Goal: Task Accomplishment & Management: Complete application form

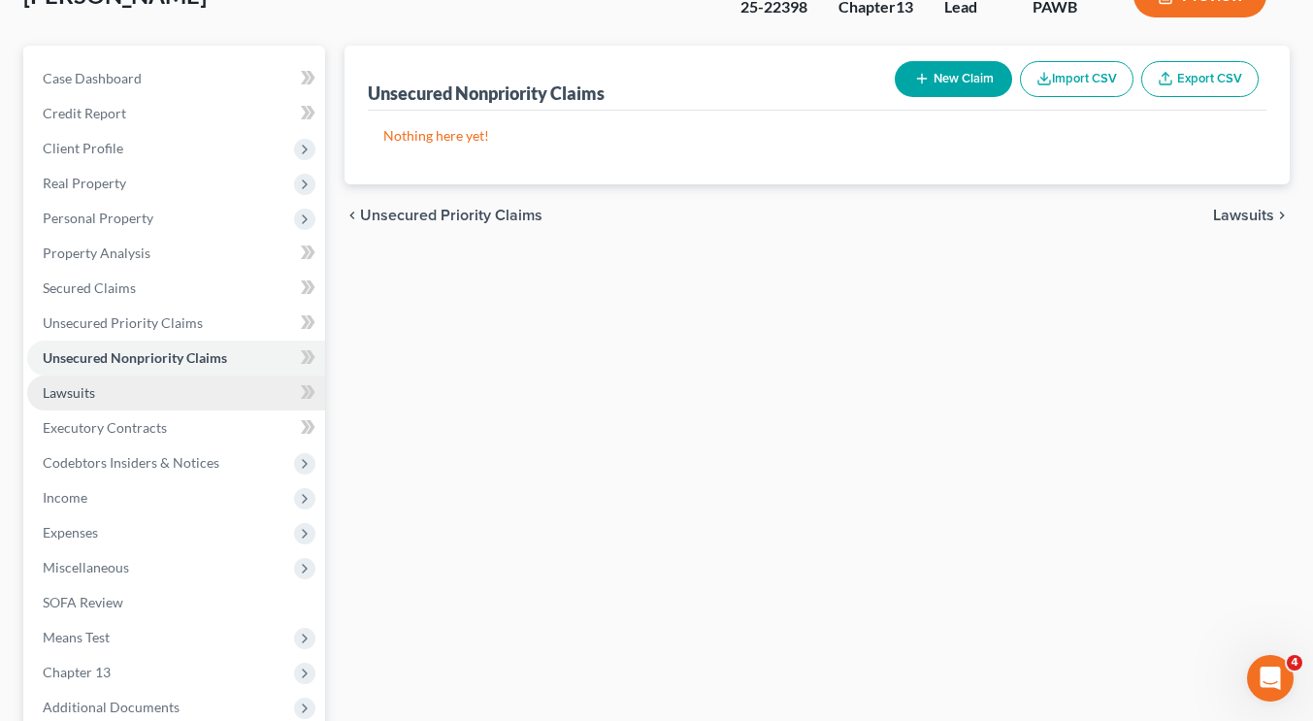
click at [114, 402] on link "Lawsuits" at bounding box center [176, 393] width 298 height 35
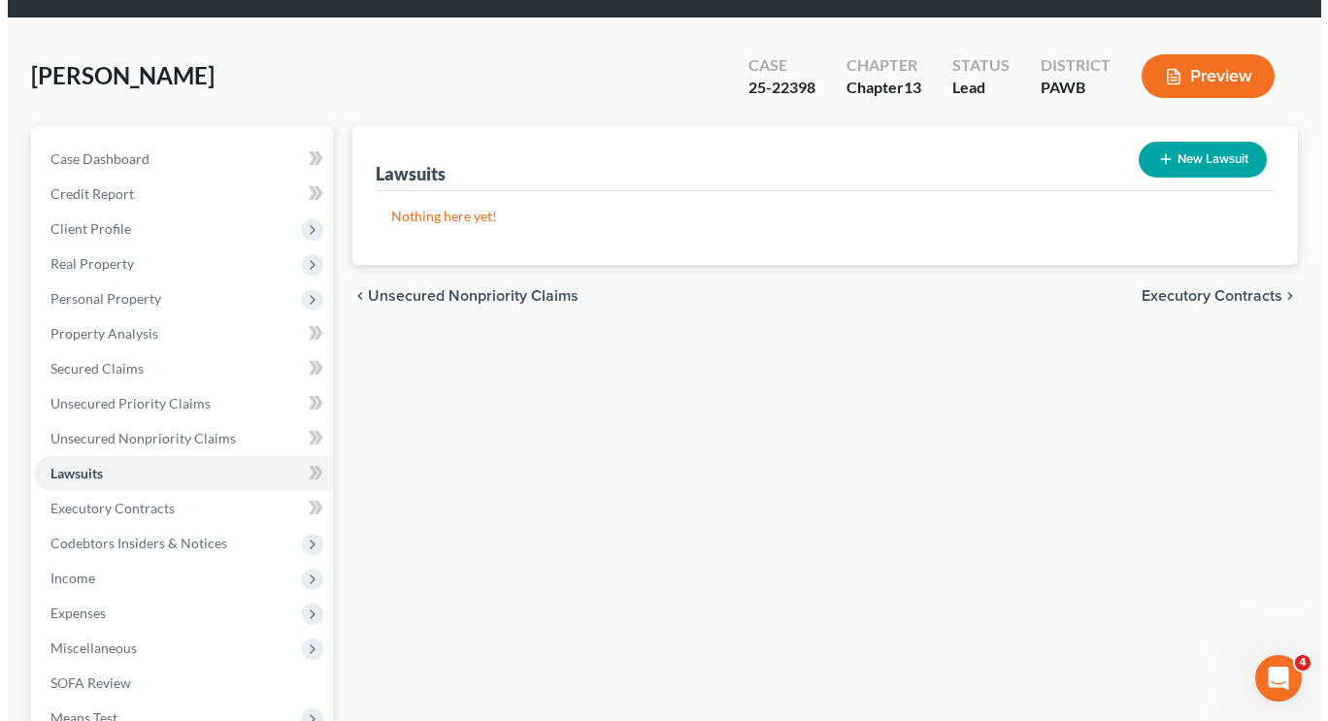
scroll to position [61, 0]
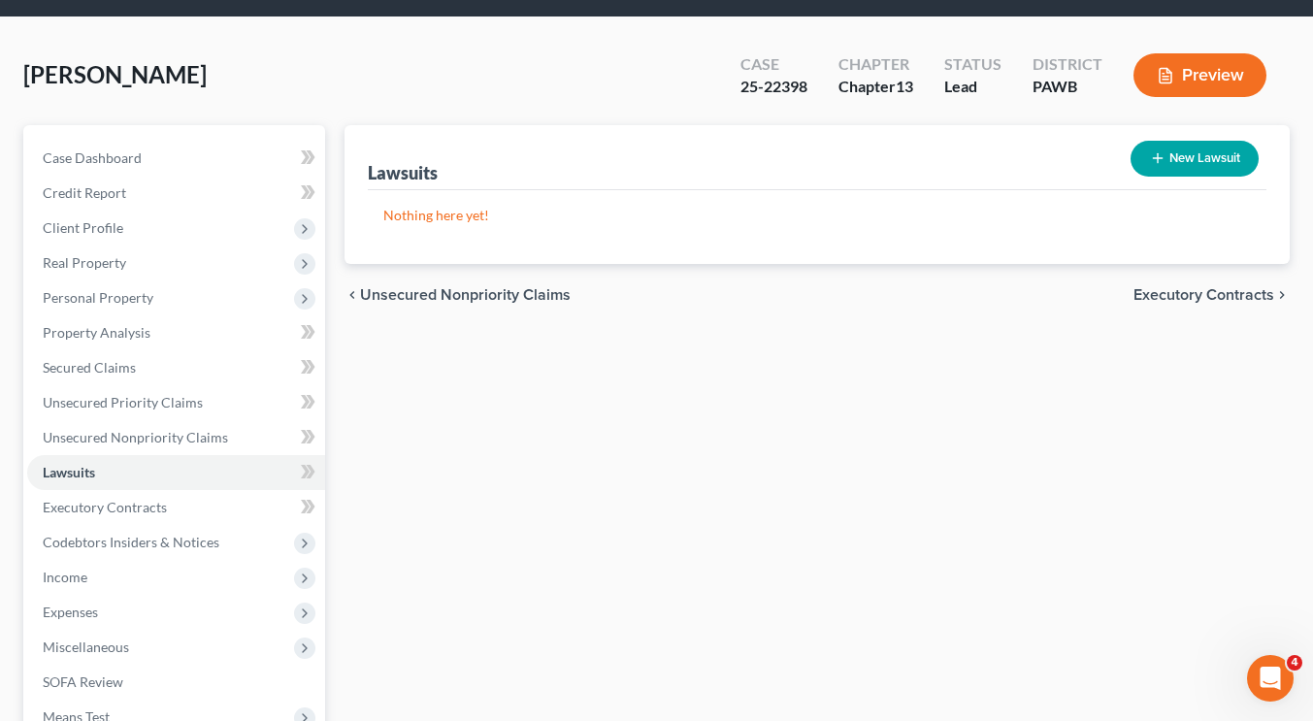
click at [1193, 157] on button "New Lawsuit" at bounding box center [1195, 159] width 128 height 36
select select "0"
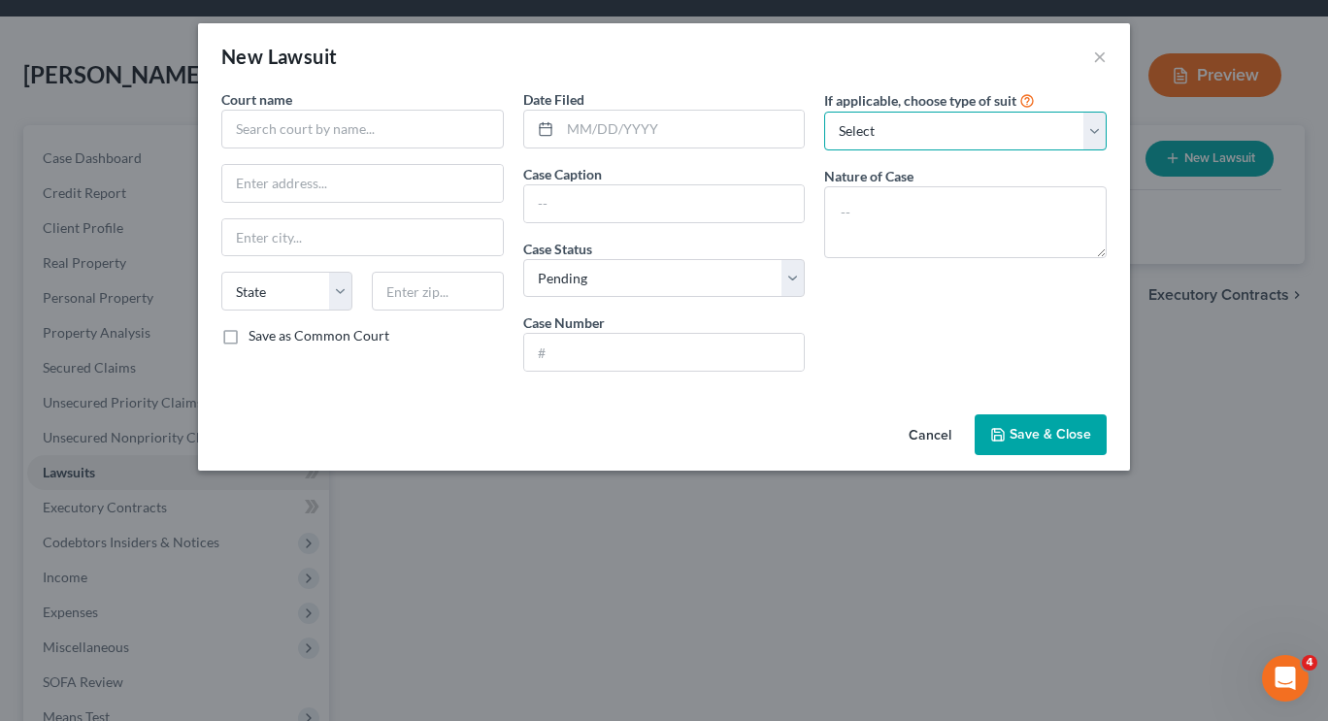
click at [1014, 122] on select "Select Repossession Garnishment Foreclosure Attached, Seized, Or Levied Other" at bounding box center [965, 131] width 282 height 39
drag, startPoint x: 912, startPoint y: 116, endPoint x: 766, endPoint y: 7, distance: 183.0
click at [912, 116] on select "Select Repossession Garnishment Foreclosure Attached, Seized, Or Levied Other" at bounding box center [965, 131] width 282 height 39
click at [904, 121] on select "Select Repossession Garnishment Foreclosure Attached, Seized, Or Levied Other" at bounding box center [965, 131] width 282 height 39
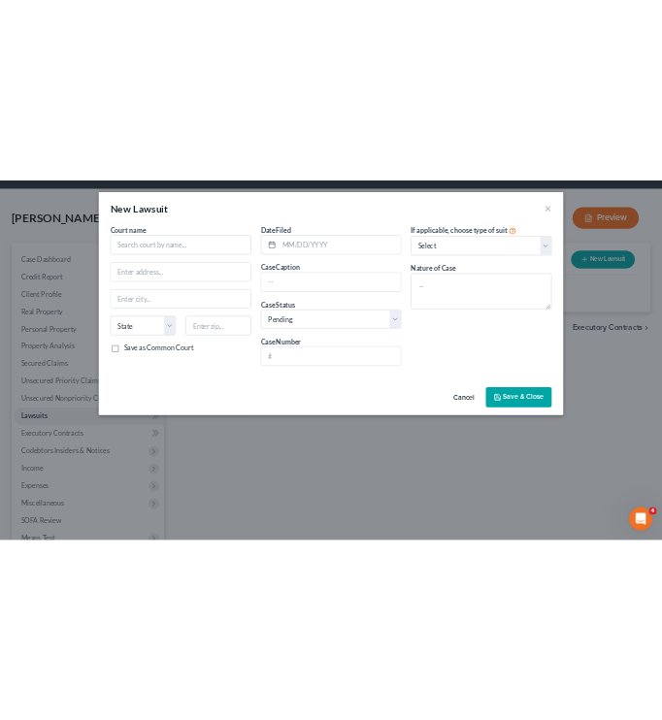
scroll to position [0, 0]
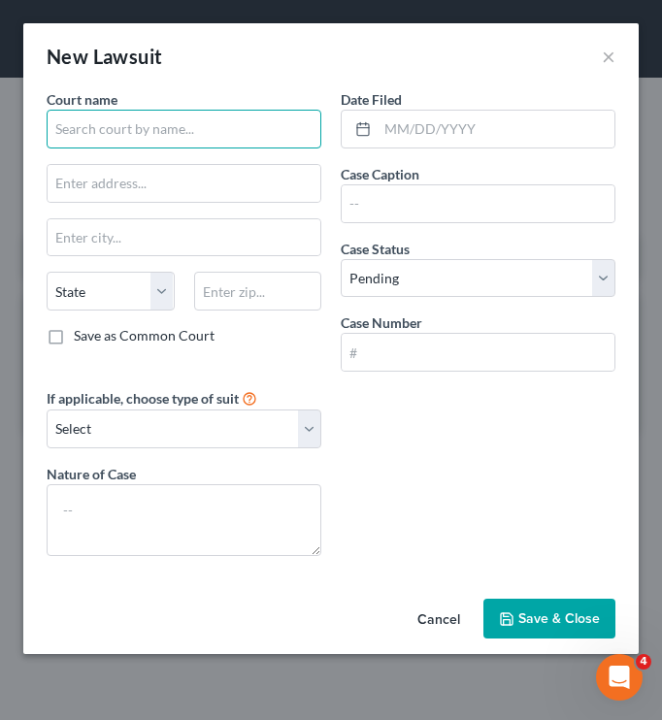
click at [157, 125] on input "text" at bounding box center [184, 129] width 275 height 39
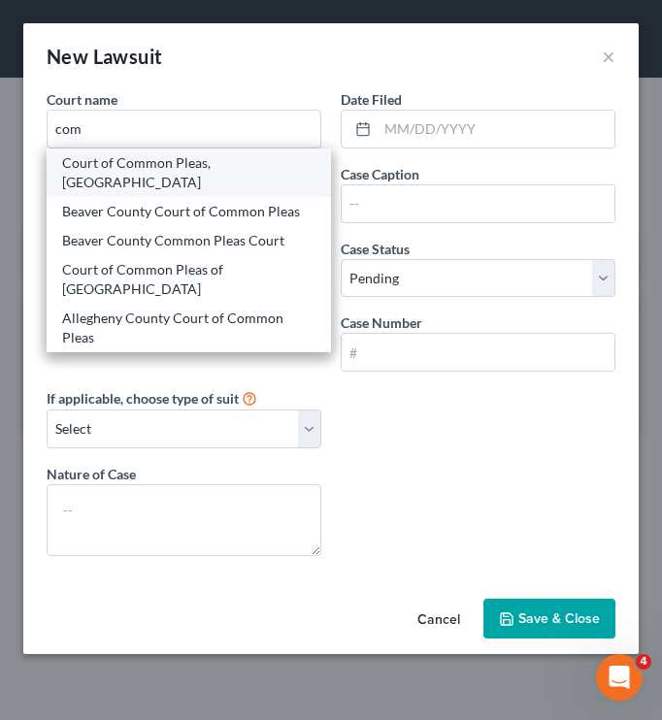
click at [151, 178] on div "Court of Common Pleas, [GEOGRAPHIC_DATA]" at bounding box center [188, 172] width 253 height 39
type input "Court of Common Pleas, [GEOGRAPHIC_DATA]"
type input "414 Grant Street"
type input "[GEOGRAPHIC_DATA]"
select select "39"
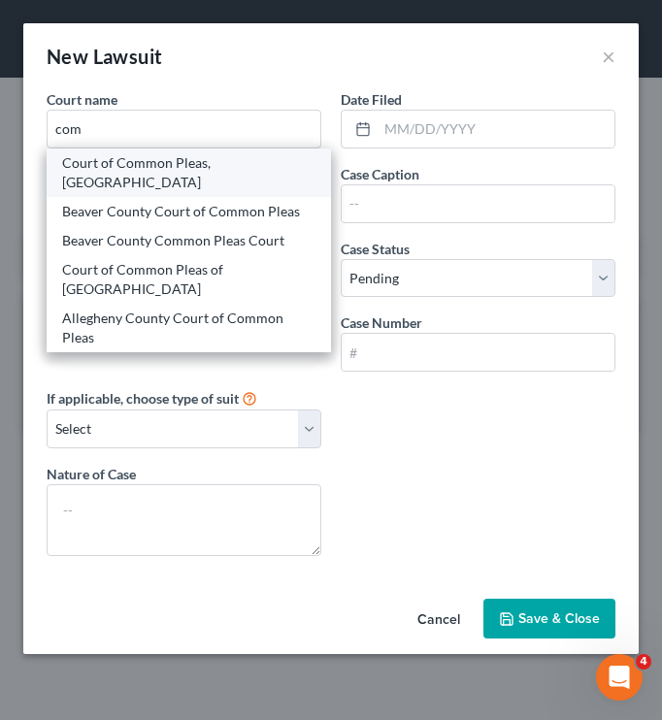
type input "15219"
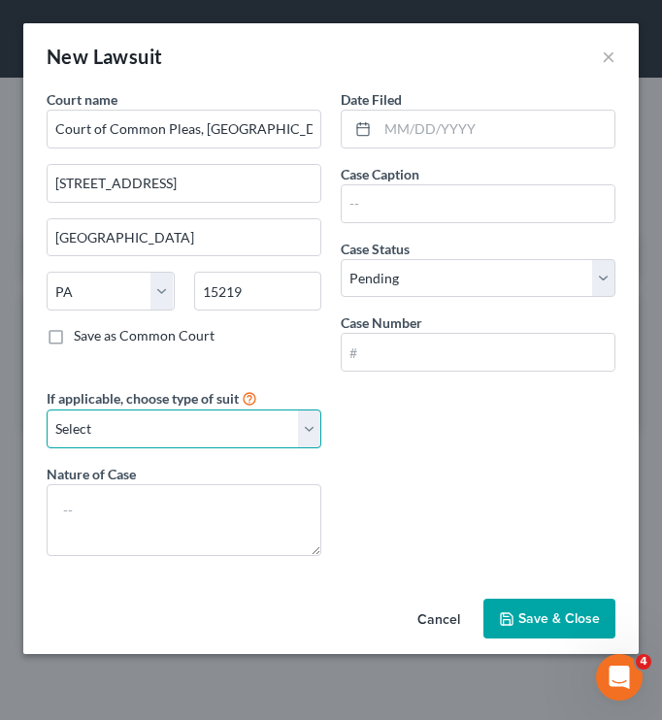
click at [218, 440] on select "Select Repossession Garnishment Foreclosure Attached, Seized, Or Levied Other" at bounding box center [184, 429] width 275 height 39
click at [451, 441] on div "Court name * Court of Common Pleas, Allegheny County 414 Grant Street Pittsburg…" at bounding box center [331, 330] width 588 height 482
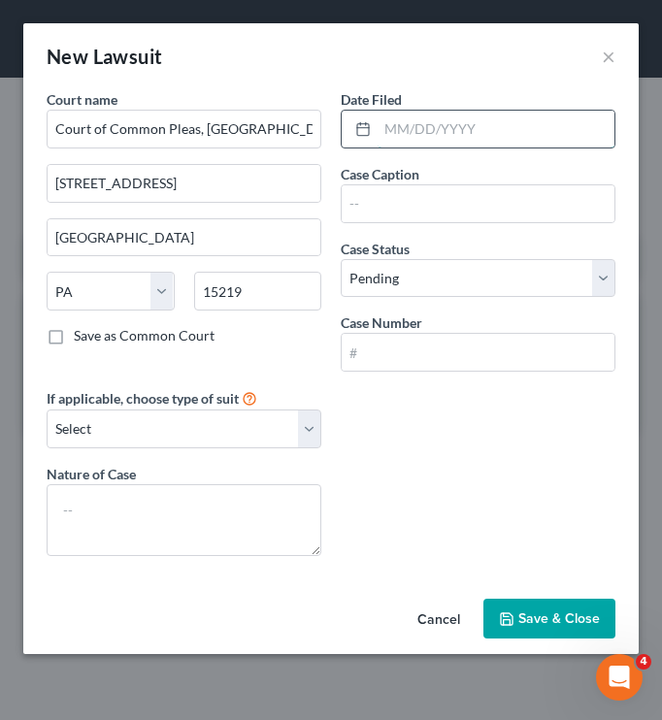
click at [403, 124] on input "text" at bounding box center [496, 129] width 237 height 37
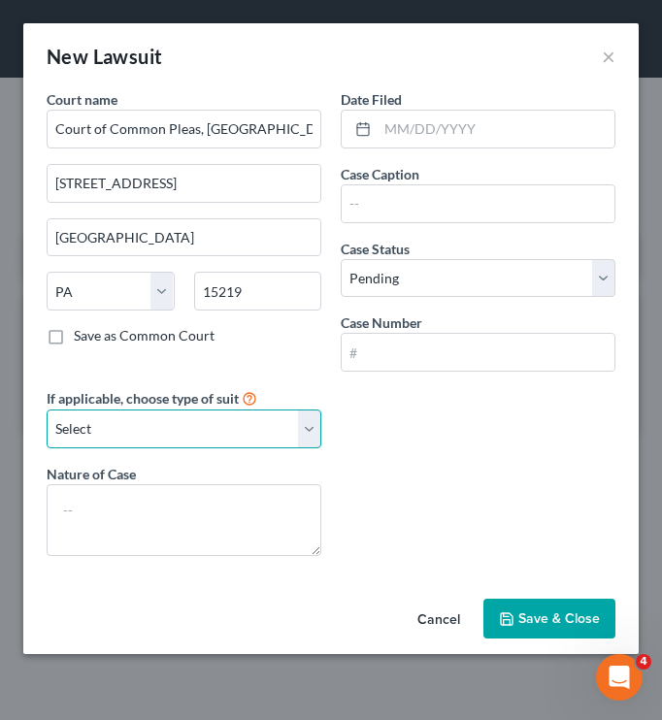
click at [152, 411] on select "Select Repossession Garnishment Foreclosure Attached, Seized, Or Levied Other" at bounding box center [184, 429] width 275 height 39
click at [277, 430] on select "Select Repossession Garnishment Foreclosure Attached, Seized, Or Levied Other" at bounding box center [184, 429] width 275 height 39
click at [268, 431] on select "Select Repossession Garnishment Foreclosure Attached, Seized, Or Levied Other" at bounding box center [184, 429] width 275 height 39
click at [214, 446] on select "Select Repossession Garnishment Foreclosure Attached, Seized, Or Levied Other" at bounding box center [184, 429] width 275 height 39
select select "3"
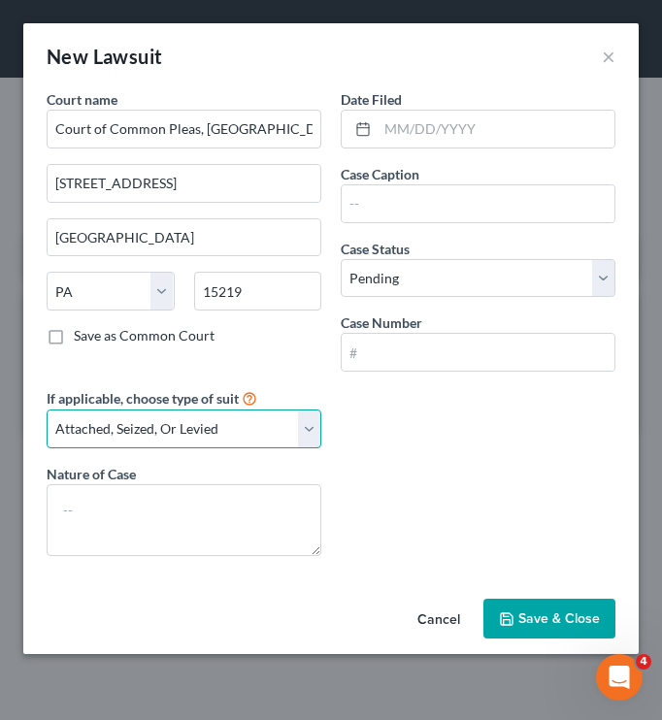
click at [47, 410] on select "Select Repossession Garnishment Foreclosure Attached, Seized, Or Levied Other" at bounding box center [184, 429] width 275 height 39
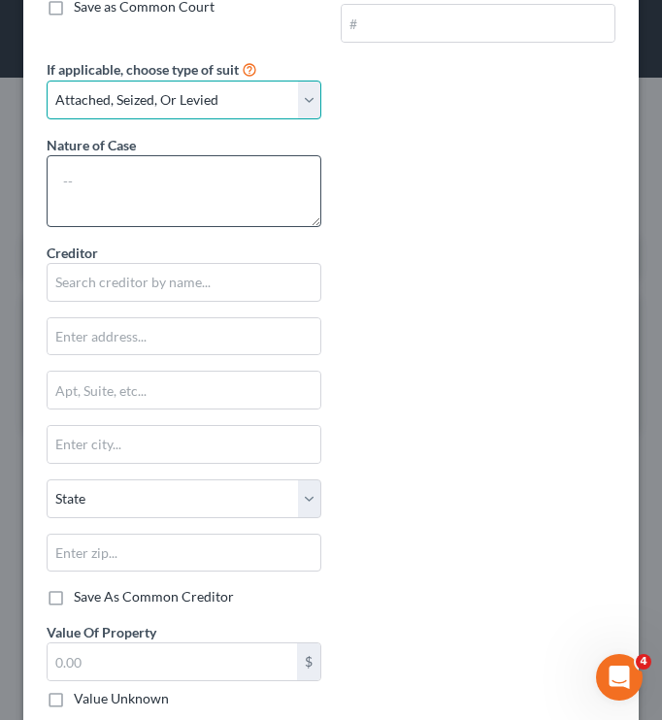
scroll to position [416, 0]
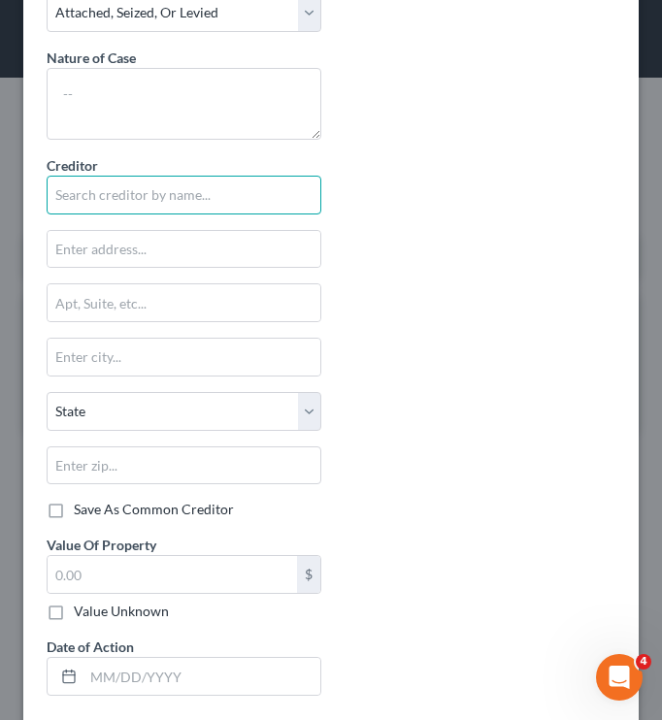
click at [135, 212] on input "text" at bounding box center [184, 195] width 275 height 39
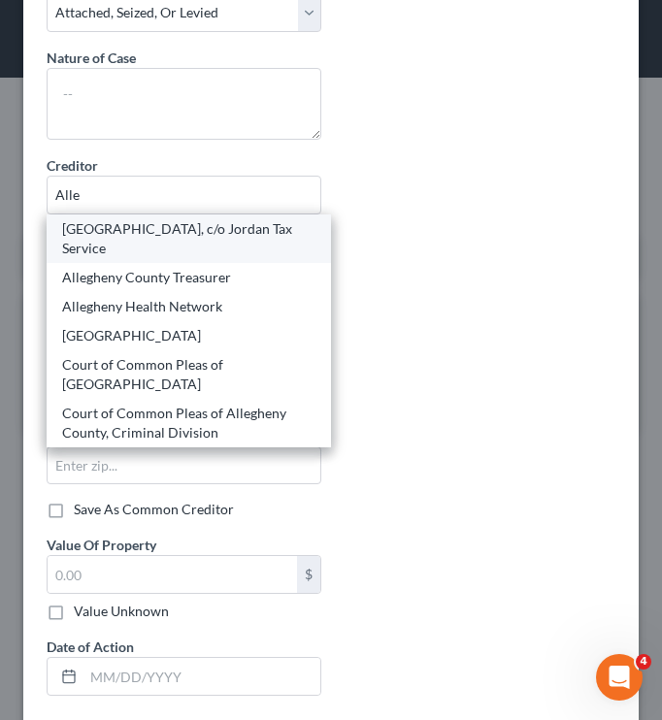
click at [162, 257] on div "[GEOGRAPHIC_DATA], c/o Jordan Tax Service" at bounding box center [188, 238] width 253 height 39
type input "[GEOGRAPHIC_DATA], c/o Jordan Tax Service"
type input "102 Rahway Road"
type input "[GEOGRAPHIC_DATA]"
select select "39"
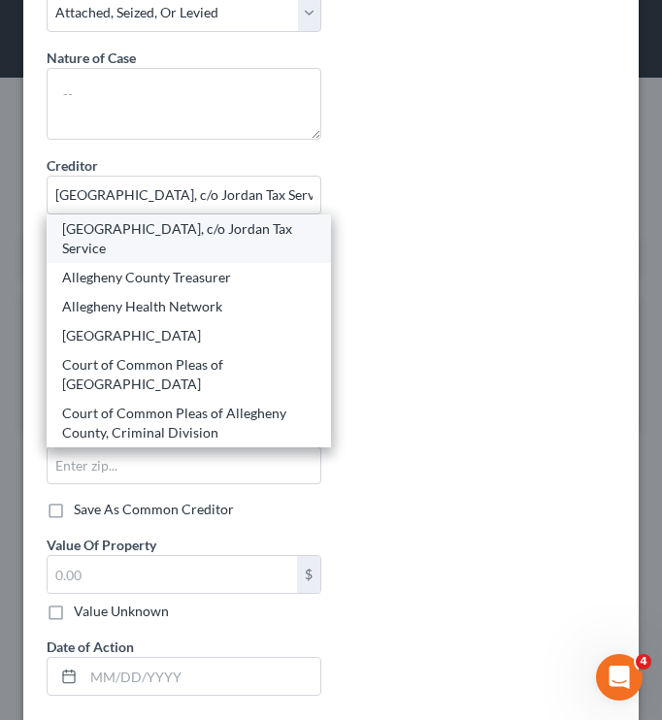
type input "15317"
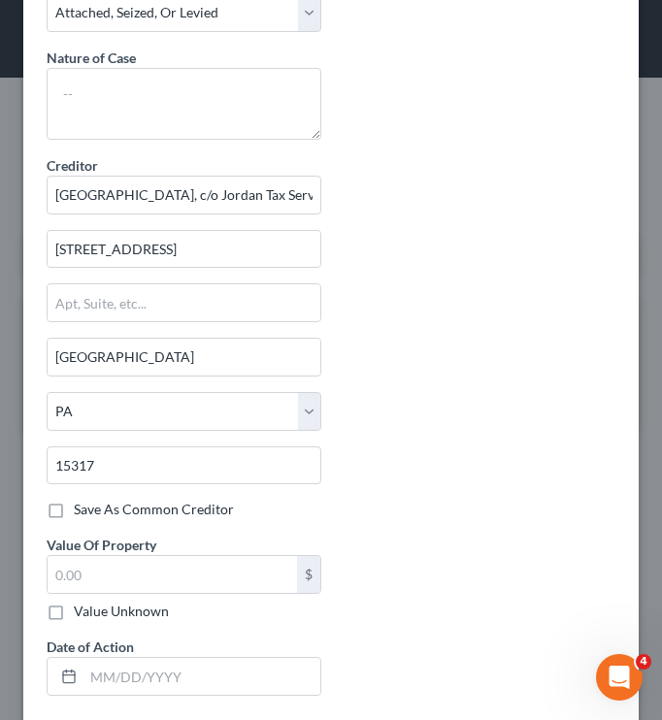
click at [476, 346] on div "Court name * Court of Common Pleas, Allegheny County 414 Grant Street Pittsburg…" at bounding box center [331, 192] width 588 height 1038
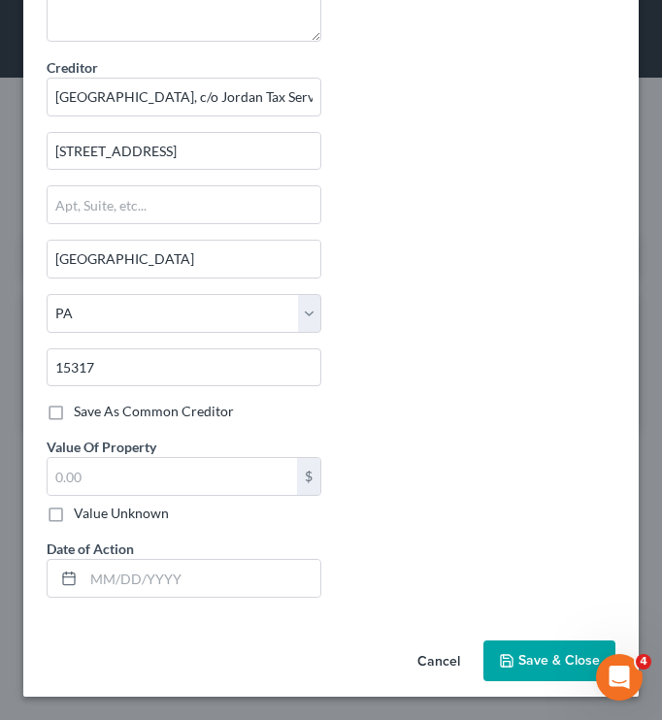
scroll to position [513, 0]
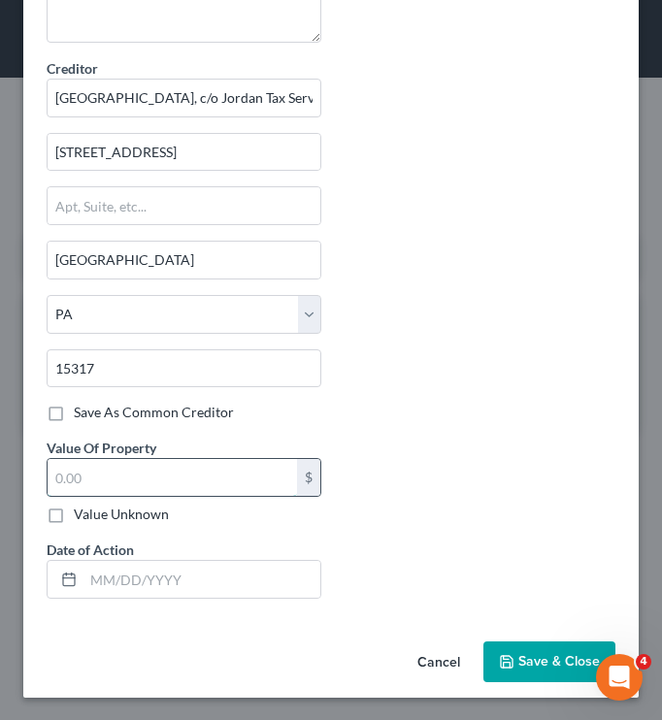
click at [184, 480] on input "text" at bounding box center [172, 477] width 249 height 37
type input "121,000"
click at [565, 368] on div "Court name * Court of Common Pleas, Allegheny County 414 Grant Street Pittsburg…" at bounding box center [331, 95] width 588 height 1038
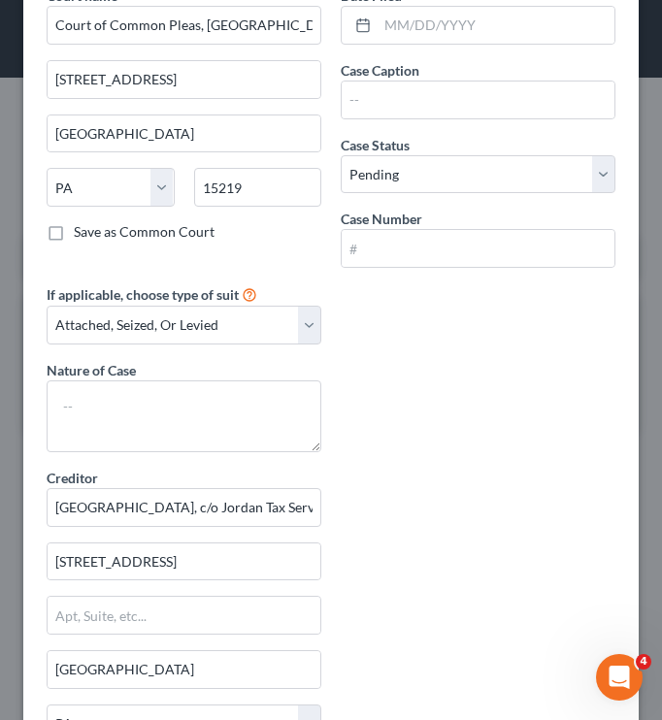
scroll to position [0, 0]
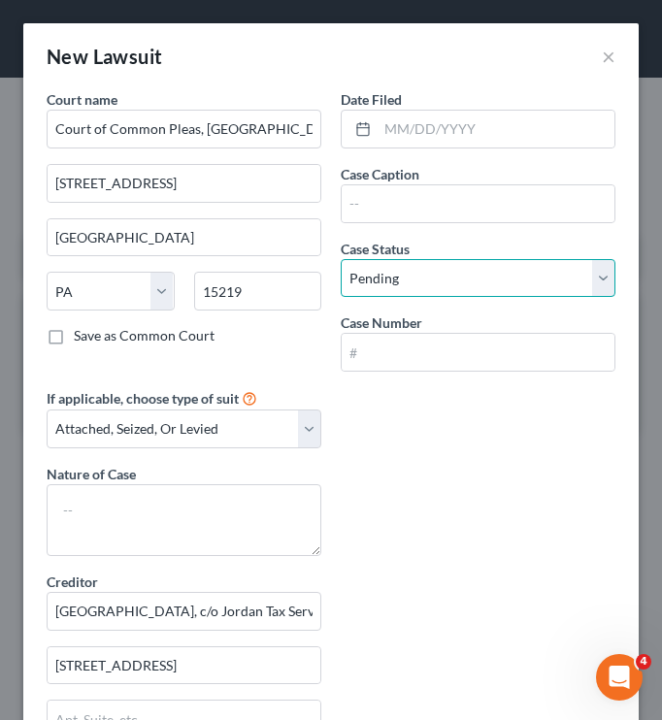
click at [454, 281] on select "Select Pending On Appeal Concluded" at bounding box center [478, 278] width 275 height 39
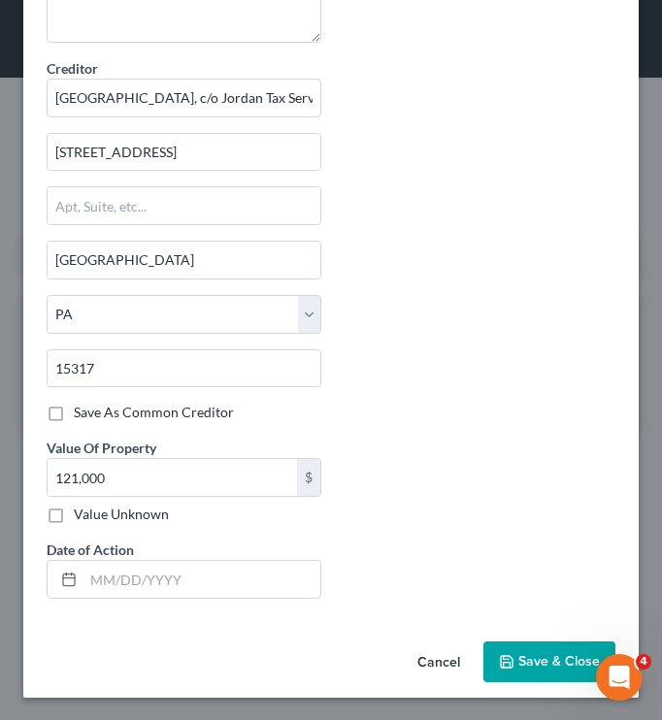
scroll to position [514, 0]
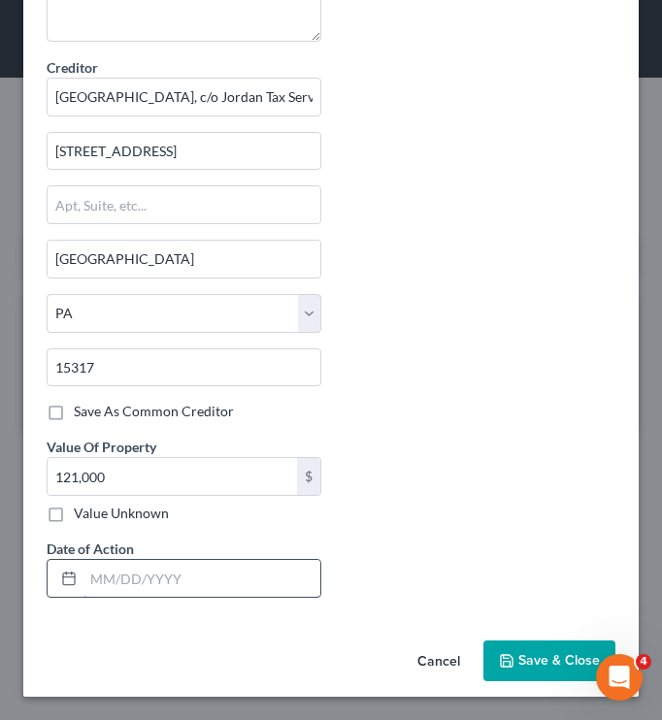
click at [206, 592] on input "text" at bounding box center [201, 578] width 237 height 37
click at [400, 475] on div "Court name * Court of Common Pleas, Allegheny County 414 Grant Street Pittsburg…" at bounding box center [331, 94] width 588 height 1038
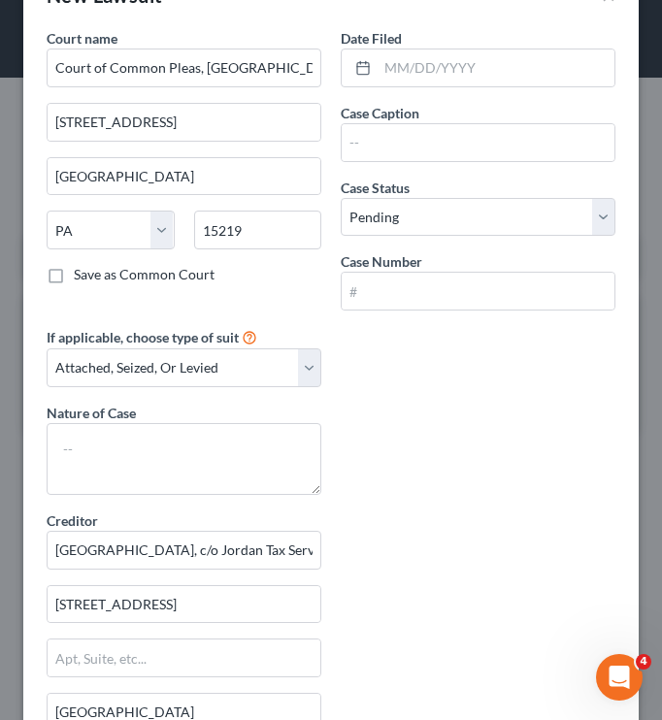
scroll to position [0, 0]
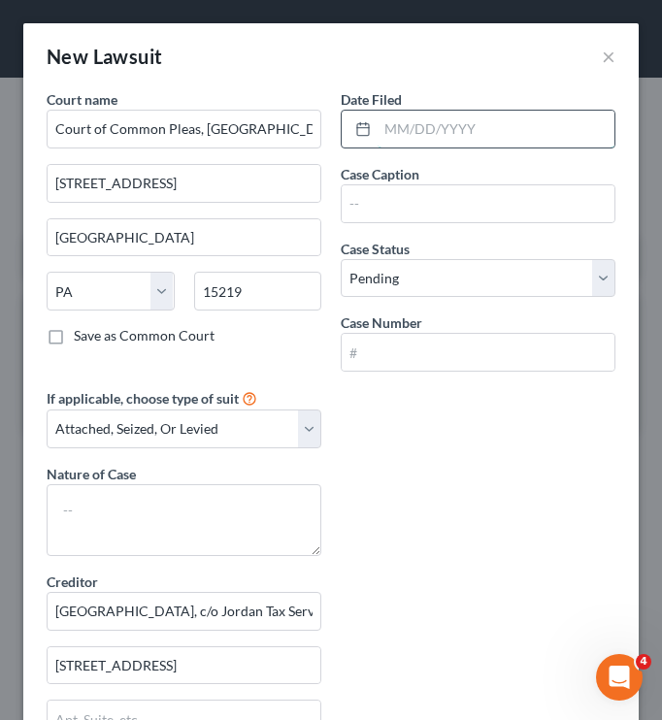
click at [400, 129] on input "text" at bounding box center [496, 129] width 237 height 37
type input "[DATE]"
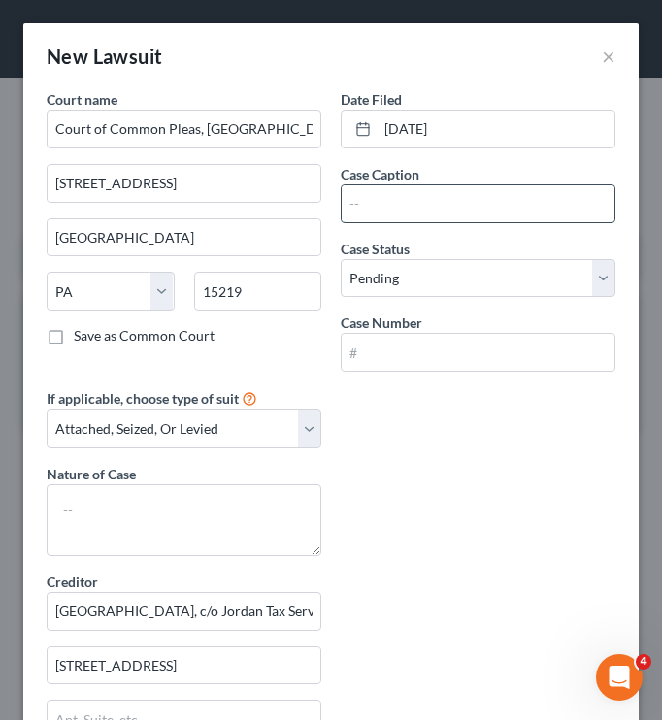
click at [405, 218] on input "text" at bounding box center [478, 203] width 273 height 37
paste input "Allegheny County v. Allison"
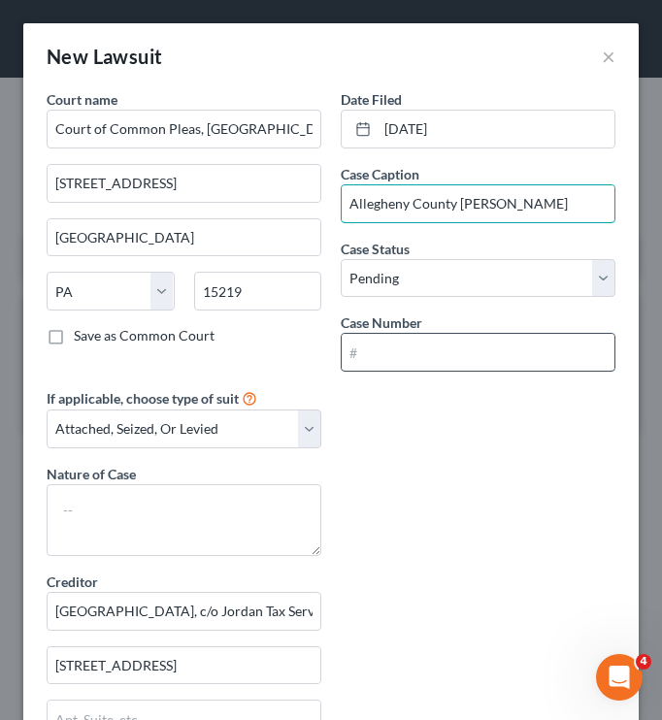
type input "Allegheny County v. Allison"
click at [391, 346] on input "text" at bounding box center [478, 352] width 273 height 37
click at [463, 346] on input "text" at bounding box center [478, 352] width 273 height 37
paste input "GD-19-004917"
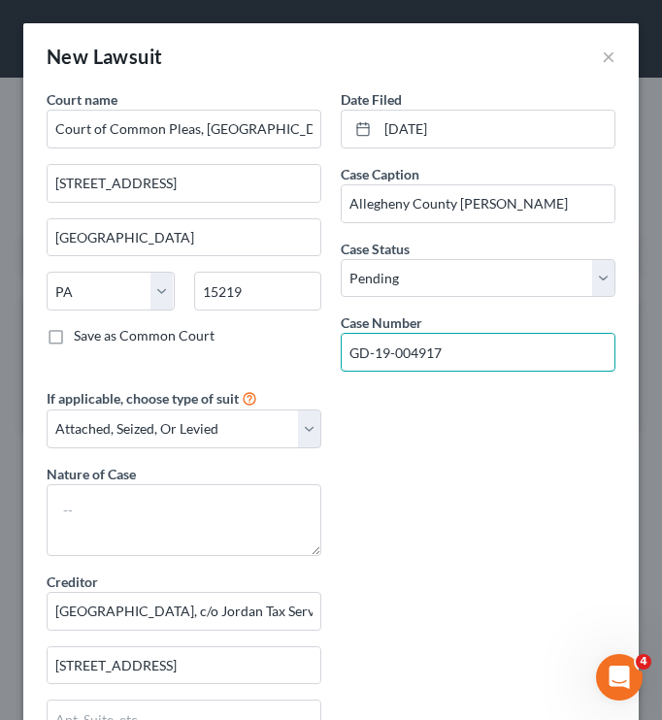
type input "GD-19-004917"
click at [366, 436] on div "Court name * Court of Common Pleas, Allegheny County 414 Grant Street Pittsburg…" at bounding box center [331, 608] width 588 height 1038
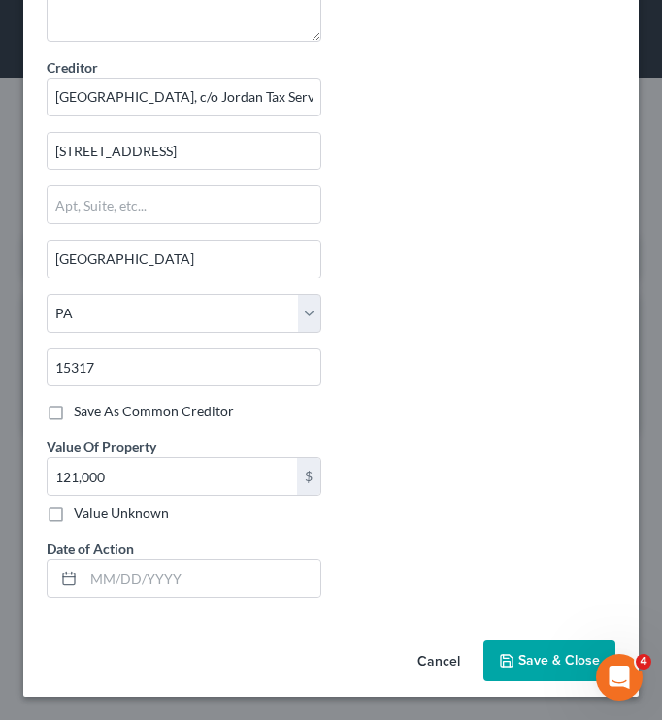
click at [524, 649] on button "Save & Close" at bounding box center [549, 661] width 132 height 41
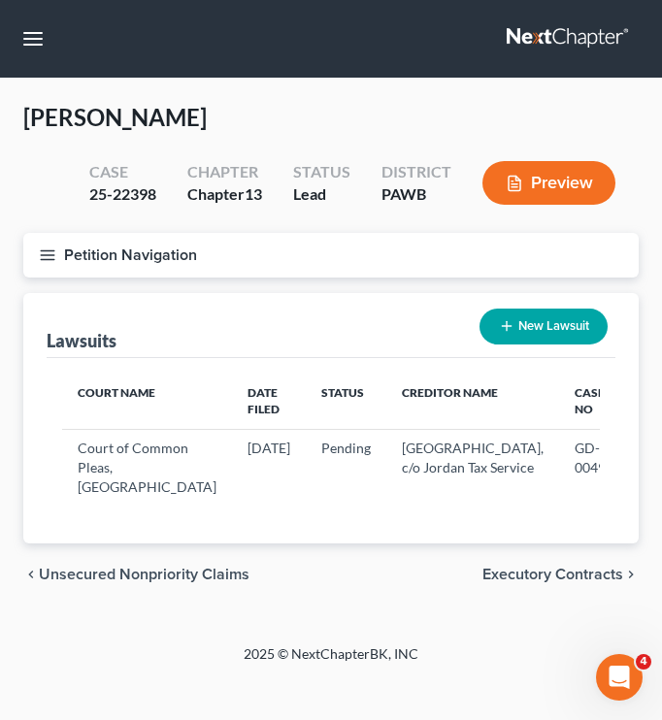
click at [527, 323] on button "New Lawsuit" at bounding box center [543, 327] width 128 height 36
select select "0"
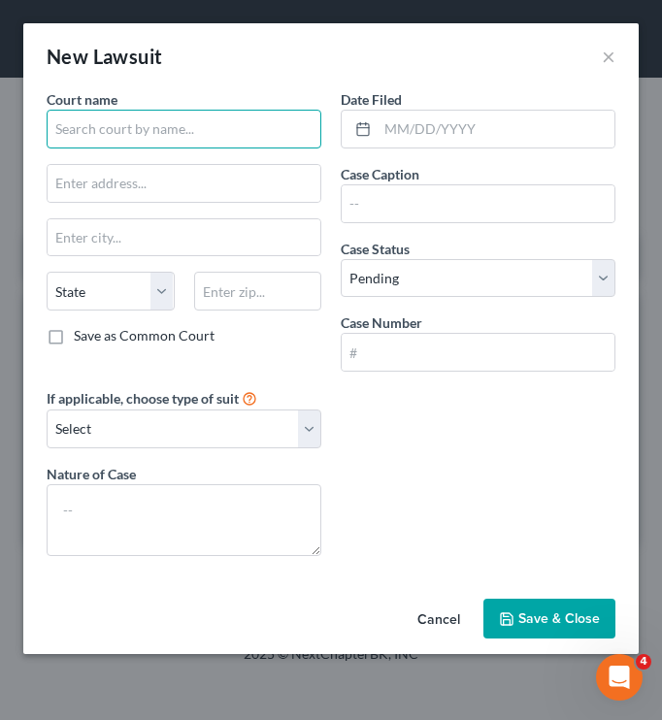
click at [169, 134] on input "text" at bounding box center [184, 129] width 275 height 39
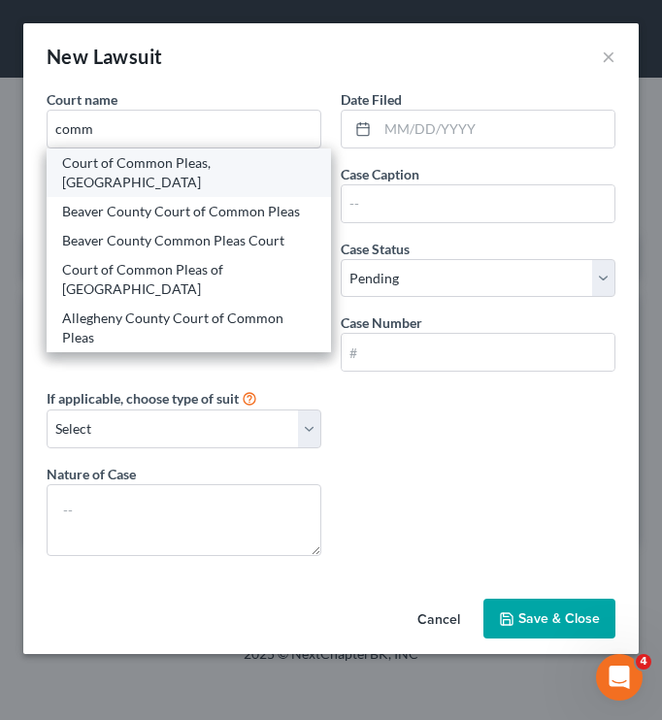
click at [139, 166] on div "Court of Common Pleas, [GEOGRAPHIC_DATA]" at bounding box center [188, 172] width 253 height 39
type input "Court of Common Pleas, [GEOGRAPHIC_DATA]"
type input "414 Grant Street"
type input "[GEOGRAPHIC_DATA]"
select select "39"
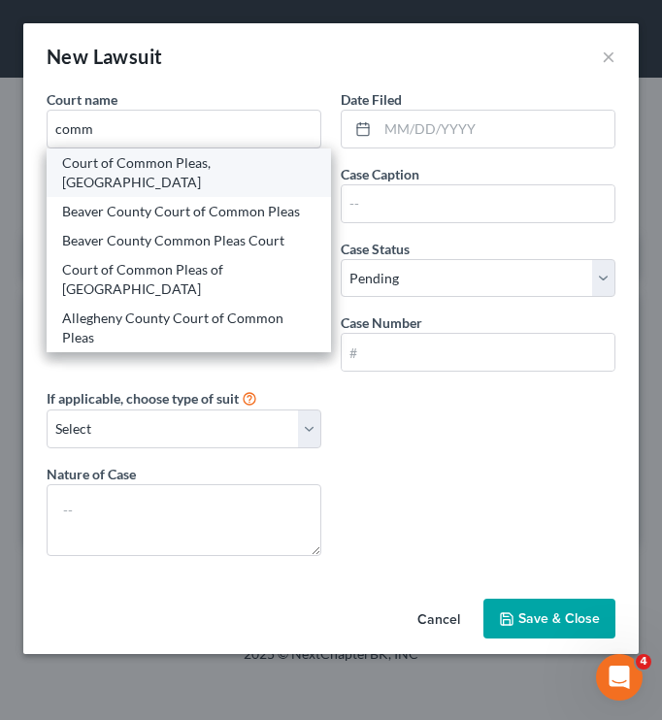
type input "15219"
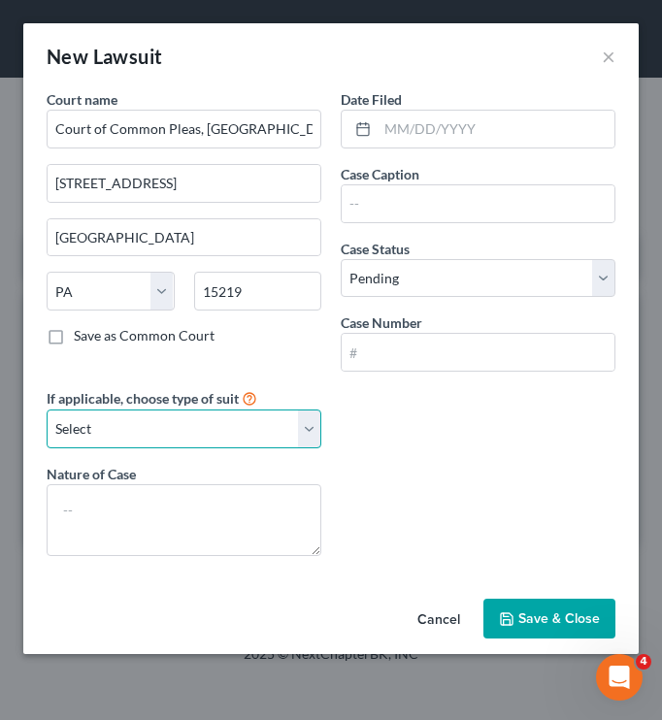
click at [243, 416] on select "Select Repossession Garnishment Foreclosure Attached, Seized, Or Levied Other" at bounding box center [184, 429] width 275 height 39
select select "3"
click at [47, 410] on select "Select Repossession Garnishment Foreclosure Attached, Seized, Or Levied Other" at bounding box center [184, 429] width 275 height 39
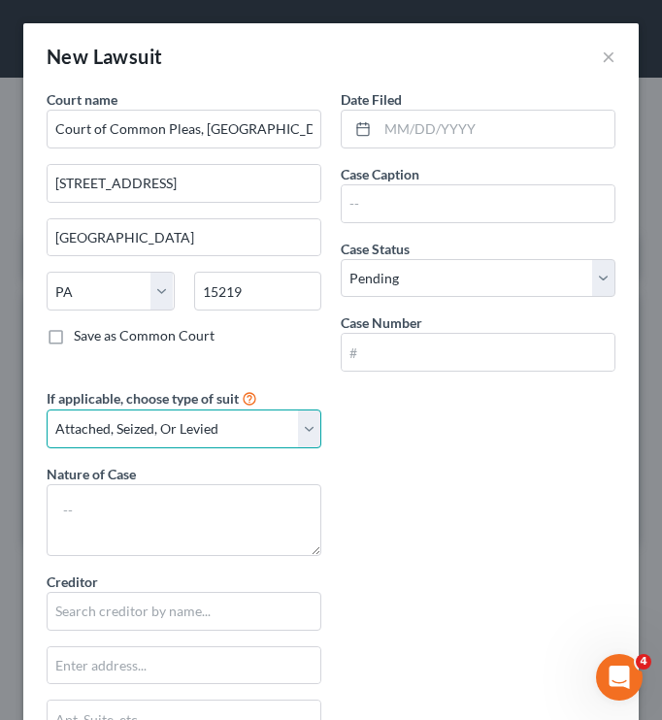
scroll to position [46, 0]
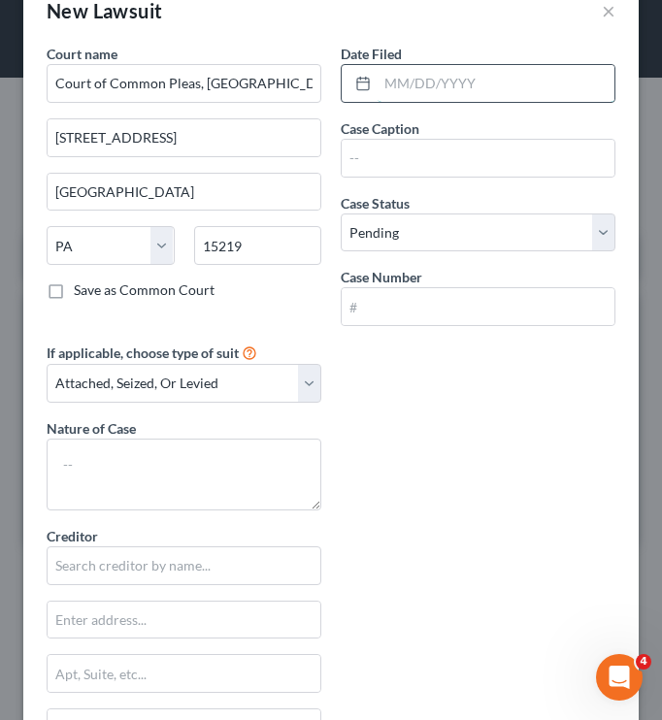
click at [408, 82] on input "text" at bounding box center [496, 83] width 237 height 37
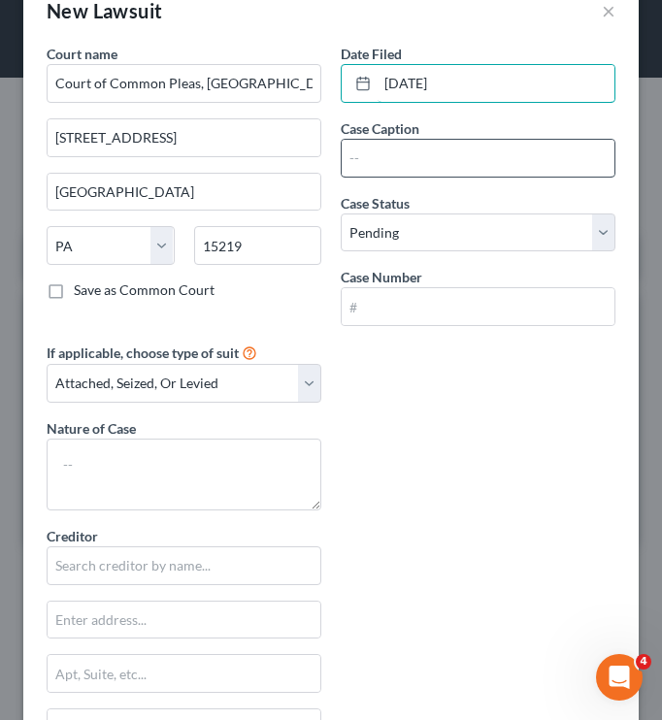
type input "[DATE]"
click at [414, 148] on input "text" at bounding box center [478, 158] width 273 height 37
click at [377, 146] on input "text" at bounding box center [478, 158] width 273 height 37
paste input "Gateway School District v. Allison"
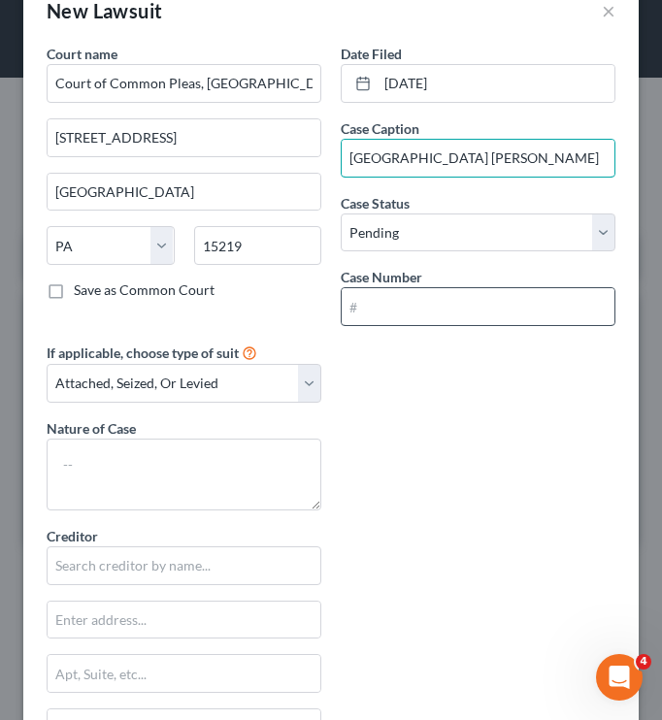
type input "Gateway School District v. Allison"
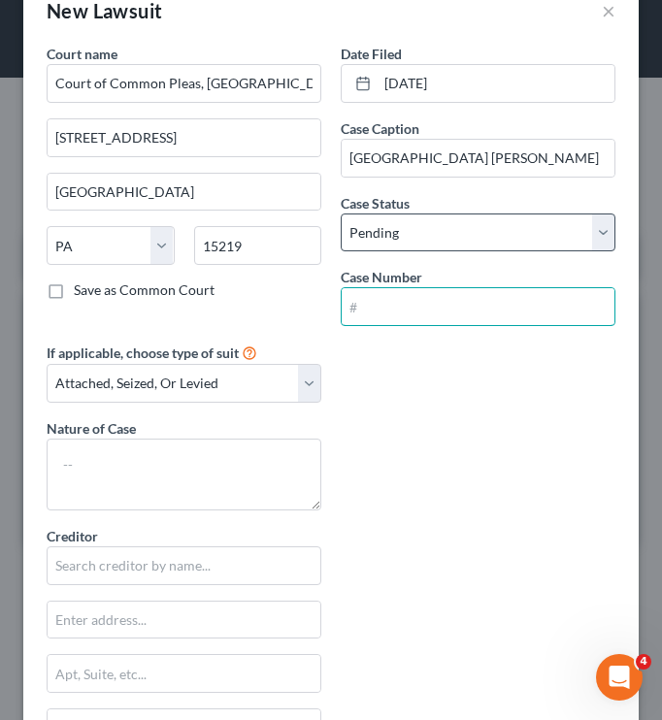
drag, startPoint x: 380, startPoint y: 294, endPoint x: 387, endPoint y: 232, distance: 62.5
click at [380, 294] on input "text" at bounding box center [478, 306] width 273 height 37
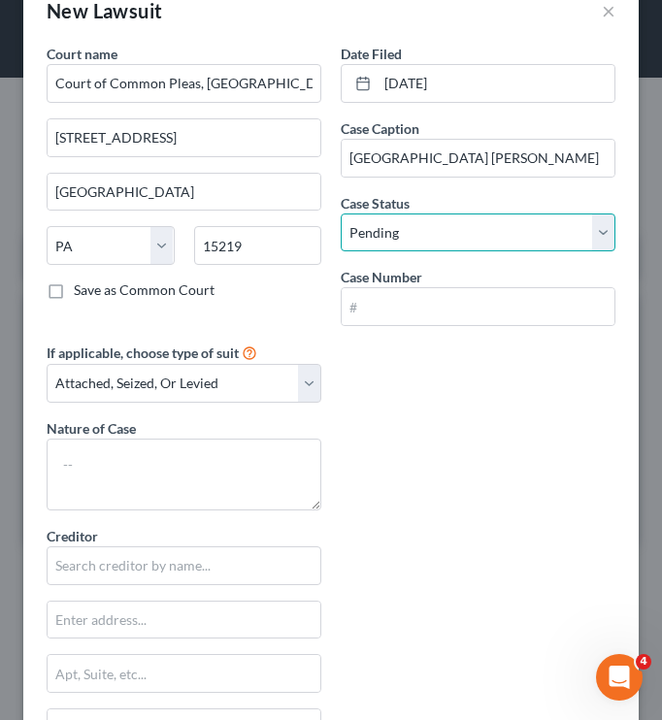
click at [392, 222] on select "Select Pending On Appeal Concluded" at bounding box center [478, 233] width 275 height 39
select select "2"
click at [341, 214] on select "Select Pending On Appeal Concluded" at bounding box center [478, 233] width 275 height 39
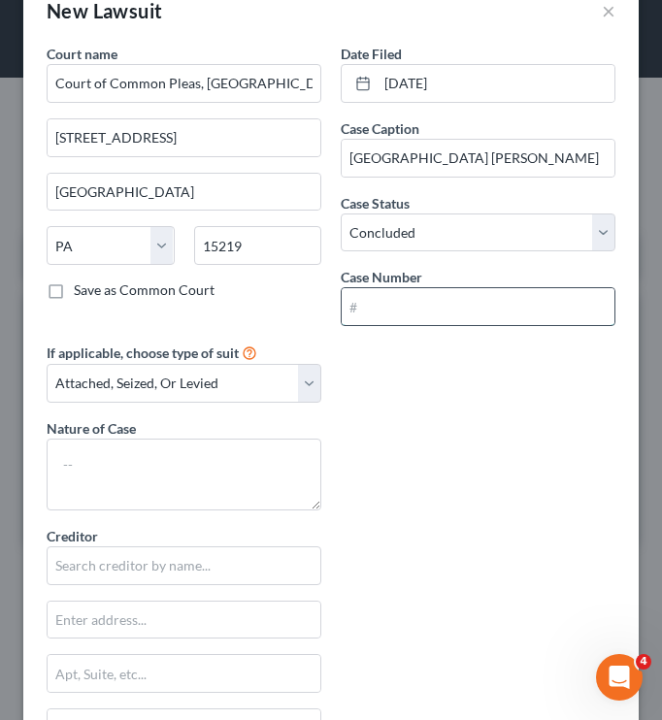
click at [409, 324] on input "text" at bounding box center [478, 306] width 273 height 37
click at [427, 303] on input "text" at bounding box center [478, 306] width 273 height 37
paste input "AR-19-003662"
type input "AR-19-003662"
click at [377, 376] on div "Court name * Court of Common Pleas, Allegheny County 414 Grant Street Pittsburg…" at bounding box center [331, 563] width 588 height 1038
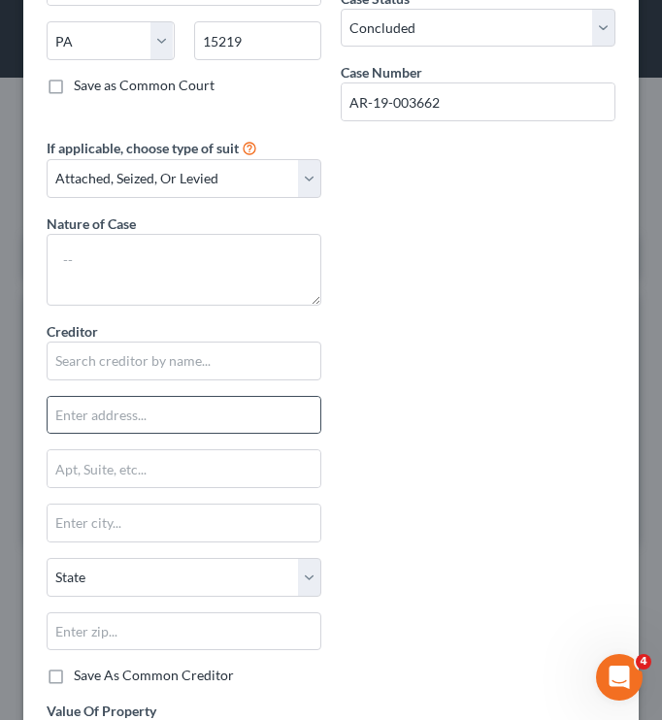
scroll to position [414, 0]
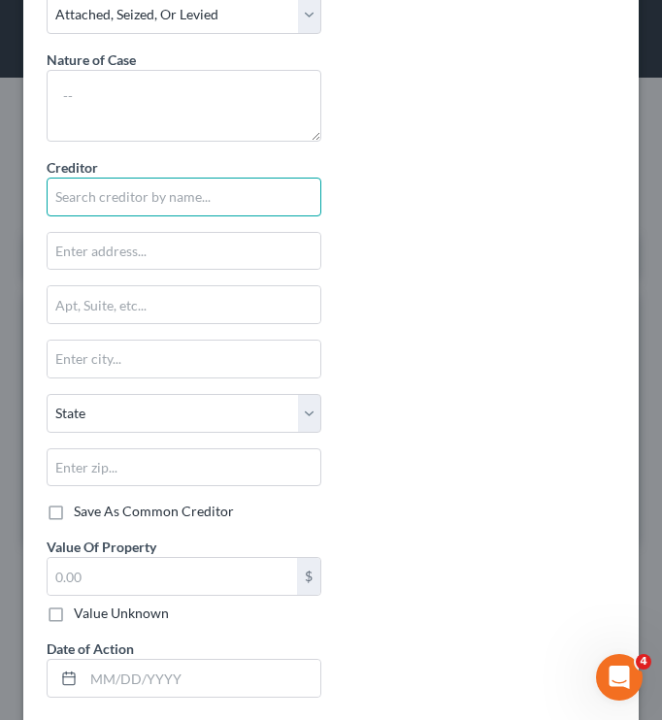
click at [155, 203] on input "text" at bounding box center [184, 197] width 275 height 39
type input "[GEOGRAPHIC_DATA] c/[PERSON_NAME] [PERSON_NAME] [PERSON_NAME]"
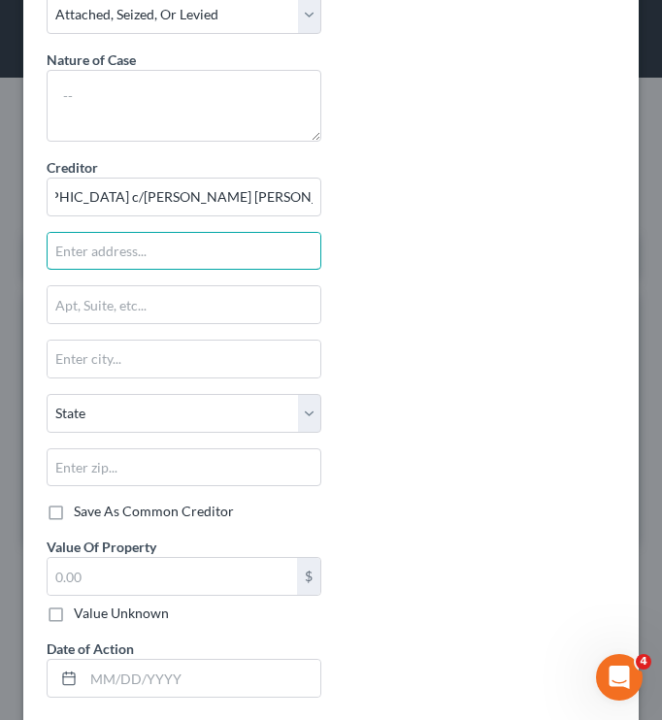
scroll to position [0, 0]
type input "[STREET_ADDRESS]"
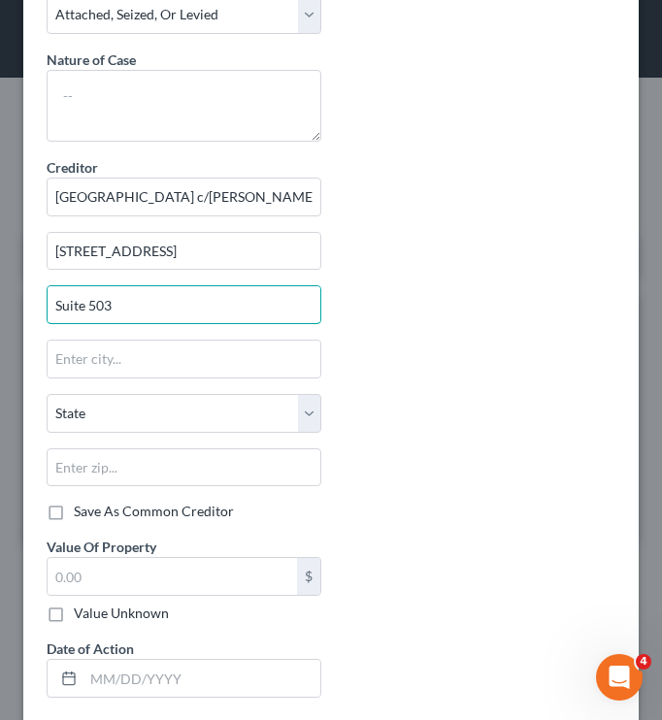
type input "Suite 503"
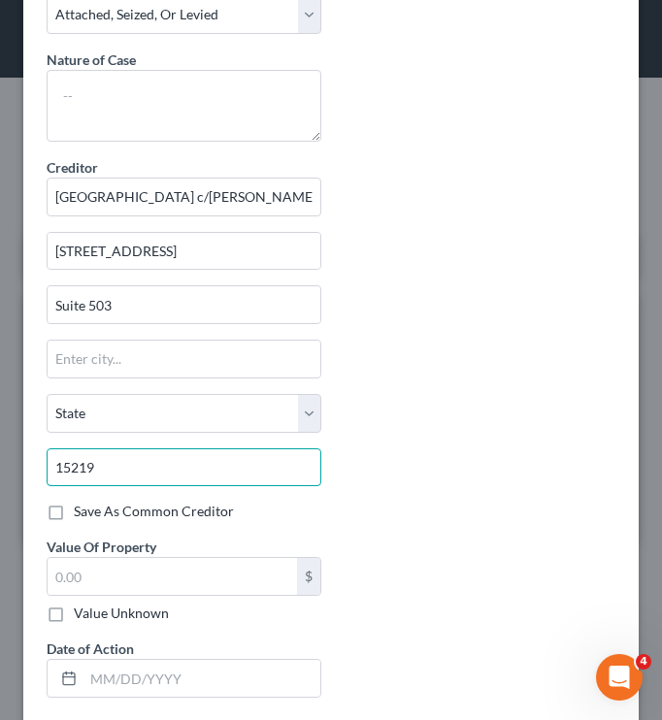
type input "15219"
type input "[GEOGRAPHIC_DATA]"
select select "39"
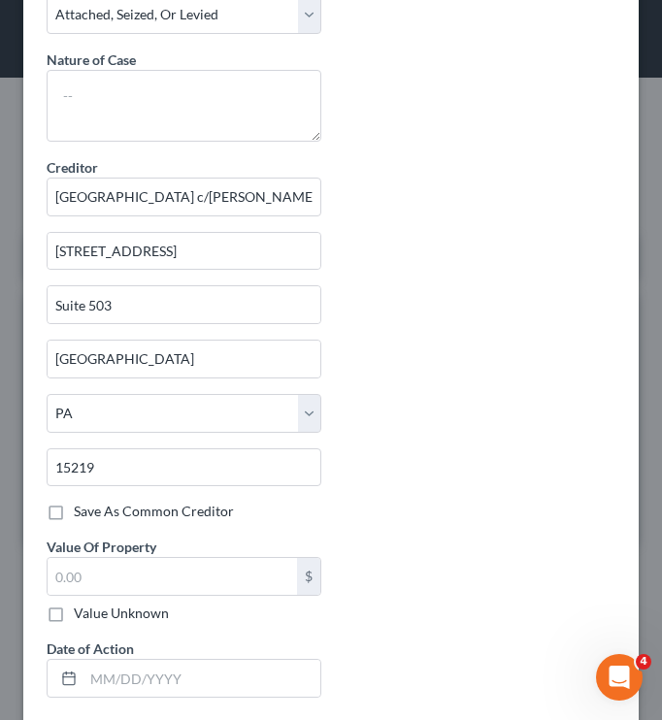
click at [430, 417] on div "Court name * Court of Common Pleas, Allegheny County 414 Grant Street Pittsburg…" at bounding box center [331, 194] width 588 height 1038
click at [111, 571] on input "text" at bounding box center [172, 576] width 249 height 37
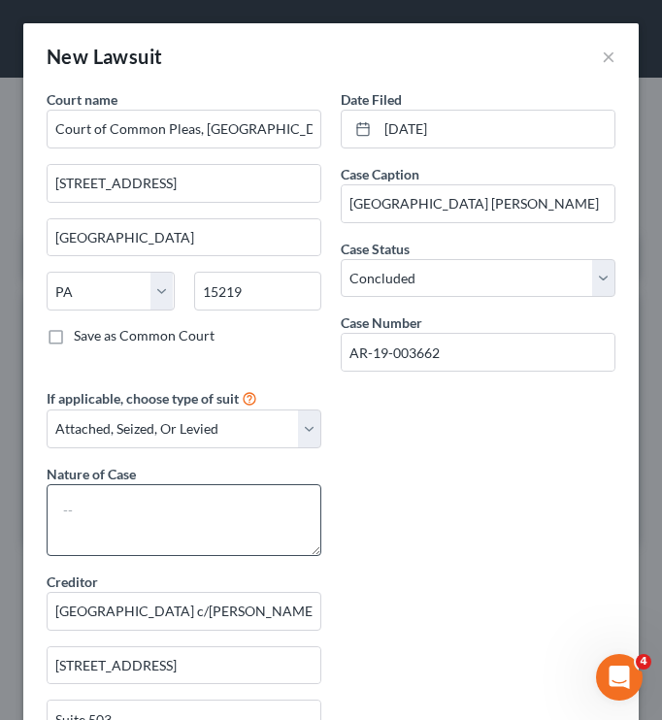
type input "121,000"
click at [206, 530] on textarea at bounding box center [184, 520] width 275 height 72
click at [606, 458] on div "Court name * Court of Common Pleas, Allegheny County 414 Grant Street Pittsburg…" at bounding box center [331, 608] width 588 height 1038
click at [258, 518] on textarea "Arbitration" at bounding box center [184, 520] width 275 height 72
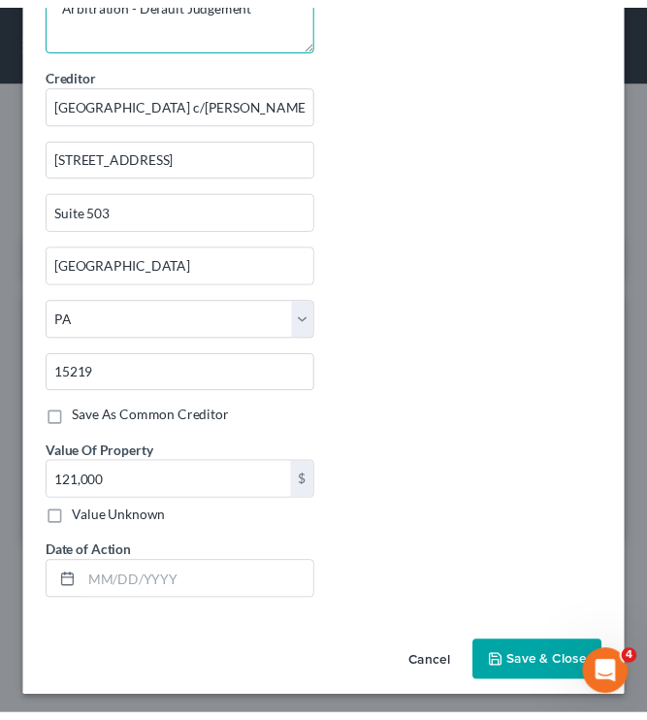
scroll to position [510, 0]
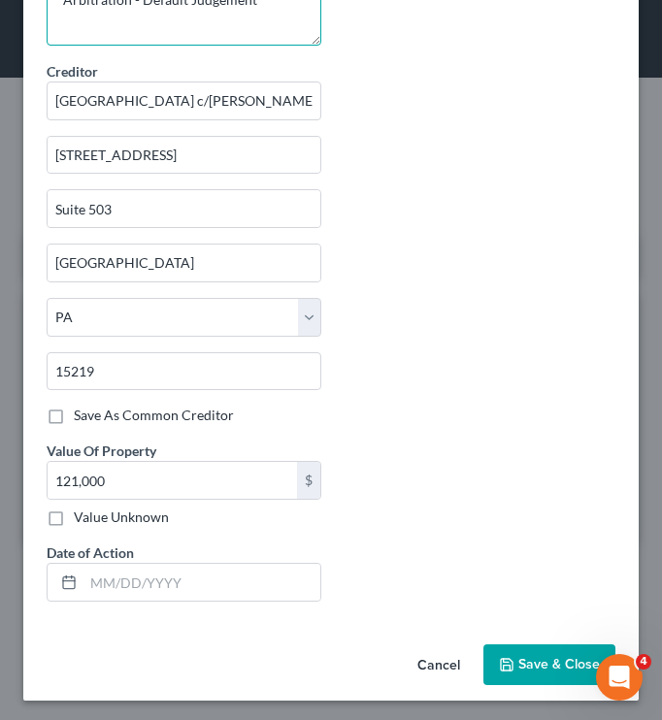
type textarea "Arbitration - Default Judgement"
click at [524, 656] on span "Save & Close" at bounding box center [559, 664] width 82 height 16
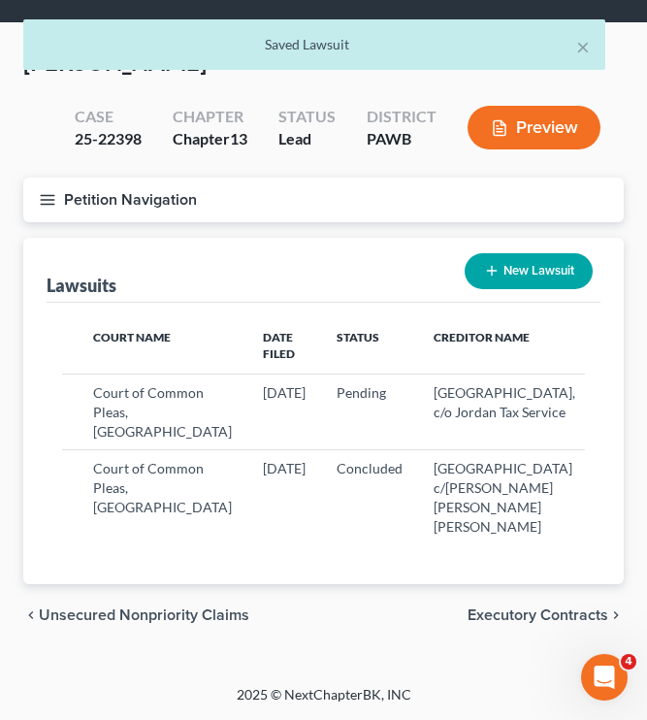
scroll to position [136, 0]
click at [542, 253] on button "New Lawsuit" at bounding box center [529, 271] width 128 height 36
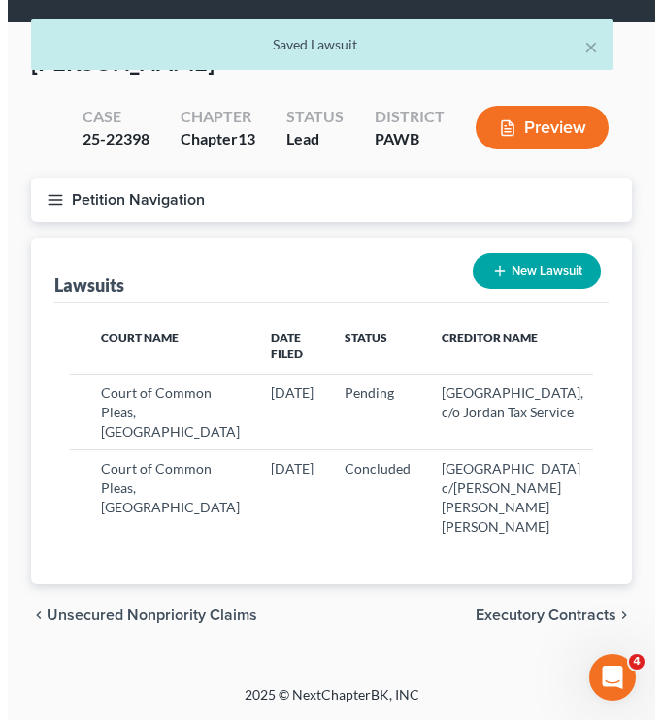
scroll to position [132, 0]
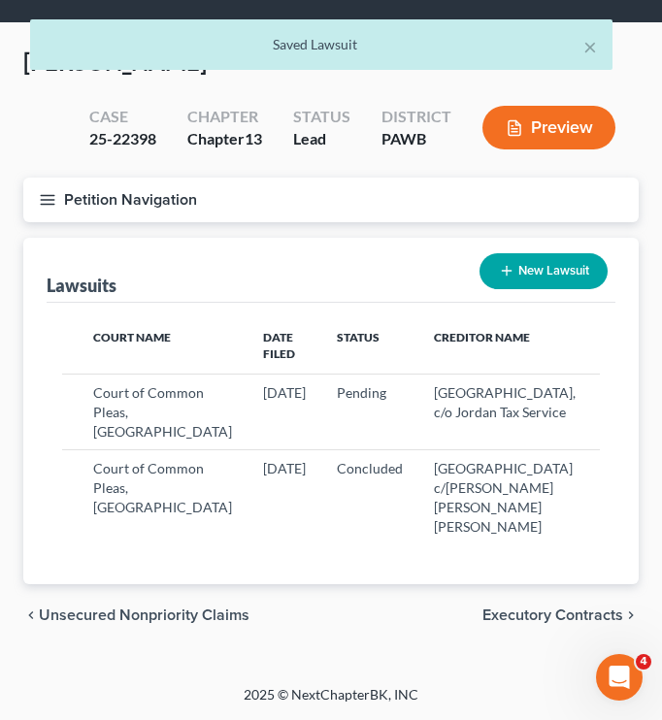
select select "0"
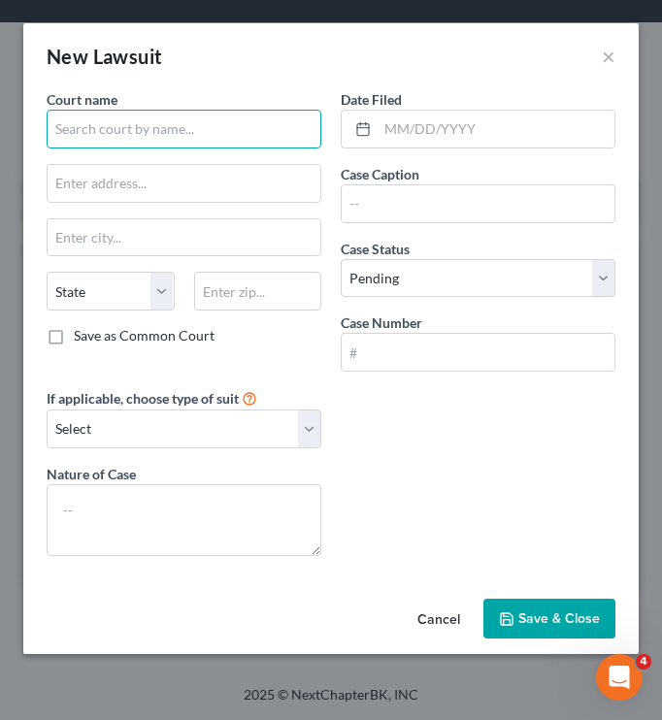
click at [180, 120] on input "text" at bounding box center [184, 129] width 275 height 39
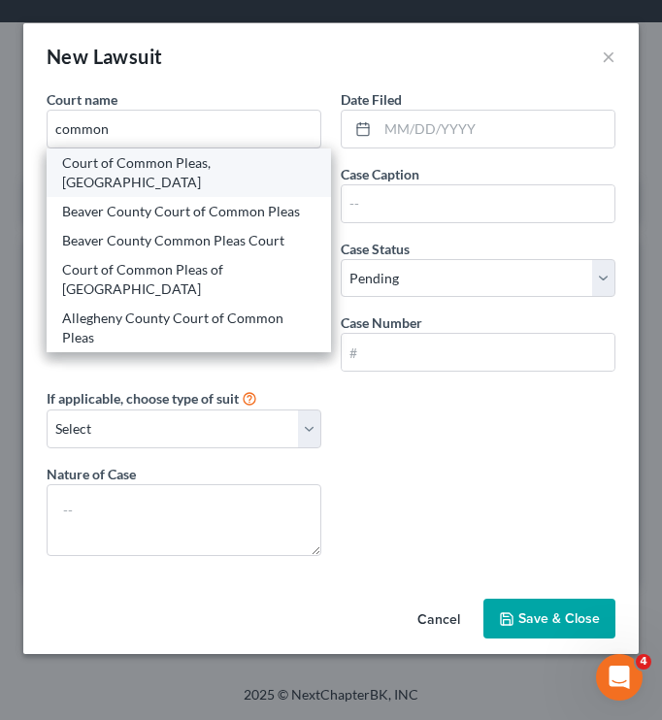
click at [159, 178] on div "Court of Common Pleas, [GEOGRAPHIC_DATA]" at bounding box center [188, 172] width 253 height 39
type input "Court of Common Pleas, [GEOGRAPHIC_DATA]"
type input "414 Grant Street"
type input "[GEOGRAPHIC_DATA]"
select select "39"
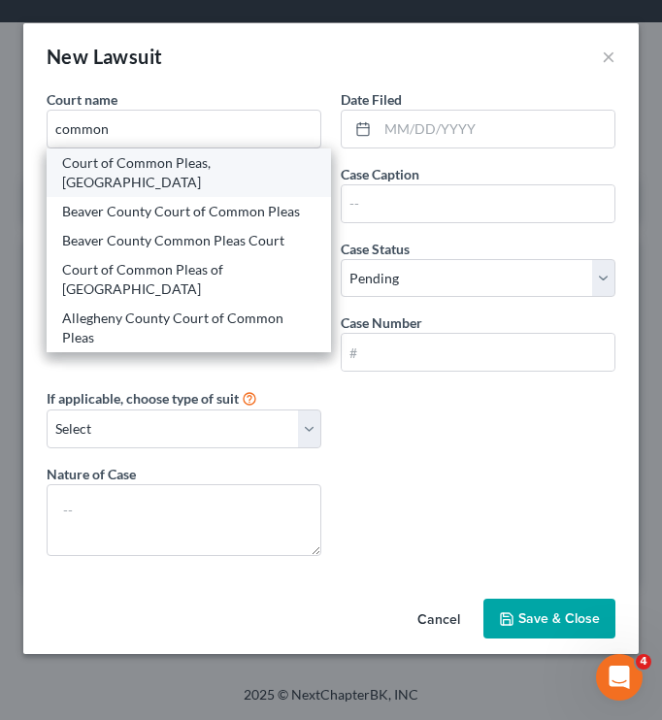
type input "15219"
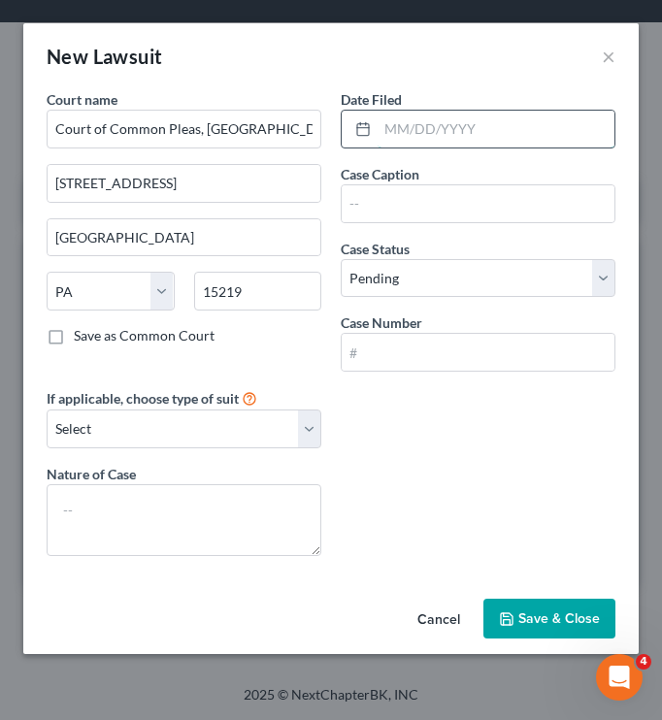
click at [394, 136] on input "text" at bounding box center [496, 129] width 237 height 37
type input "[DATE]"
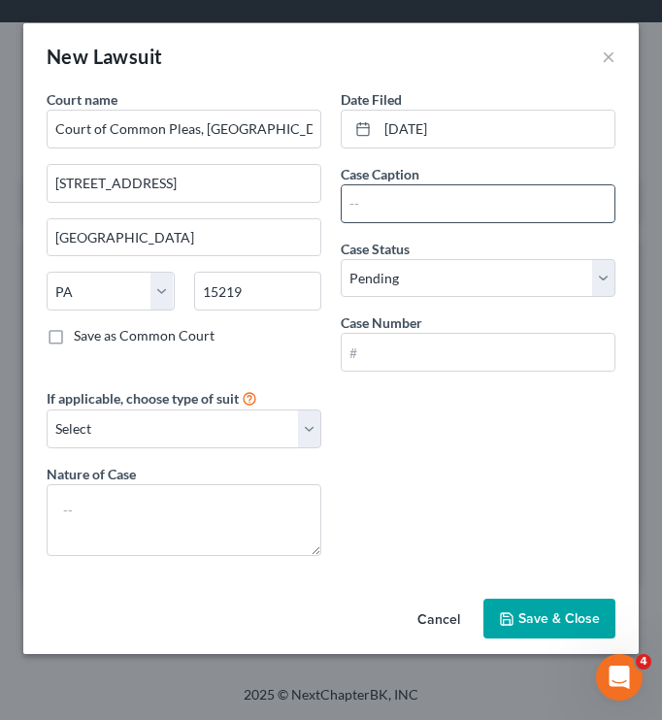
click at [448, 211] on input "text" at bounding box center [478, 203] width 273 height 37
paste input "Municipality of Monroeville v. Allison"
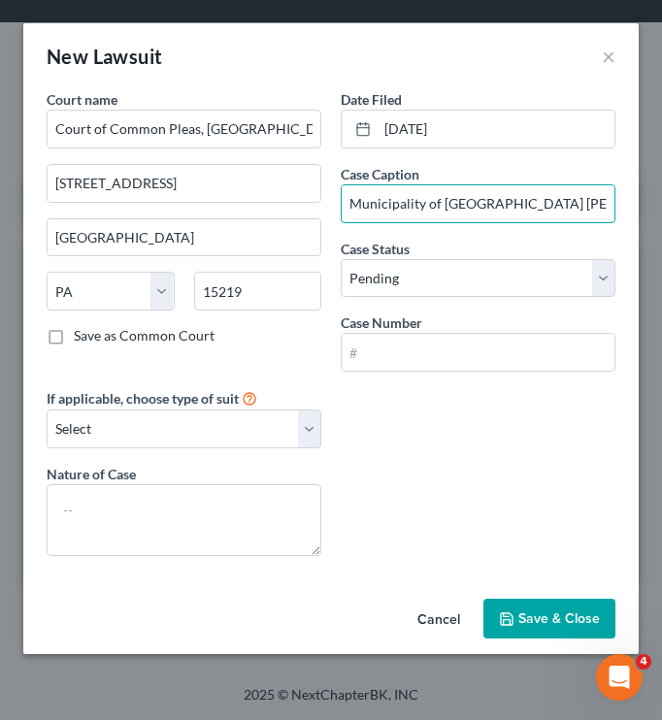
type input "Municipality of Monroeville v. Allison"
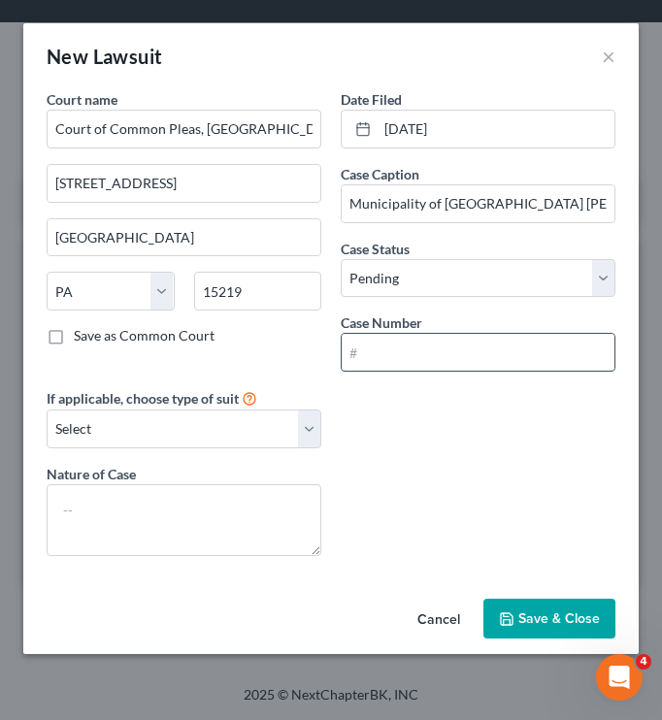
click at [374, 357] on input "text" at bounding box center [478, 352] width 273 height 37
paste input "GD-23-001429"
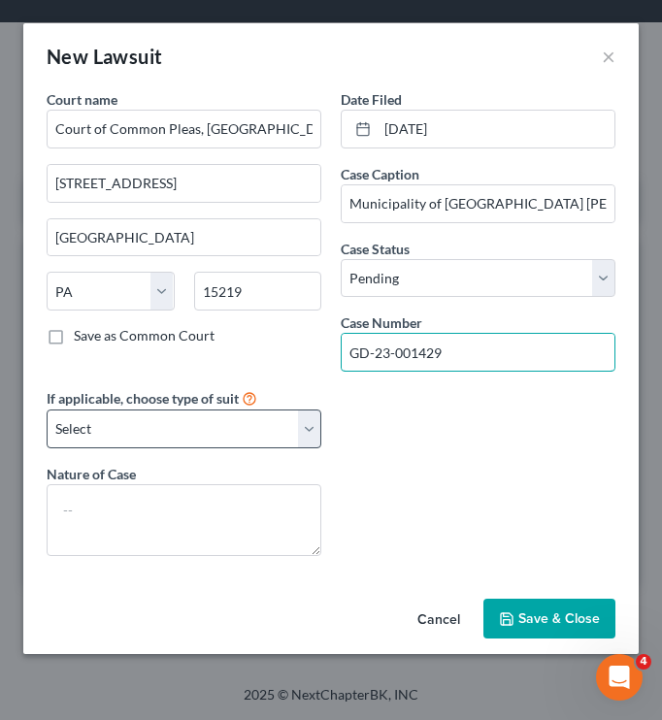
type input "GD-23-001429"
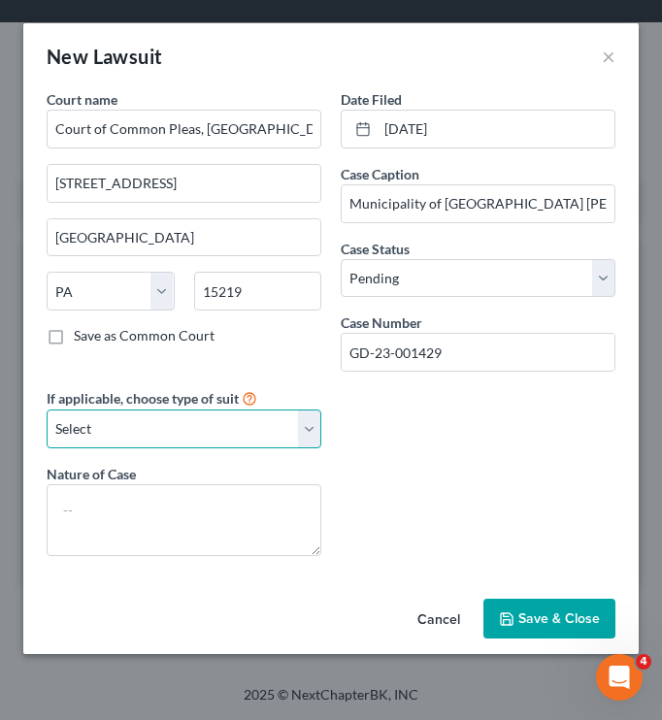
click at [207, 426] on select "Select Repossession Garnishment Foreclosure Attached, Seized, Or Levied Other" at bounding box center [184, 429] width 275 height 39
select select "3"
click at [47, 410] on select "Select Repossession Garnishment Foreclosure Attached, Seized, Or Levied Other" at bounding box center [184, 429] width 275 height 39
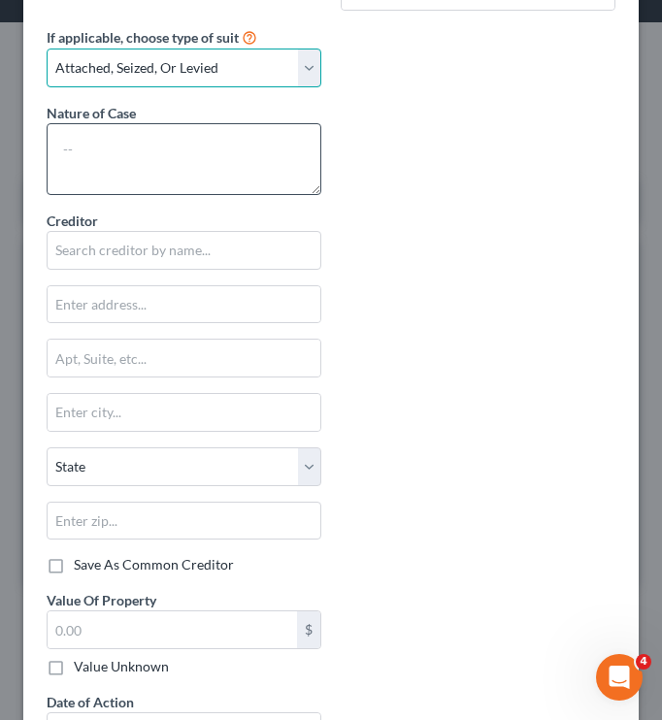
scroll to position [362, 0]
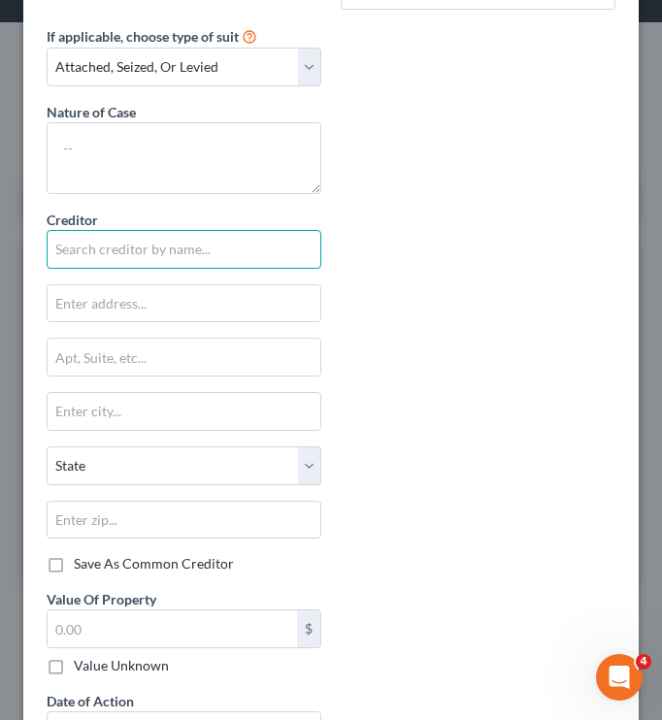
click at [198, 243] on input "text" at bounding box center [184, 249] width 275 height 39
type input "M"
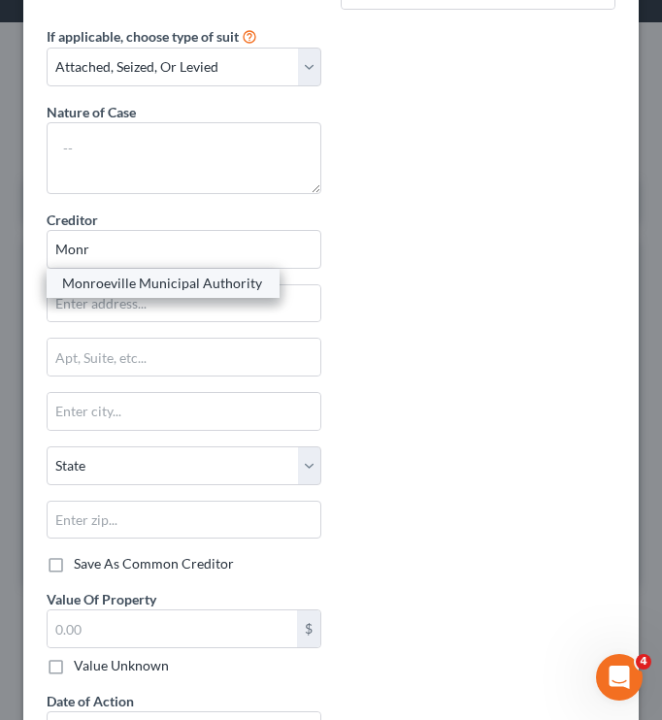
click at [127, 288] on div "Monroeville Municipal Authority" at bounding box center [163, 283] width 202 height 19
type input "Monroeville Municipal Authority"
type input "219 Speelman Lane"
type input "[GEOGRAPHIC_DATA]"
select select "39"
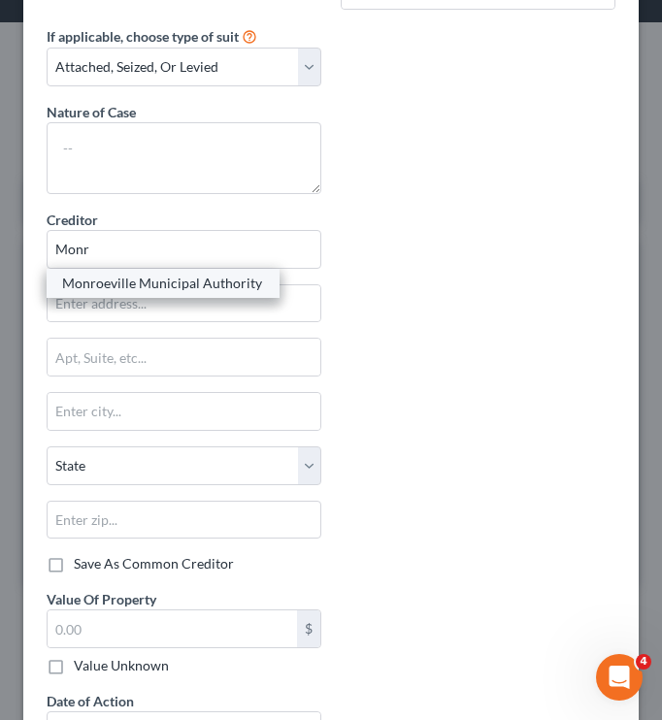
type input "15146"
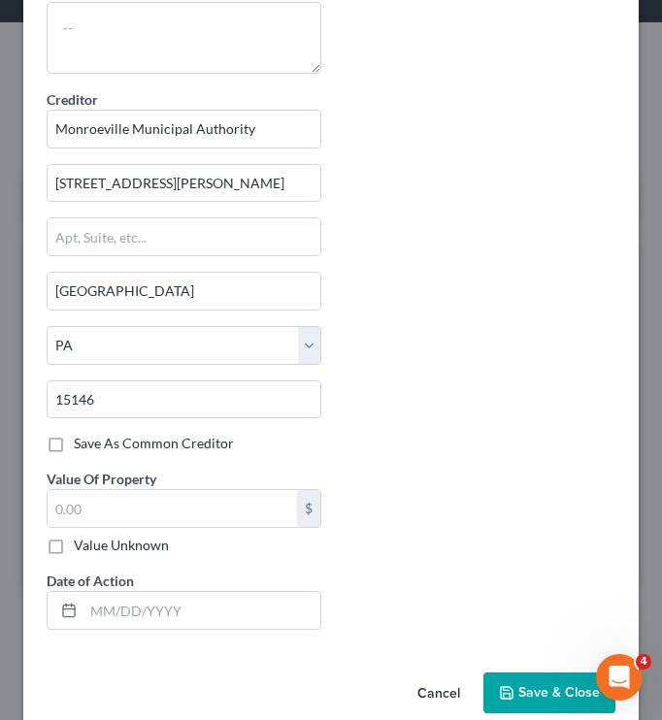
scroll to position [514, 0]
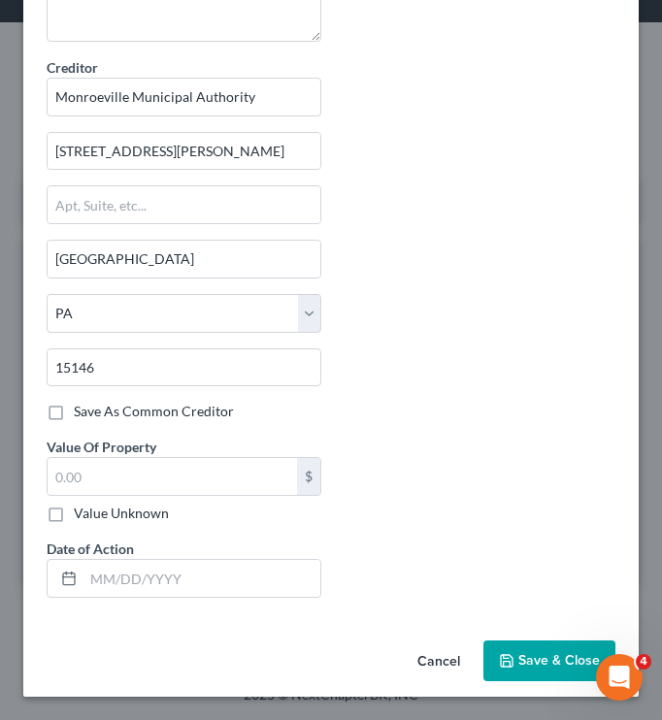
click at [547, 666] on span "Save & Close" at bounding box center [559, 660] width 82 height 16
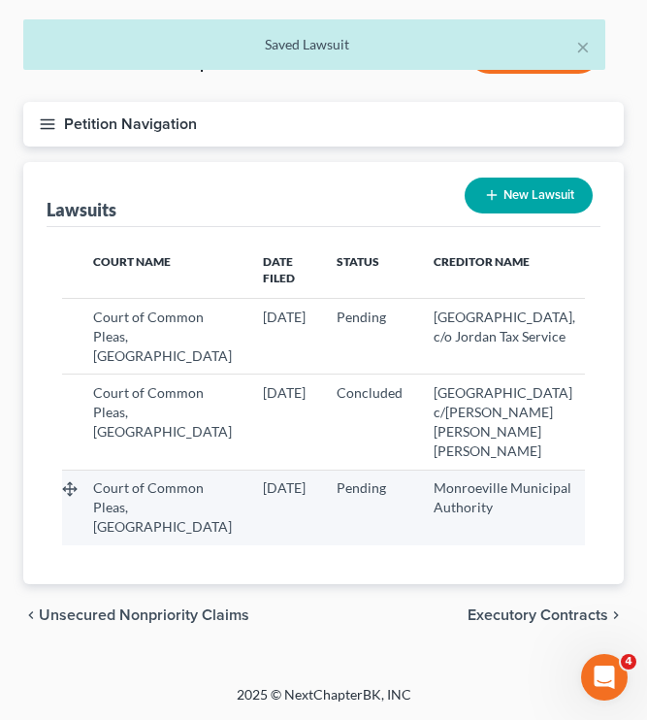
select select "39"
select select "0"
select select "3"
select select "39"
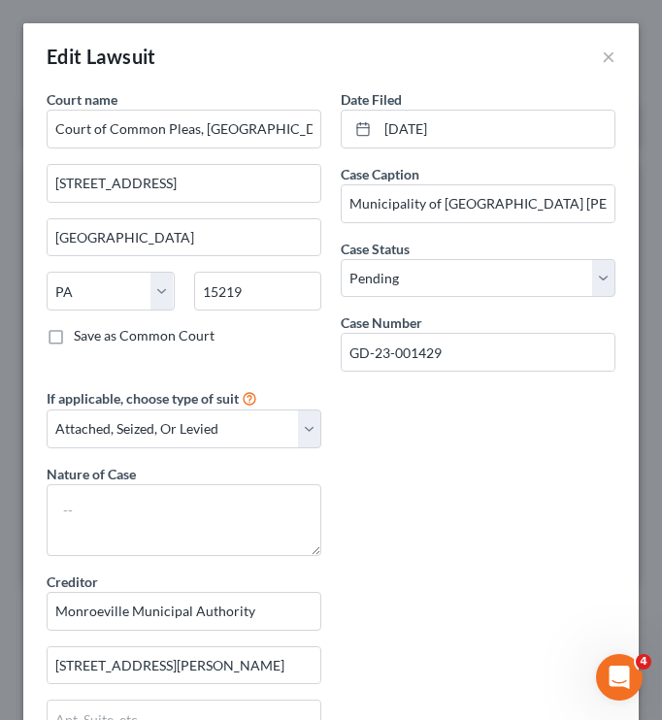
drag, startPoint x: 579, startPoint y: 565, endPoint x: 247, endPoint y: 376, distance: 382.1
click at [247, 376] on div "Court name * Court of Common Pleas, Allegheny County 414 Grant Street Pittsburg…" at bounding box center [330, 618] width 615 height 1058
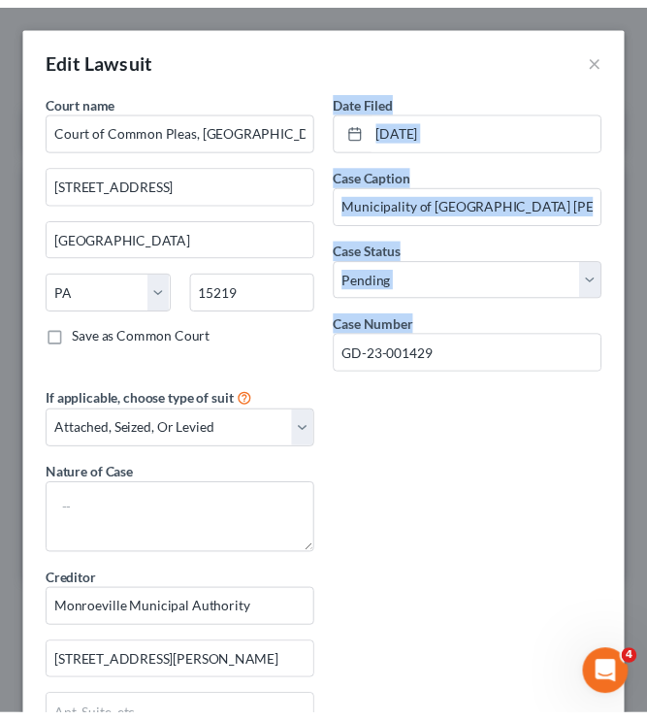
scroll to position [482, 0]
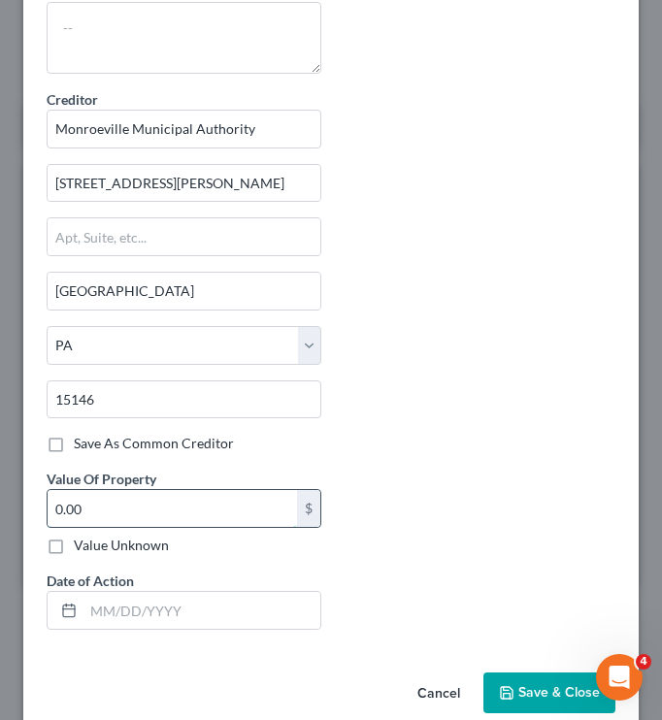
click at [178, 515] on input "0.00" at bounding box center [172, 508] width 249 height 37
type input "121,000"
click at [517, 707] on button "Save & Close" at bounding box center [549, 693] width 132 height 41
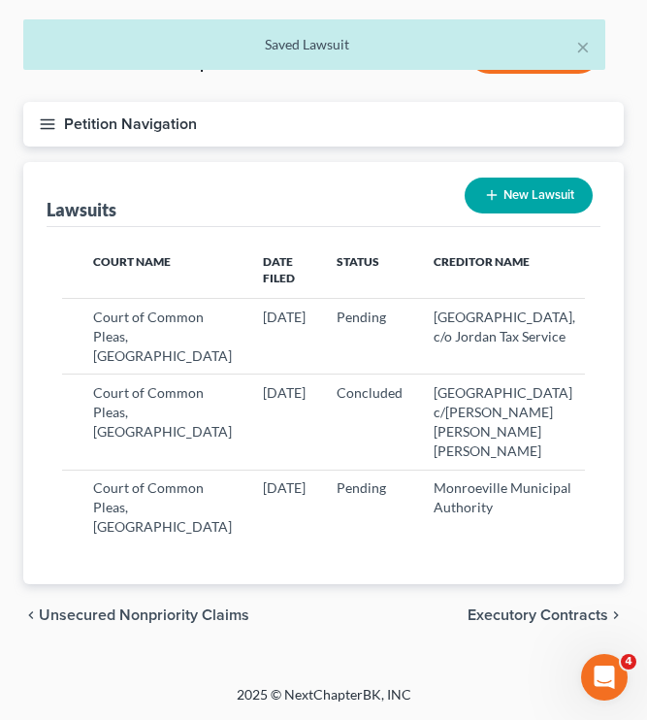
click at [130, 135] on button "Petition Navigation" at bounding box center [323, 124] width 601 height 45
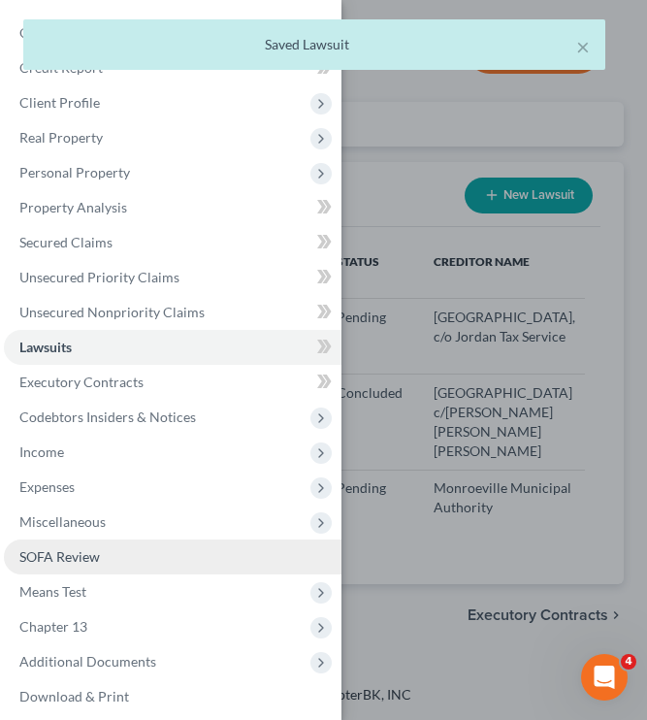
scroll to position [45, 0]
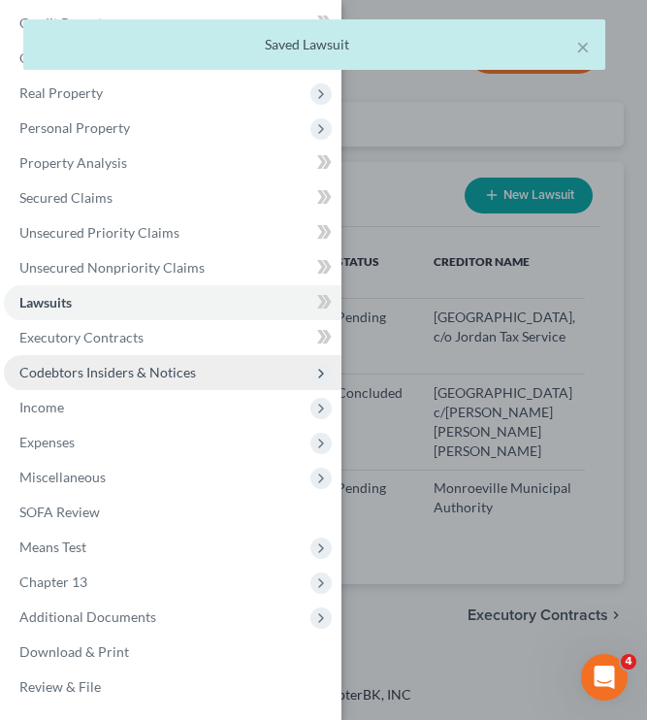
click at [125, 361] on span "Codebtors Insiders & Notices" at bounding box center [173, 372] width 338 height 35
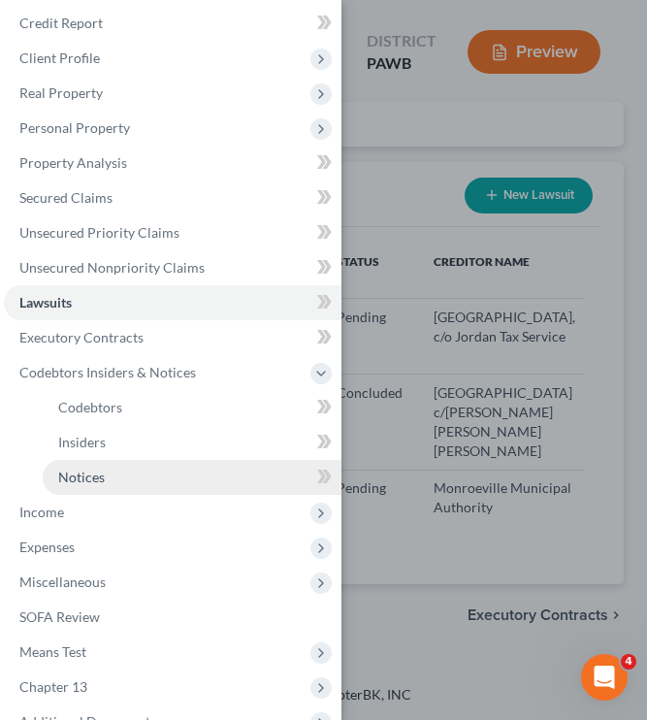
click at [87, 473] on span "Notices" at bounding box center [81, 477] width 47 height 16
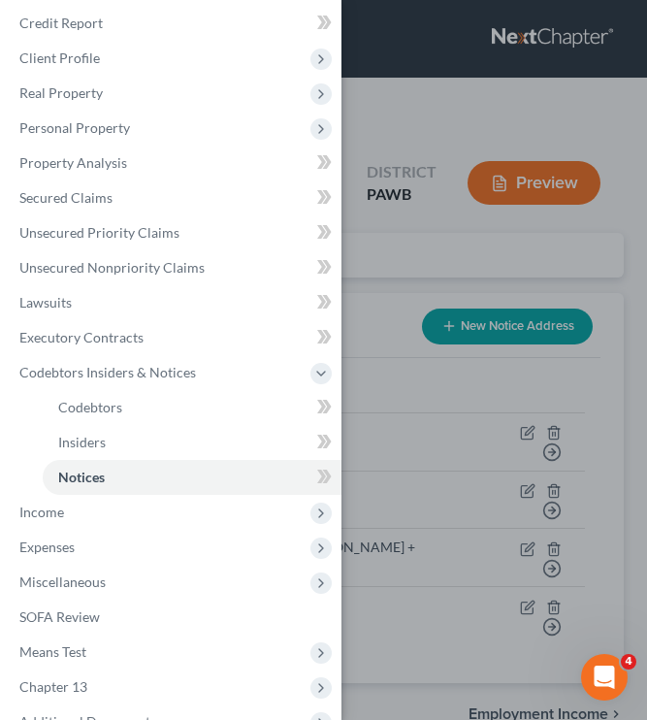
click at [534, 289] on div "Case Dashboard Payments Invoices Payments Payments Credit Report Client Profile" at bounding box center [323, 360] width 647 height 720
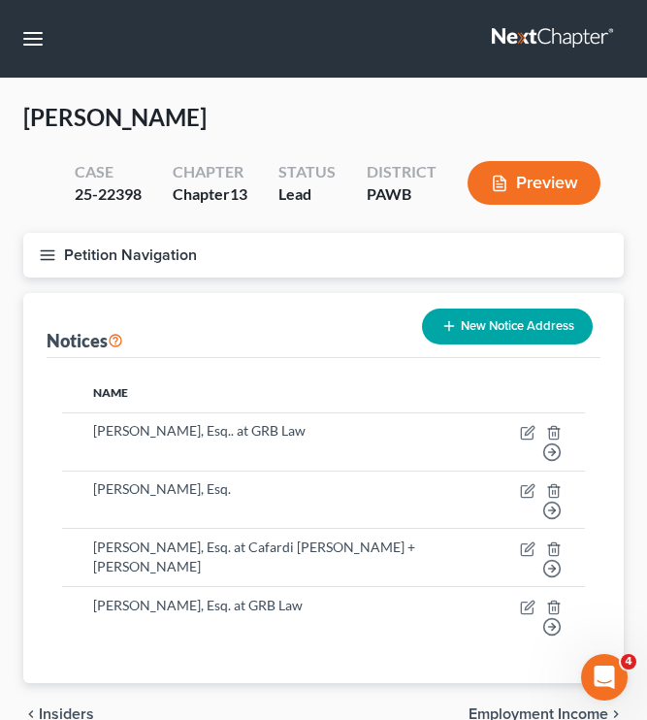
click at [534, 289] on div "Petition Navigation Case Dashboard Payments Invoices Payments Payments Credit R…" at bounding box center [324, 263] width 620 height 60
click at [471, 341] on button "New Notice Address" at bounding box center [507, 327] width 171 height 36
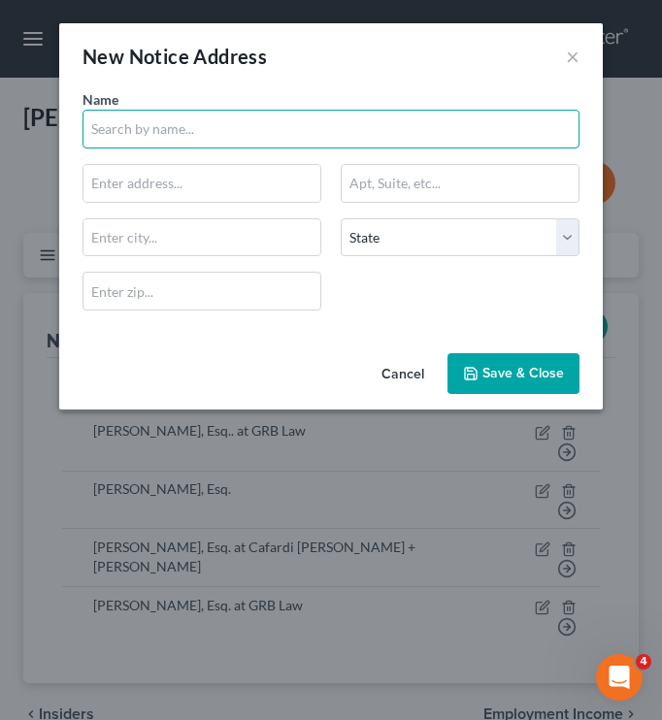
click at [148, 134] on input "text" at bounding box center [330, 129] width 497 height 39
type input "R"
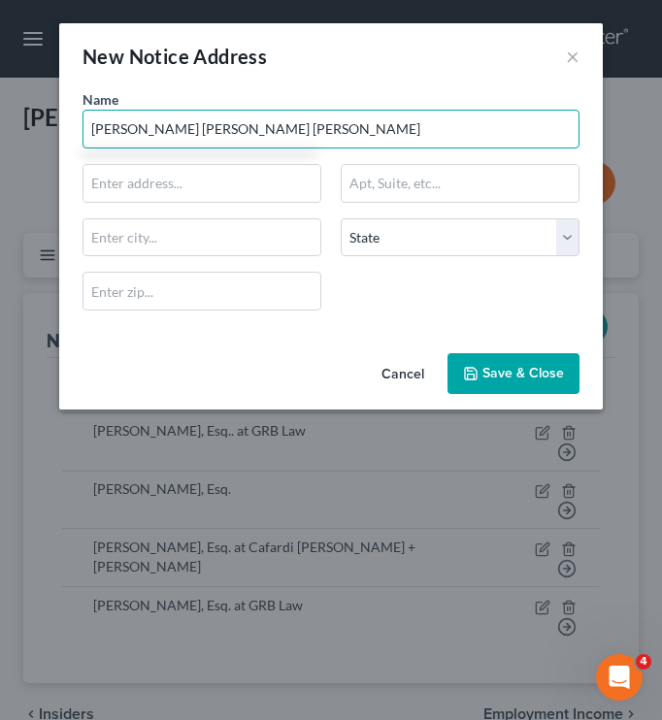
click at [92, 125] on input "Weiss Burkhardt Kramer" at bounding box center [330, 129] width 497 height 39
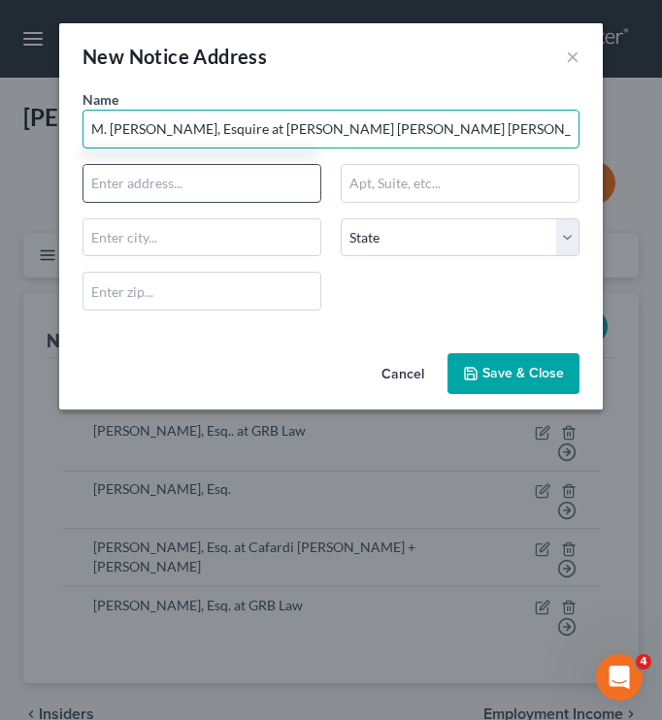
type input "M. Janet Burkhardt, Esquire at Weiss Burkhardt Kramer"
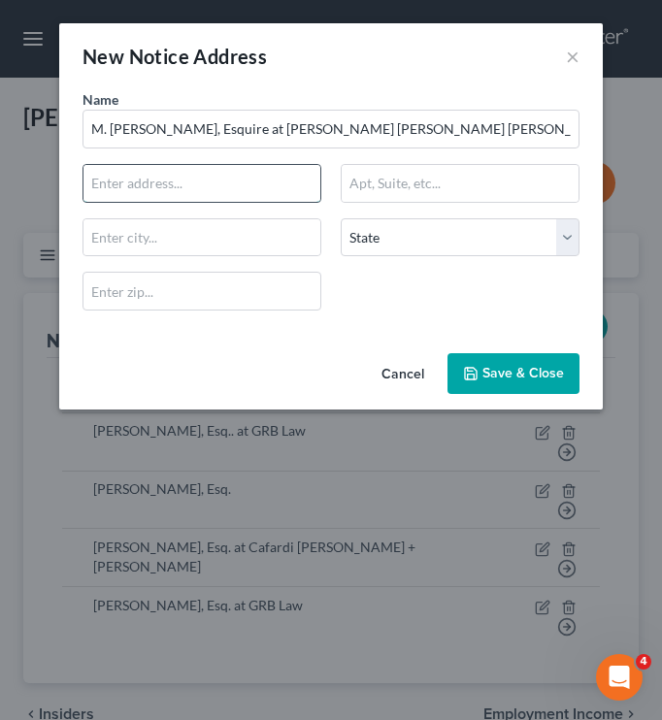
click at [212, 178] on input "text" at bounding box center [201, 183] width 237 height 37
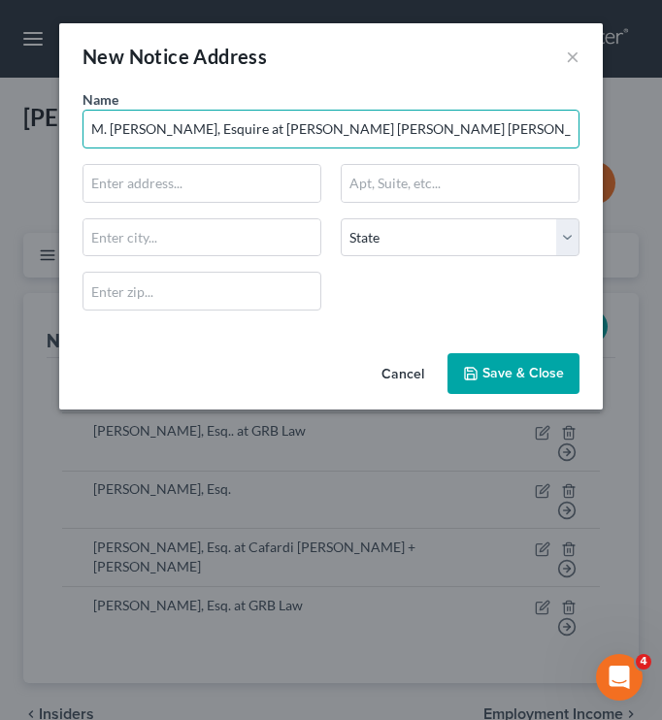
drag, startPoint x: 472, startPoint y: 131, endPoint x: 54, endPoint y: 134, distance: 417.3
click at [54, 134] on div "New Notice Address × Name * M. Janet Burkhardt, Esquire at Weiss Burkhardt Kram…" at bounding box center [331, 360] width 662 height 720
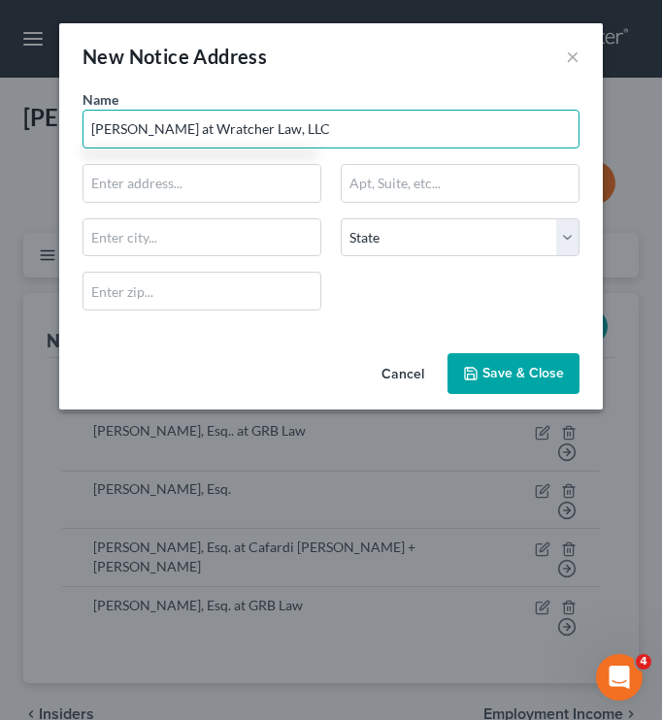
drag, startPoint x: 175, startPoint y: 126, endPoint x: 379, endPoint y: 120, distance: 204.9
click at [379, 120] on input "Robert Wratcher at Wratcher Law, LLC" at bounding box center [330, 129] width 497 height 39
type input "Robert Wratcher at Wratcher Law, LLC"
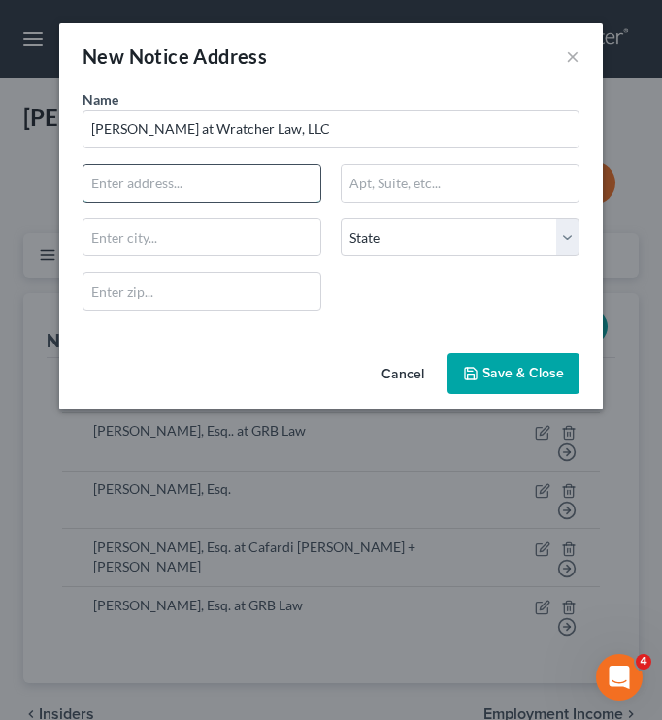
click at [247, 189] on input "text" at bounding box center [201, 183] width 237 height 37
type input "One Monroeville Center"
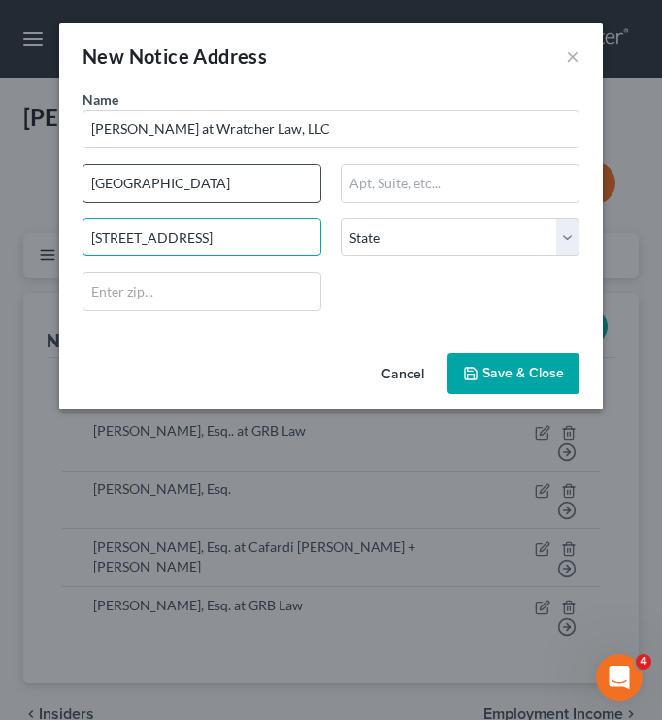
type input "3824 Norther Pike"
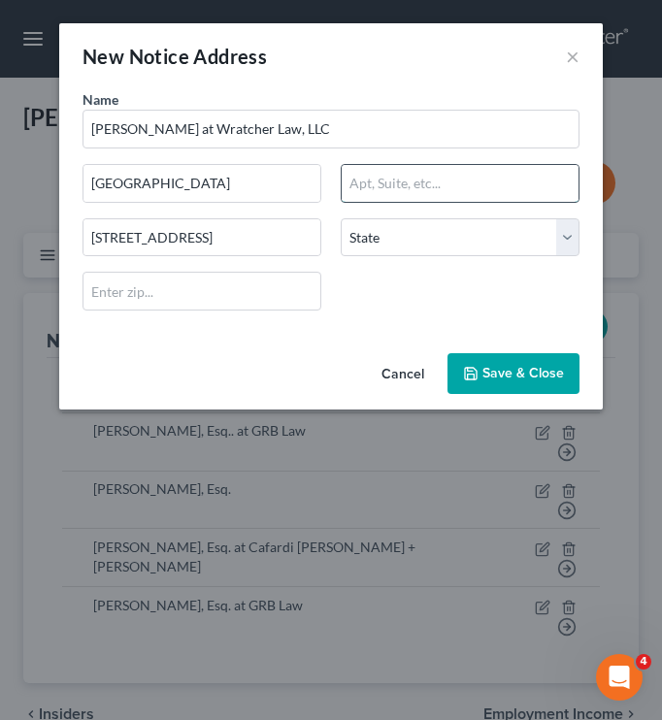
click at [393, 186] on input "text" at bounding box center [460, 183] width 237 height 37
type input "Suite 925"
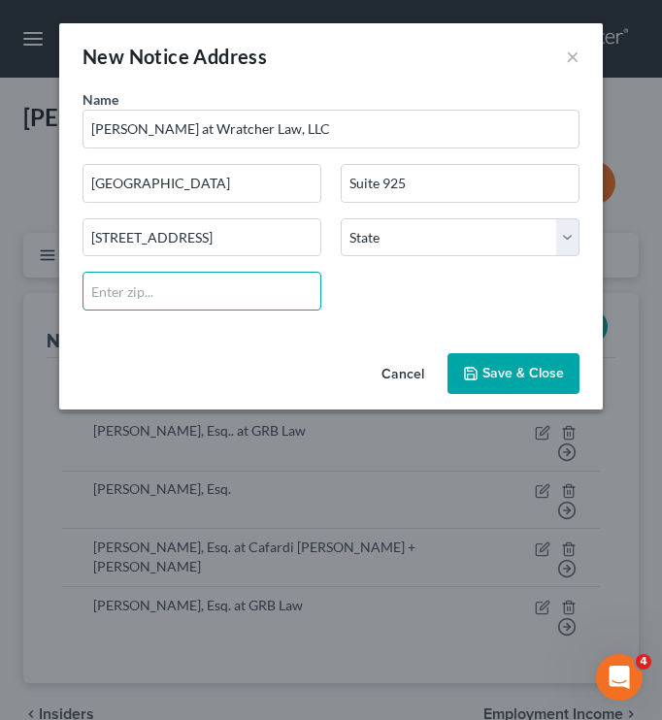
click at [118, 285] on input "text" at bounding box center [201, 291] width 239 height 39
type input "15146"
type input "[GEOGRAPHIC_DATA]"
select select "39"
click at [361, 300] on div "Name * Robert Wratcher at Wratcher Law, LLC One Monroeville Center Suite 925 Mo…" at bounding box center [331, 207] width 516 height 237
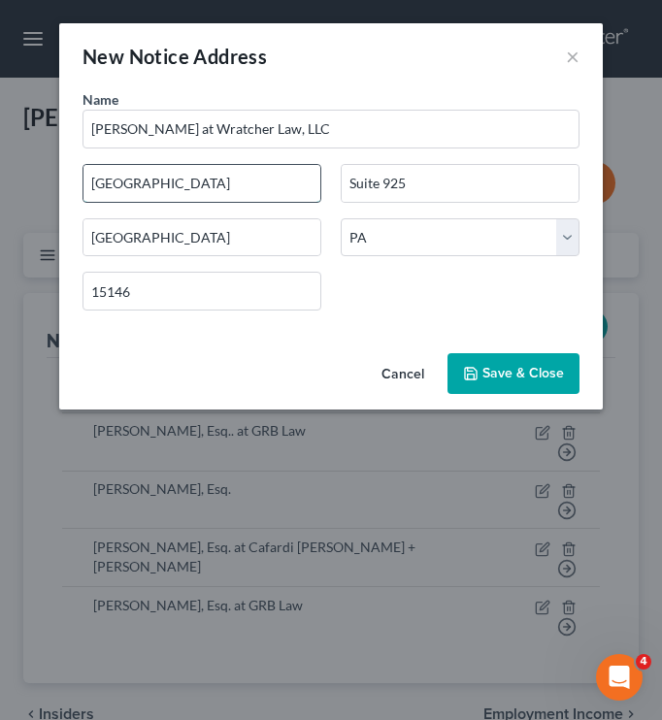
click at [94, 180] on input "One Monroeville Center" at bounding box center [201, 183] width 237 height 37
drag, startPoint x: 263, startPoint y: 184, endPoint x: 52, endPoint y: 186, distance: 210.6
click at [52, 186] on div "New Notice Address × Name * Robert Wratcher at Wratcher Law, LLC One Monroevill…" at bounding box center [331, 360] width 662 height 720
type input "3824 Northern Pike"
click at [555, 392] on button "Save & Close" at bounding box center [513, 373] width 132 height 41
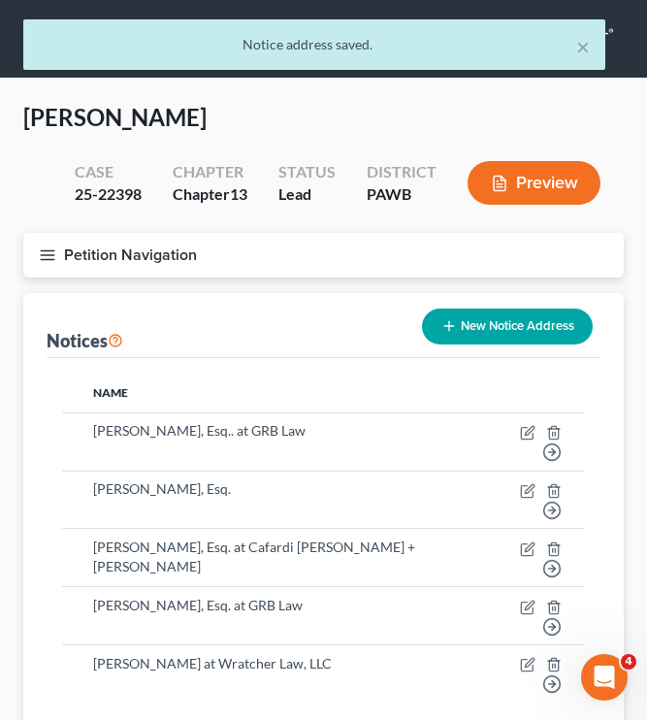
click at [84, 246] on button "Petition Navigation" at bounding box center [323, 255] width 601 height 45
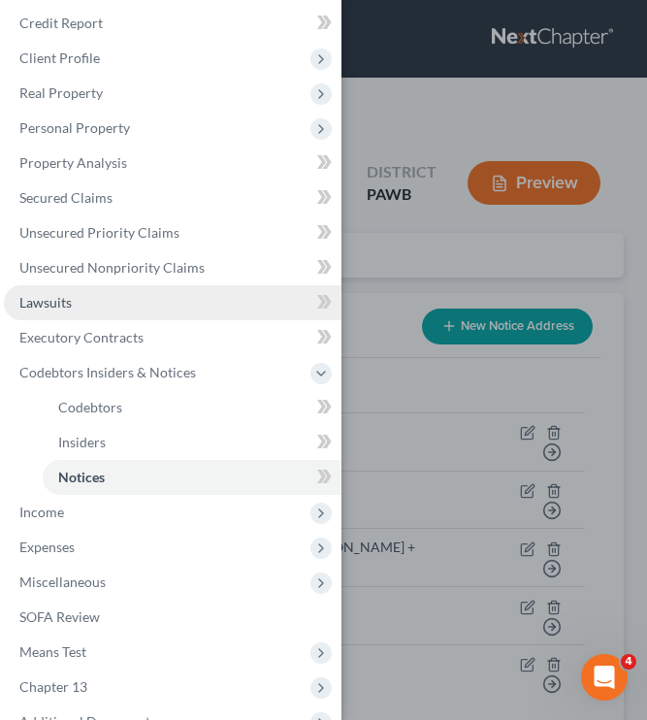
click at [90, 303] on link "Lawsuits" at bounding box center [173, 302] width 338 height 35
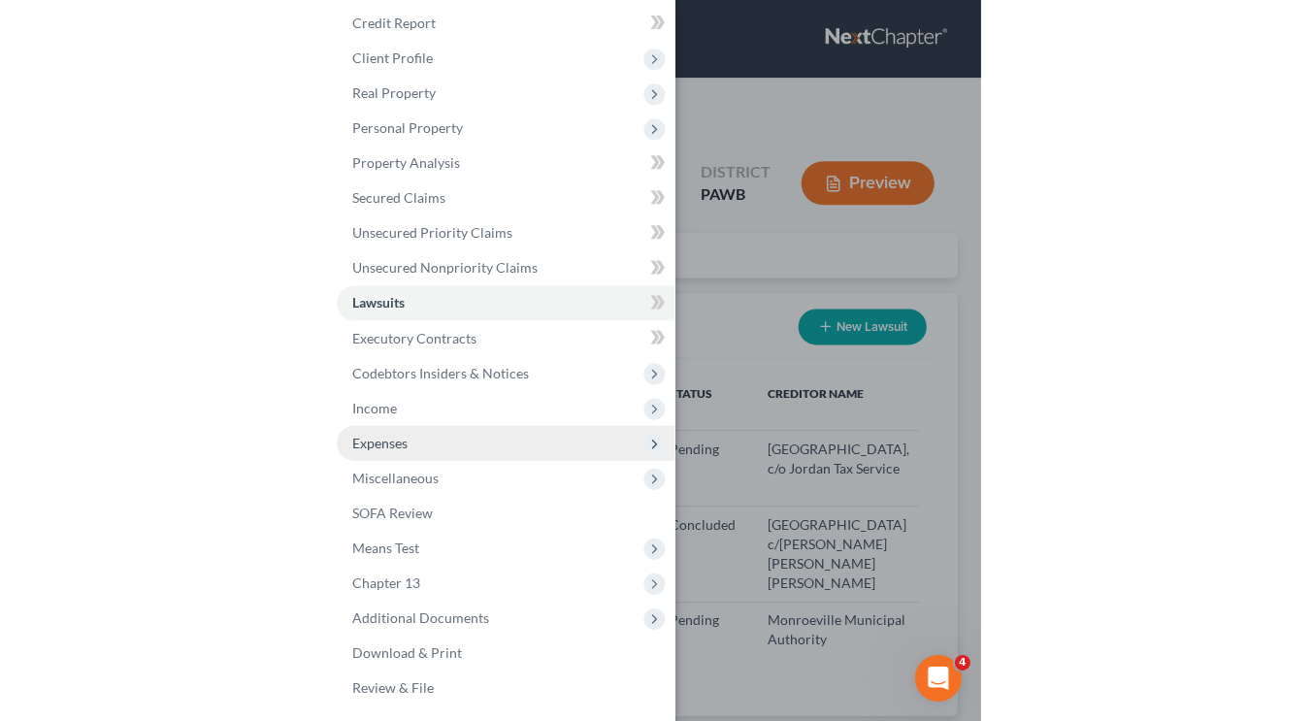
scroll to position [19, 0]
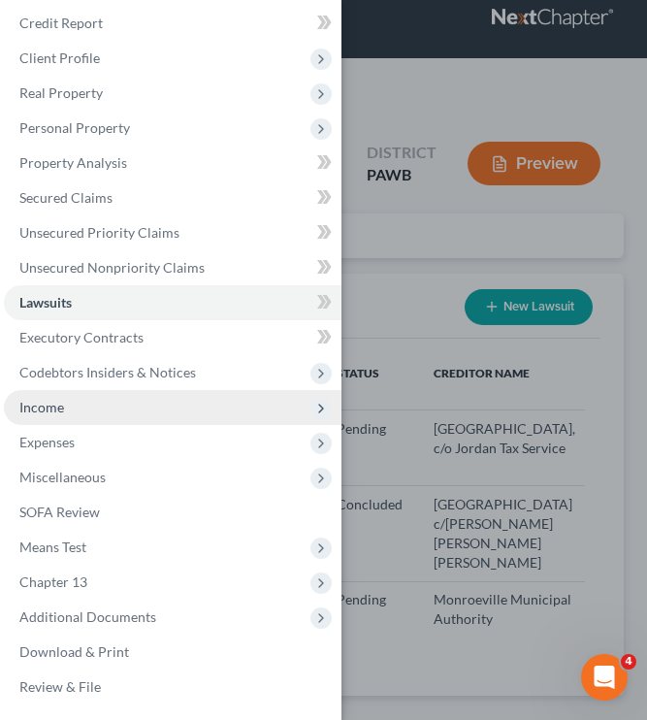
click at [183, 418] on span "Income" at bounding box center [173, 407] width 338 height 35
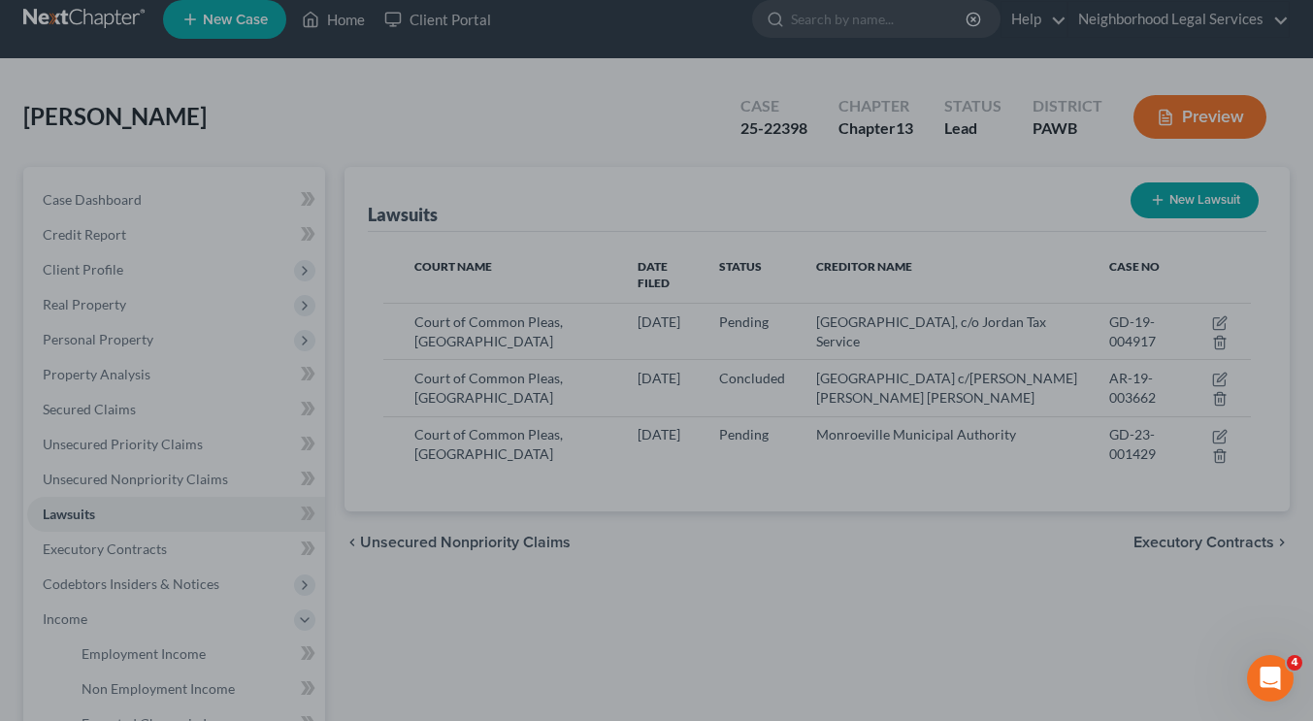
scroll to position [430, 0]
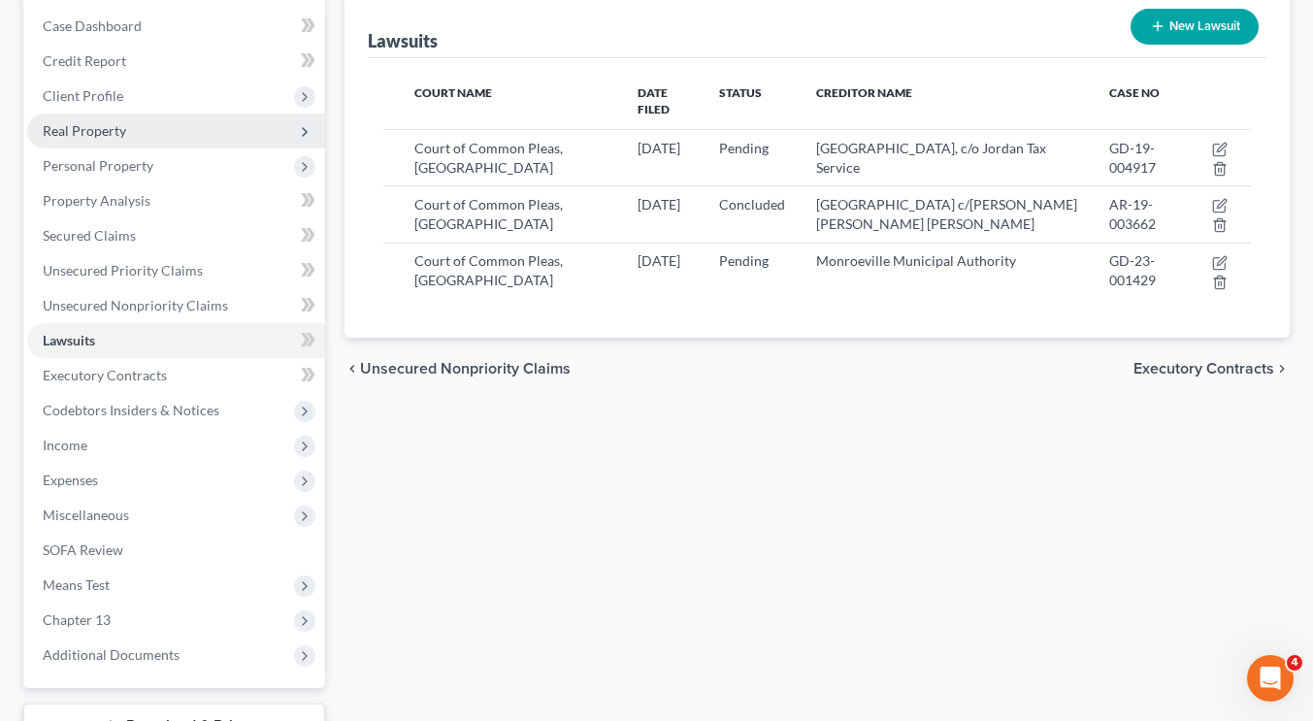
click at [140, 136] on span "Real Property" at bounding box center [176, 131] width 298 height 35
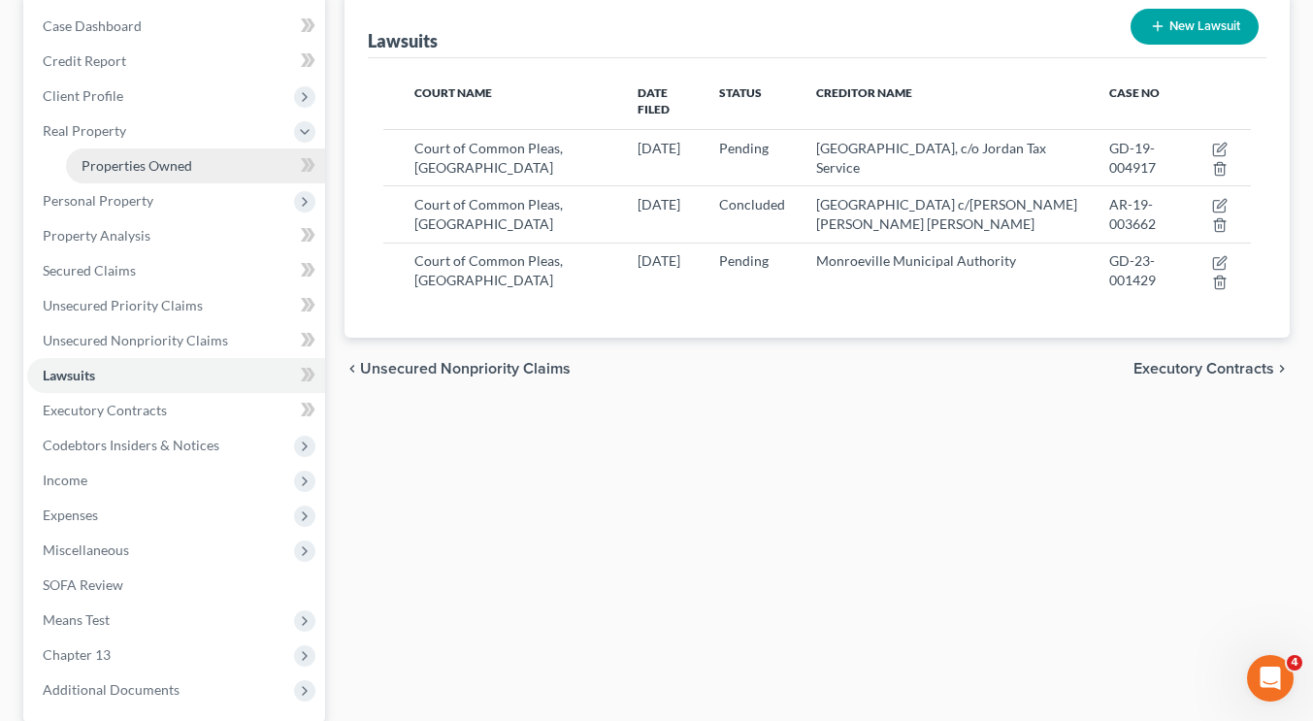
click at [140, 157] on span "Properties Owned" at bounding box center [137, 165] width 111 height 16
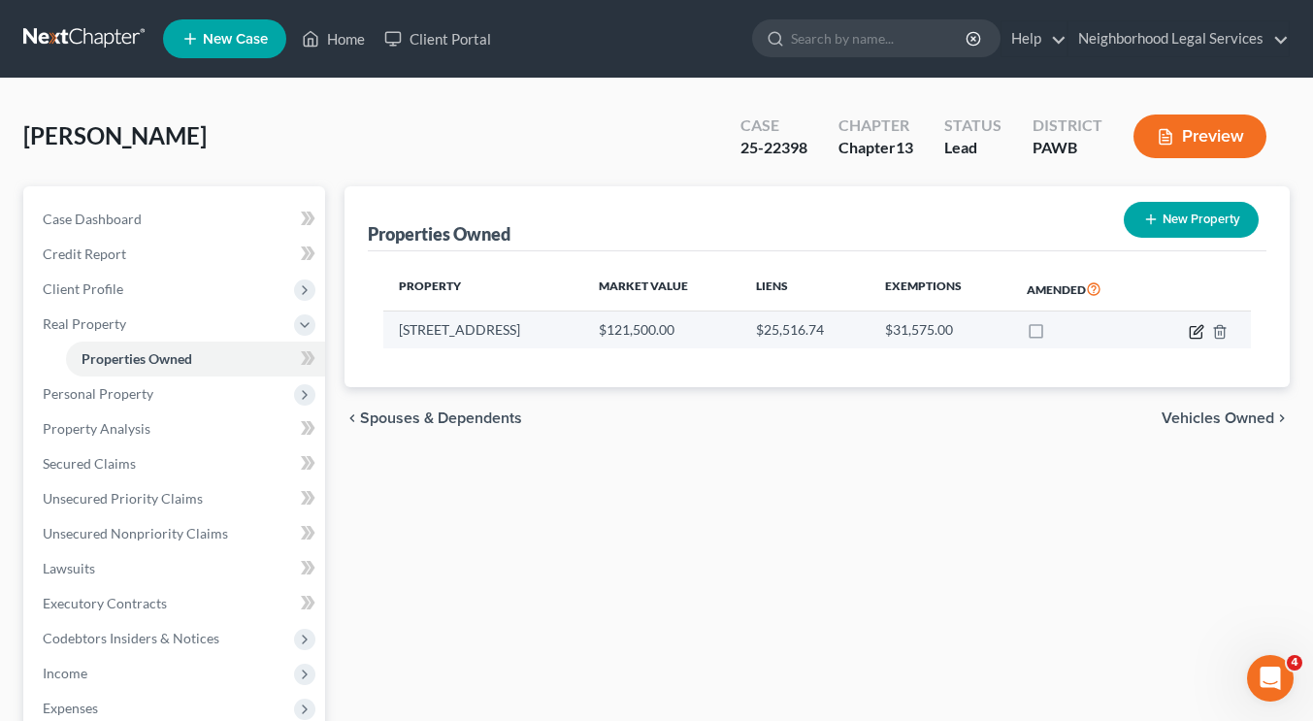
click at [1196, 331] on icon "button" at bounding box center [1198, 329] width 9 height 9
select select "39"
select select "0"
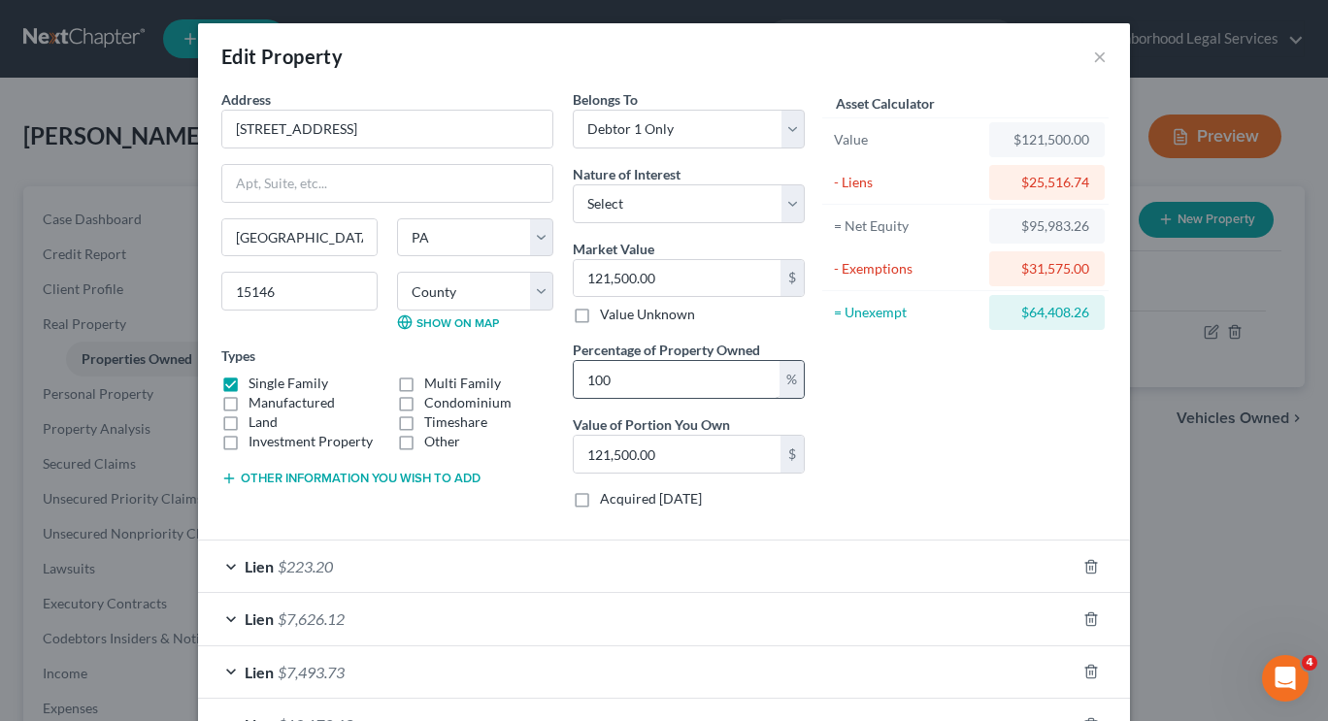
scroll to position [189, 0]
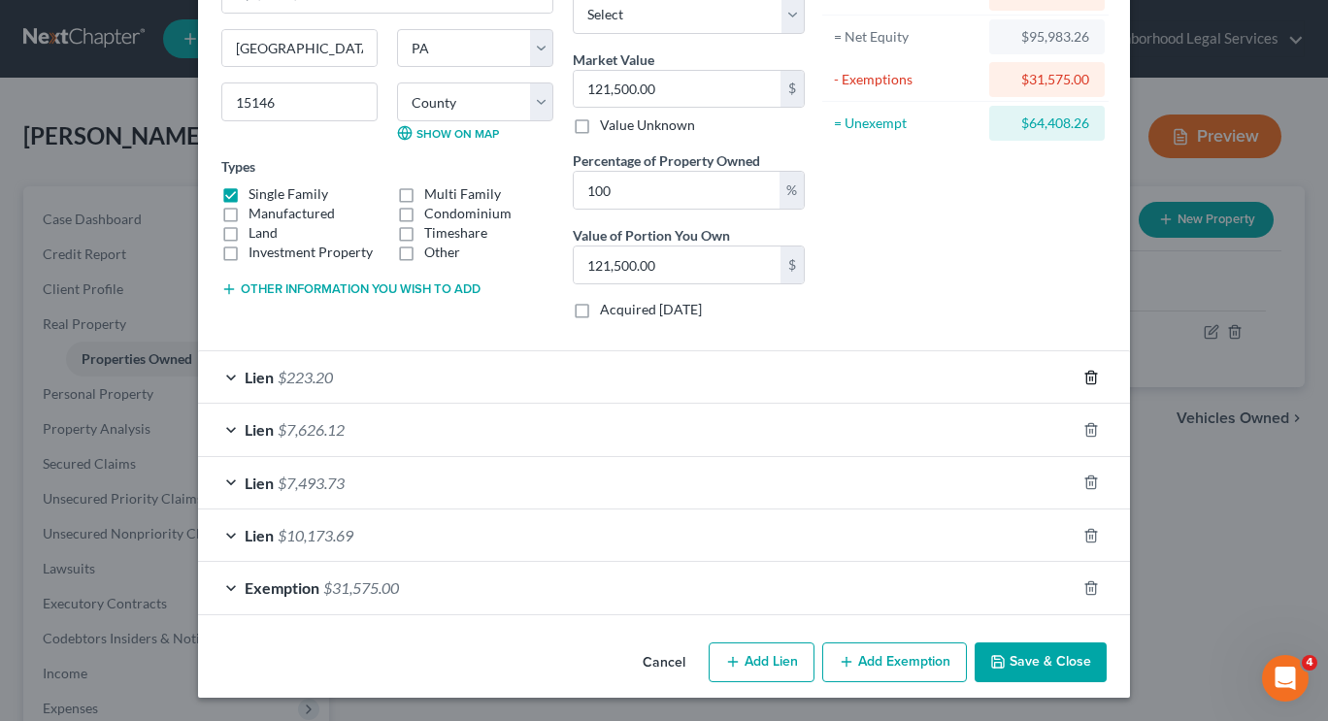
click at [1083, 378] on icon "button" at bounding box center [1091, 378] width 16 height 16
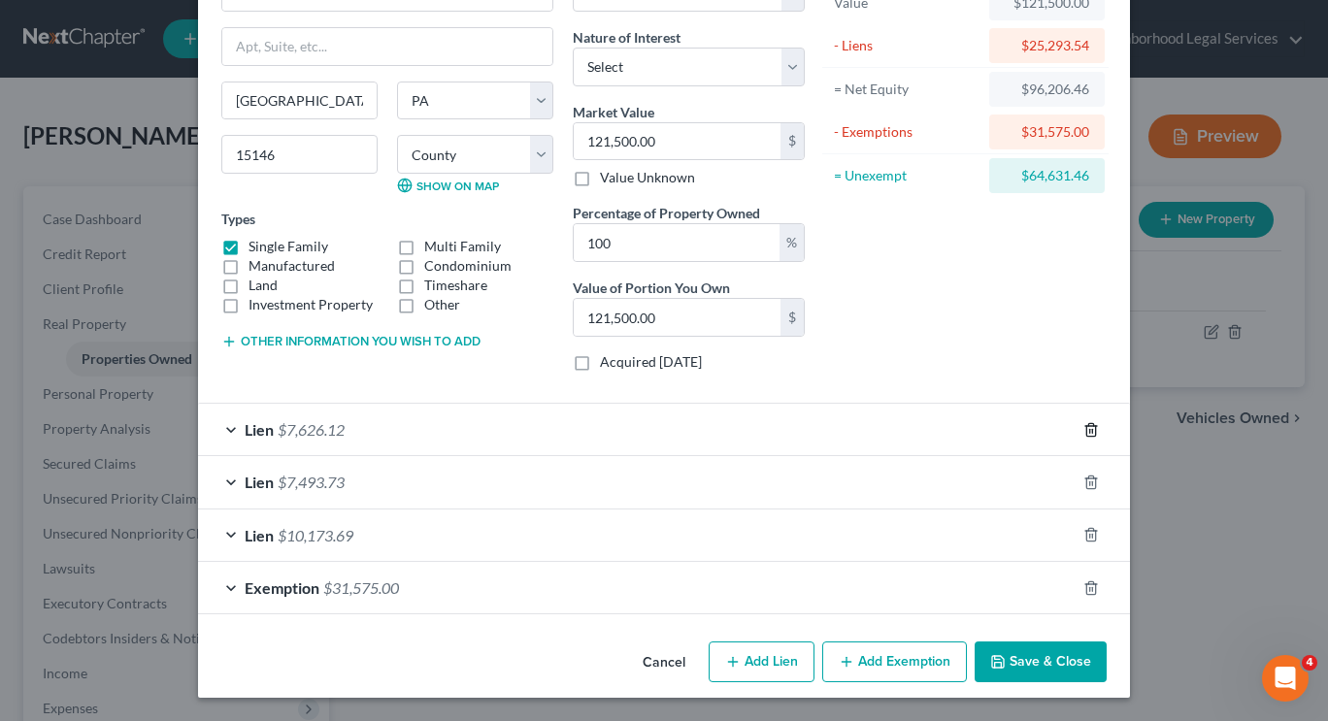
click at [1083, 433] on icon "button" at bounding box center [1091, 430] width 16 height 16
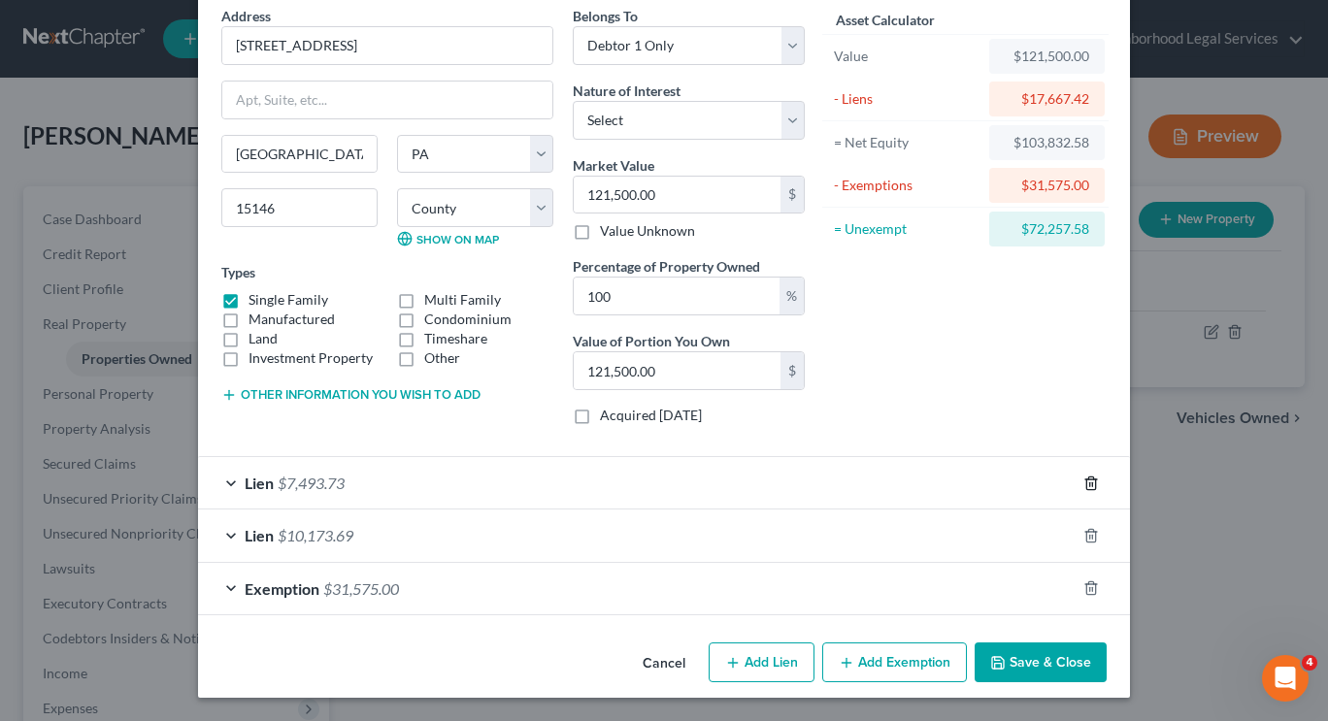
click at [1084, 480] on icon "button" at bounding box center [1091, 484] width 16 height 16
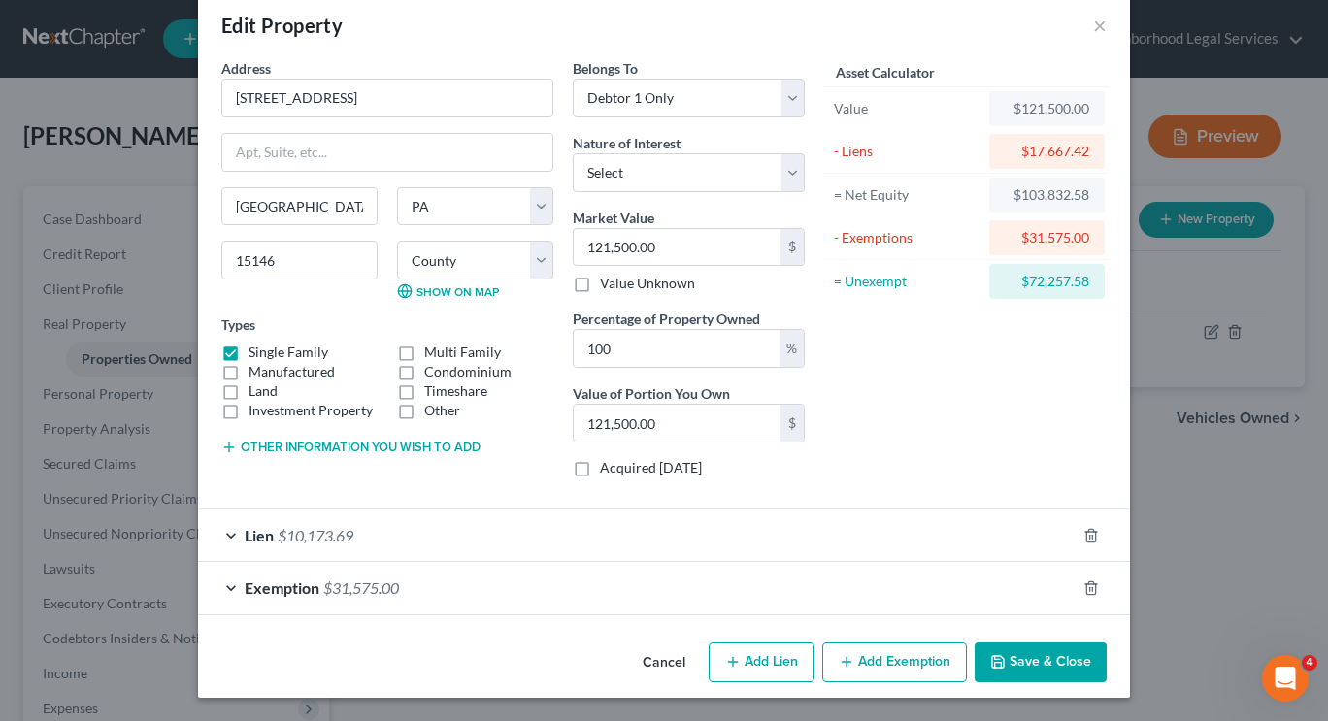
scroll to position [31, 0]
click at [1083, 532] on icon "button" at bounding box center [1091, 536] width 16 height 16
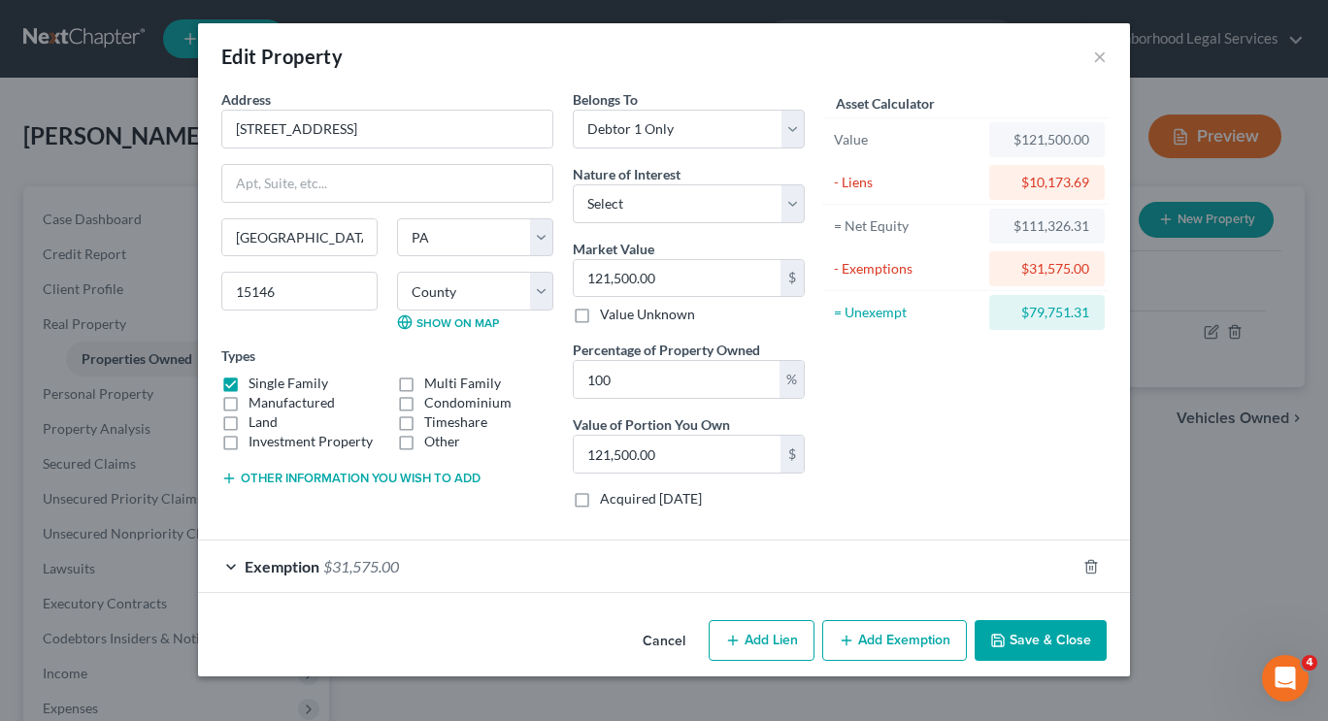
scroll to position [0, 0]
click at [785, 643] on button "Add Lien" at bounding box center [761, 640] width 106 height 41
select select "0"
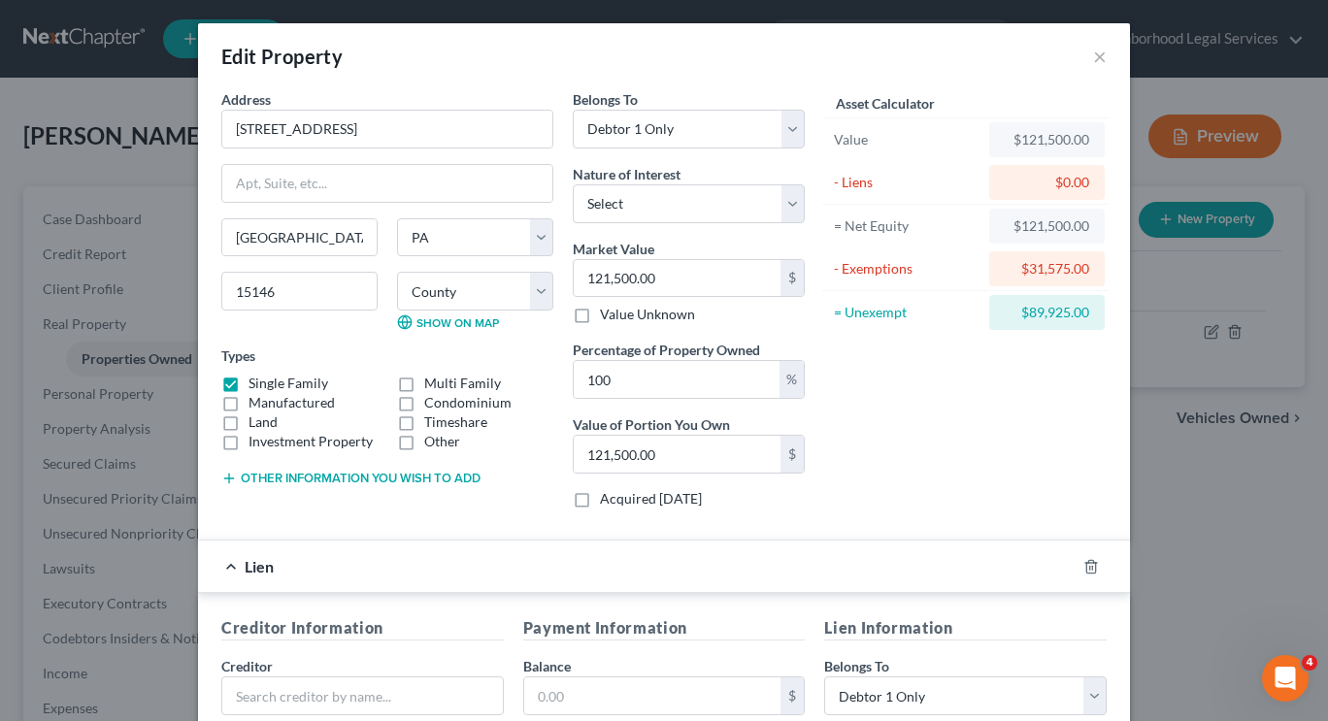
scroll to position [285, 0]
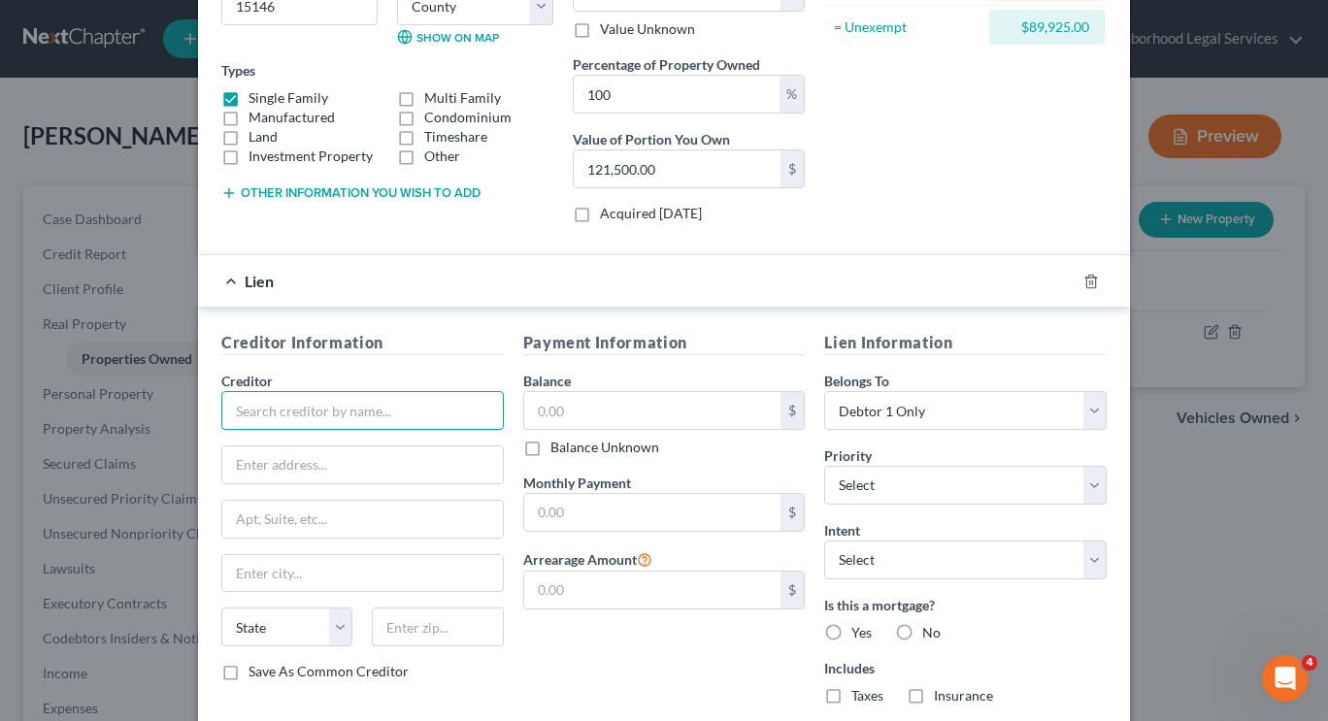
click at [388, 413] on input "text" at bounding box center [362, 410] width 282 height 39
type input "Penn Pioneer Enterprises, LLC"
paste input "[STREET_ADDRESS][PERSON_NAME]"
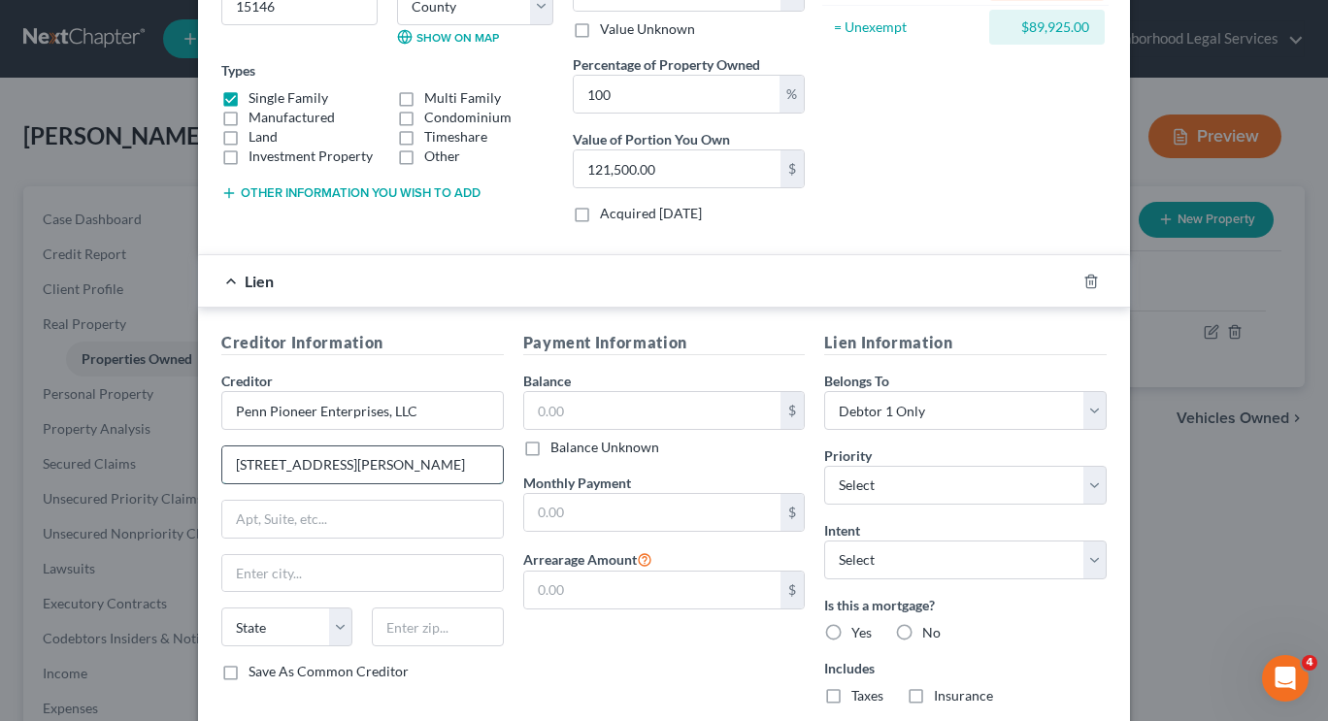
click at [309, 454] on input "[STREET_ADDRESS][PERSON_NAME]" at bounding box center [362, 464] width 280 height 37
type input "[STREET_ADDRESS][PERSON_NAME]"
click at [411, 612] on input "text" at bounding box center [437, 627] width 131 height 39
paste input "15085"
type input "15085"
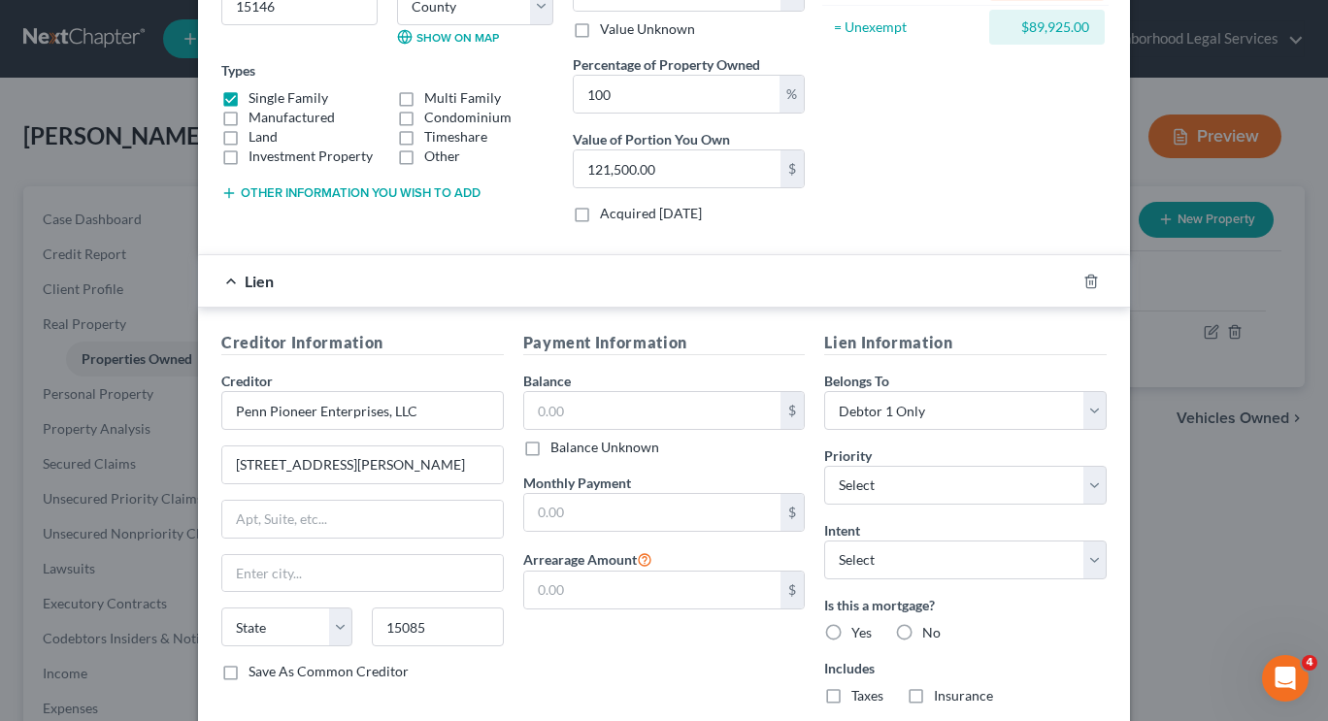
click at [537, 641] on div "Payment Information Balance $ Balance Unknown Balance Undetermined $ Balance Un…" at bounding box center [664, 525] width 302 height 389
type input "[GEOGRAPHIC_DATA]"
select select "39"
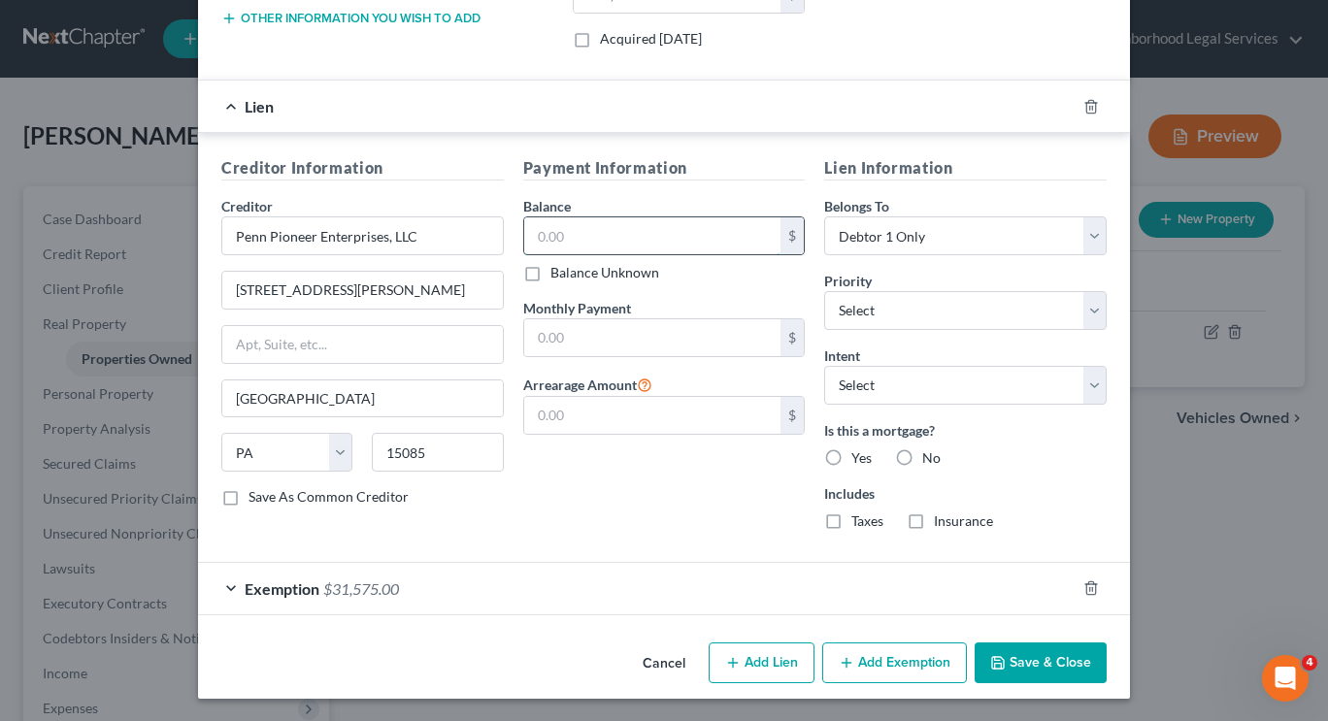
click at [599, 224] on input "text" at bounding box center [652, 235] width 257 height 37
type input "2"
type input "35,600"
click at [578, 485] on div "Payment Information Balance 35,600.00 $ Balance Unknown Balance Undetermined 35…" at bounding box center [664, 350] width 302 height 389
type input "Penn Pioneer Enterprises, LLC"
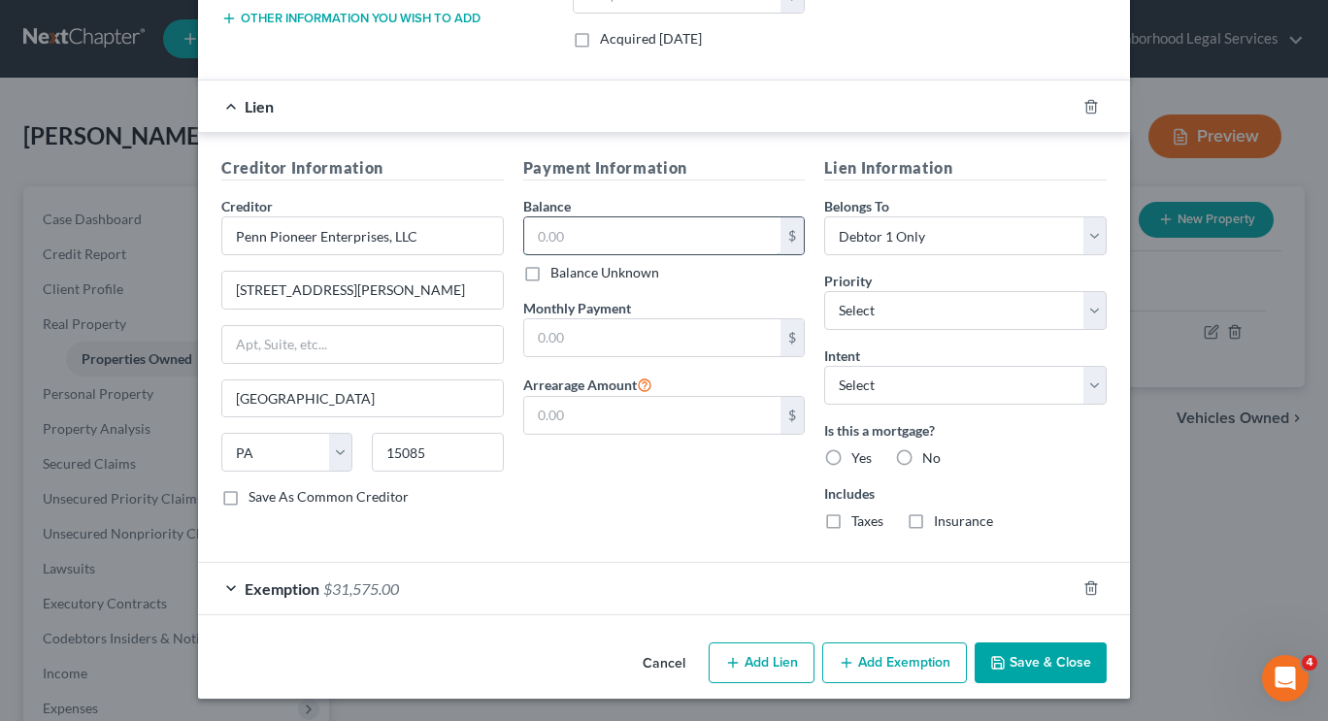
click at [635, 228] on input "text" at bounding box center [652, 235] width 257 height 37
type input "33,600"
click at [708, 189] on div "Payment Information Balance 33,600.00 $ Balance Unknown Balance Undetermined 33…" at bounding box center [664, 350] width 302 height 389
click at [1043, 669] on button "Save & Close" at bounding box center [1040, 662] width 132 height 41
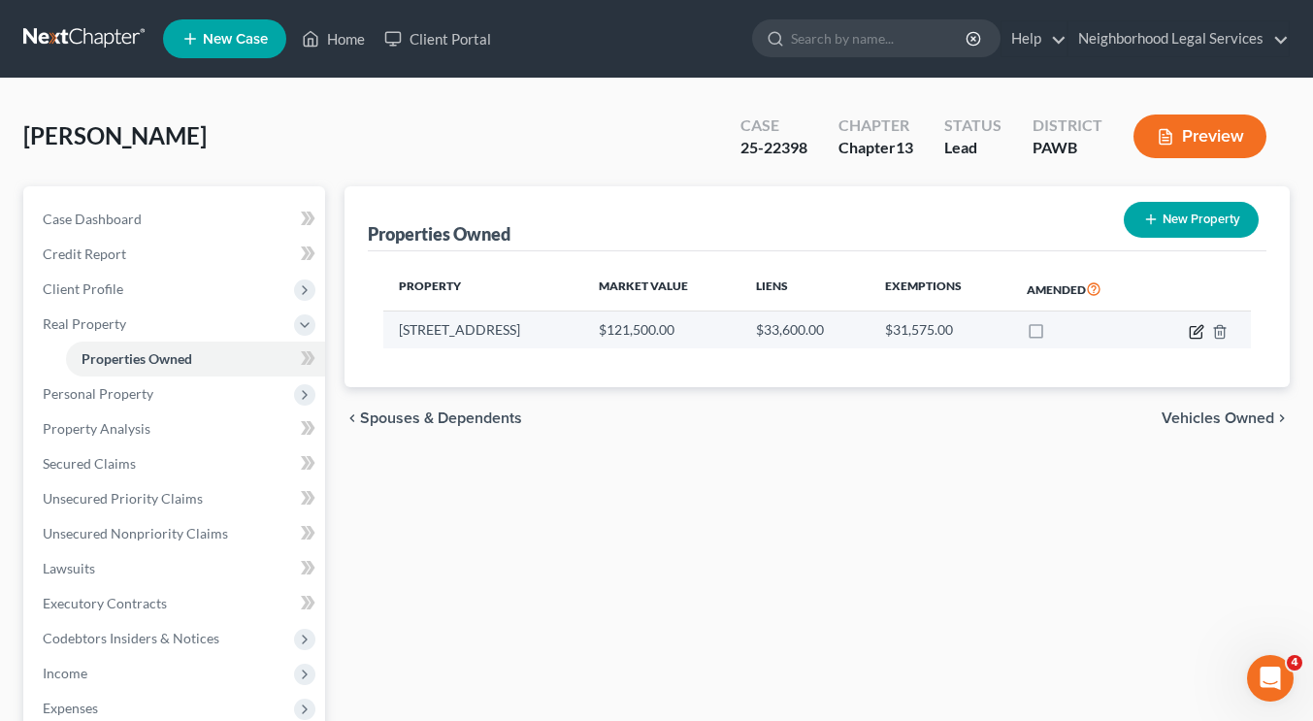
click at [1190, 334] on icon "button" at bounding box center [1196, 332] width 12 height 12
select select "39"
select select "1"
select select "0"
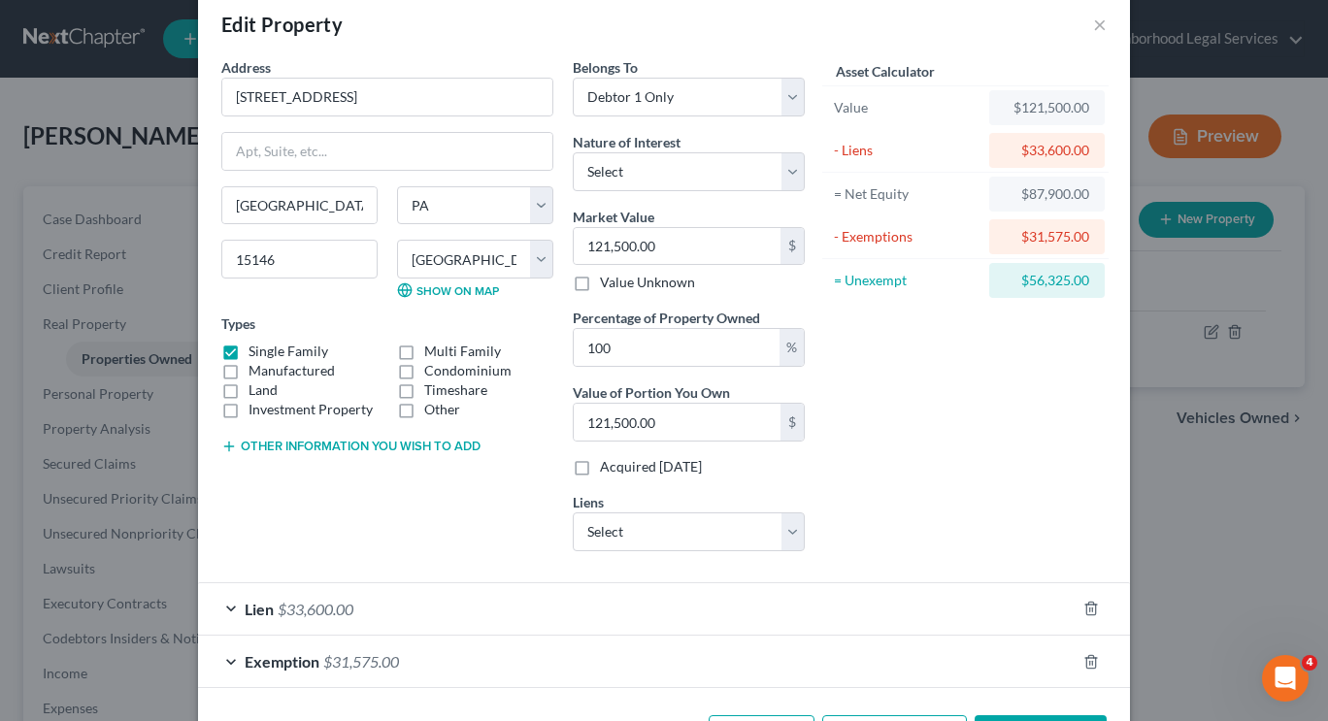
scroll to position [30, 0]
click at [719, 180] on select "Select Fee Simple Joint Tenant Life Estate Equitable Interest Future Interest T…" at bounding box center [689, 173] width 232 height 39
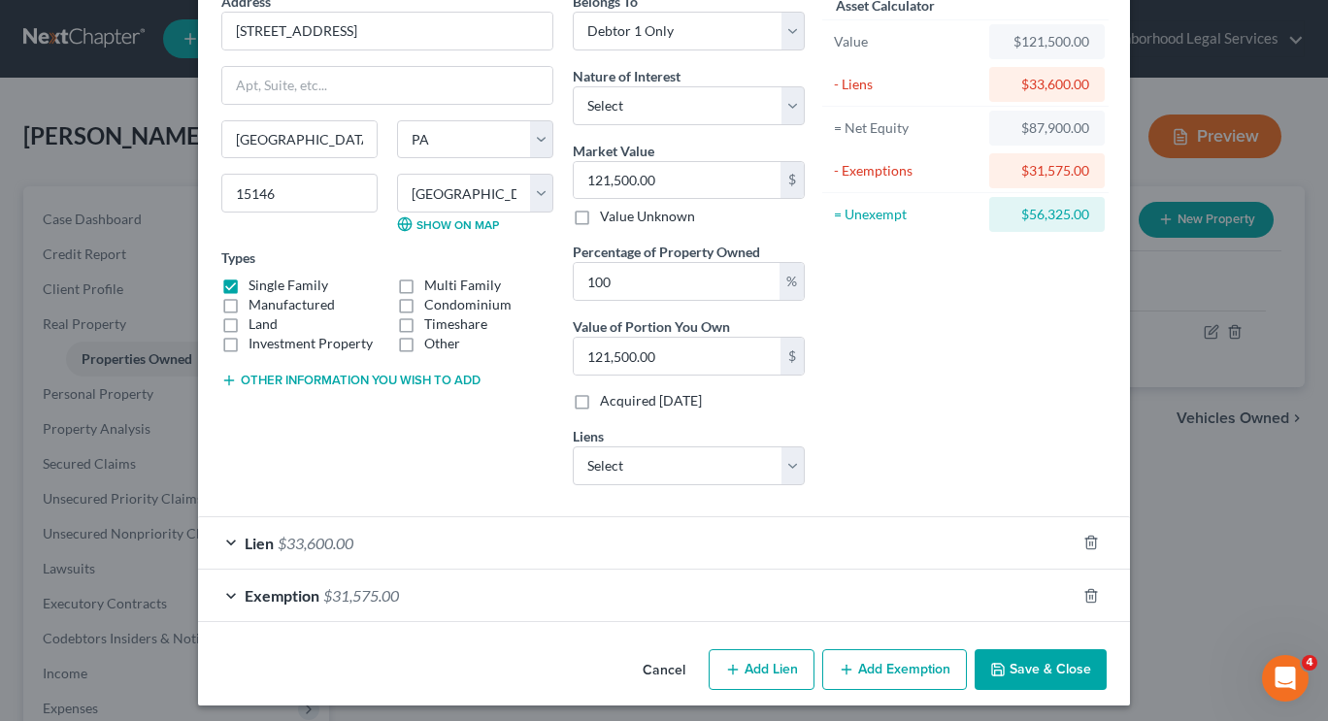
click at [402, 386] on button "Other information you wish to add" at bounding box center [350, 381] width 259 height 16
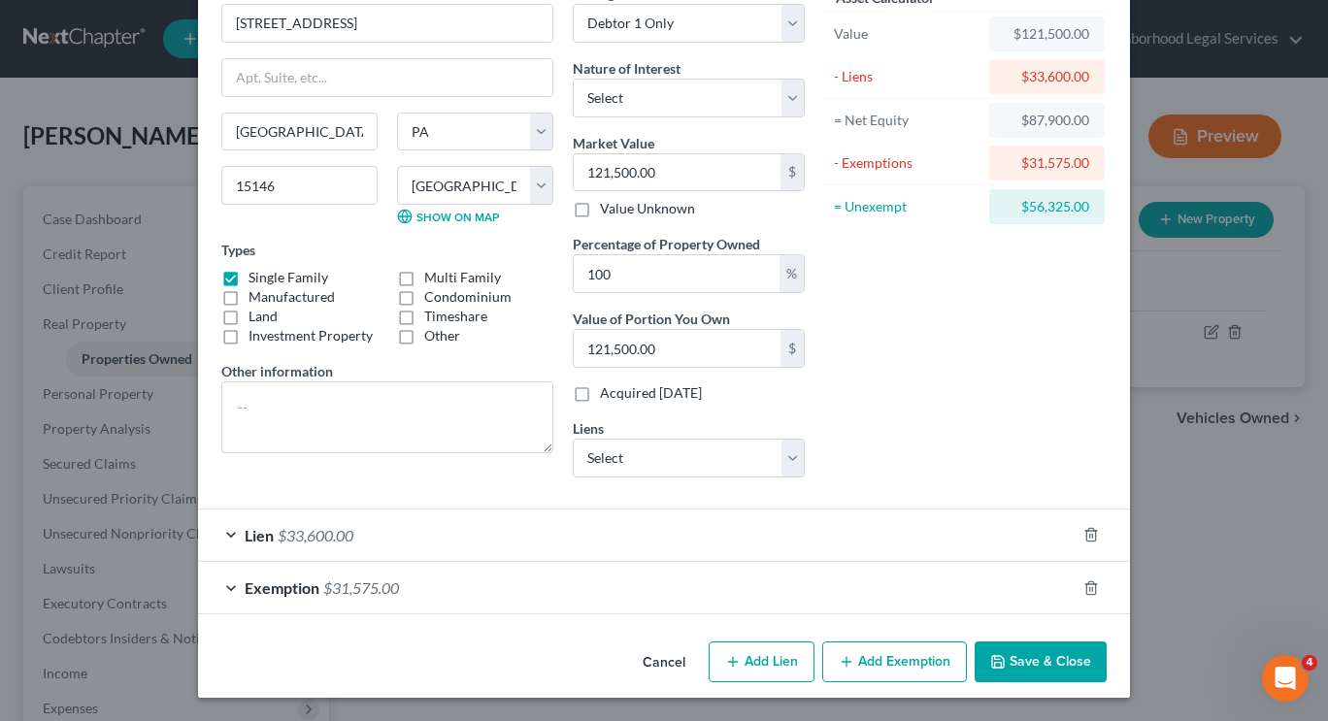
scroll to position [104, 0]
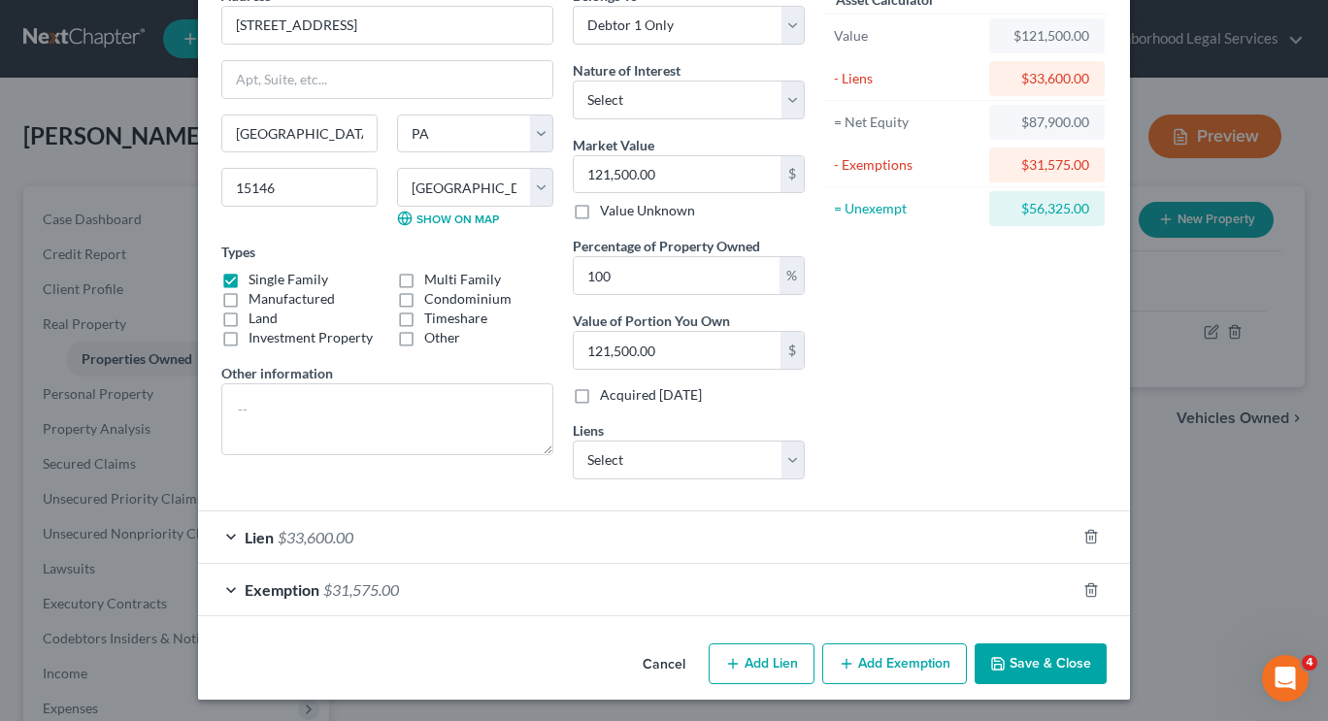
click at [694, 532] on div "Lien $33,600.00" at bounding box center [636, 536] width 877 height 51
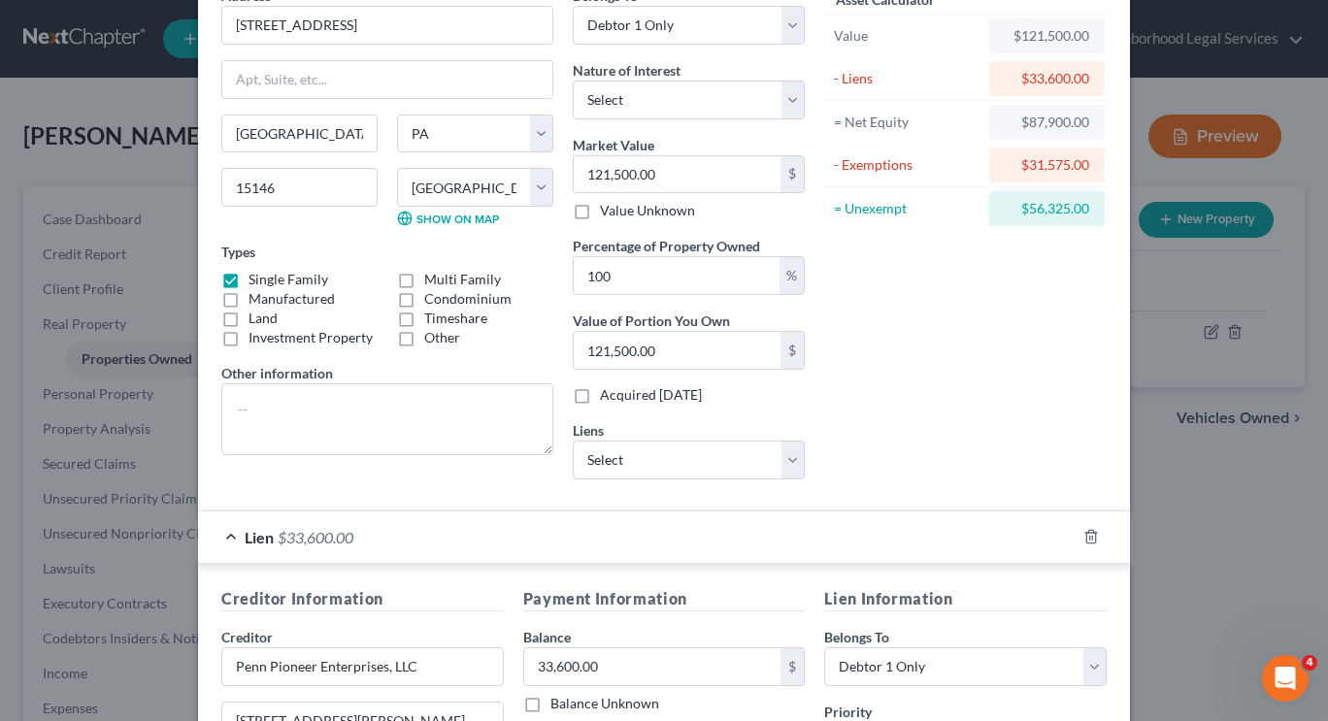
scroll to position [535, 0]
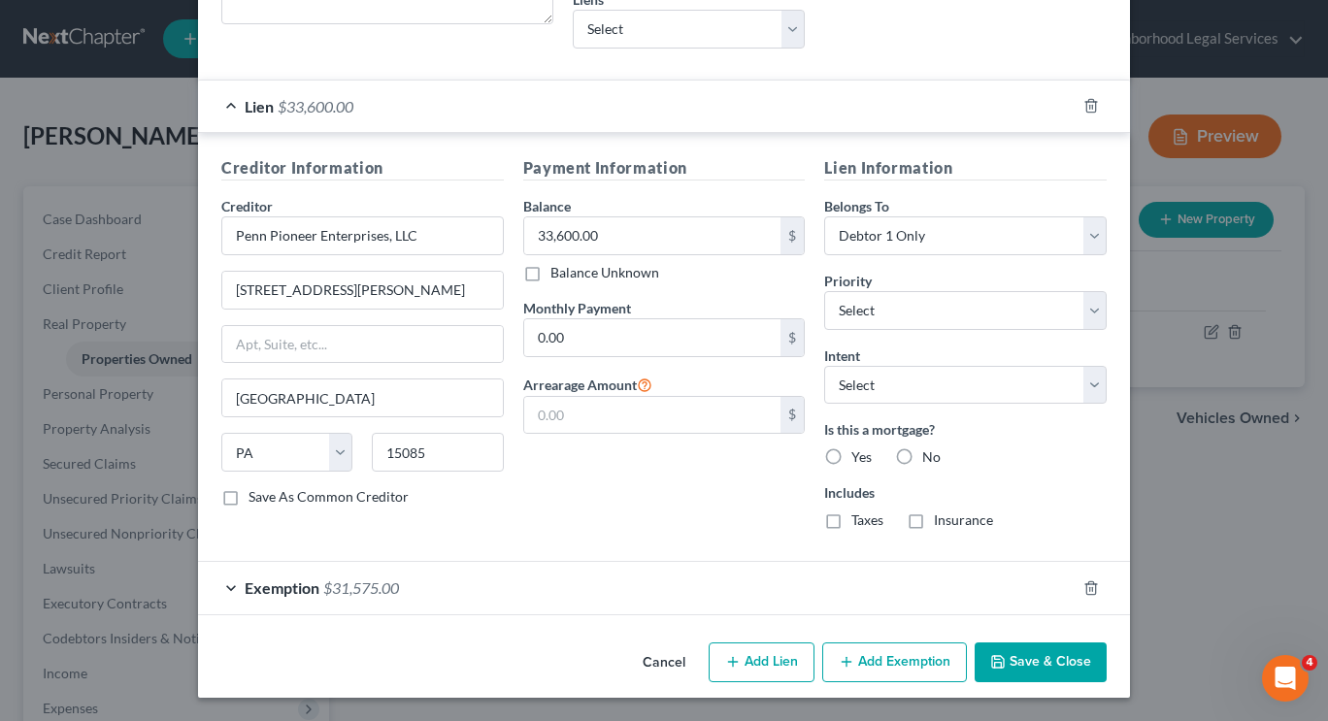
click at [505, 575] on div "Exemption $31,575.00" at bounding box center [636, 587] width 877 height 51
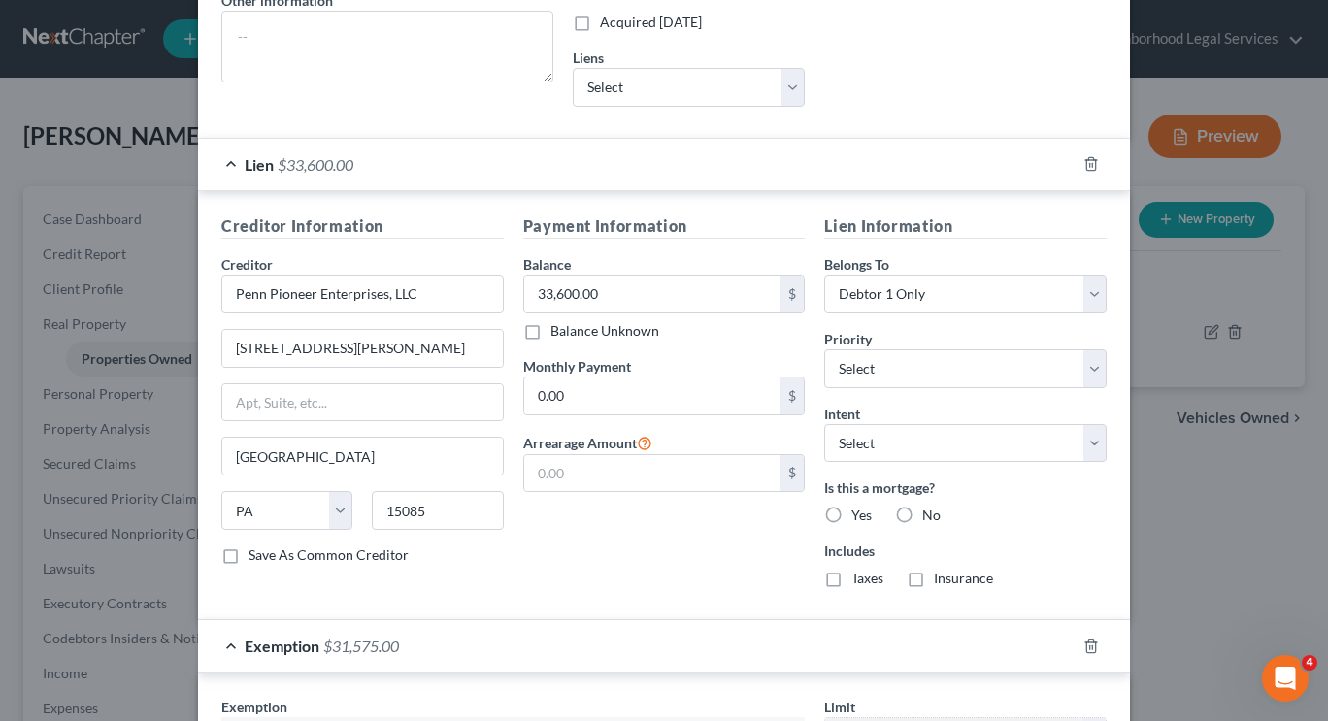
scroll to position [473, 0]
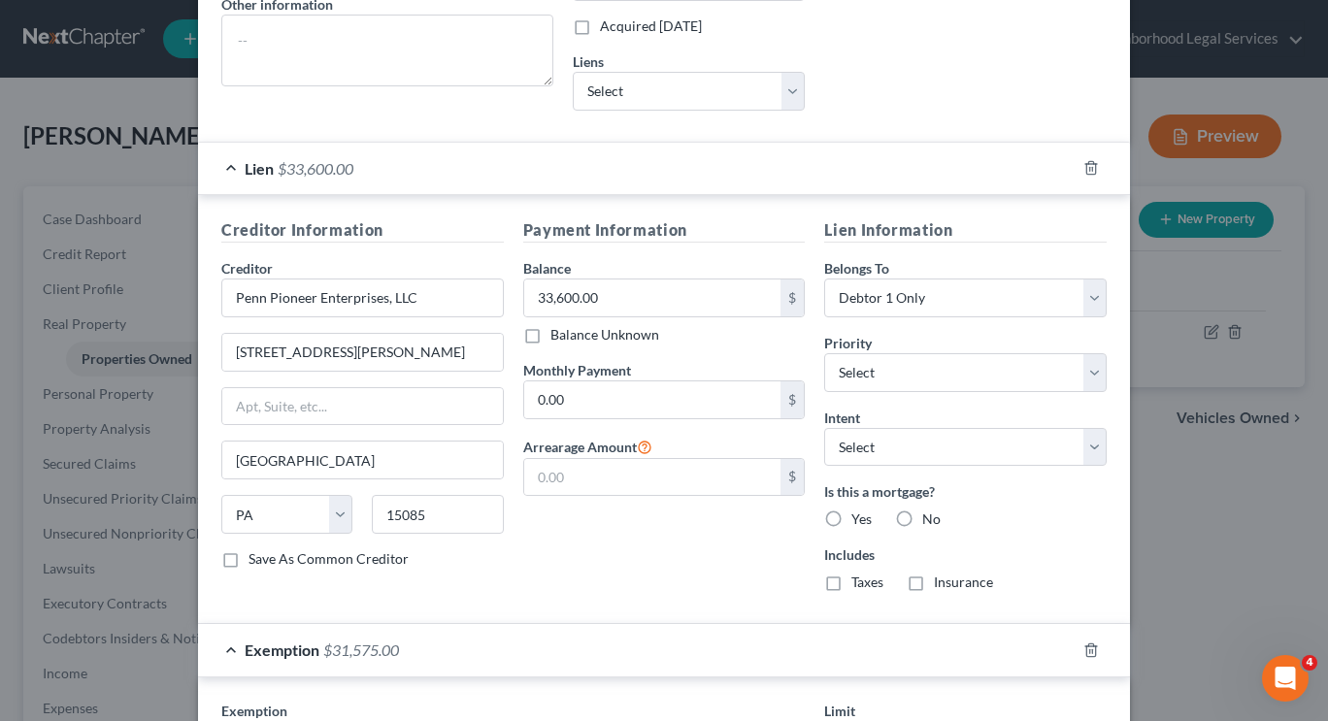
click at [474, 636] on div "Exemption $31,575.00" at bounding box center [636, 649] width 877 height 51
click at [457, 177] on div "Lien $33,600.00" at bounding box center [636, 168] width 877 height 51
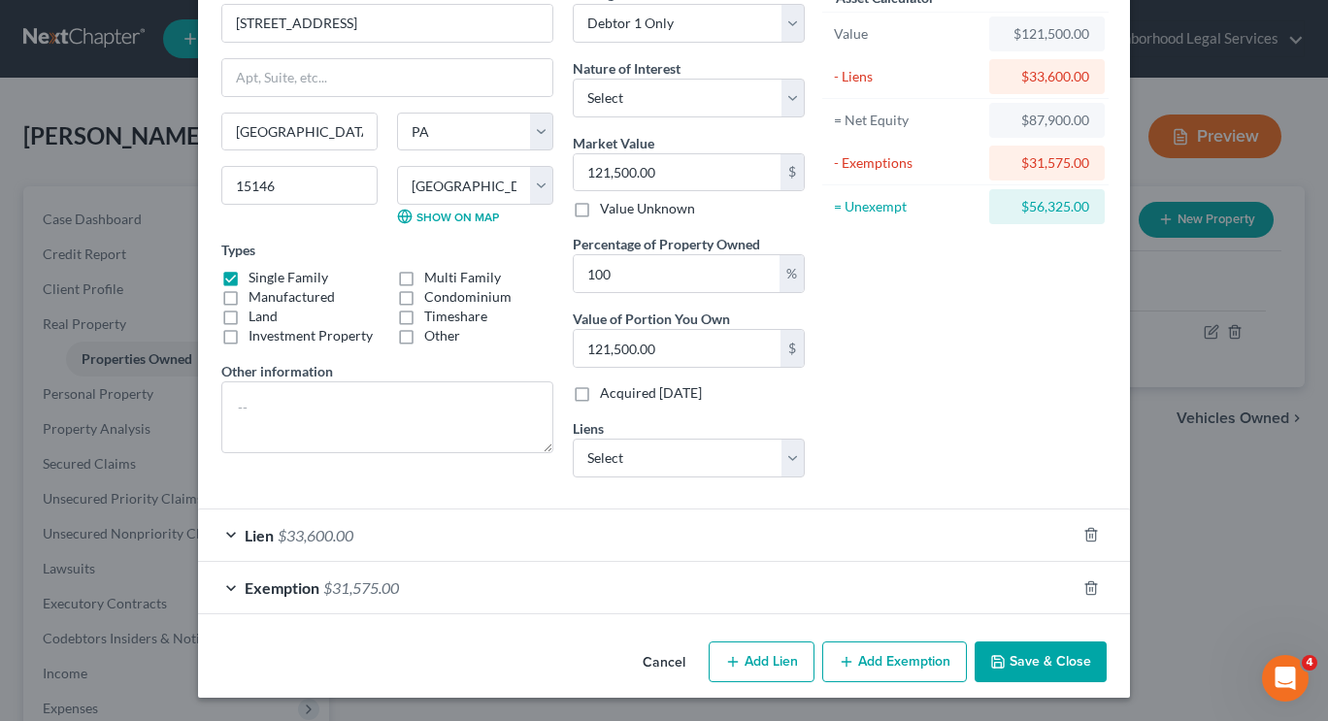
scroll to position [106, 0]
click at [586, 446] on select "Select Monroeville Municipal Authority - Water - $223.20 Gateway School Distric…" at bounding box center [689, 458] width 232 height 39
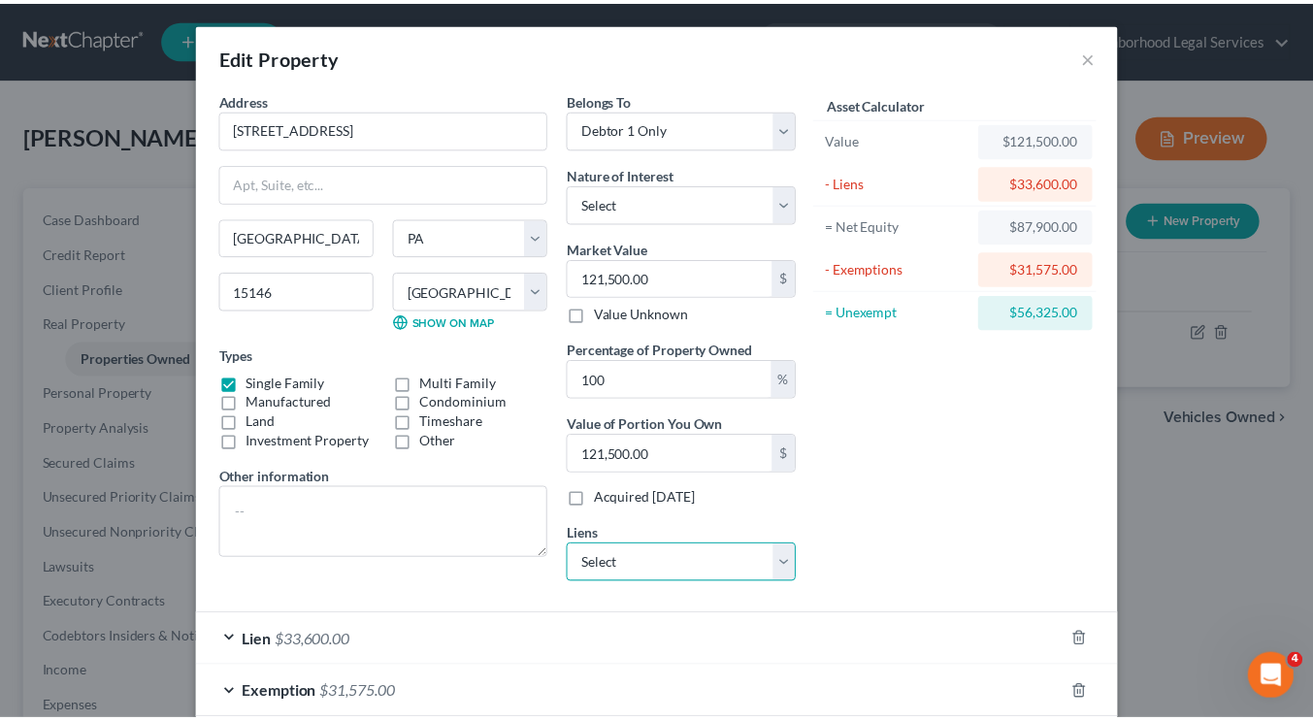
scroll to position [1, 0]
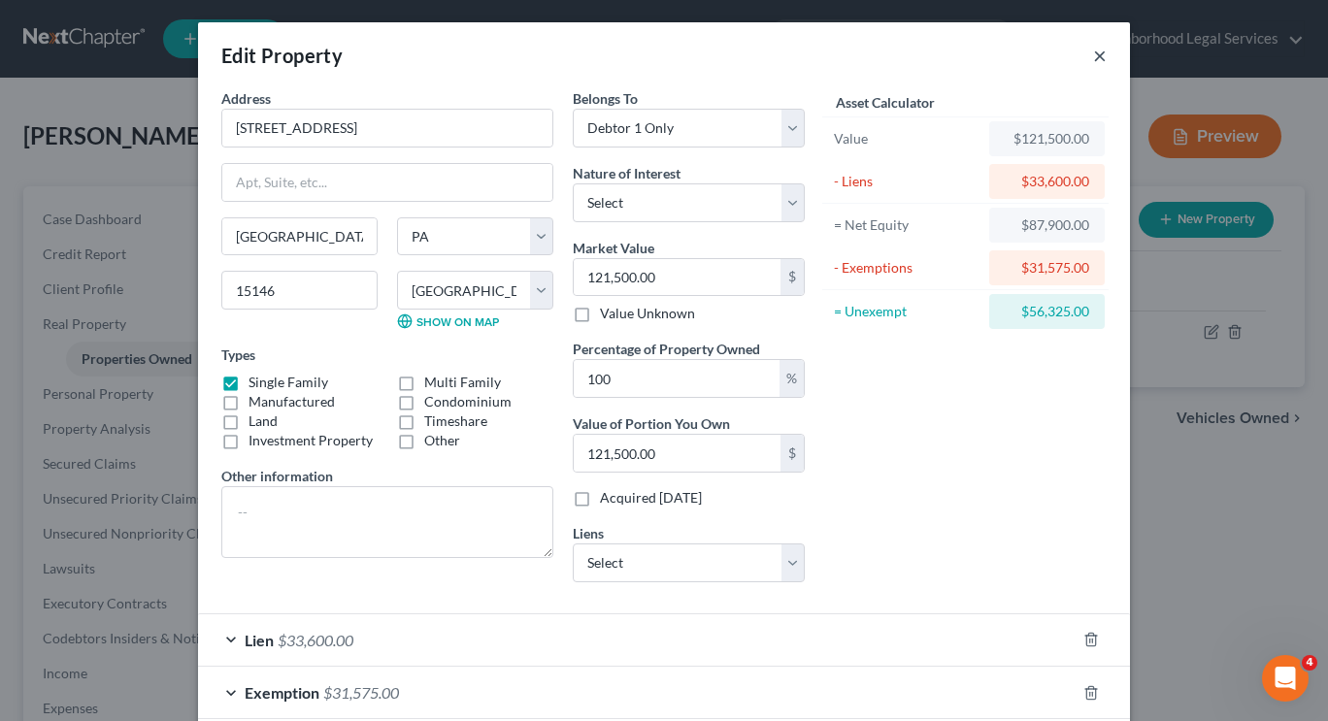
click at [1095, 49] on button "×" at bounding box center [1100, 55] width 14 height 23
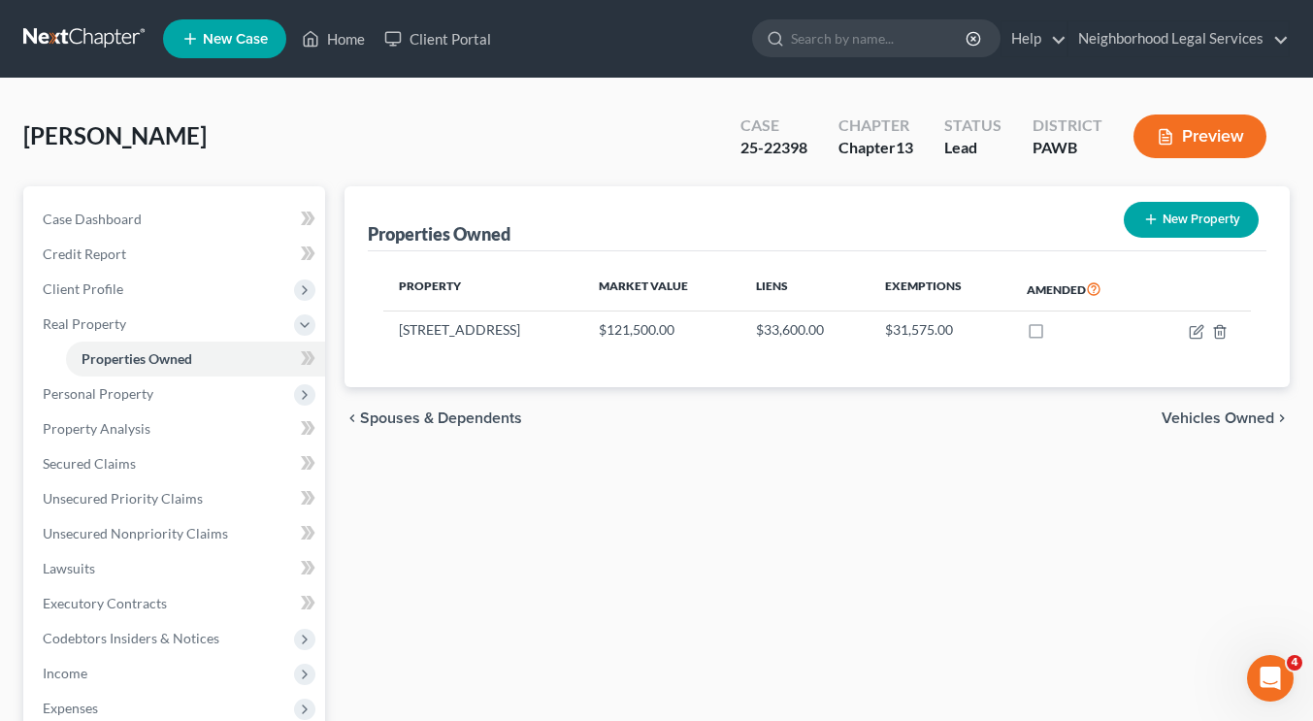
scroll to position [33, 0]
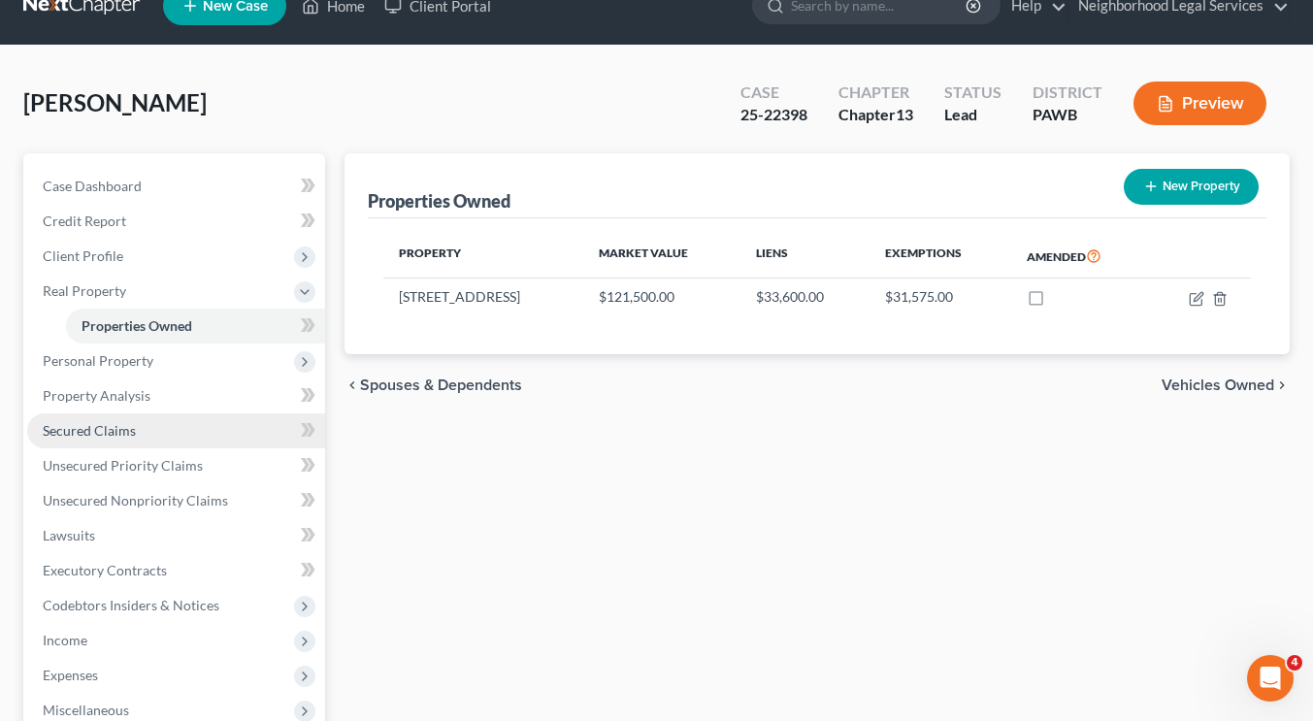
click at [129, 422] on span "Secured Claims" at bounding box center [89, 430] width 93 height 16
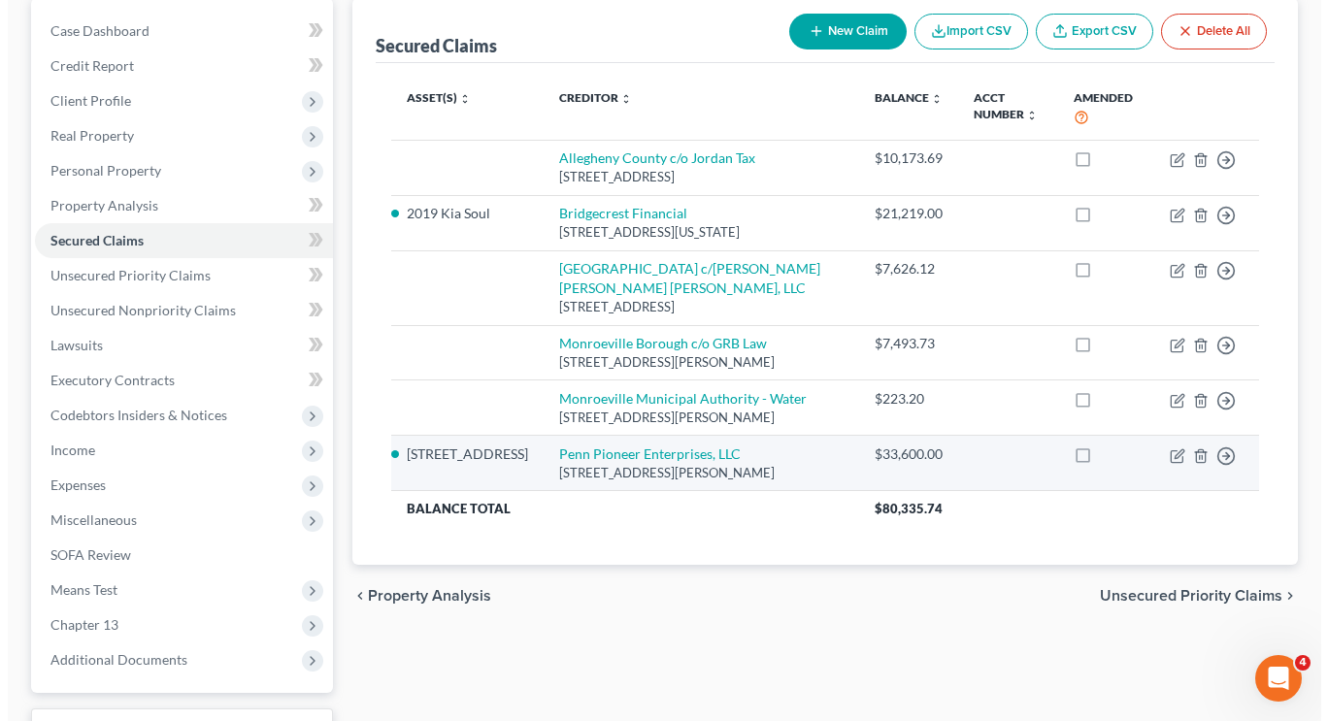
scroll to position [185, 0]
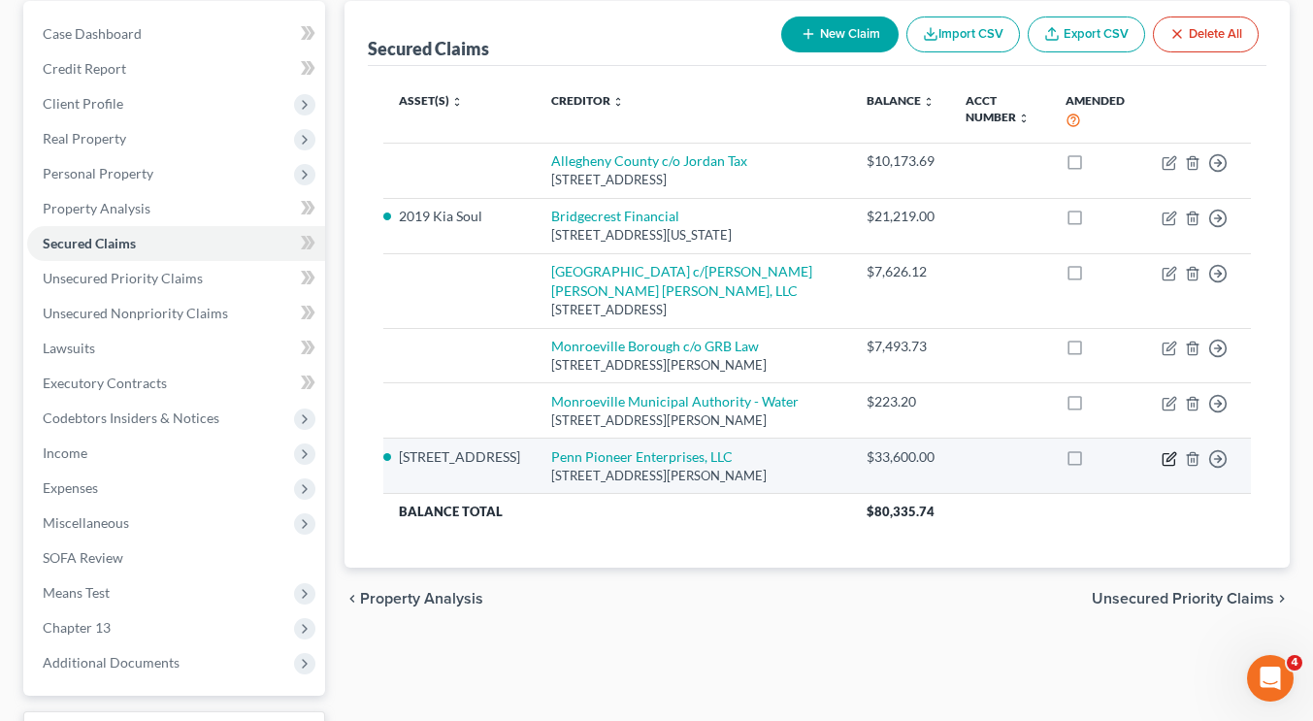
click at [1164, 465] on icon "button" at bounding box center [1169, 459] width 12 height 12
select select "39"
select select "0"
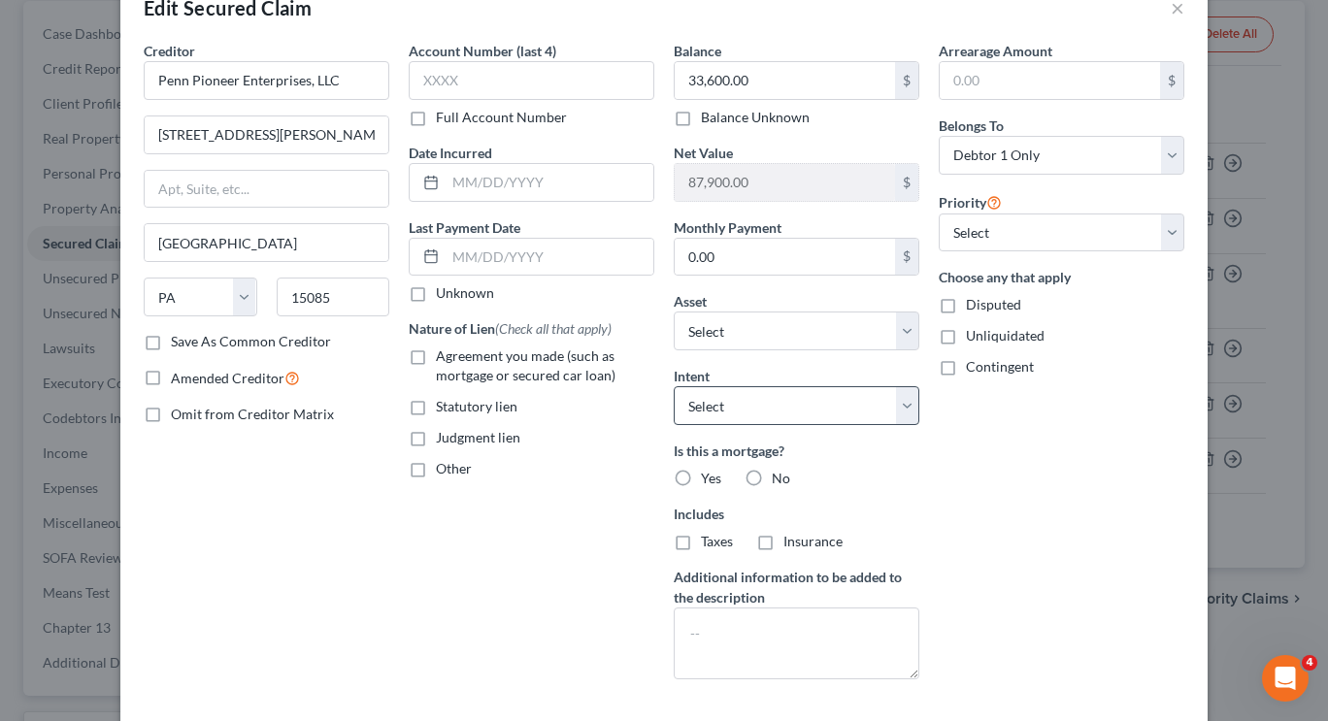
scroll to position [44, 0]
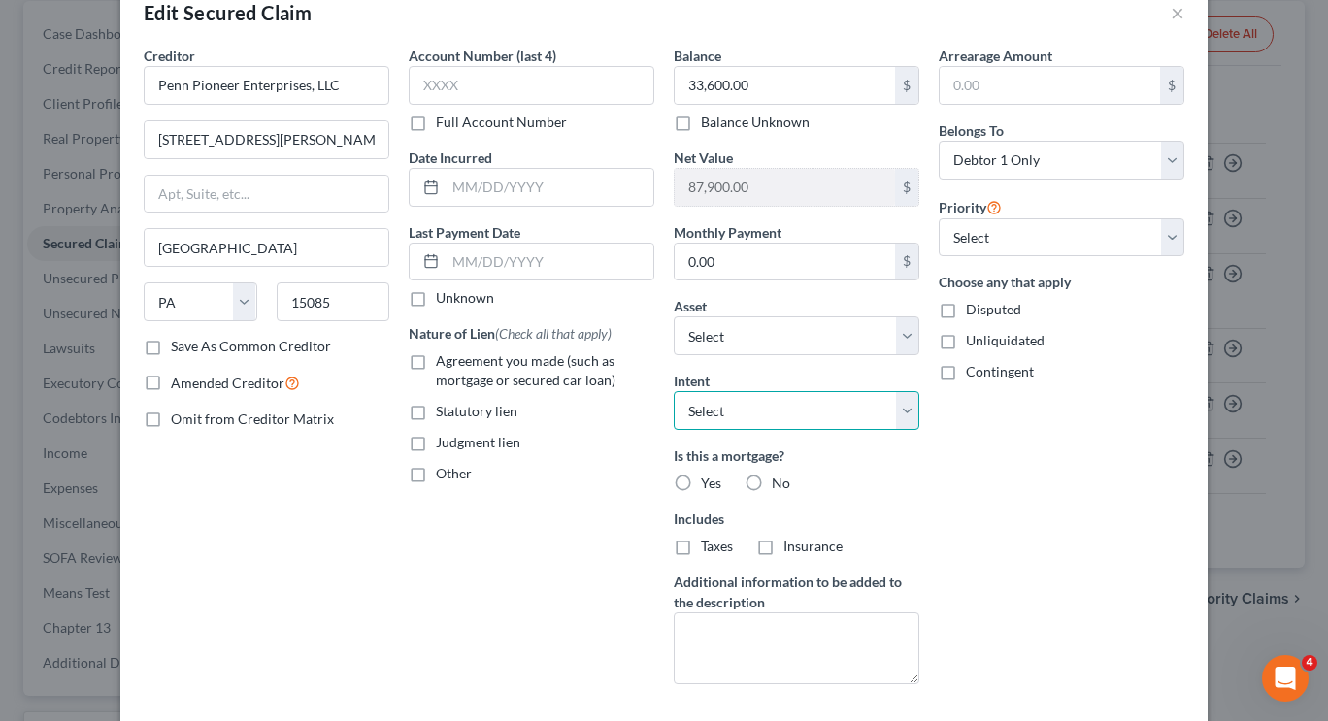
click at [777, 414] on select "Select Surrender Redeem Reaffirm Avoid Other" at bounding box center [797, 410] width 246 height 39
click at [994, 438] on div "Arrearage Amount $ Belongs To * Select Debtor 1 Only Debtor 2 Only Debtor 1 And…" at bounding box center [1061, 373] width 265 height 654
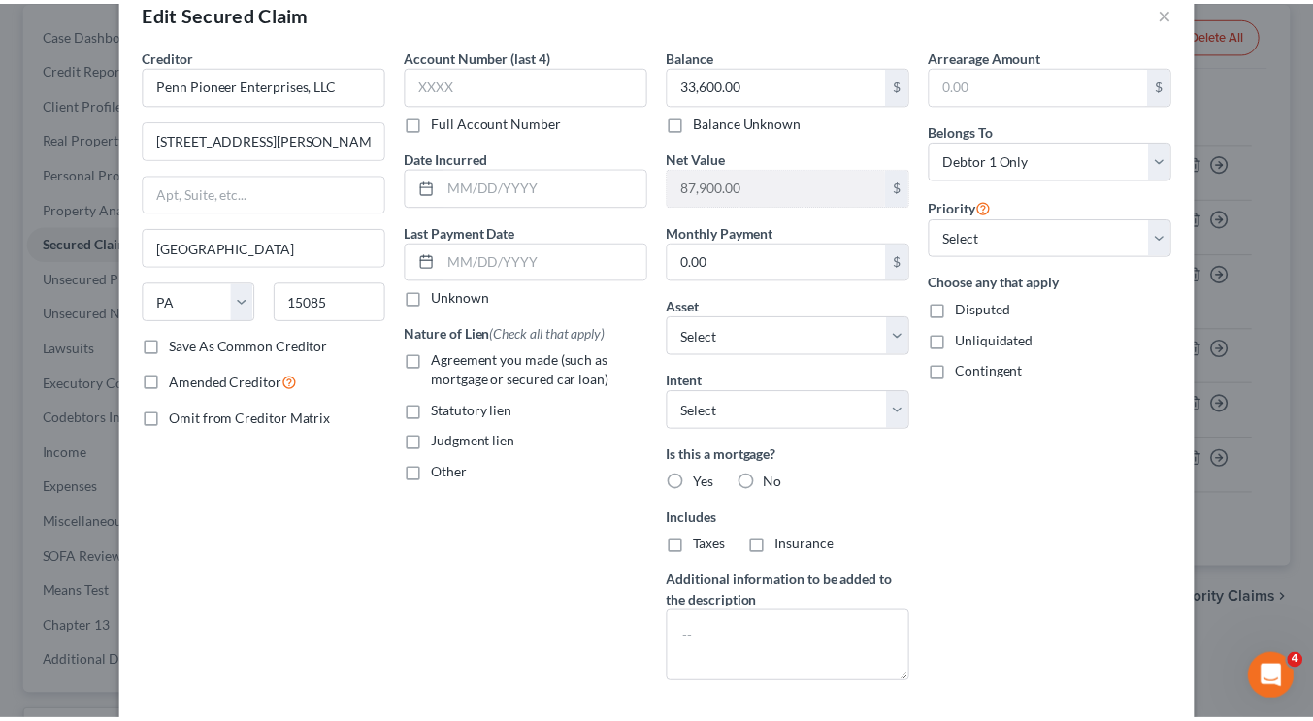
scroll to position [0, 0]
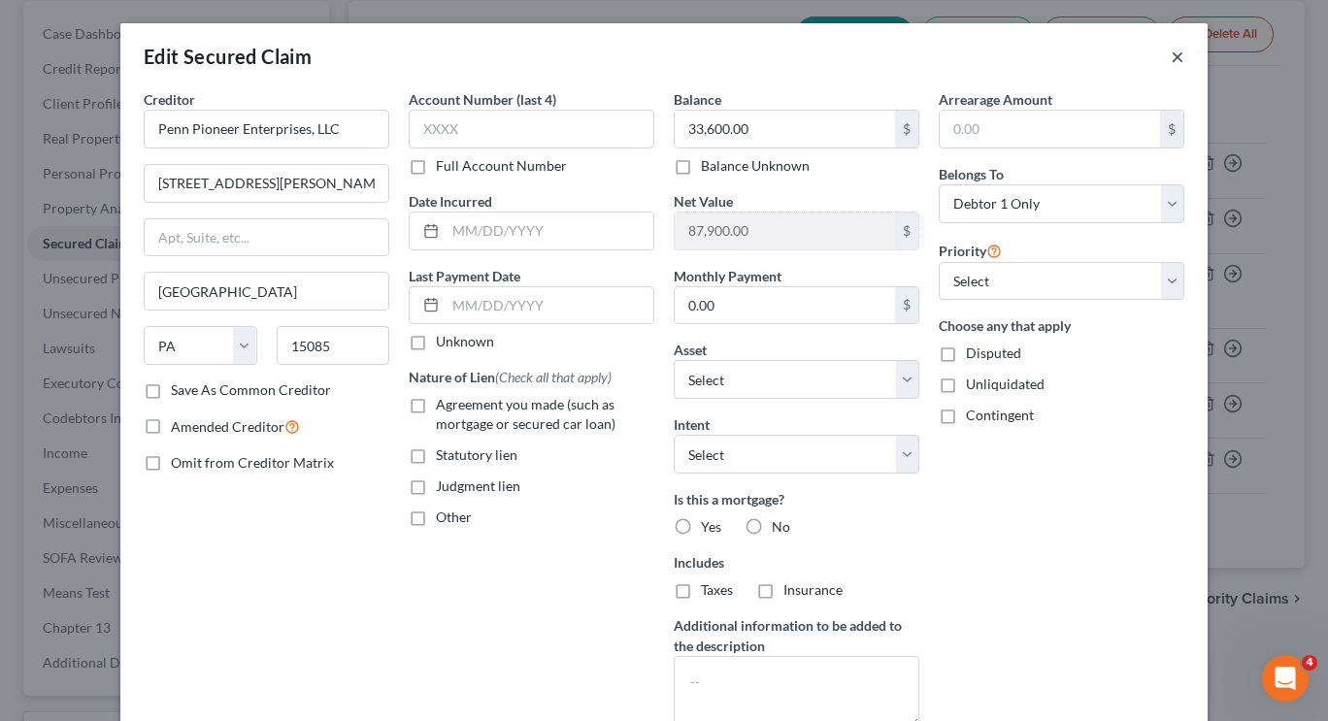
click at [1173, 63] on button "×" at bounding box center [1177, 56] width 14 height 23
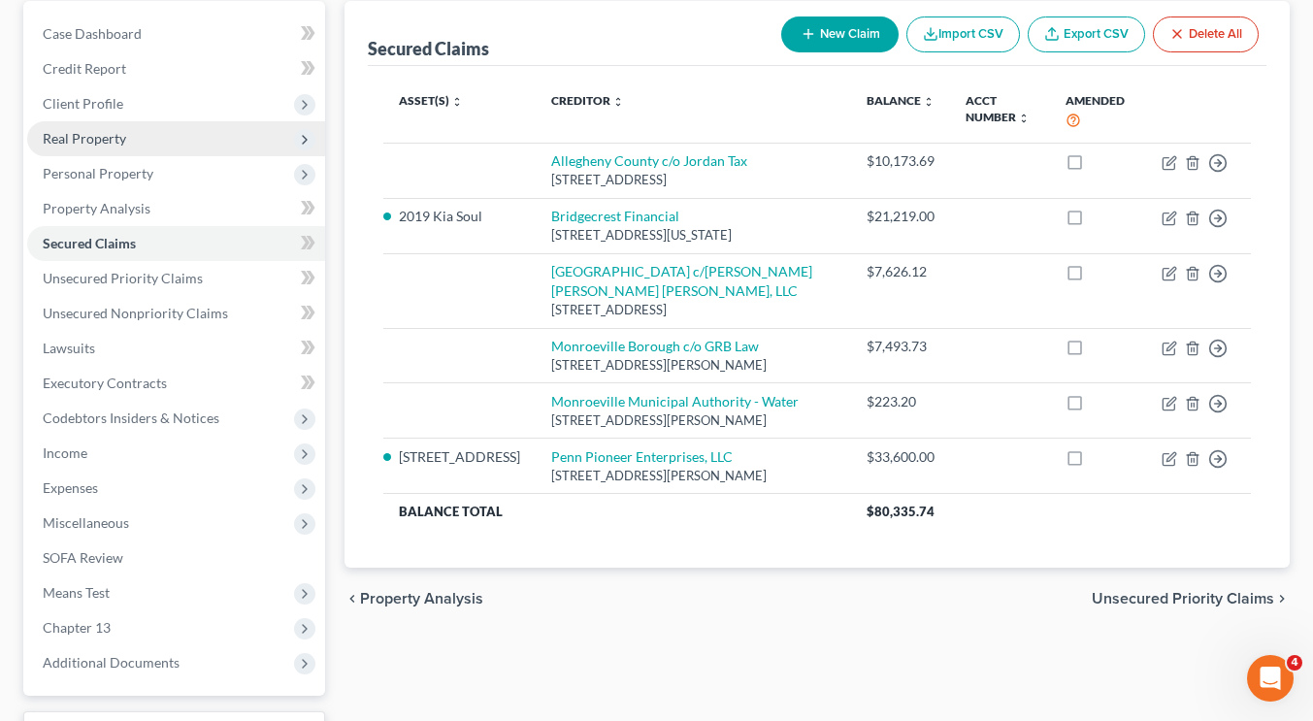
click at [131, 144] on span "Real Property" at bounding box center [176, 138] width 298 height 35
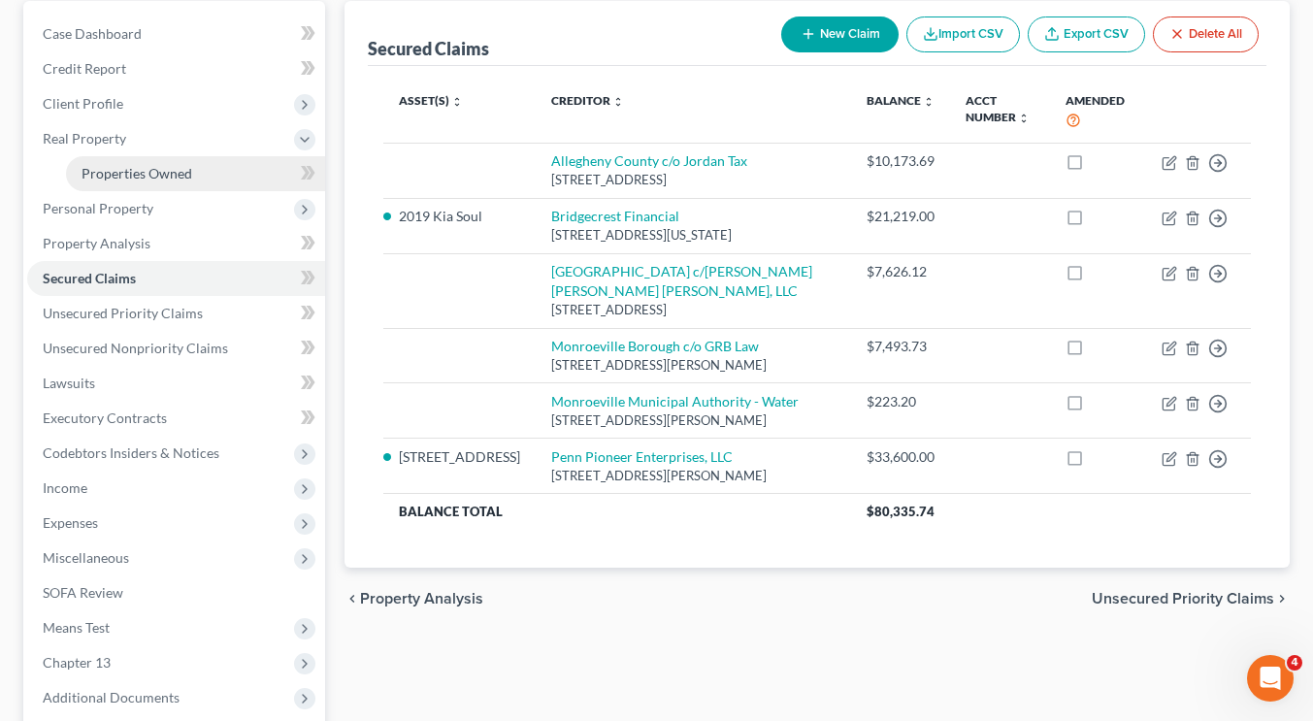
click at [141, 171] on span "Properties Owned" at bounding box center [137, 173] width 111 height 16
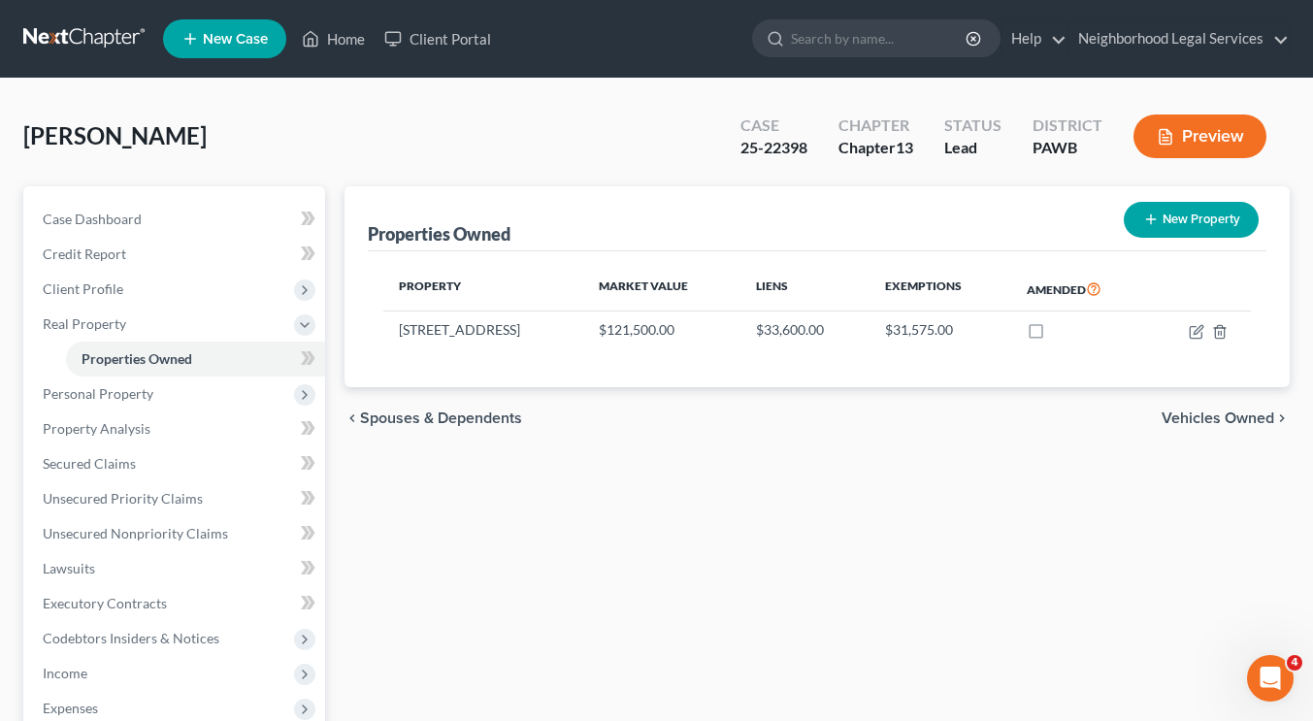
click at [846, 470] on div "Properties Owned New Property Property Market Value Liens Exemptions Amended [S…" at bounding box center [817, 606] width 965 height 841
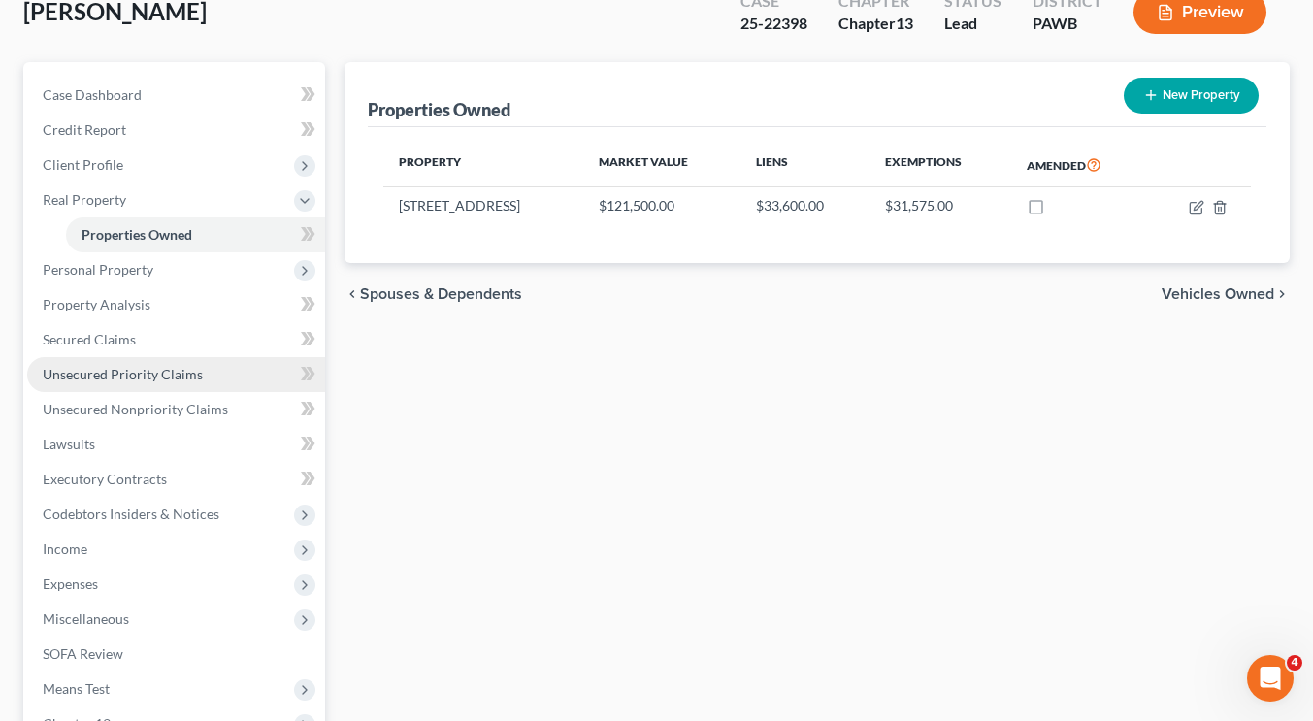
scroll to position [179, 0]
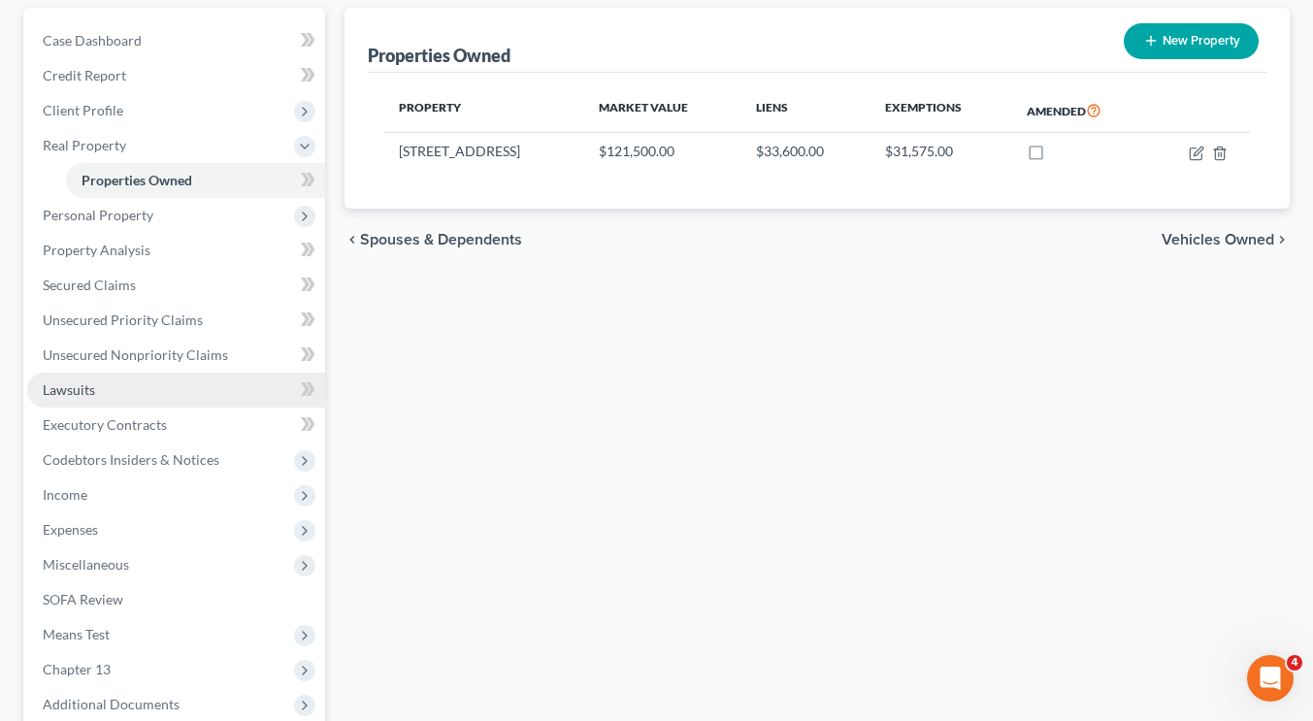
click at [208, 379] on link "Lawsuits" at bounding box center [176, 390] width 298 height 35
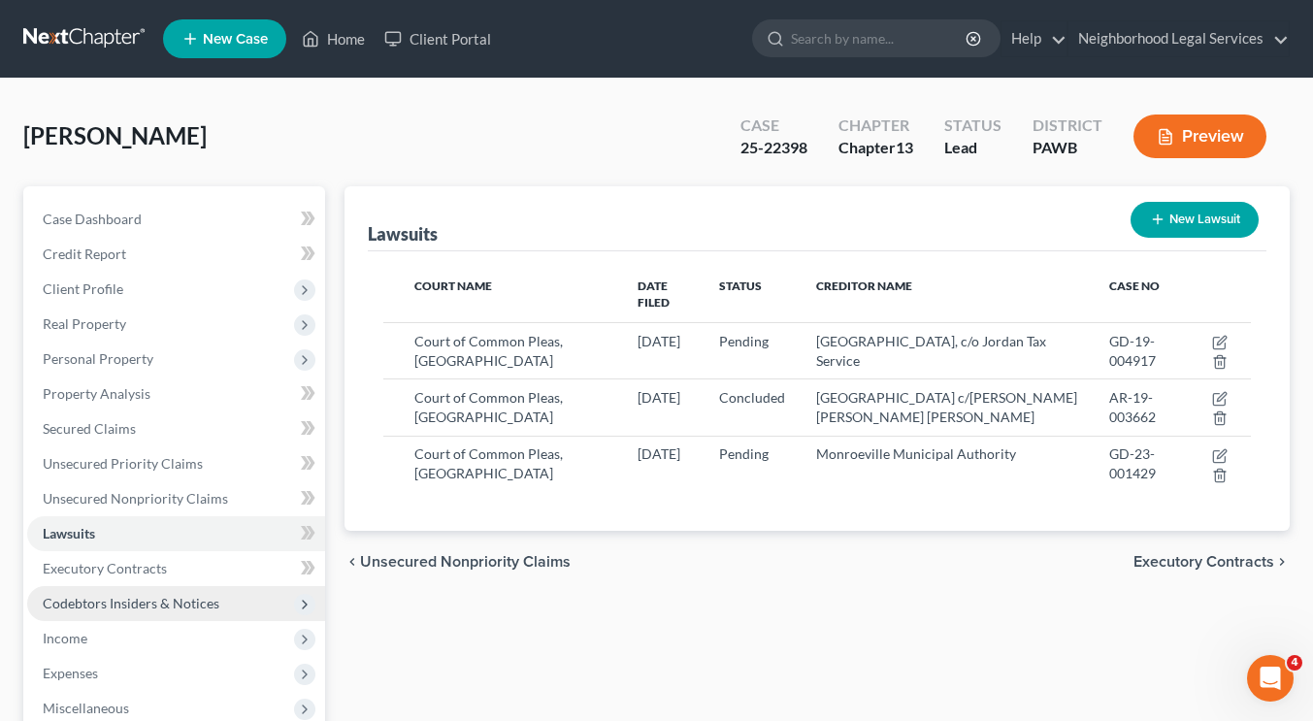
scroll to position [344, 0]
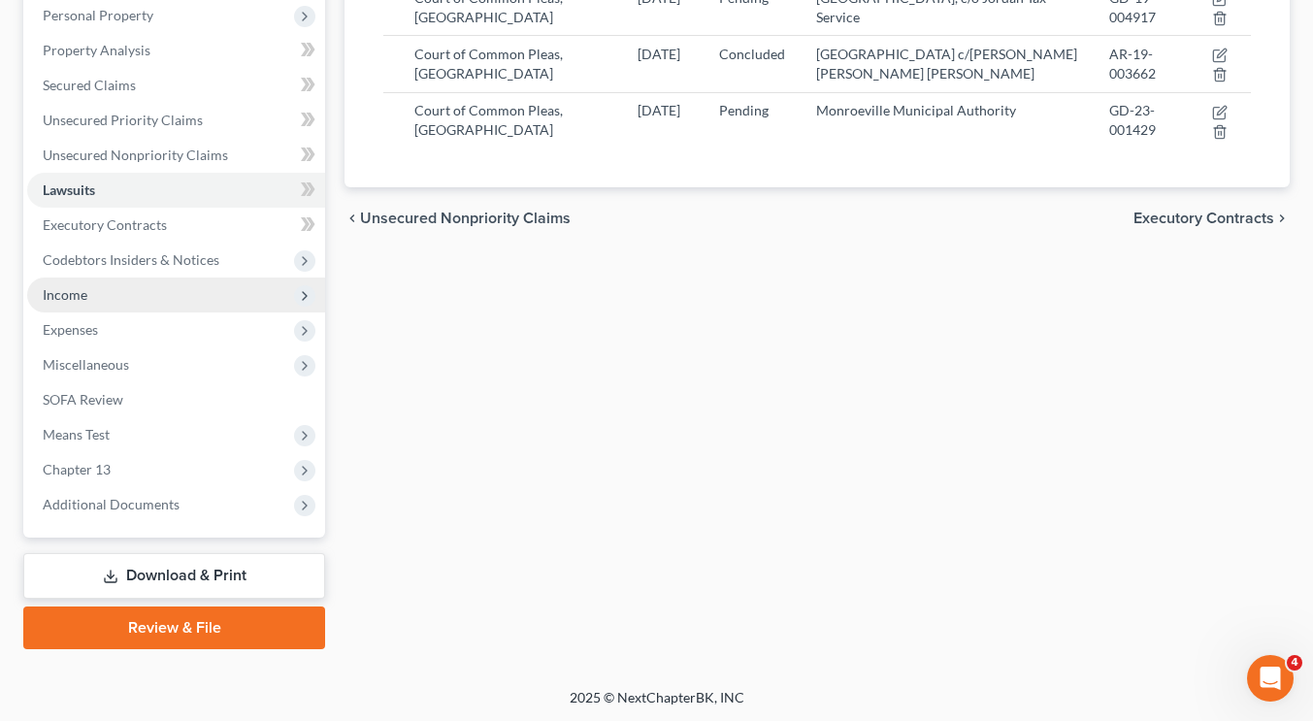
click at [112, 286] on span "Income" at bounding box center [176, 295] width 298 height 35
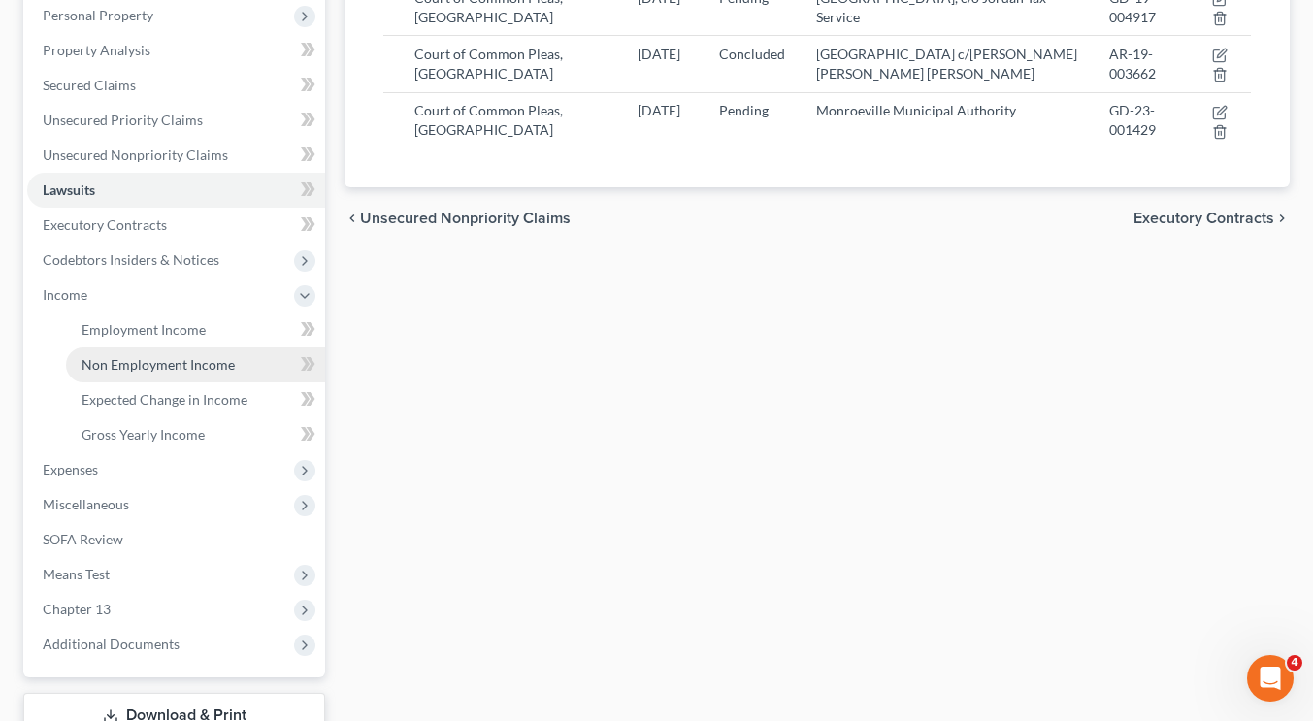
click at [169, 370] on span "Non Employment Income" at bounding box center [158, 364] width 153 height 16
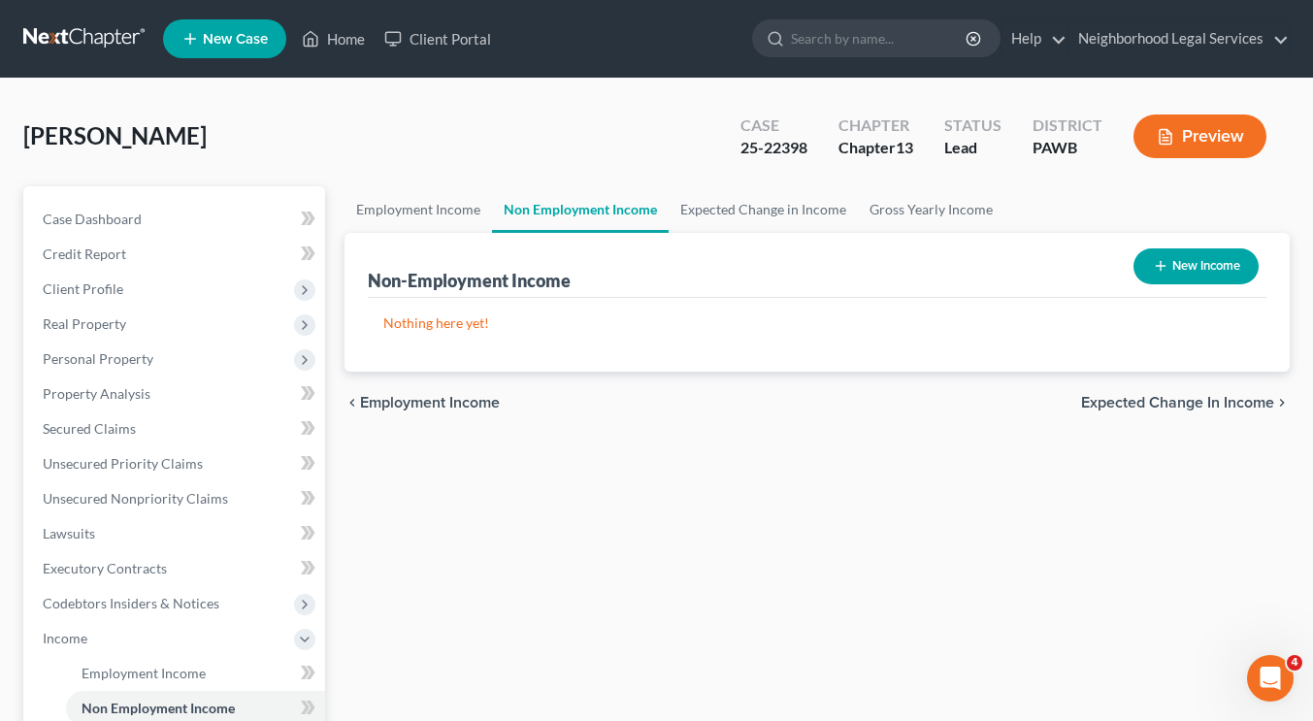
scroll to position [35, 0]
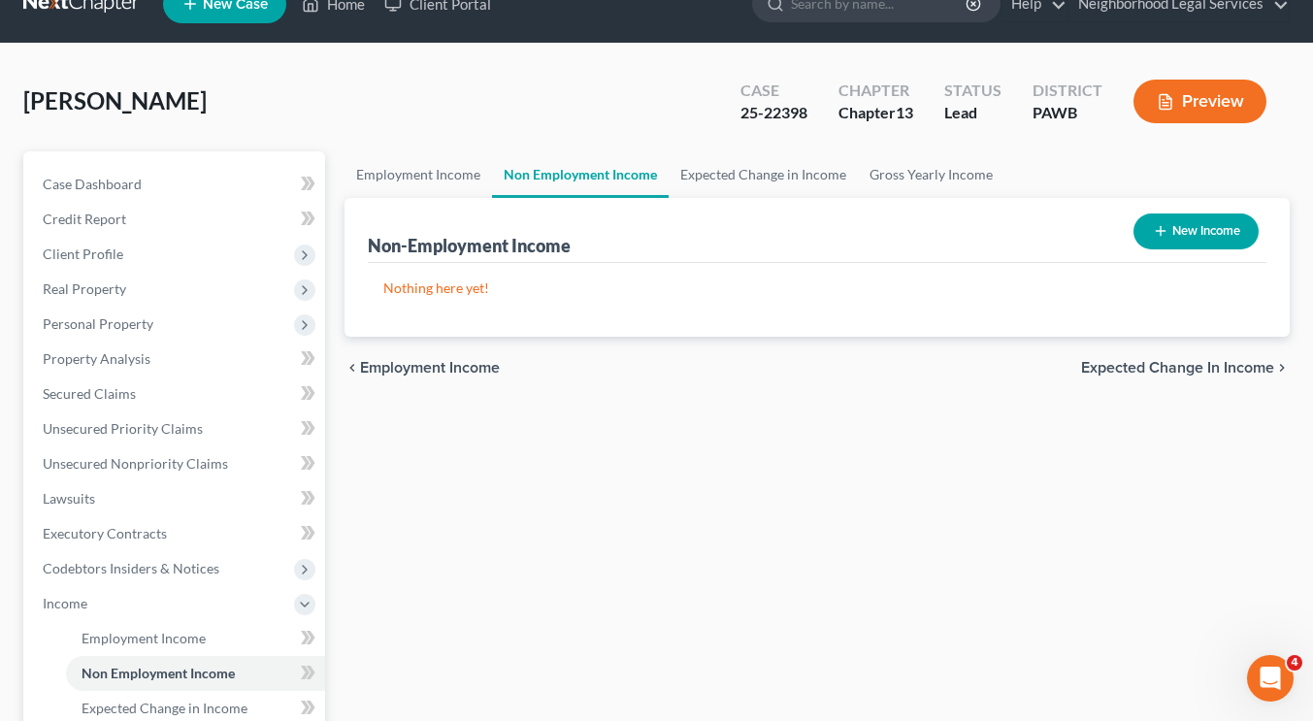
click at [1194, 215] on button "New Income" at bounding box center [1196, 232] width 125 height 36
select select "0"
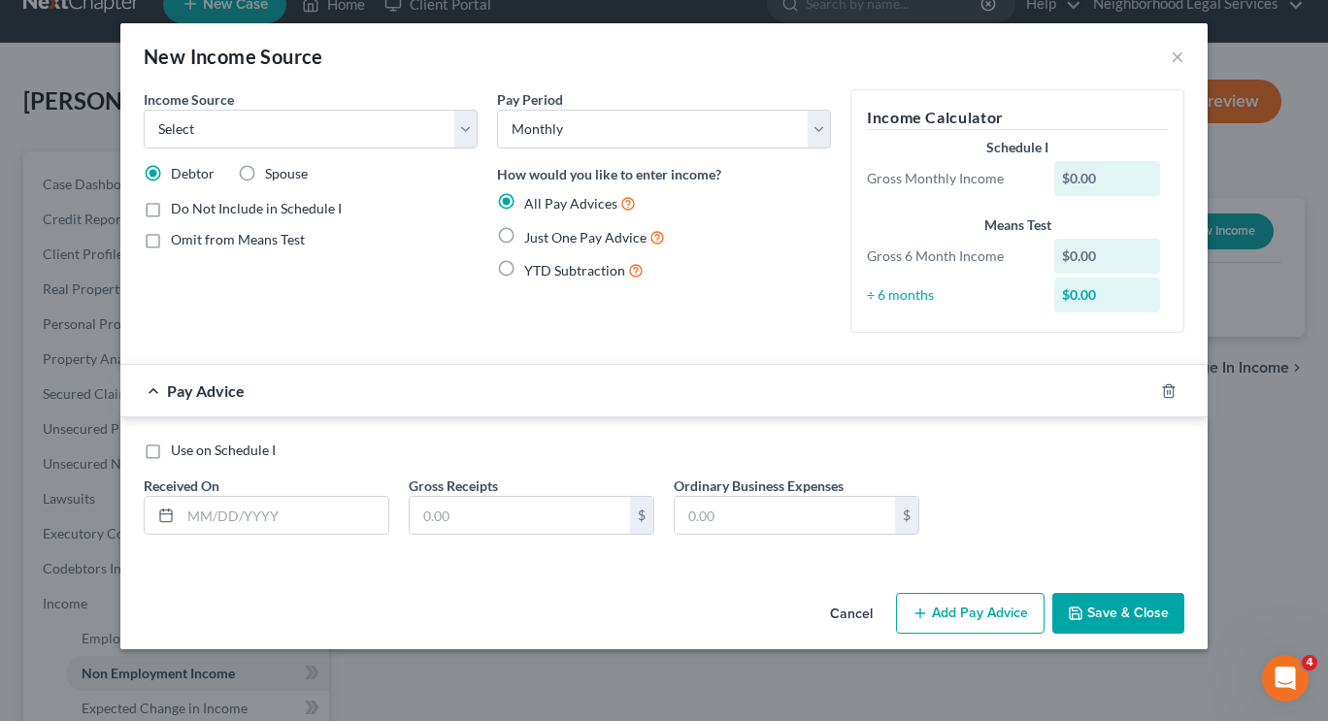
click at [524, 234] on label "Just One Pay Advice" at bounding box center [594, 237] width 141 height 22
click at [532, 234] on input "Just One Pay Advice" at bounding box center [538, 232] width 13 height 13
radio input "true"
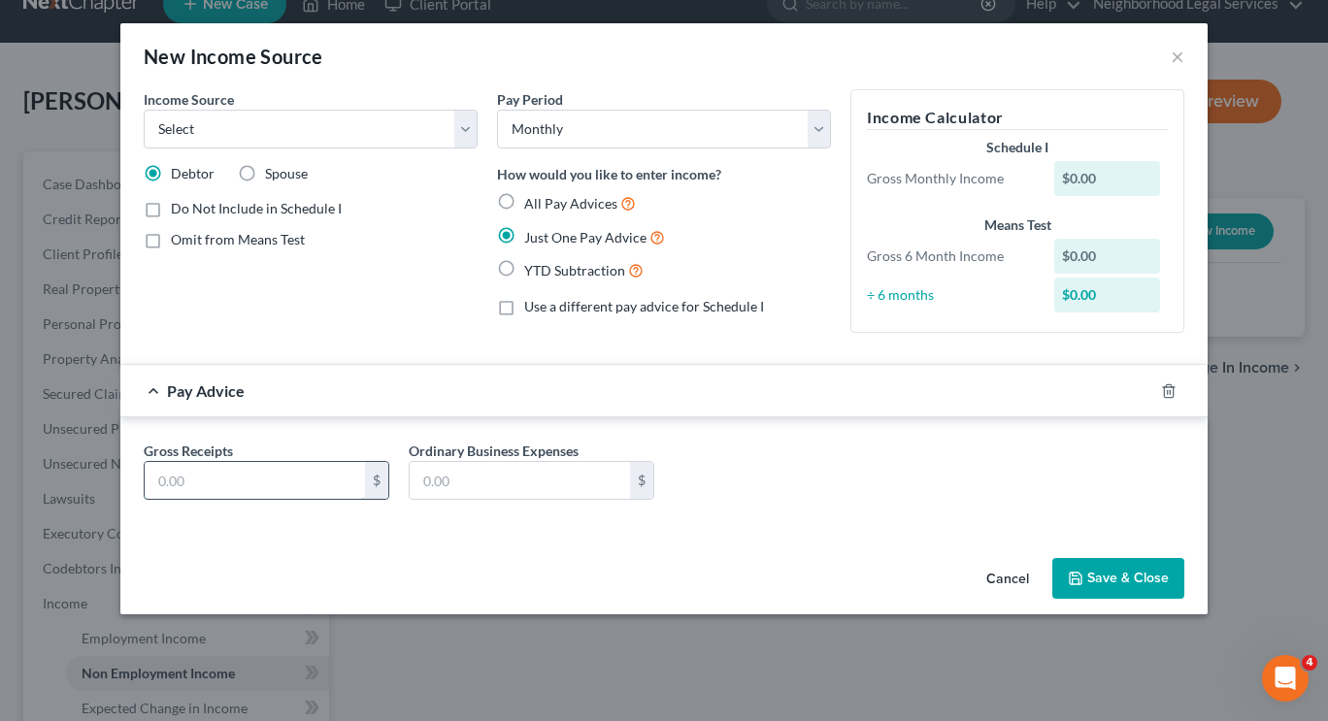
click at [235, 480] on input "text" at bounding box center [255, 480] width 220 height 37
type input "3,100"
click at [433, 131] on select "Select Unemployment Disability (from employer) Pension Retirement Social Securi…" at bounding box center [311, 129] width 334 height 39
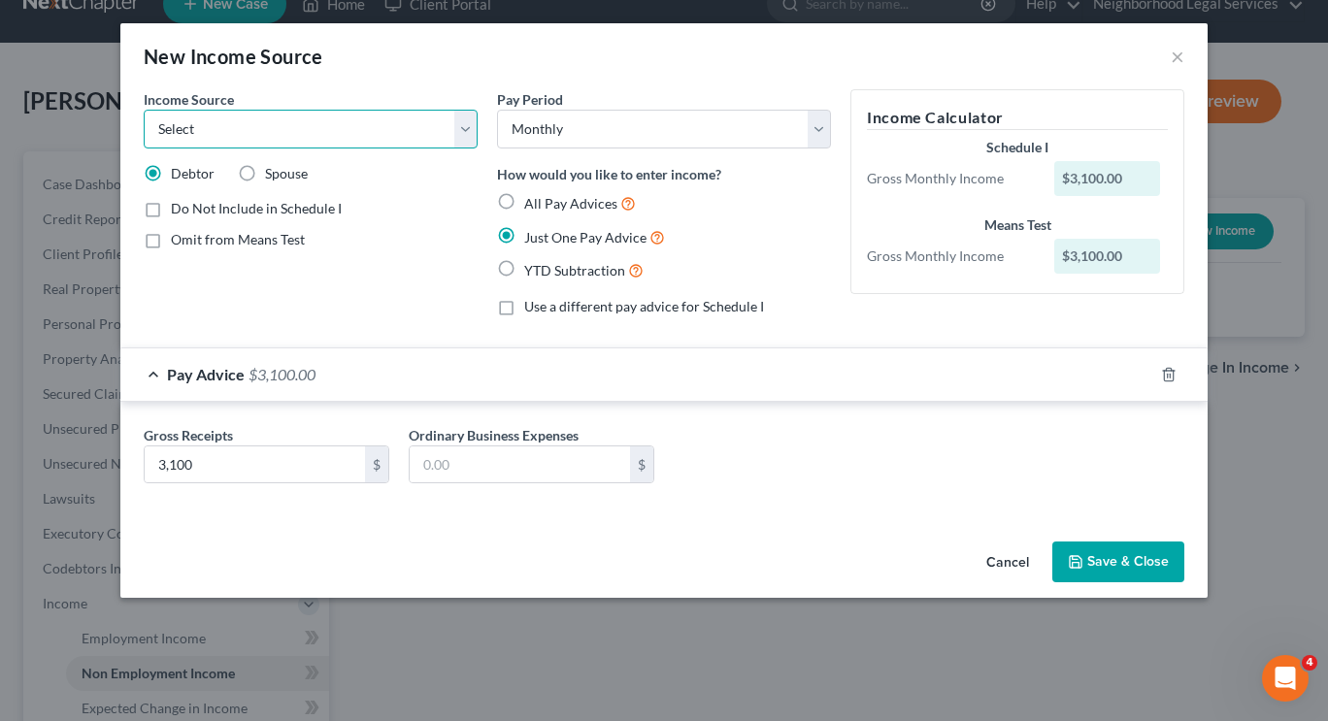
select select "4"
click at [144, 110] on select "Select Unemployment Disability (from employer) Pension Retirement Social Securi…" at bounding box center [311, 129] width 334 height 39
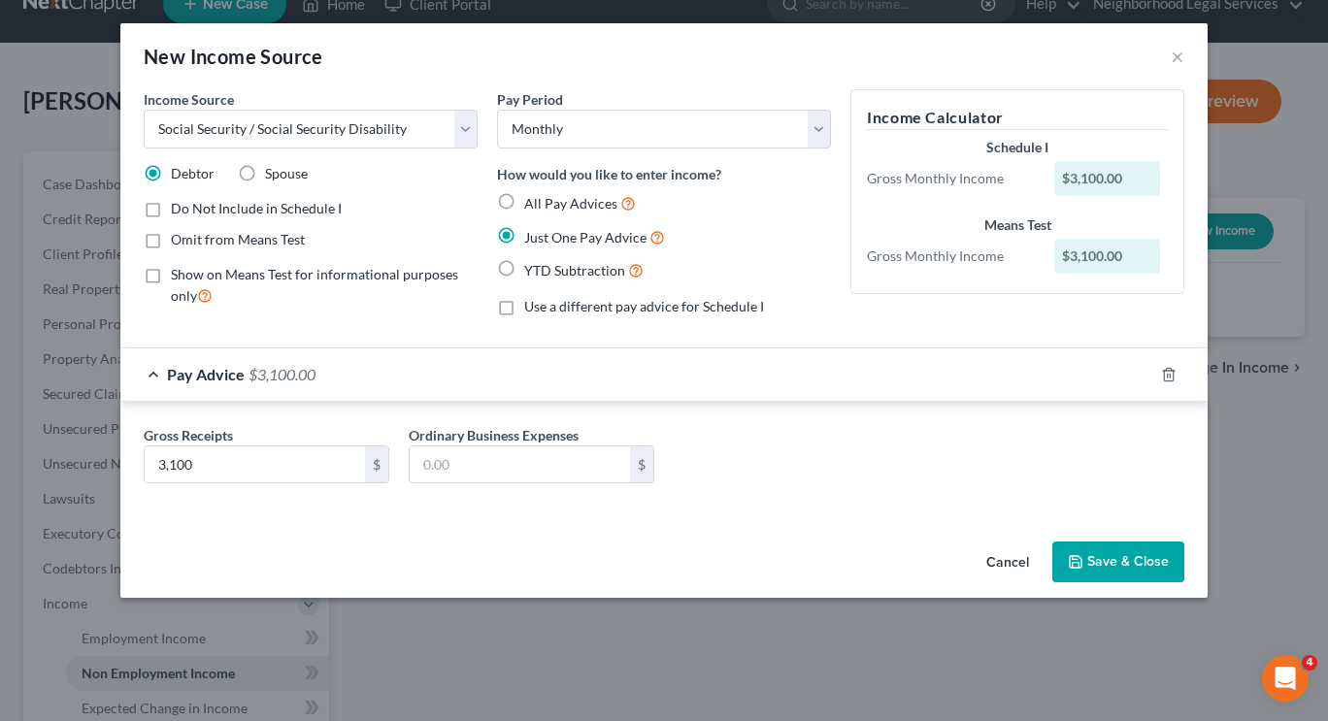
click at [1116, 570] on button "Save & Close" at bounding box center [1118, 562] width 132 height 41
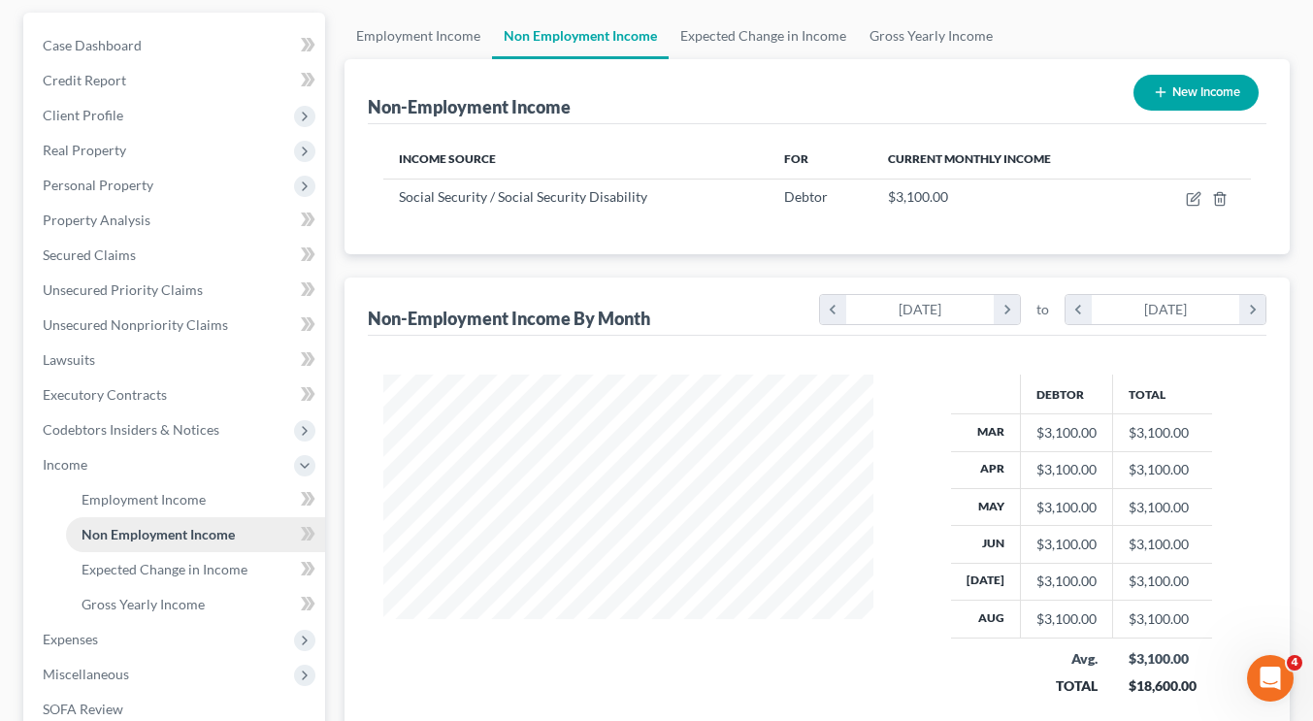
scroll to position [350, 0]
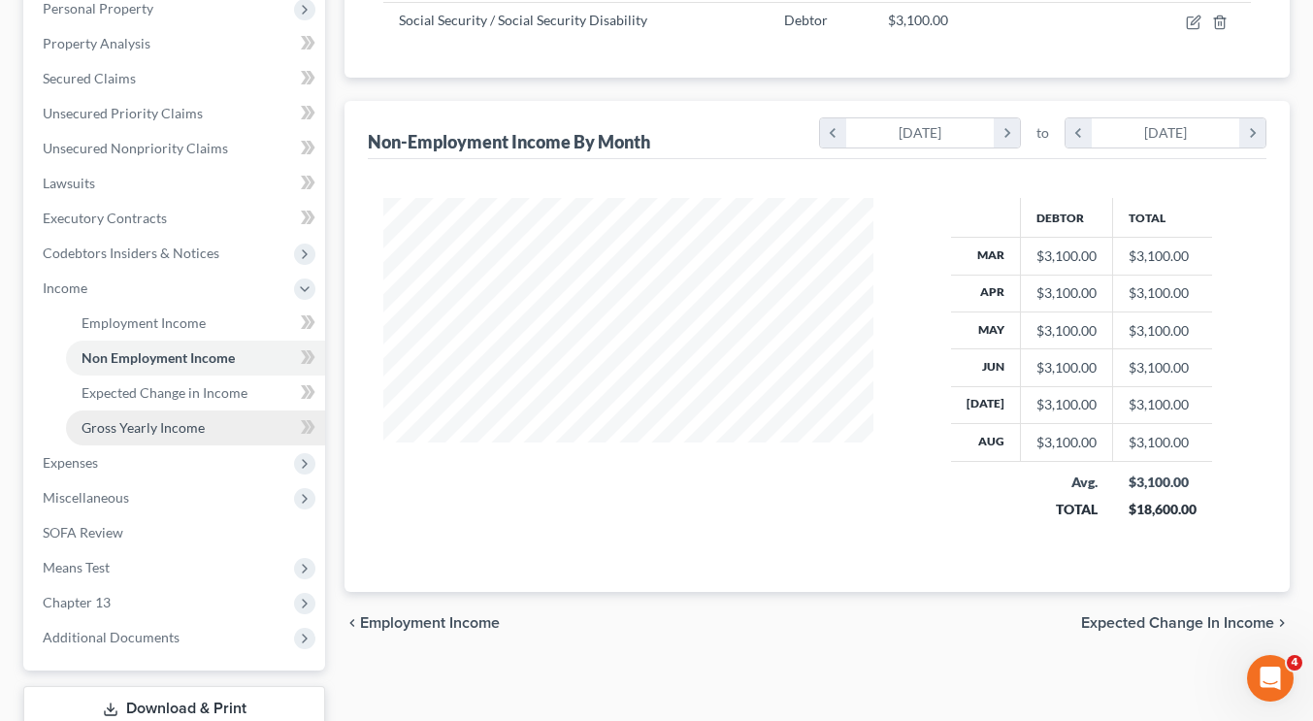
click at [167, 442] on link "Gross Yearly Income" at bounding box center [195, 428] width 259 height 35
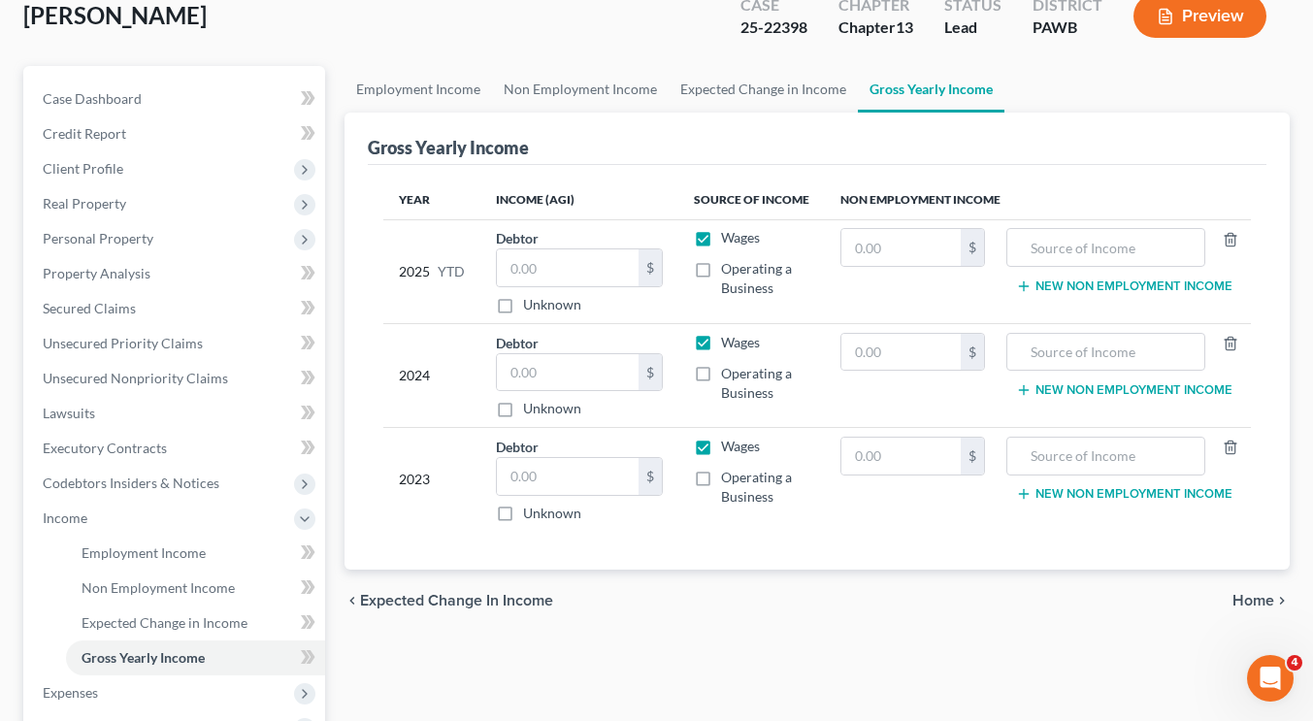
scroll to position [121, 0]
click at [721, 235] on label "Wages" at bounding box center [740, 236] width 39 height 19
click at [729, 235] on input "Wages" at bounding box center [735, 233] width 13 height 13
checkbox input "false"
click at [863, 258] on input "text" at bounding box center [901, 246] width 120 height 37
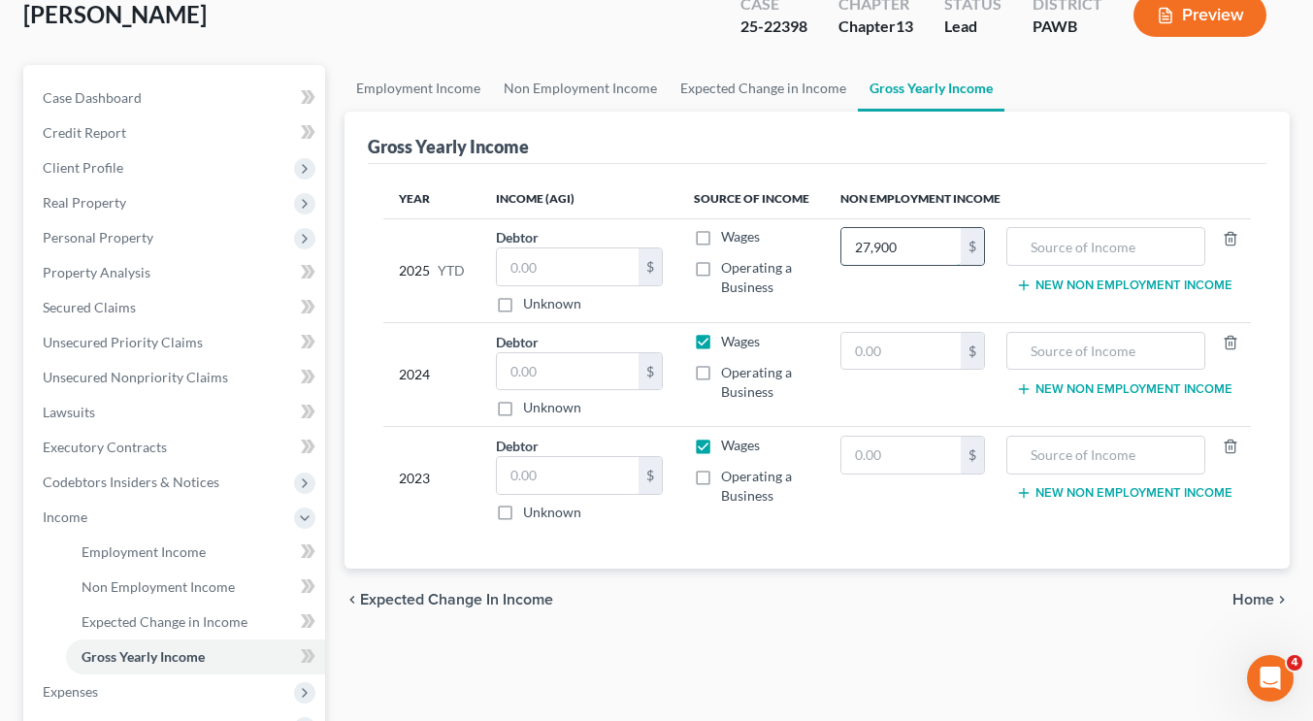
type input "27,900"
click at [905, 349] on input "text" at bounding box center [901, 351] width 120 height 37
click at [862, 355] on input "037,200" at bounding box center [901, 351] width 120 height 37
click at [929, 467] on input "text" at bounding box center [901, 455] width 120 height 37
type input "37,200"
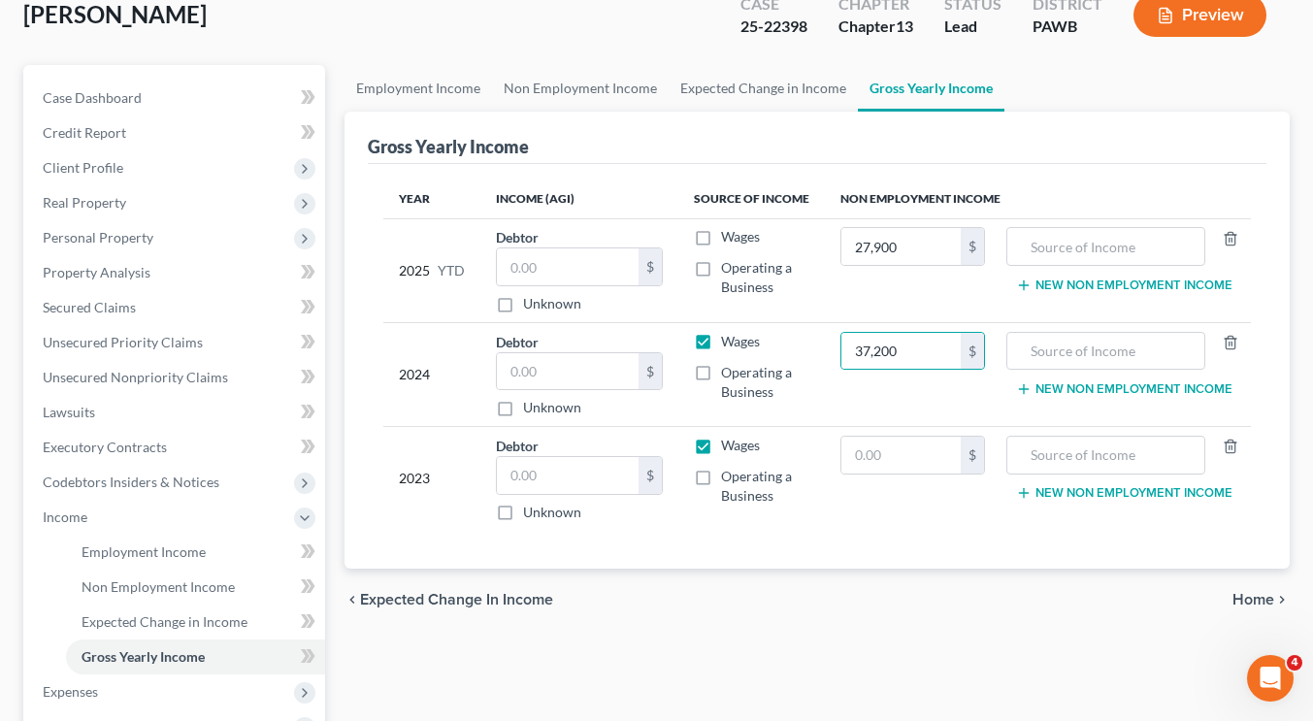
click at [721, 334] on label "Wages" at bounding box center [740, 341] width 39 height 19
click at [729, 334] on input "Wages" at bounding box center [735, 338] width 13 height 13
checkbox input "false"
click at [869, 451] on input "text" at bounding box center [901, 455] width 120 height 37
type input "37,200"
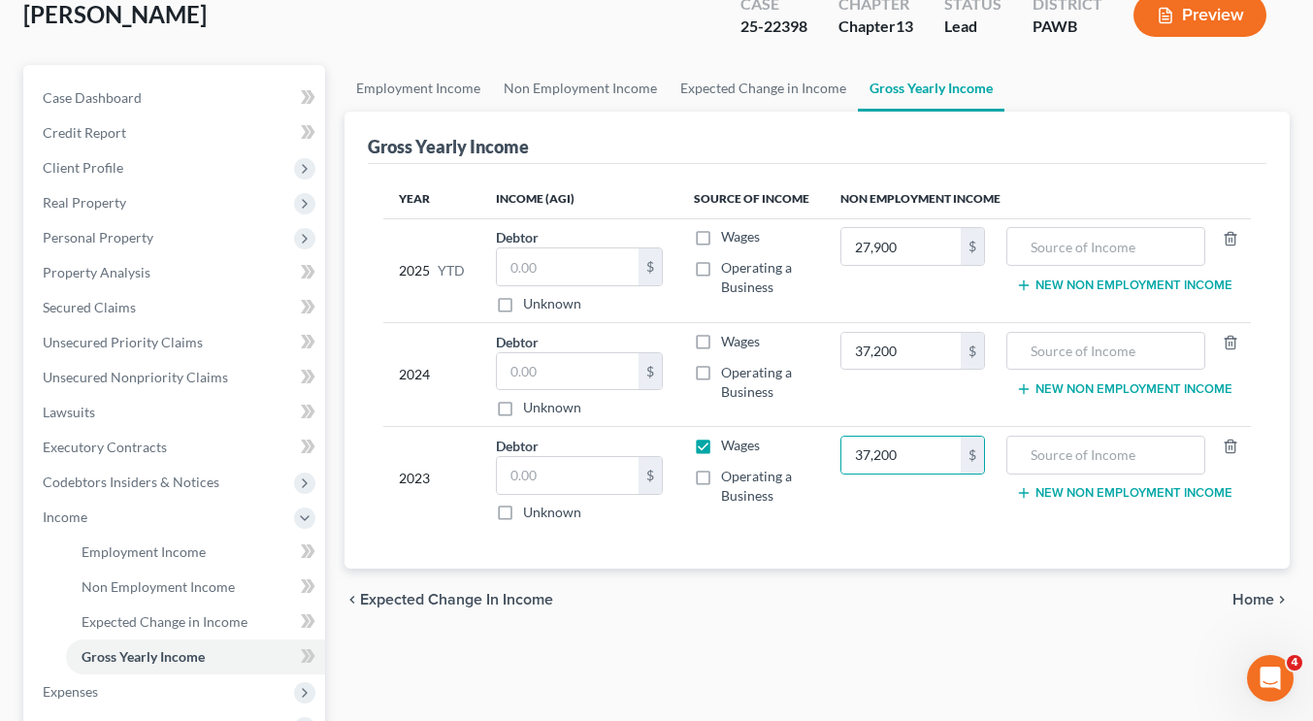
click at [721, 440] on label "Wages" at bounding box center [740, 445] width 39 height 19
click at [729, 440] on input "Wages" at bounding box center [735, 442] width 13 height 13
click at [721, 446] on label "Wages" at bounding box center [740, 445] width 39 height 19
click at [729, 446] on input "Wages" at bounding box center [735, 442] width 13 height 13
click at [721, 440] on label "Wages" at bounding box center [740, 445] width 39 height 19
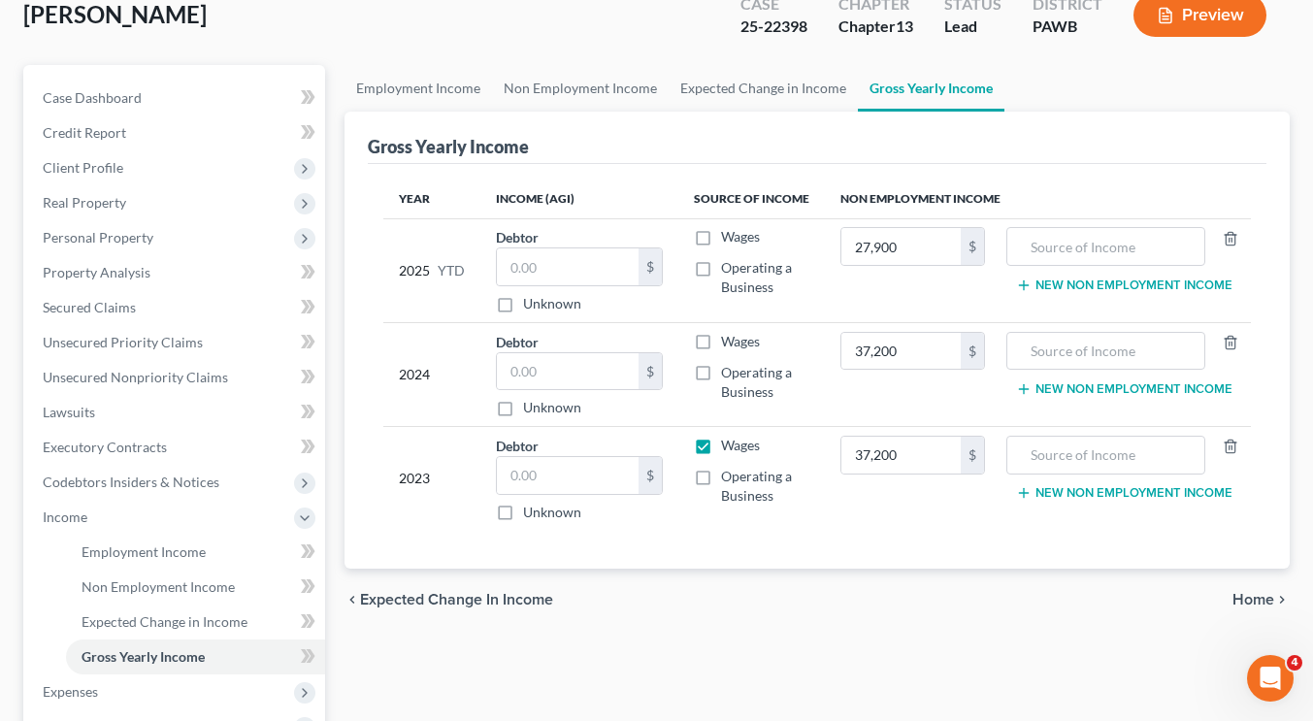
click at [729, 440] on input "Wages" at bounding box center [735, 442] width 13 height 13
checkbox input "false"
click at [1116, 616] on div "chevron_left Expected Change in Income Home chevron_right" at bounding box center [817, 600] width 945 height 62
click at [1266, 595] on span "Home" at bounding box center [1254, 600] width 42 height 16
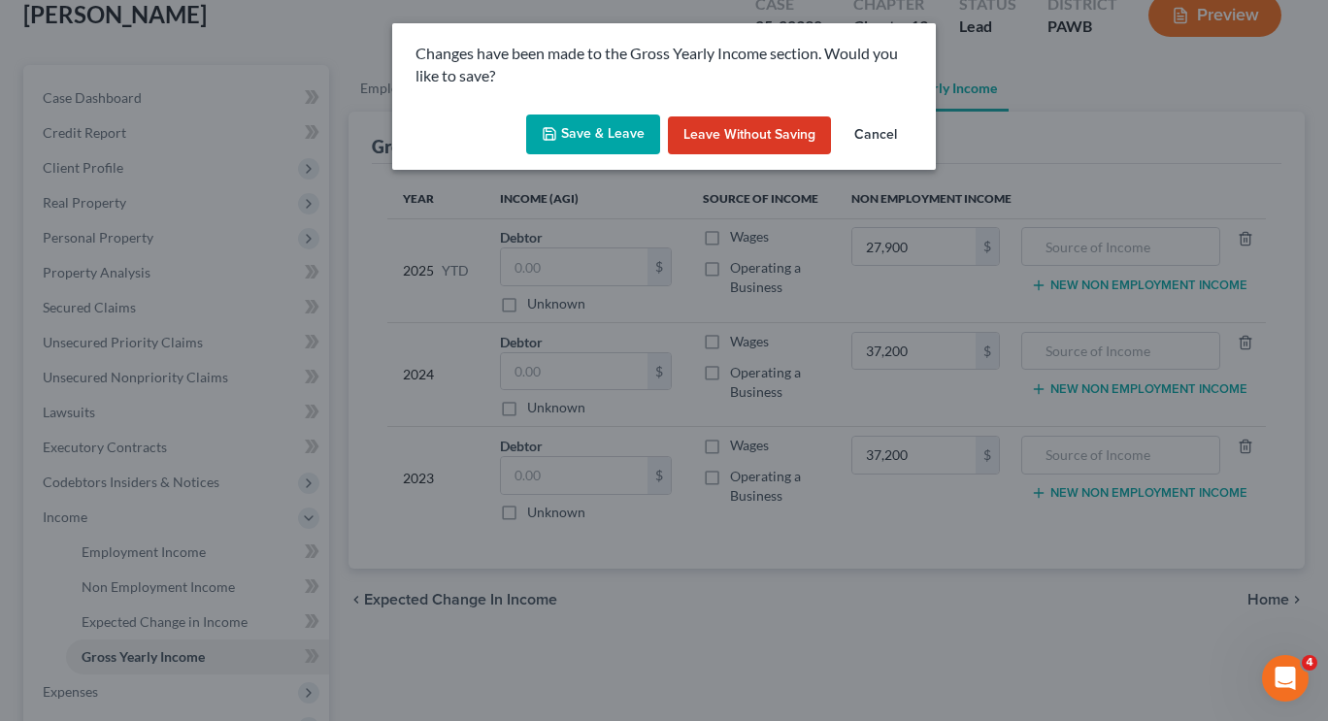
click at [631, 131] on button "Save & Leave" at bounding box center [593, 135] width 134 height 41
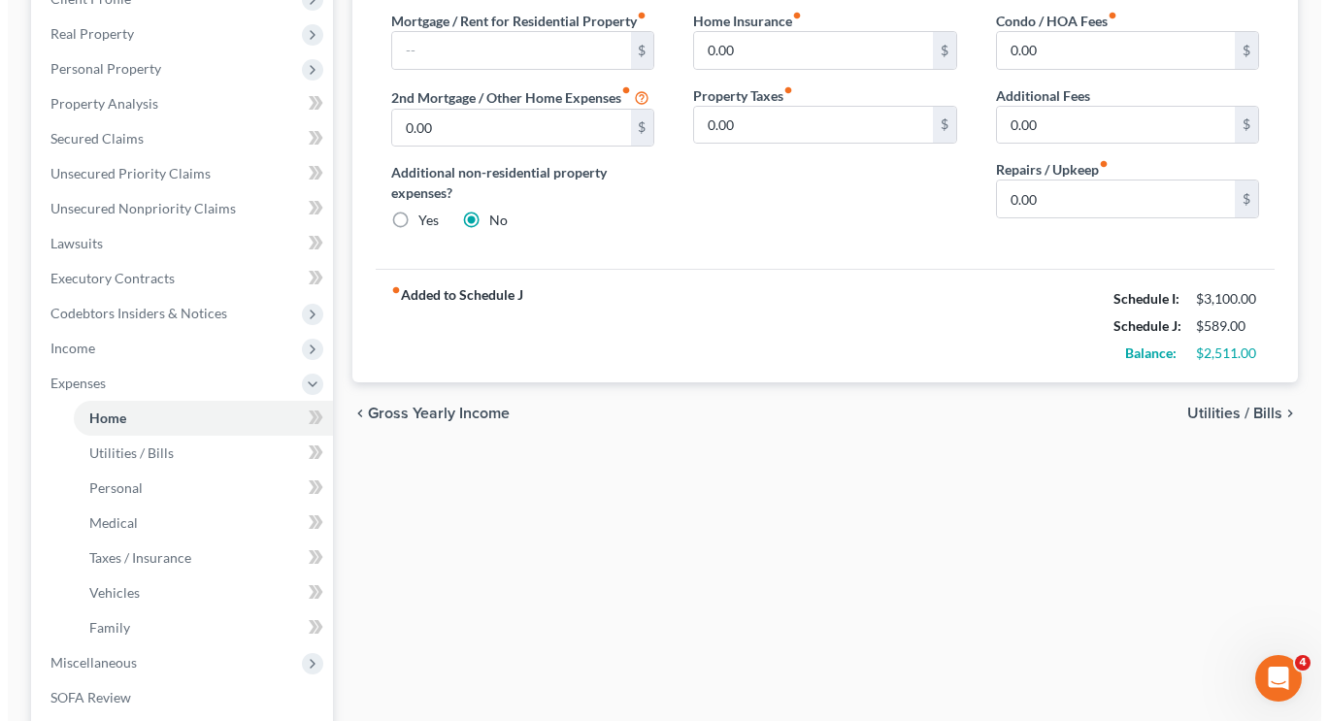
scroll to position [289, 0]
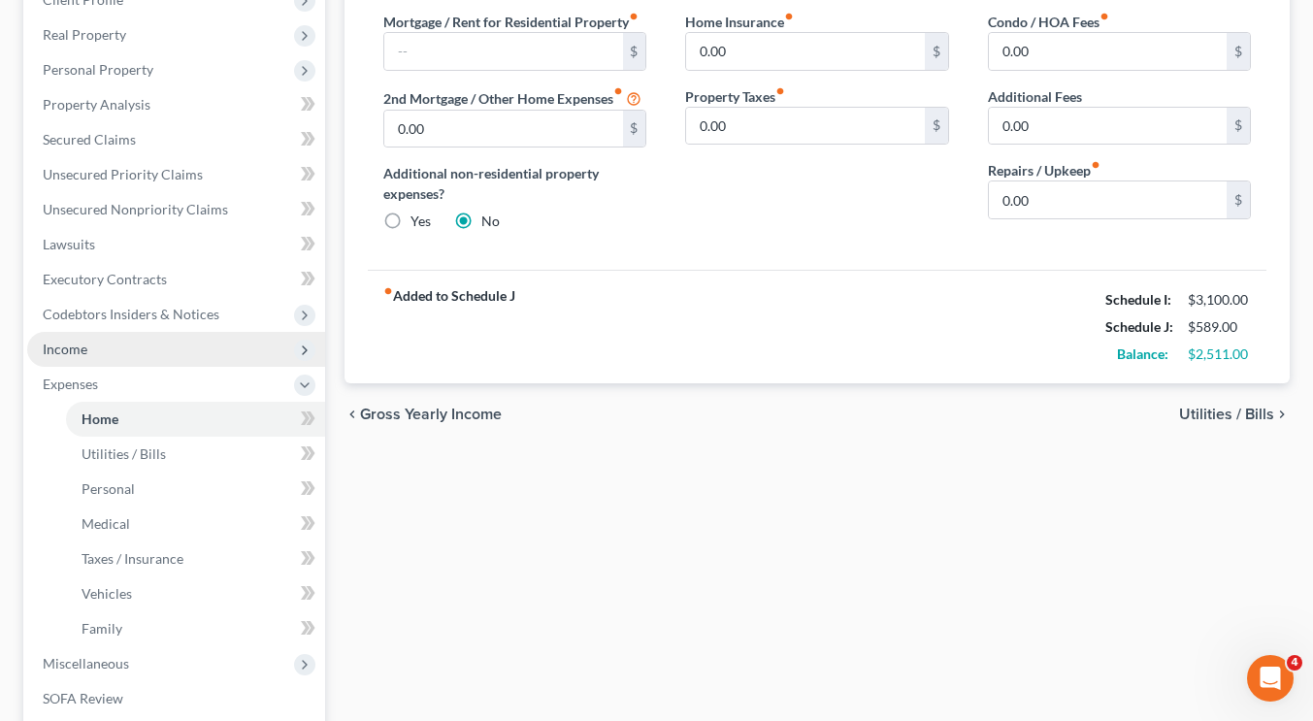
click at [118, 358] on span "Income" at bounding box center [176, 349] width 298 height 35
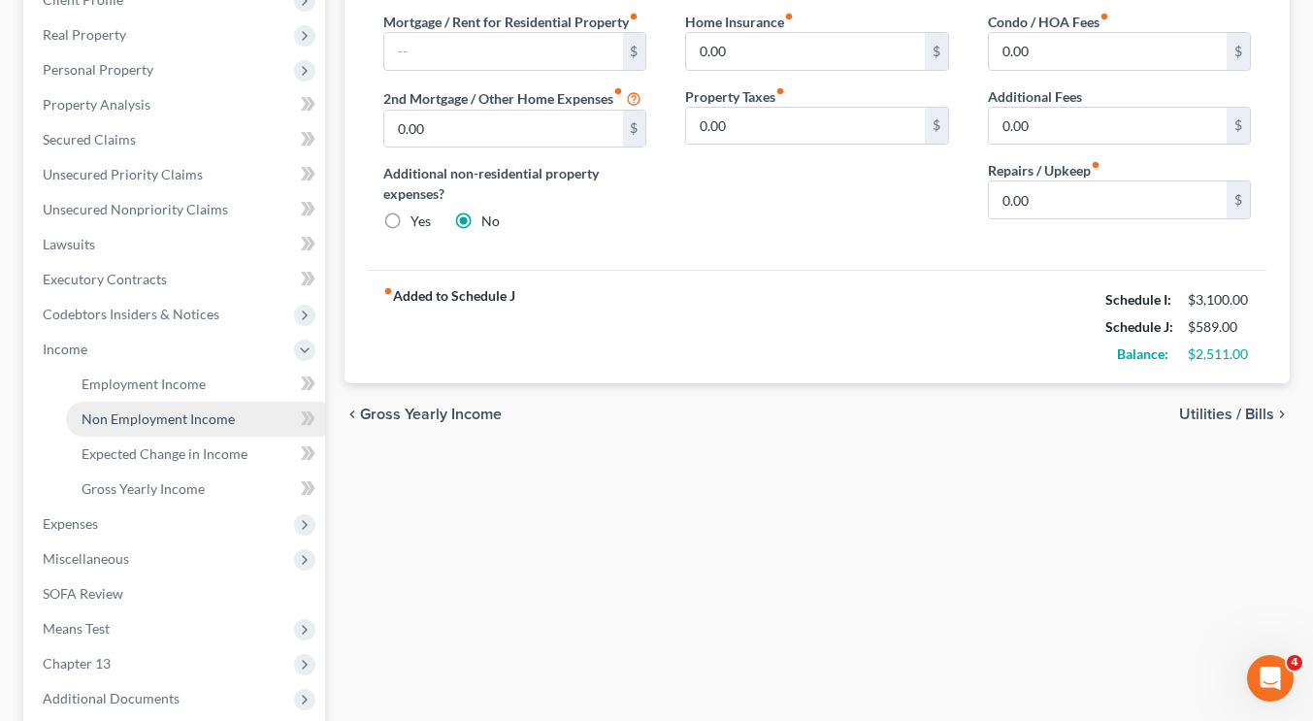
click at [156, 430] on link "Non Employment Income" at bounding box center [195, 419] width 259 height 35
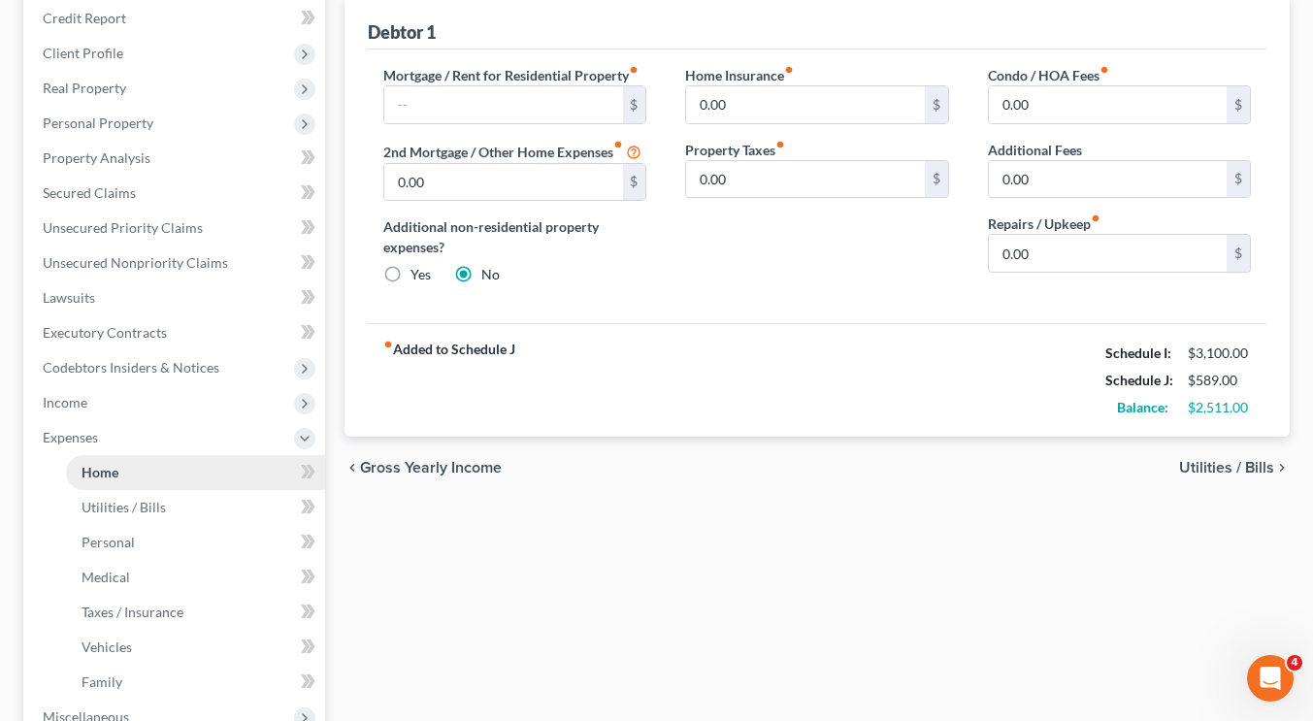
scroll to position [223, 0]
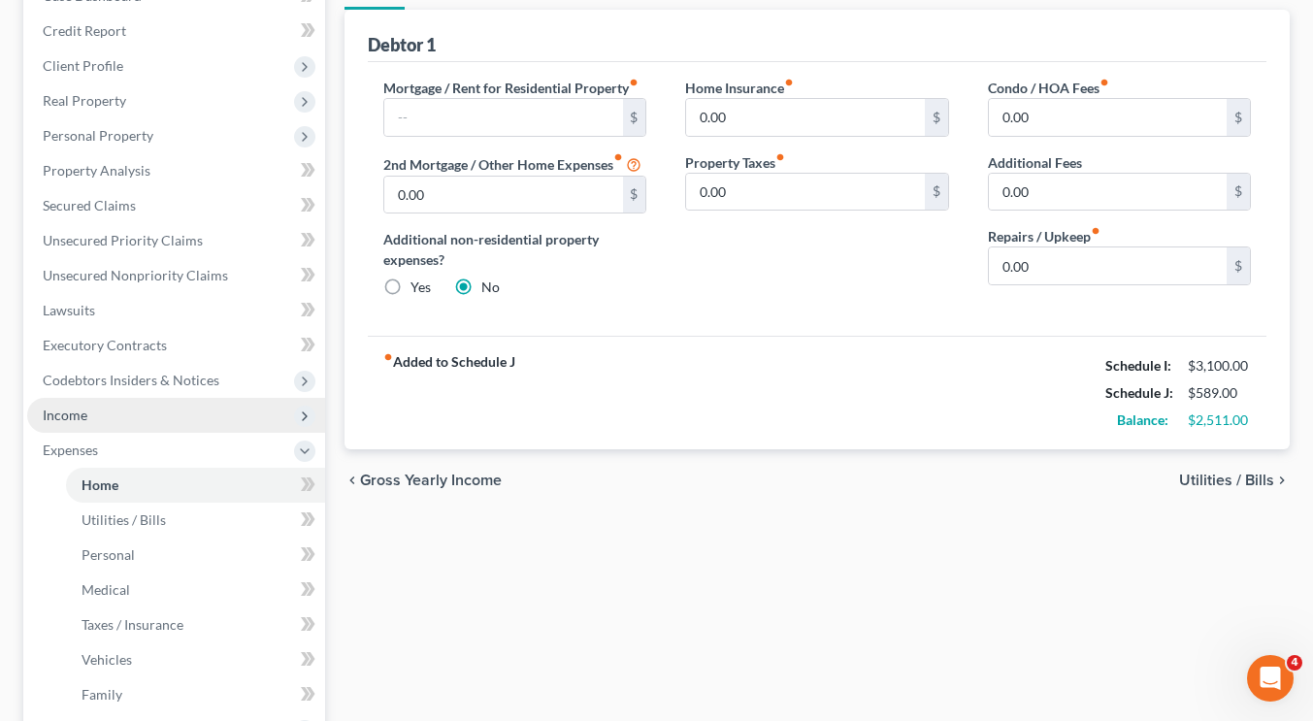
click at [150, 414] on span "Income" at bounding box center [176, 415] width 298 height 35
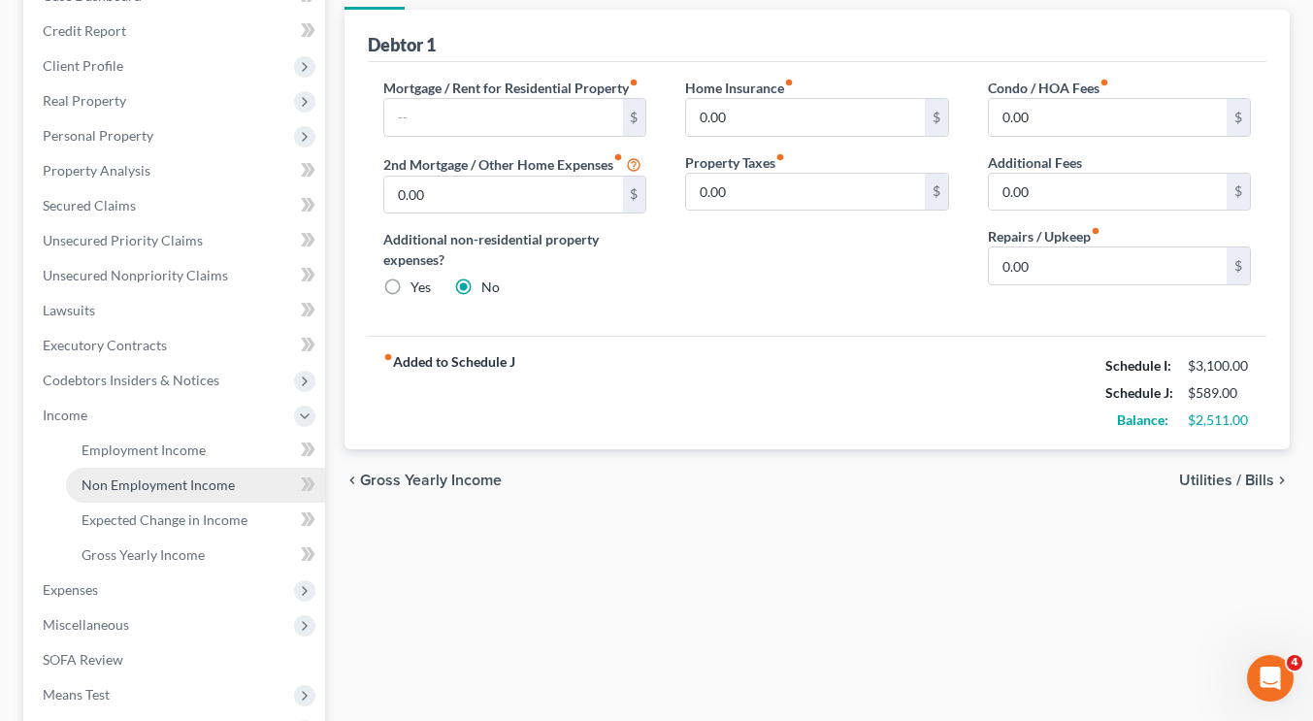
click at [140, 497] on link "Non Employment Income" at bounding box center [195, 485] width 259 height 35
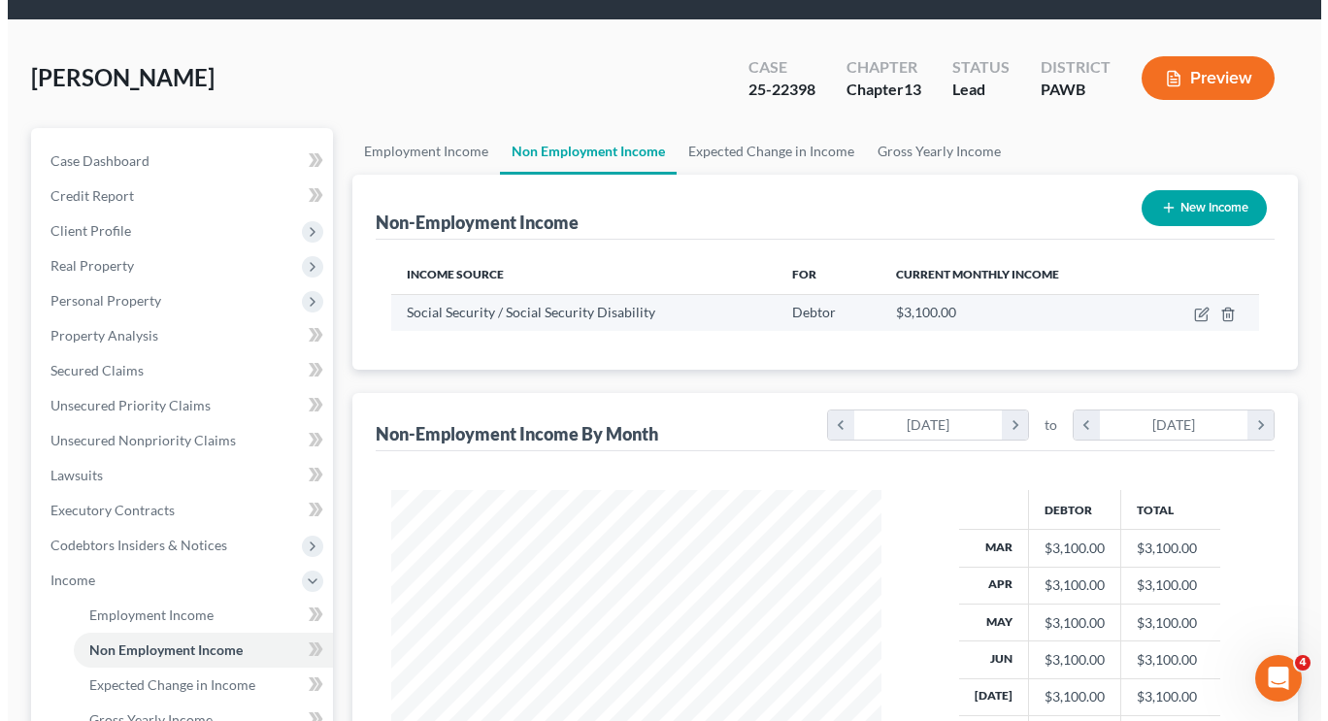
scroll to position [126, 0]
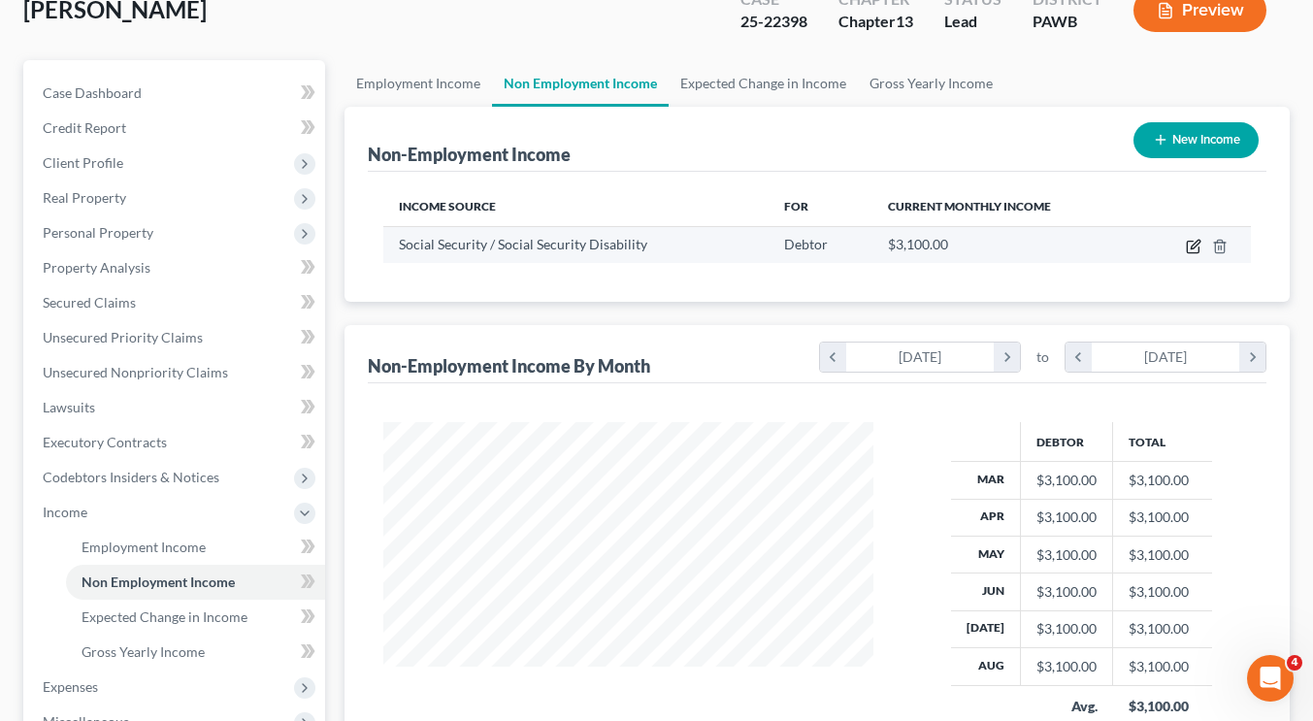
click at [1201, 246] on icon "button" at bounding box center [1194, 247] width 16 height 16
select select "4"
select select "0"
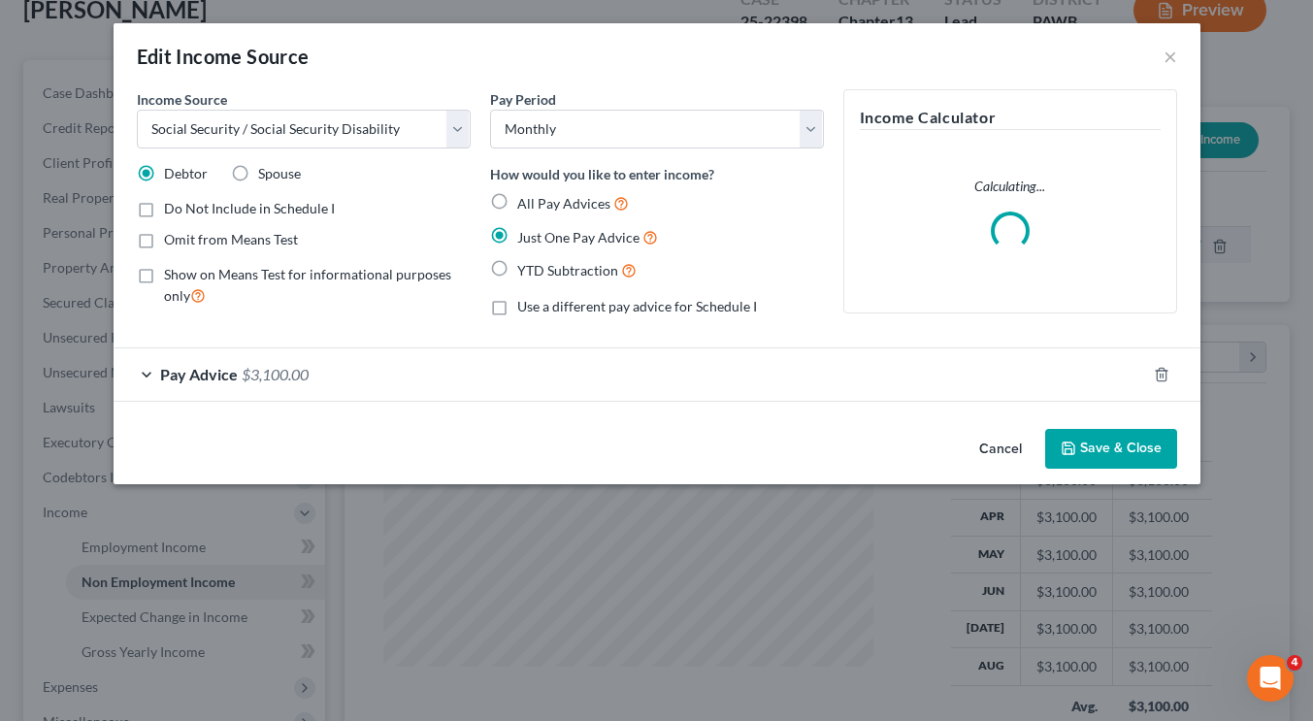
scroll to position [347, 535]
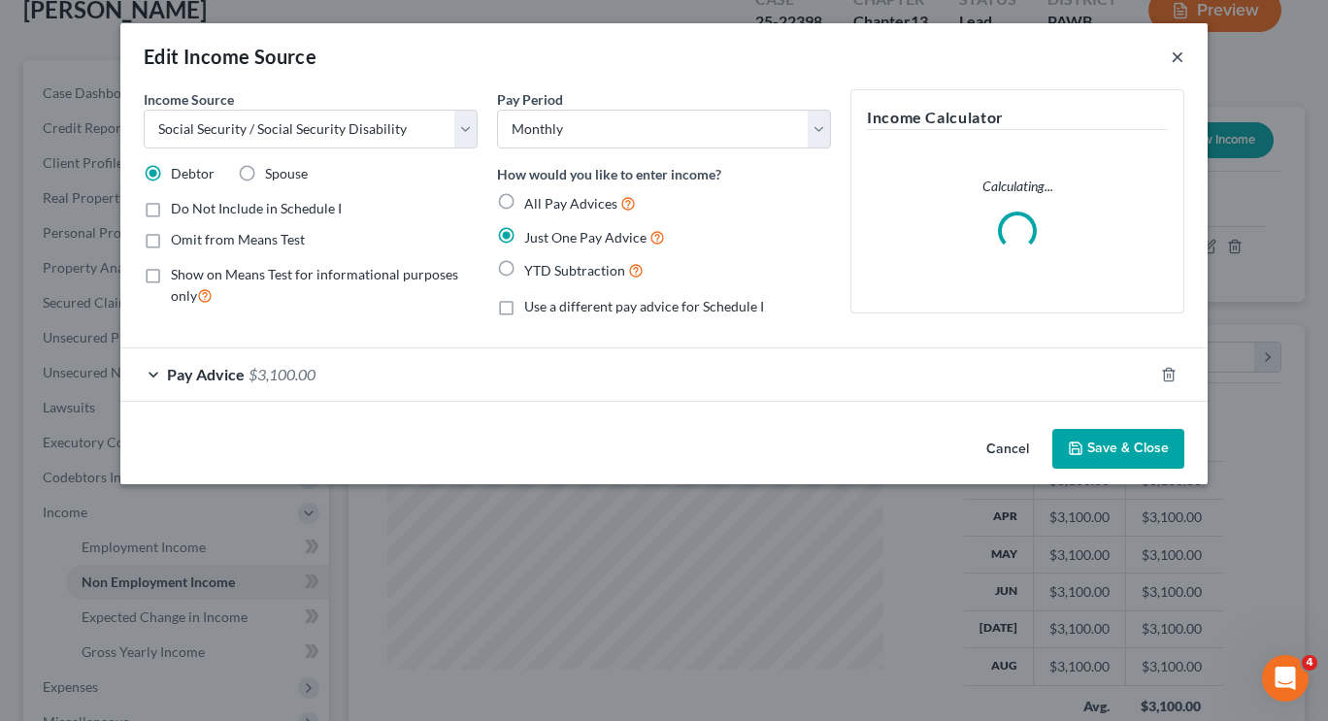
click at [1175, 56] on button "×" at bounding box center [1177, 56] width 14 height 23
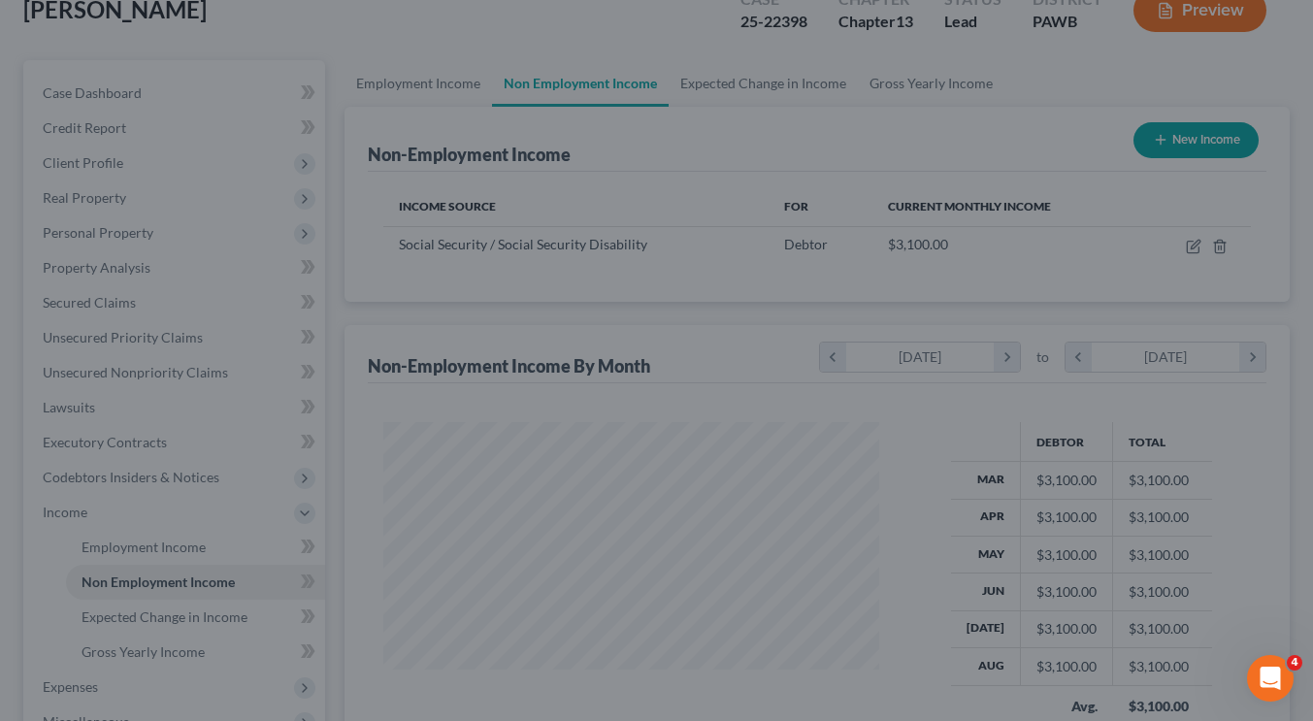
scroll to position [347, 529]
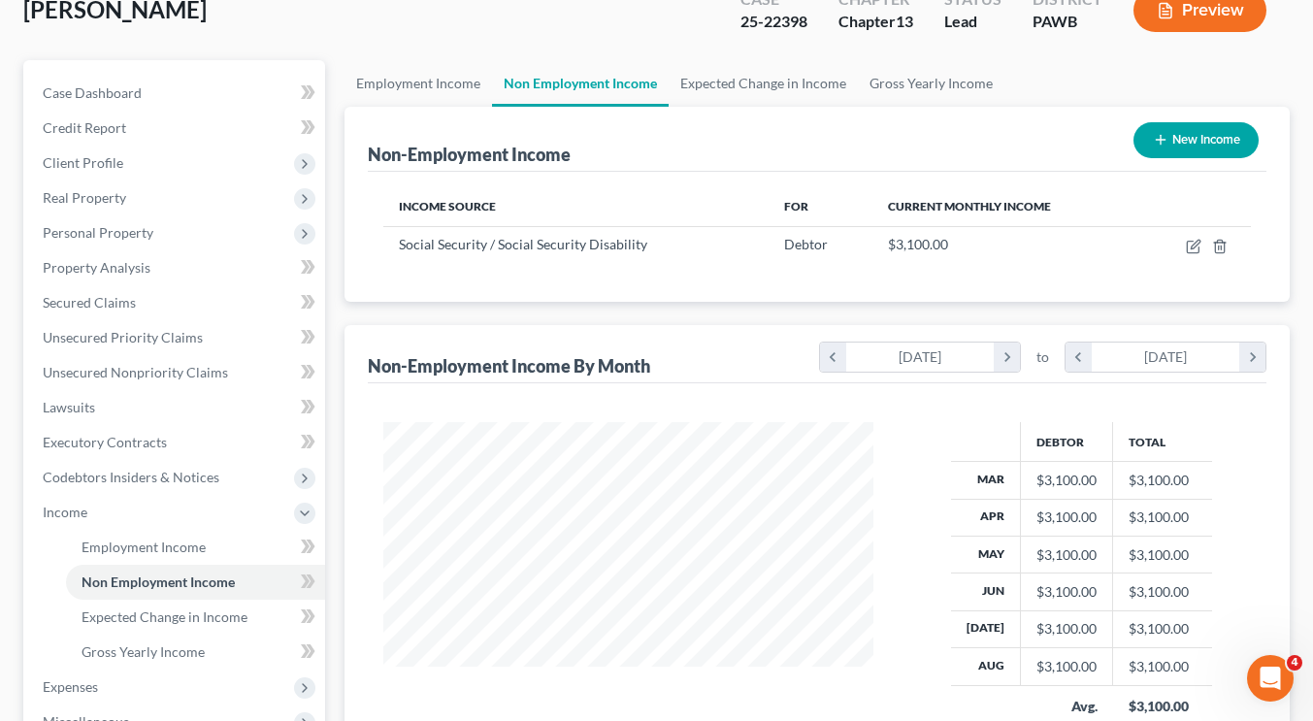
click at [1200, 131] on button "New Income" at bounding box center [1196, 140] width 125 height 36
select select "0"
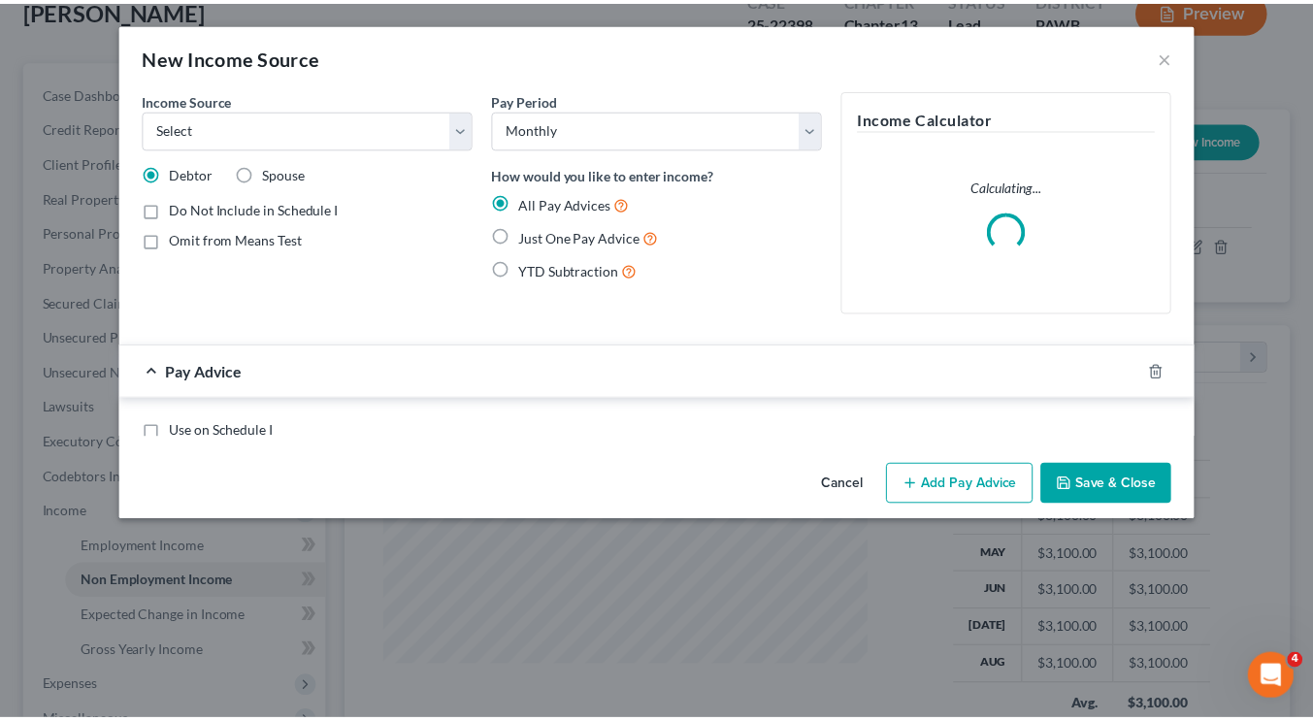
scroll to position [347, 535]
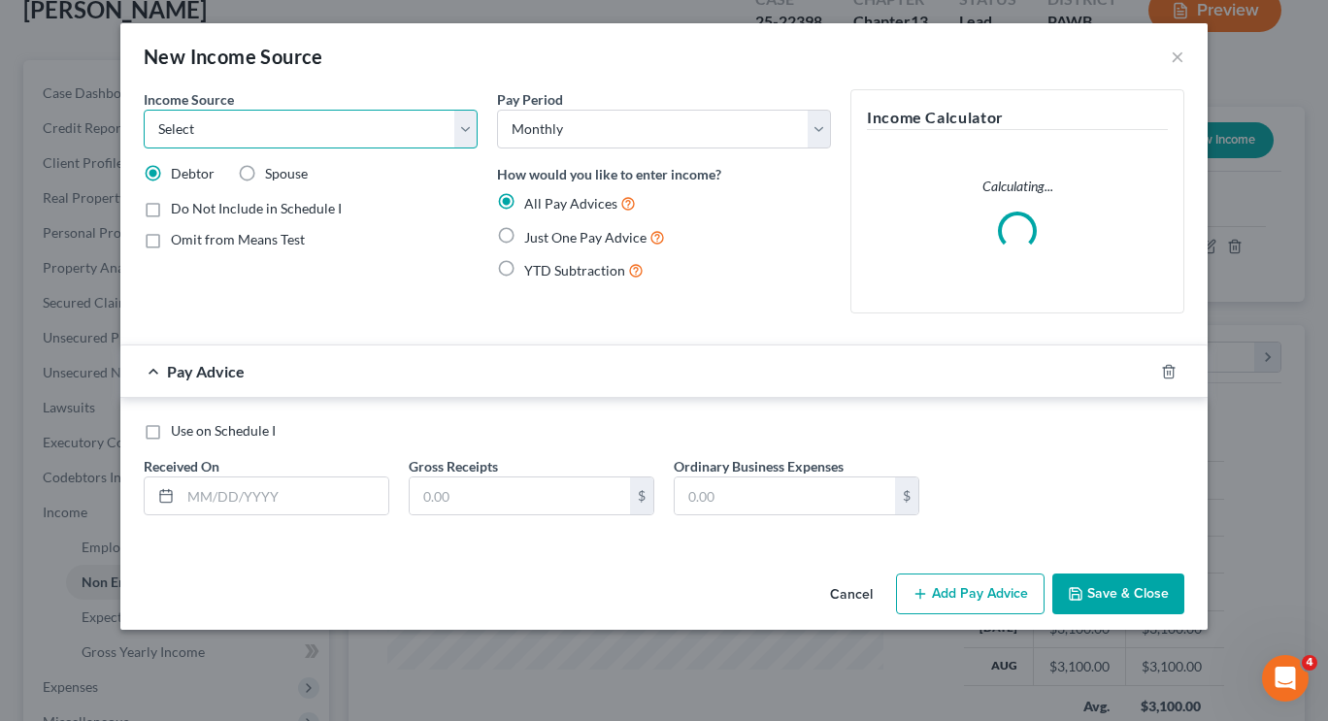
click at [447, 134] on select "Select Unemployment Disability (from employer) Pension Retirement Social Securi…" at bounding box center [311, 129] width 334 height 39
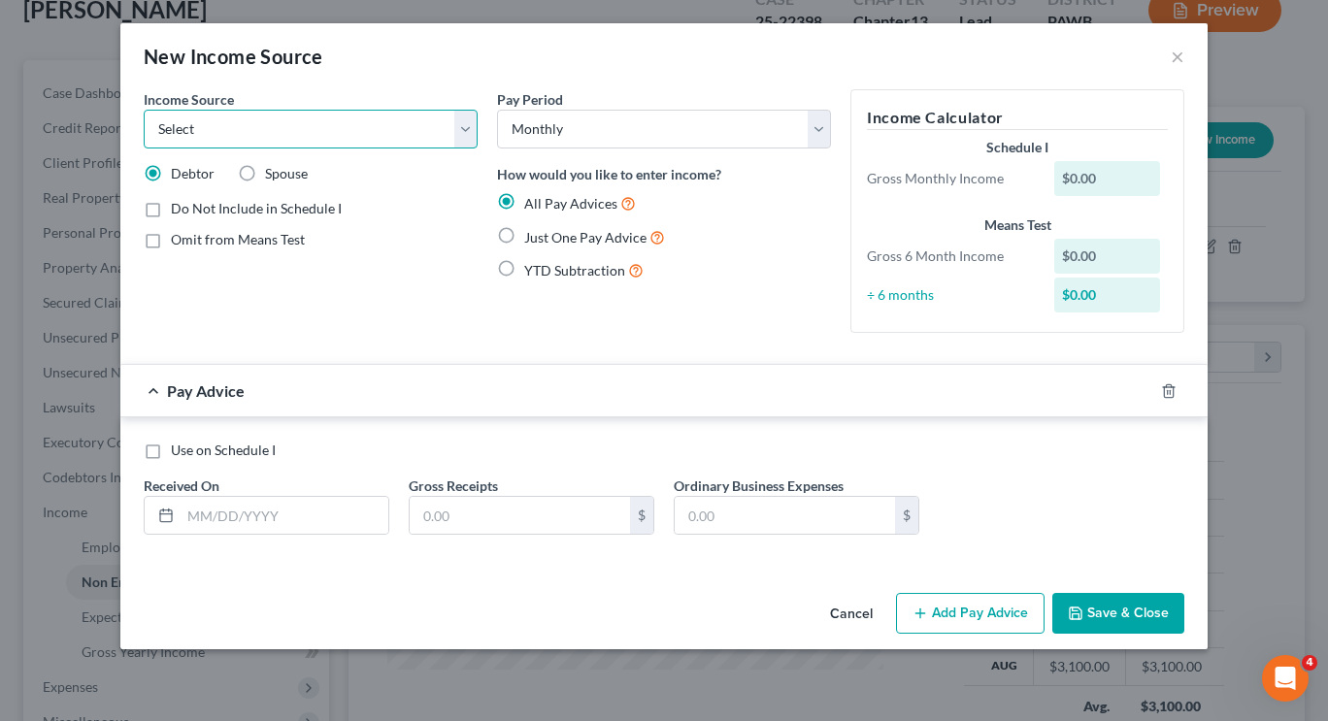
select select "13"
click at [144, 110] on select "Select Unemployment Disability (from employer) Pension Retirement Social Securi…" at bounding box center [311, 129] width 334 height 39
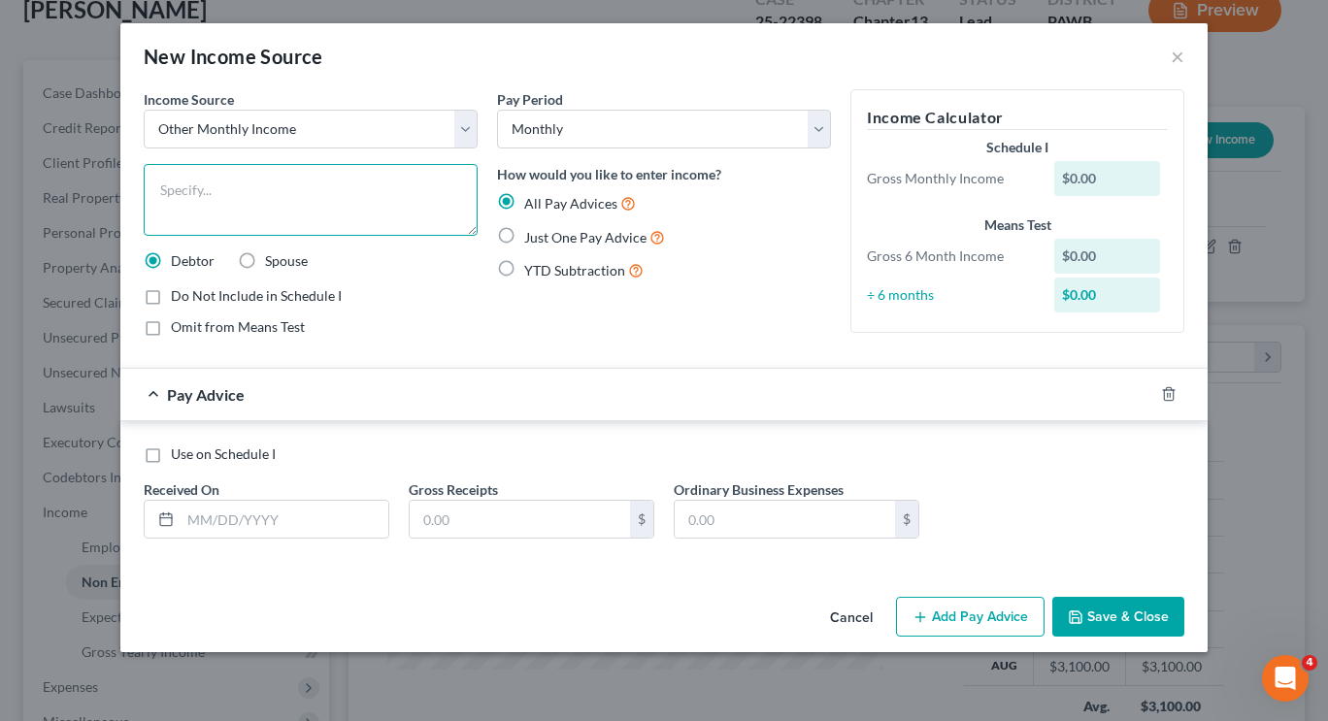
click at [281, 209] on textarea at bounding box center [311, 200] width 334 height 72
type textarea "Grandson's Father Contribution"
click at [524, 233] on label "Just One Pay Advice" at bounding box center [594, 237] width 141 height 22
click at [532, 233] on input "Just One Pay Advice" at bounding box center [538, 232] width 13 height 13
radio input "true"
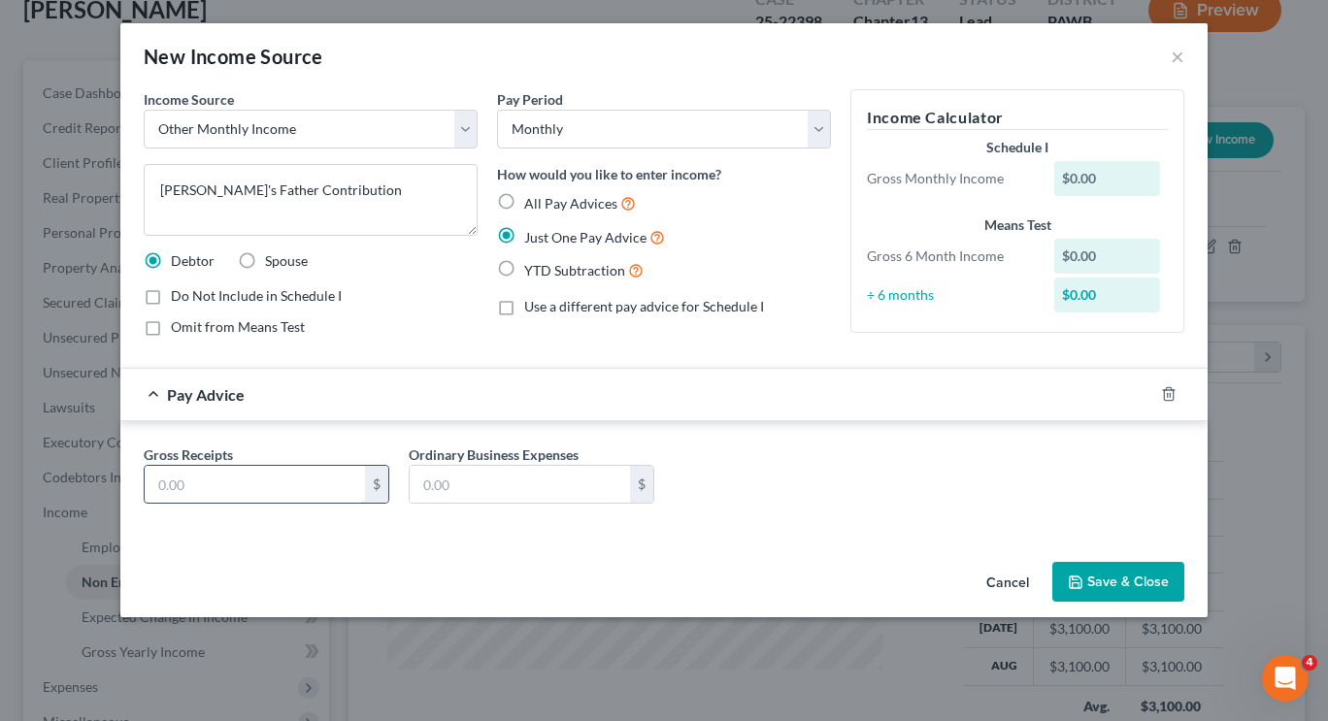
click at [306, 481] on input "text" at bounding box center [255, 484] width 220 height 37
type input "100"
click at [992, 487] on div "Gross Receipts 100 $ Ordinary Business Expenses $" at bounding box center [664, 481] width 1060 height 75
click at [1111, 573] on button "Save & Close" at bounding box center [1118, 582] width 132 height 41
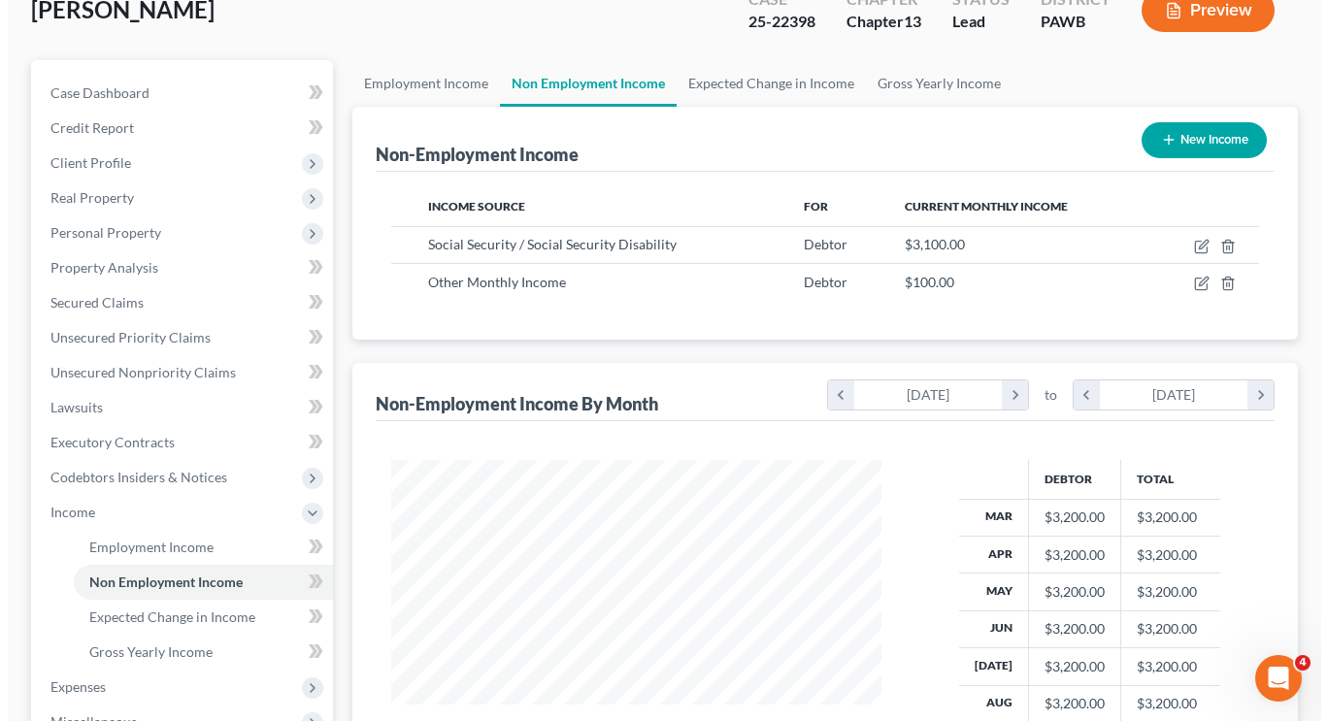
scroll to position [970141, 969960]
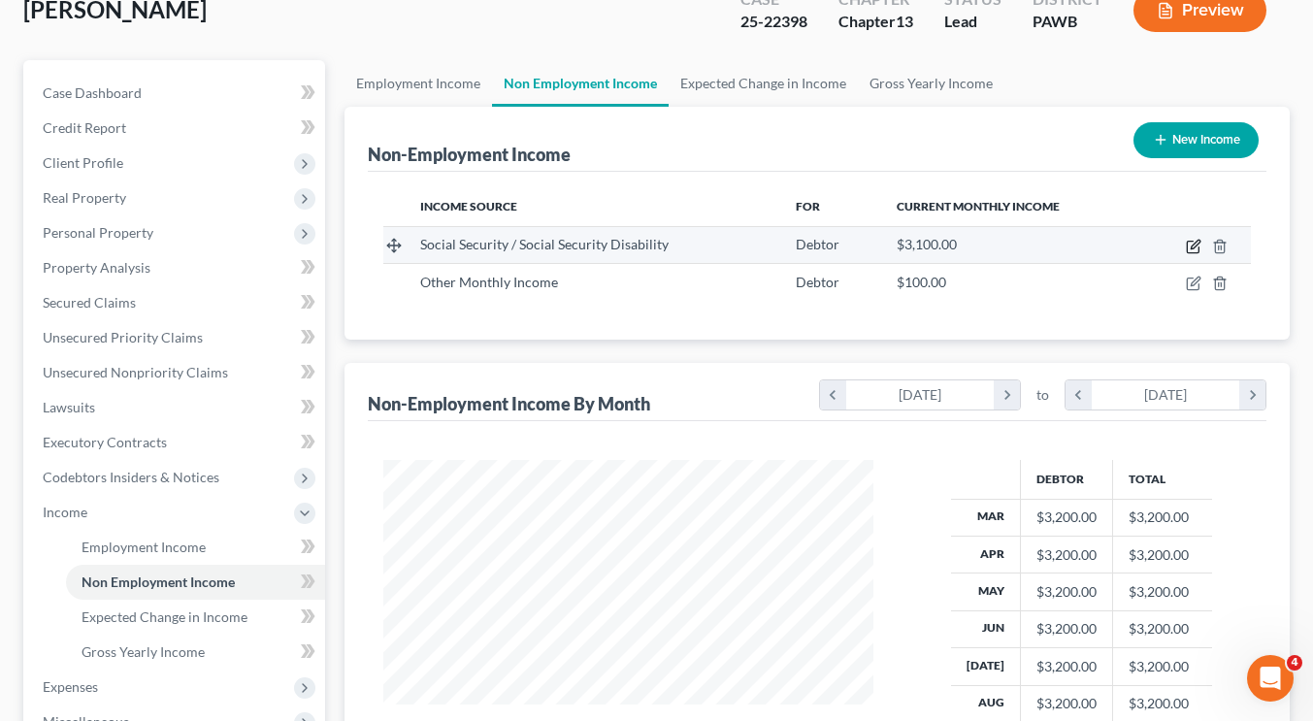
click at [1194, 242] on icon "button" at bounding box center [1194, 247] width 16 height 16
select select "4"
select select "0"
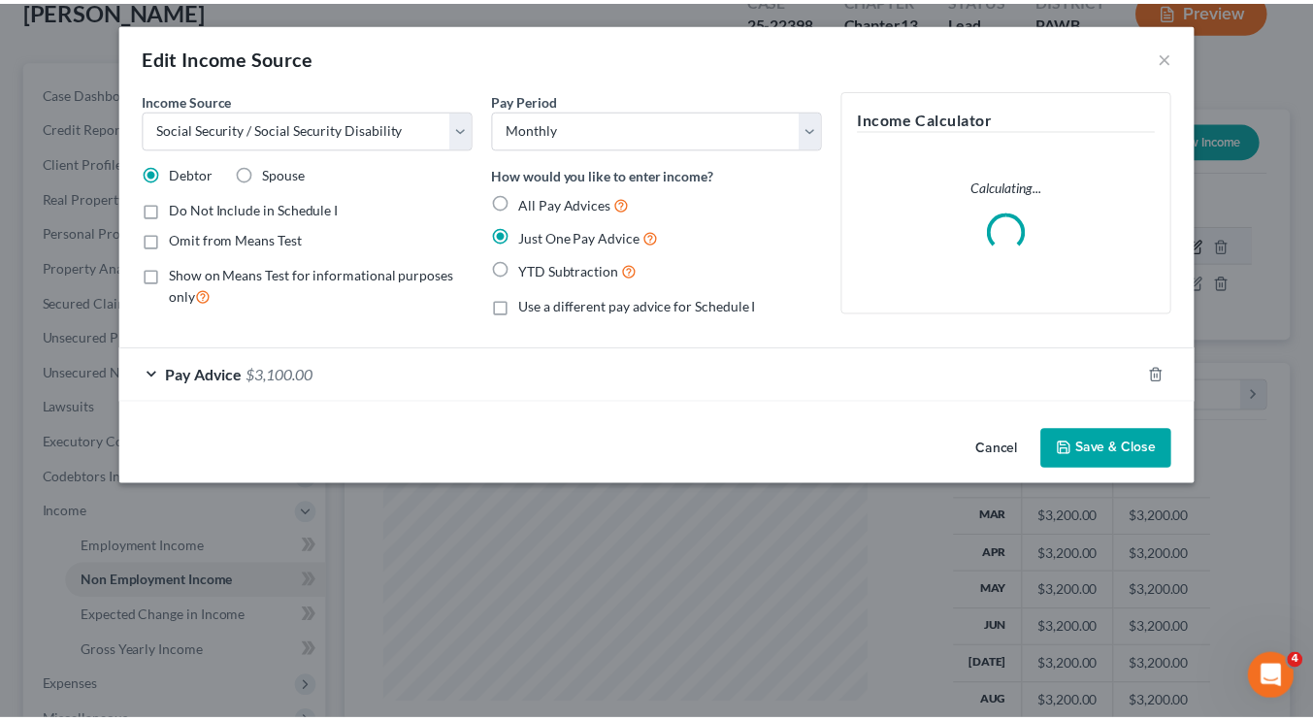
scroll to position [347, 535]
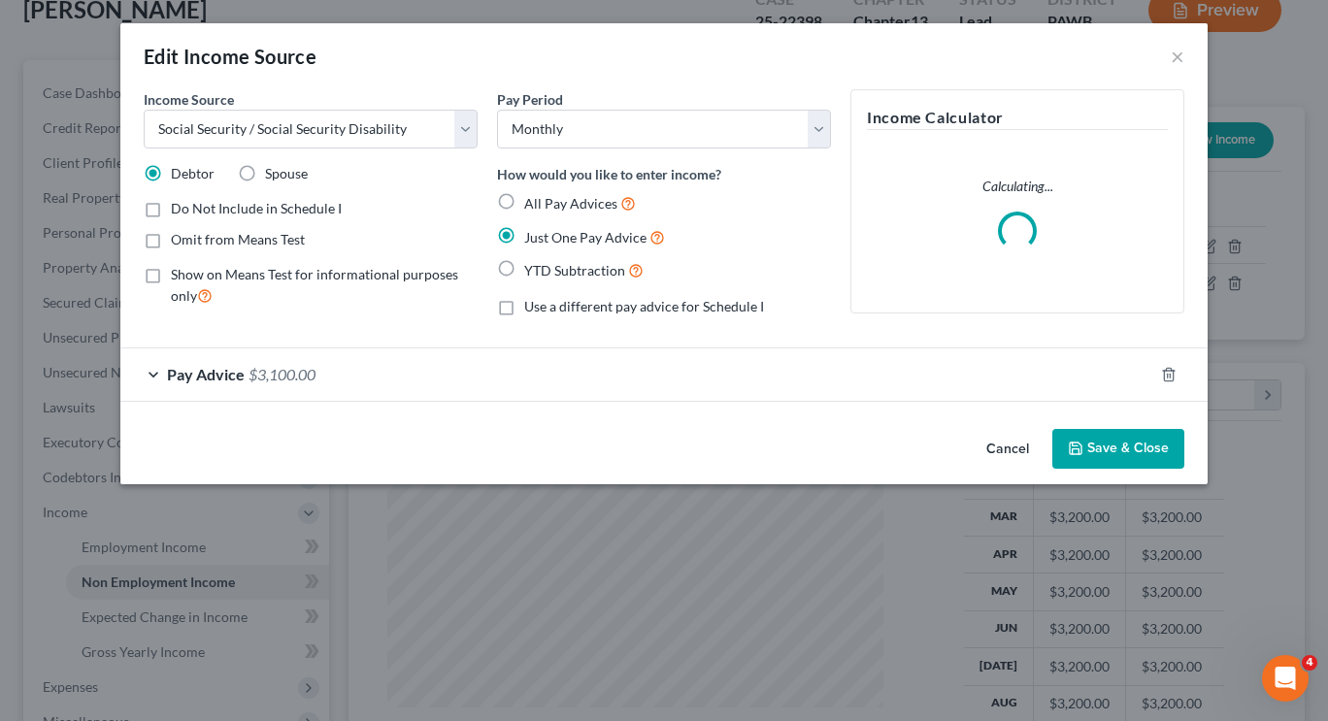
click at [410, 390] on div "Pay Advice $3,100.00" at bounding box center [636, 373] width 1033 height 51
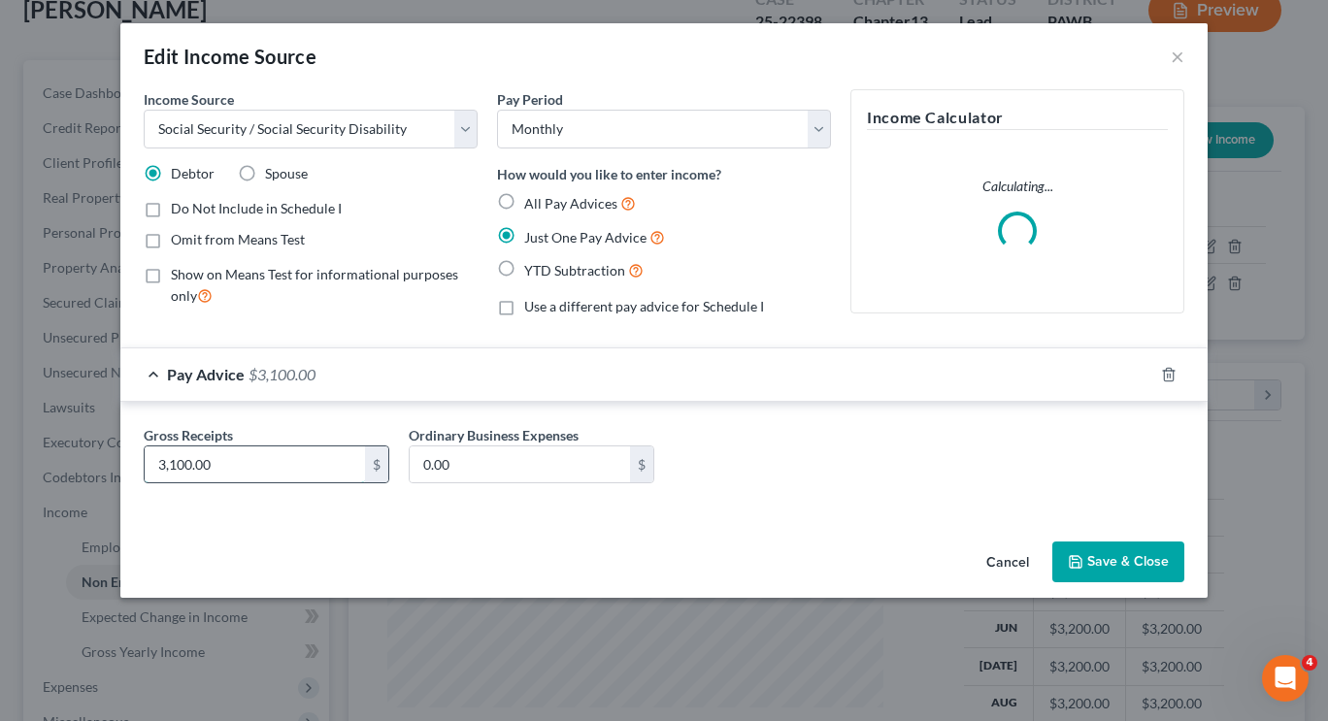
click at [274, 459] on input "3,100.00" at bounding box center [255, 464] width 220 height 37
type input "3,000"
click at [975, 449] on div "Gross Receipts 3,000 $ Ordinary Business Expenses 0.00 $" at bounding box center [664, 462] width 1060 height 75
click at [1105, 553] on button "Save & Close" at bounding box center [1118, 562] width 132 height 41
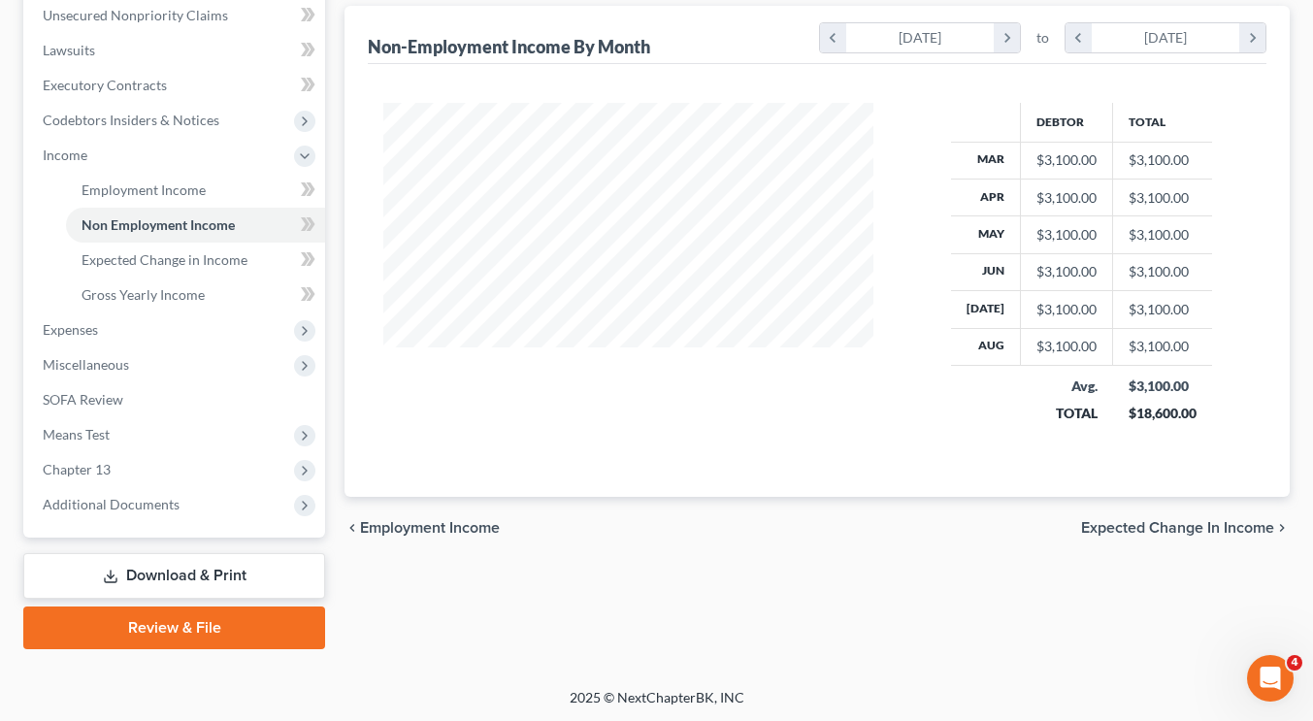
scroll to position [482, 0]
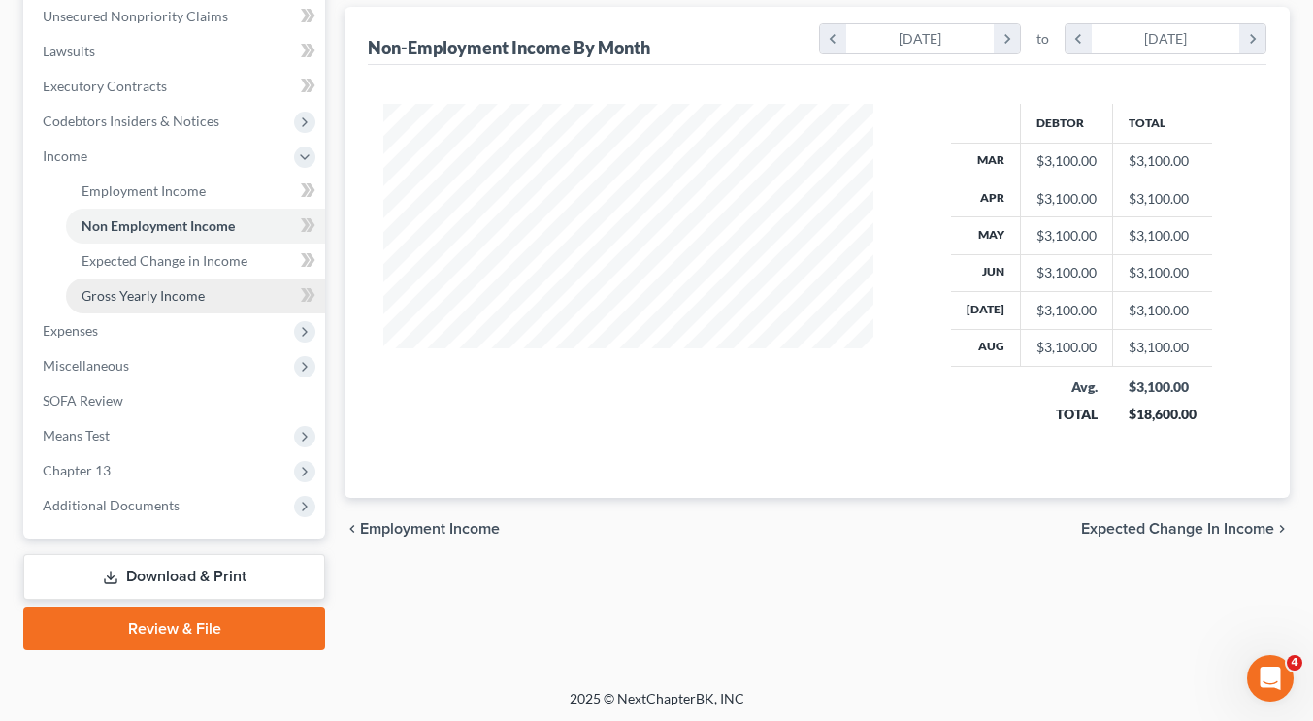
click at [117, 297] on span "Gross Yearly Income" at bounding box center [143, 295] width 123 height 16
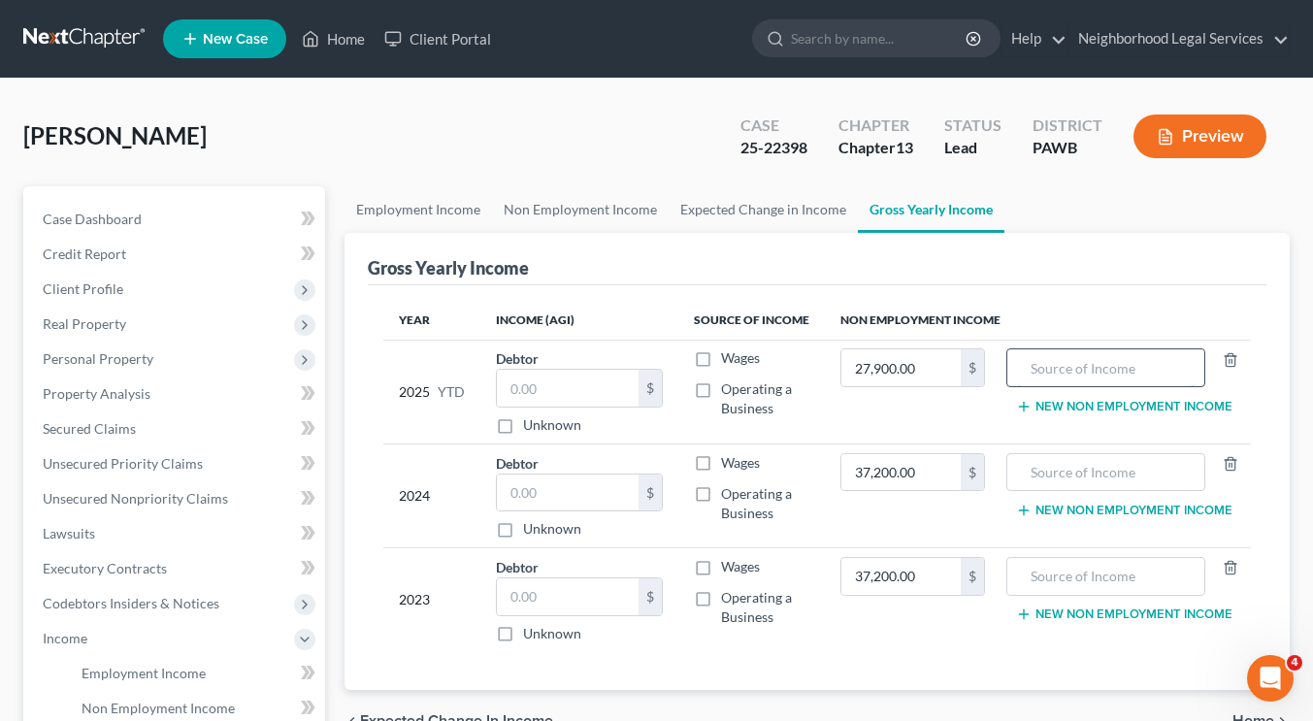
click at [1031, 373] on input "text" at bounding box center [1106, 367] width 178 height 37
drag, startPoint x: 1182, startPoint y: 371, endPoint x: 985, endPoint y: 345, distance: 198.7
click at [985, 345] on tr "2025 YTD Debtor $ Unknown Balance Undetermined $ Unknown Wages Operating a Busi…" at bounding box center [817, 392] width 868 height 104
type input "Social Security & Family Contributions"
click at [1067, 467] on input "text" at bounding box center [1106, 472] width 178 height 37
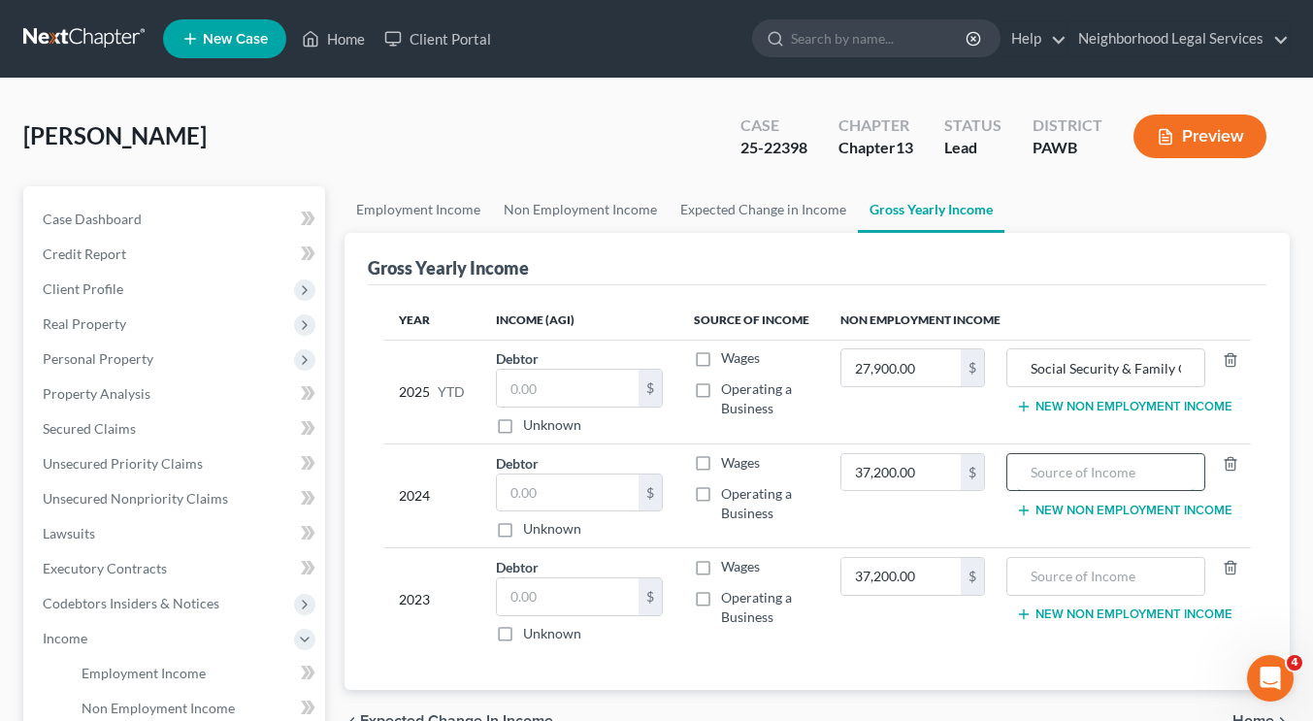
paste input "Social Security & Family Contributions"
type input "Social Security & Family Contributions"
paste input "Social Security & Family Contributions"
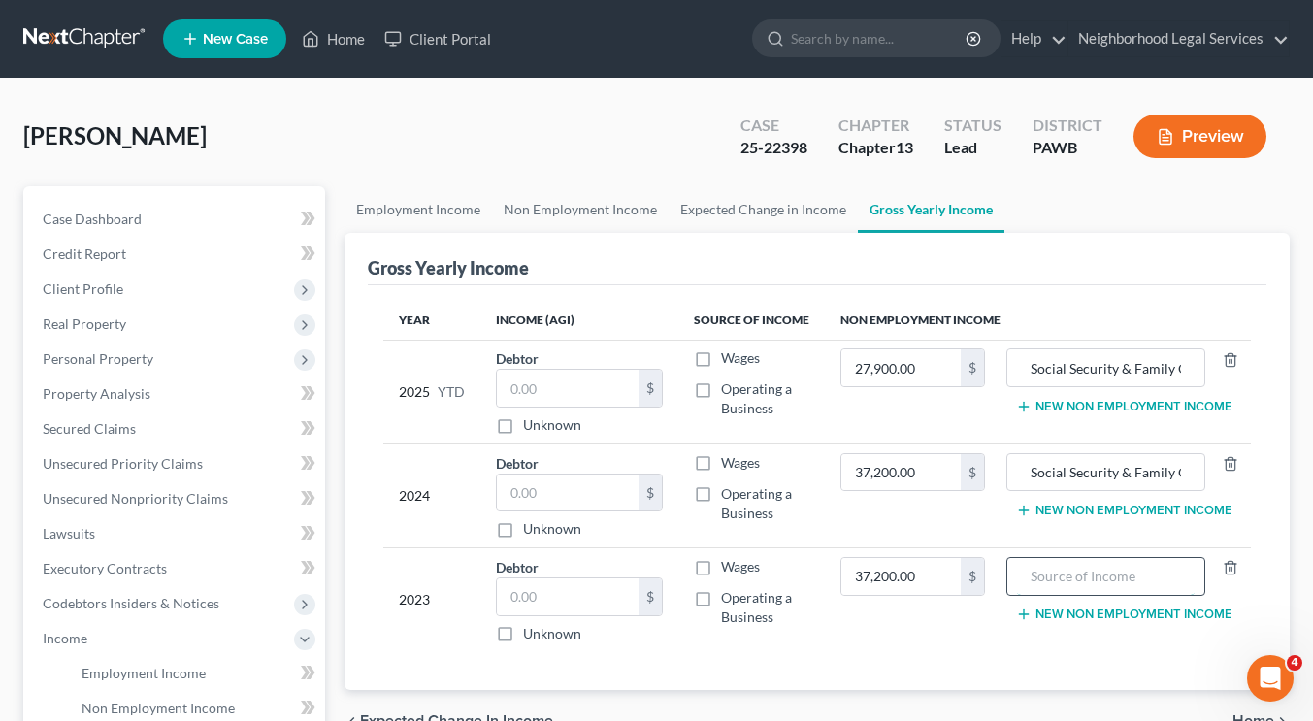
click at [1056, 567] on input "text" at bounding box center [1106, 576] width 178 height 37
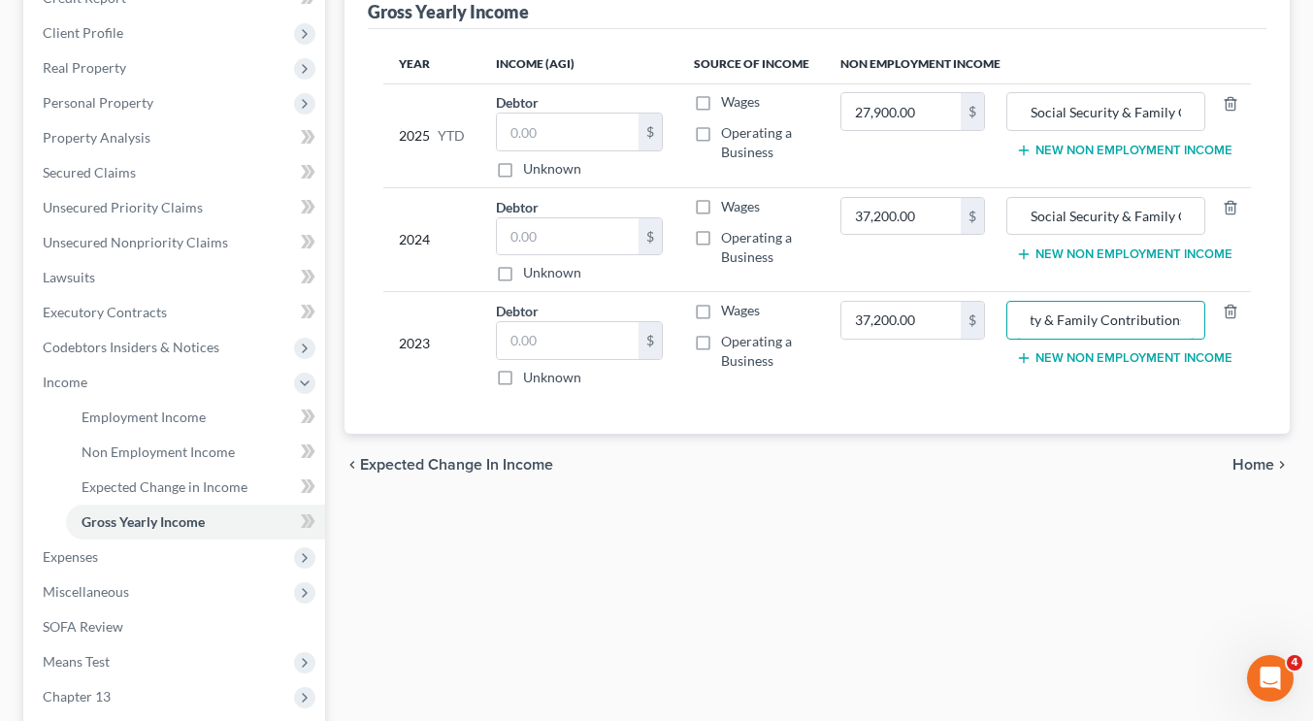
type input "Social Security & Family Contributions"
drag, startPoint x: 1245, startPoint y: 474, endPoint x: 1249, endPoint y: 459, distance: 15.1
click at [1249, 459] on div "chevron_left Expected Change in Income Home chevron_right" at bounding box center [817, 465] width 945 height 62
click at [1249, 459] on span "Home" at bounding box center [1254, 465] width 42 height 16
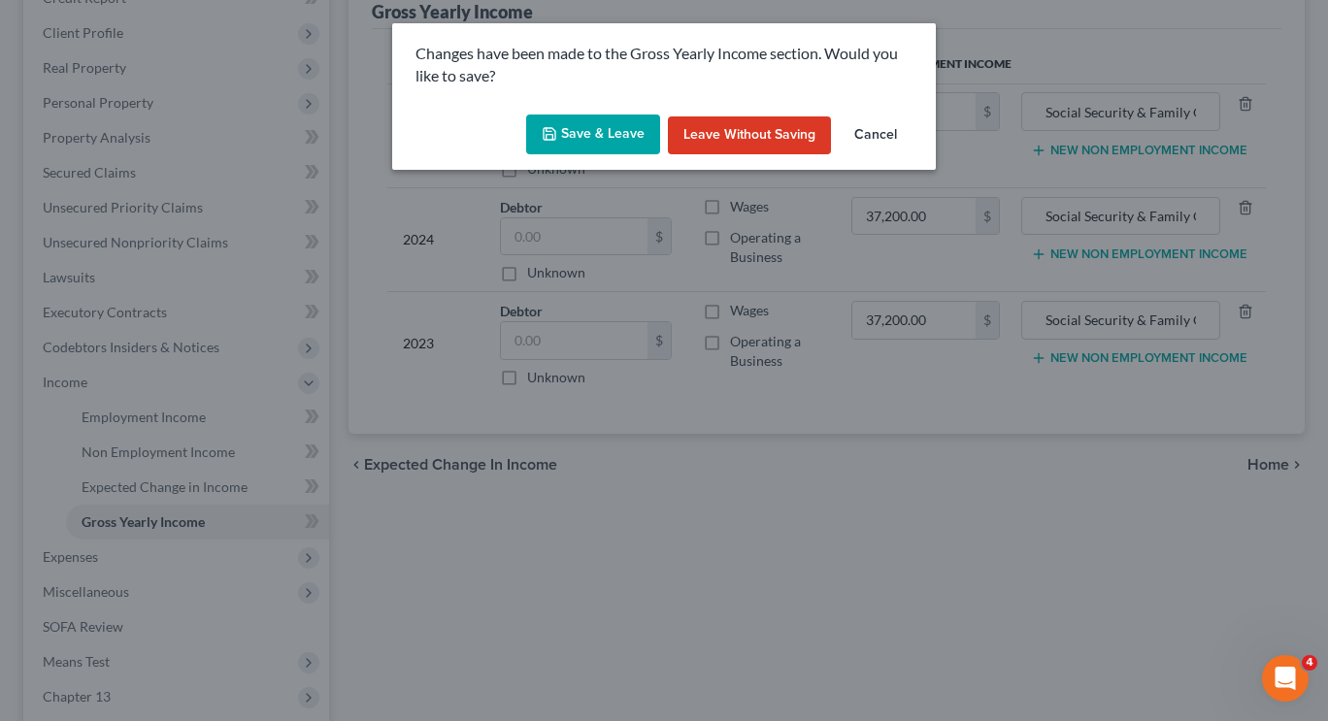
click at [581, 137] on button "Save & Leave" at bounding box center [593, 135] width 134 height 41
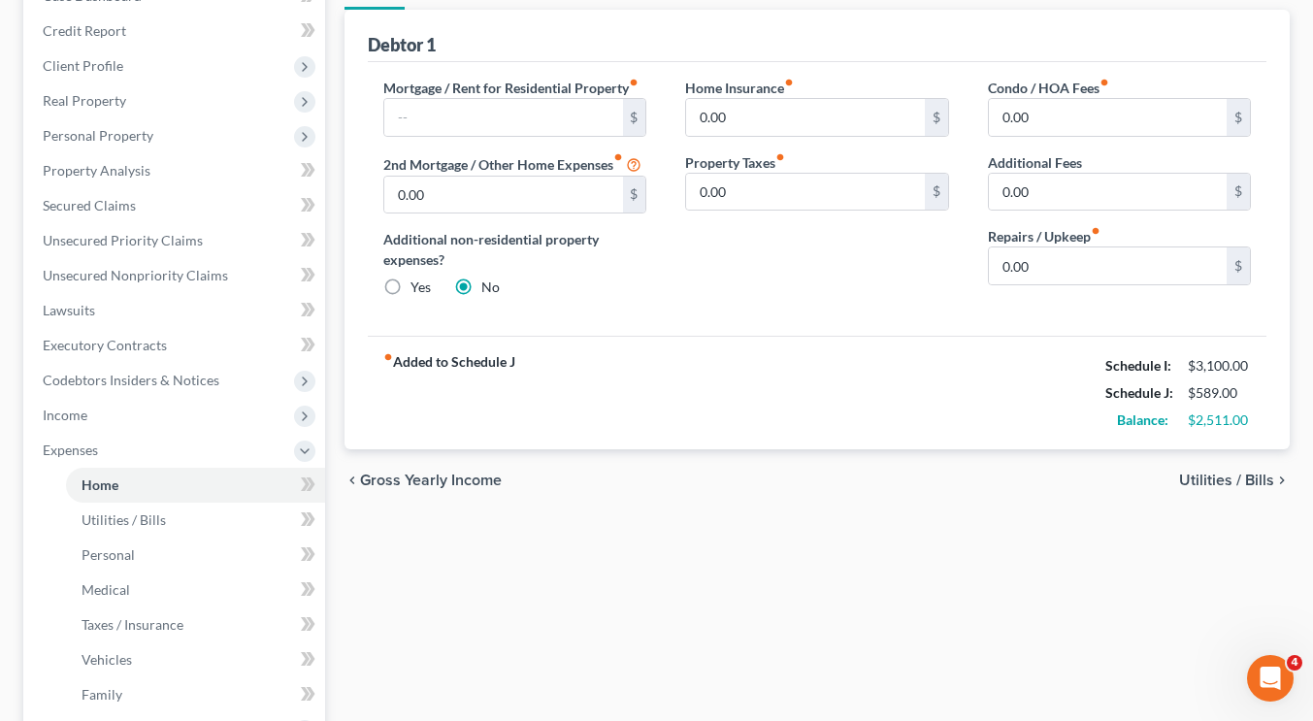
scroll to position [125, 0]
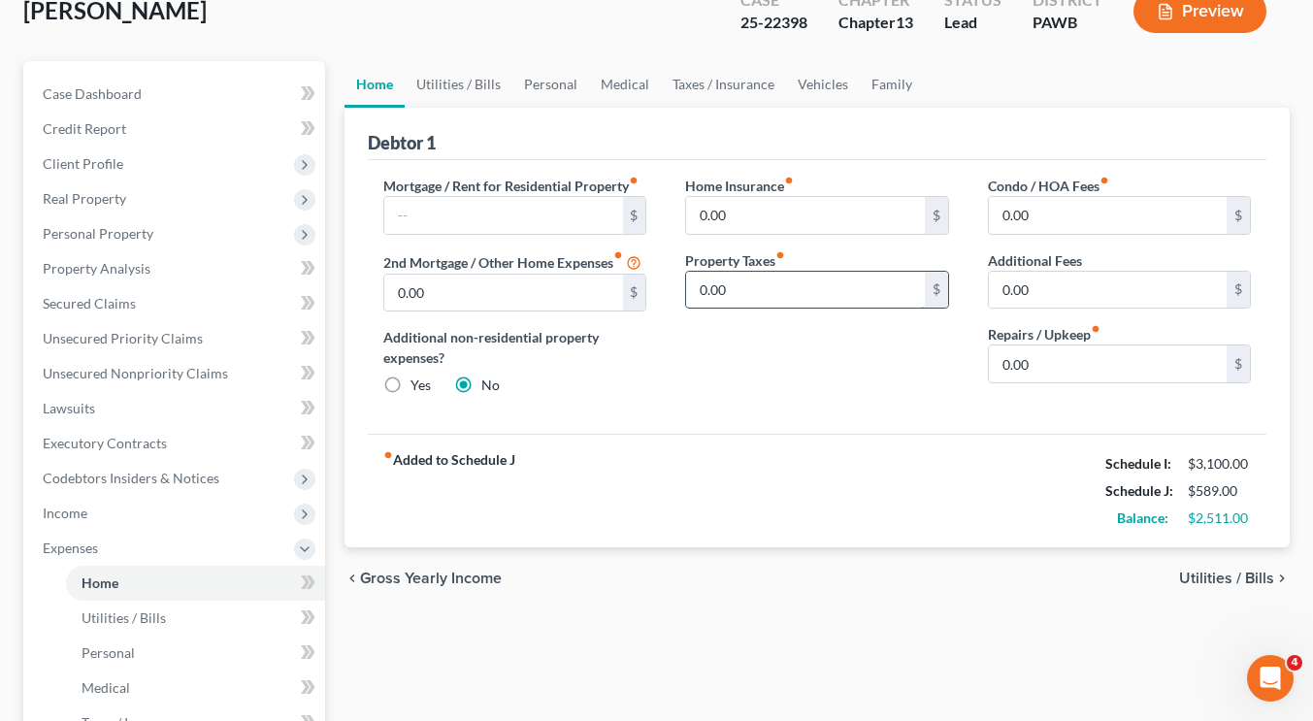
click at [767, 275] on input "0.00" at bounding box center [805, 290] width 238 height 37
type input "282.46"
click at [732, 385] on div "Home Insurance fiber_manual_record 0.00 $ Property Taxes fiber_manual_record 28…" at bounding box center [817, 294] width 302 height 236
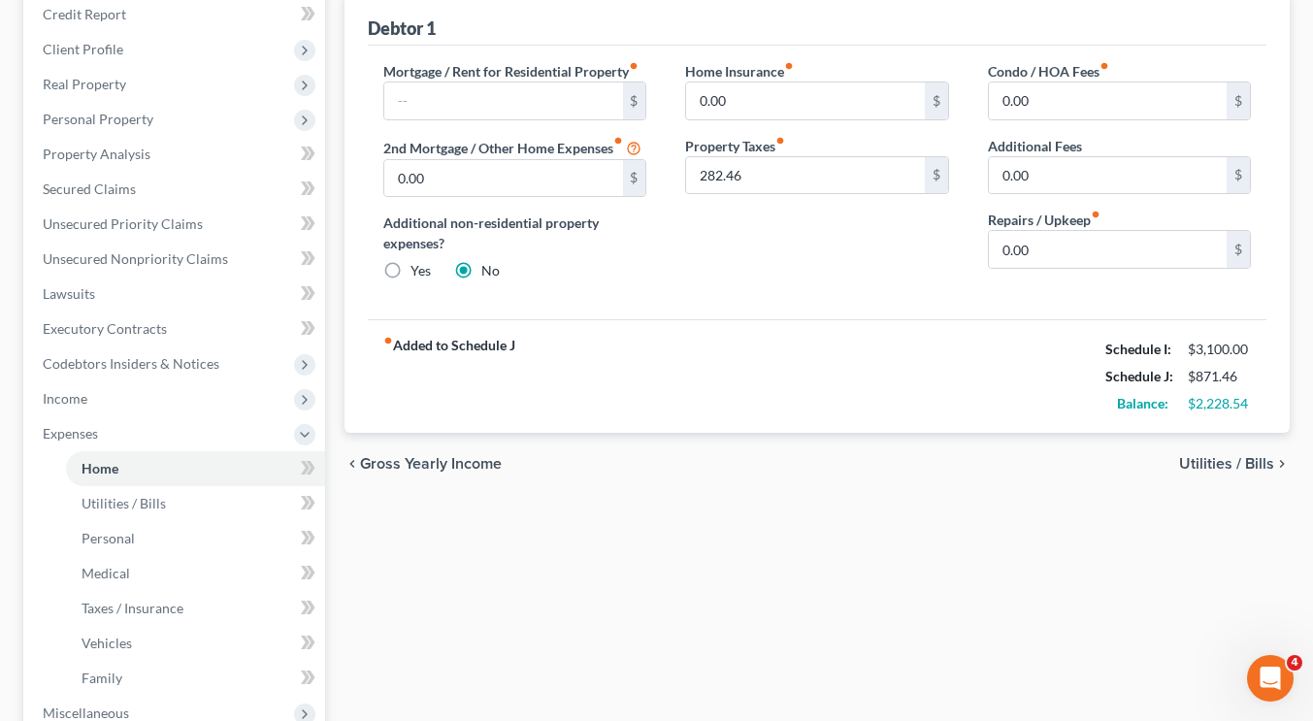
click at [735, 519] on div "Home Utilities / Bills Personal Medical Taxes / Insurance Vehicles Family Debto…" at bounding box center [817, 472] width 965 height 1051
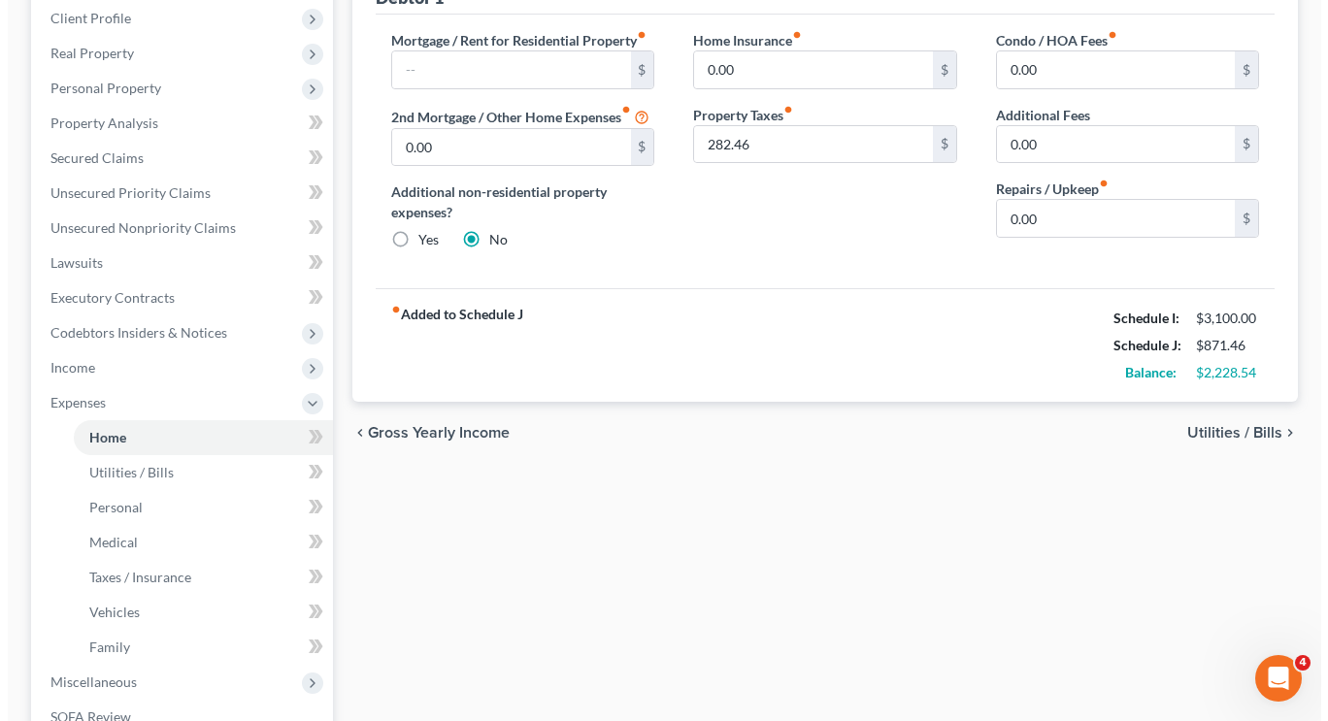
scroll to position [233, 0]
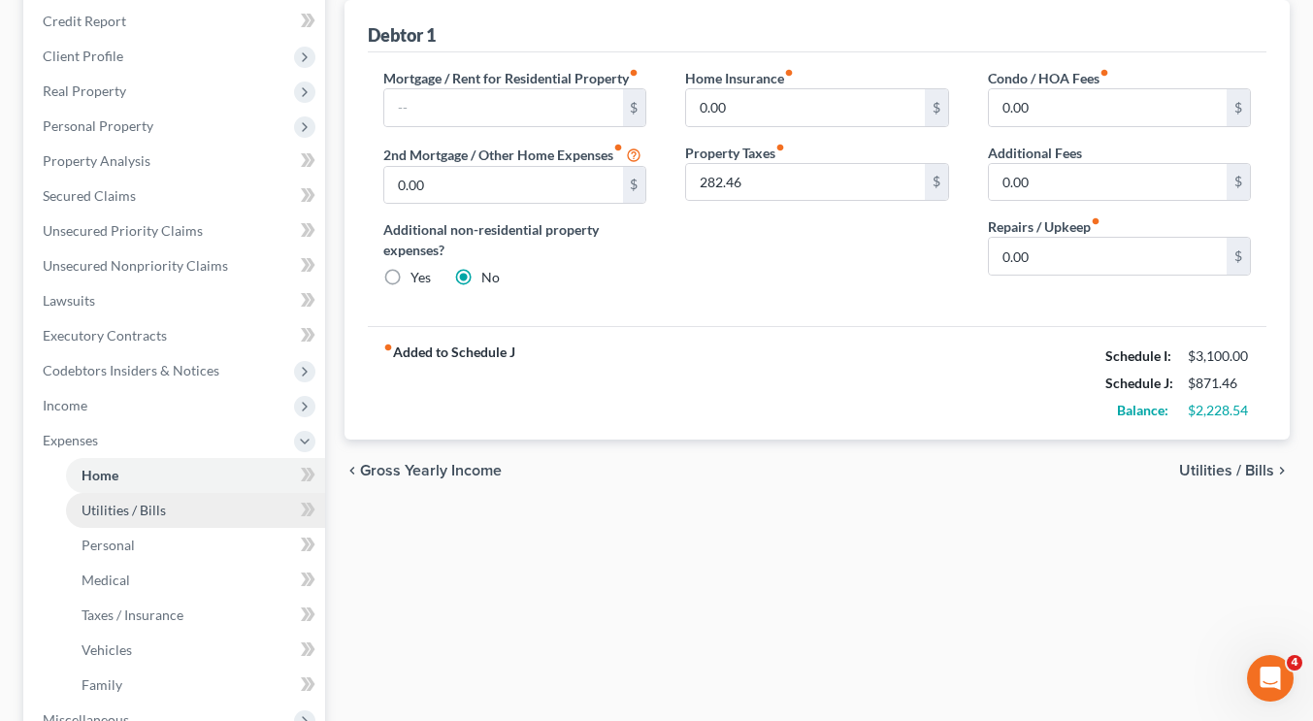
click at [186, 500] on link "Utilities / Bills" at bounding box center [195, 510] width 259 height 35
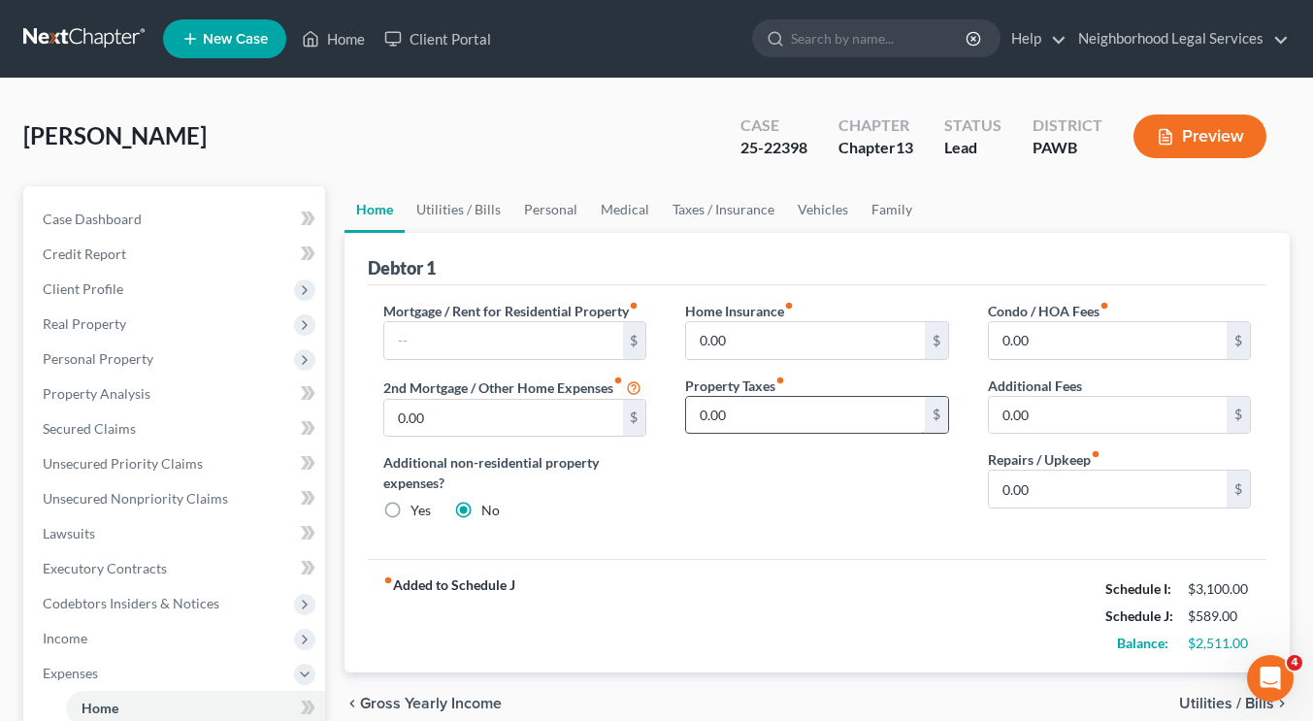
click at [755, 411] on input "0.00" at bounding box center [805, 415] width 238 height 37
type input "282.46"
click at [779, 515] on div "Home Insurance fiber_manual_record 0.00 $ Property Taxes fiber_manual_record 28…" at bounding box center [817, 419] width 302 height 236
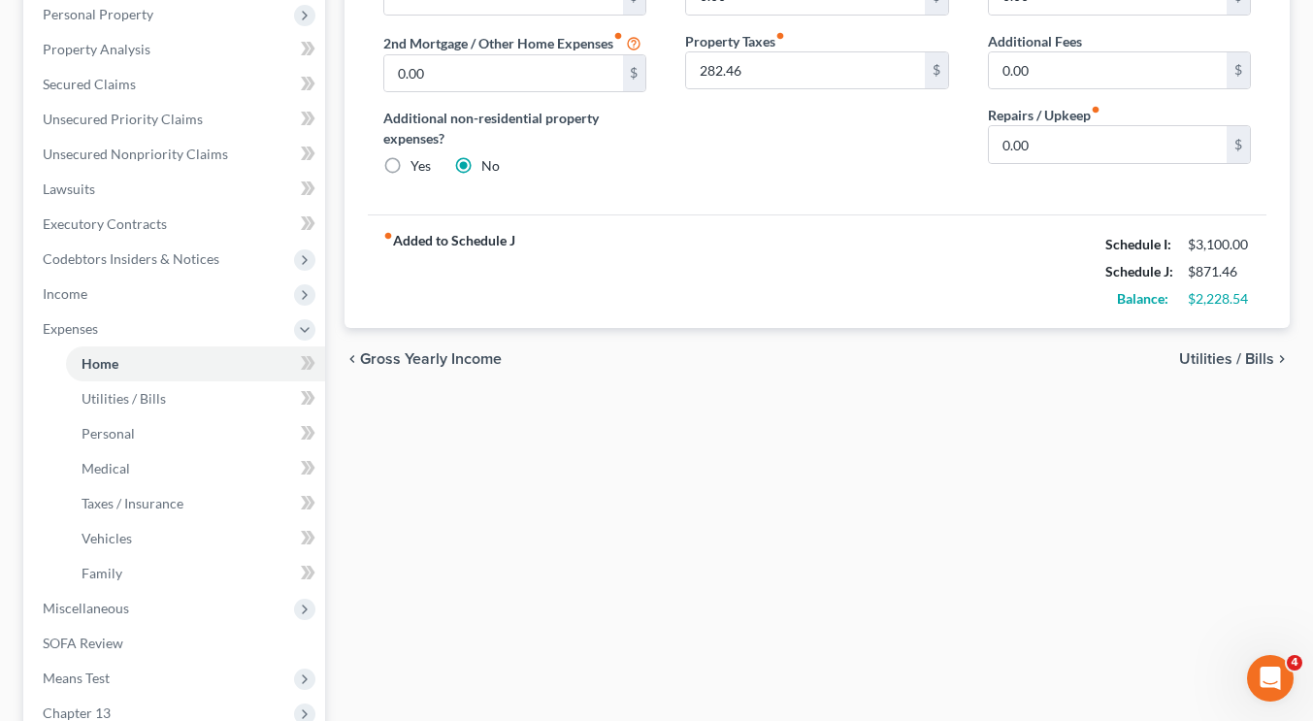
scroll to position [344, 0]
click at [1237, 358] on span "Utilities / Bills" at bounding box center [1226, 360] width 95 height 16
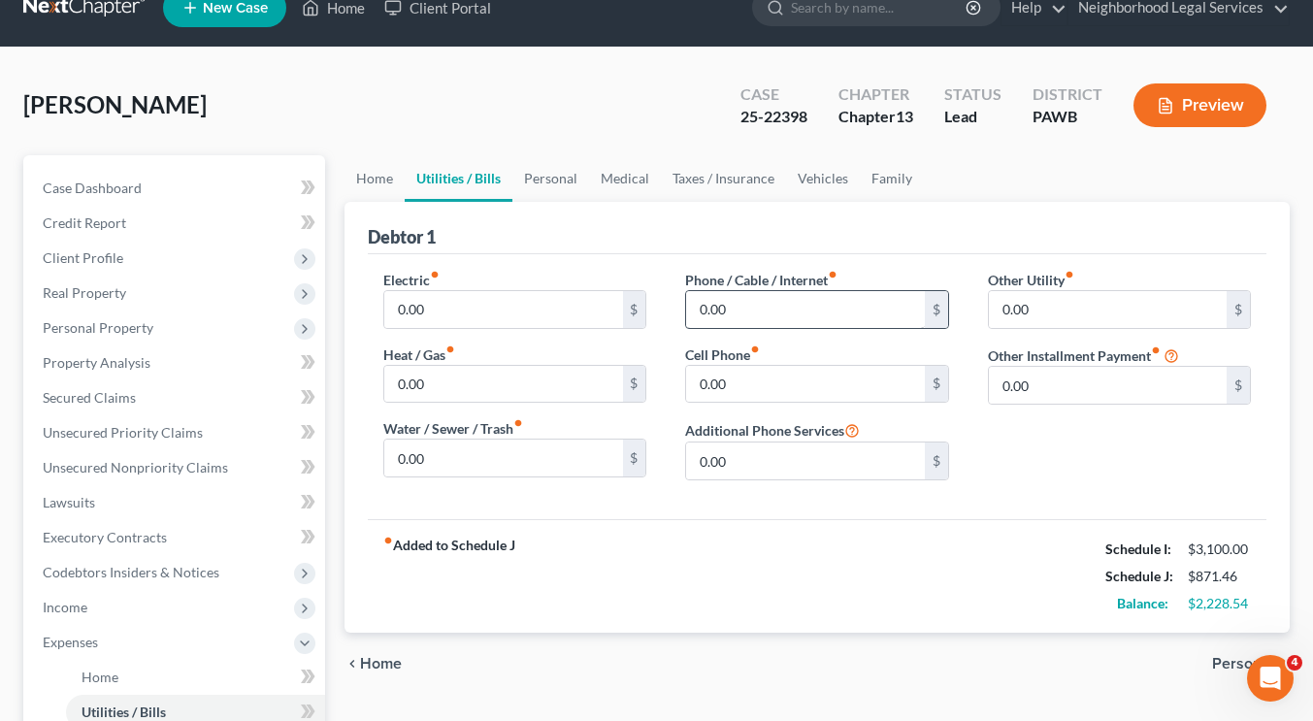
scroll to position [32, 0]
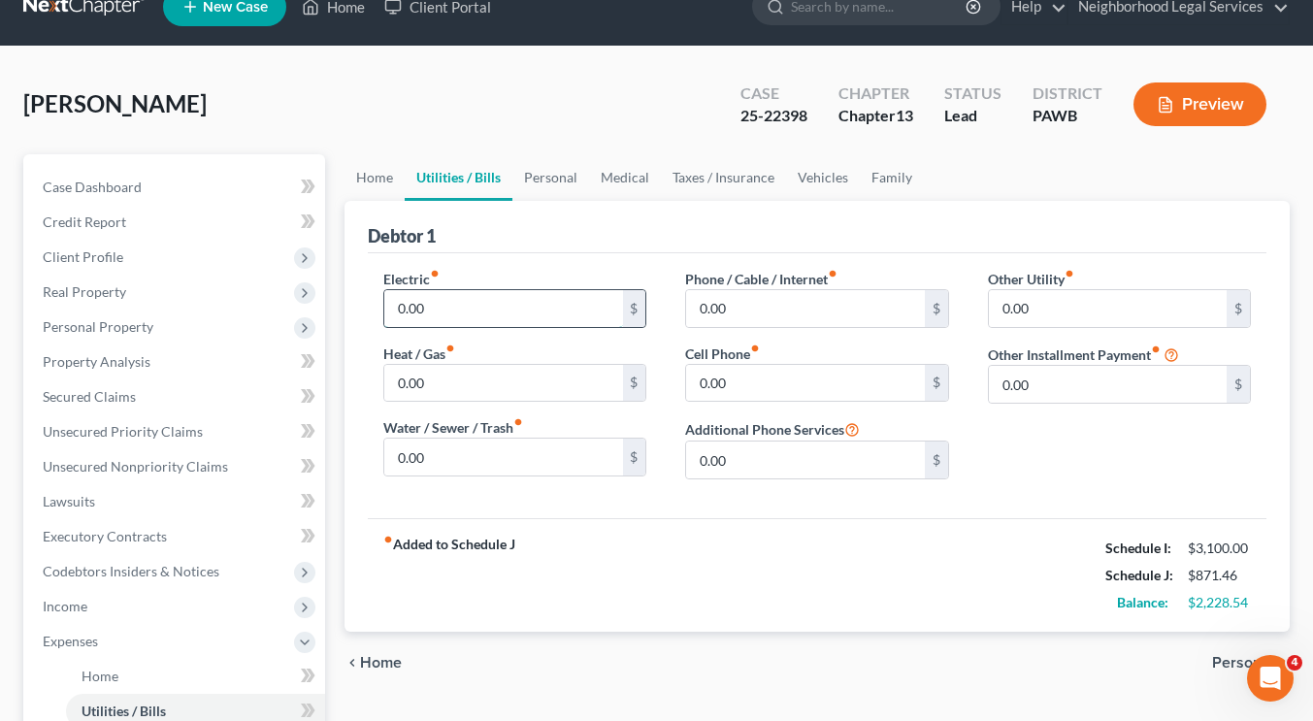
click at [576, 318] on input "0.00" at bounding box center [503, 308] width 238 height 37
type input "33"
click at [597, 246] on div "Debtor 1" at bounding box center [817, 227] width 899 height 52
click at [543, 309] on input "33" at bounding box center [503, 308] width 238 height 37
click at [533, 237] on div "Debtor 1" at bounding box center [817, 227] width 899 height 52
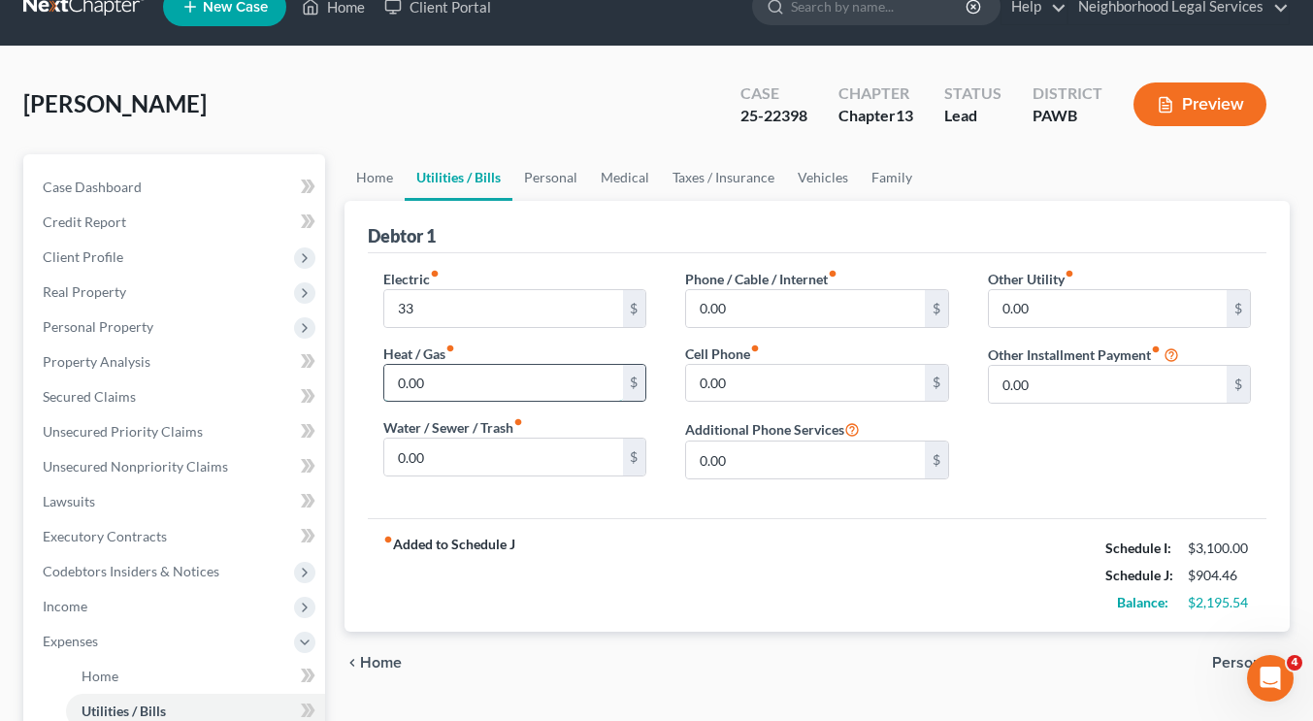
click at [565, 365] on input "0.00" at bounding box center [503, 383] width 238 height 37
type input "29"
click at [688, 500] on div "Electric fiber_manual_record 33 $ Heat / Gas fiber_manual_record 29 $ Water / S…" at bounding box center [817, 385] width 899 height 265
click at [568, 461] on input "0.00" at bounding box center [503, 457] width 238 height 37
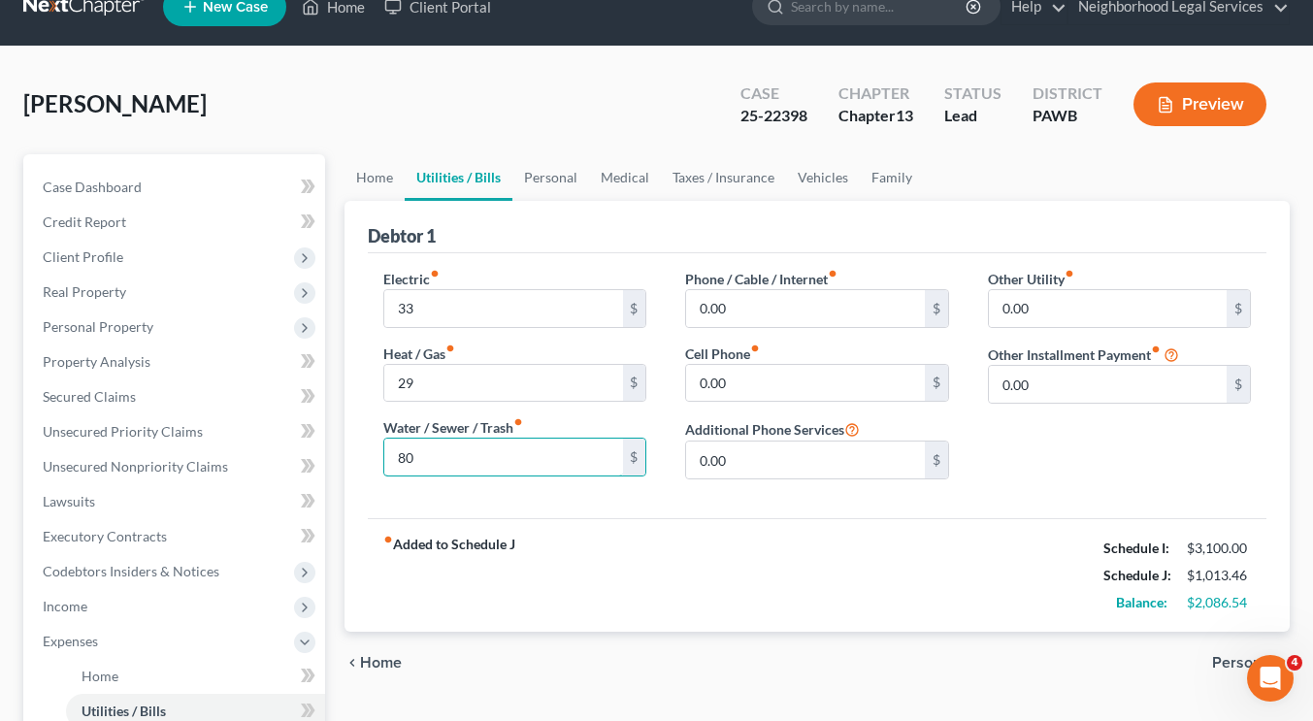
type input "80"
click at [646, 510] on div "Electric fiber_manual_record 33 $ Heat / Gas fiber_manual_record 29 $ Water / S…" at bounding box center [817, 385] width 899 height 265
click at [809, 312] on input "0.00" at bounding box center [805, 308] width 238 height 37
type input "1"
click at [857, 235] on div "Debtor 1" at bounding box center [817, 227] width 899 height 52
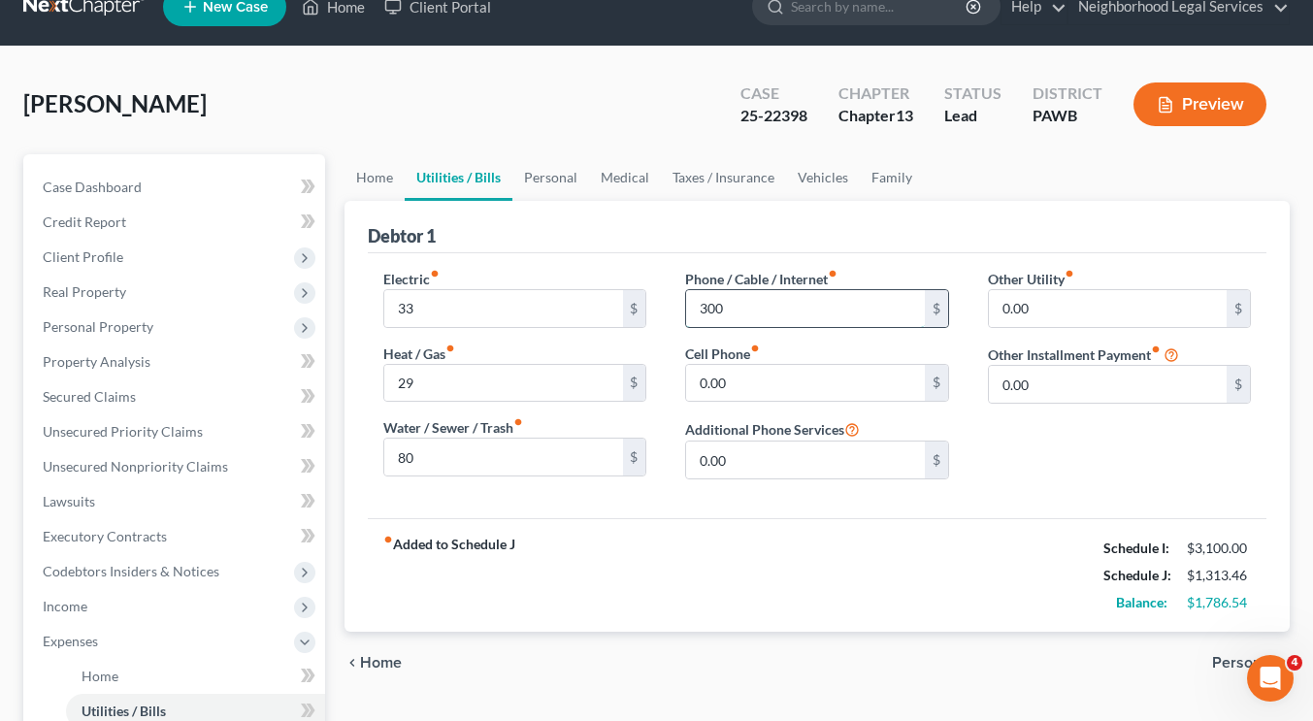
click at [801, 295] on input "300" at bounding box center [805, 308] width 238 height 37
type input "150"
click at [793, 379] on input "0.00" at bounding box center [805, 383] width 238 height 37
type input "150"
click at [776, 558] on div "fiber_manual_record Added to Schedule J Schedule I: $3,100.00 Schedule J: $1,31…" at bounding box center [817, 575] width 899 height 114
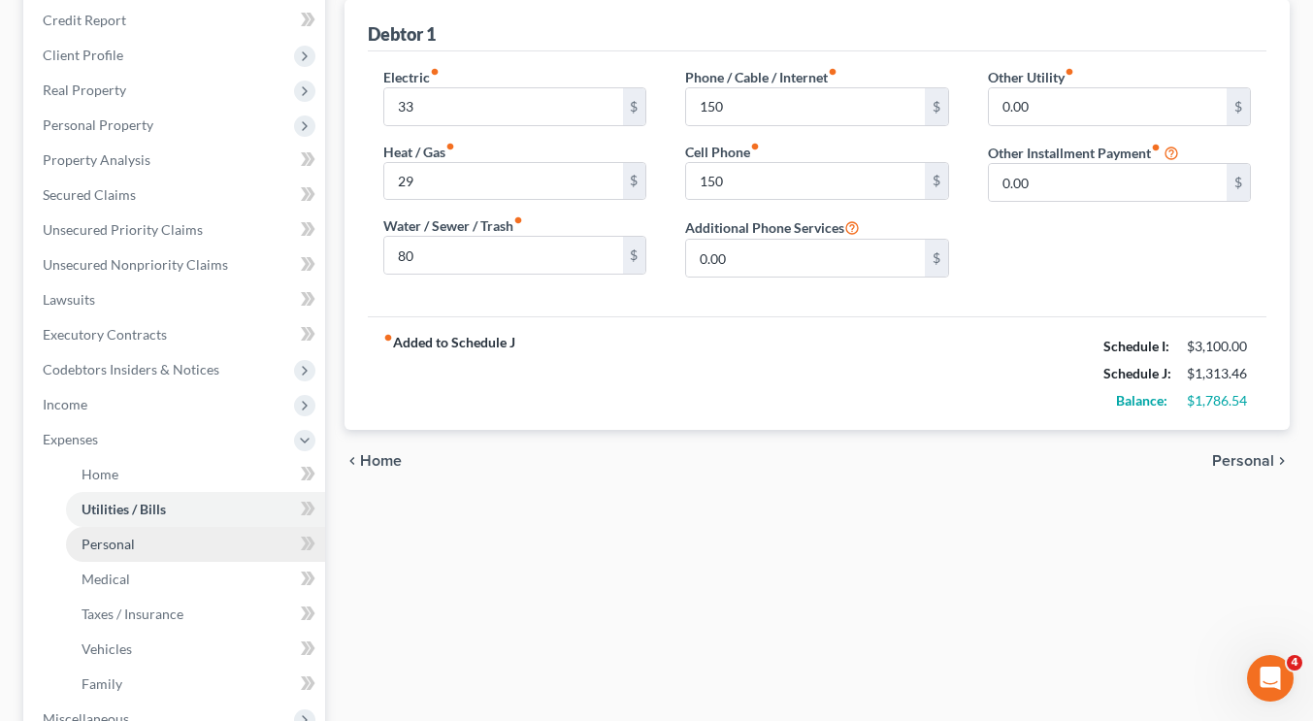
click at [153, 543] on link "Personal" at bounding box center [195, 544] width 259 height 35
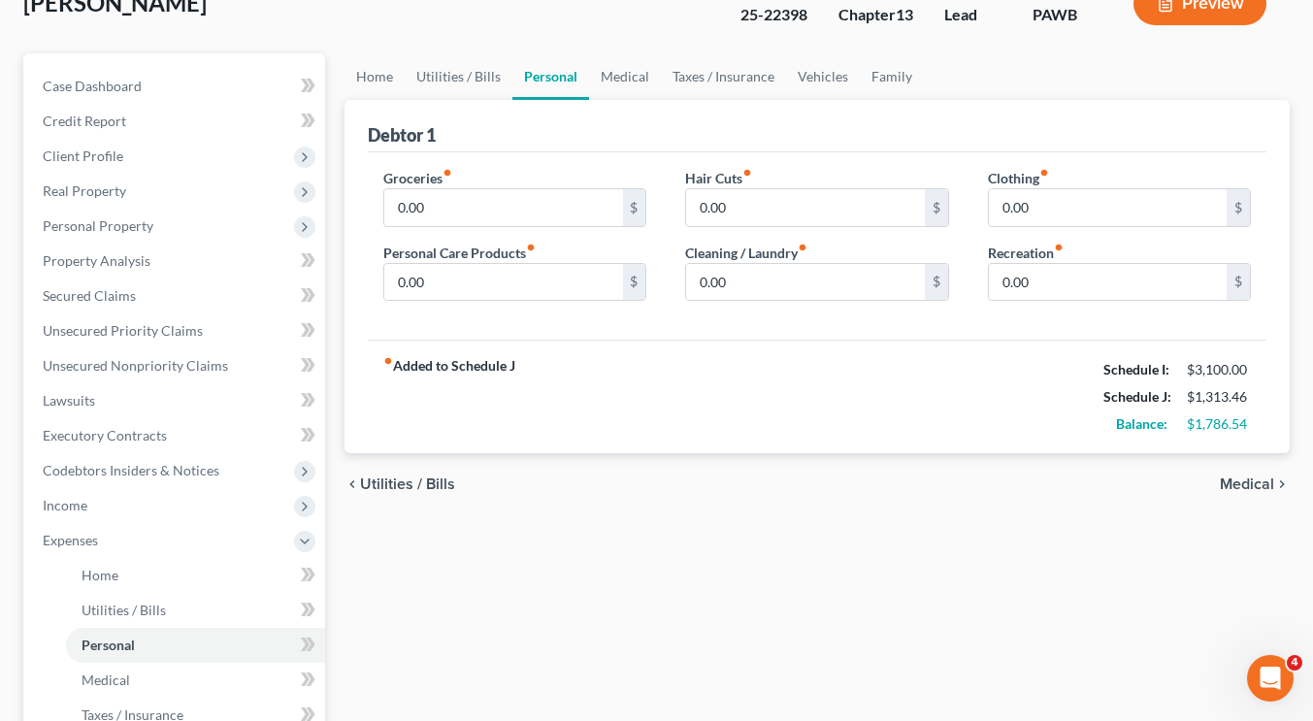
scroll to position [135, 0]
click at [471, 202] on input "0.00" at bounding box center [503, 205] width 238 height 37
type input "200"
click at [765, 414] on div "fiber_manual_record Added to Schedule J Schedule I: $3,100.00 Schedule J: $1,51…" at bounding box center [817, 395] width 899 height 114
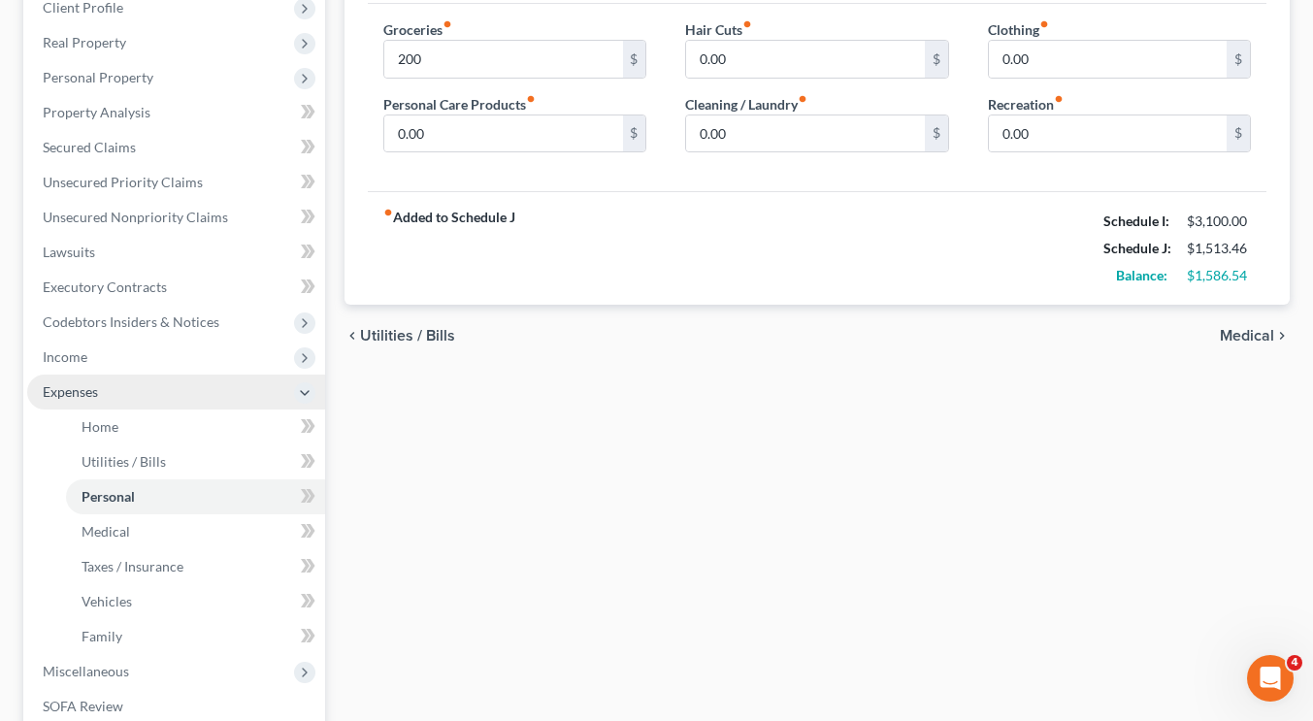
scroll to position [282, 0]
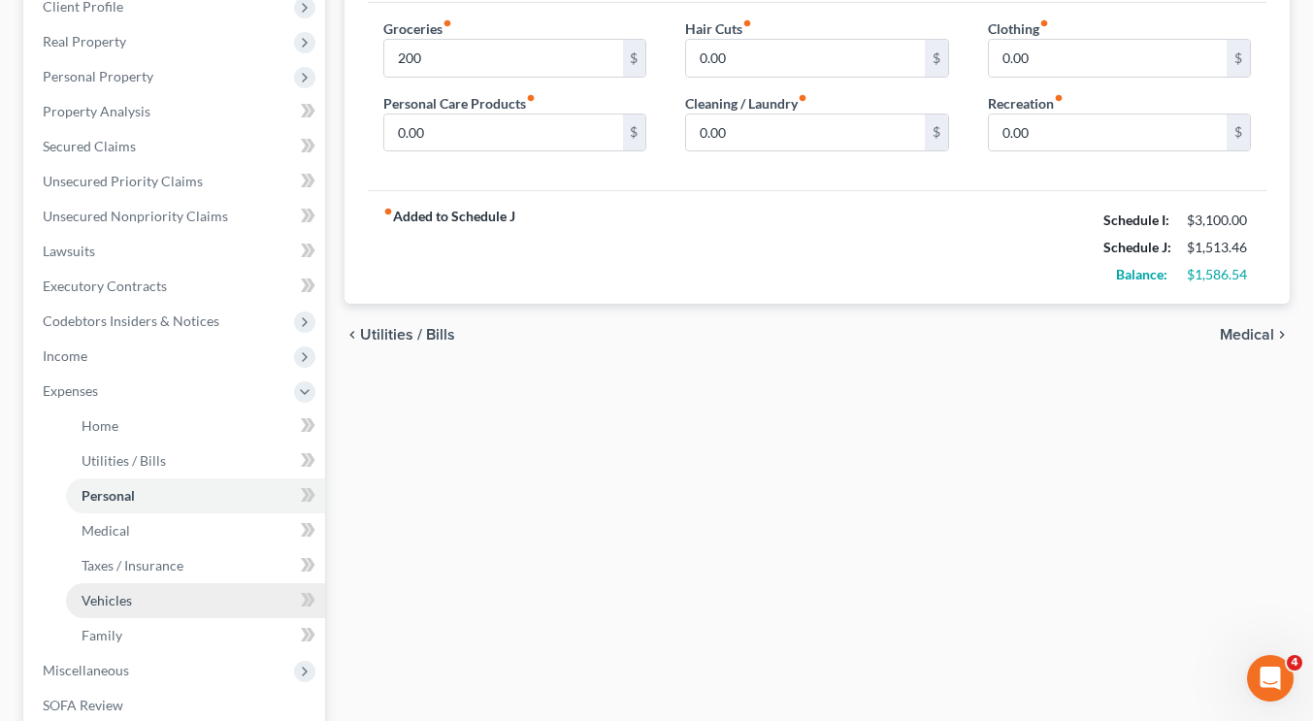
click at [148, 612] on link "Vehicles" at bounding box center [195, 600] width 259 height 35
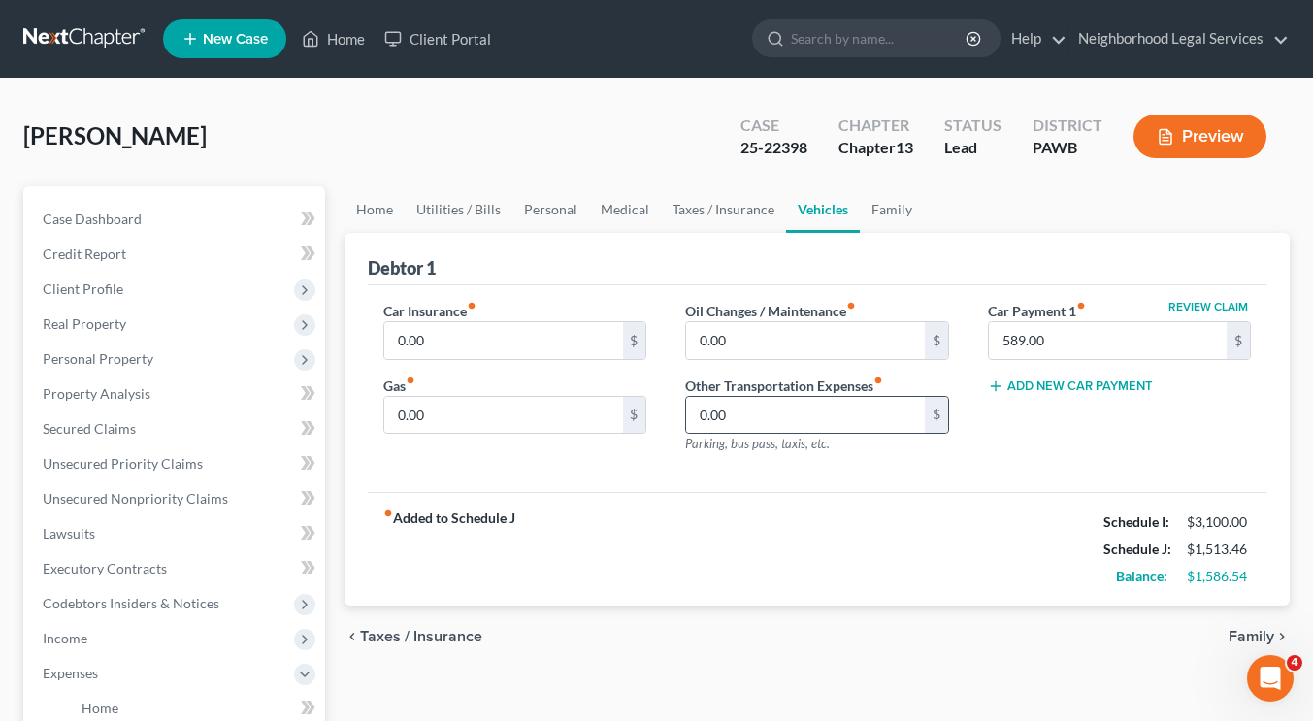
scroll to position [37, 0]
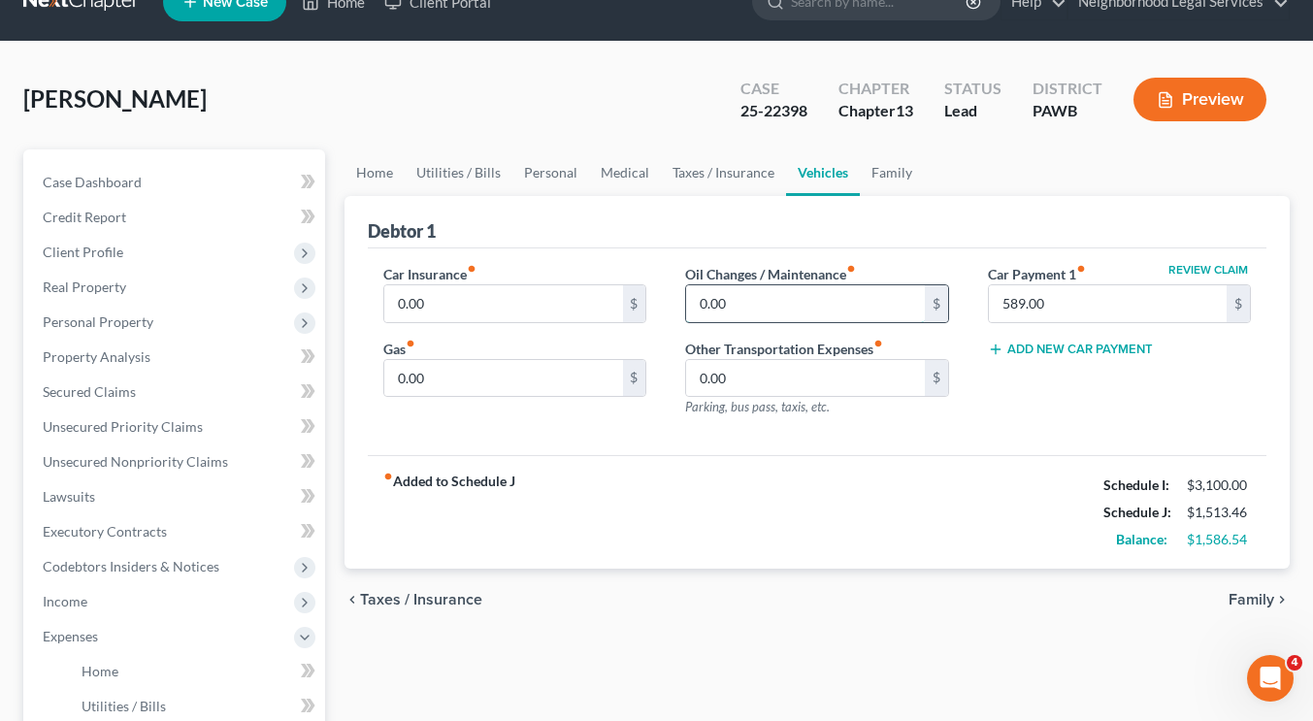
click at [813, 309] on input "0.00" at bounding box center [805, 303] width 238 height 37
type input "3"
click at [582, 356] on div "Gas fiber_manual_record 0.00 $" at bounding box center [514, 368] width 263 height 59
click at [521, 377] on input "0.00" at bounding box center [503, 378] width 238 height 37
type input "150"
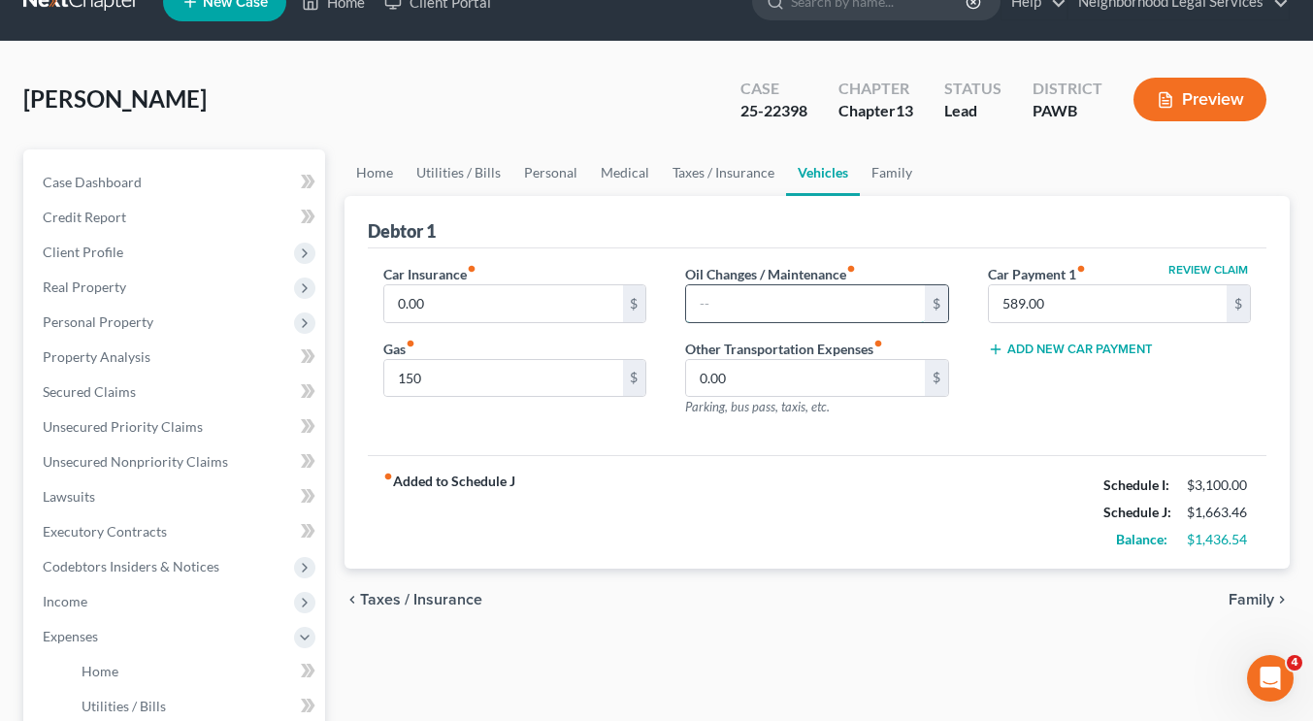
click at [810, 304] on input "text" at bounding box center [805, 303] width 238 height 37
type input "5"
type input "25"
click at [720, 464] on div "fiber_manual_record Added to Schedule J Schedule I: $3,100.00 Schedule J: $1,68…" at bounding box center [817, 512] width 899 height 114
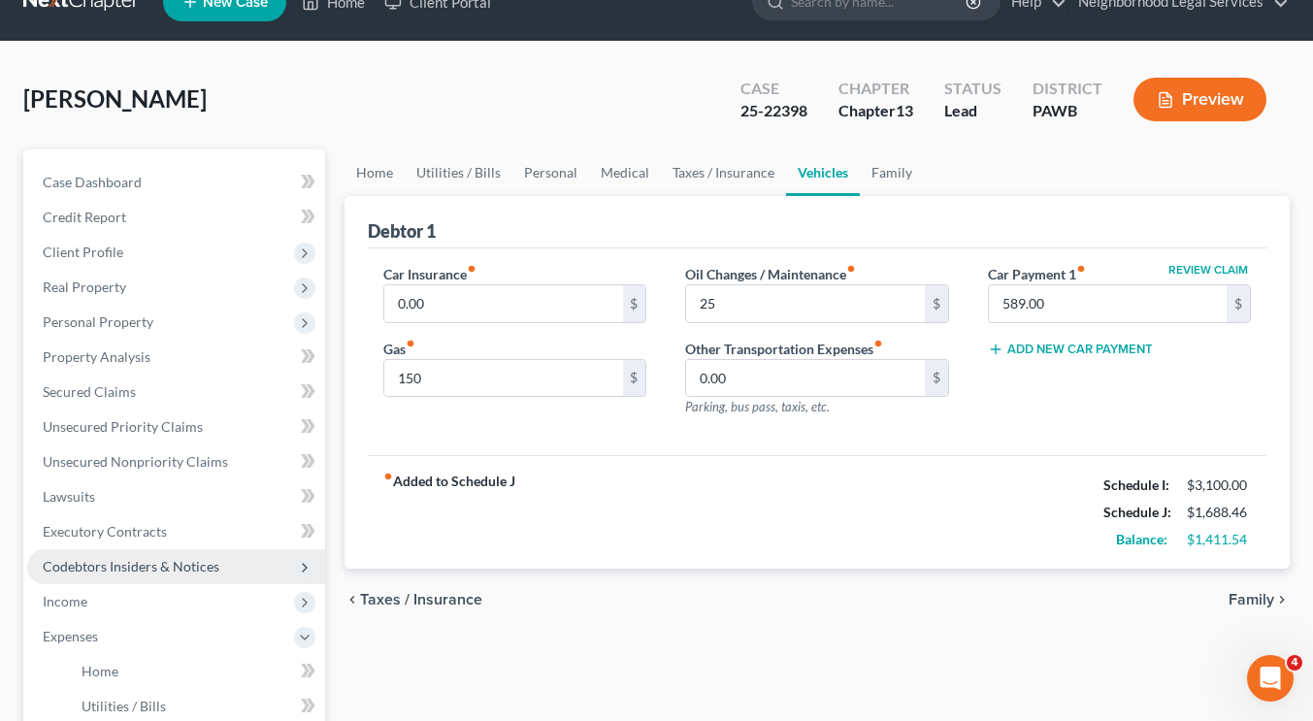
scroll to position [395, 0]
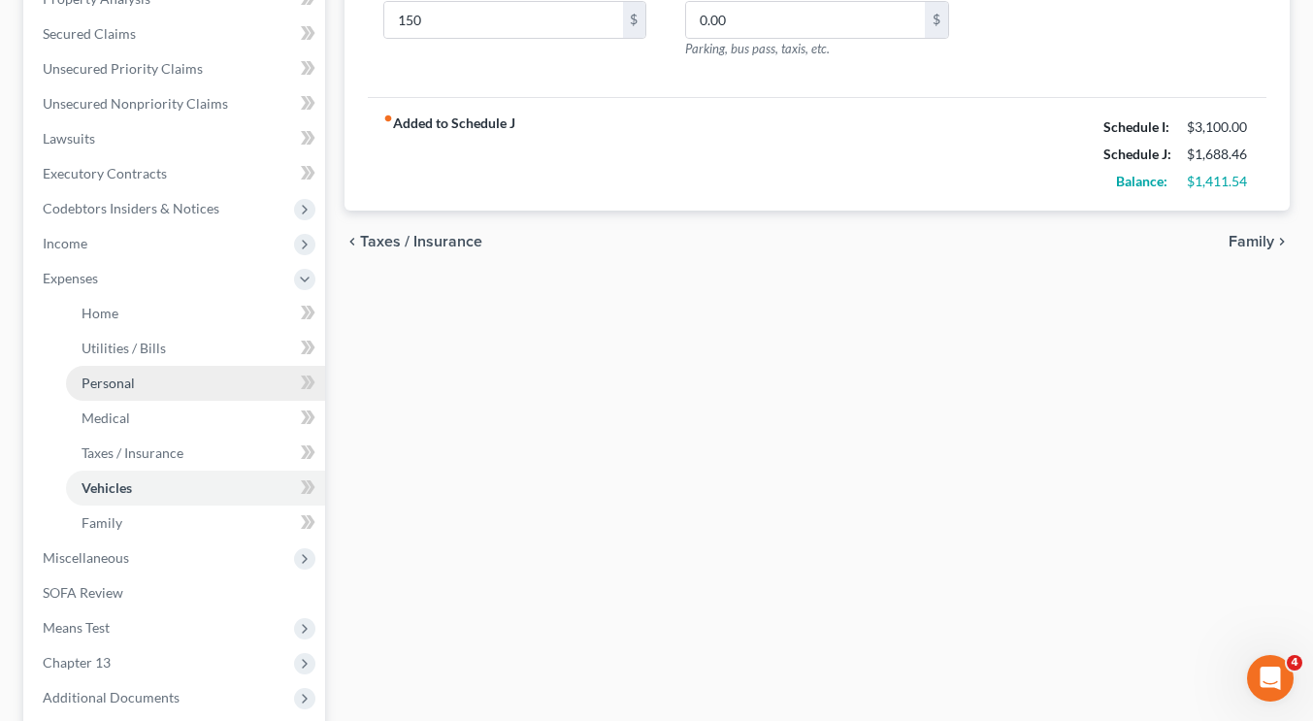
click at [142, 378] on link "Personal" at bounding box center [195, 383] width 259 height 35
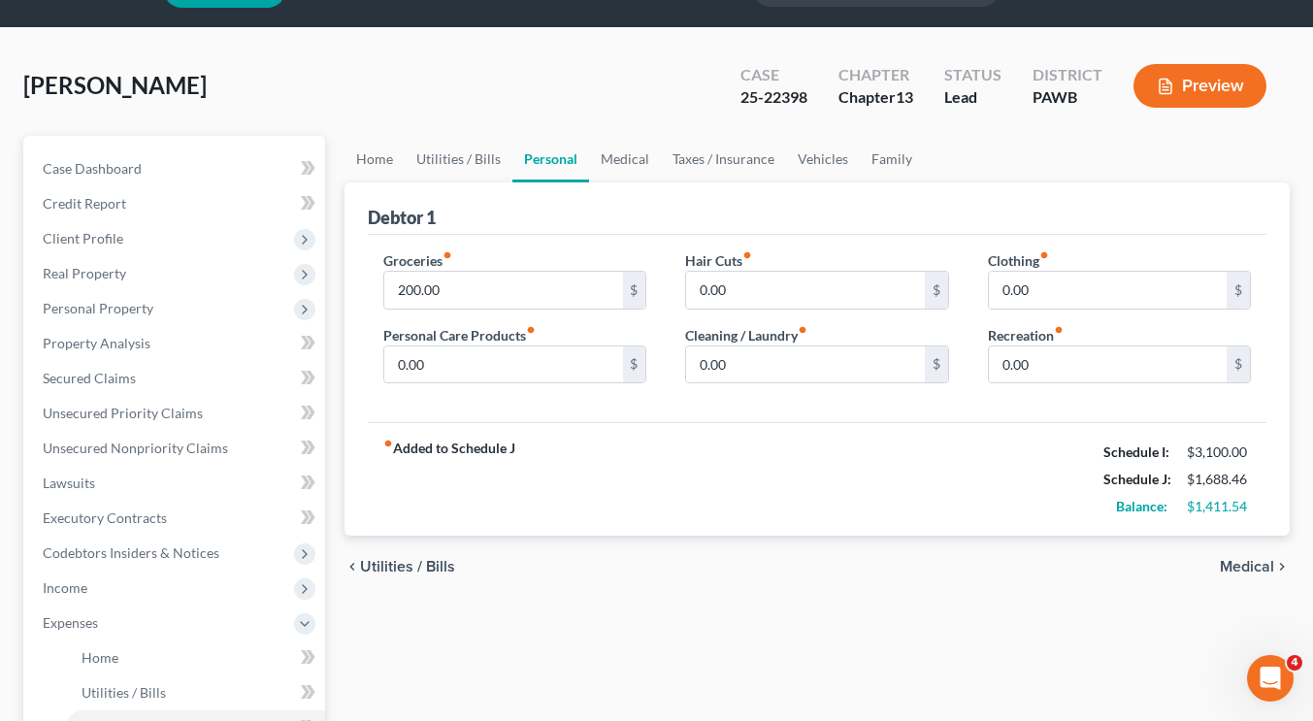
scroll to position [100, 0]
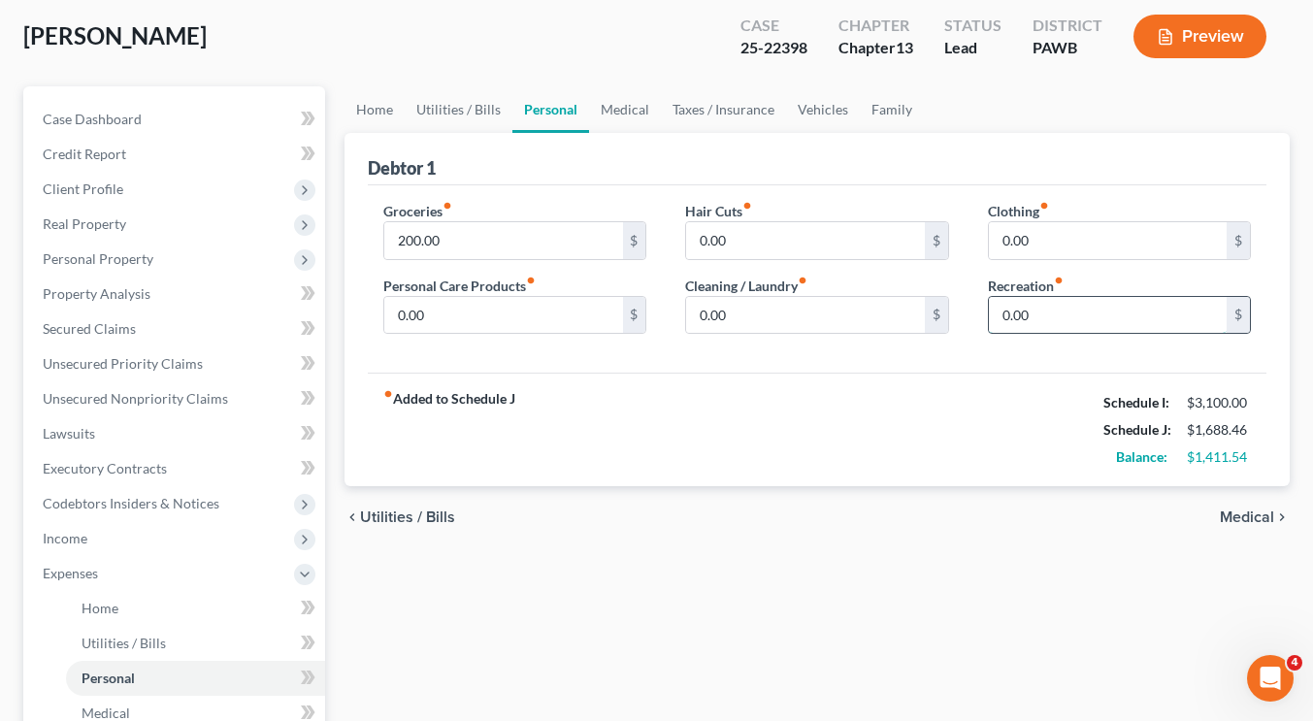
click at [1042, 316] on input "0.00" at bounding box center [1108, 315] width 238 height 37
type input "100"
click at [943, 565] on div "Home Utilities / Bills Personal Medical Taxes / Insurance Vehicles Family Debto…" at bounding box center [817, 611] width 965 height 1051
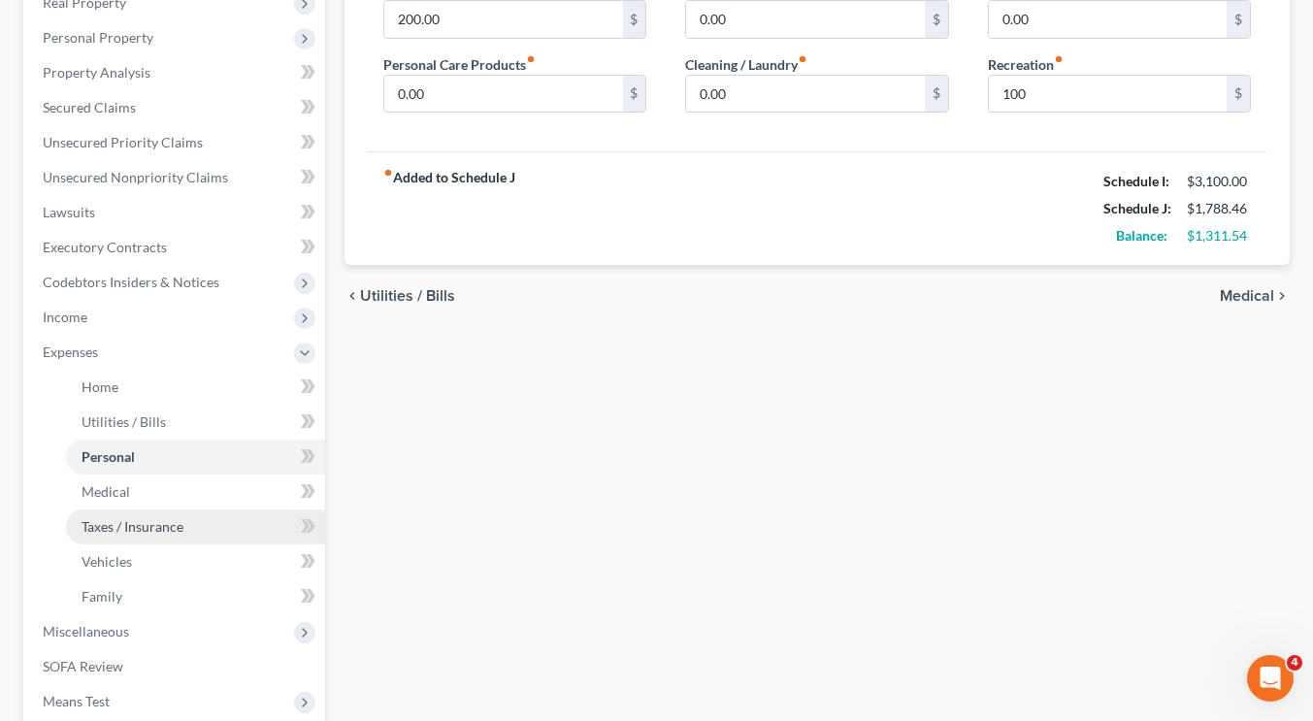
scroll to position [327, 0]
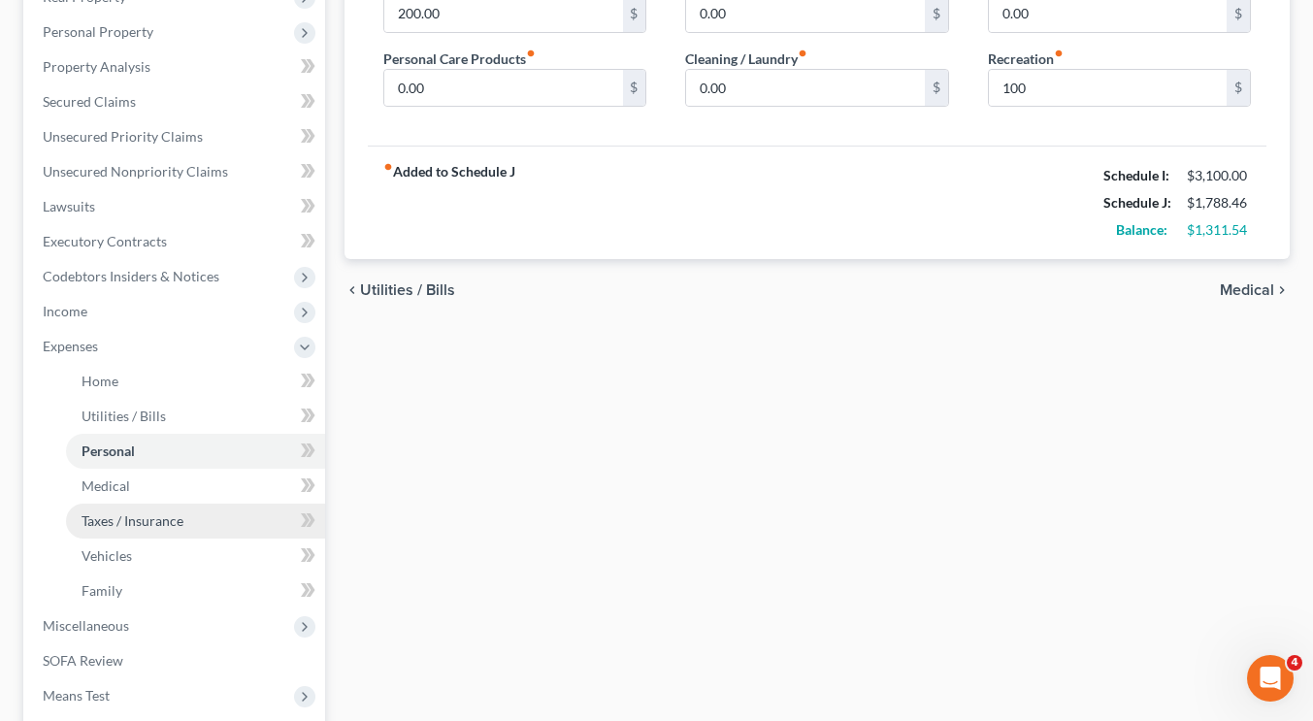
click at [190, 521] on link "Taxes / Insurance" at bounding box center [195, 521] width 259 height 35
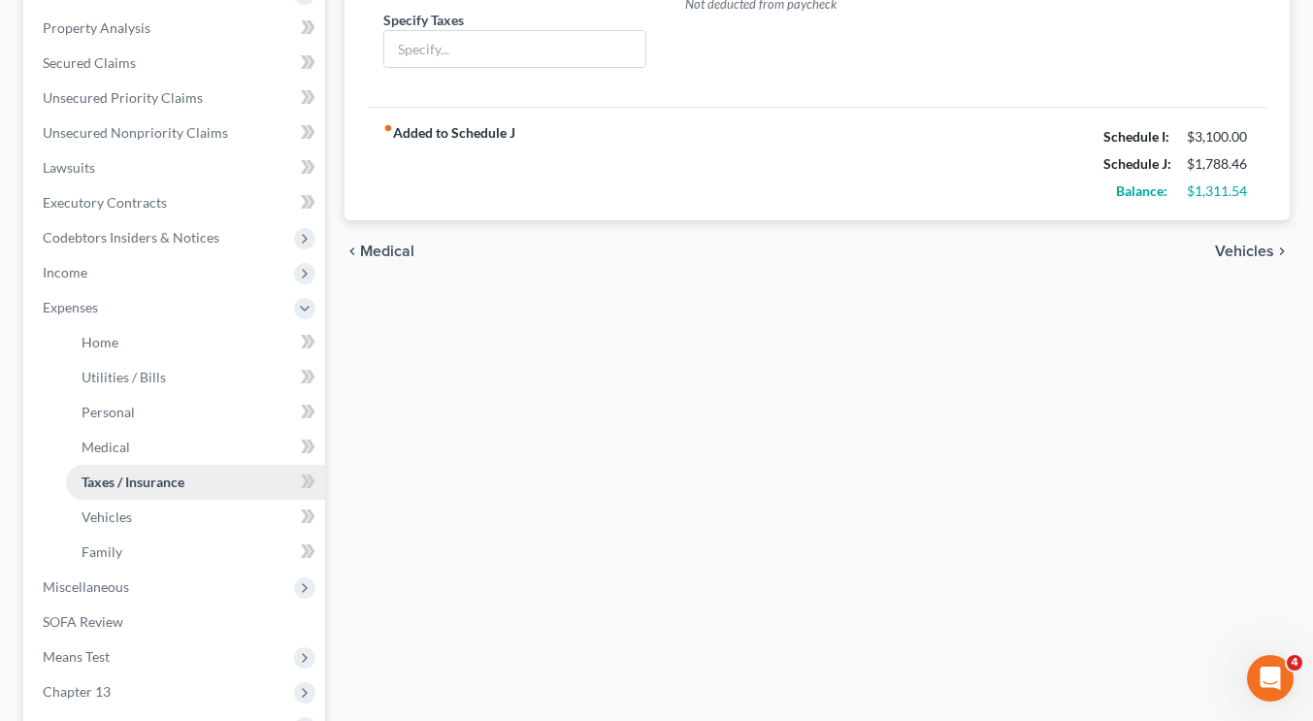
scroll to position [367, 0]
click at [168, 415] on link "Personal" at bounding box center [195, 411] width 259 height 35
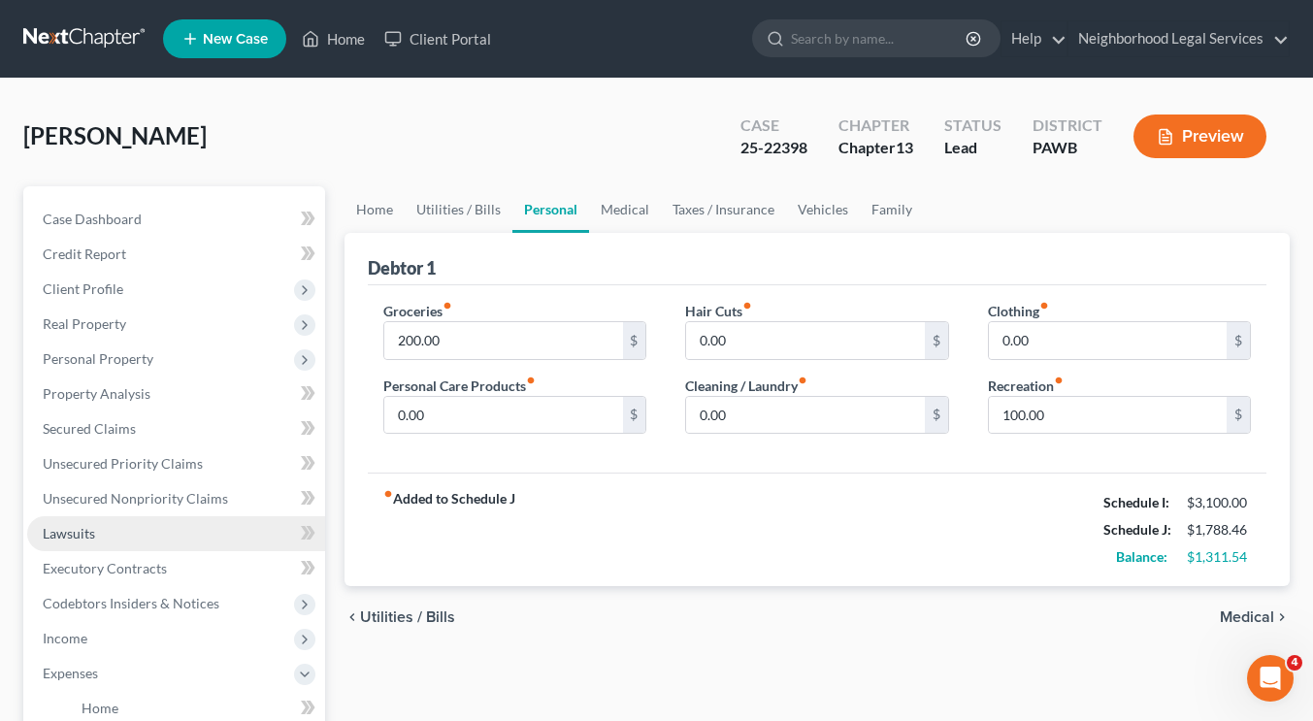
scroll to position [350, 0]
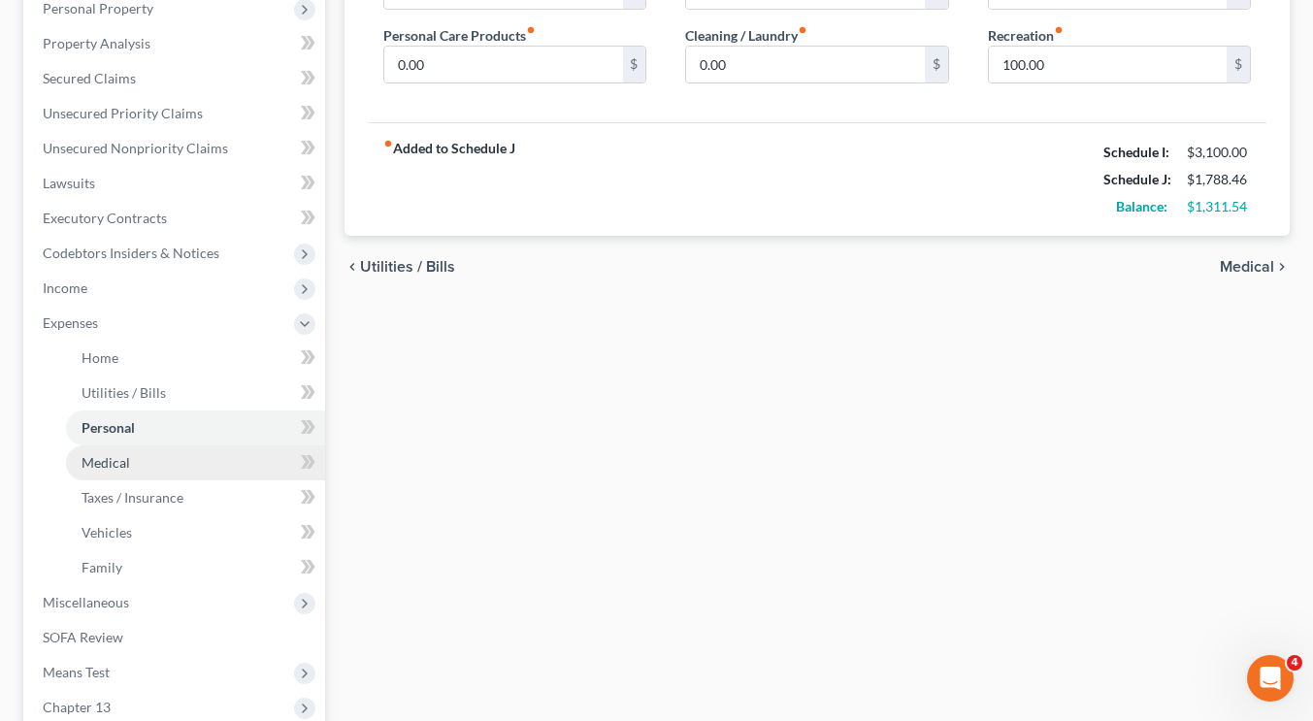
click at [148, 454] on link "Medical" at bounding box center [195, 462] width 259 height 35
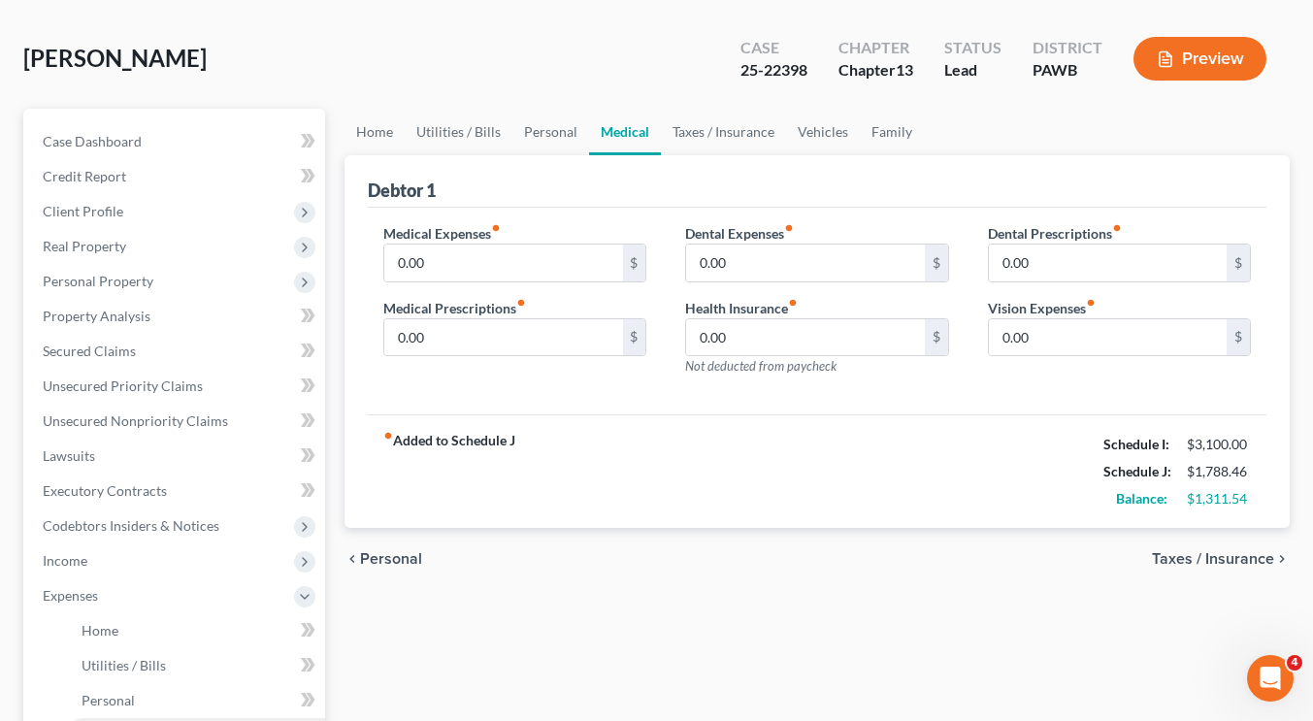
scroll to position [293, 0]
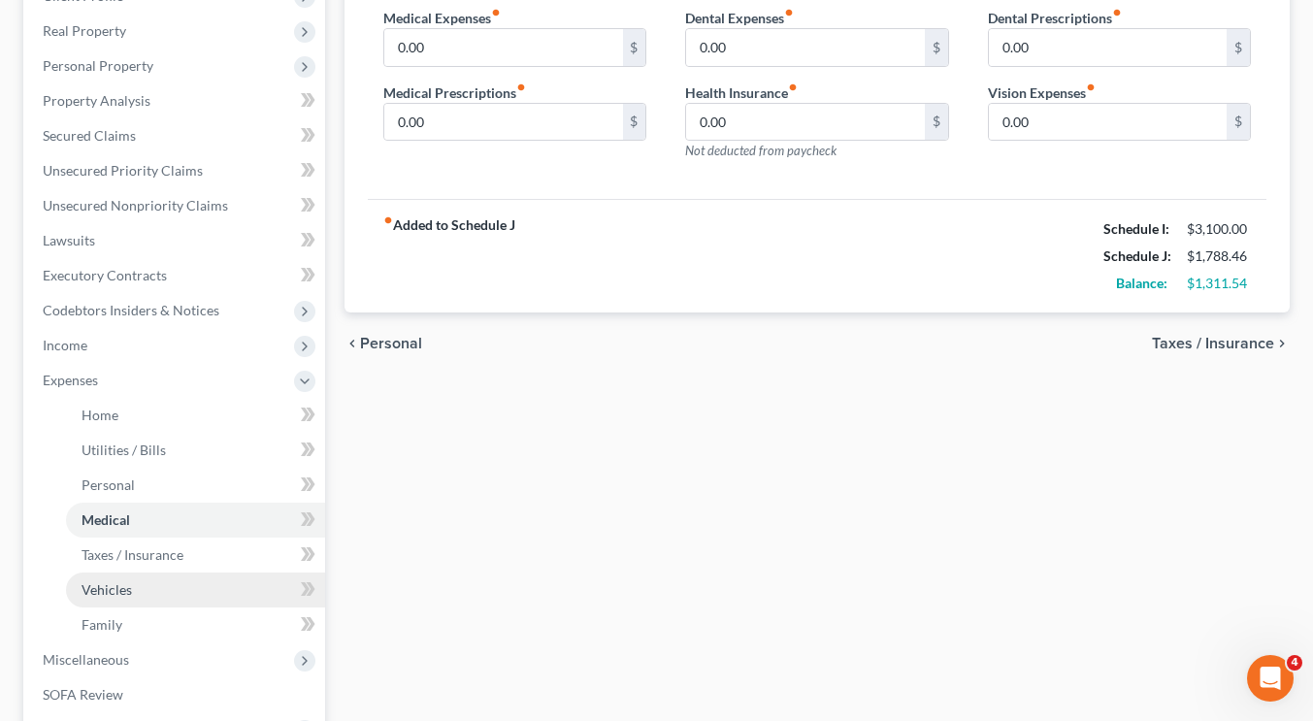
click at [115, 587] on span "Vehicles" at bounding box center [107, 589] width 50 height 16
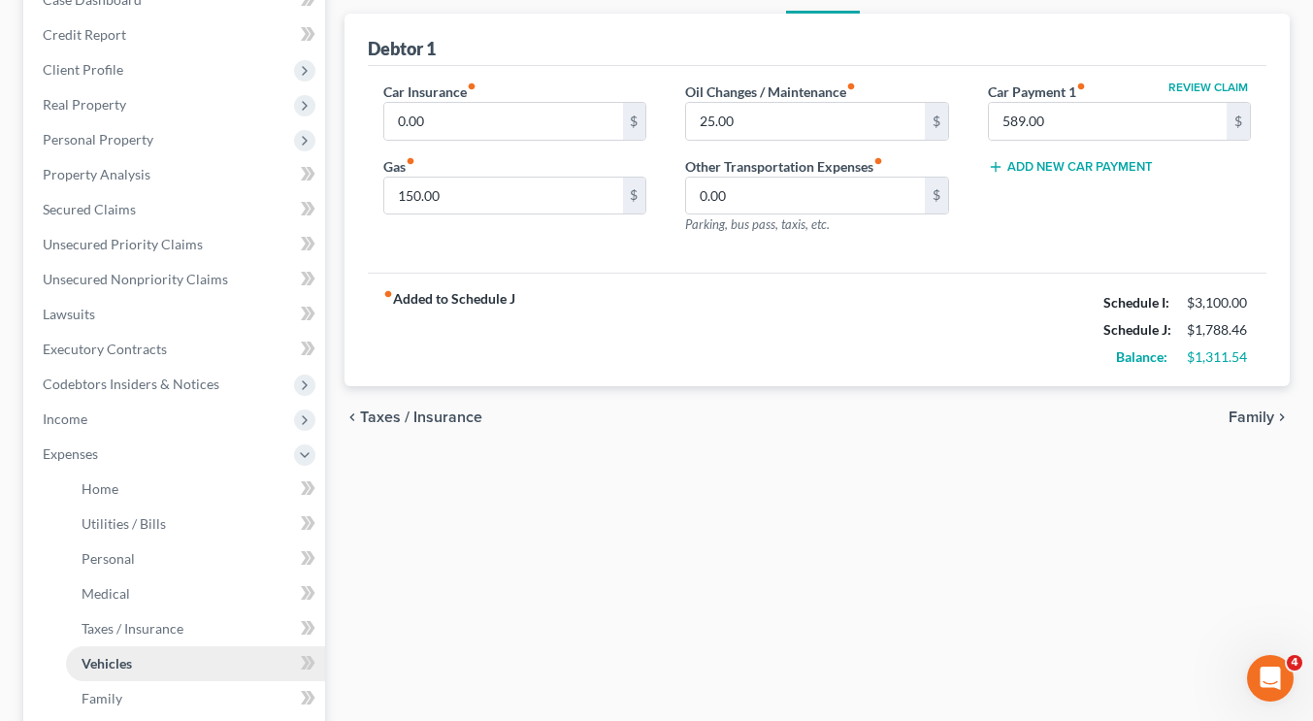
scroll to position [217, 0]
click at [546, 127] on input "0.00" at bounding box center [503, 123] width 238 height 37
type input "200"
click at [704, 500] on div "Home Utilities / Bills Personal Medical Taxes / Insurance Vehicles Family Debto…" at bounding box center [817, 494] width 965 height 1051
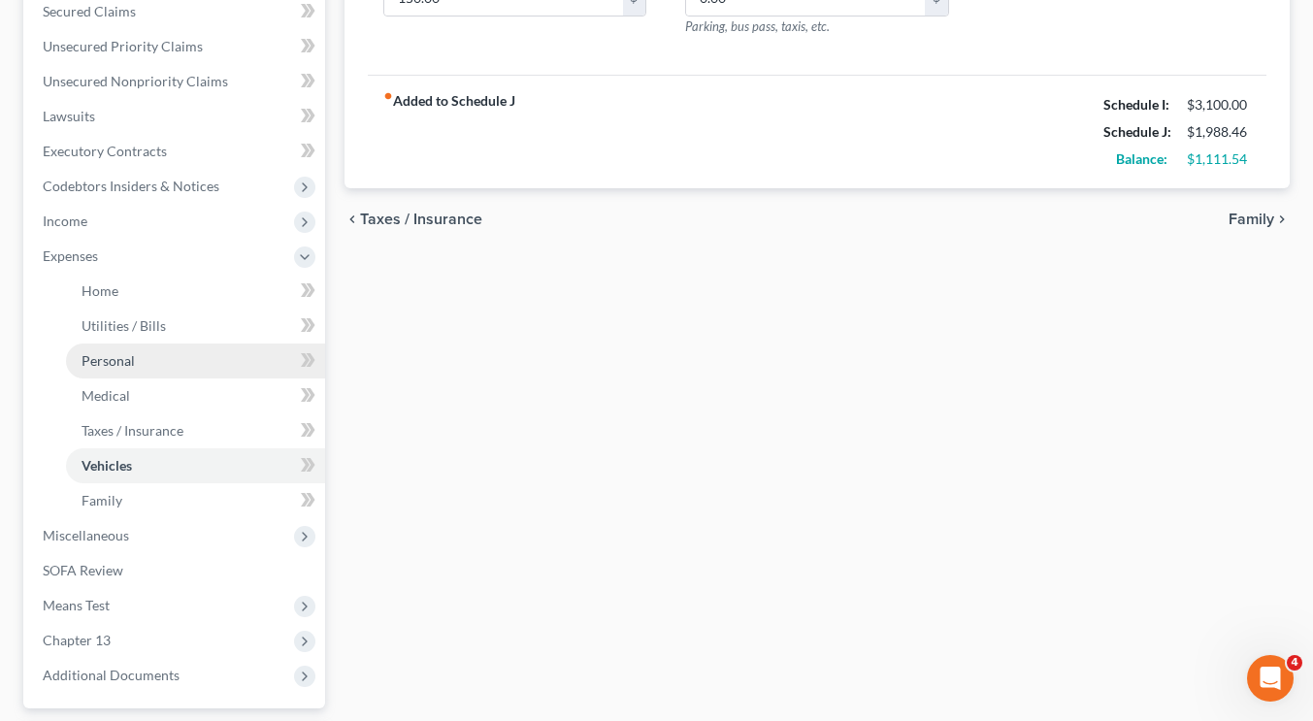
scroll to position [319, 0]
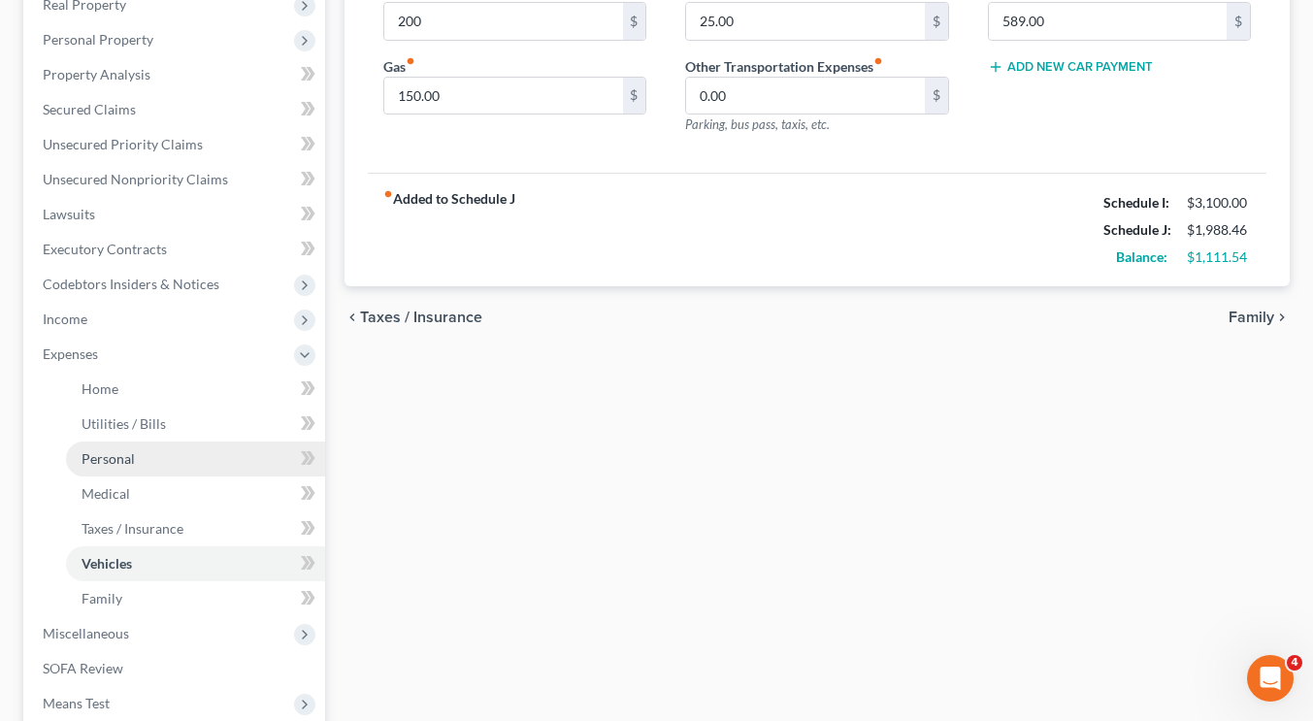
click at [148, 462] on link "Personal" at bounding box center [195, 459] width 259 height 35
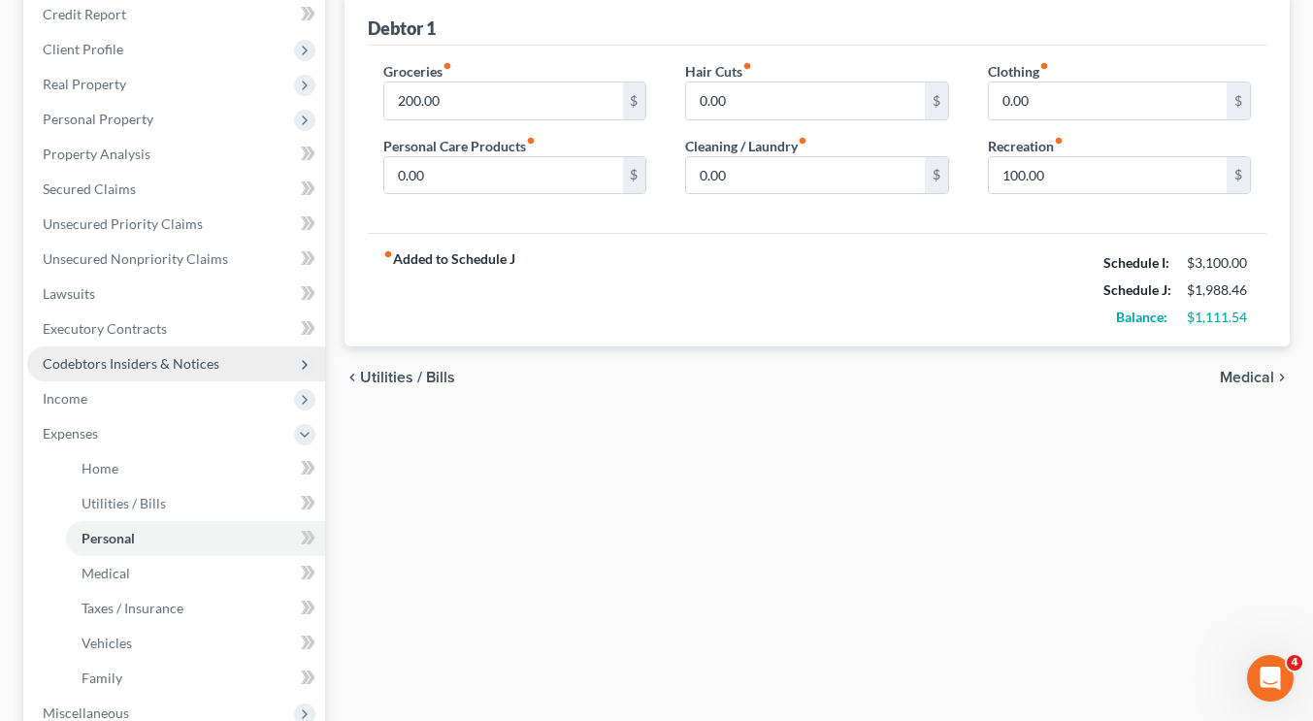
scroll to position [287, 0]
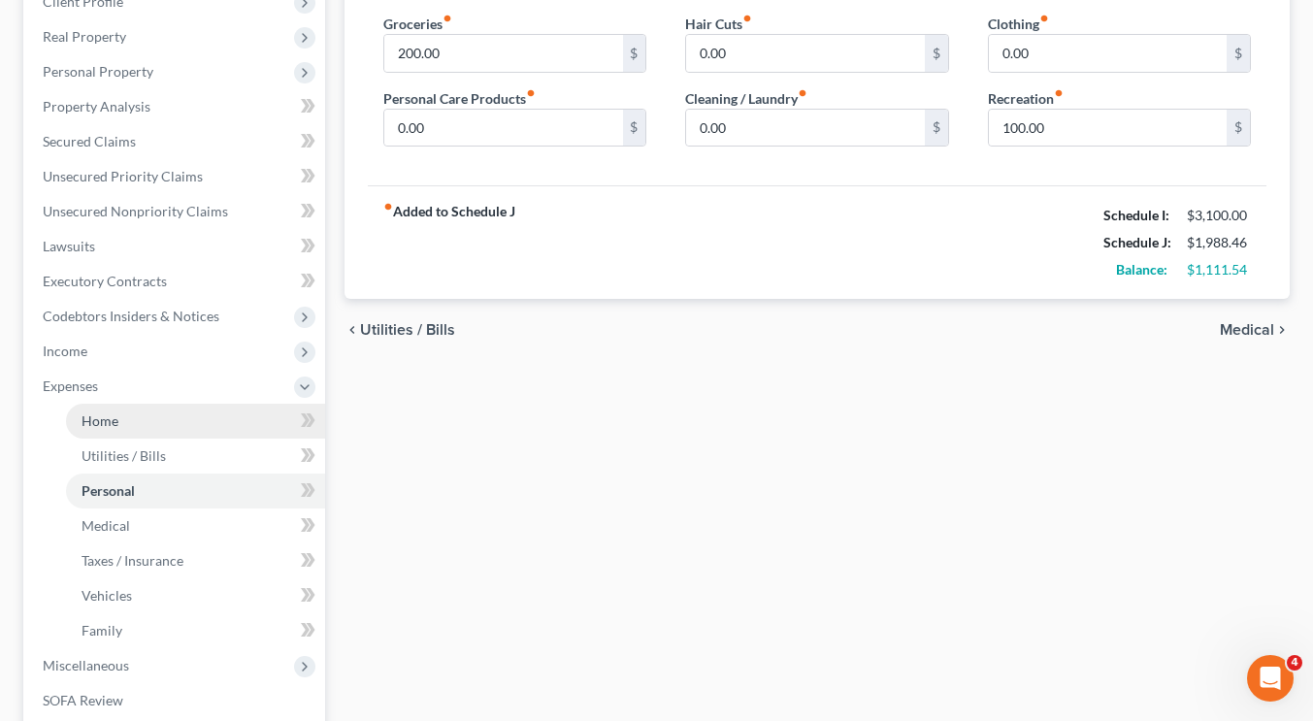
click at [129, 418] on link "Home" at bounding box center [195, 421] width 259 height 35
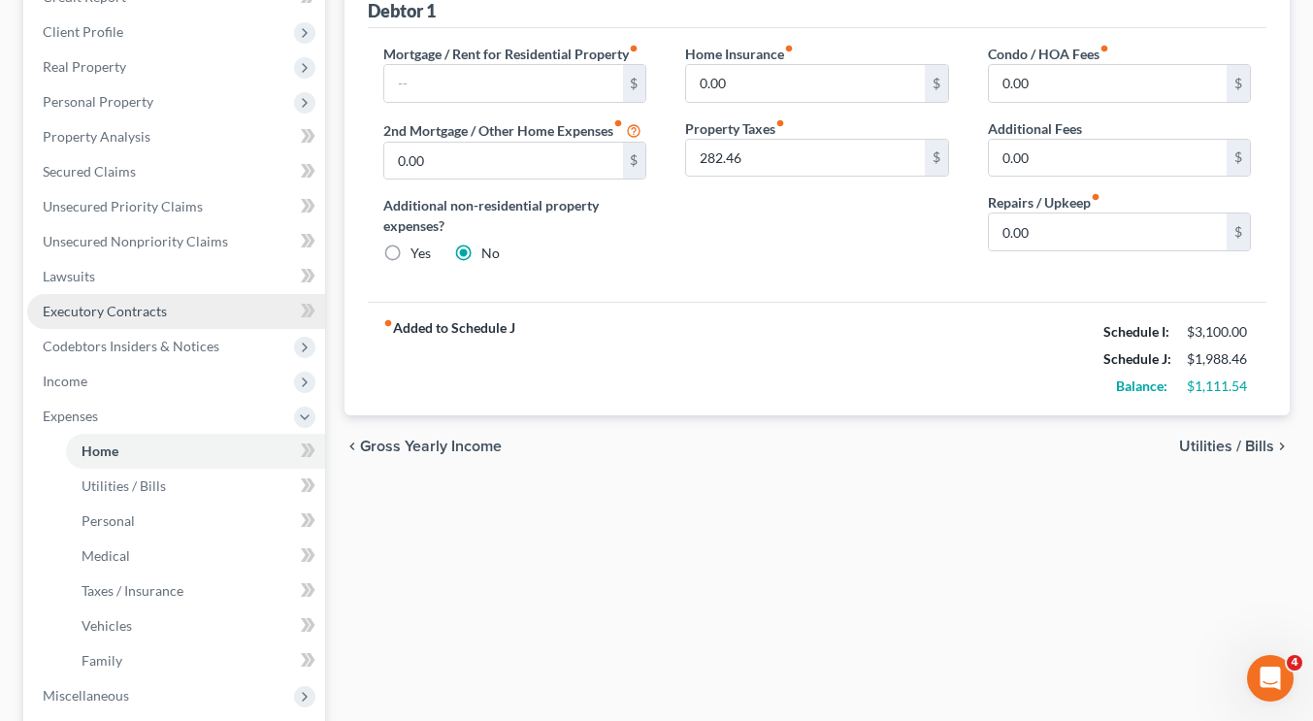
scroll to position [283, 0]
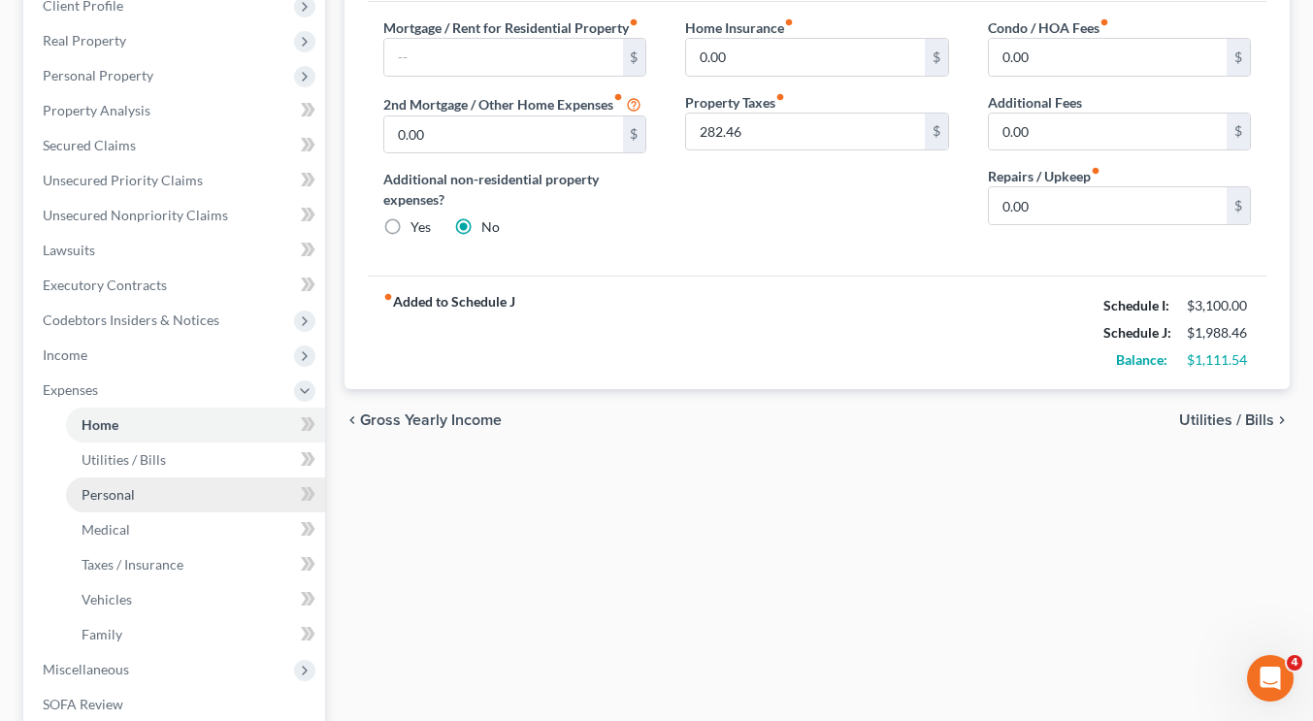
click at [163, 485] on link "Personal" at bounding box center [195, 494] width 259 height 35
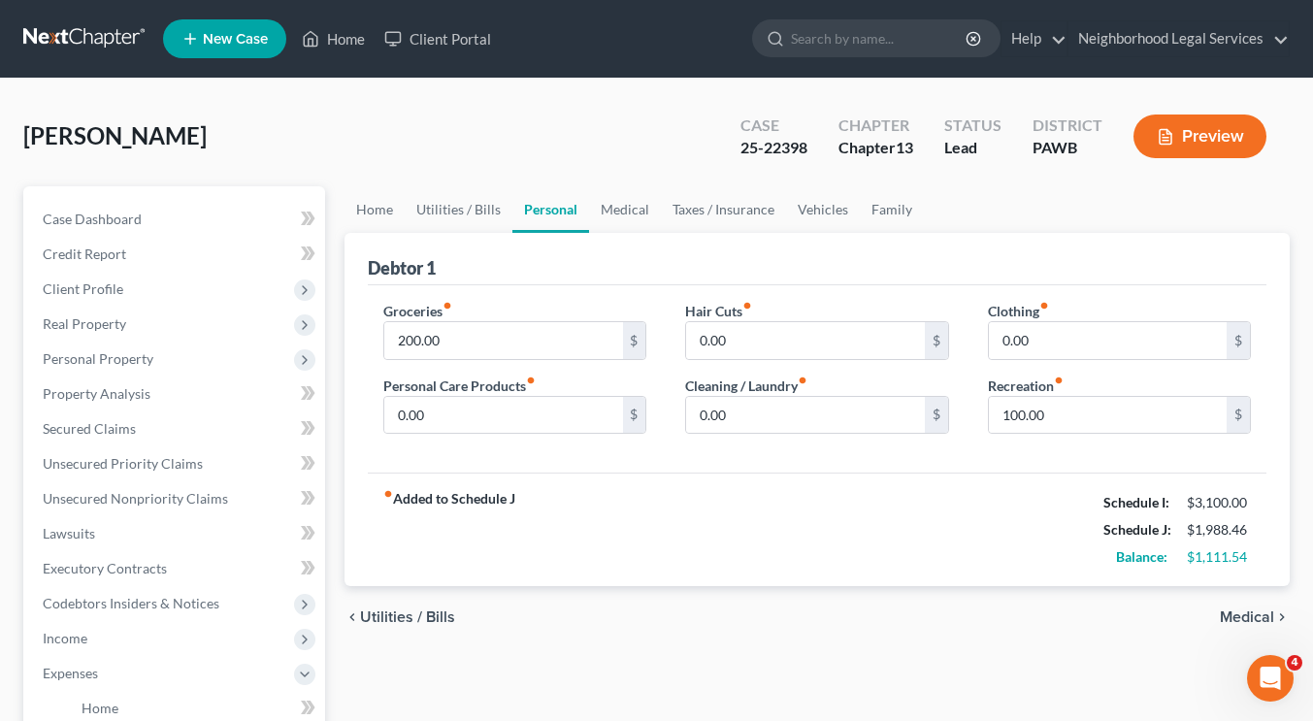
scroll to position [221, 0]
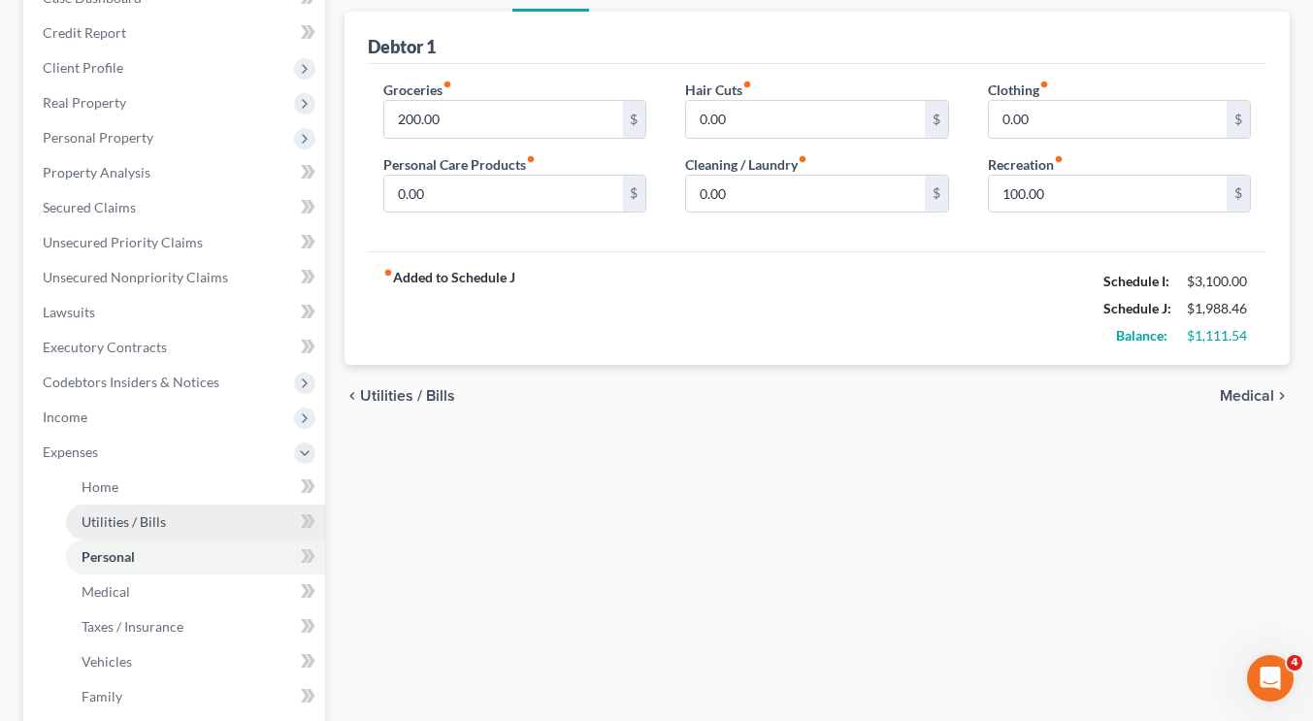
click at [153, 533] on link "Utilities / Bills" at bounding box center [195, 522] width 259 height 35
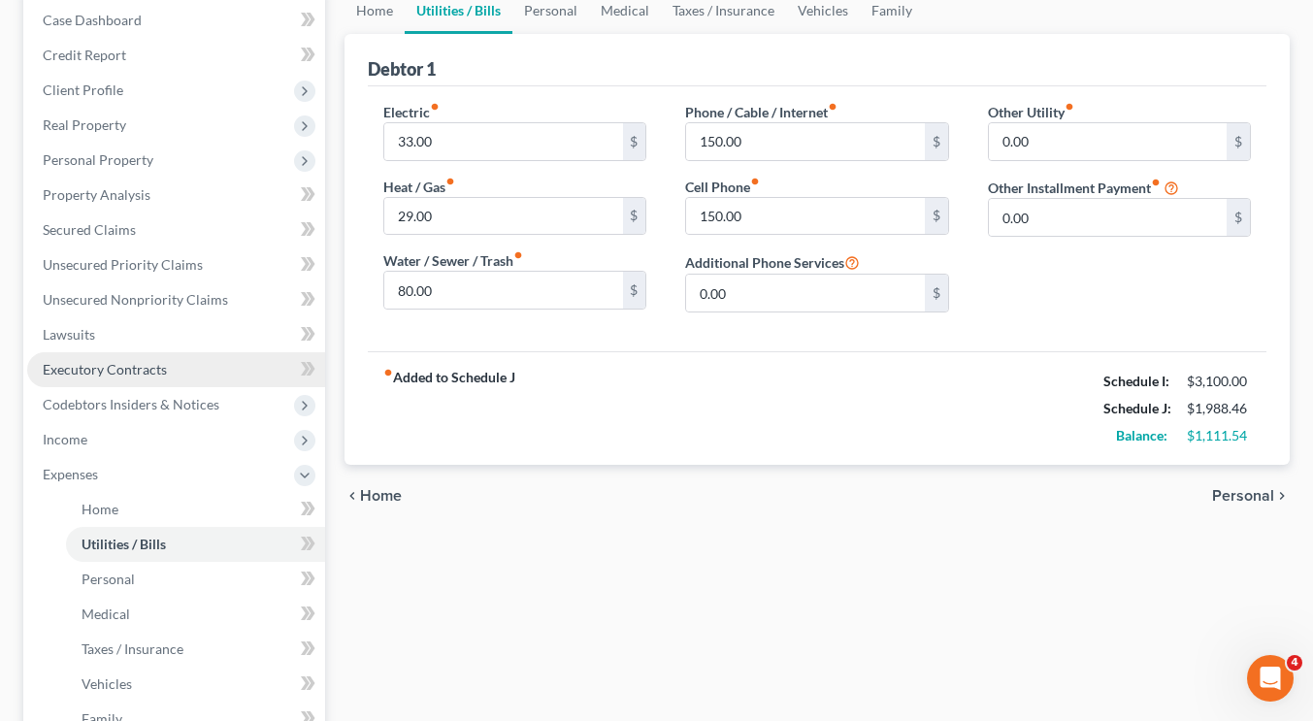
scroll to position [295, 0]
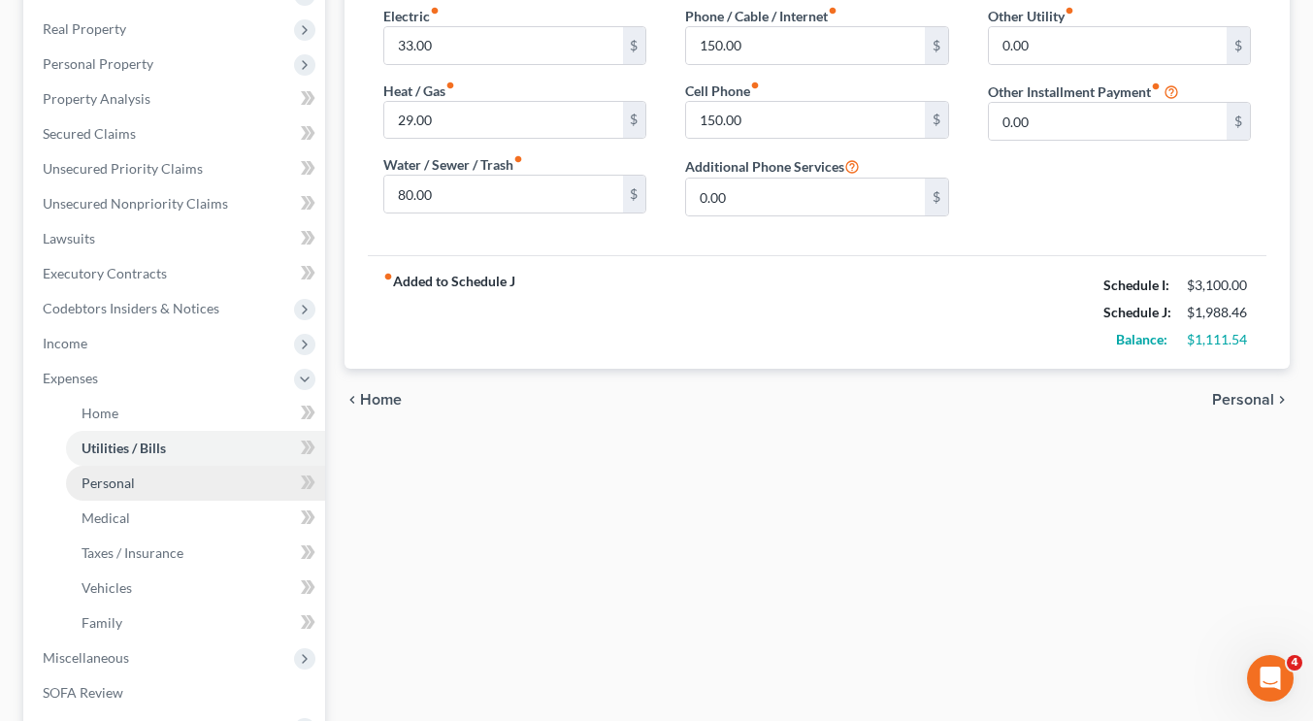
click at [159, 496] on link "Personal" at bounding box center [195, 483] width 259 height 35
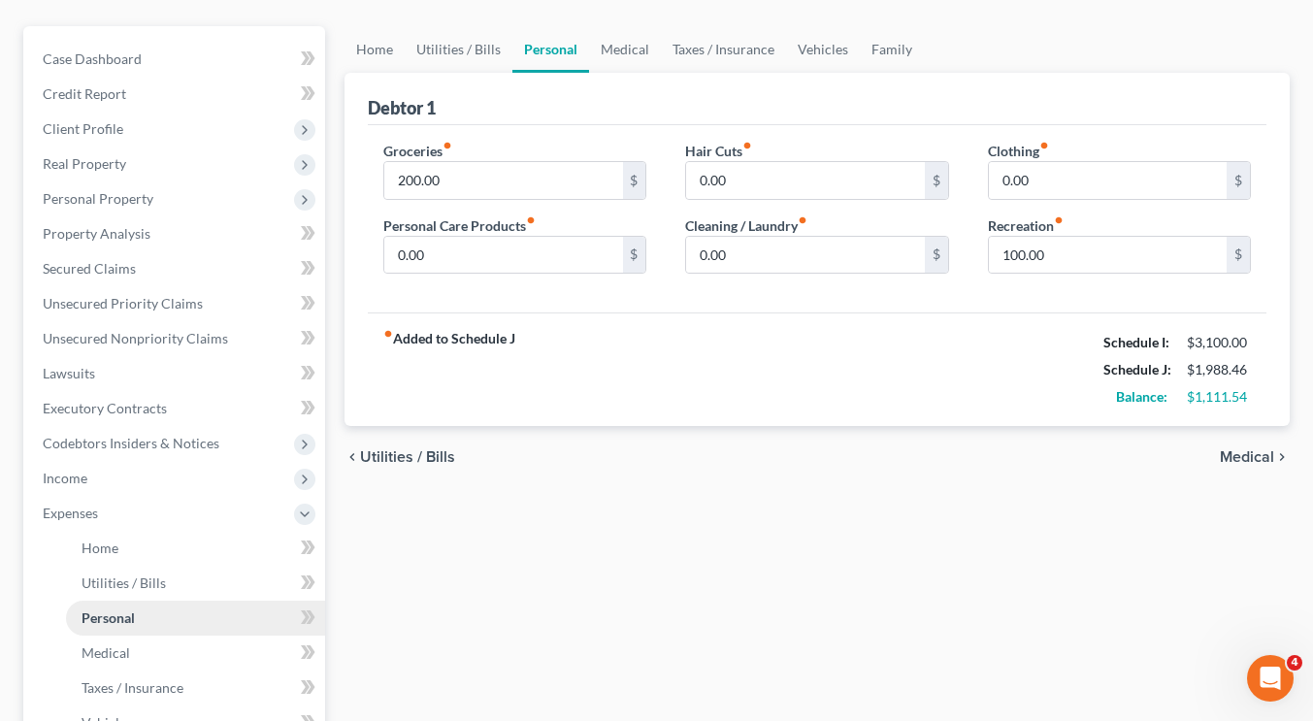
scroll to position [159, 0]
click at [1034, 257] on input "100.00" at bounding box center [1108, 256] width 238 height 37
type input "3"
type input "150"
click at [928, 452] on div "chevron_left Utilities / Bills Medical chevron_right" at bounding box center [817, 458] width 945 height 62
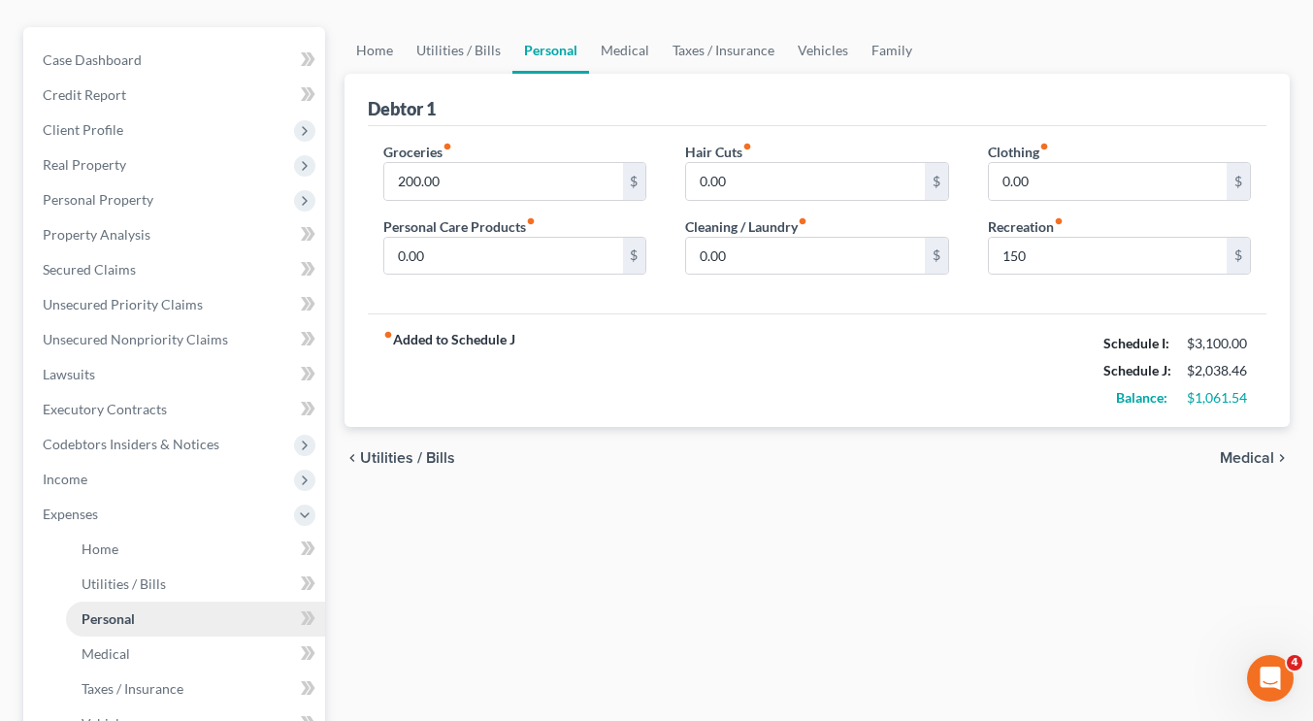
scroll to position [371, 0]
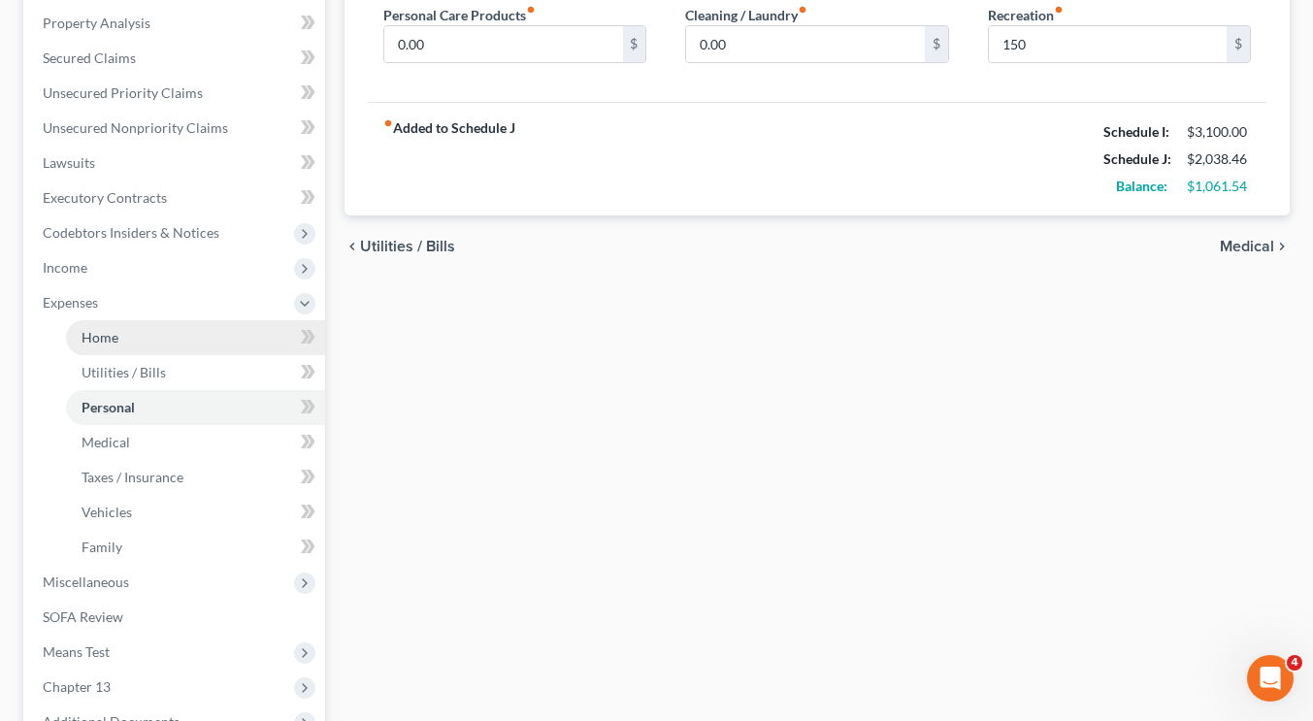
click at [184, 347] on link "Home" at bounding box center [195, 337] width 259 height 35
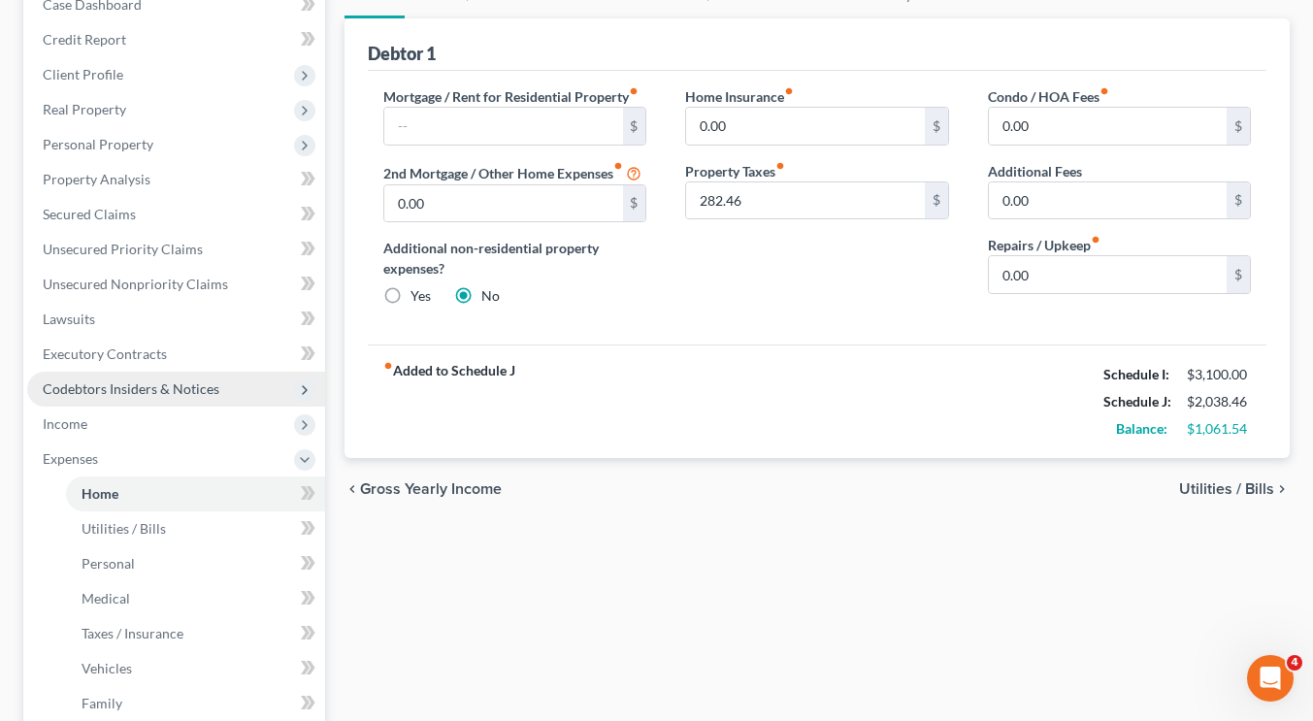
scroll to position [231, 0]
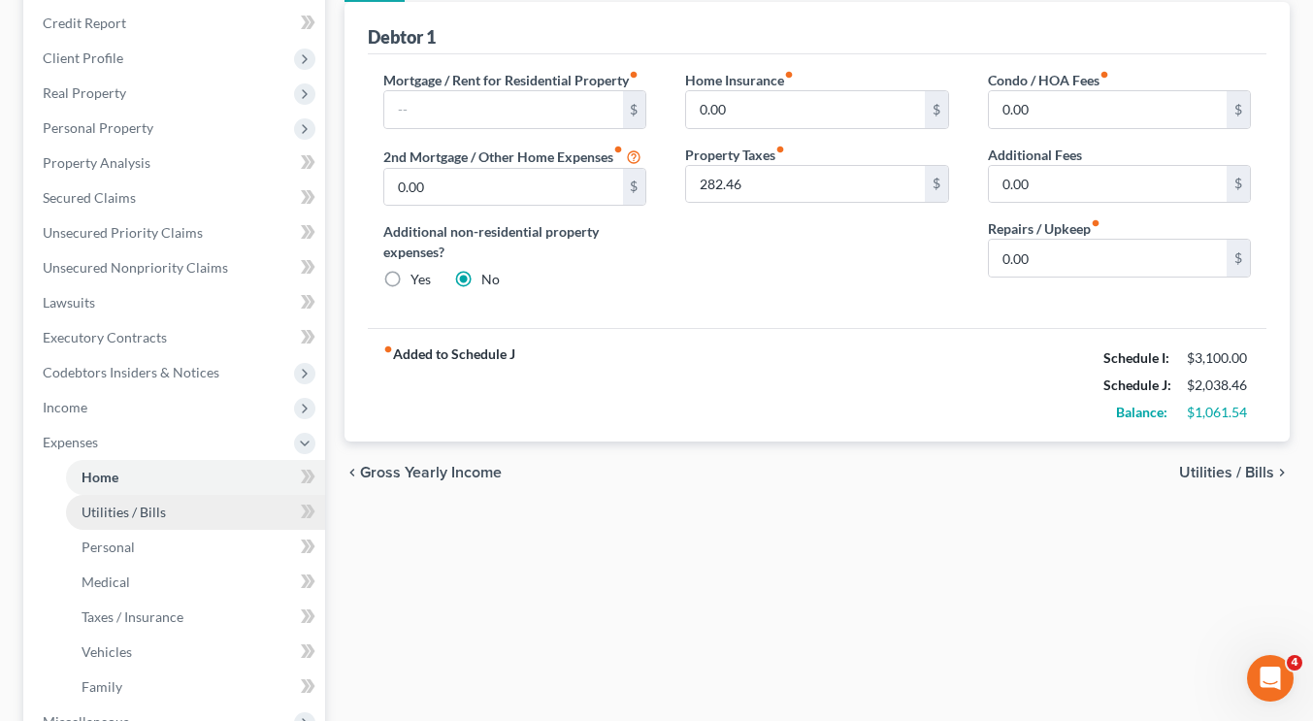
click at [147, 512] on span "Utilities / Bills" at bounding box center [124, 512] width 84 height 16
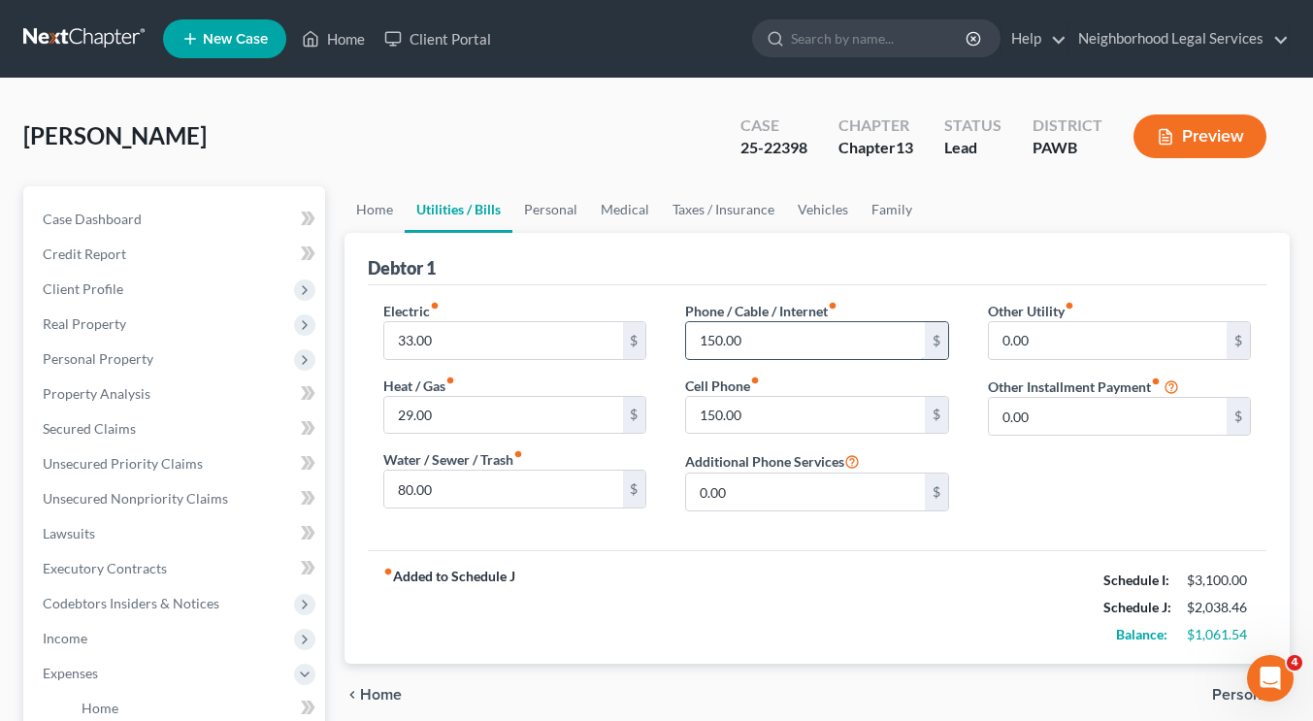
click at [777, 344] on input "150.00" at bounding box center [805, 340] width 238 height 37
type input "100"
click at [907, 578] on div "fiber_manual_record Added to Schedule J Schedule I: $3,100.00 Schedule J: $1,98…" at bounding box center [817, 607] width 899 height 114
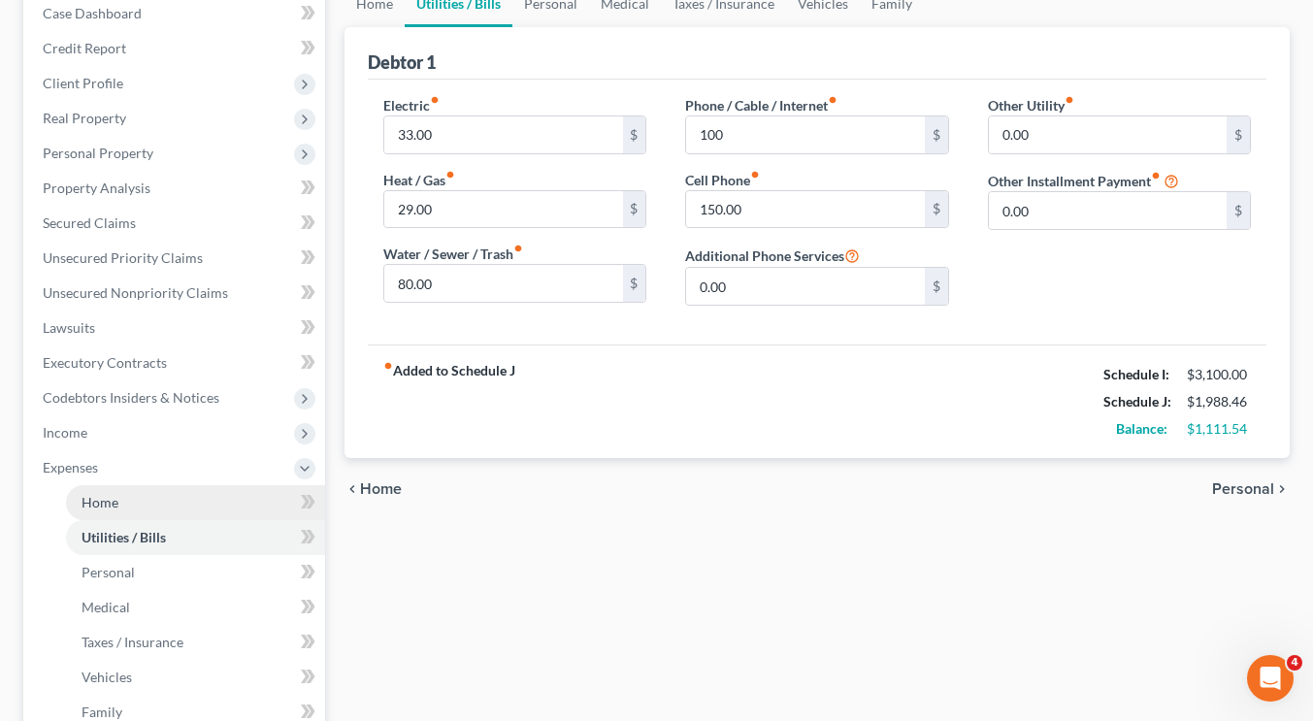
click at [159, 489] on link "Home" at bounding box center [195, 502] width 259 height 35
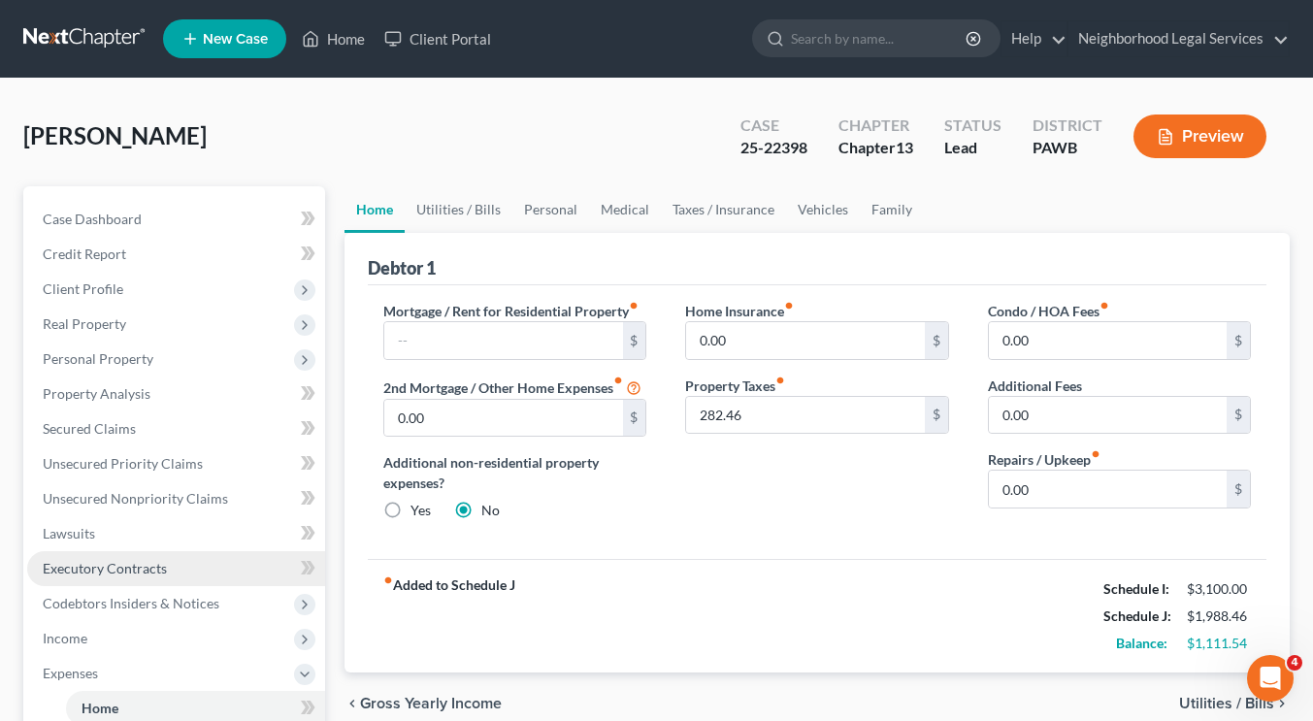
scroll to position [306, 0]
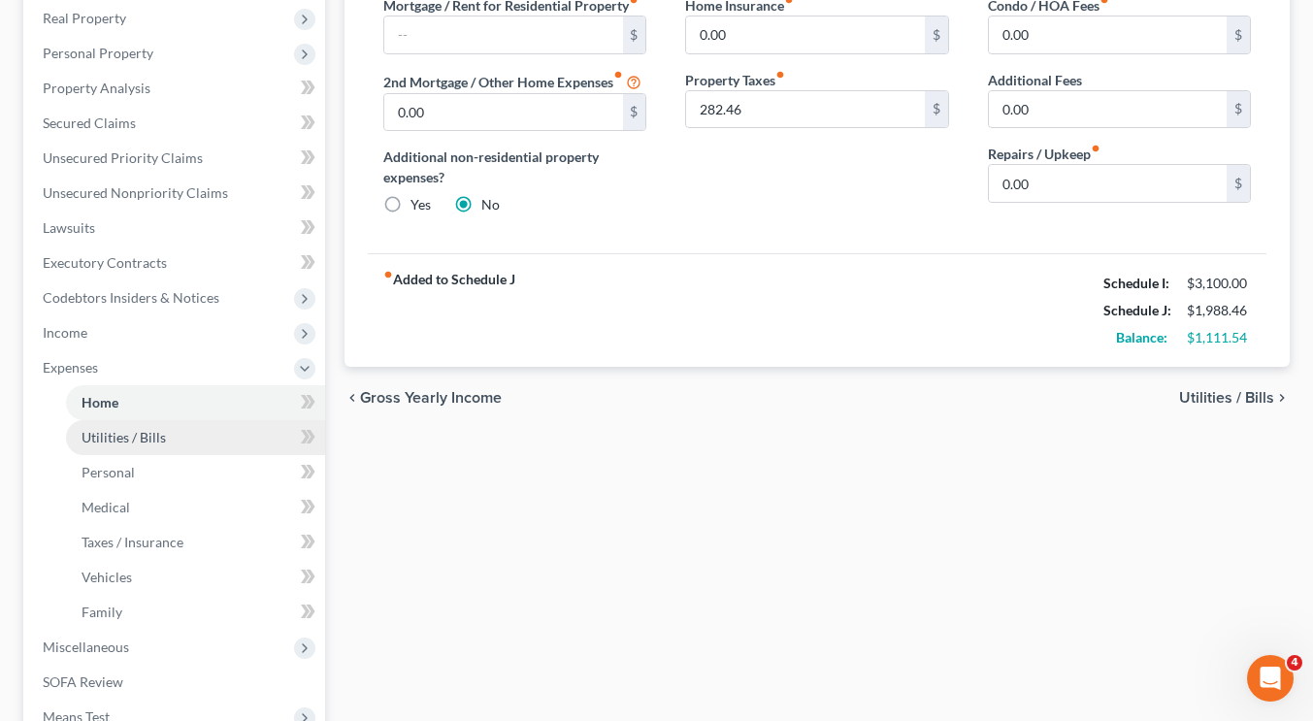
click at [201, 441] on link "Utilities / Bills" at bounding box center [195, 437] width 259 height 35
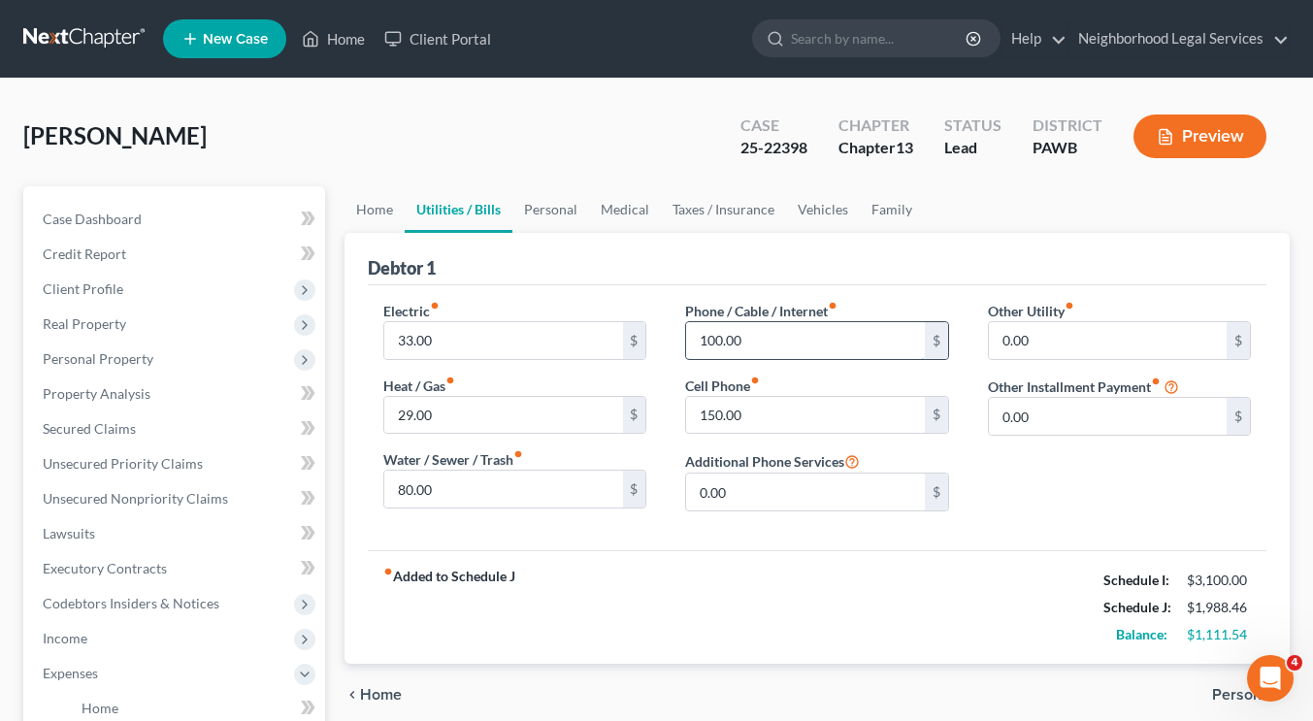
click at [748, 349] on input "100.00" at bounding box center [805, 340] width 238 height 37
type input "150"
click at [717, 608] on div "fiber_manual_record Added to Schedule J Schedule I: $3,100.00 Schedule J: $2,03…" at bounding box center [817, 607] width 899 height 114
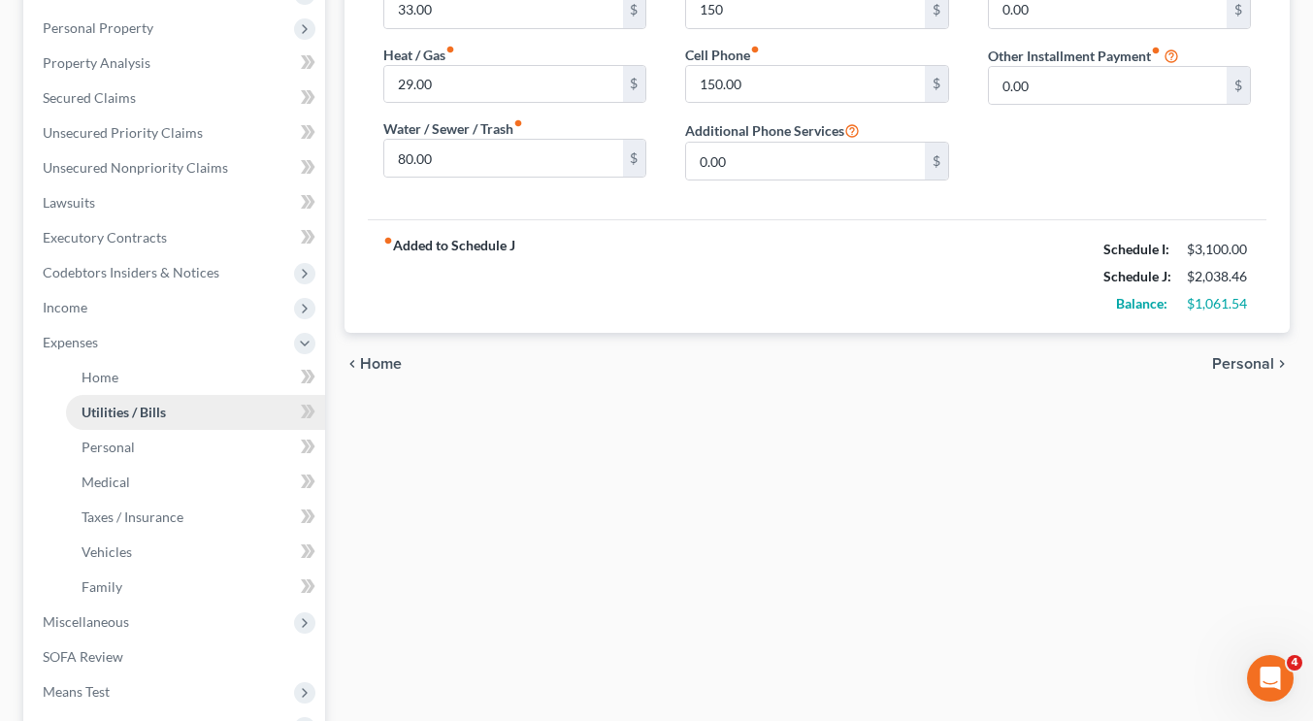
click at [175, 428] on link "Utilities / Bills" at bounding box center [195, 412] width 259 height 35
click at [168, 446] on link "Personal" at bounding box center [195, 447] width 259 height 35
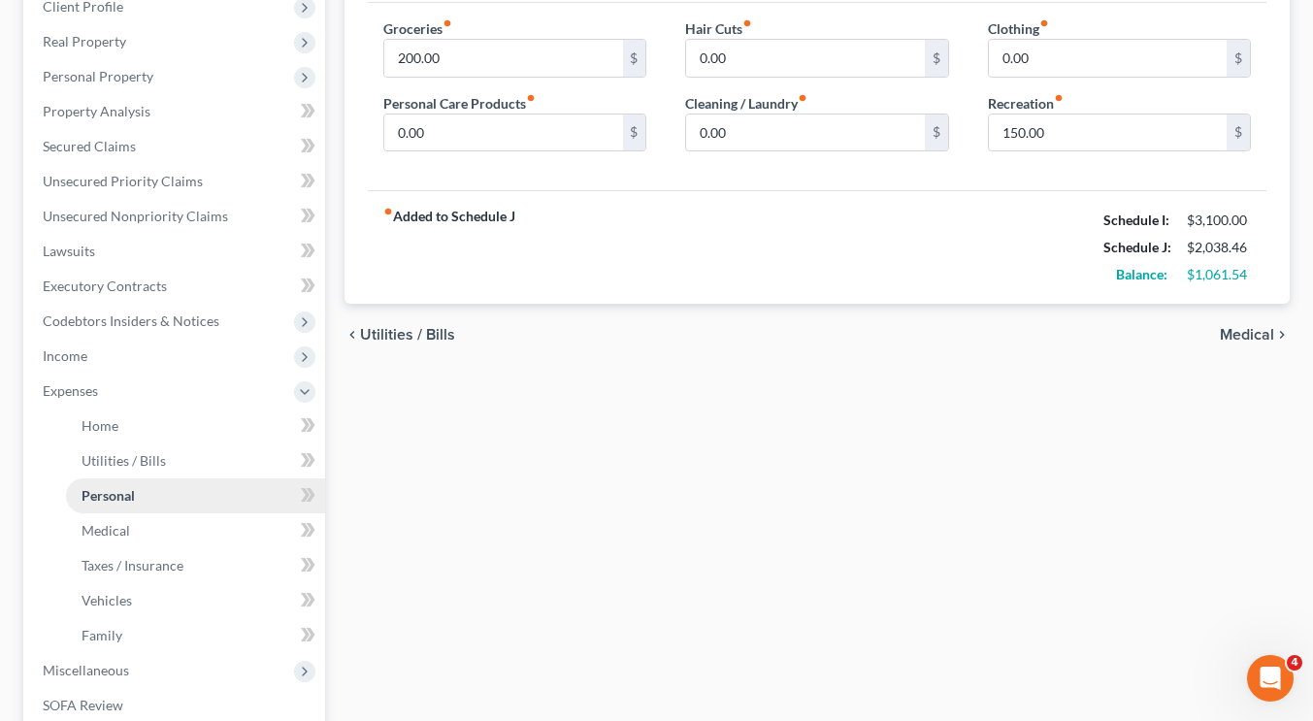
click at [166, 492] on link "Personal" at bounding box center [195, 495] width 259 height 35
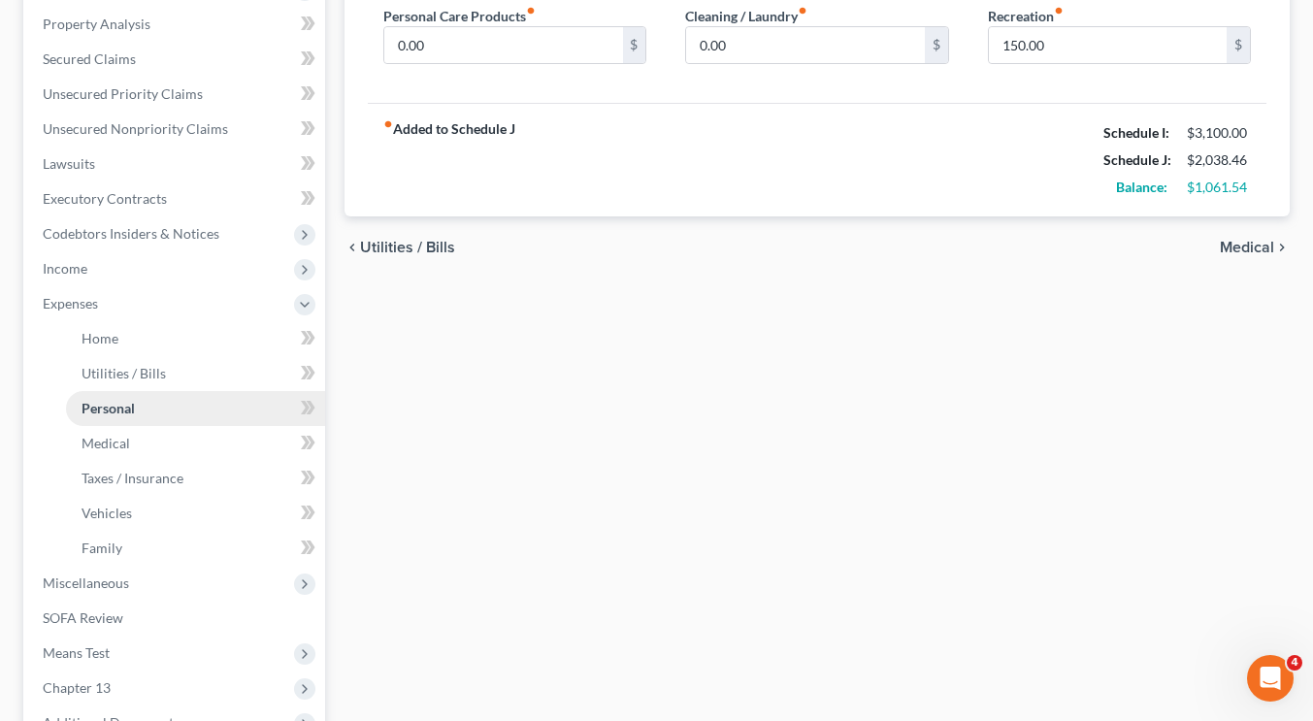
scroll to position [371, 0]
click at [174, 432] on link "Medical" at bounding box center [195, 442] width 259 height 35
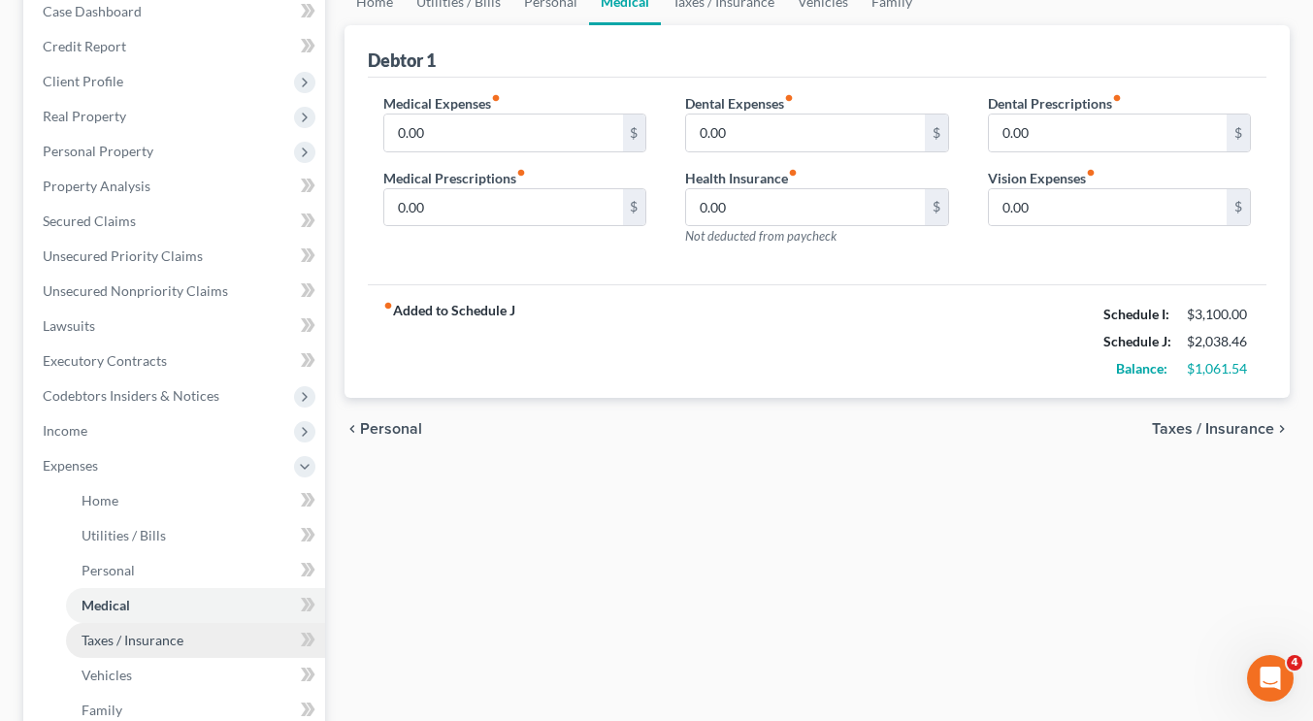
scroll to position [274, 0]
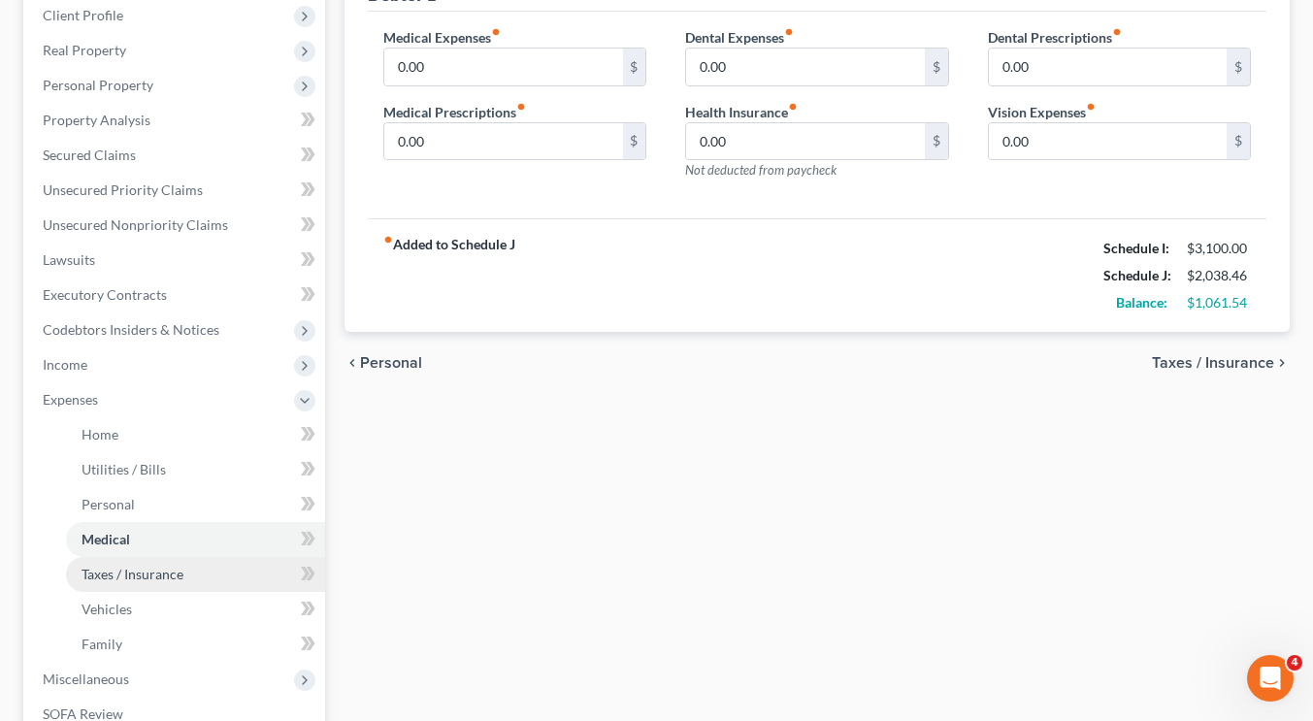
click at [165, 572] on span "Taxes / Insurance" at bounding box center [133, 574] width 102 height 16
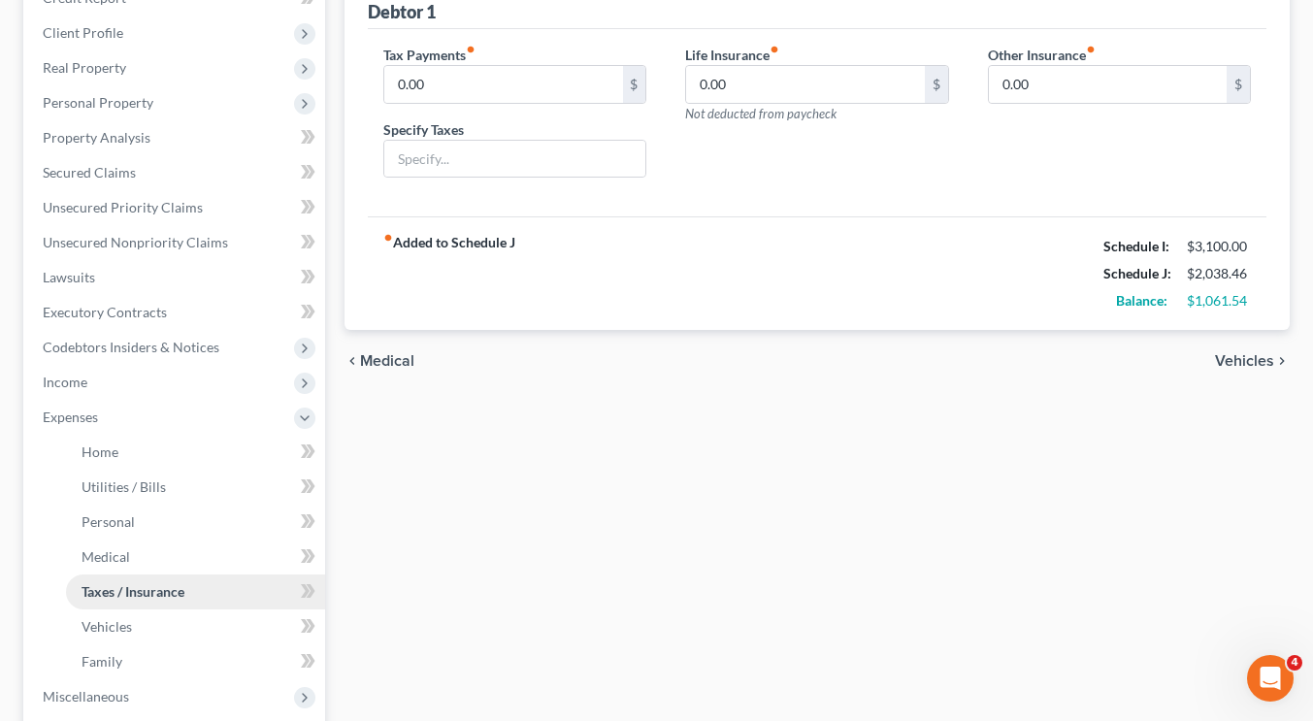
scroll to position [257, 0]
click at [175, 624] on link "Vehicles" at bounding box center [195, 625] width 259 height 35
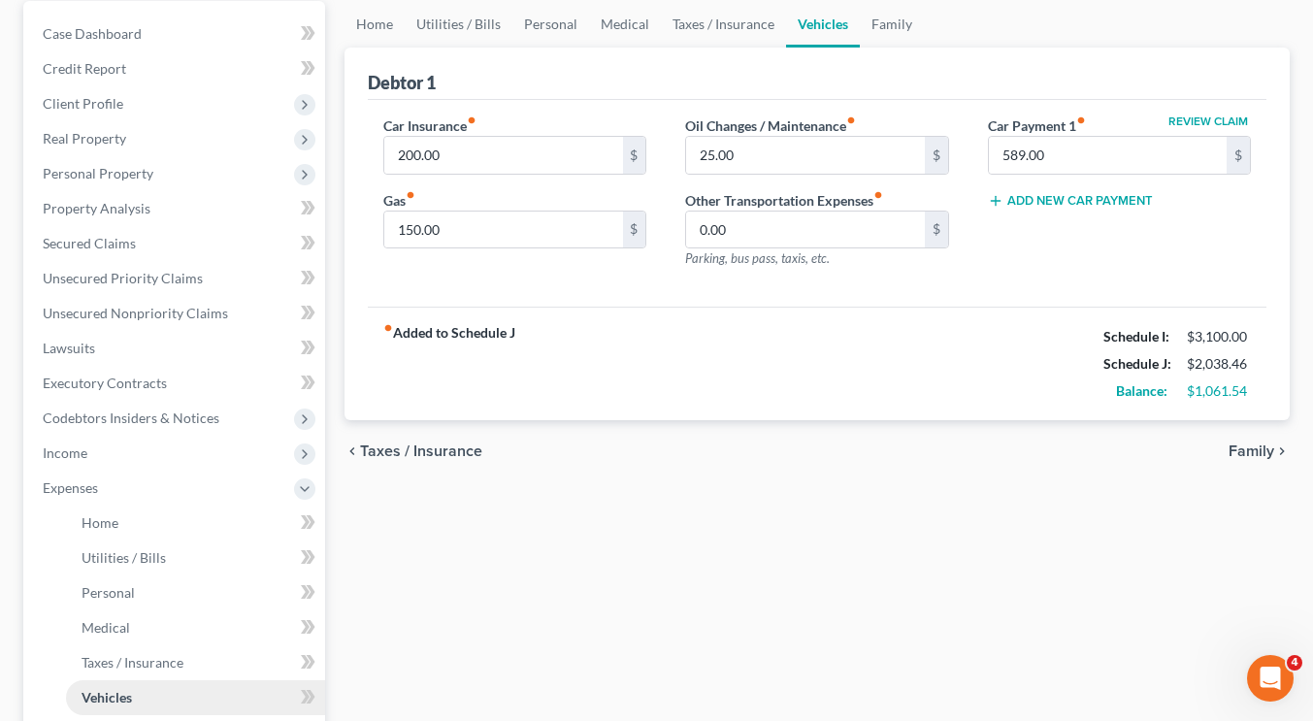
scroll to position [186, 0]
click at [604, 514] on div "Home Utilities / Bills Personal Medical Taxes / Insurance Vehicles Family Debto…" at bounding box center [817, 525] width 965 height 1051
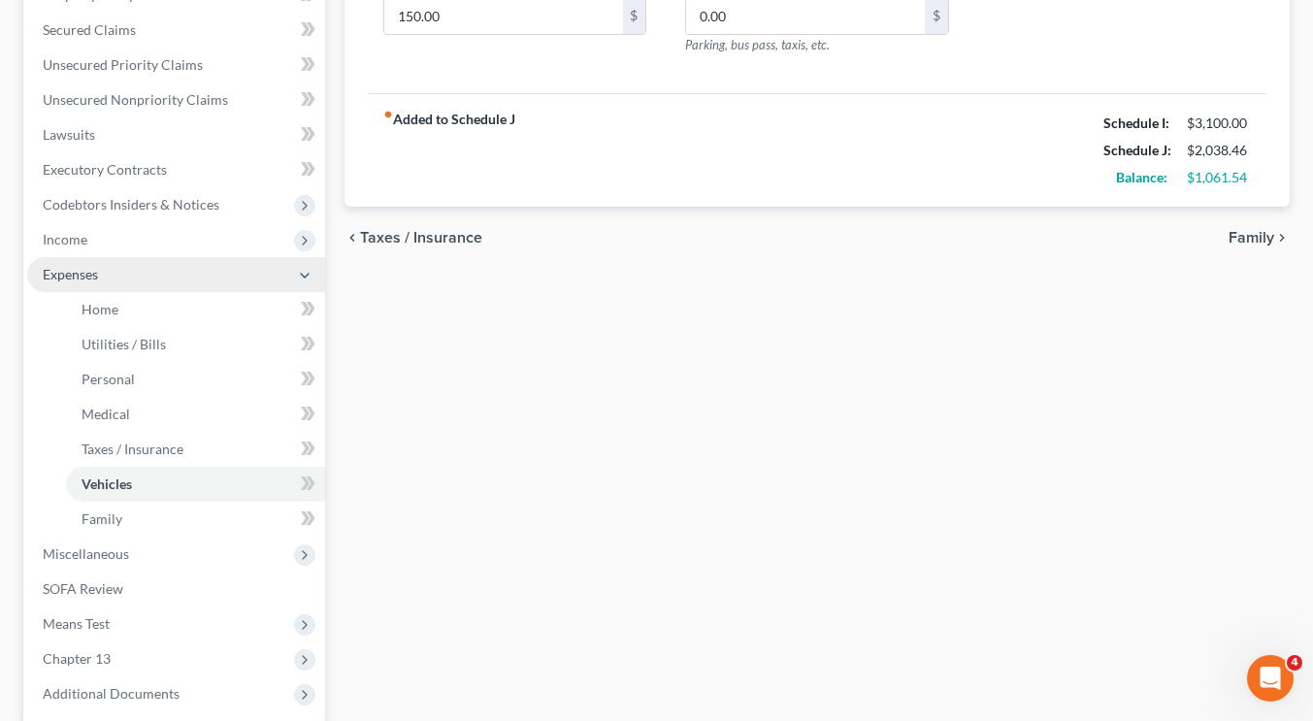
scroll to position [400, 0]
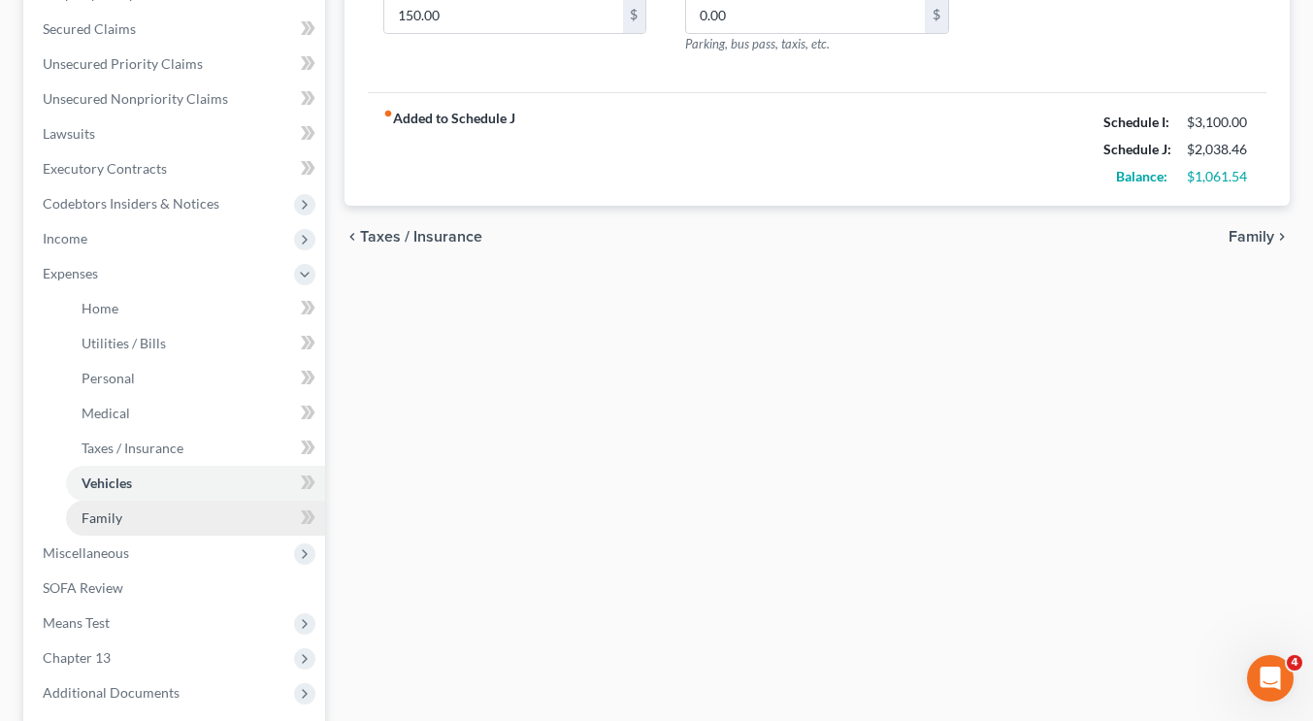
click at [124, 516] on link "Family" at bounding box center [195, 518] width 259 height 35
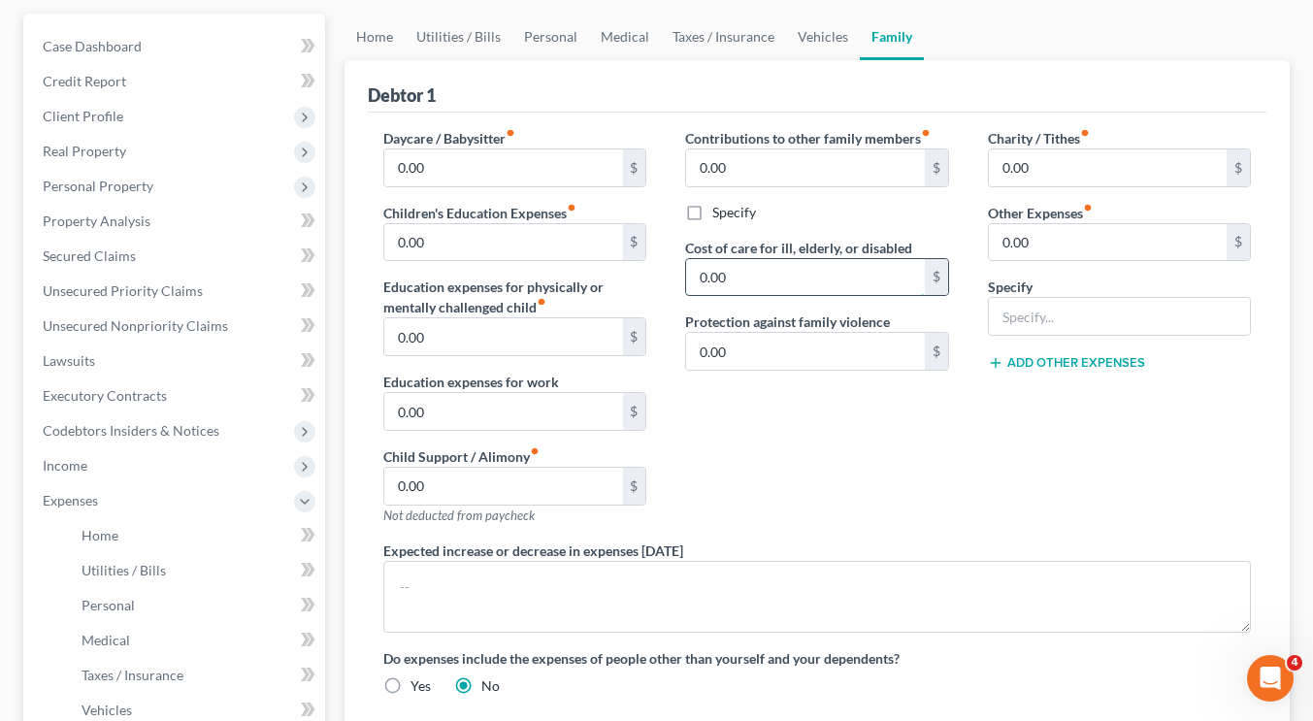
click at [790, 280] on input "0.00" at bounding box center [805, 277] width 238 height 37
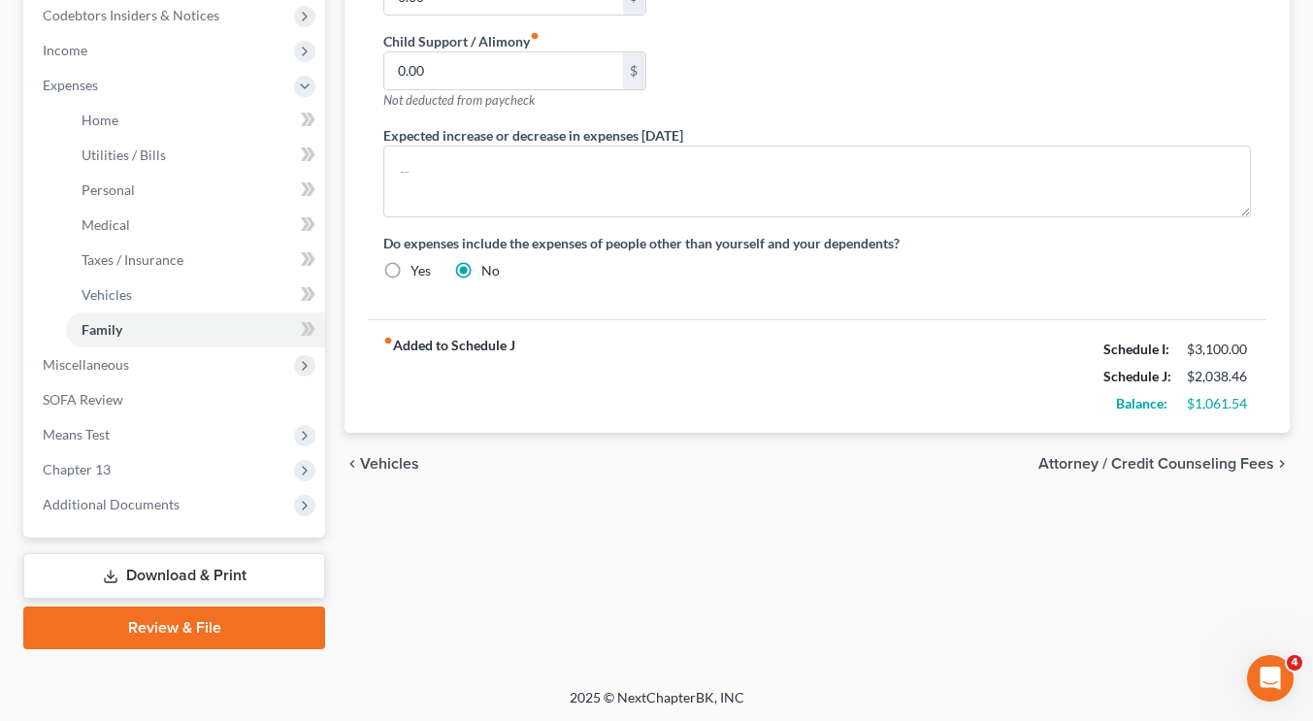
type input "50"
click at [881, 439] on div "chevron_left Vehicles Attorney / Credit Counseling Fees chevron_right" at bounding box center [817, 464] width 945 height 62
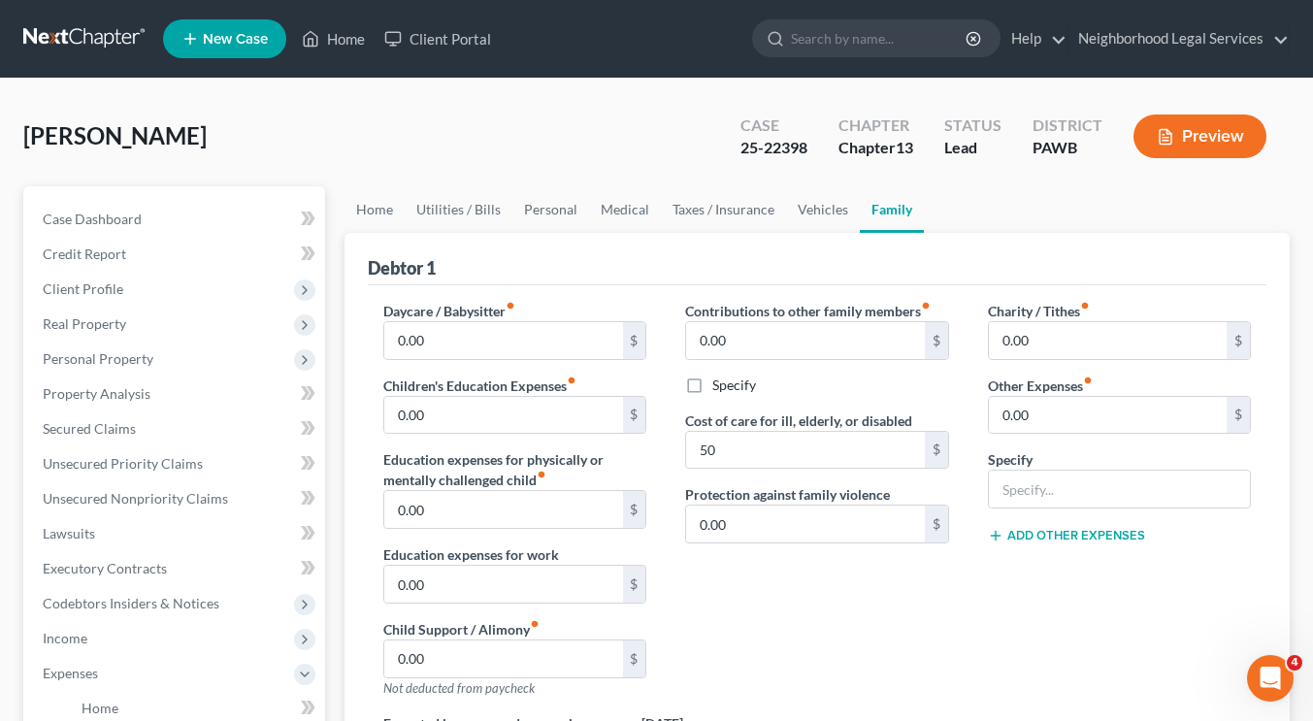
scroll to position [1, 0]
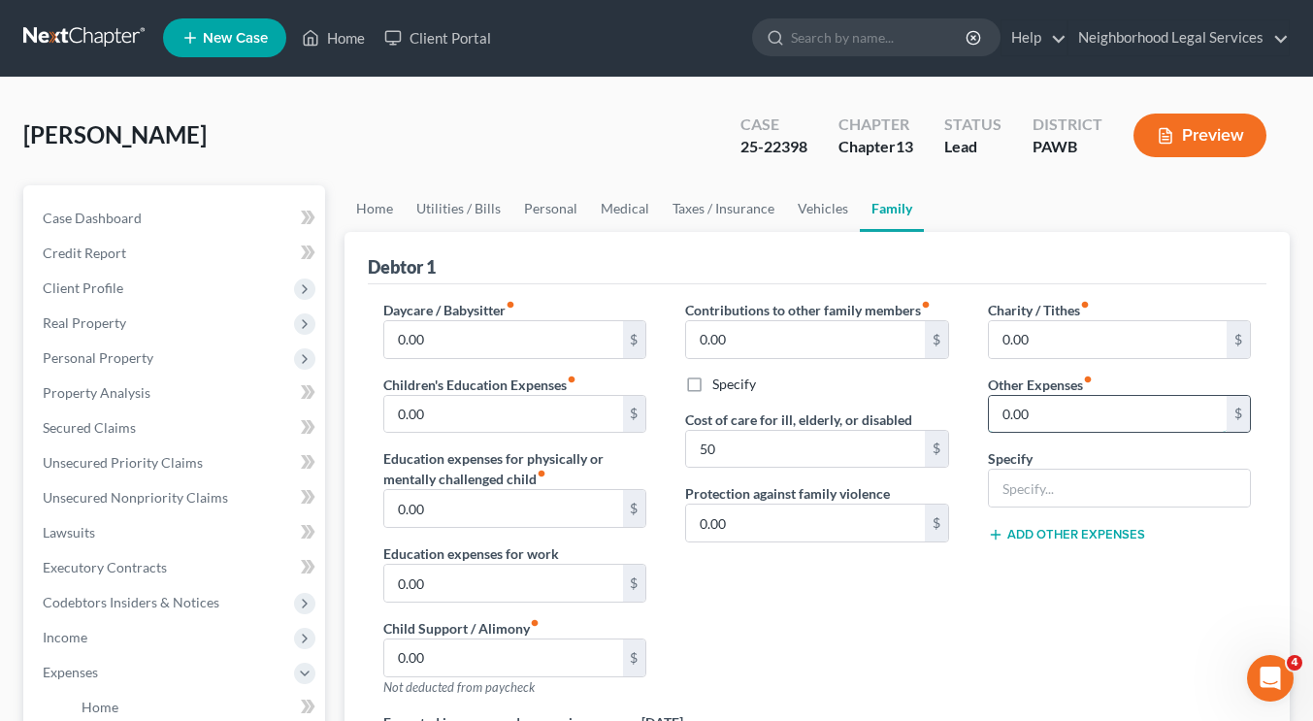
click at [1088, 407] on input "0.00" at bounding box center [1108, 414] width 238 height 37
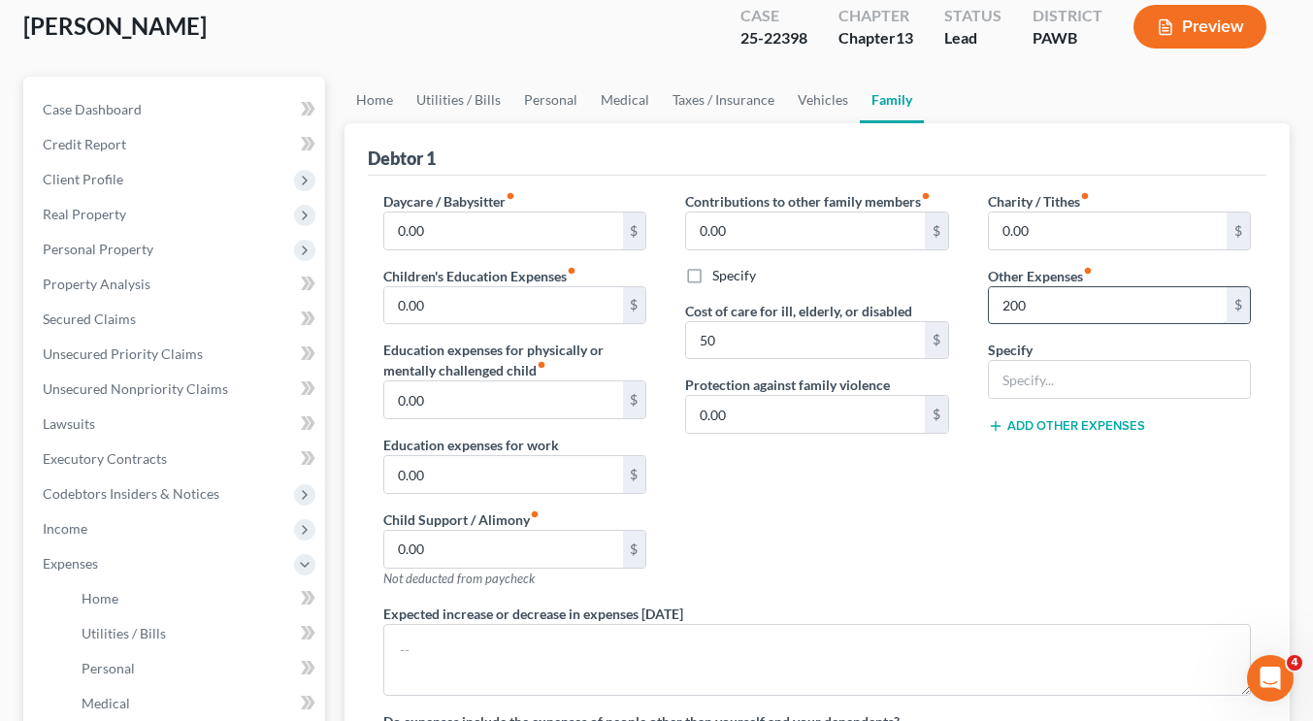
scroll to position [109, 0]
type input "2"
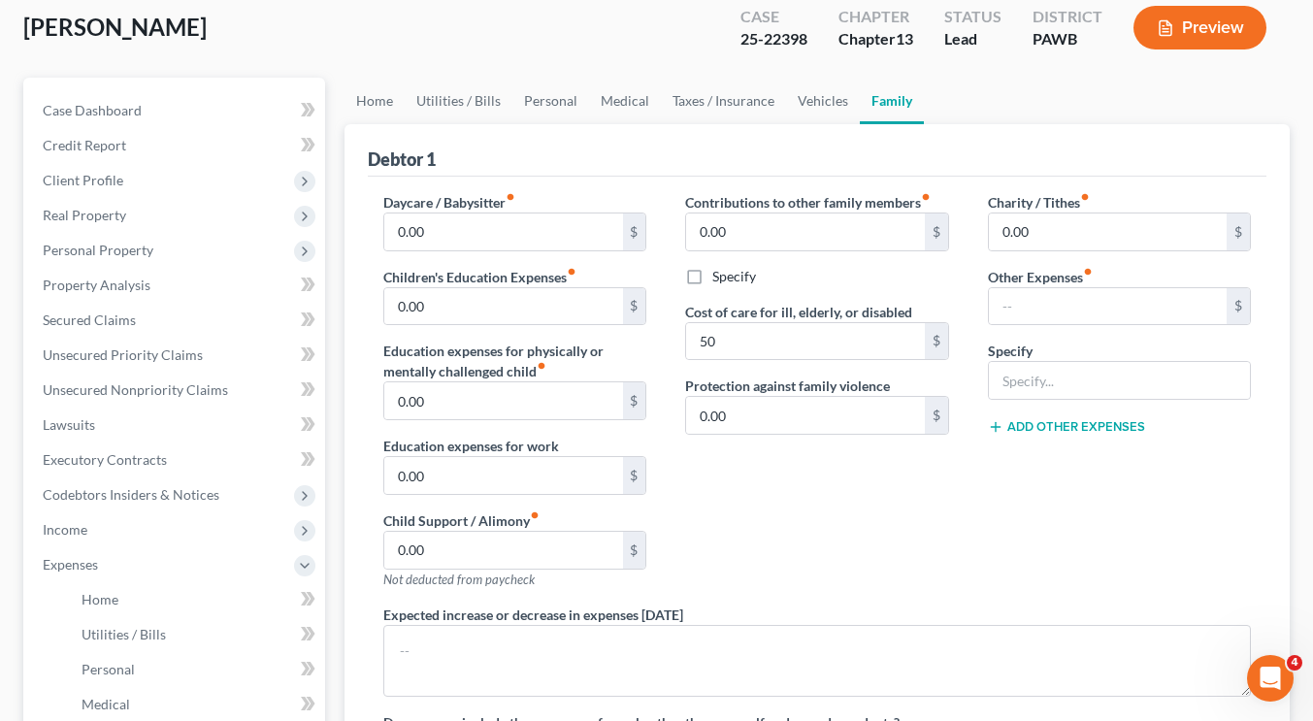
click at [876, 620] on div "Expected increase or decrease in expenses within one year" at bounding box center [817, 651] width 906 height 92
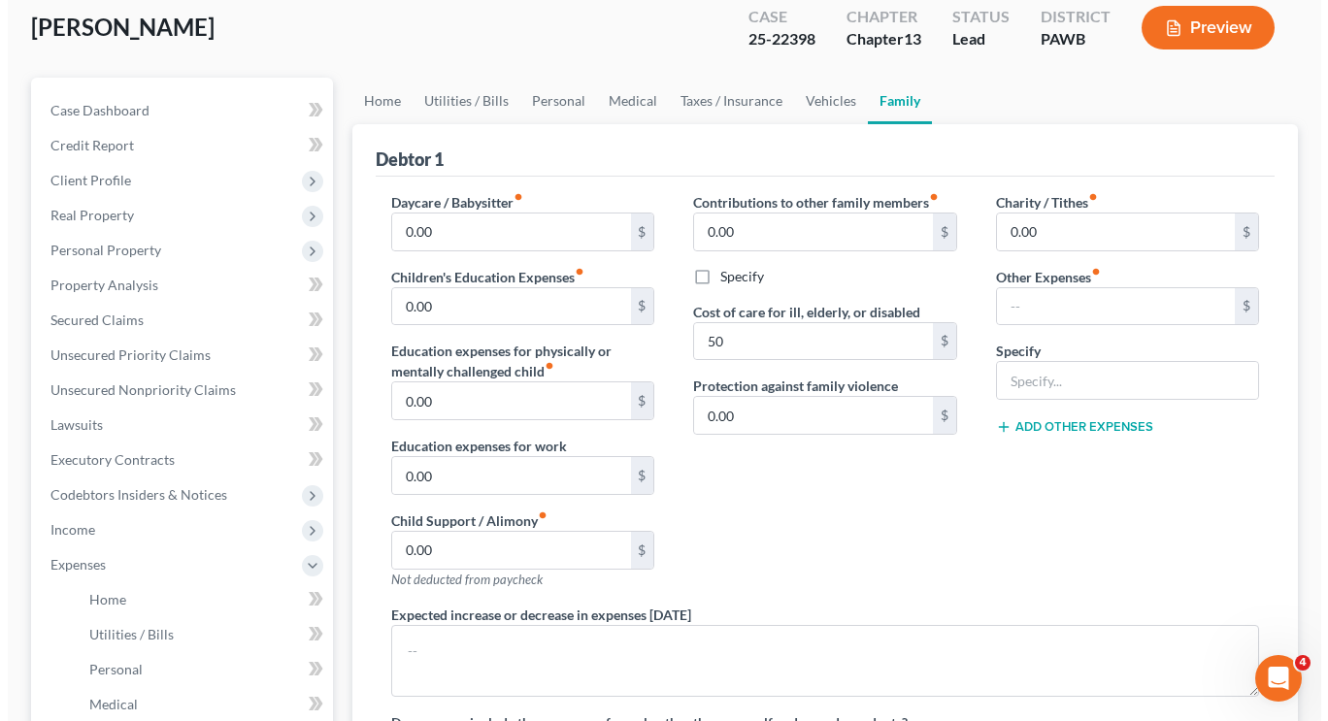
scroll to position [492, 0]
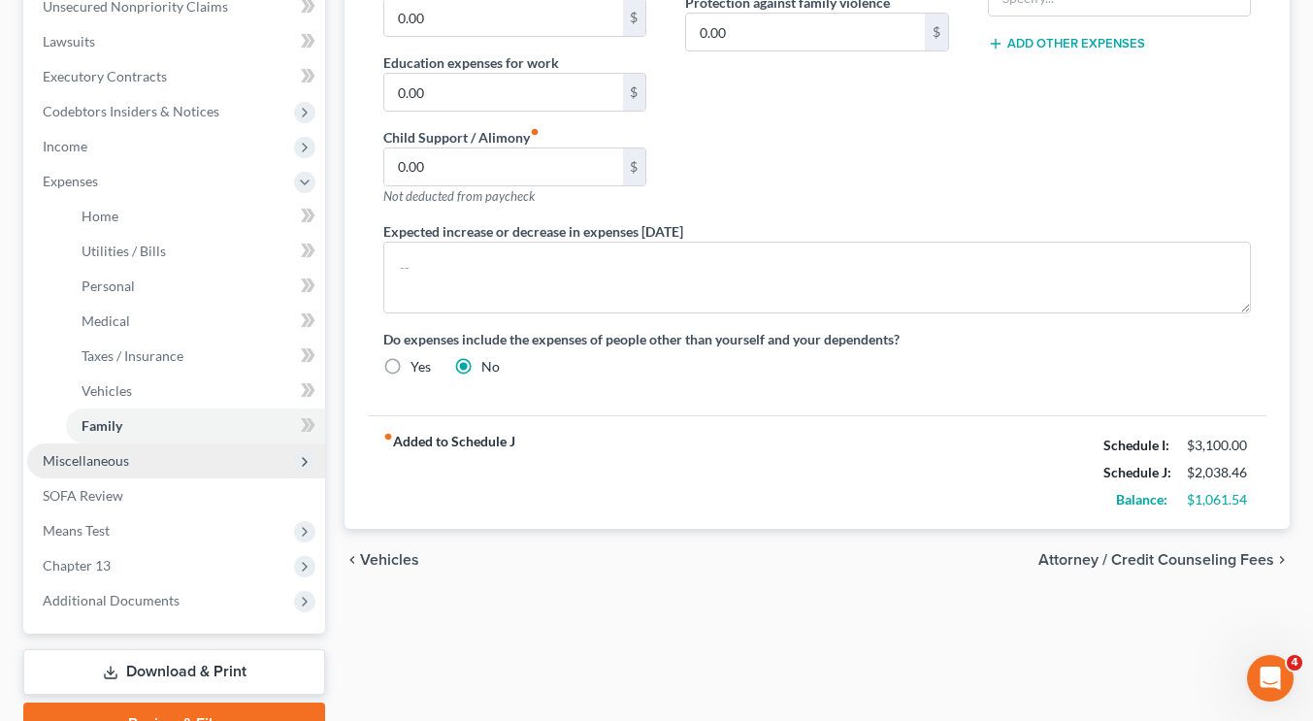
click at [144, 472] on span "Miscellaneous" at bounding box center [176, 461] width 298 height 35
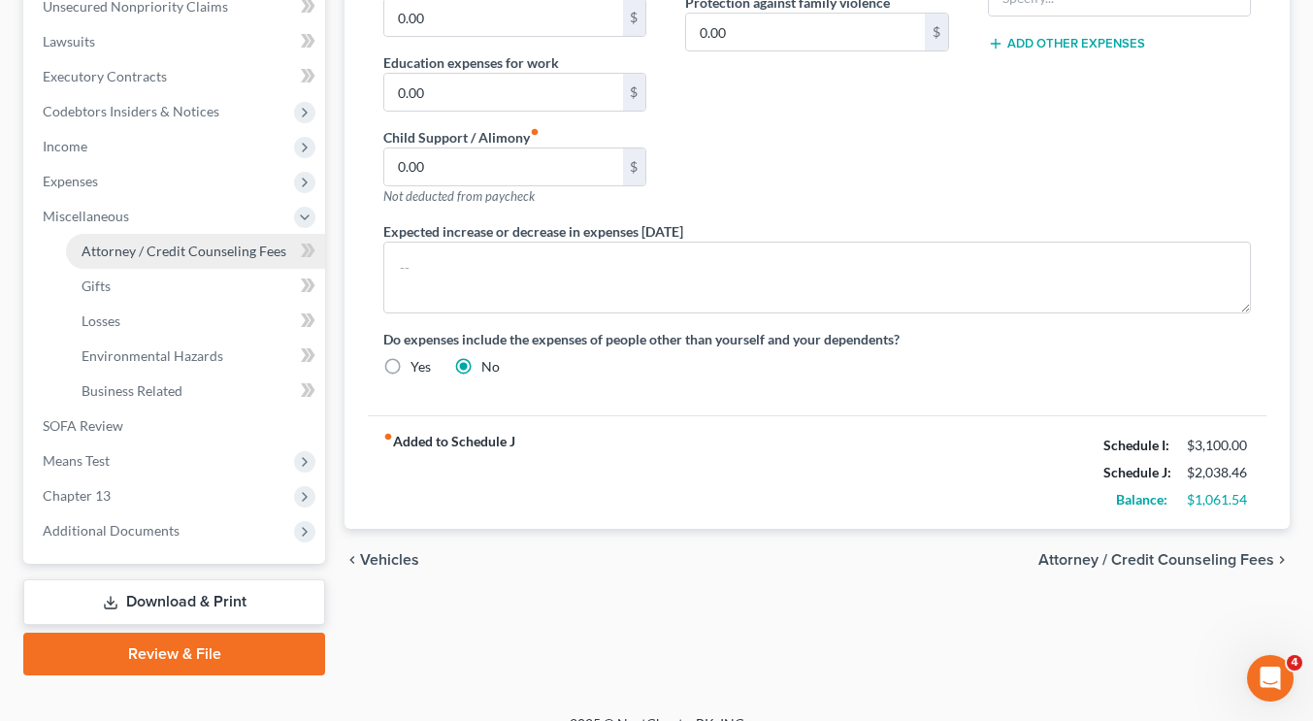
click at [188, 251] on span "Attorney / Credit Counseling Fees" at bounding box center [184, 251] width 205 height 16
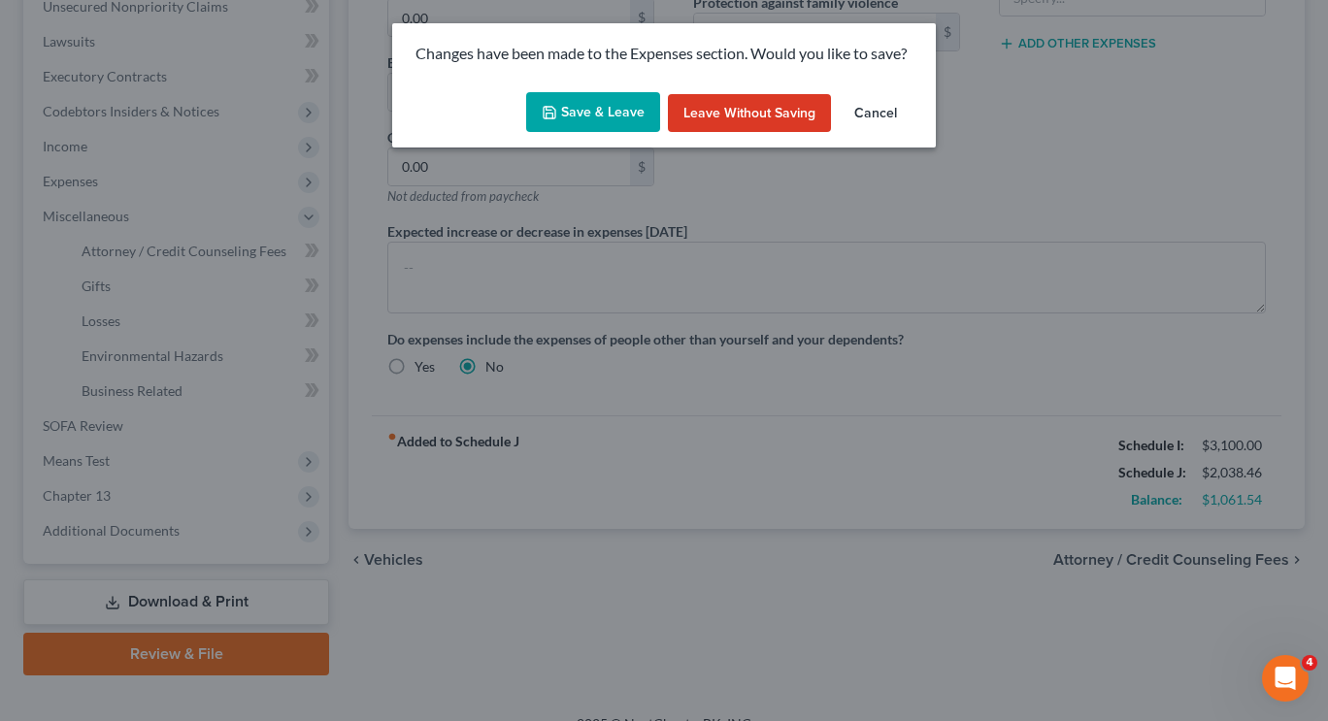
click at [551, 125] on button "Save & Leave" at bounding box center [593, 112] width 134 height 41
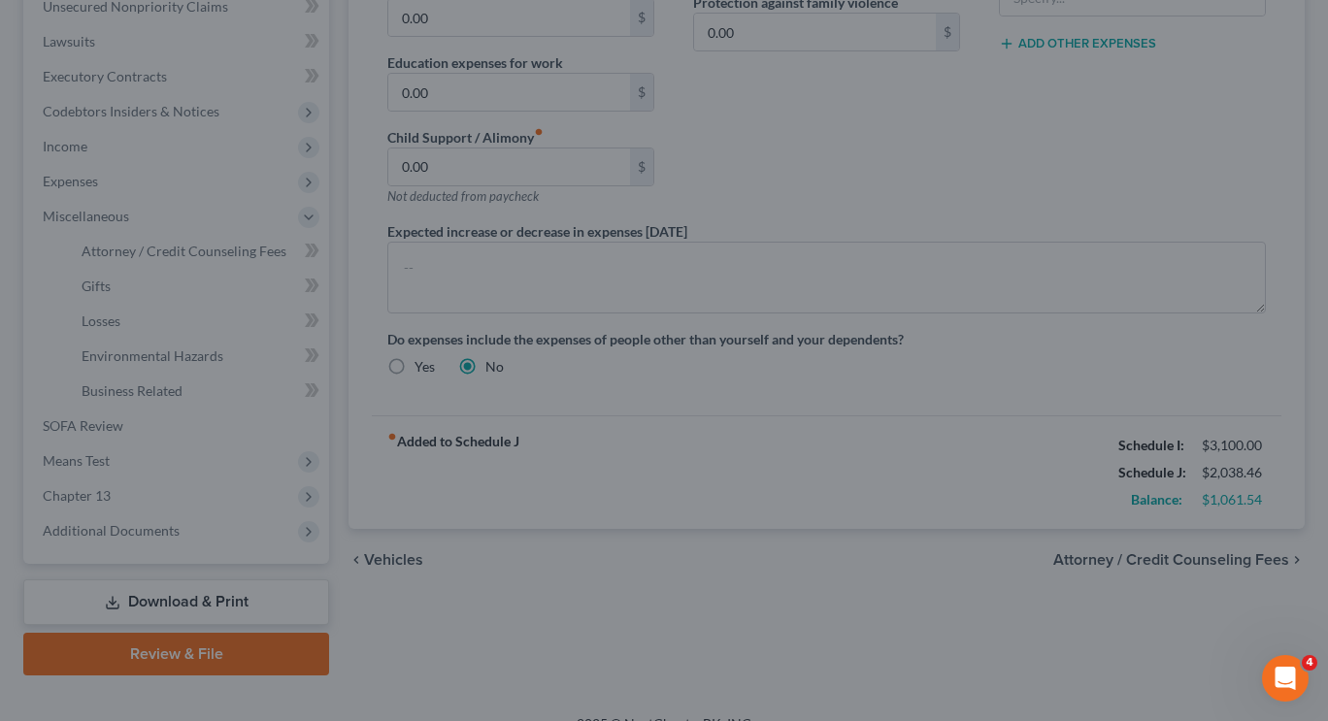
type input "50.00"
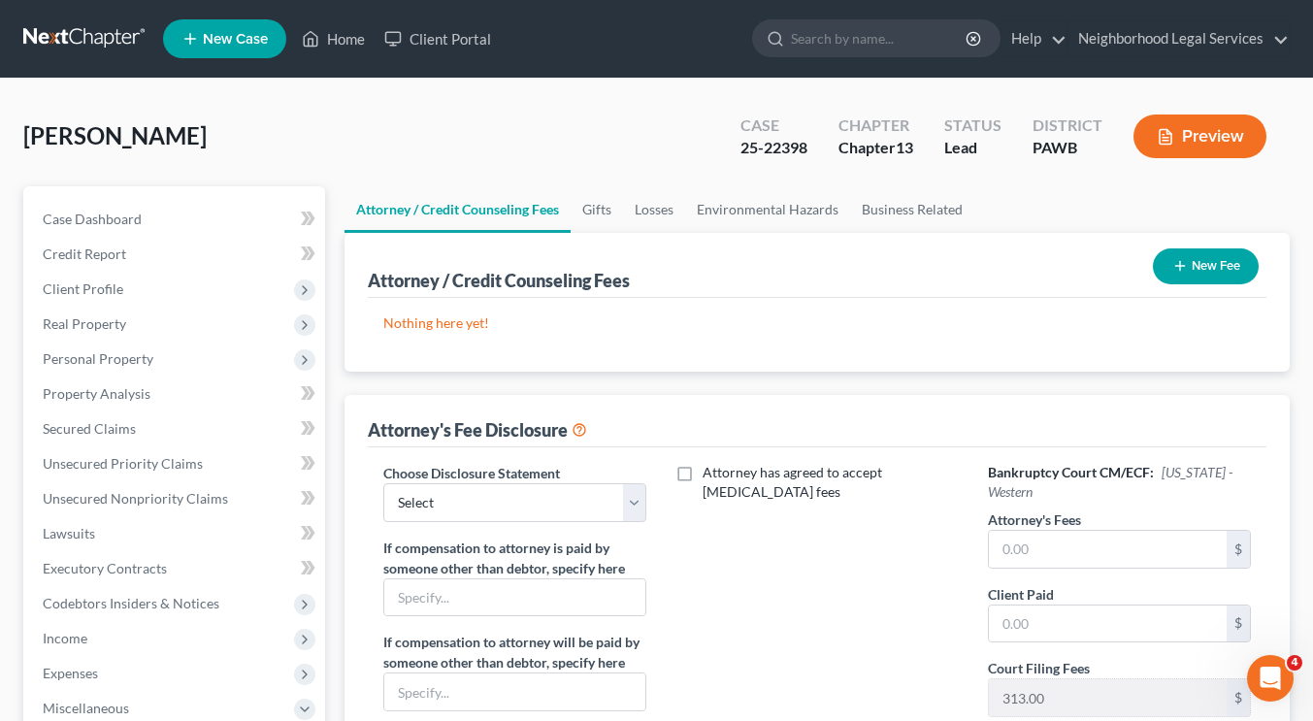
scroll to position [263, 0]
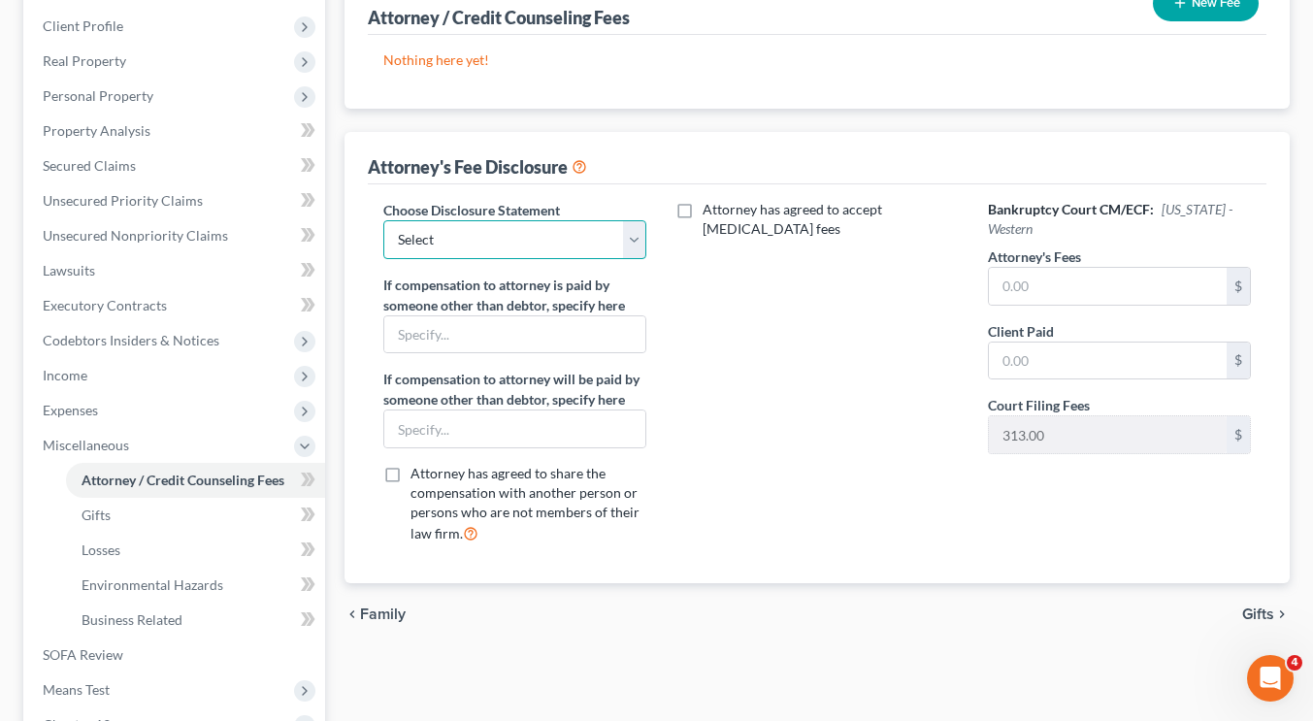
click at [550, 242] on select "Select Catherine Martin" at bounding box center [514, 239] width 263 height 39
select select "0"
click at [383, 220] on select "Select Catherine Martin" at bounding box center [514, 239] width 263 height 39
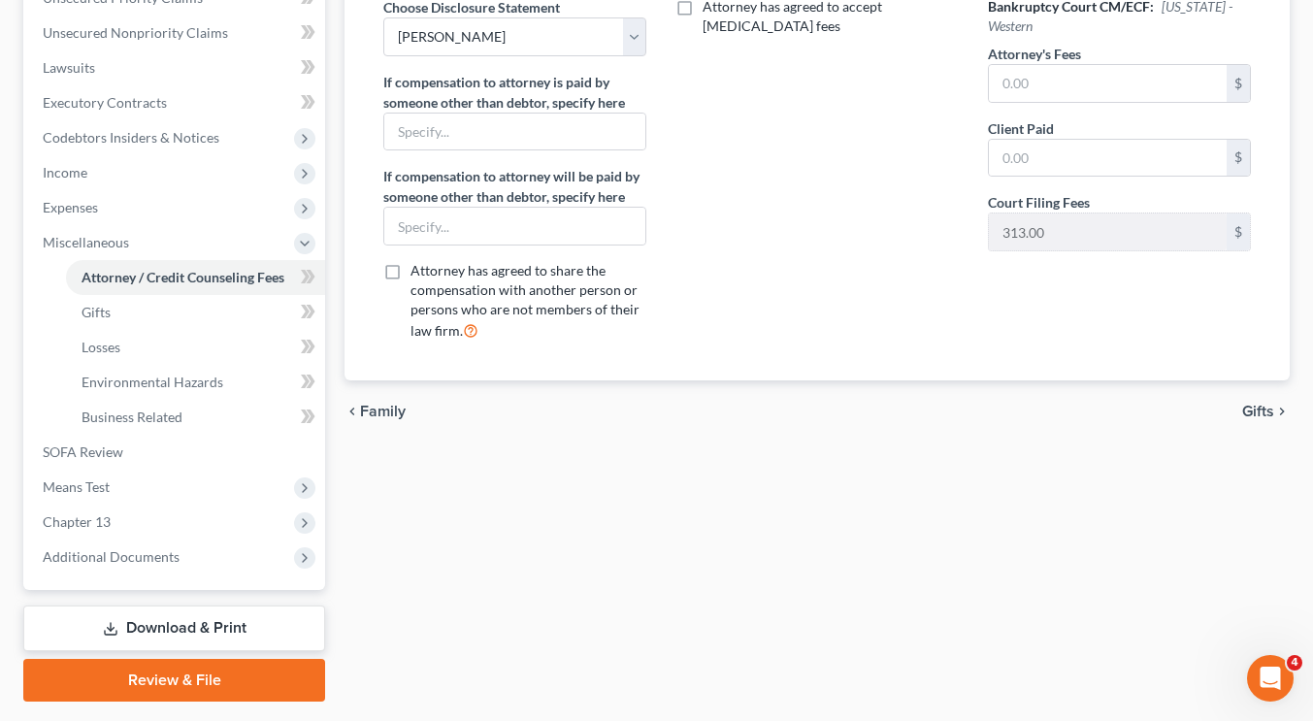
click at [1279, 416] on icon "chevron_right" at bounding box center [1282, 412] width 16 height 16
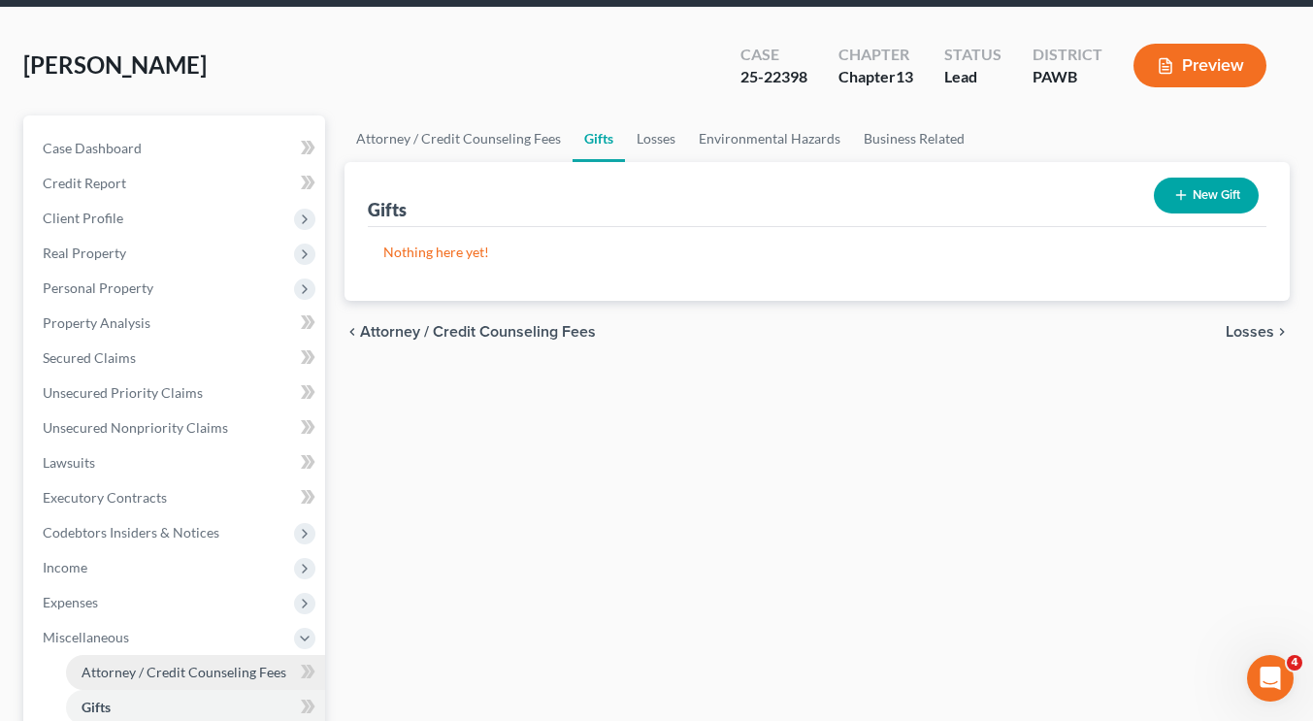
scroll to position [53, 0]
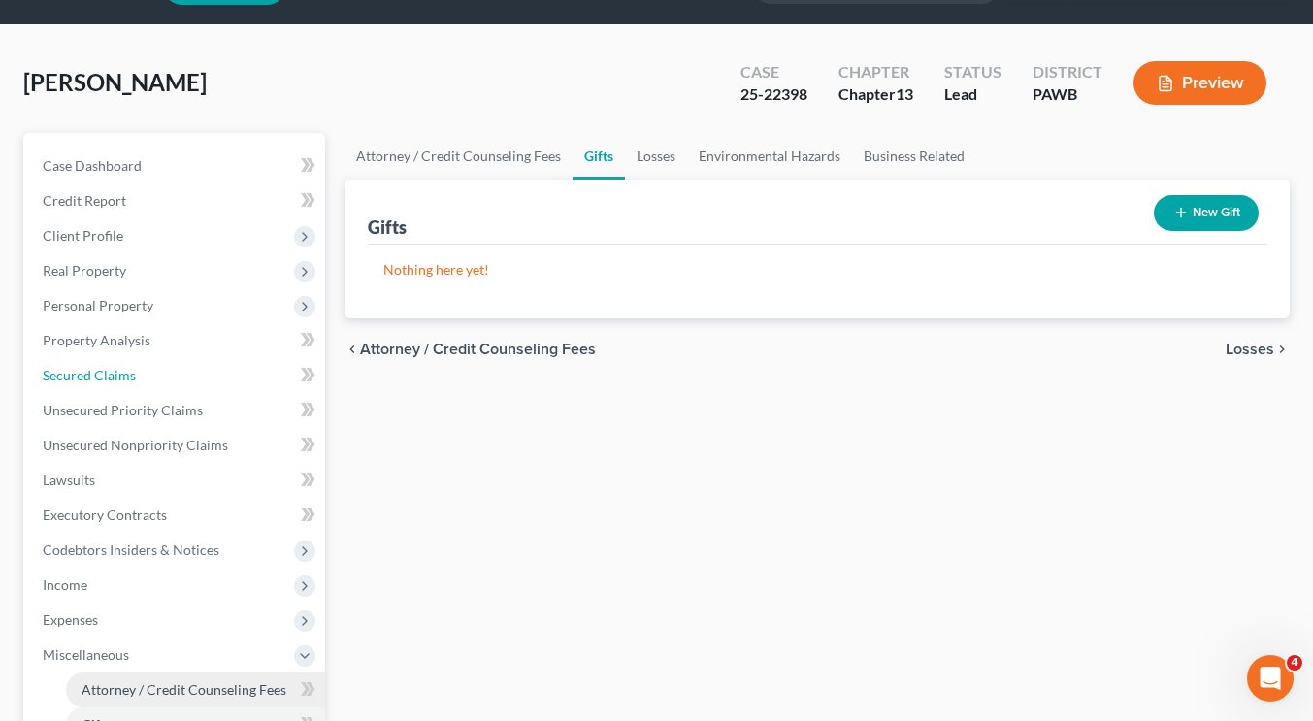
click at [181, 376] on link "Secured Claims" at bounding box center [176, 375] width 298 height 35
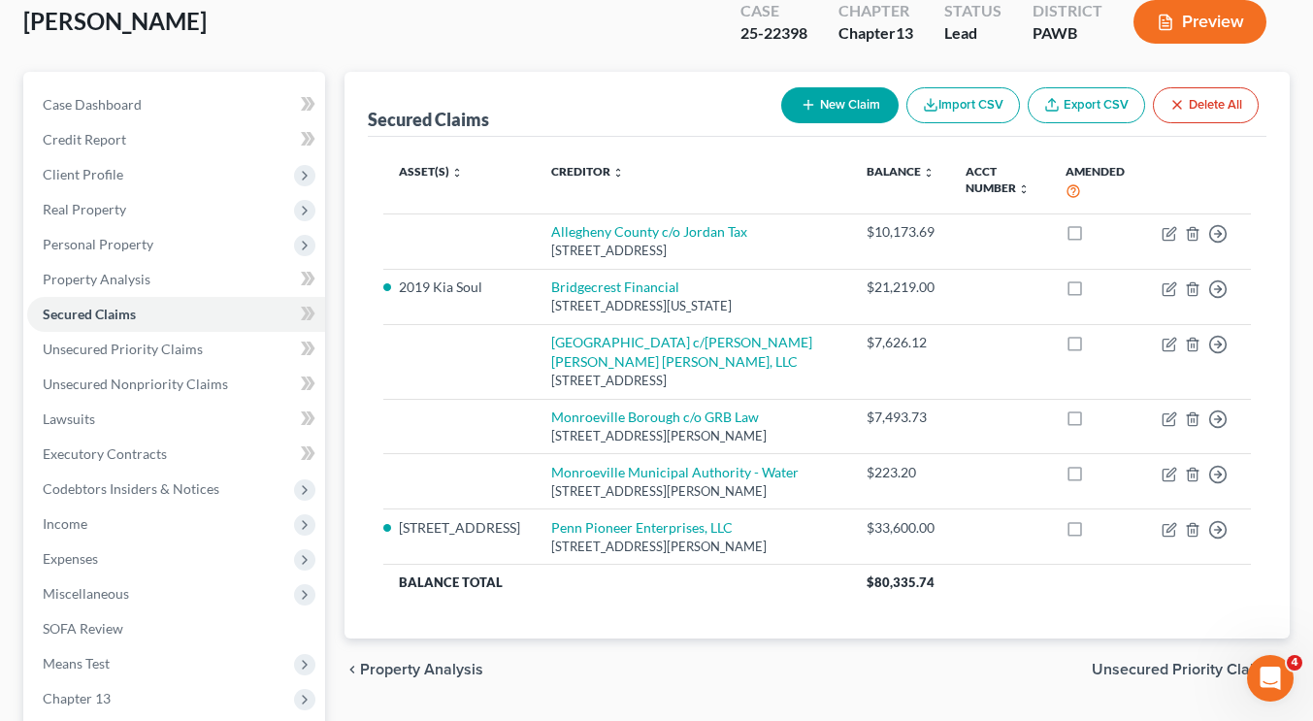
scroll to position [114, 0]
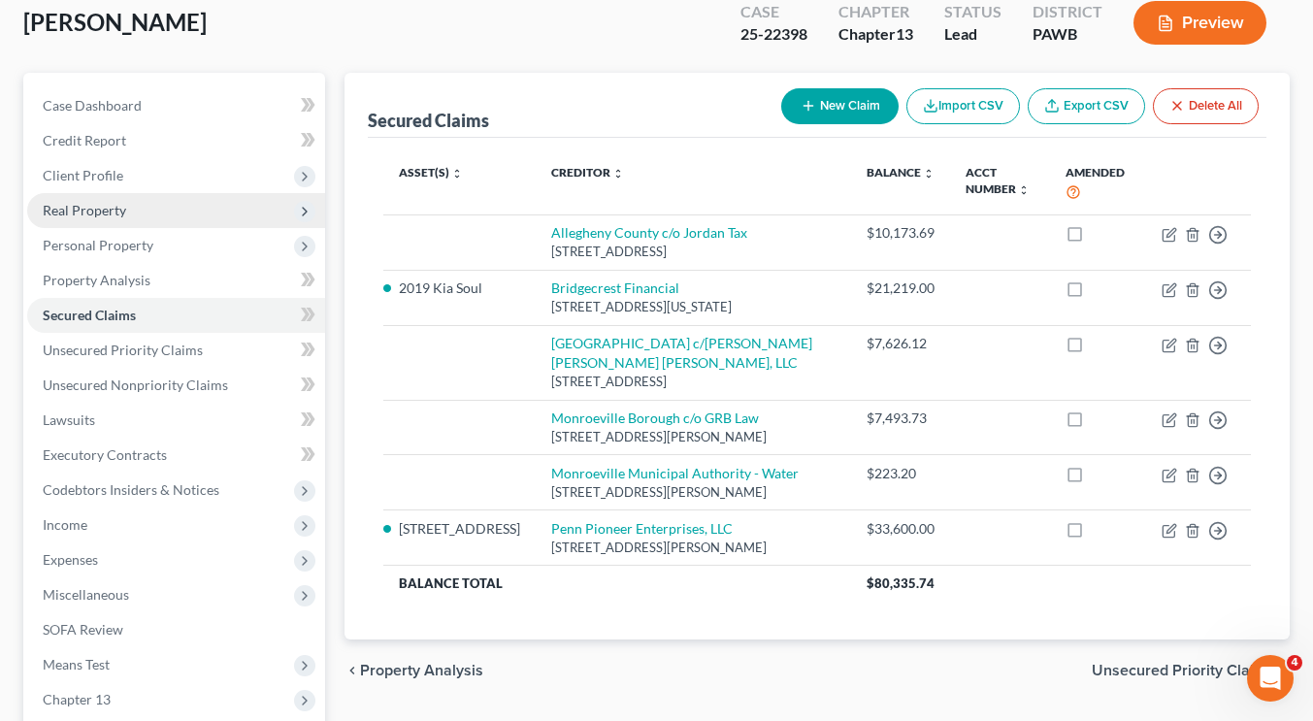
click at [129, 216] on span "Real Property" at bounding box center [176, 210] width 298 height 35
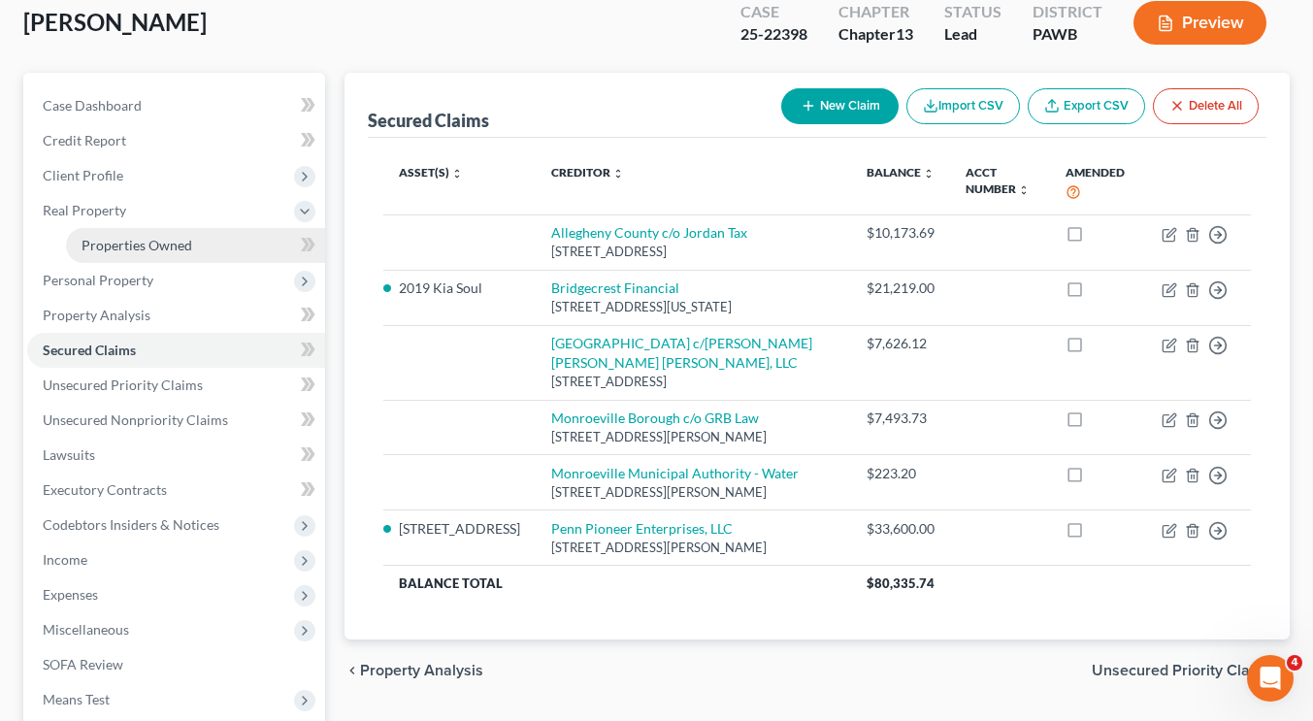
click at [122, 251] on span "Properties Owned" at bounding box center [137, 245] width 111 height 16
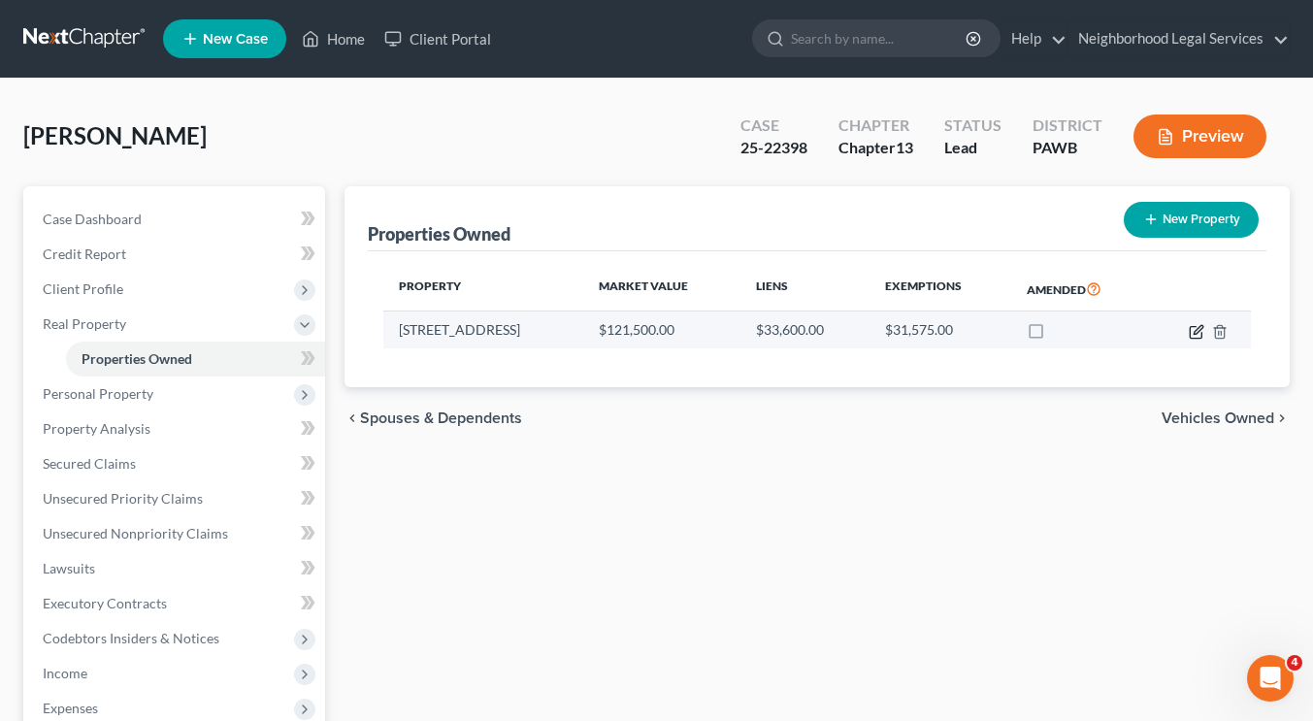
click at [1202, 328] on icon "button" at bounding box center [1197, 332] width 16 height 16
select select "39"
select select "0"
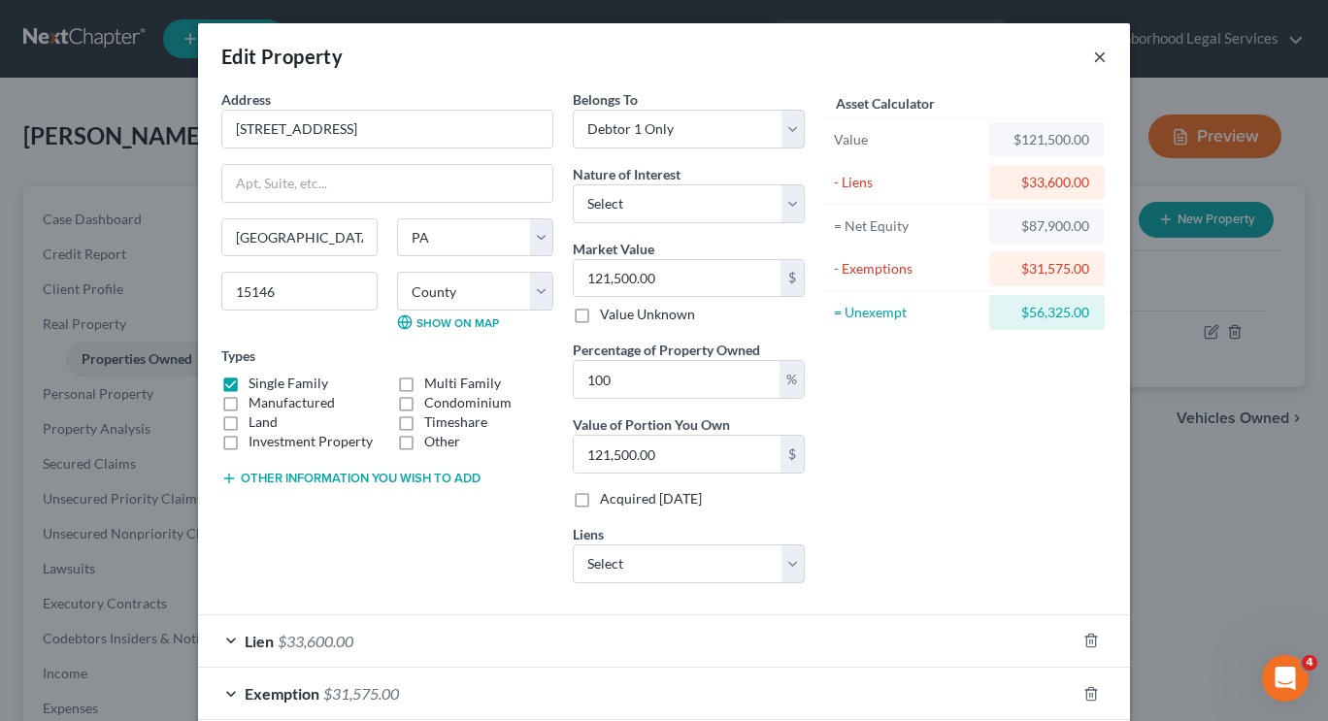
click at [1093, 55] on button "×" at bounding box center [1100, 56] width 14 height 23
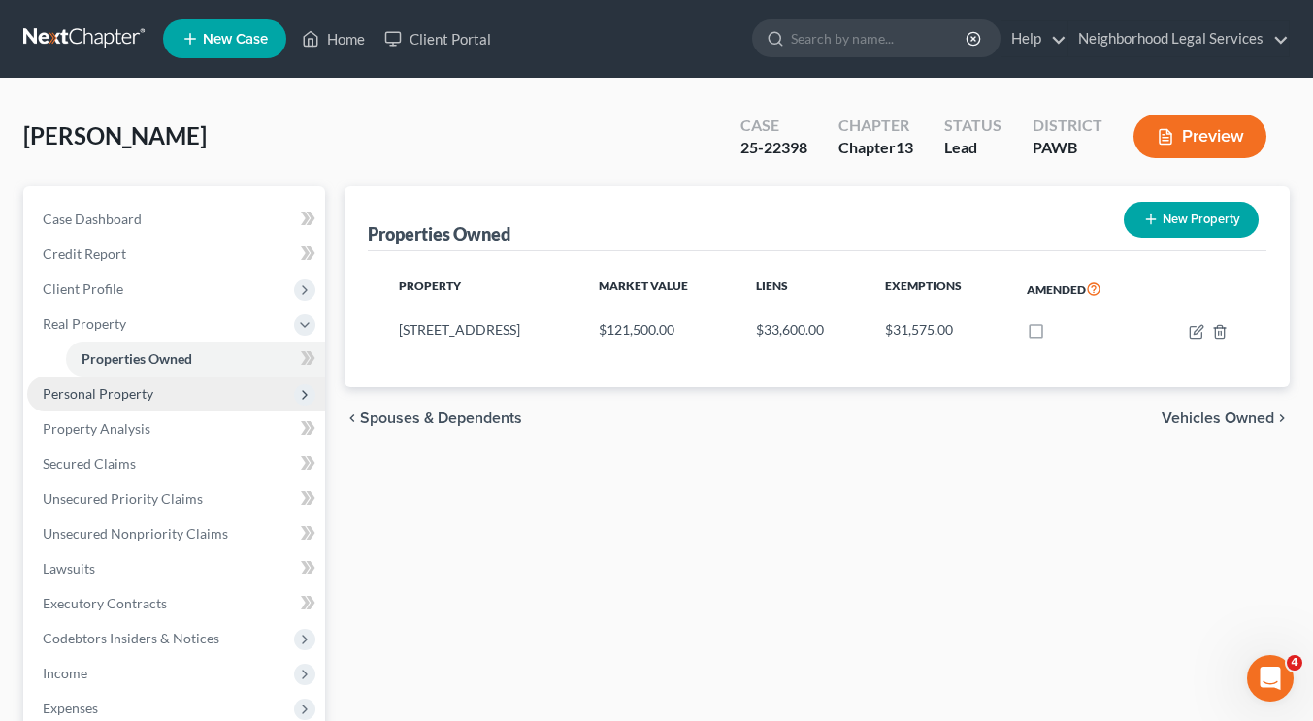
click at [94, 396] on span "Personal Property" at bounding box center [98, 393] width 111 height 16
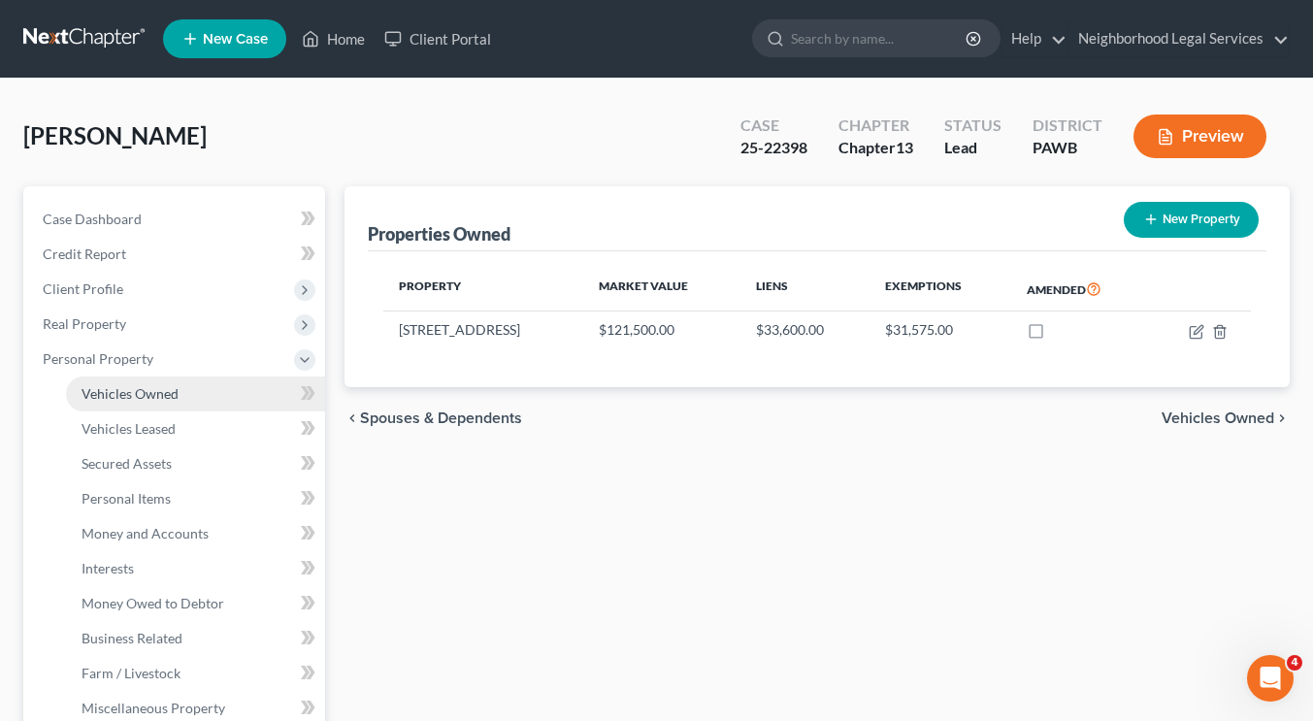
click at [114, 390] on span "Vehicles Owned" at bounding box center [130, 393] width 97 height 16
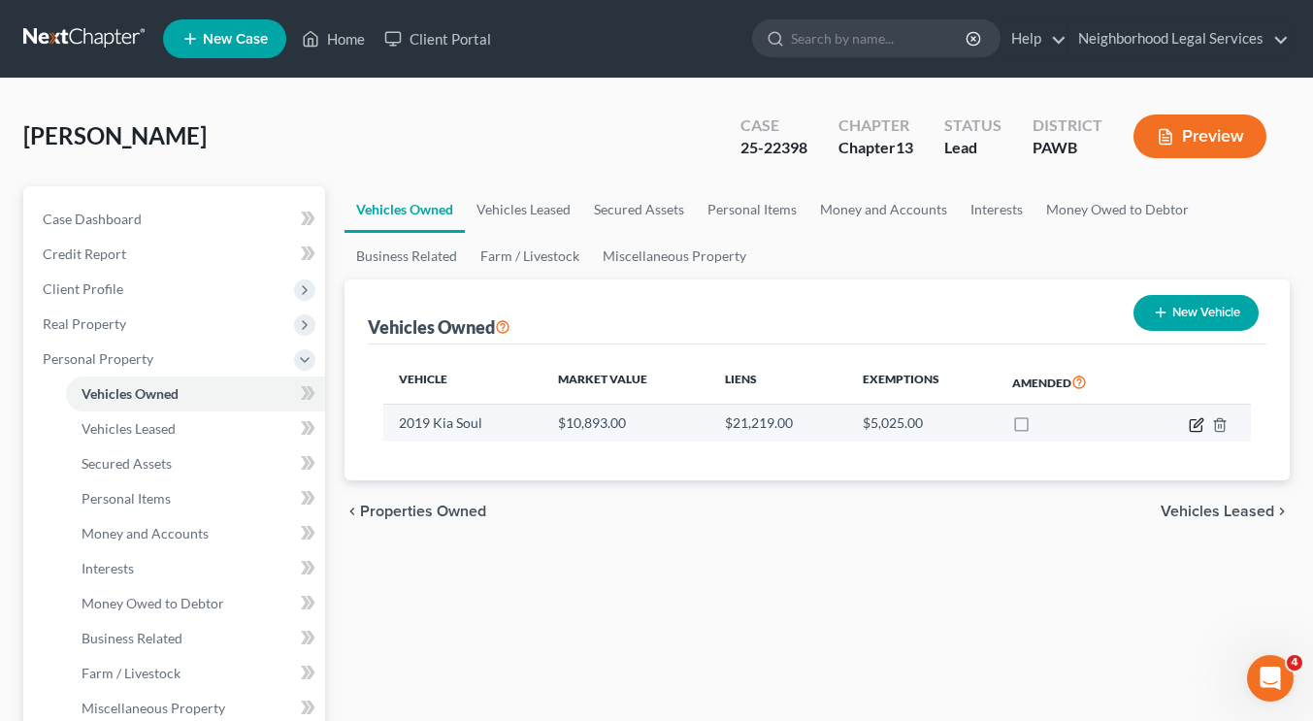
click at [1200, 430] on icon "button" at bounding box center [1197, 425] width 16 height 16
select select "0"
select select "7"
select select "1"
select select "0"
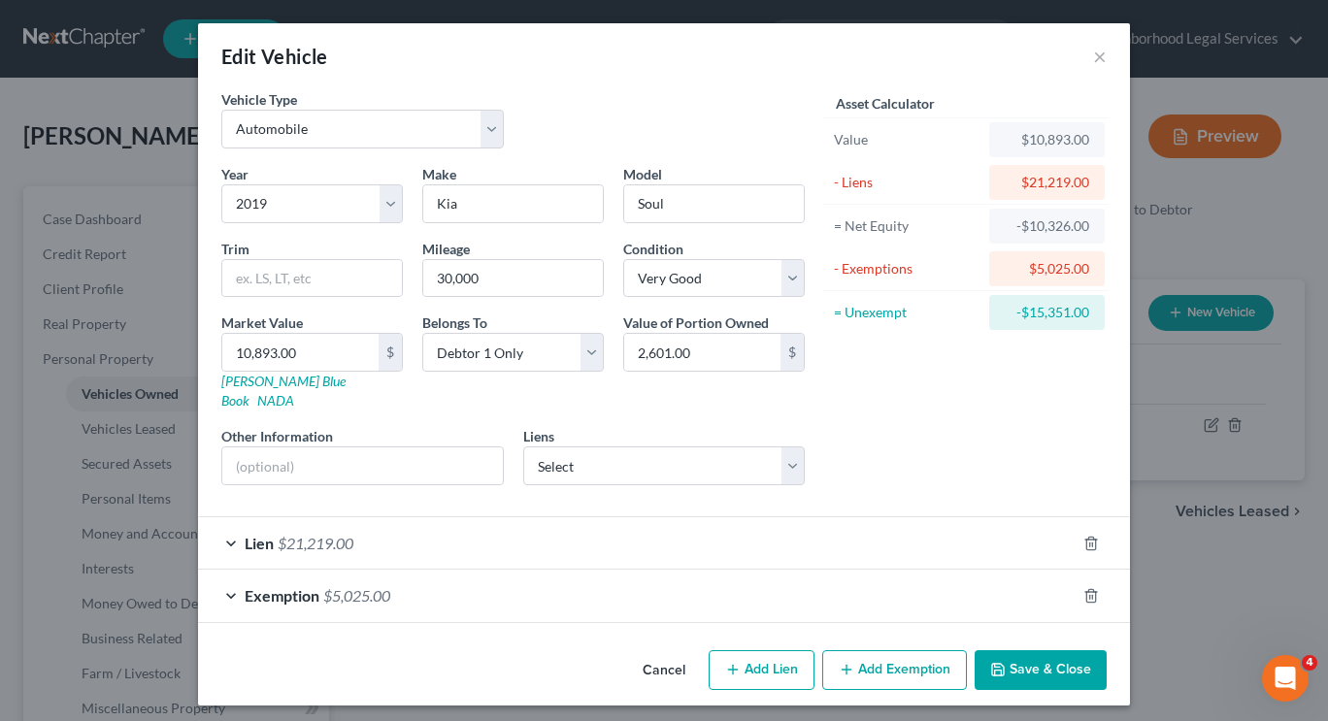
click at [520, 529] on div "Lien $21,219.00" at bounding box center [636, 542] width 877 height 51
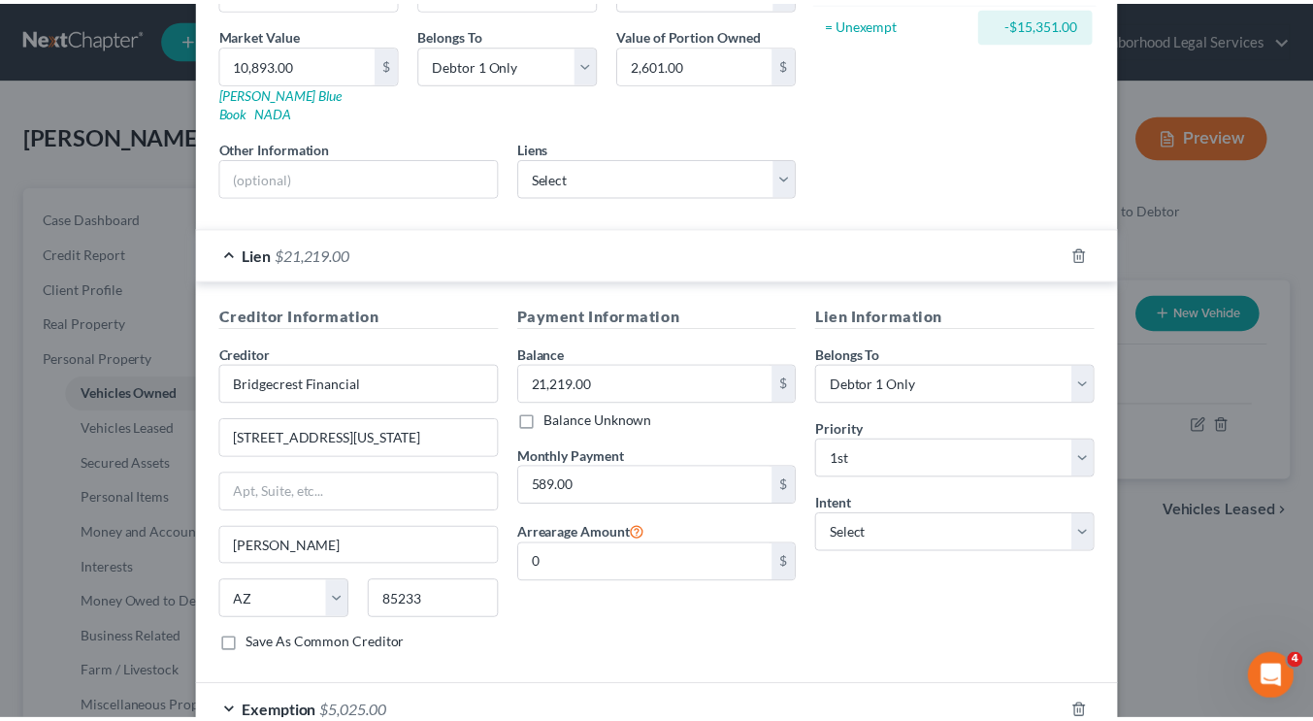
scroll to position [394, 0]
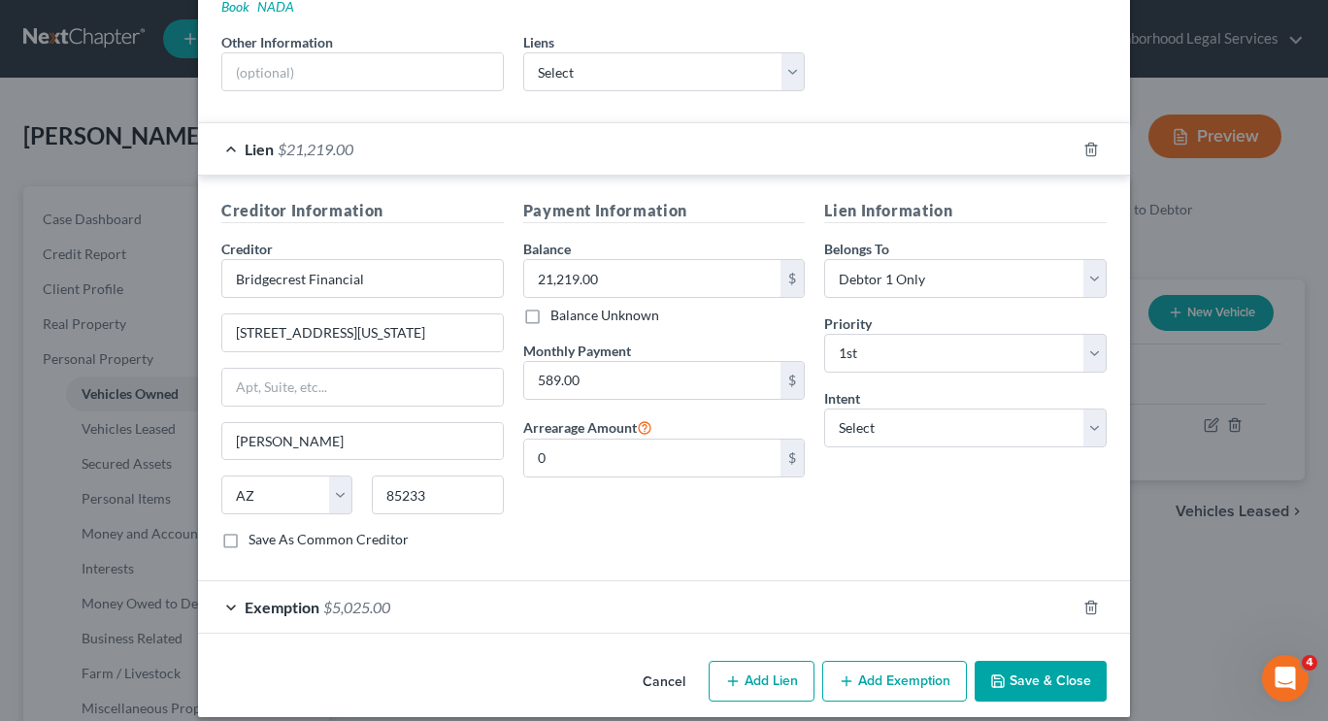
click at [996, 661] on button "Save & Close" at bounding box center [1040, 681] width 132 height 41
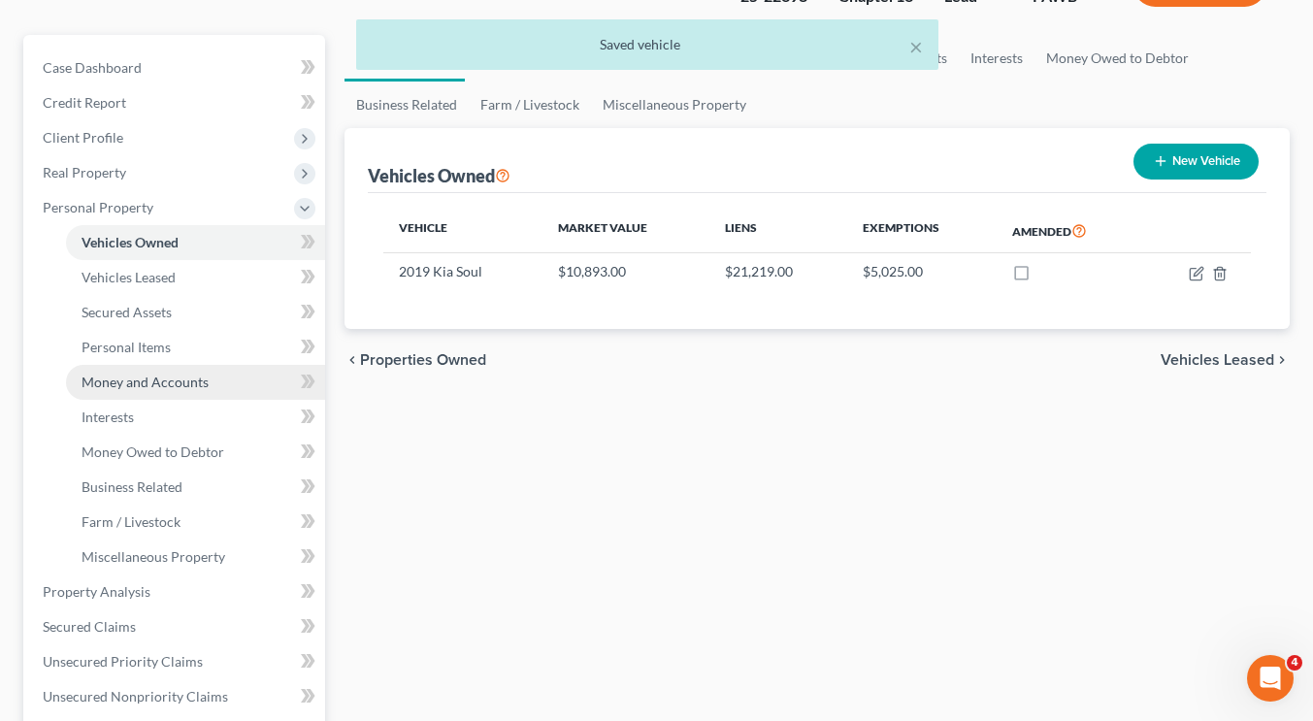
scroll to position [163, 0]
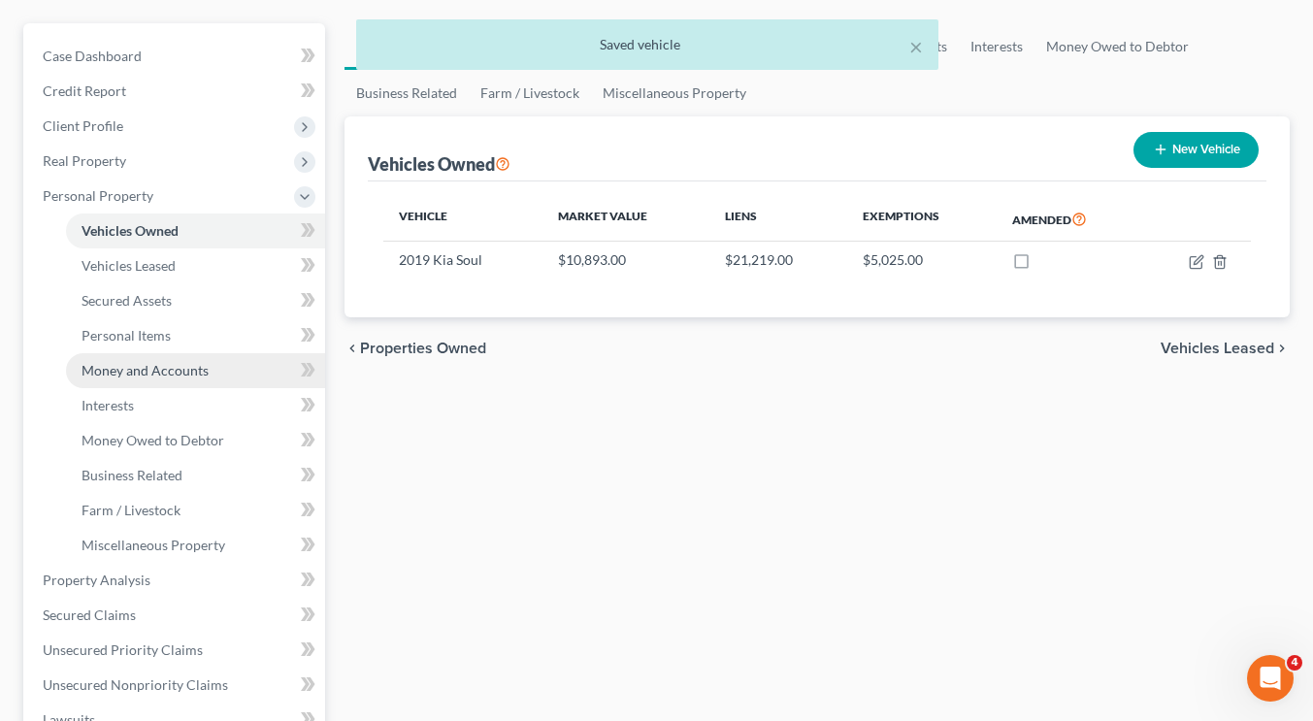
click at [179, 381] on link "Money and Accounts" at bounding box center [195, 370] width 259 height 35
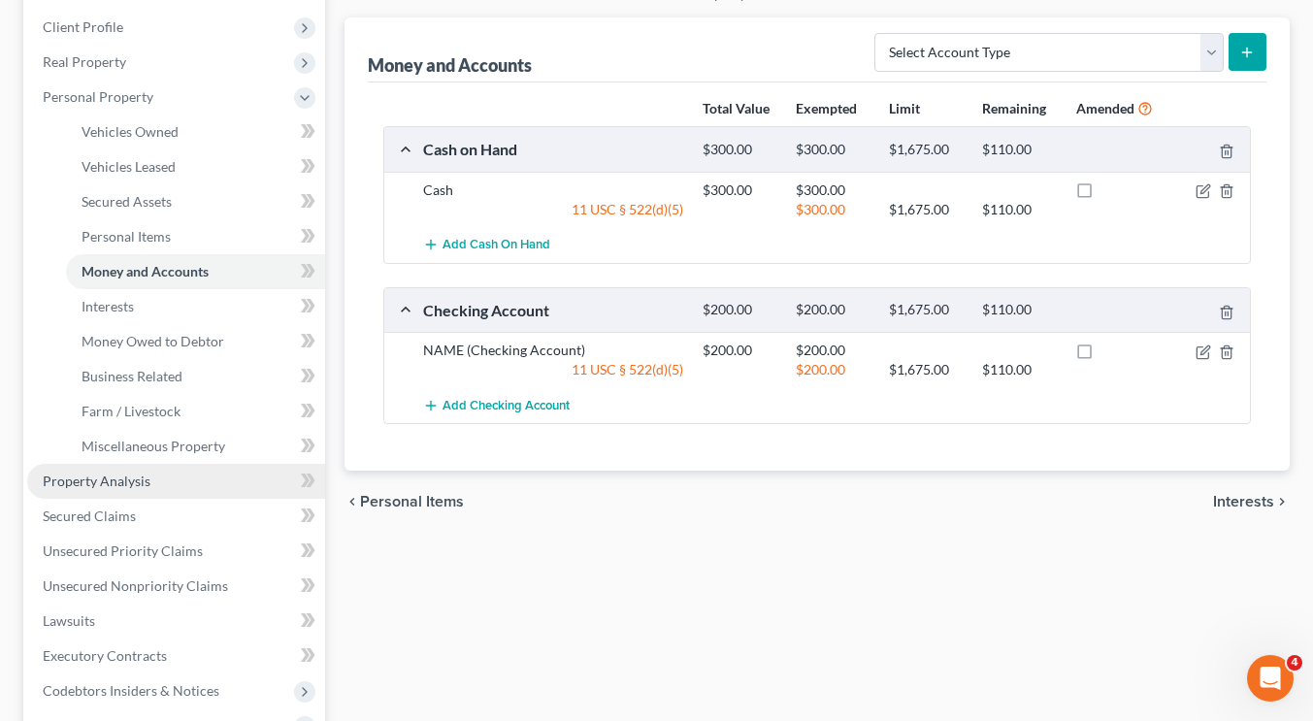
scroll to position [364, 0]
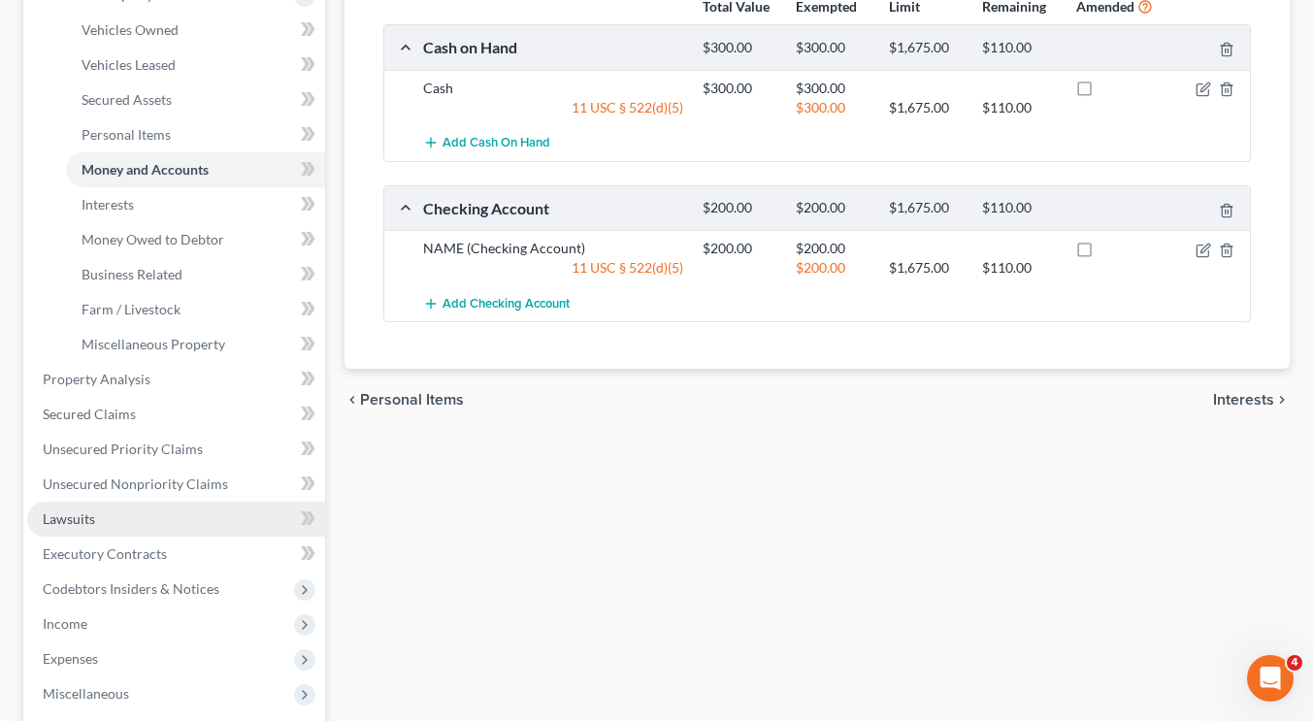
click at [137, 512] on link "Lawsuits" at bounding box center [176, 519] width 298 height 35
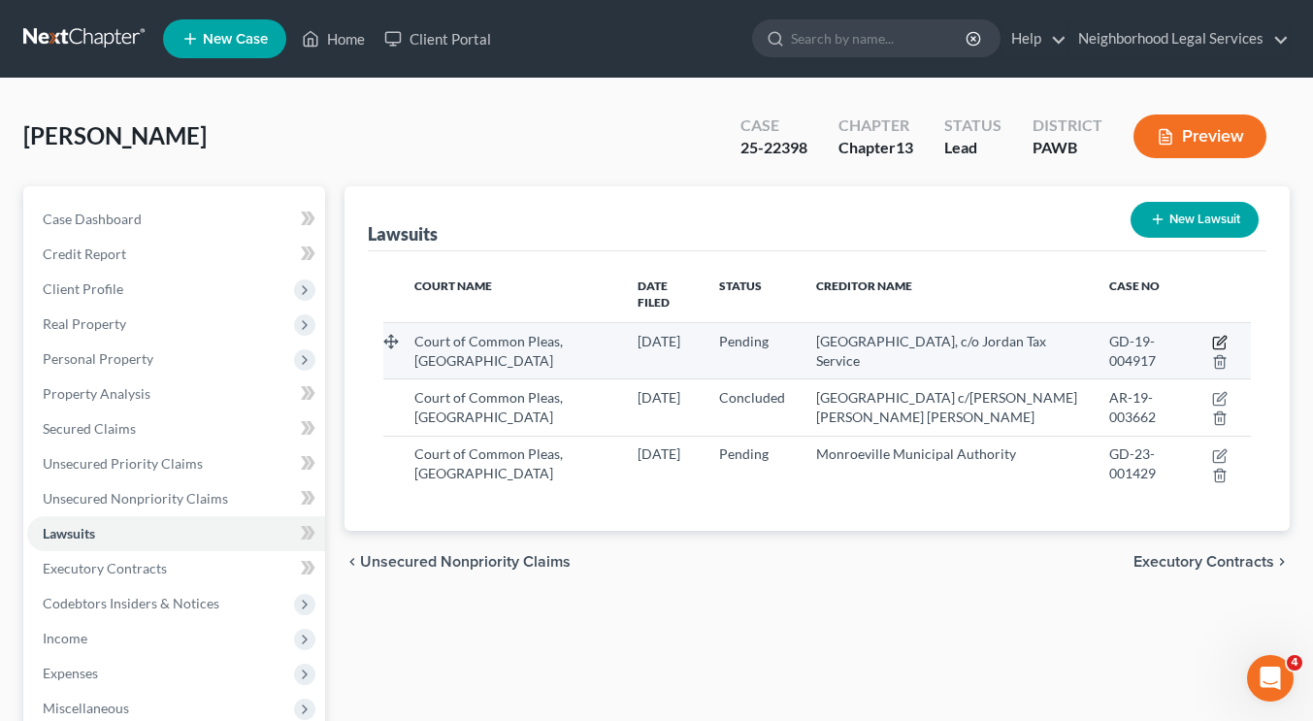
click at [1222, 335] on icon "button" at bounding box center [1220, 343] width 16 height 16
select select "39"
select select "0"
select select "3"
select select "39"
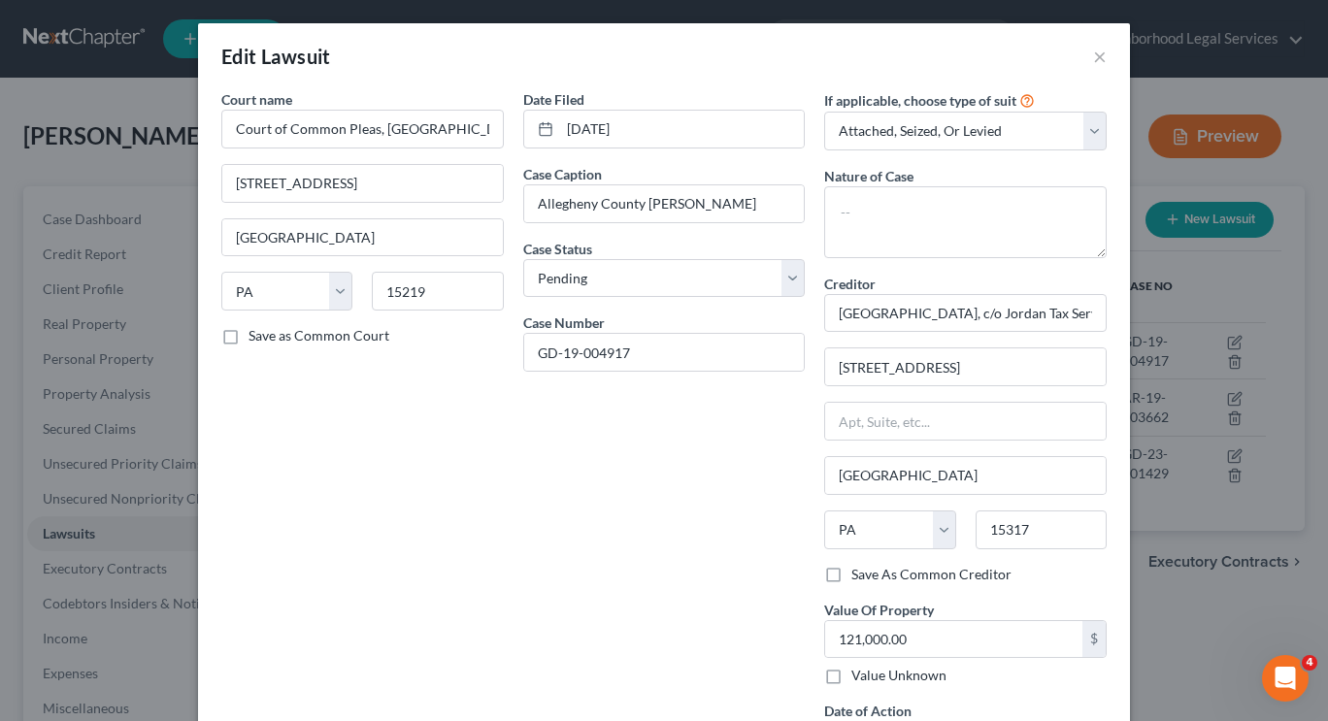
scroll to position [5, 0]
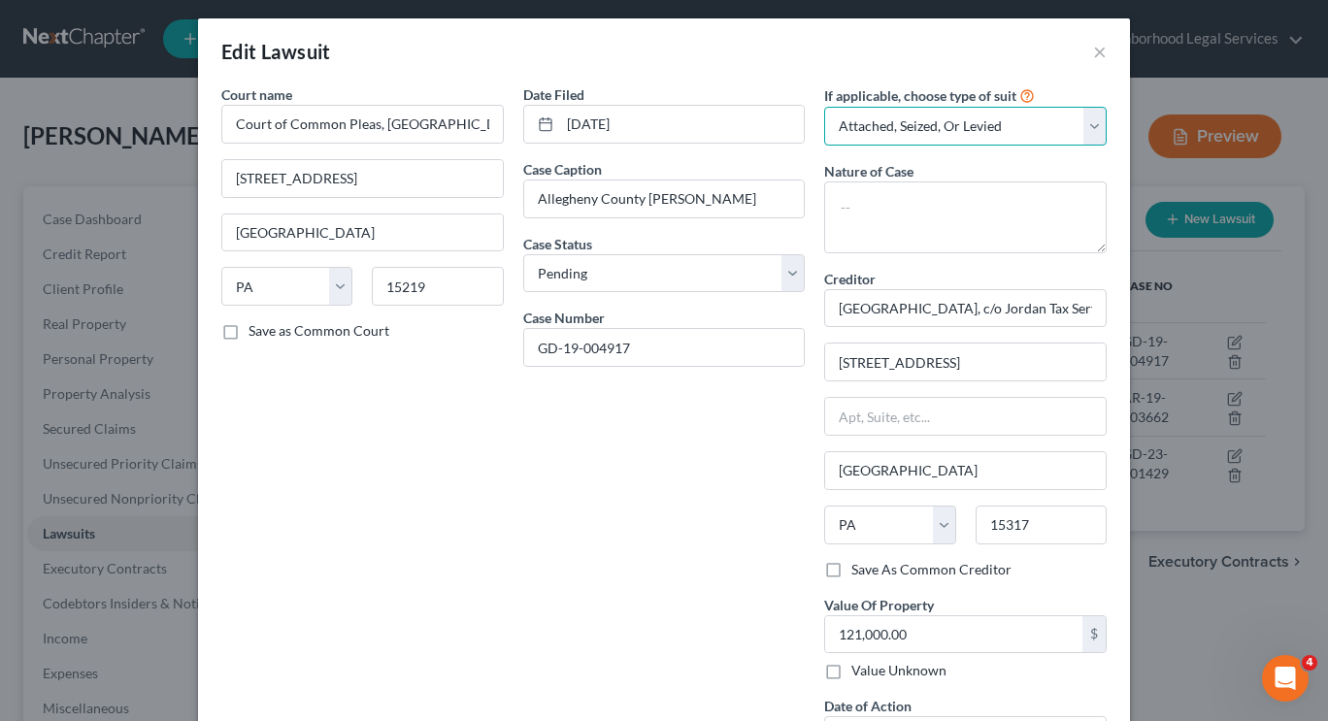
click at [1034, 129] on select "Select Repossession Garnishment Foreclosure Attached, Seized, Or Levied Other" at bounding box center [965, 126] width 282 height 39
select select "4"
click at [824, 107] on select "Select Repossession Garnishment Foreclosure Attached, Seized, Or Levied Other" at bounding box center [965, 126] width 282 height 39
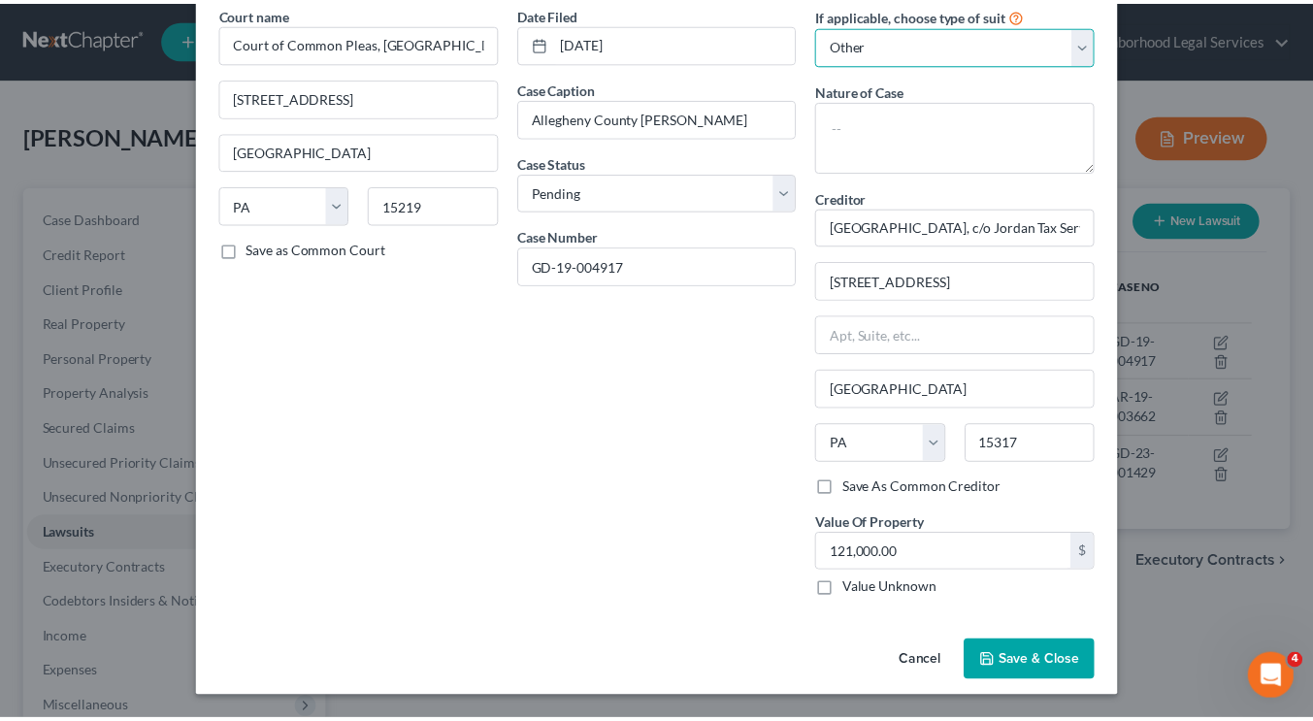
scroll to position [0, 0]
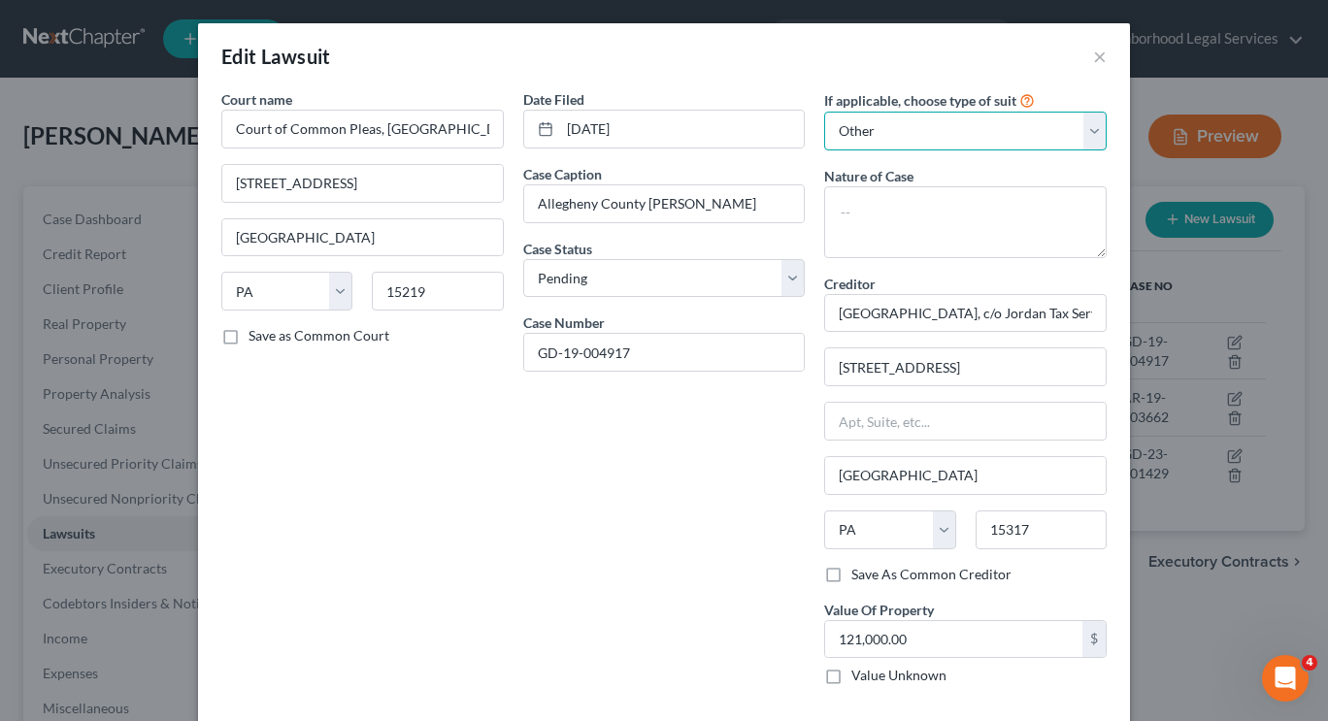
click at [887, 148] on select "Select Repossession Garnishment Foreclosure Attached, Seized, Or Levied Other" at bounding box center [965, 131] width 282 height 39
select select
click at [824, 112] on select "Select Repossession Garnishment Foreclosure Attached, Seized, Or Levied Other" at bounding box center [965, 131] width 282 height 39
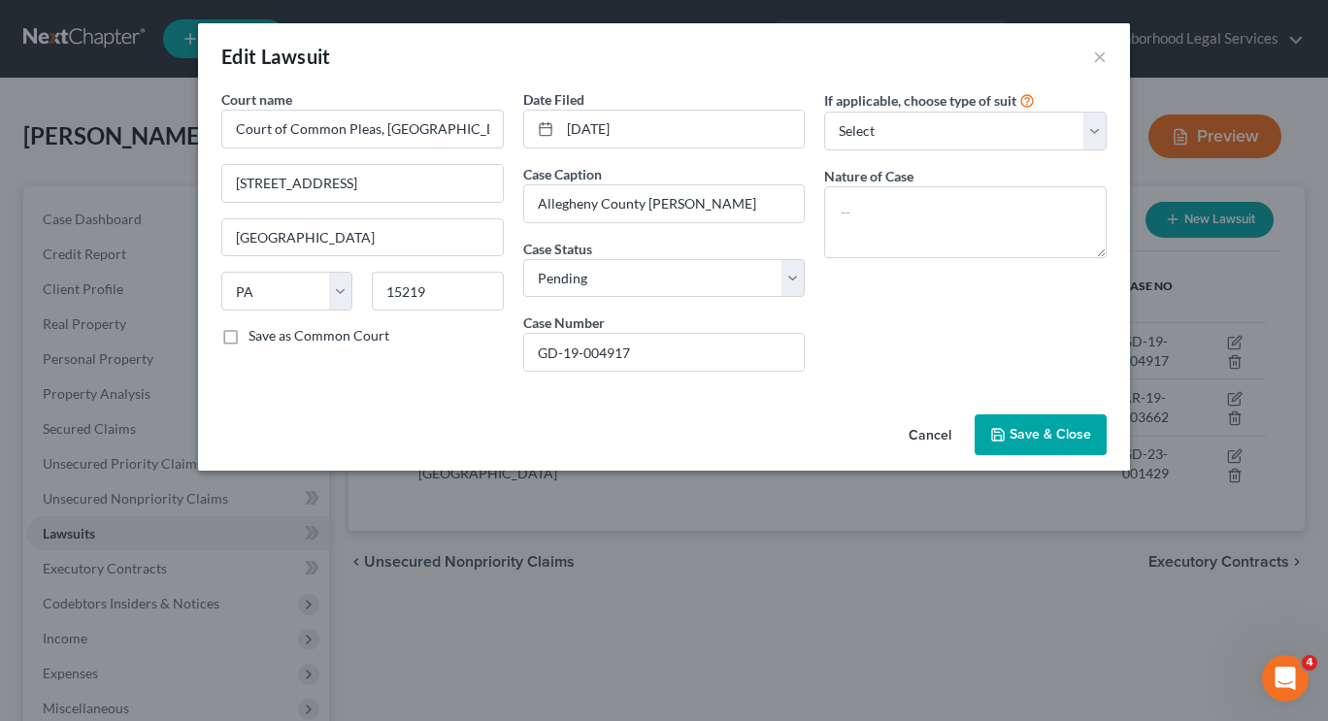
click at [1051, 427] on span "Save & Close" at bounding box center [1050, 434] width 82 height 16
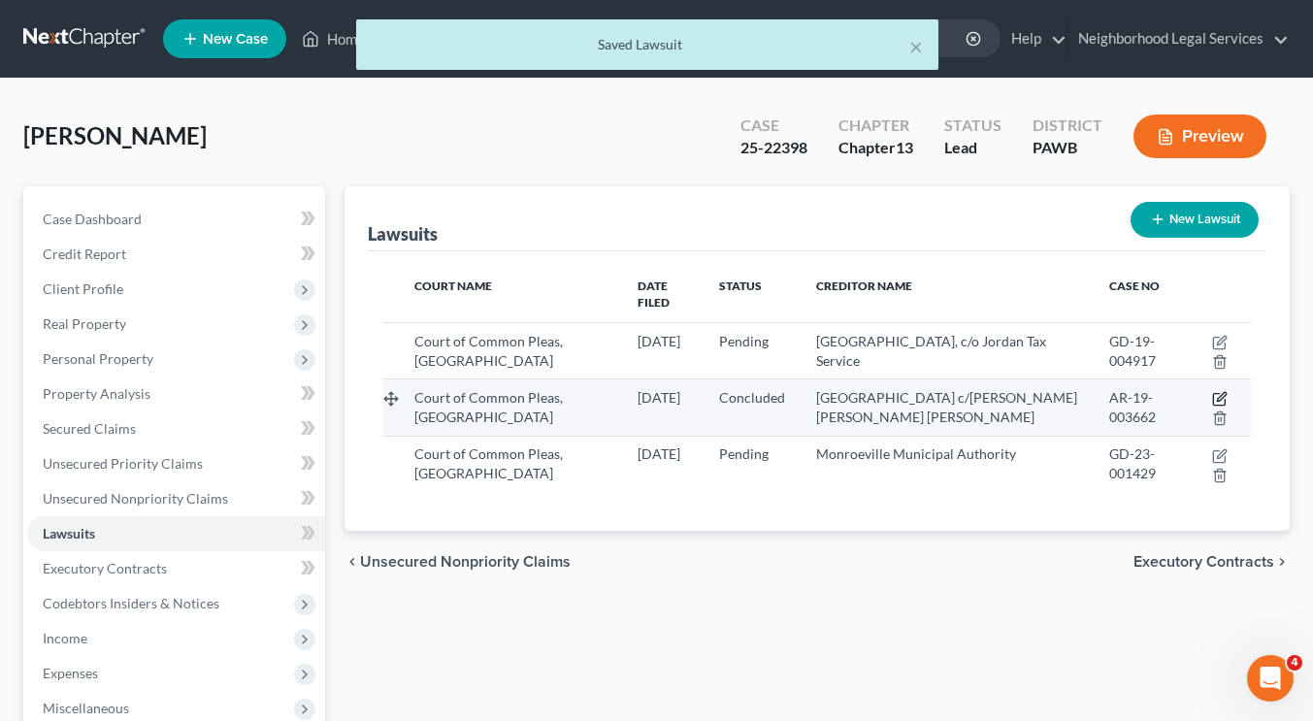
click at [1223, 391] on icon "button" at bounding box center [1220, 399] width 16 height 16
select select "39"
select select "2"
select select "3"
select select "39"
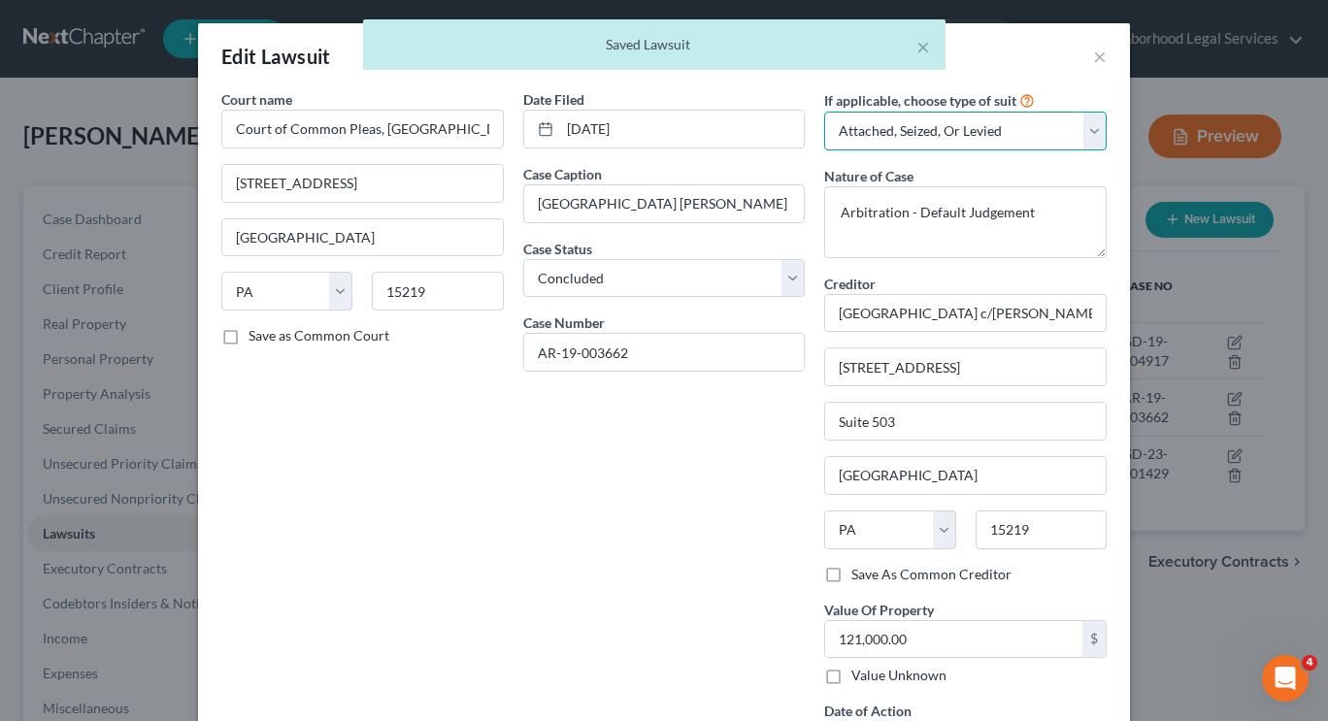
click at [967, 137] on select "Select Repossession Garnishment Foreclosure Attached, Seized, Or Levied Other" at bounding box center [965, 131] width 282 height 39
select select
click at [824, 112] on select "Select Repossession Garnishment Foreclosure Attached, Seized, Or Levied Other" at bounding box center [965, 131] width 282 height 39
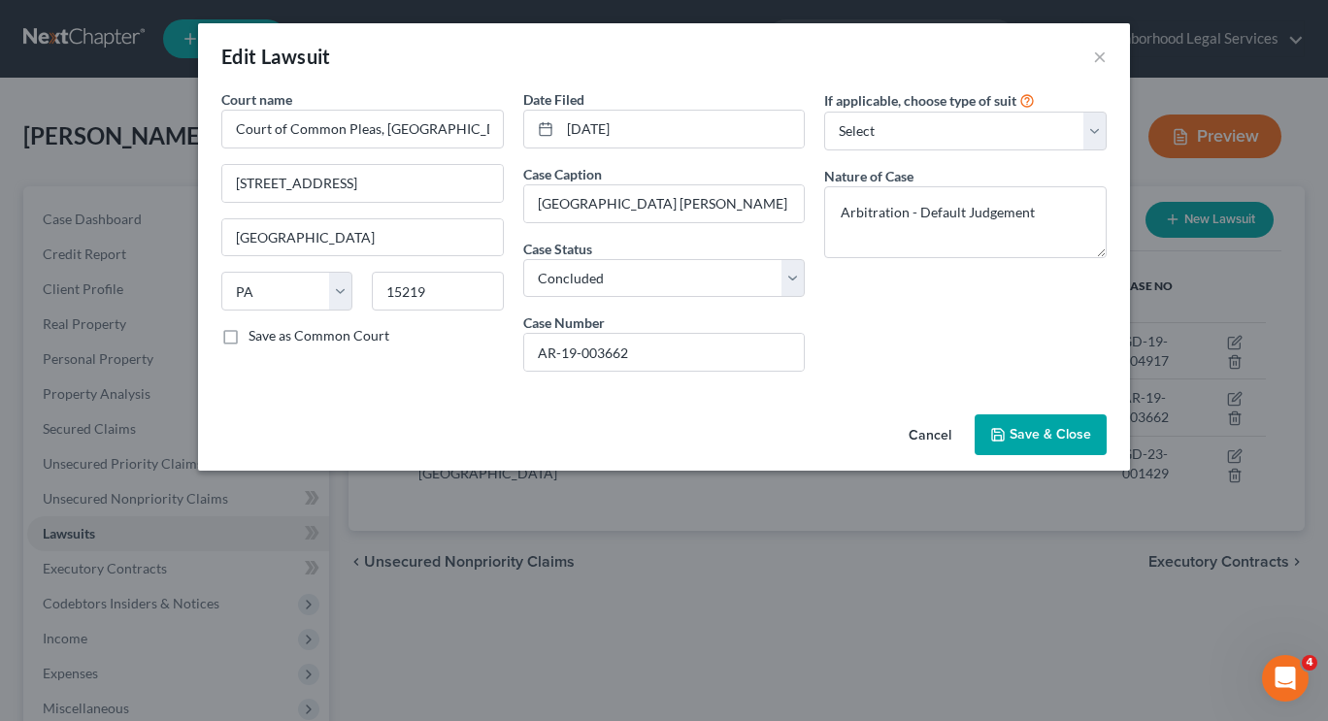
click at [1055, 442] on span "Save & Close" at bounding box center [1050, 434] width 82 height 16
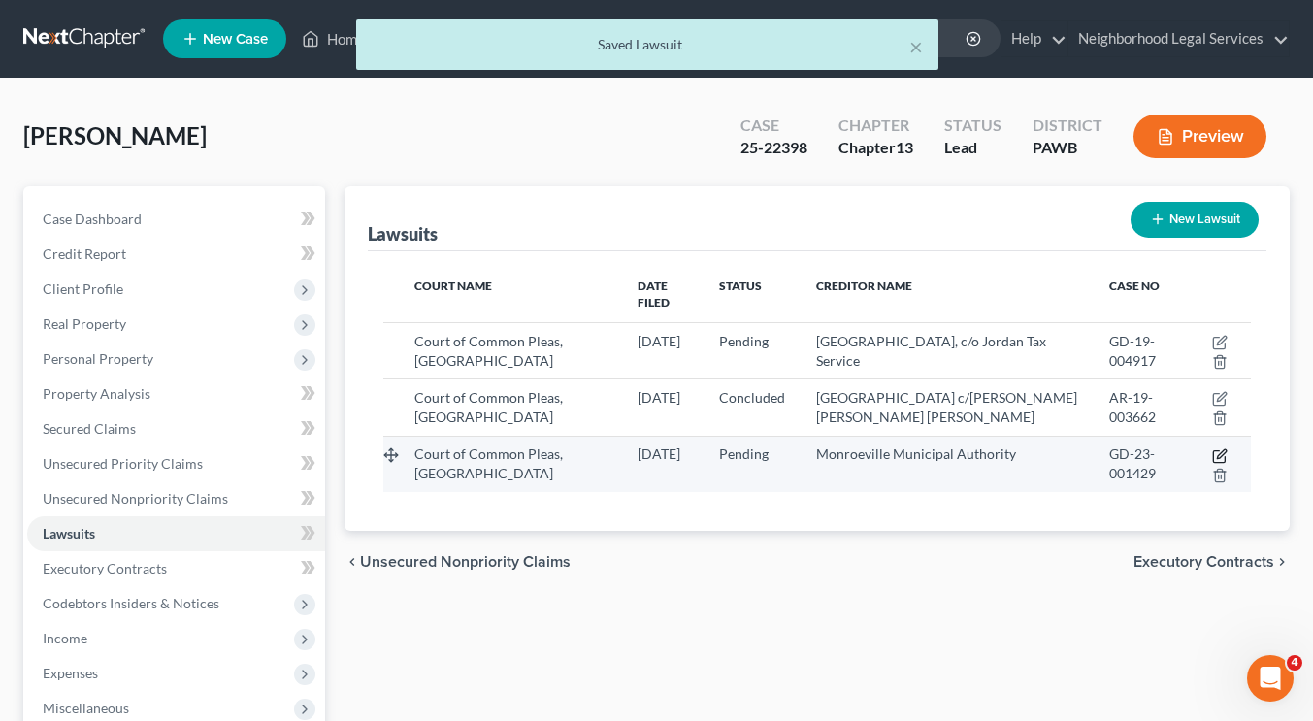
click at [1222, 449] on icon "button" at bounding box center [1221, 453] width 9 height 9
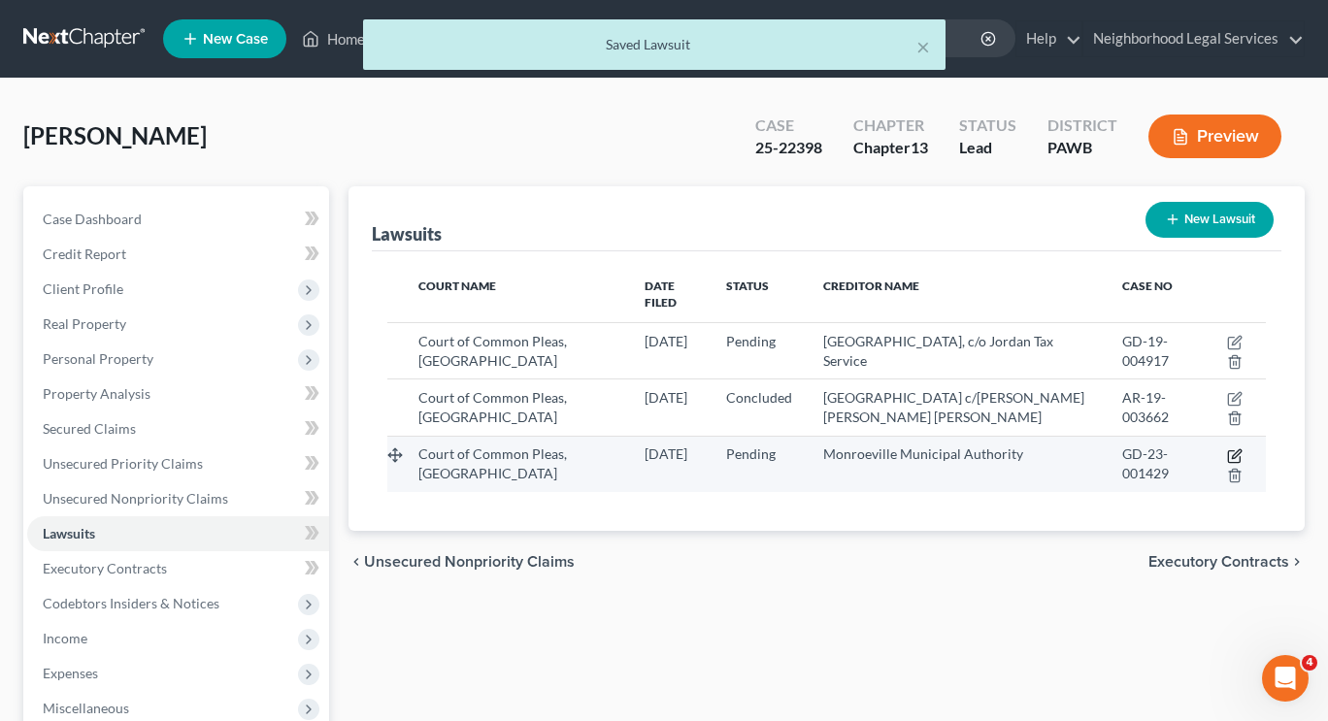
select select "39"
select select "0"
select select "3"
select select "39"
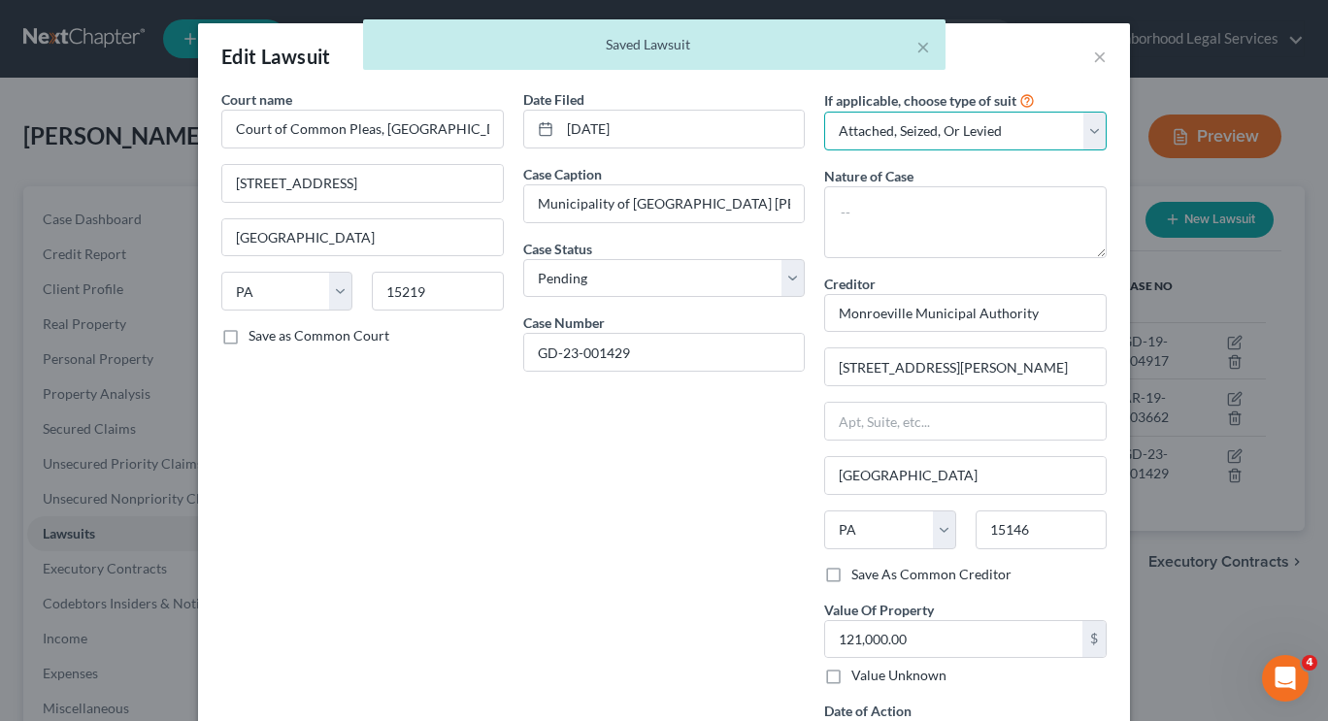
click at [1024, 134] on select "Select Repossession Garnishment Foreclosure Attached, Seized, Or Levied Other" at bounding box center [965, 131] width 282 height 39
select select
click at [824, 112] on select "Select Repossession Garnishment Foreclosure Attached, Seized, Or Levied Other" at bounding box center [965, 131] width 282 height 39
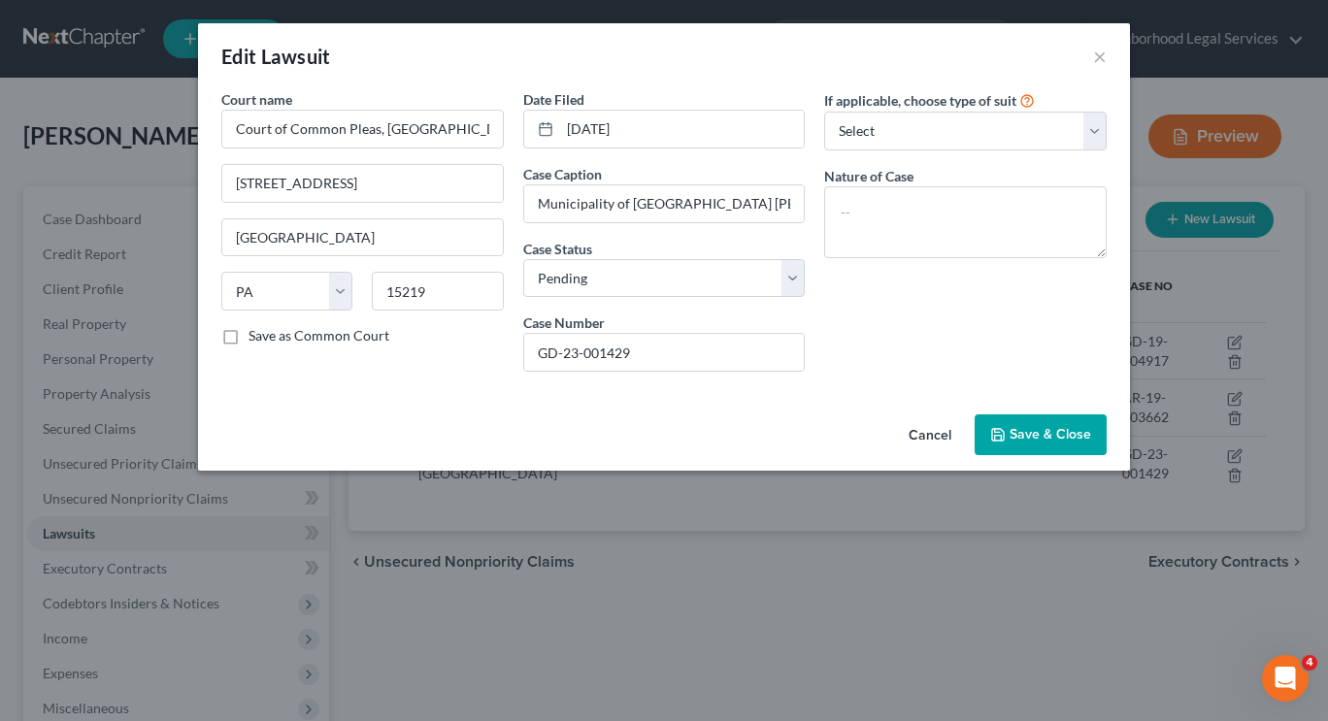
click at [1044, 421] on button "Save & Close" at bounding box center [1040, 434] width 132 height 41
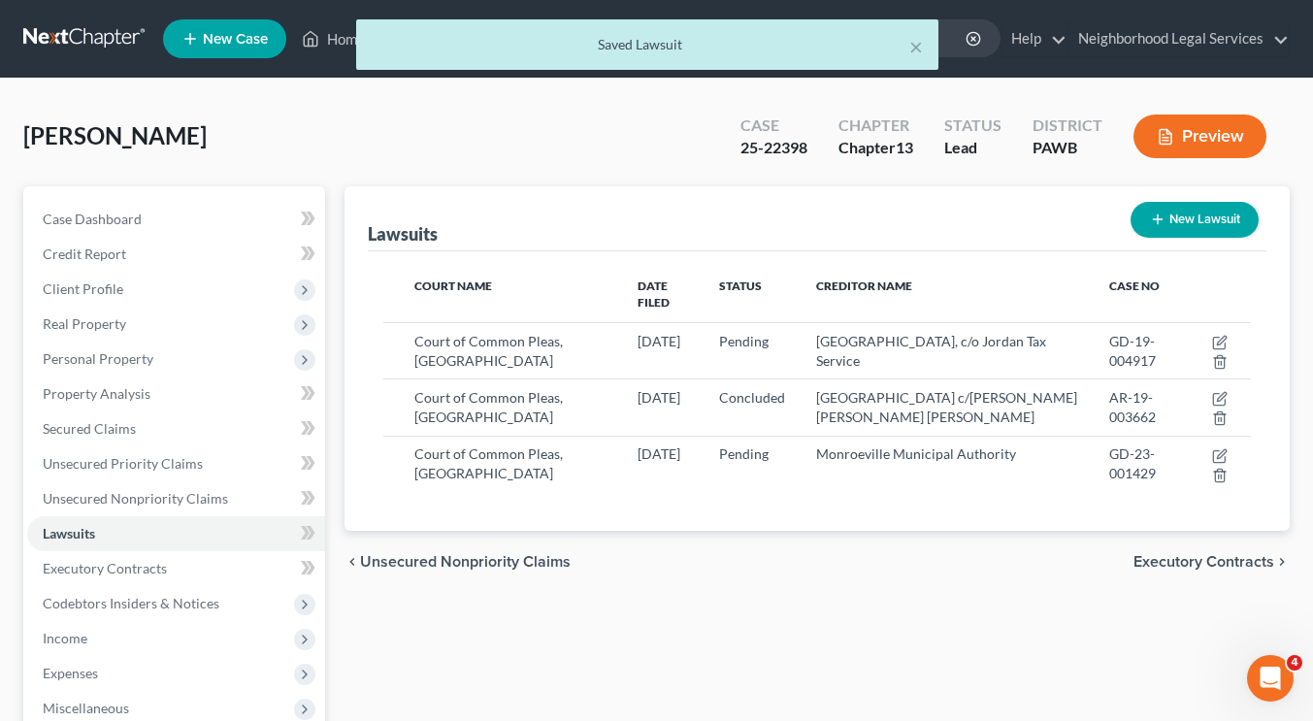
click at [592, 486] on div "Court Name Date Filed Status Creditor Name Case No Court of Common Pleas, Alleg…" at bounding box center [817, 391] width 899 height 280
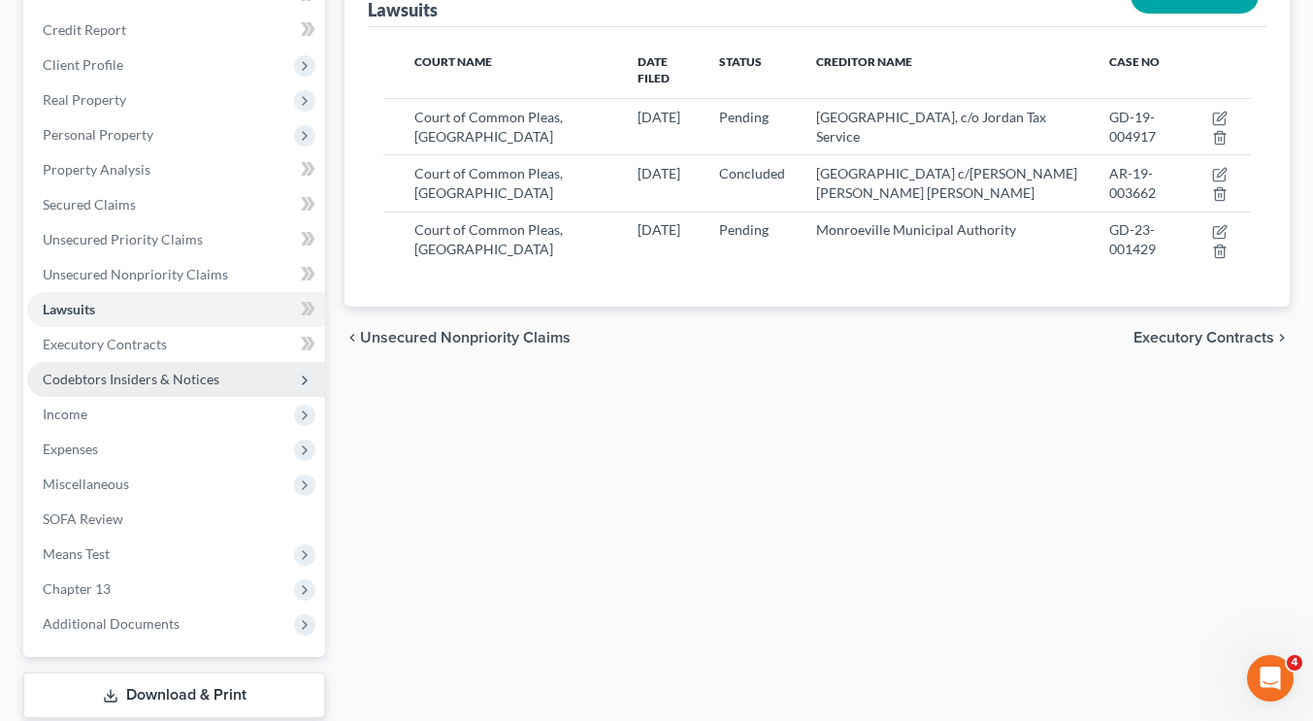
click at [184, 371] on span "Codebtors Insiders & Notices" at bounding box center [131, 379] width 177 height 16
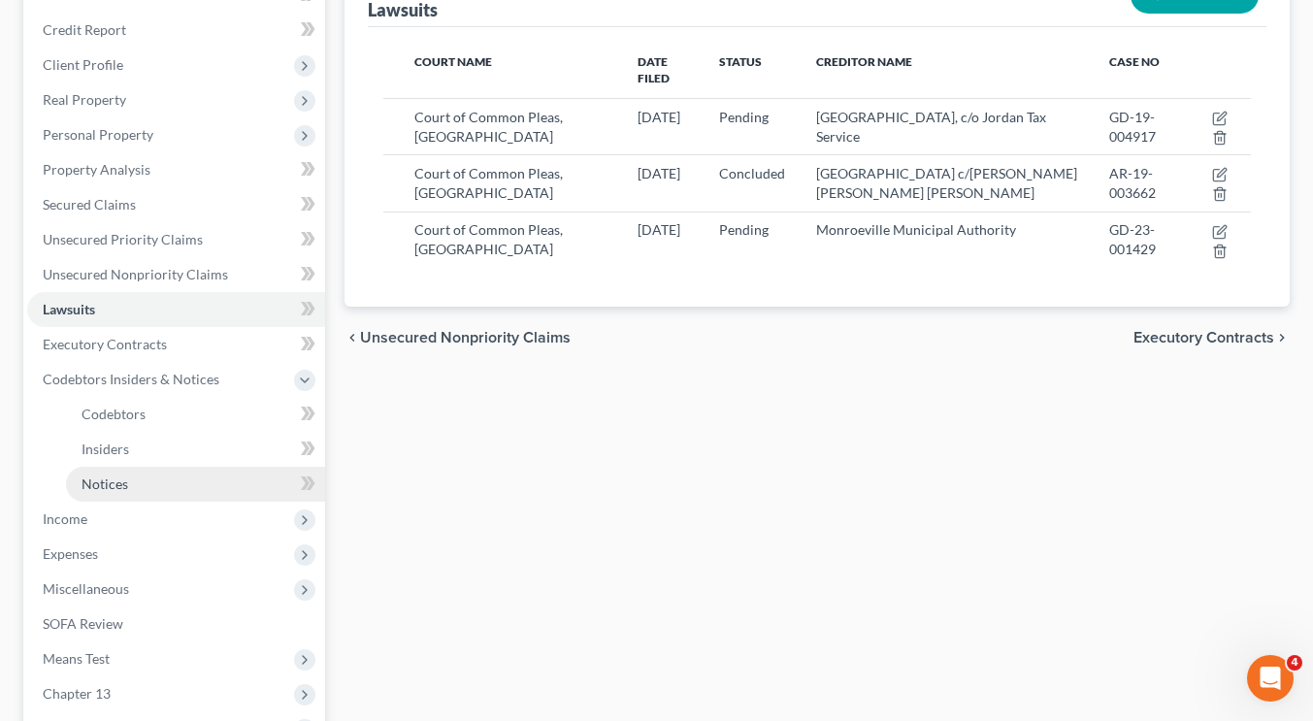
click at [168, 485] on link "Notices" at bounding box center [195, 484] width 259 height 35
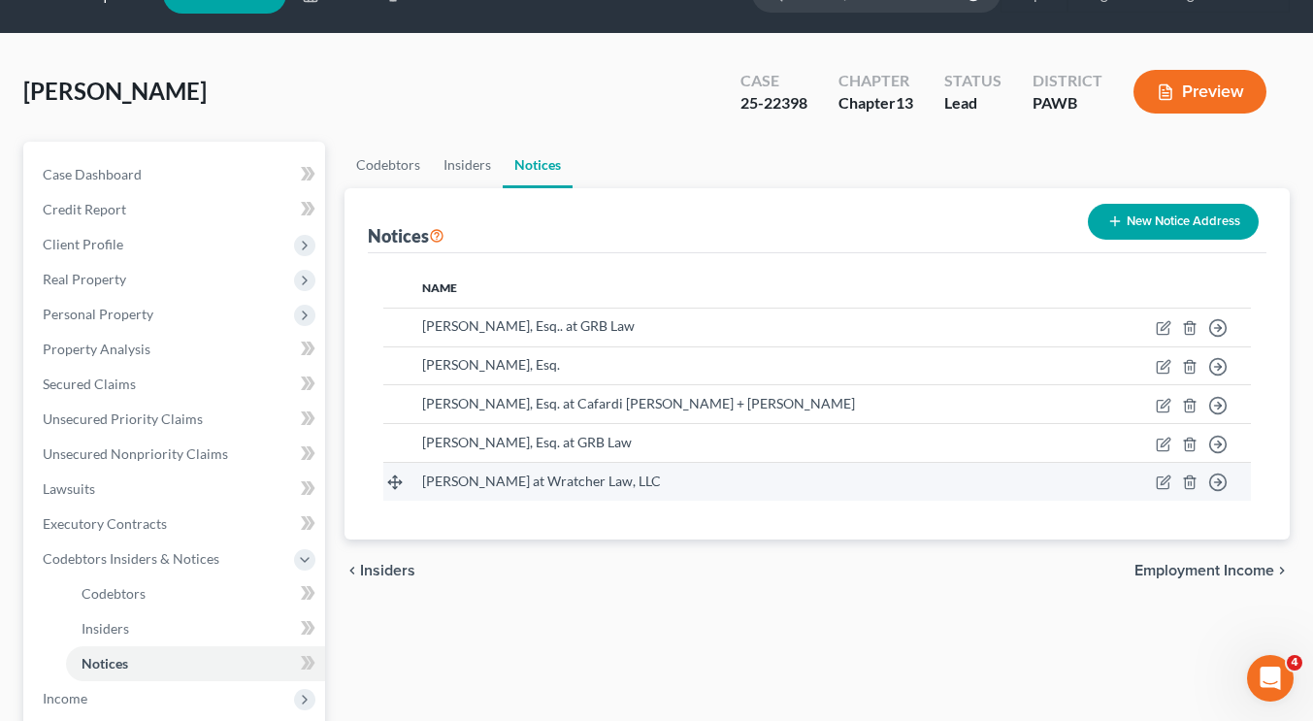
scroll to position [47, 0]
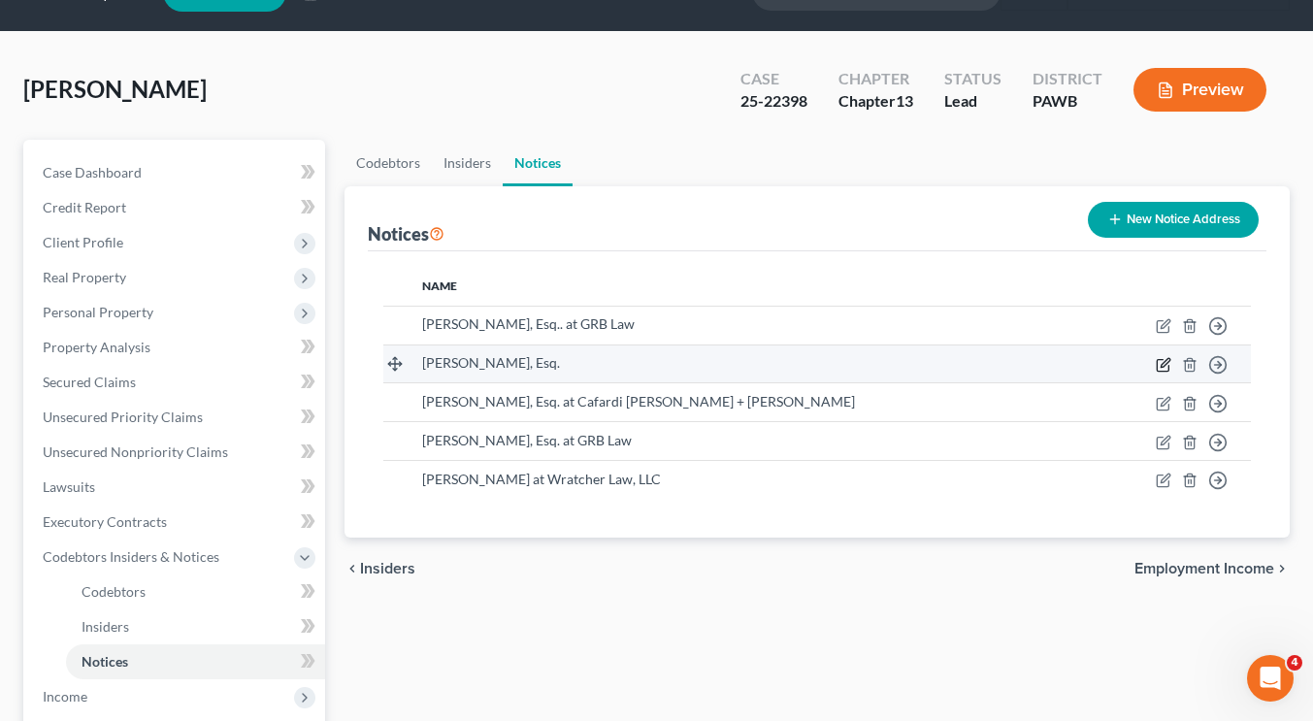
click at [1163, 367] on icon "button" at bounding box center [1165, 362] width 9 height 9
select select "39"
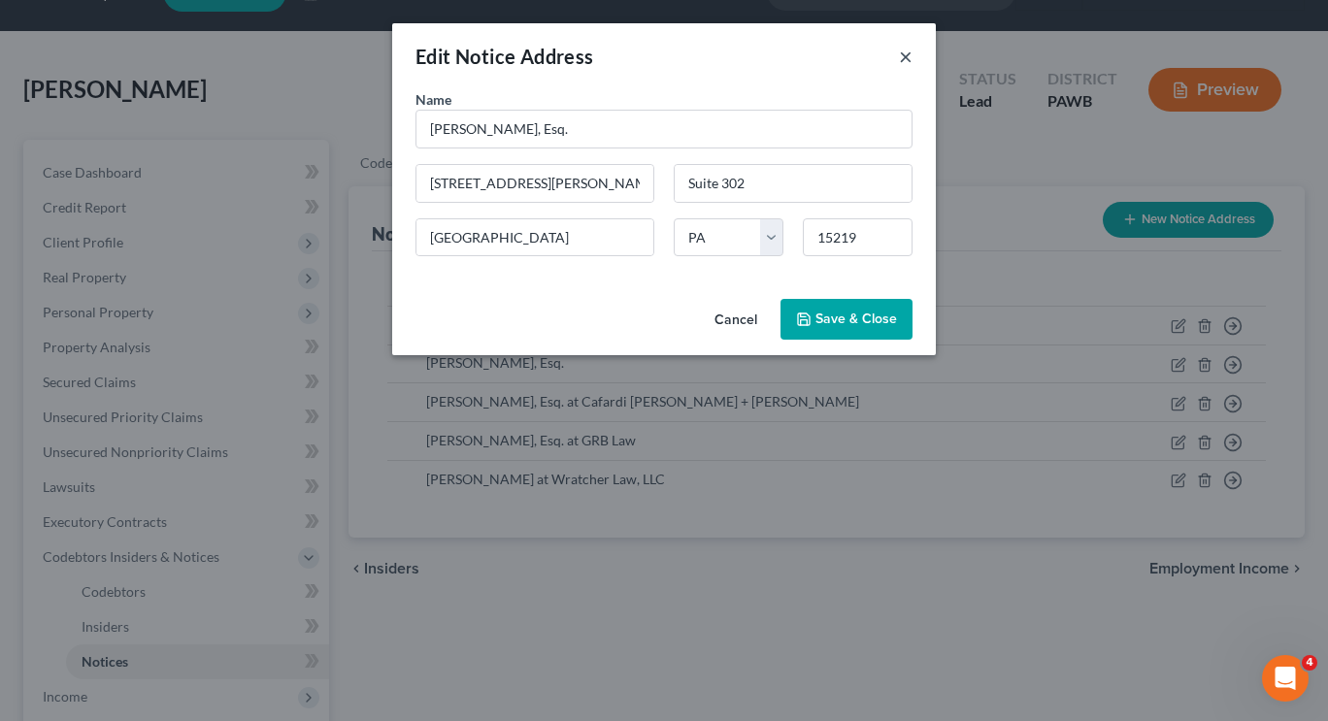
click at [902, 58] on button "×" at bounding box center [906, 56] width 14 height 23
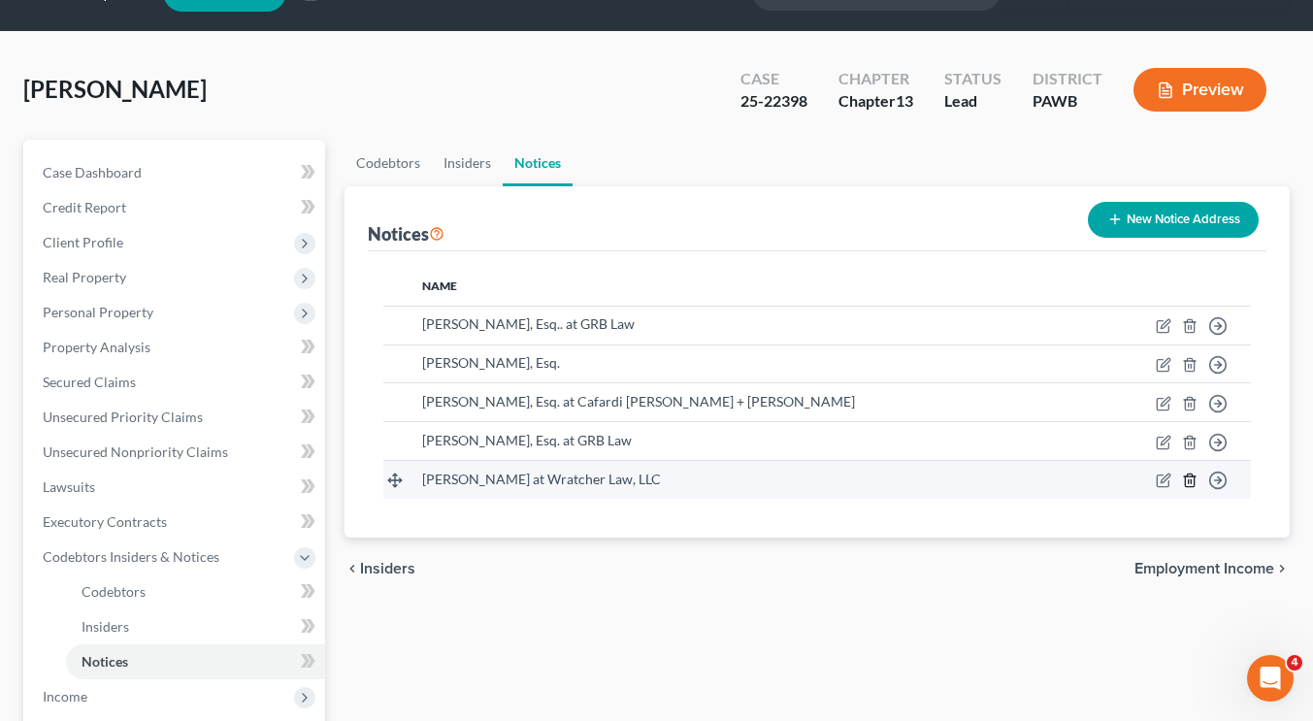
click at [1190, 485] on icon "button" at bounding box center [1190, 481] width 16 height 16
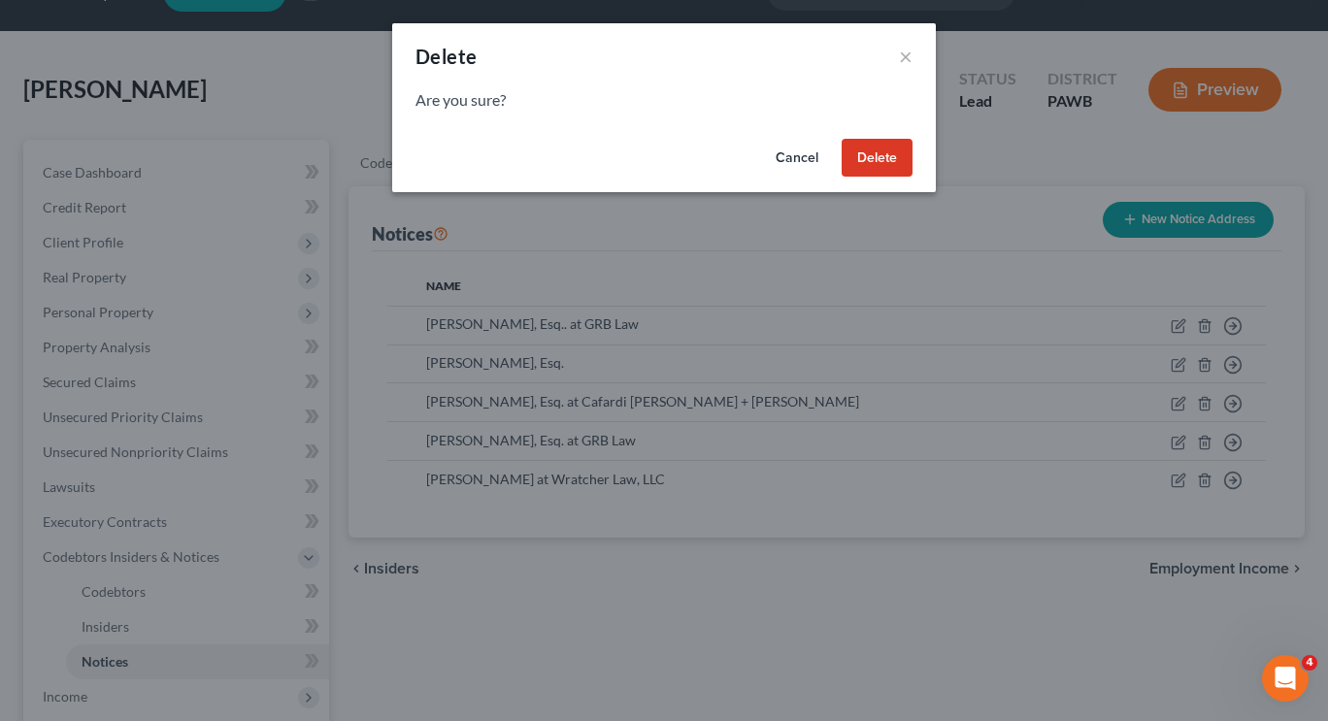
click at [857, 171] on button "Delete" at bounding box center [876, 158] width 71 height 39
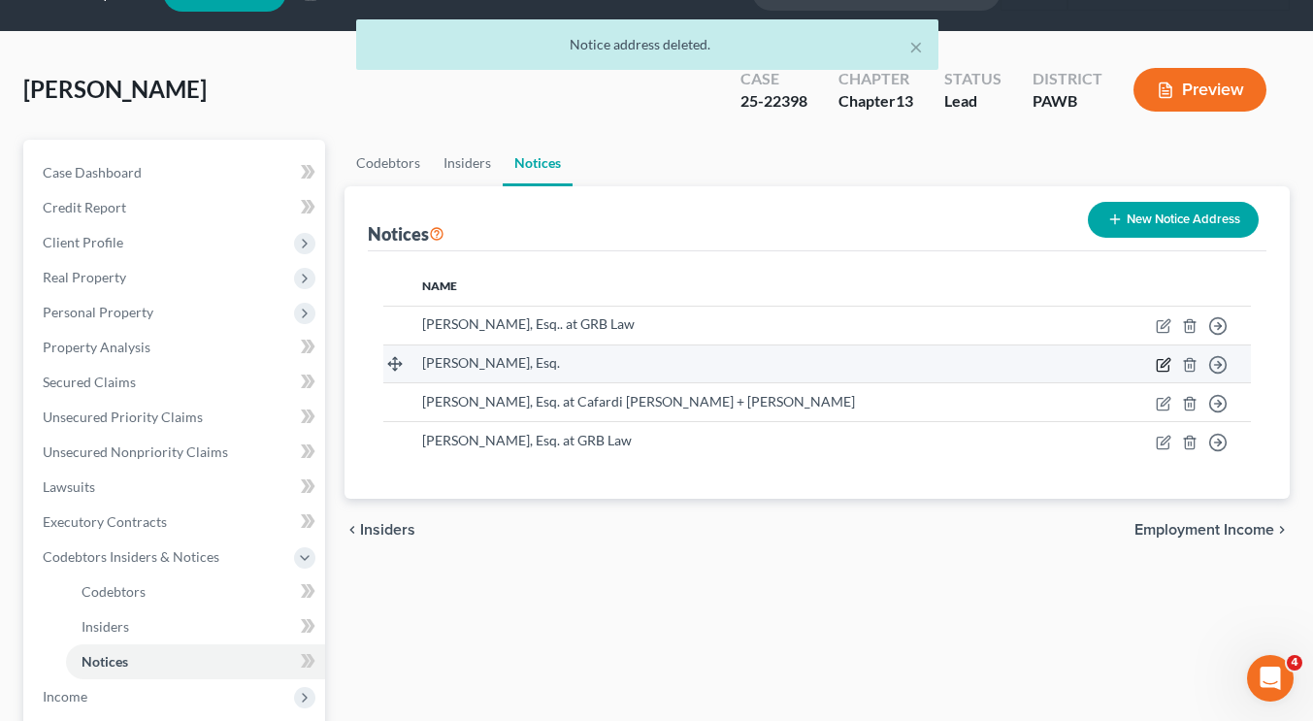
click at [1161, 368] on icon "button" at bounding box center [1164, 365] width 16 height 16
select select "39"
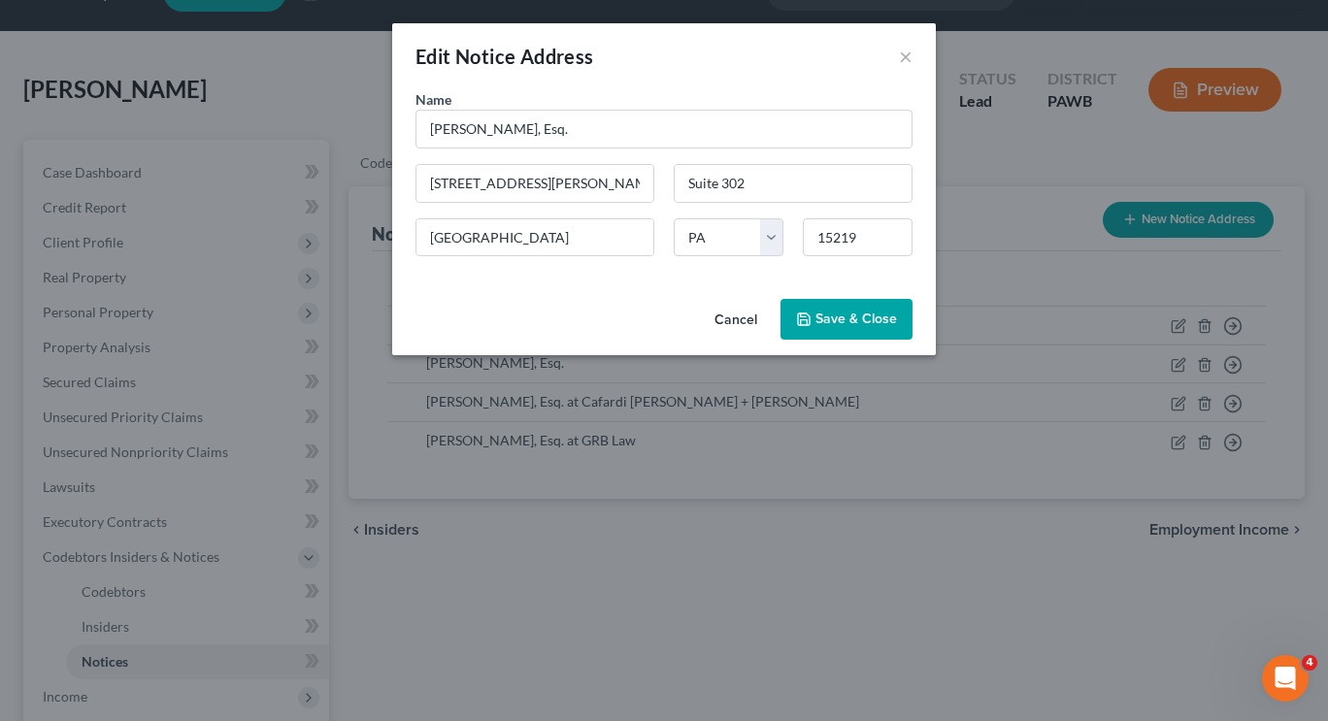
click at [897, 59] on div "Edit Notice Address ×" at bounding box center [663, 56] width 543 height 66
click at [907, 58] on button "×" at bounding box center [906, 56] width 14 height 23
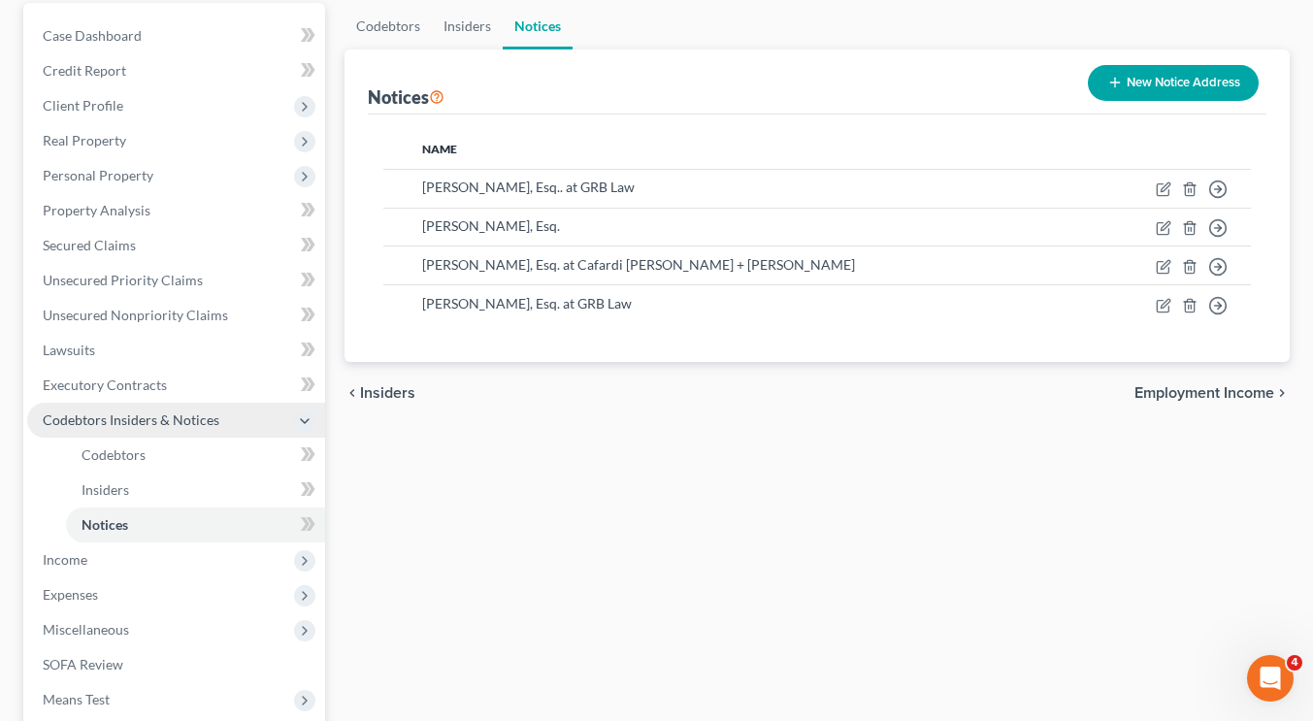
scroll to position [185, 0]
click at [306, 418] on polyline at bounding box center [305, 419] width 8 height 4
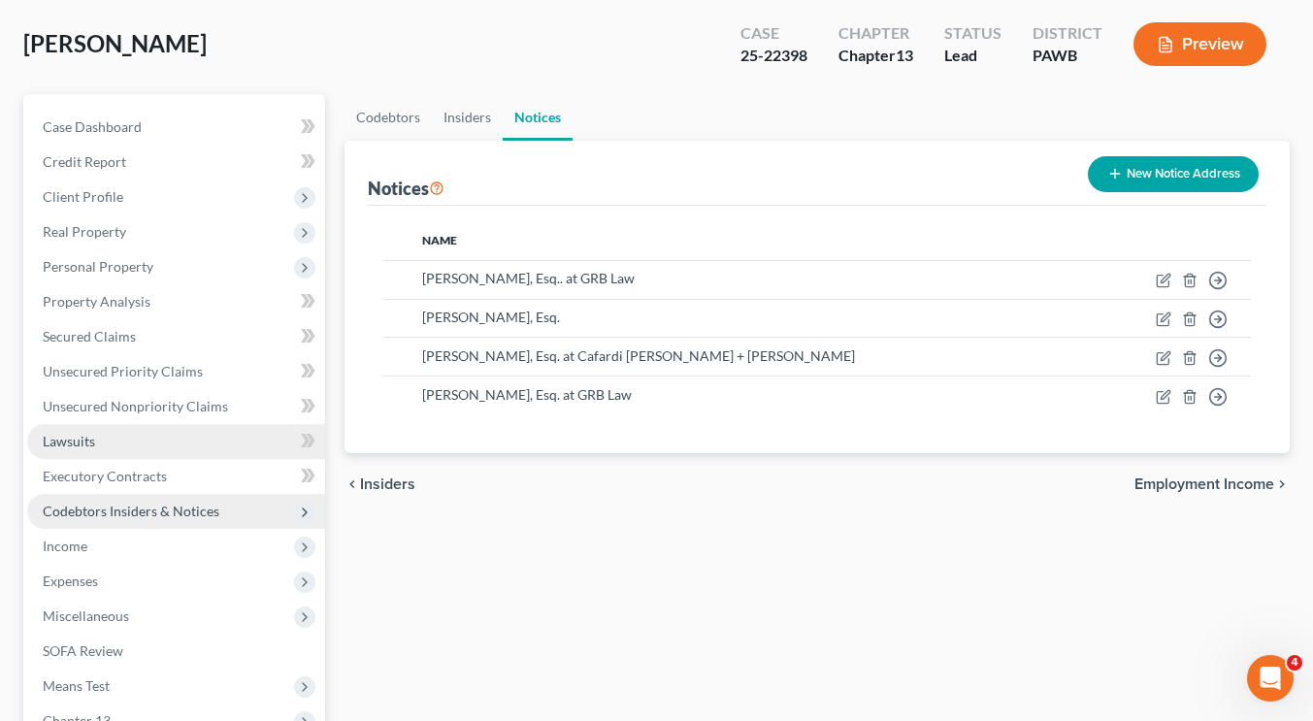
scroll to position [91, 0]
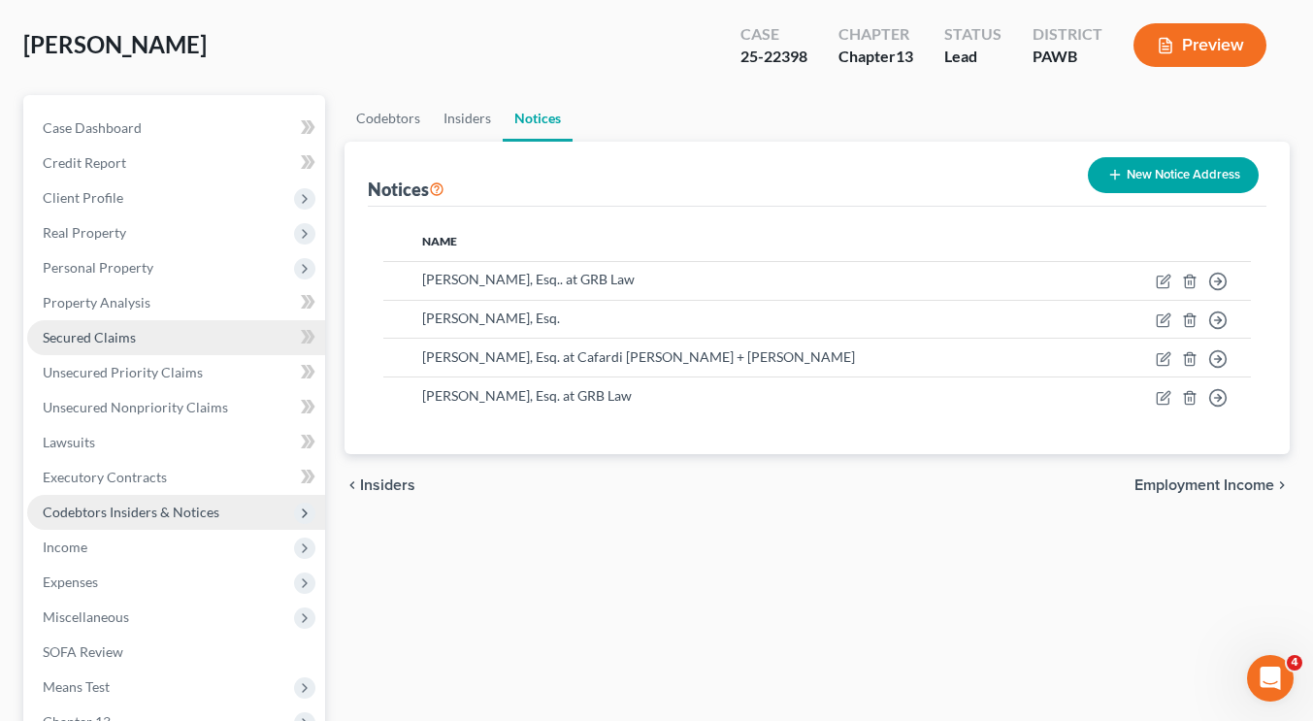
click at [111, 341] on span "Secured Claims" at bounding box center [89, 337] width 93 height 16
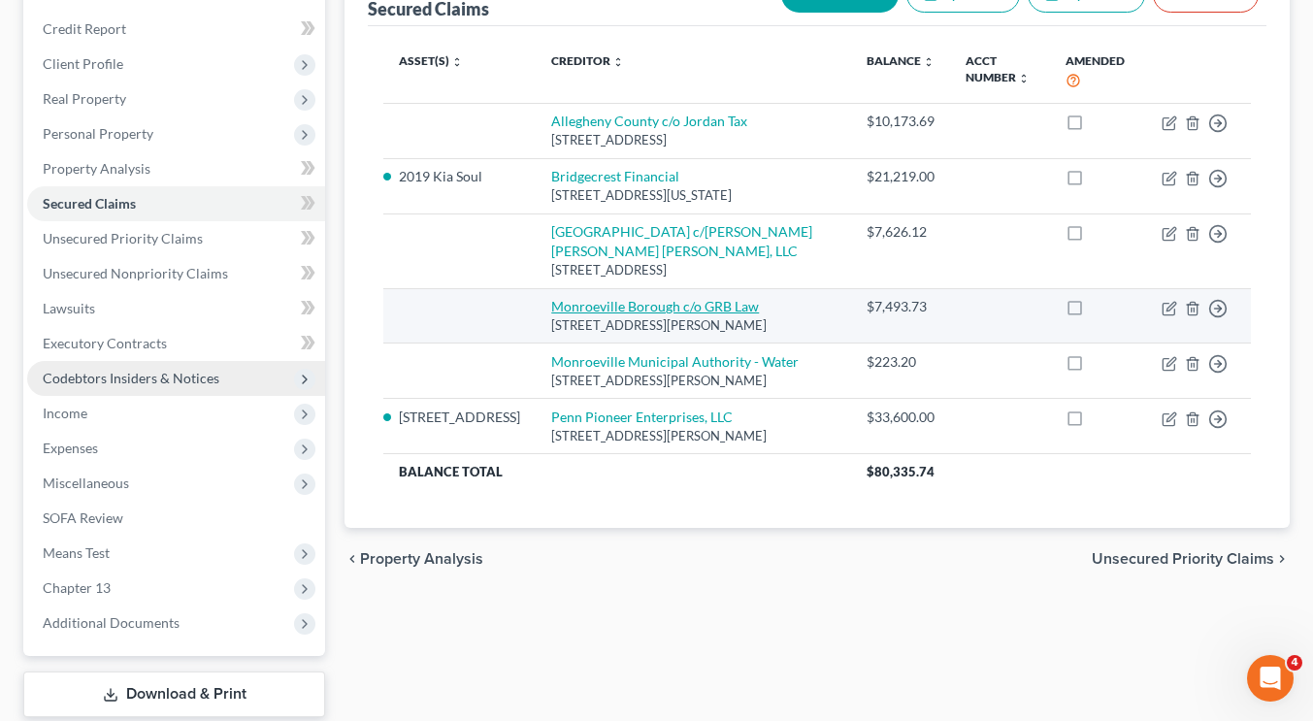
scroll to position [226, 0]
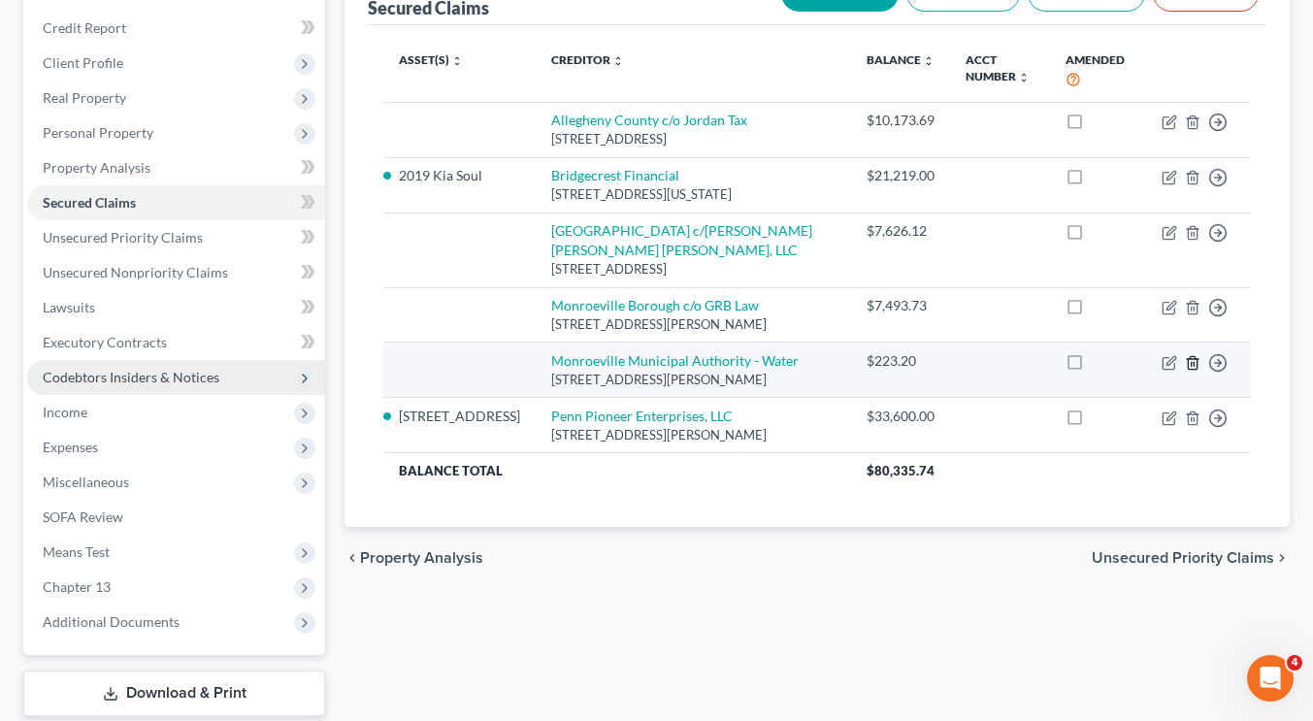
click at [1192, 371] on icon "button" at bounding box center [1193, 363] width 16 height 16
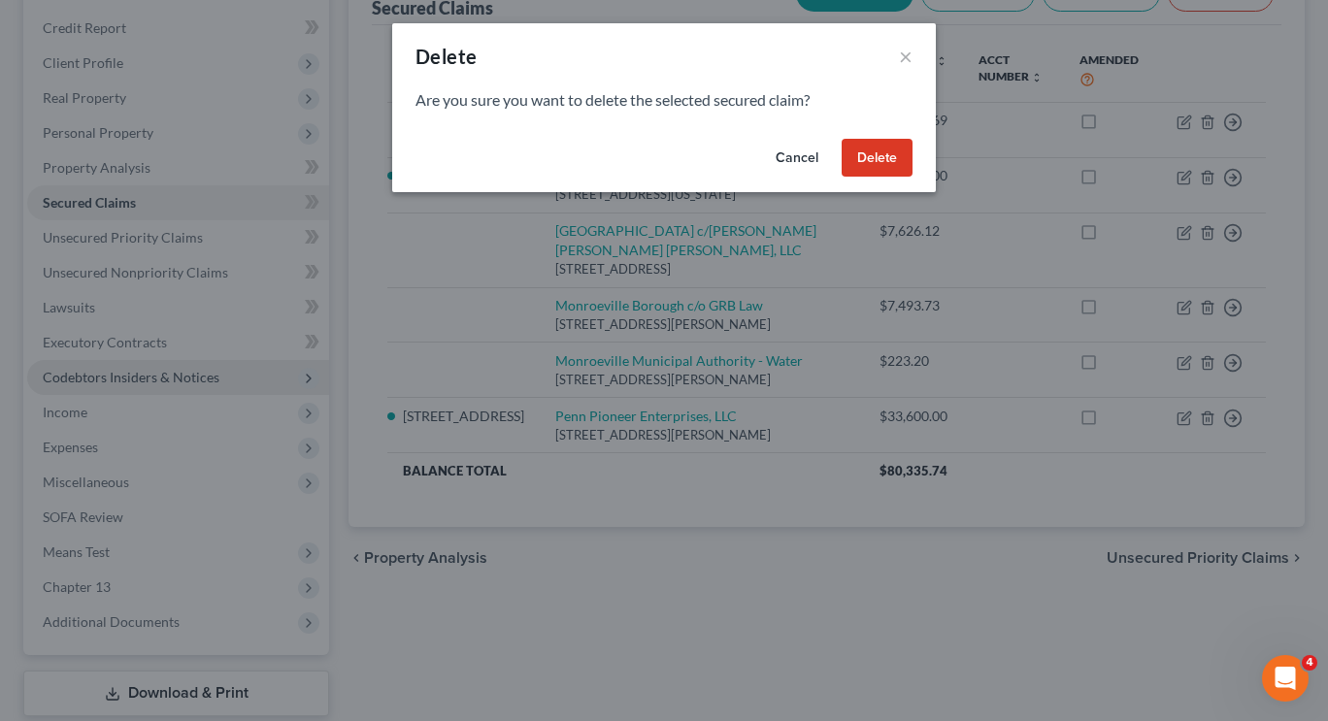
click at [869, 149] on button "Delete" at bounding box center [876, 158] width 71 height 39
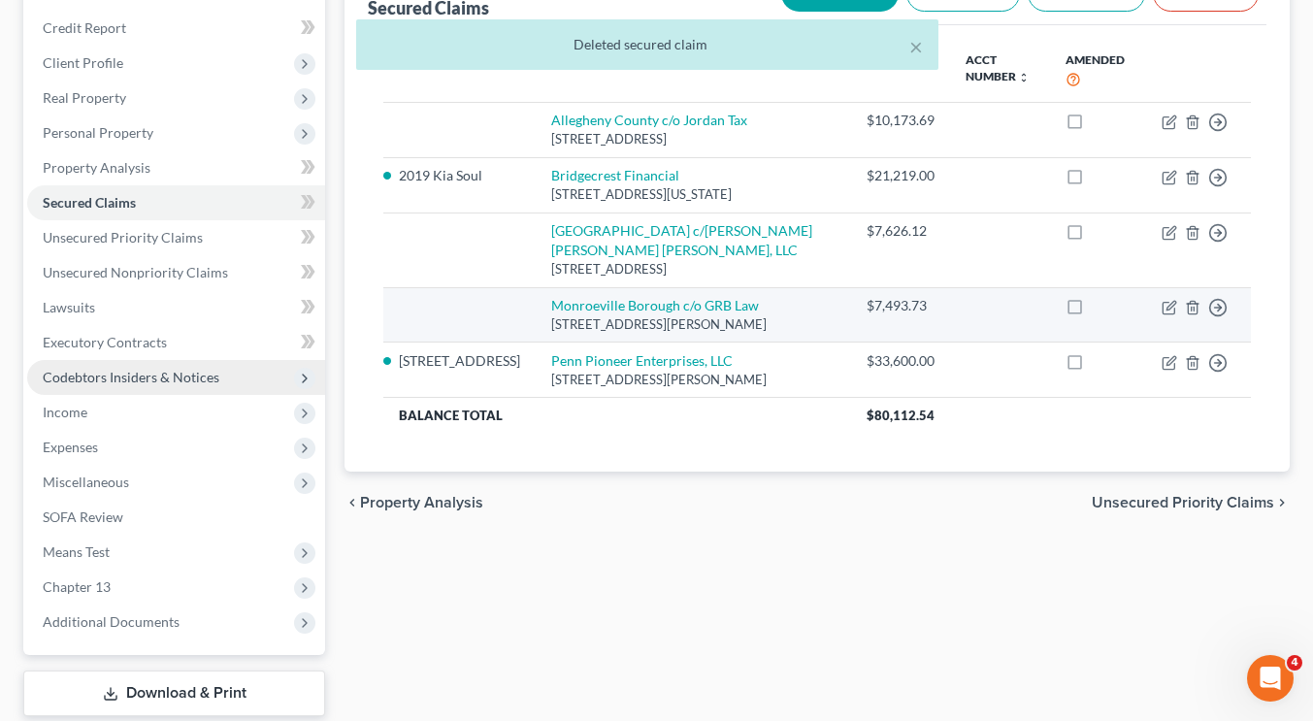
click at [1188, 333] on td "Move to E Move to F Move to G Move to Notice Only" at bounding box center [1198, 314] width 105 height 55
click at [1191, 315] on icon "button" at bounding box center [1193, 308] width 16 height 16
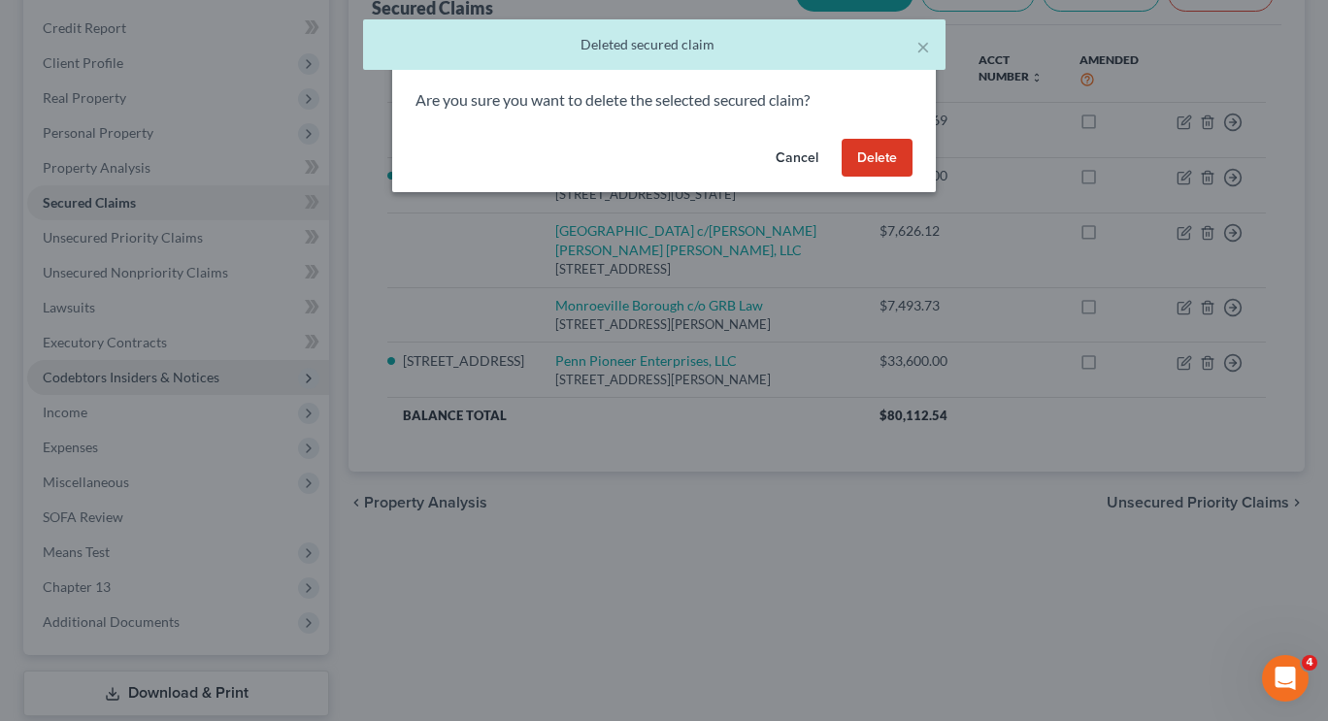
click at [885, 143] on button "Delete" at bounding box center [876, 158] width 71 height 39
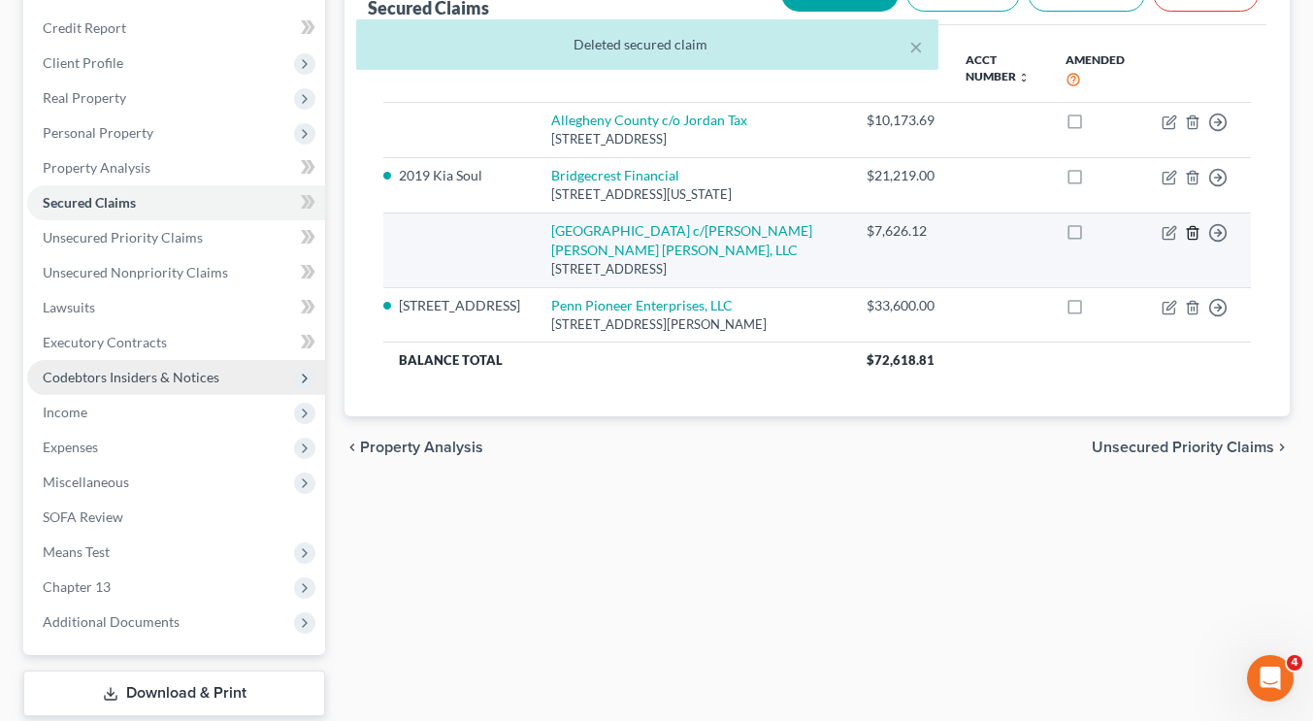
click at [1193, 229] on icon "button" at bounding box center [1193, 233] width 16 height 16
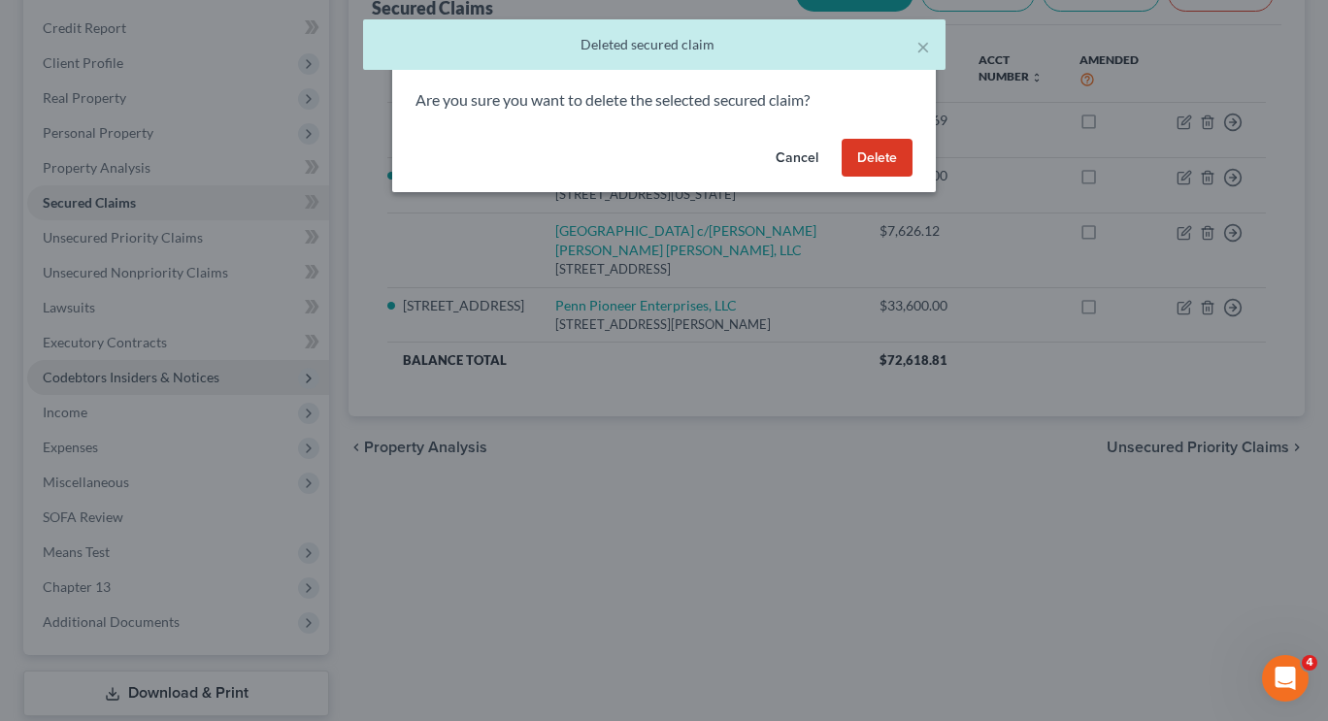
click at [902, 155] on button "Delete" at bounding box center [876, 158] width 71 height 39
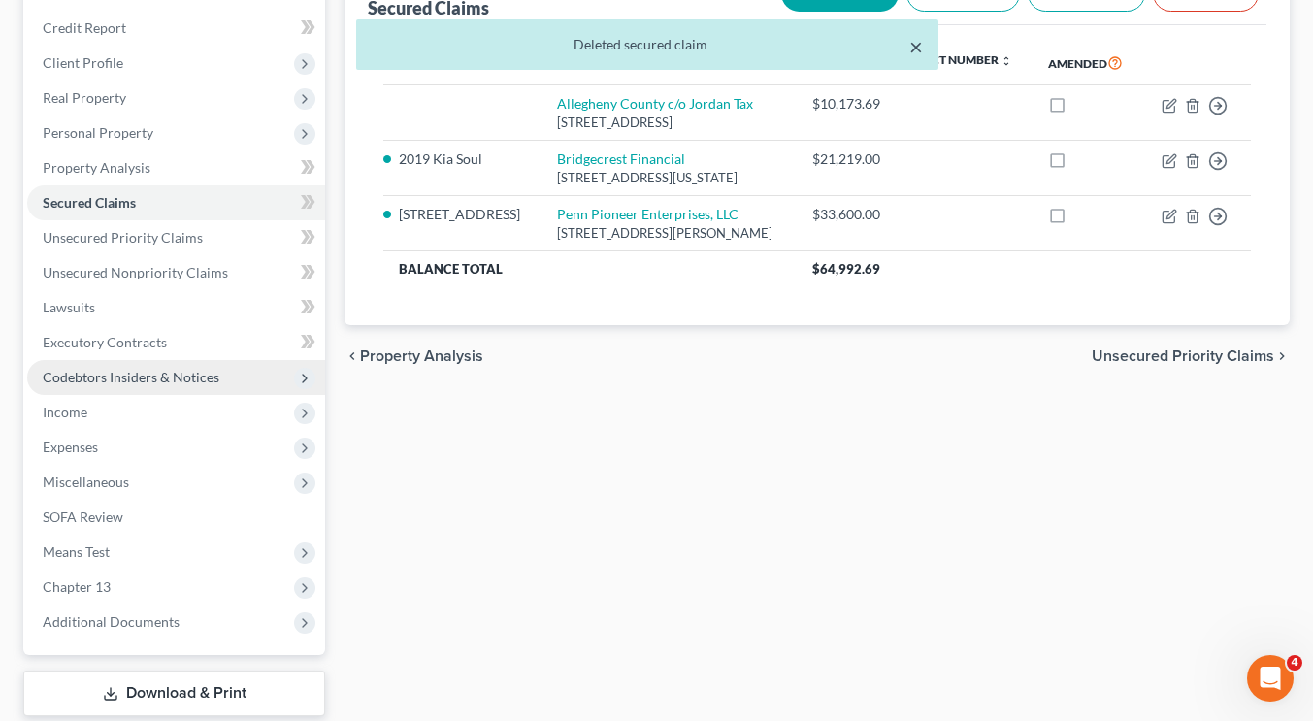
click at [915, 46] on button "×" at bounding box center [916, 46] width 14 height 23
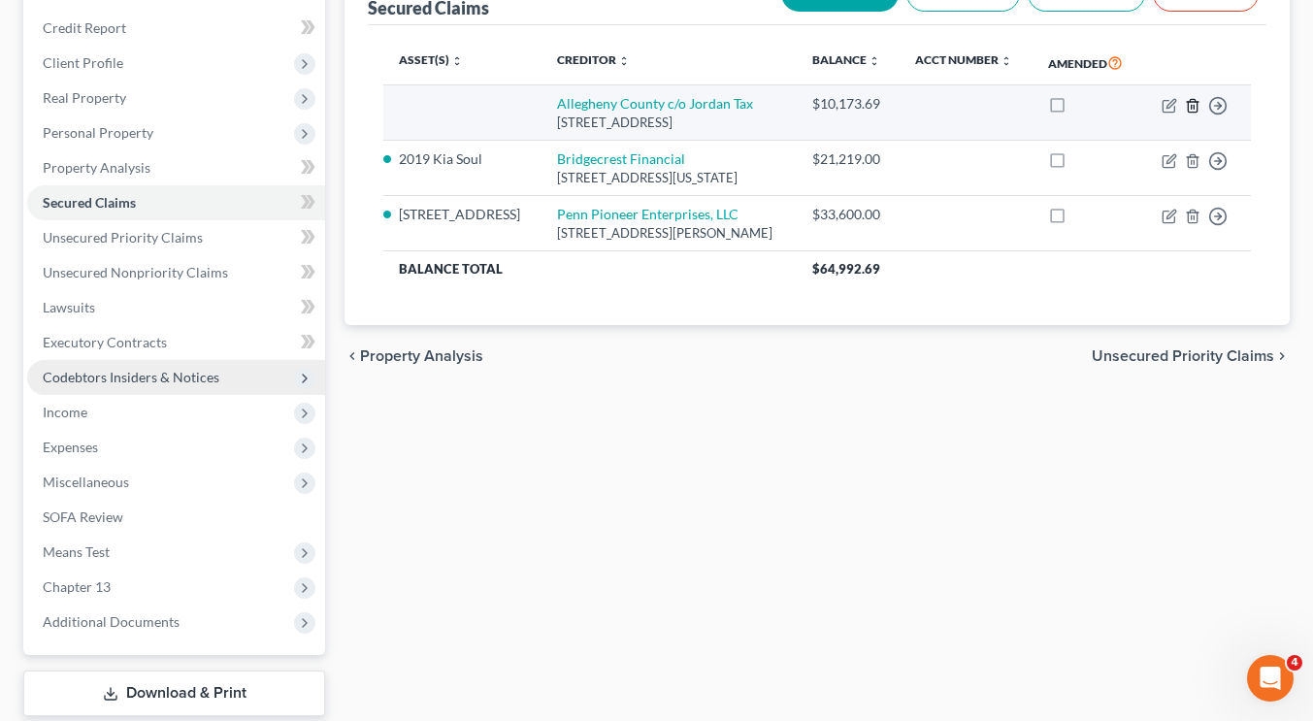
click at [1190, 102] on icon "button" at bounding box center [1193, 106] width 16 height 16
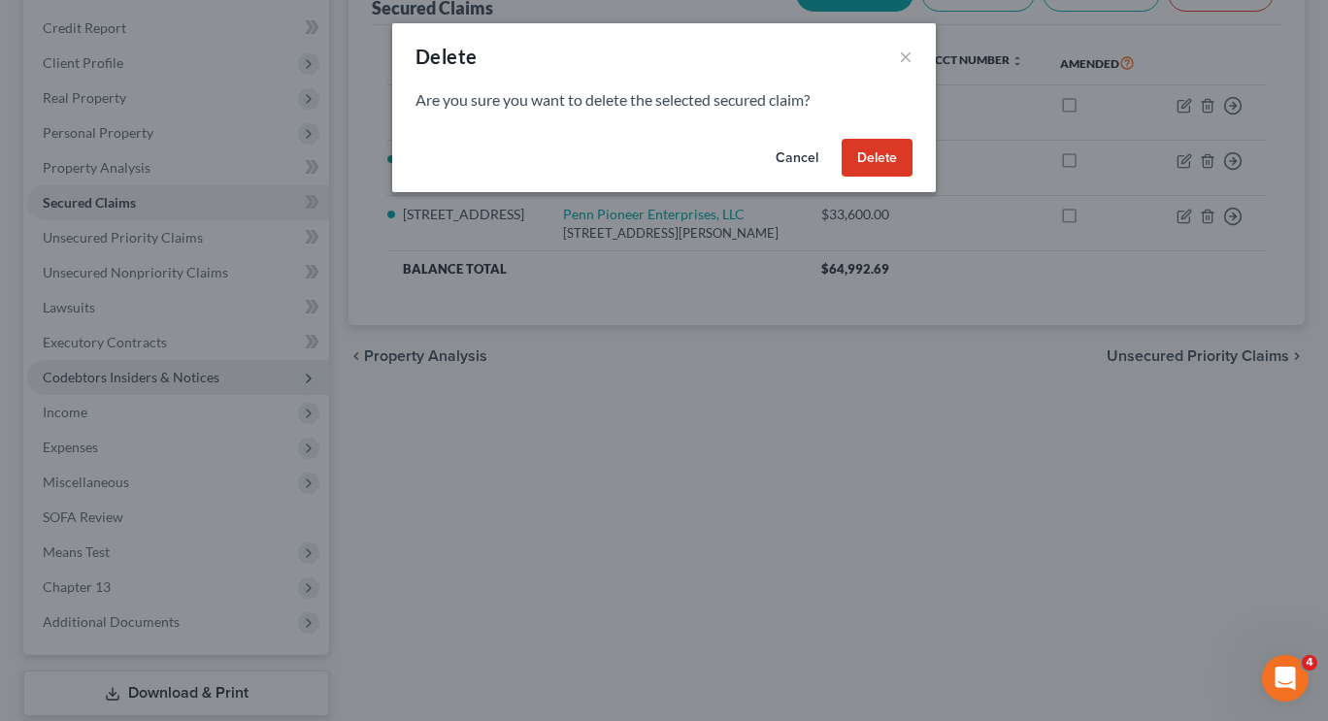
click at [885, 159] on button "Delete" at bounding box center [876, 158] width 71 height 39
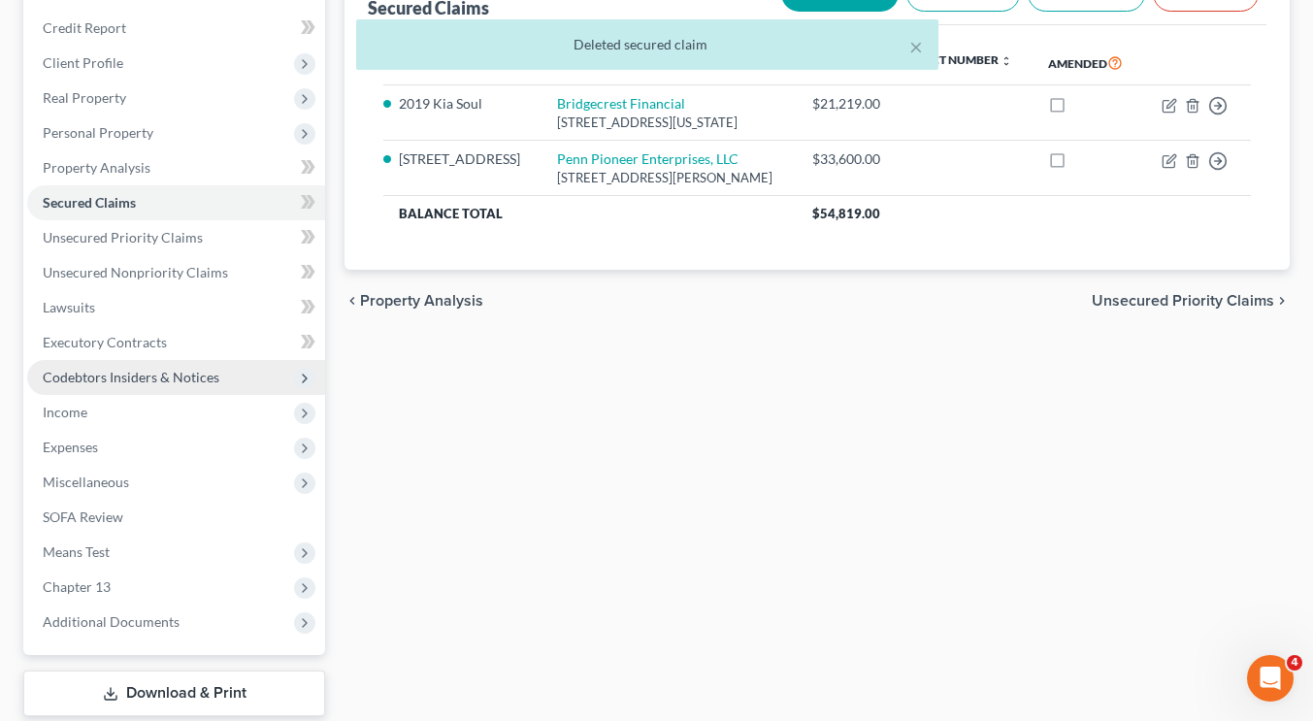
click at [854, 467] on div "Secured Claims New Claim Import CSV Export CSV Delete All Asset(s) expand_more …" at bounding box center [817, 363] width 965 height 806
click at [917, 43] on button "×" at bounding box center [916, 46] width 14 height 23
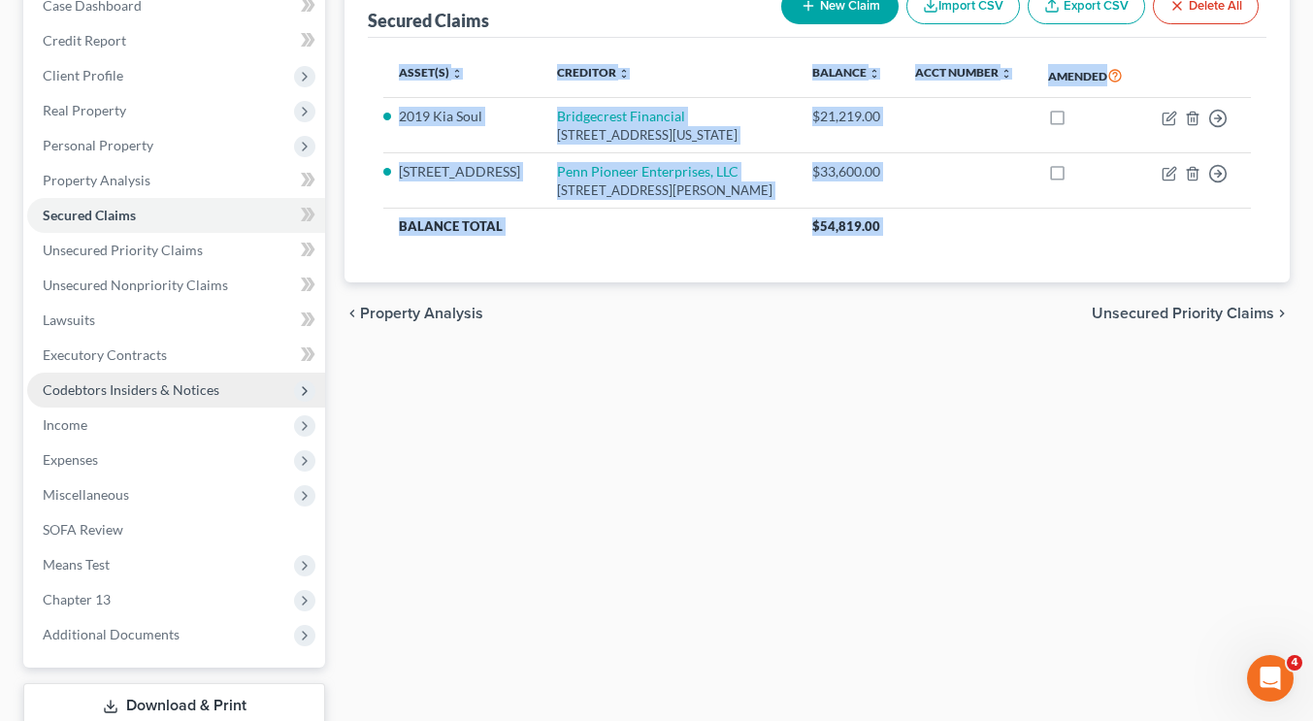
scroll to position [0, 0]
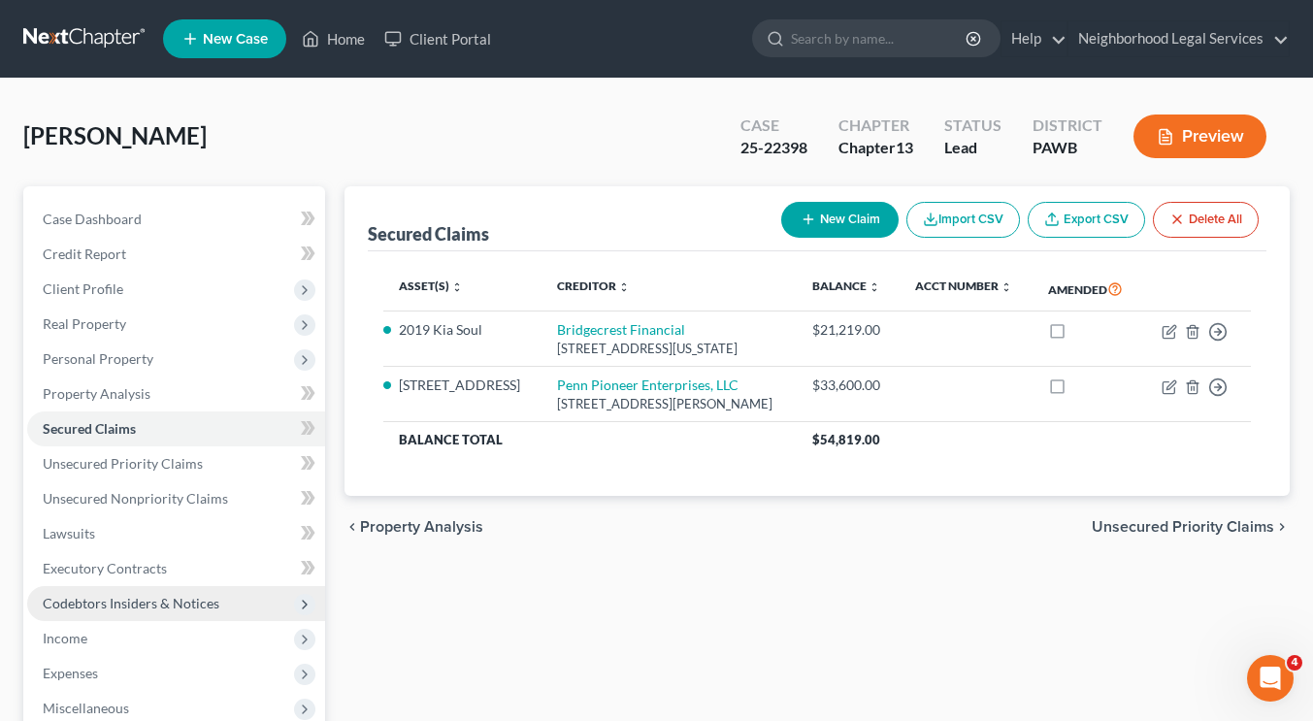
drag, startPoint x: 742, startPoint y: 400, endPoint x: 764, endPoint y: 545, distance: 147.1
click at [764, 545] on div "Secured Claims New Claim Import CSV Export CSV Delete All Asset(s) expand_more …" at bounding box center [817, 589] width 965 height 806
click at [764, 545] on div "chevron_left Property Analysis Unsecured Priority Claims chevron_right" at bounding box center [817, 527] width 945 height 62
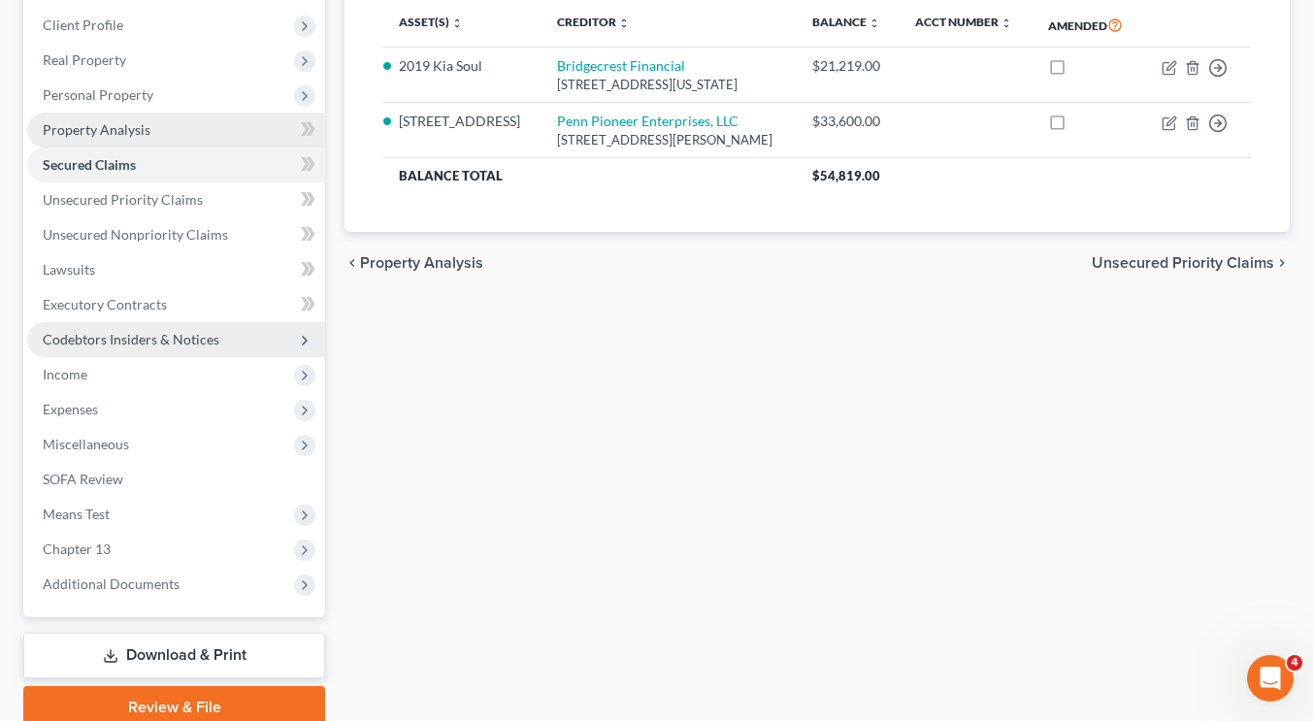
scroll to position [263, 0]
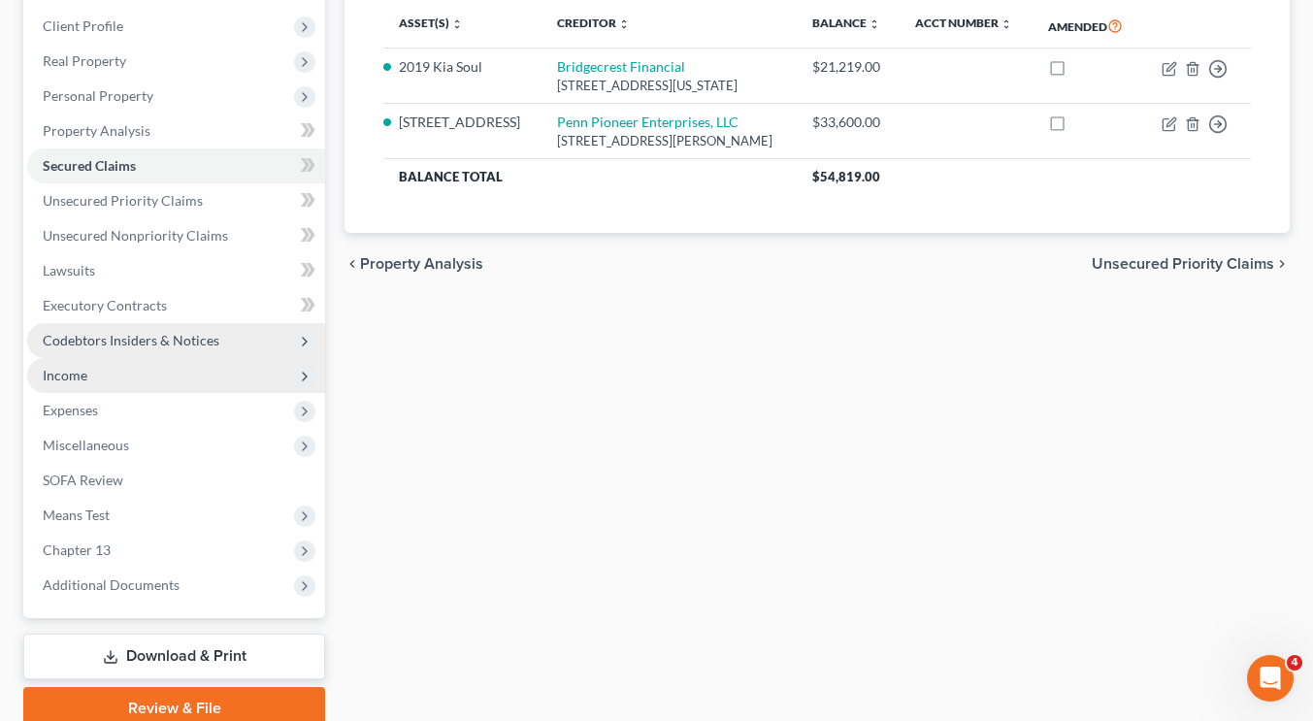
click at [185, 378] on span "Income" at bounding box center [176, 375] width 298 height 35
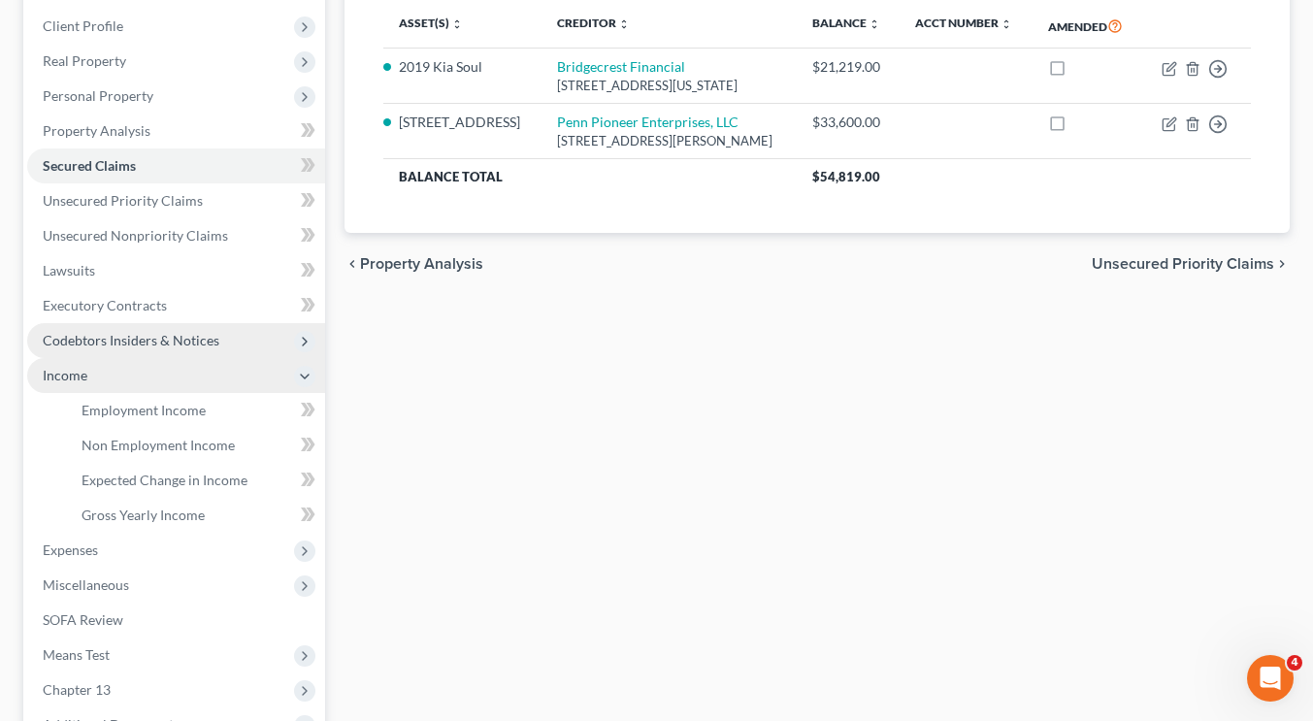
click at [185, 378] on span "Income" at bounding box center [176, 375] width 298 height 35
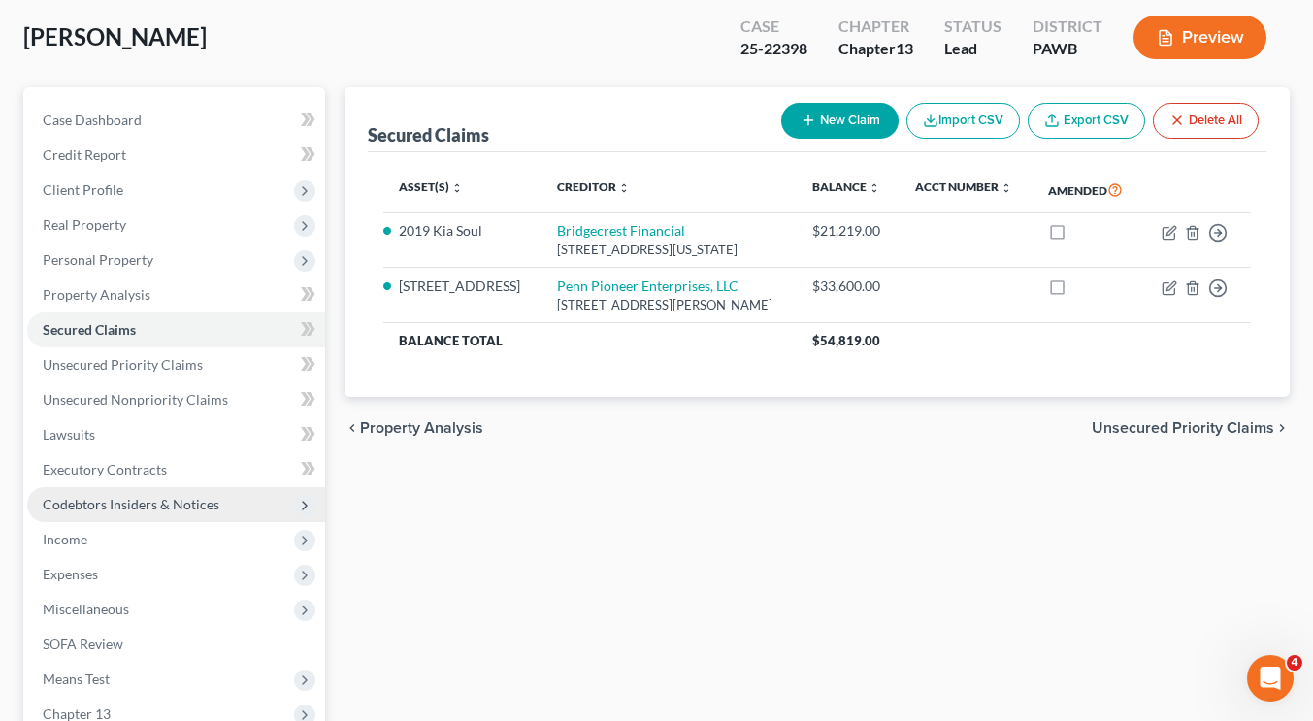
scroll to position [100, 0]
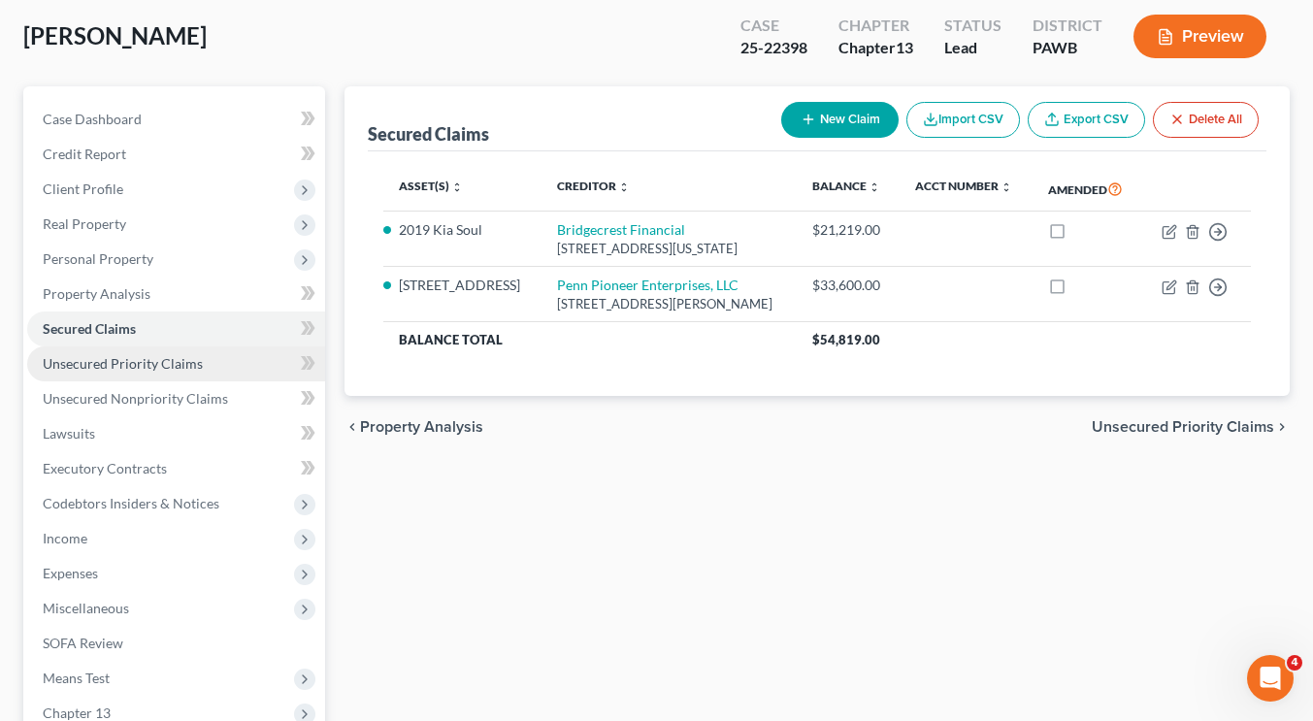
click at [193, 357] on span "Unsecured Priority Claims" at bounding box center [123, 363] width 160 height 16
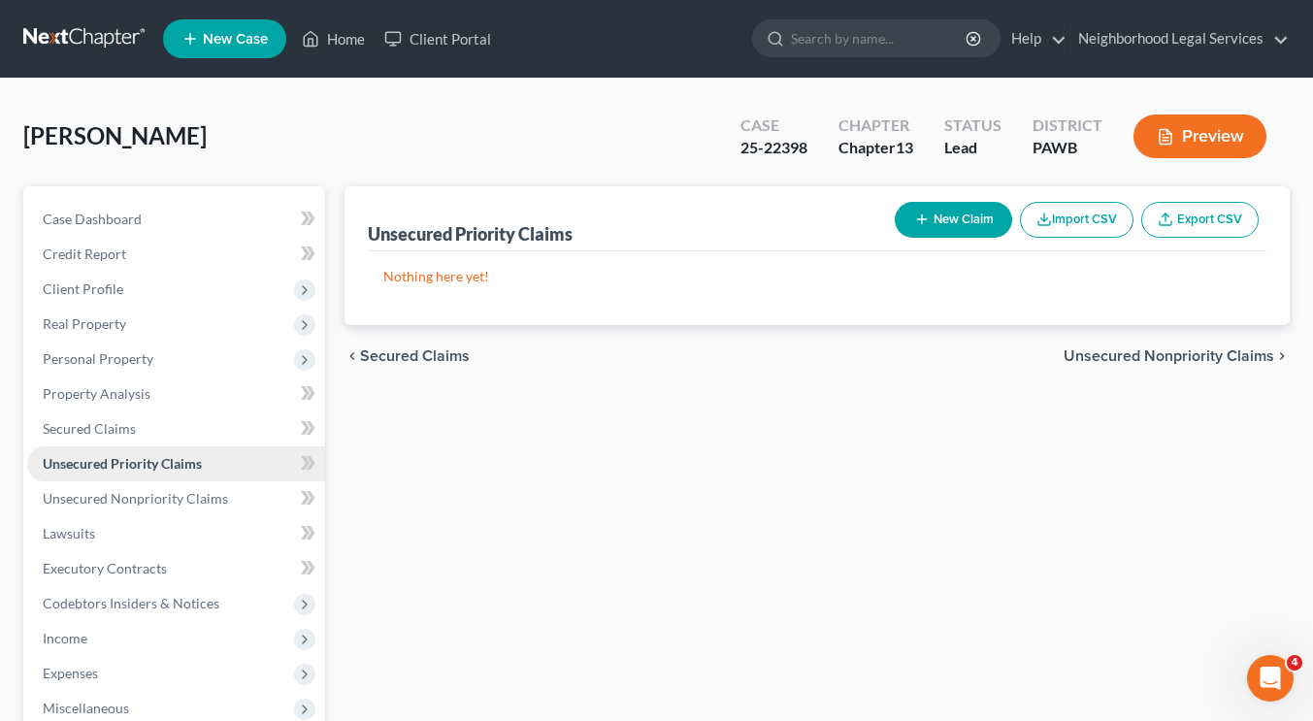
click at [193, 357] on span "Personal Property" at bounding box center [176, 359] width 298 height 35
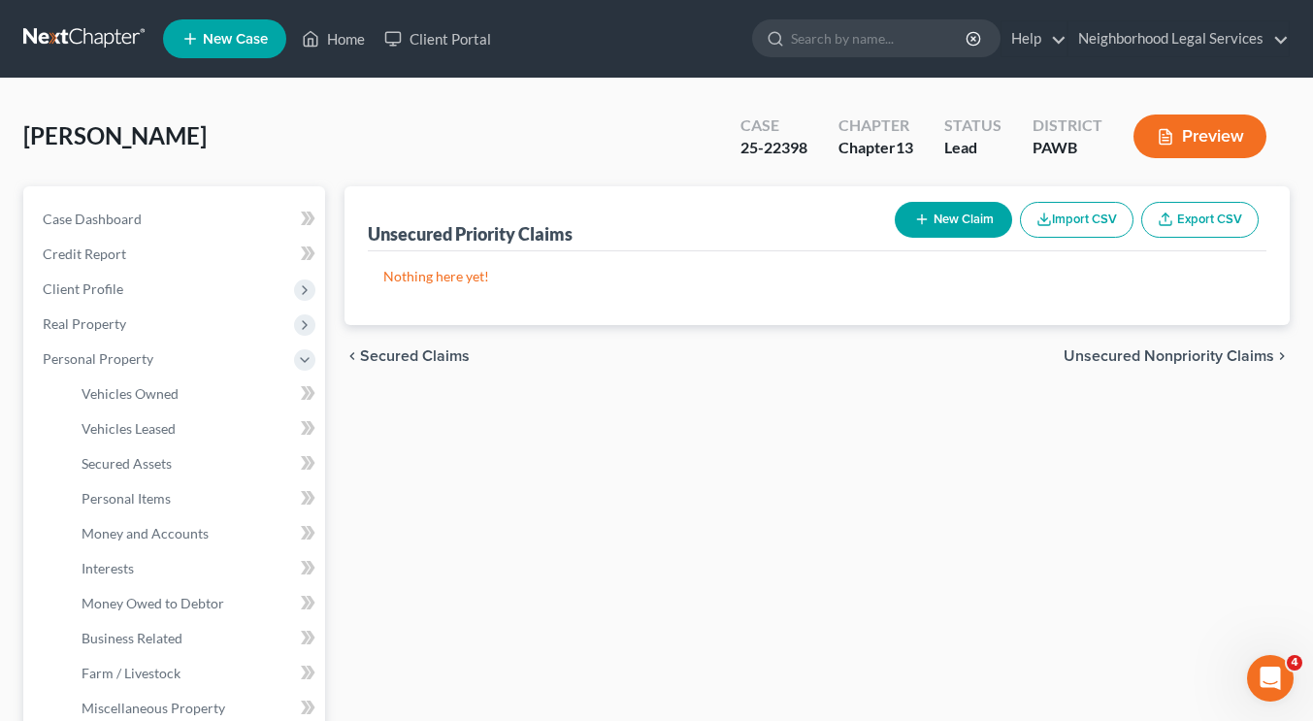
click at [193, 357] on span "Personal Property" at bounding box center [176, 359] width 298 height 35
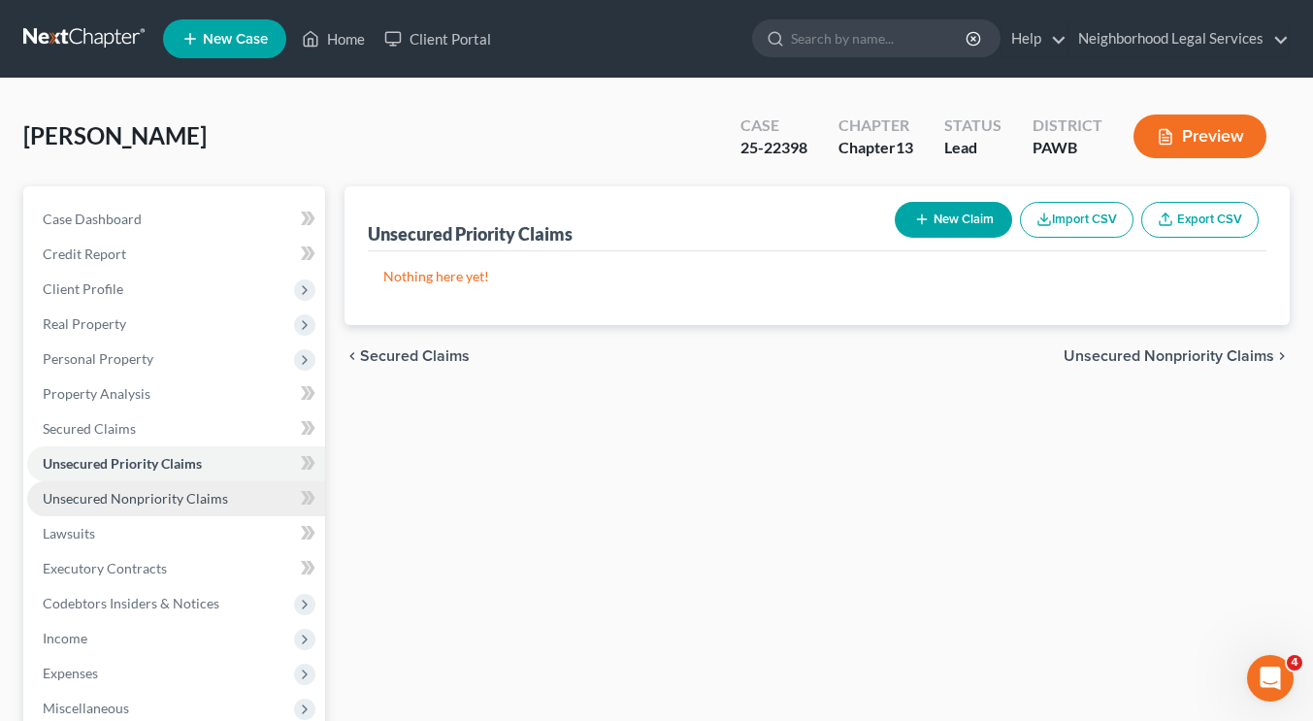
click at [162, 492] on span "Unsecured Nonpriority Claims" at bounding box center [135, 498] width 185 height 16
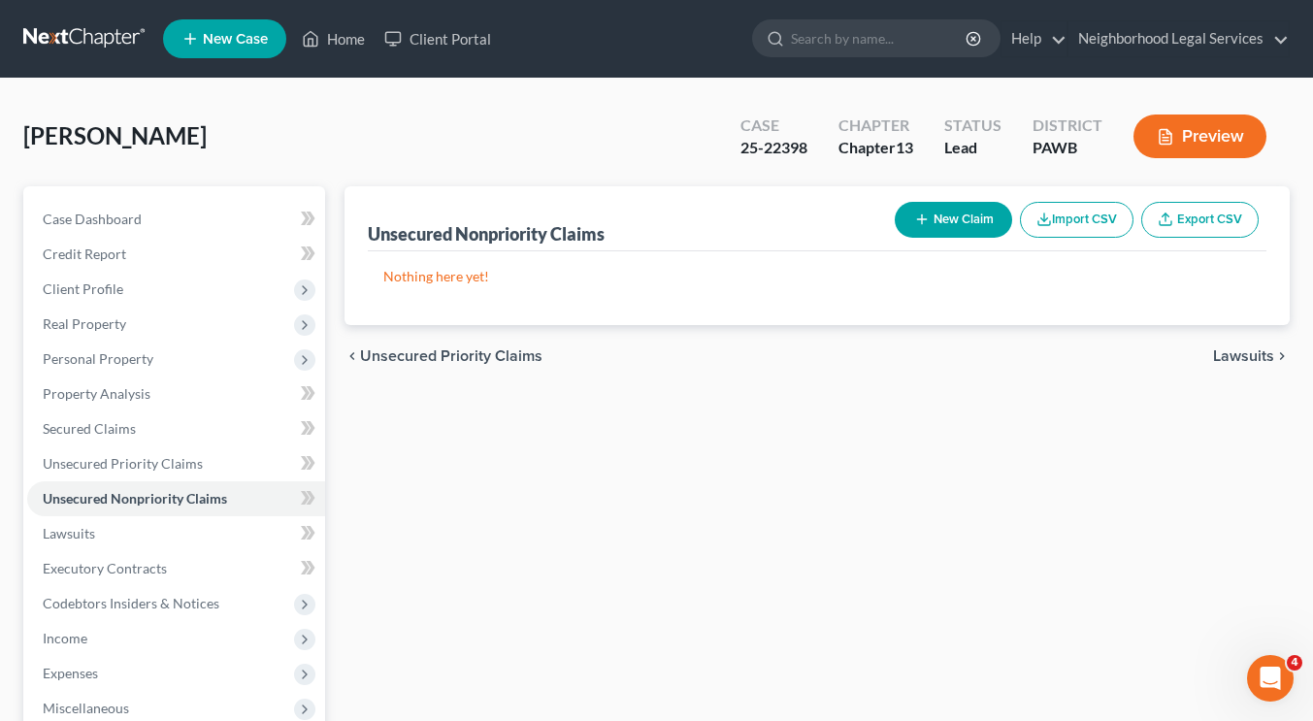
click at [633, 430] on div "Unsecured Nonpriority Claims New Claim Import CSV Export CSV Nothing here yet! …" at bounding box center [817, 589] width 965 height 806
click at [94, 288] on span "Client Profile" at bounding box center [83, 288] width 81 height 16
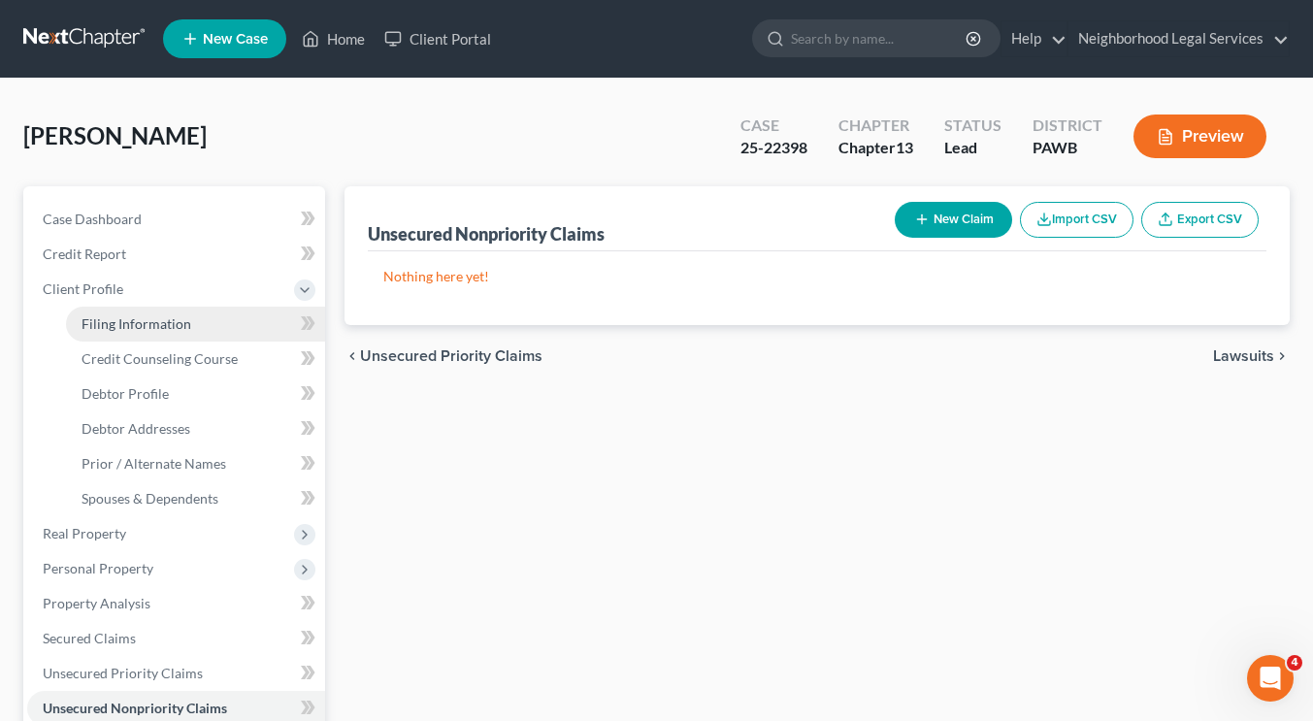
click at [128, 317] on span "Filing Information" at bounding box center [137, 323] width 110 height 16
select select "1"
select select "0"
select select "3"
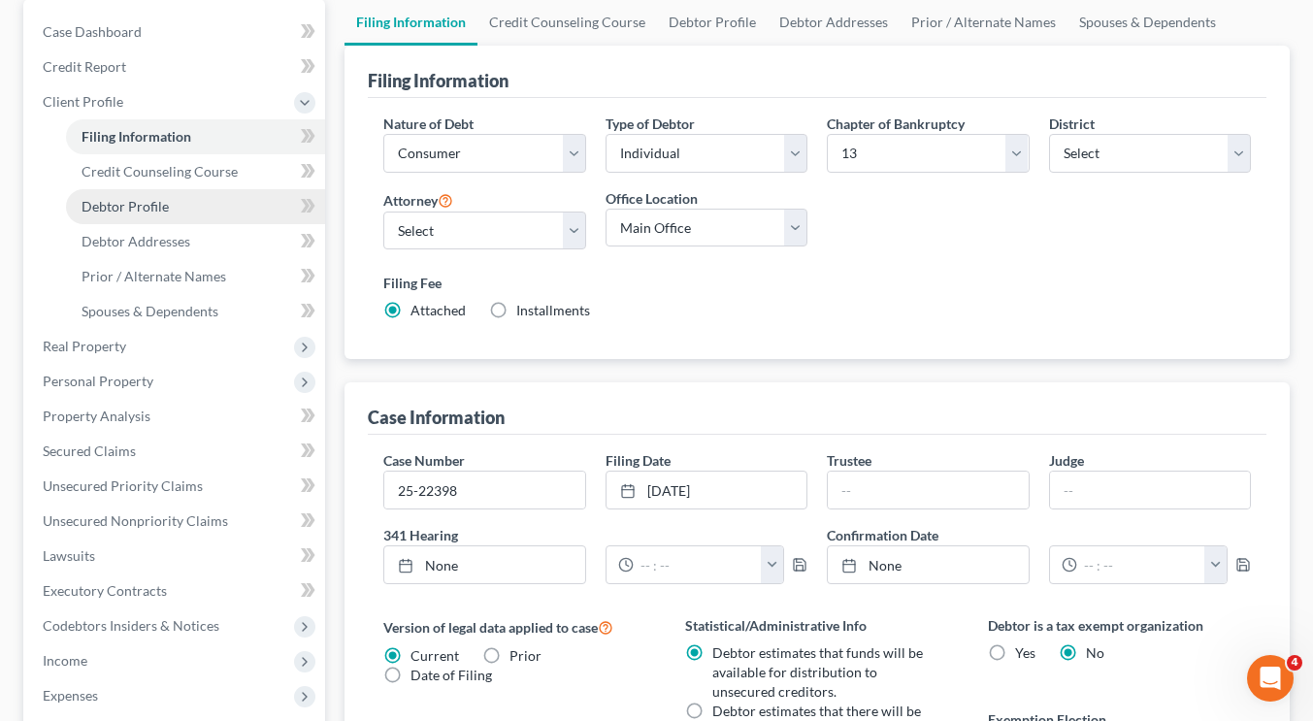
scroll to position [191, 0]
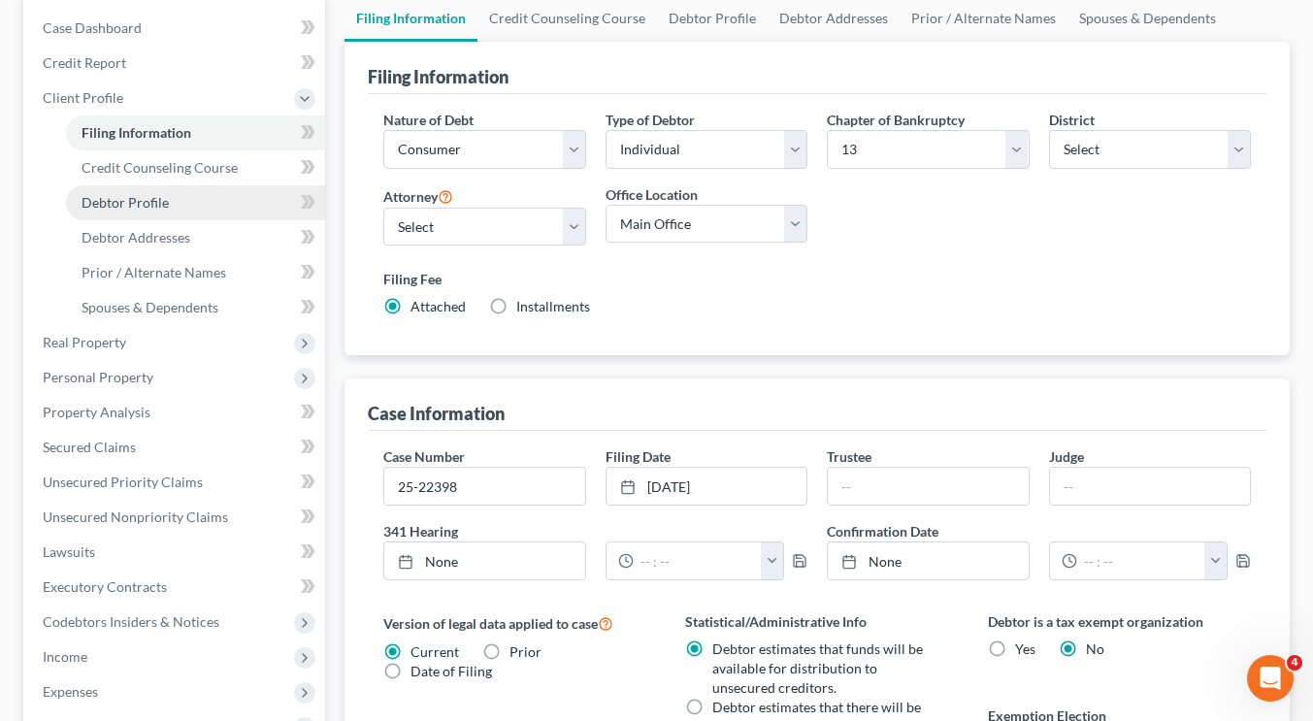
click at [195, 196] on link "Debtor Profile" at bounding box center [195, 202] width 259 height 35
select select "0"
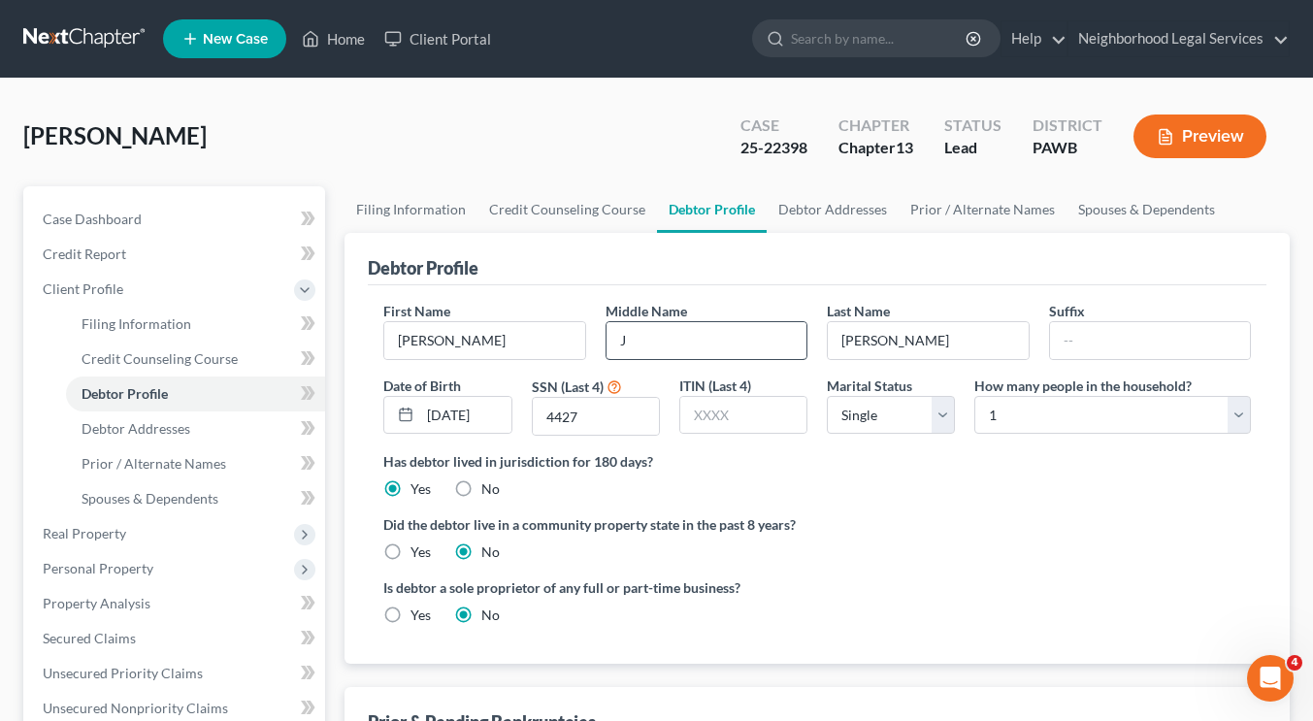
scroll to position [132, 0]
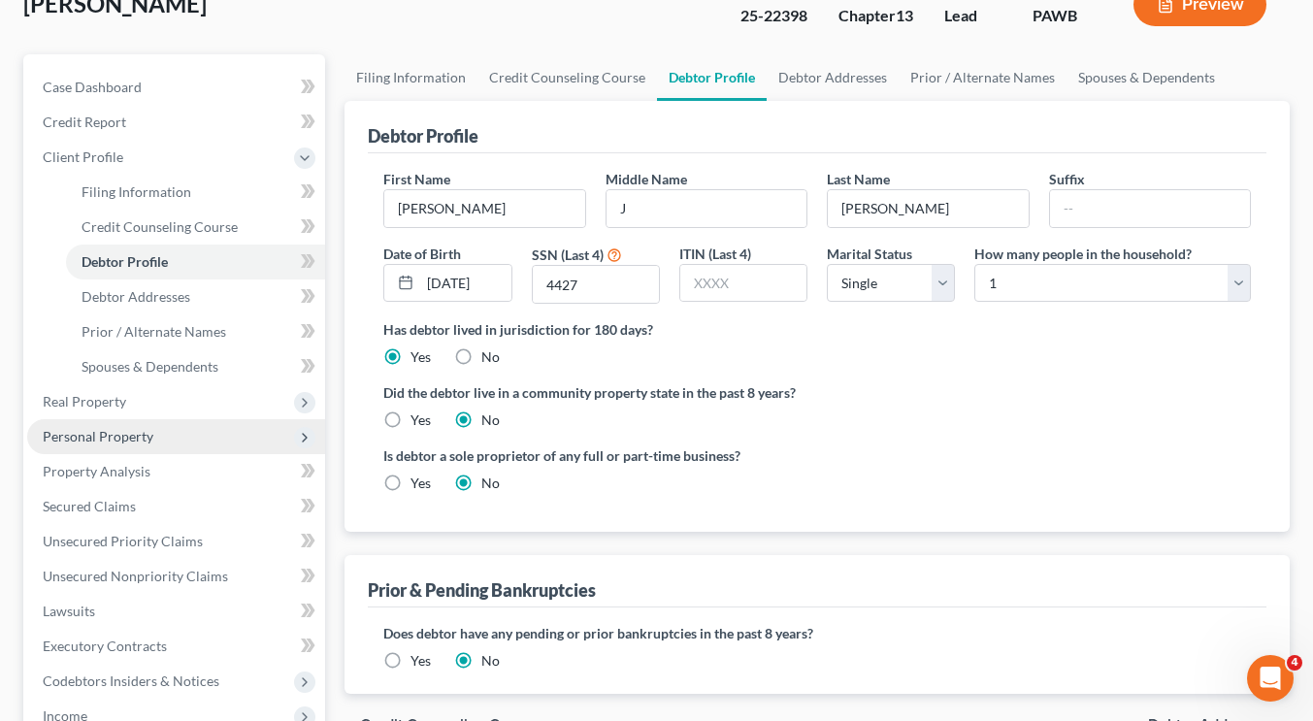
drag, startPoint x: 97, startPoint y: 395, endPoint x: 177, endPoint y: 426, distance: 85.4
click at [97, 395] on span "Real Property" at bounding box center [84, 401] width 83 height 16
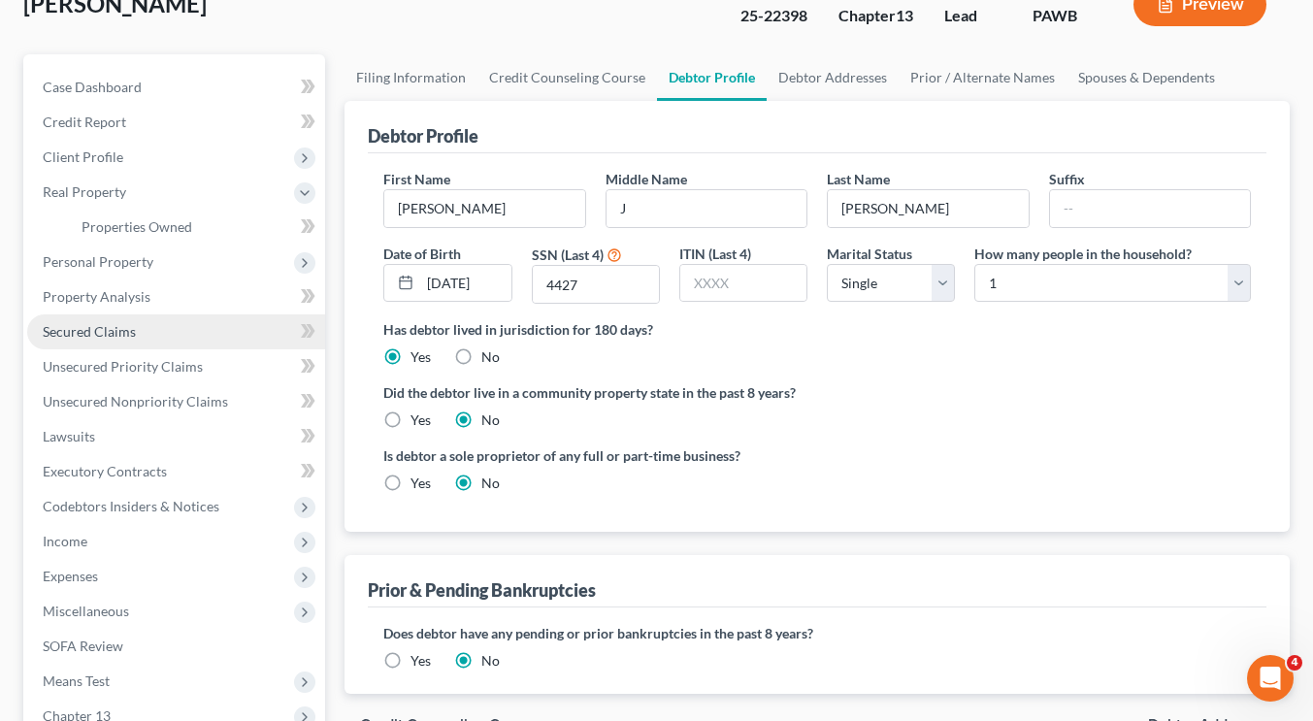
click at [185, 345] on link "Secured Claims" at bounding box center [176, 331] width 298 height 35
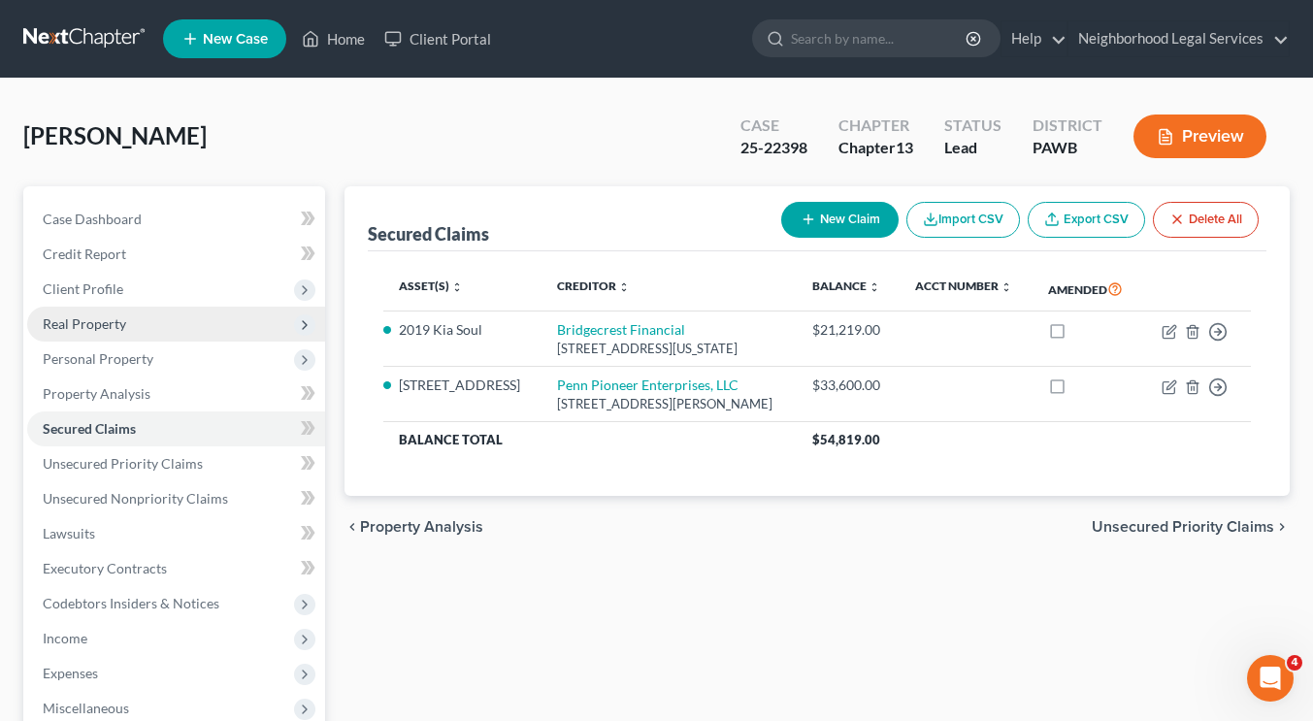
click at [163, 329] on span "Real Property" at bounding box center [176, 324] width 298 height 35
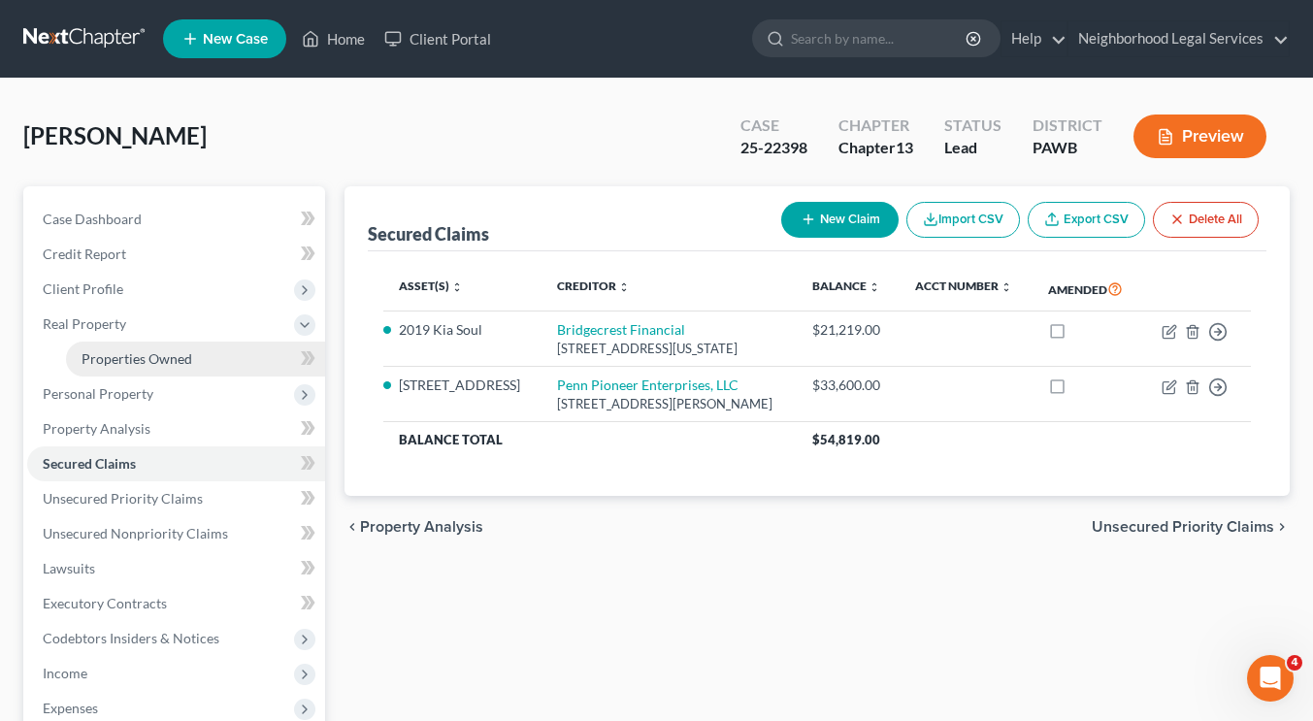
click at [195, 355] on link "Properties Owned" at bounding box center [195, 359] width 259 height 35
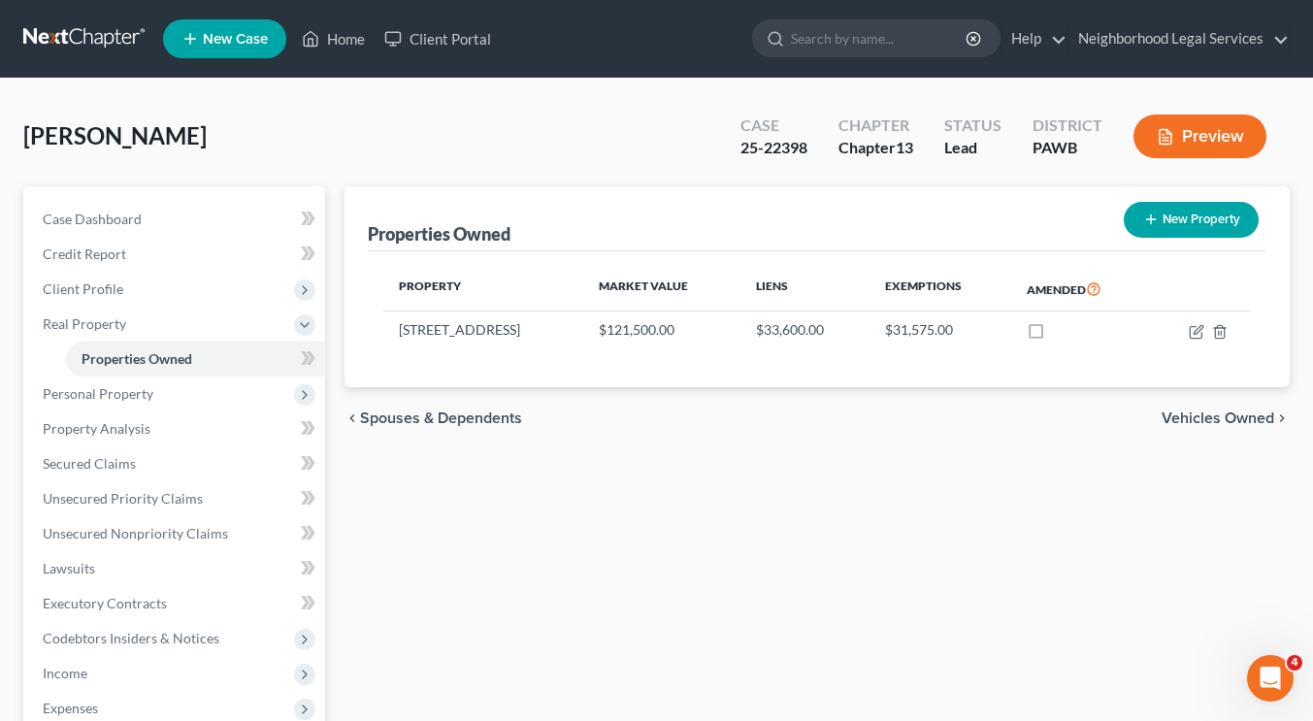
click at [1154, 214] on icon "button" at bounding box center [1151, 220] width 16 height 16
select select "39"
select select "1"
select select "0"
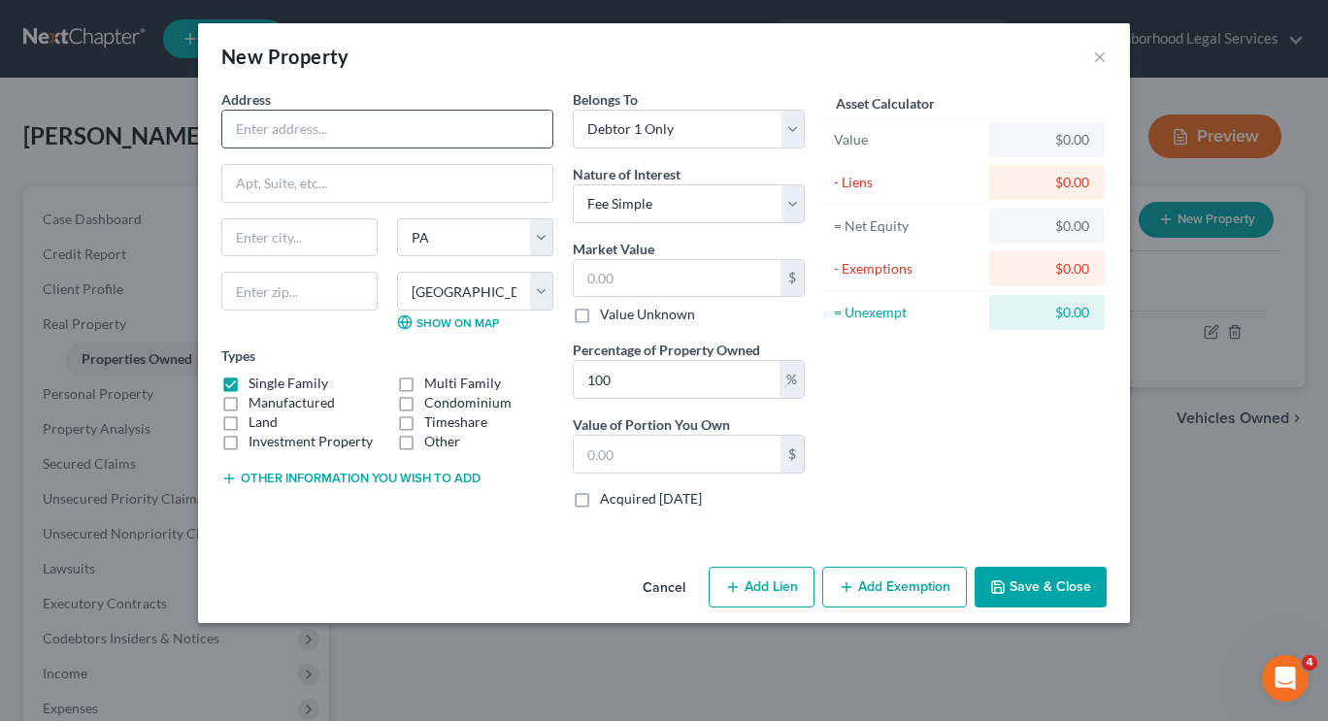
click at [481, 143] on input "text" at bounding box center [387, 129] width 330 height 37
type input "1048 Harvard Rd"
click at [275, 241] on input "text" at bounding box center [299, 237] width 154 height 37
type input "[GEOGRAPHIC_DATA]"
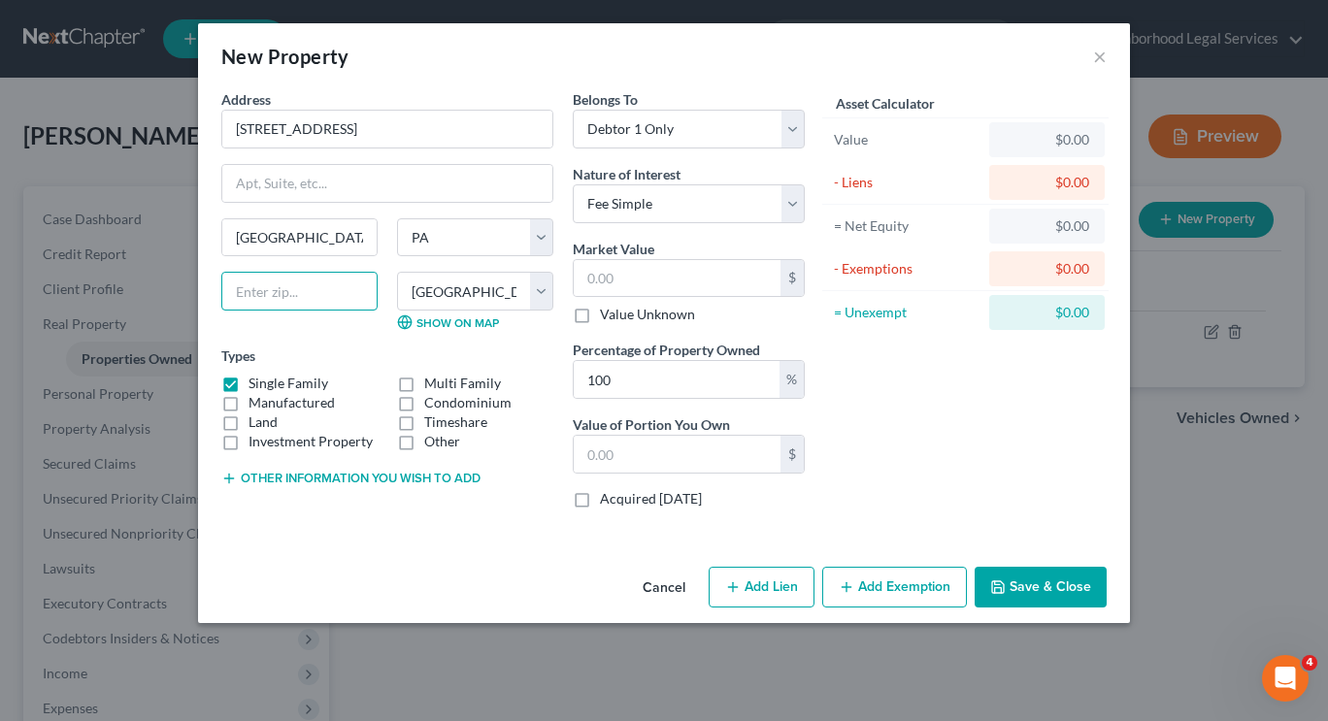
click at [279, 294] on input "text" at bounding box center [299, 291] width 156 height 39
click at [310, 280] on input "15146" at bounding box center [299, 291] width 156 height 39
click at [310, 293] on input "15146" at bounding box center [299, 291] width 156 height 39
type input "15146"
click at [935, 417] on div "Asset Calculator Value $0.00 - Liens $0.00 = Net Equity $0.00 - Exemptions $0.0…" at bounding box center [965, 306] width 302 height 435
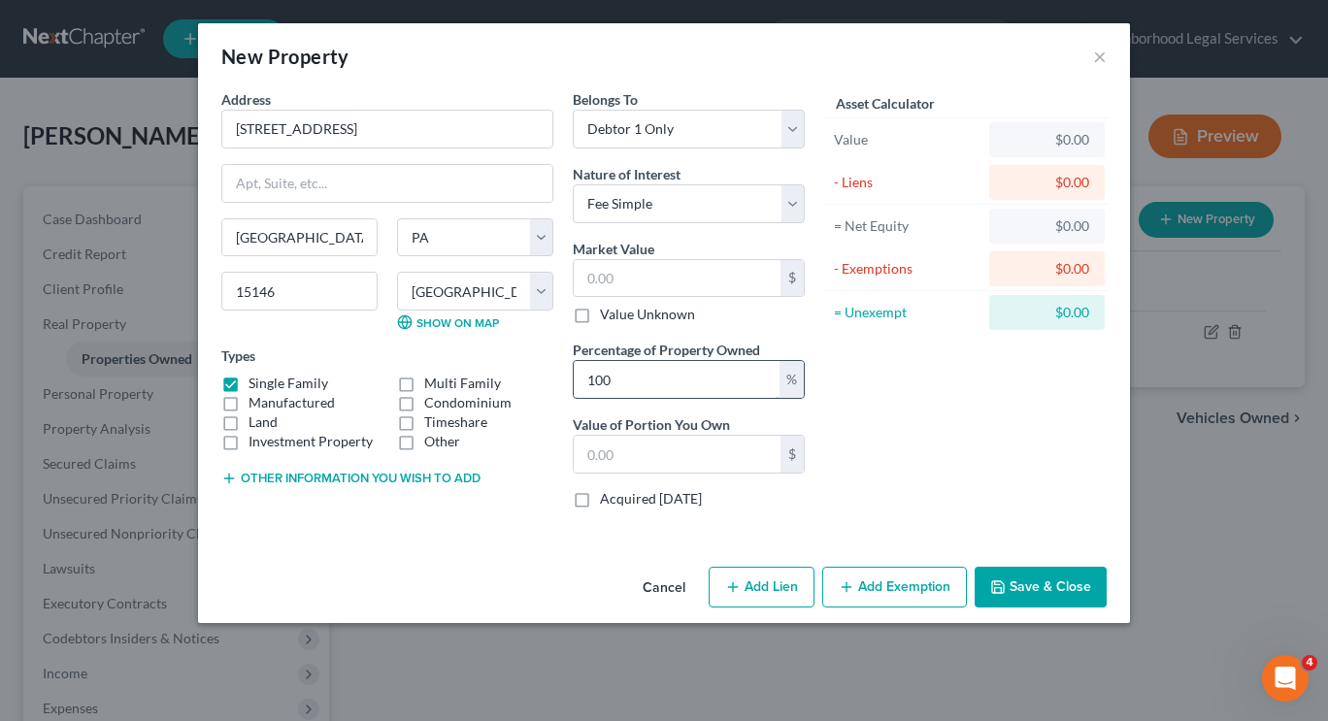
click at [716, 378] on input "100" at bounding box center [677, 379] width 206 height 37
type input "1"
type input "50"
click at [1001, 397] on div "Asset Calculator Value $0.00 - Liens $0.00 = Net Equity $0.00 - Exemptions $0.0…" at bounding box center [965, 306] width 302 height 435
click at [653, 276] on input "text" at bounding box center [677, 278] width 207 height 37
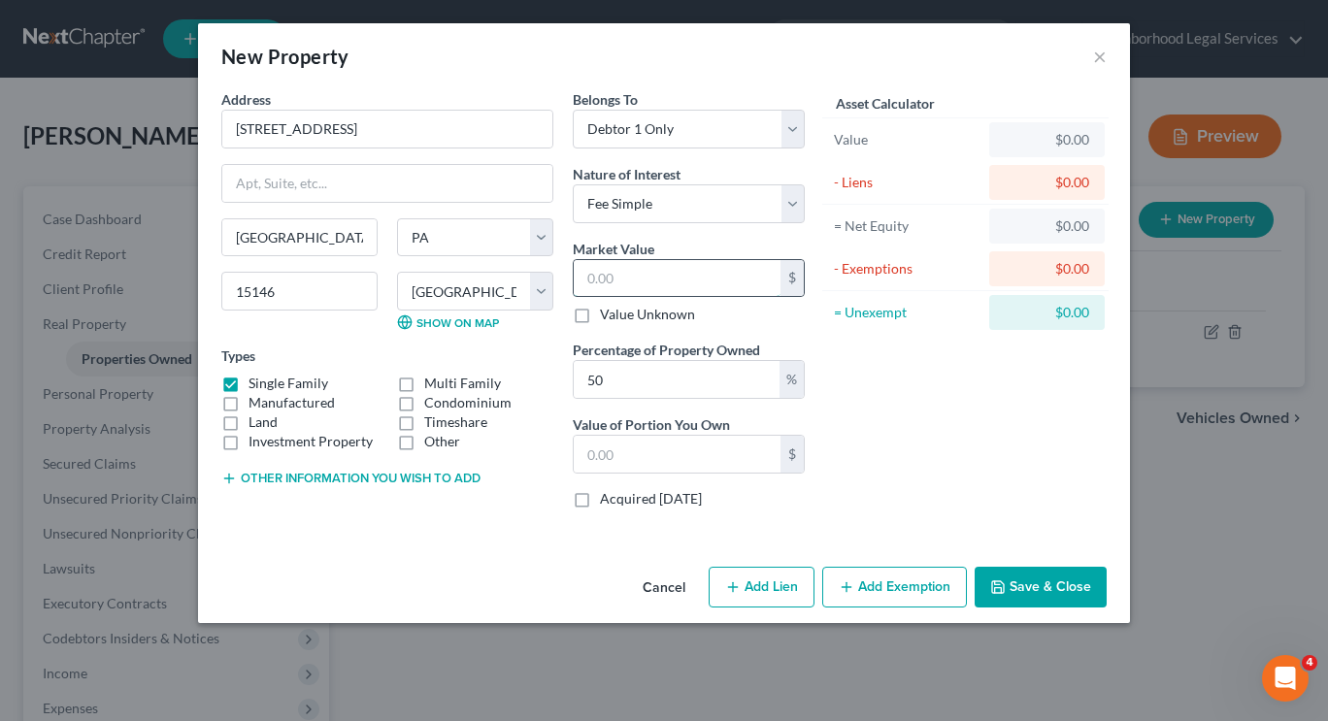
type input "1"
type input "0.50"
type input "18"
type input "9.00"
type input "183"
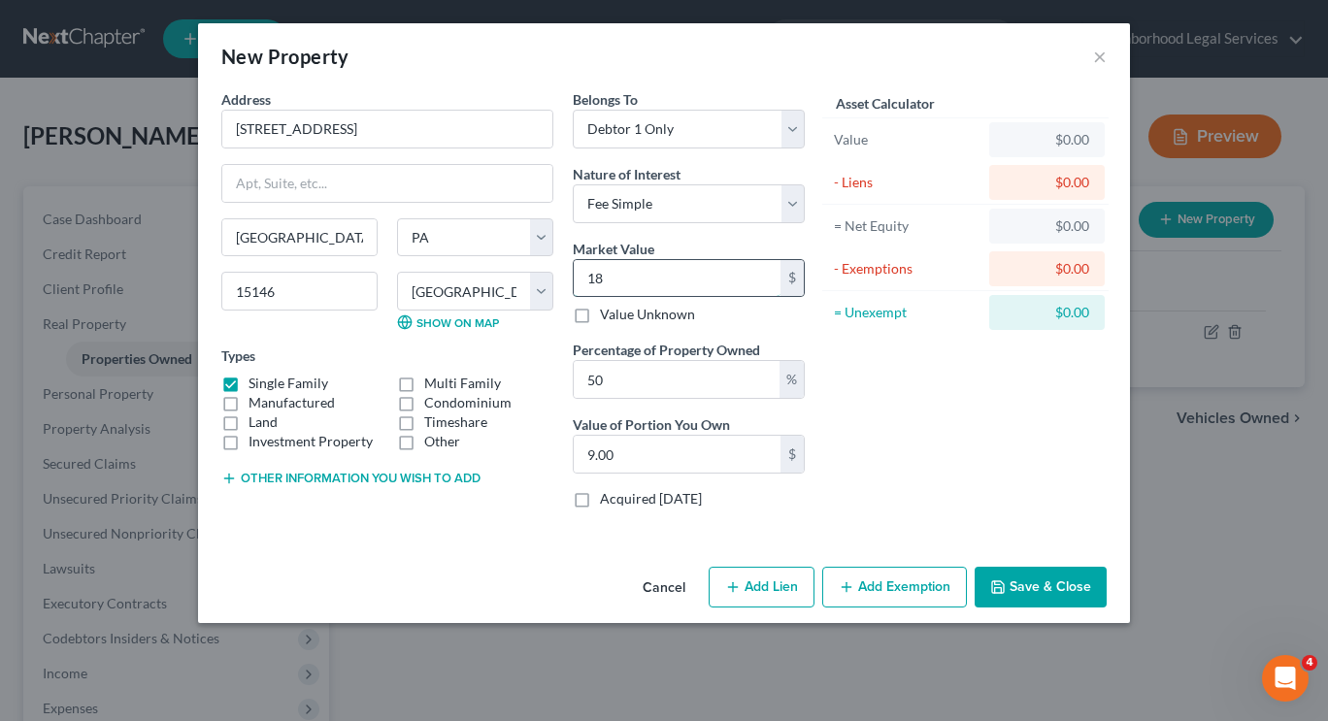
type input "91.50"
type input "1833"
type input "916.50"
type input "1,8335"
type input "9,167.50"
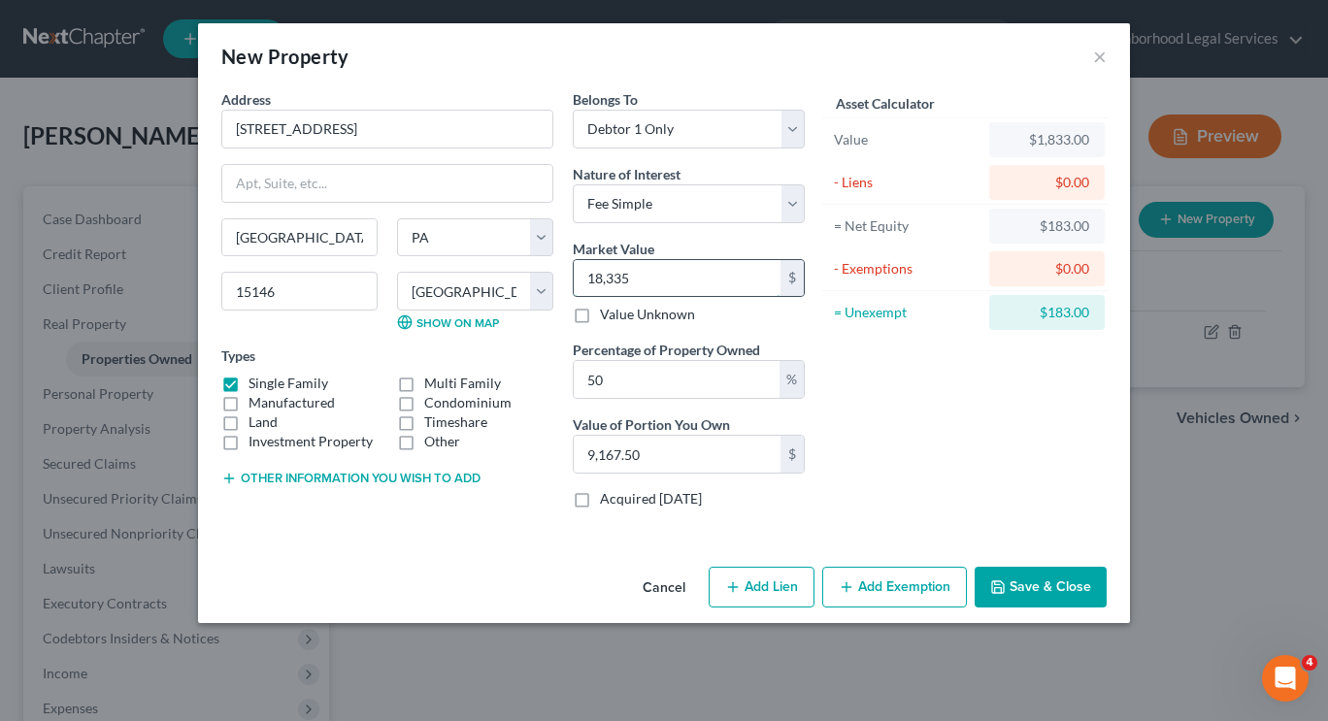
type input "18,3350"
type input "91,675.00"
type input "183,350"
click at [937, 411] on div "Asset Calculator Value $183,350.00 - Liens $0.00 = Net Equity $1,833.00 - Exemp…" at bounding box center [965, 306] width 302 height 435
click at [1024, 588] on button "Save & Close" at bounding box center [1040, 587] width 132 height 41
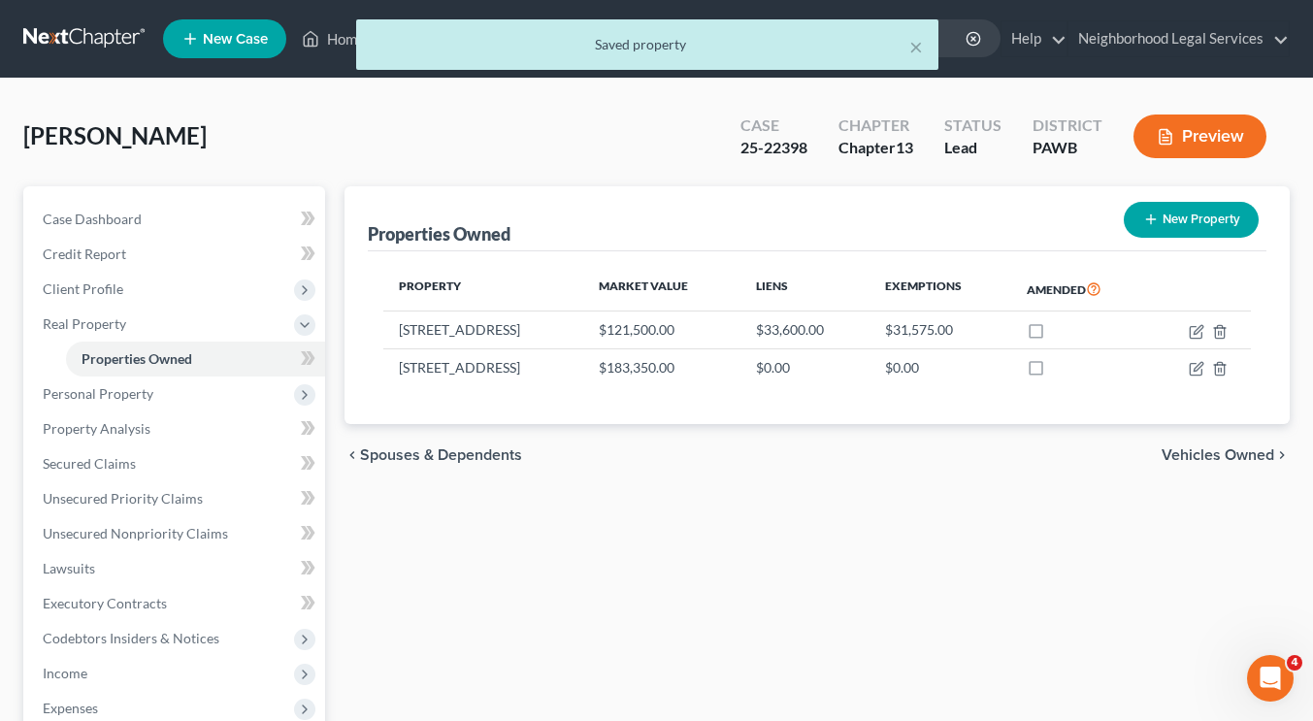
click at [940, 527] on div "Properties Owned New Property Property Market Value Liens Exemptions Amended 36…" at bounding box center [817, 606] width 965 height 841
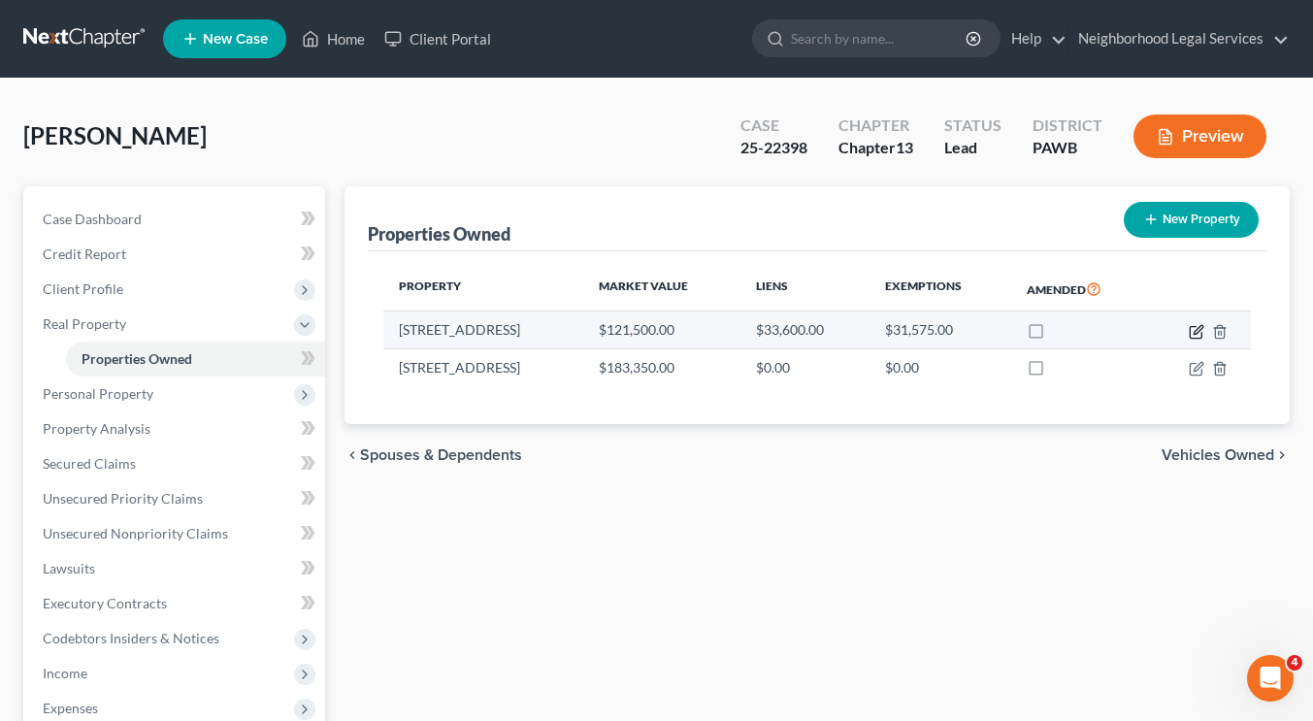
click at [1193, 328] on icon "button" at bounding box center [1197, 332] width 16 height 16
select select "39"
select select "1"
select select "0"
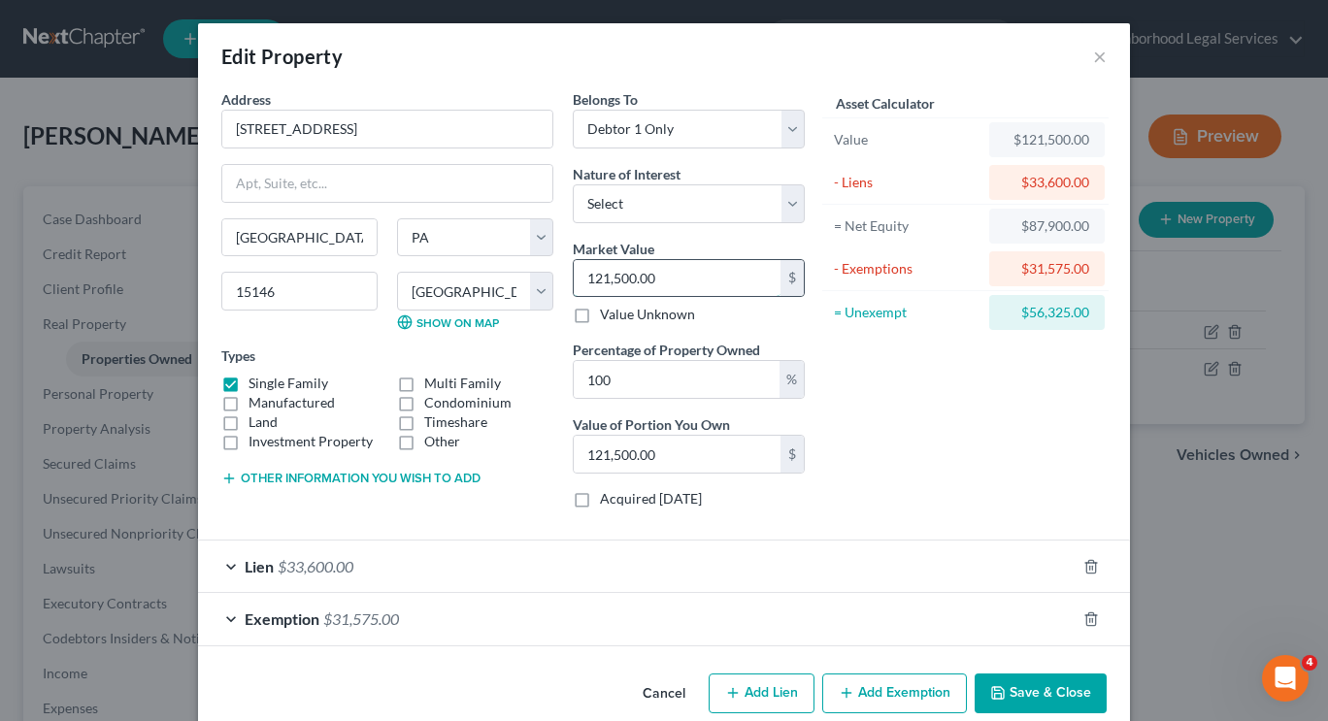
click at [661, 281] on input "121,500.00" at bounding box center [677, 278] width 207 height 37
type input "1"
type input "1.00"
type input "18"
type input "18.00"
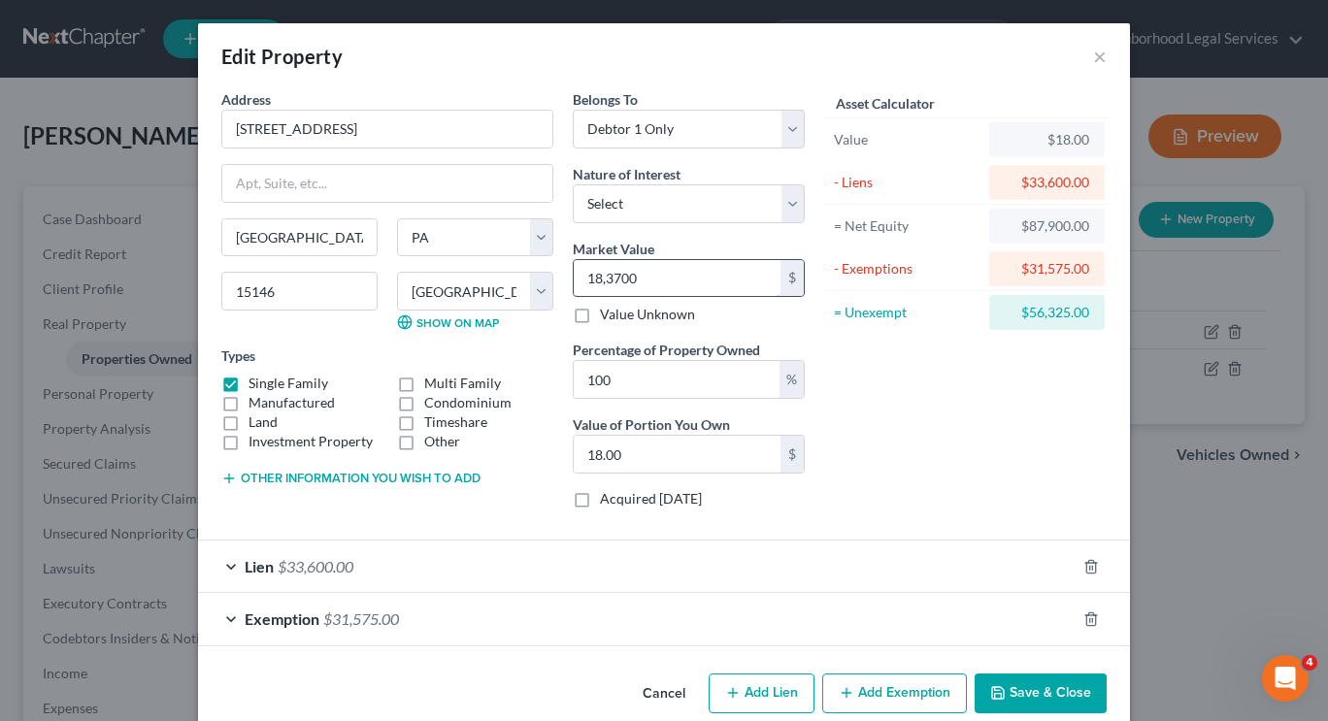
type input "183,700"
type input "183,700.00"
type input "183,700"
click at [958, 420] on div "Asset Calculator Value $183,700.00 - Liens $33,600.00 = Net Equity -$33,582.00 …" at bounding box center [965, 306] width 302 height 435
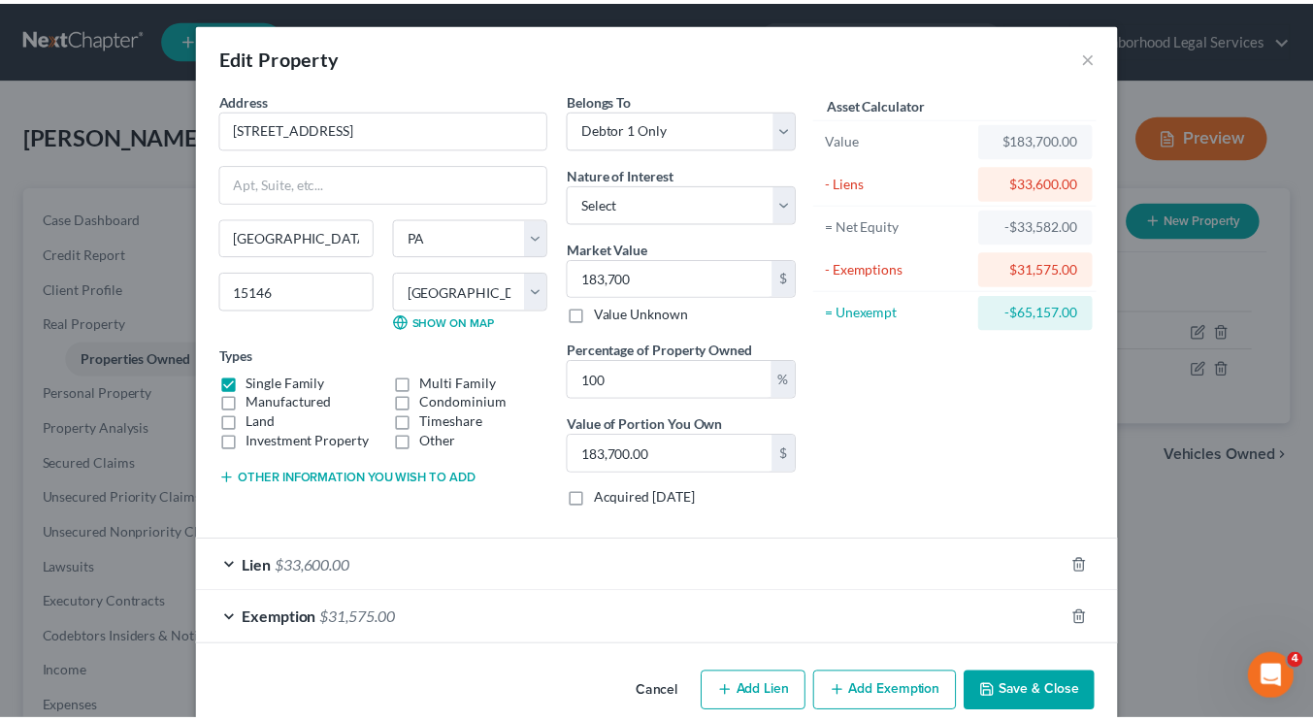
scroll to position [31, 0]
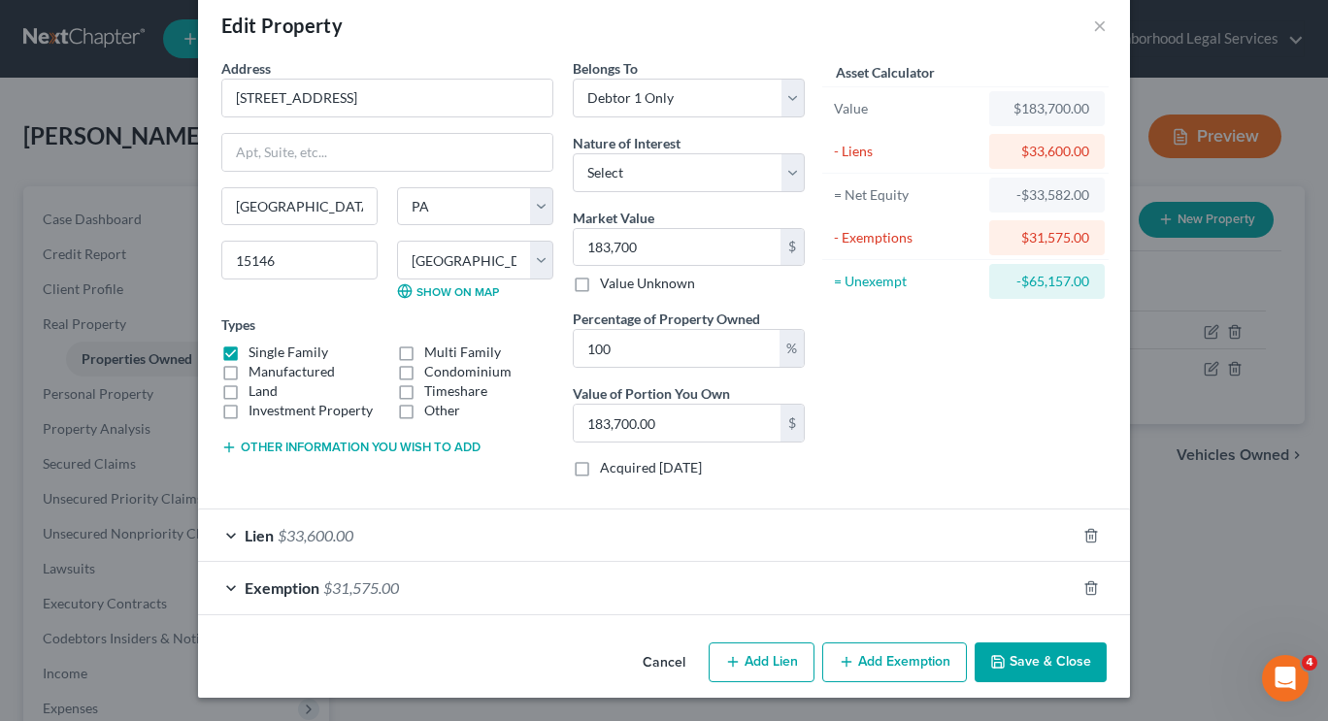
click at [1043, 664] on button "Save & Close" at bounding box center [1040, 662] width 132 height 41
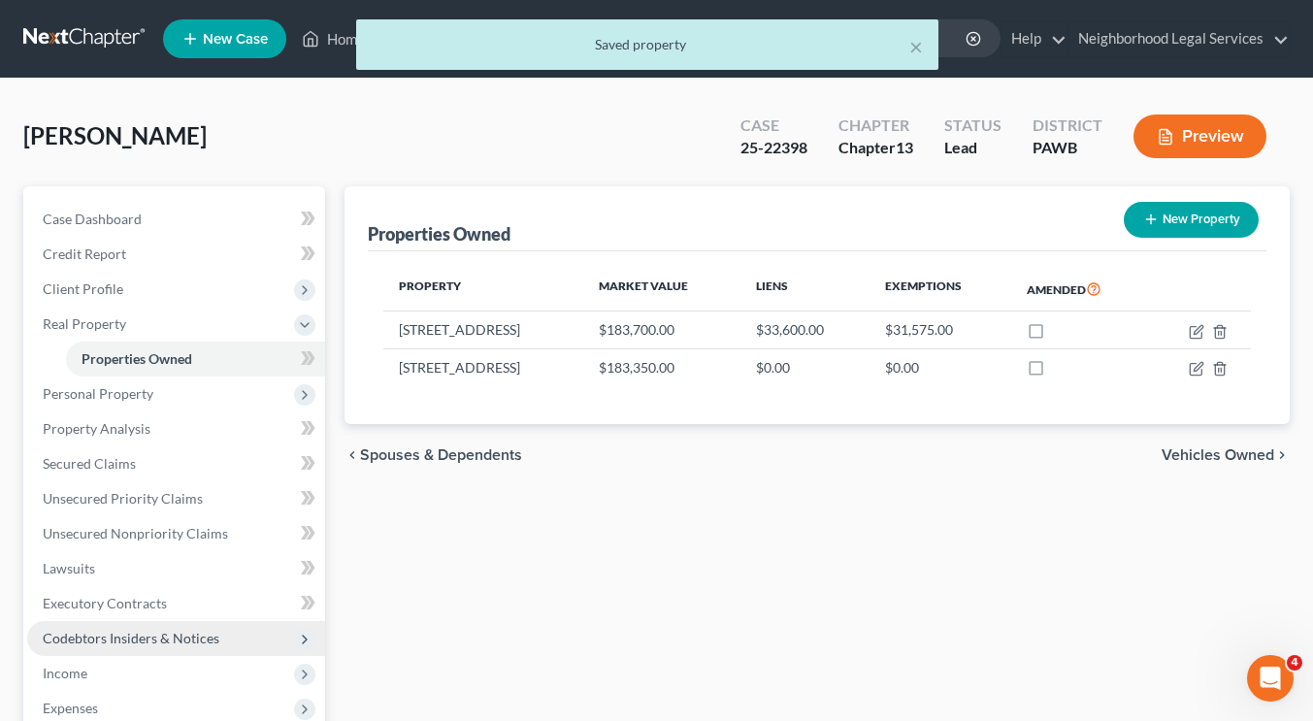
scroll to position [81, 0]
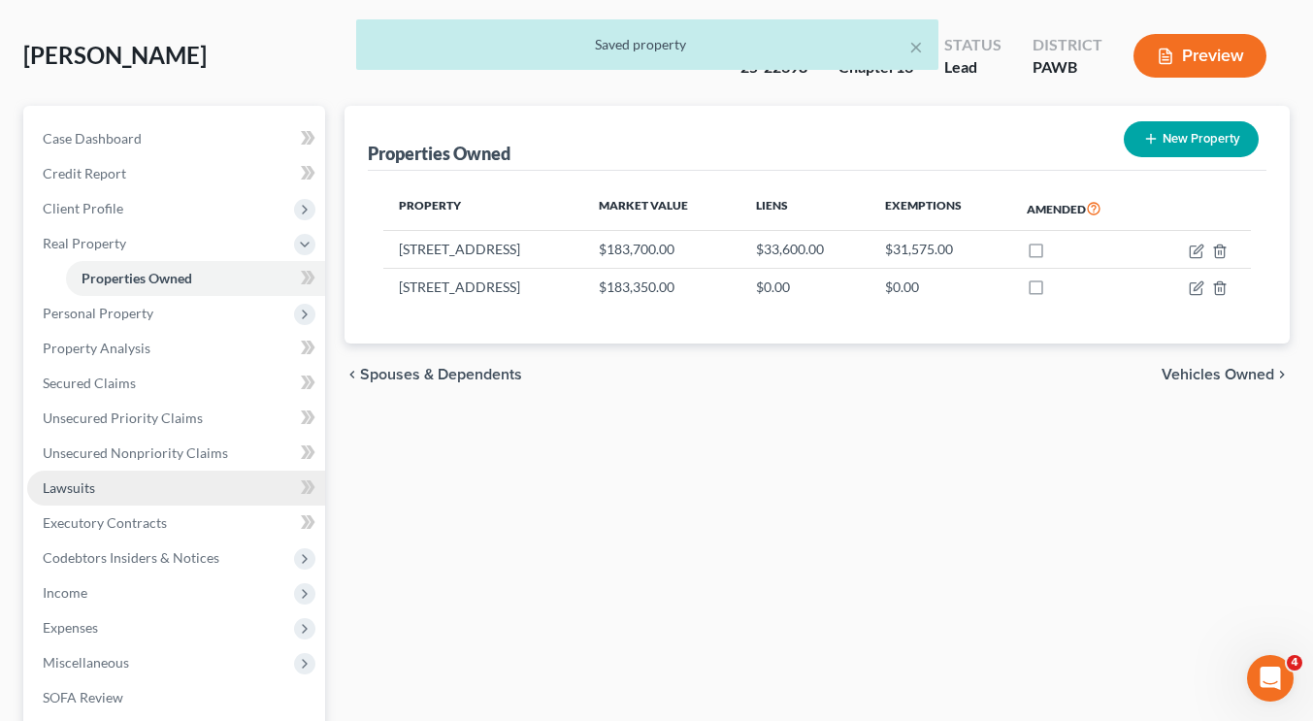
click at [117, 488] on link "Lawsuits" at bounding box center [176, 488] width 298 height 35
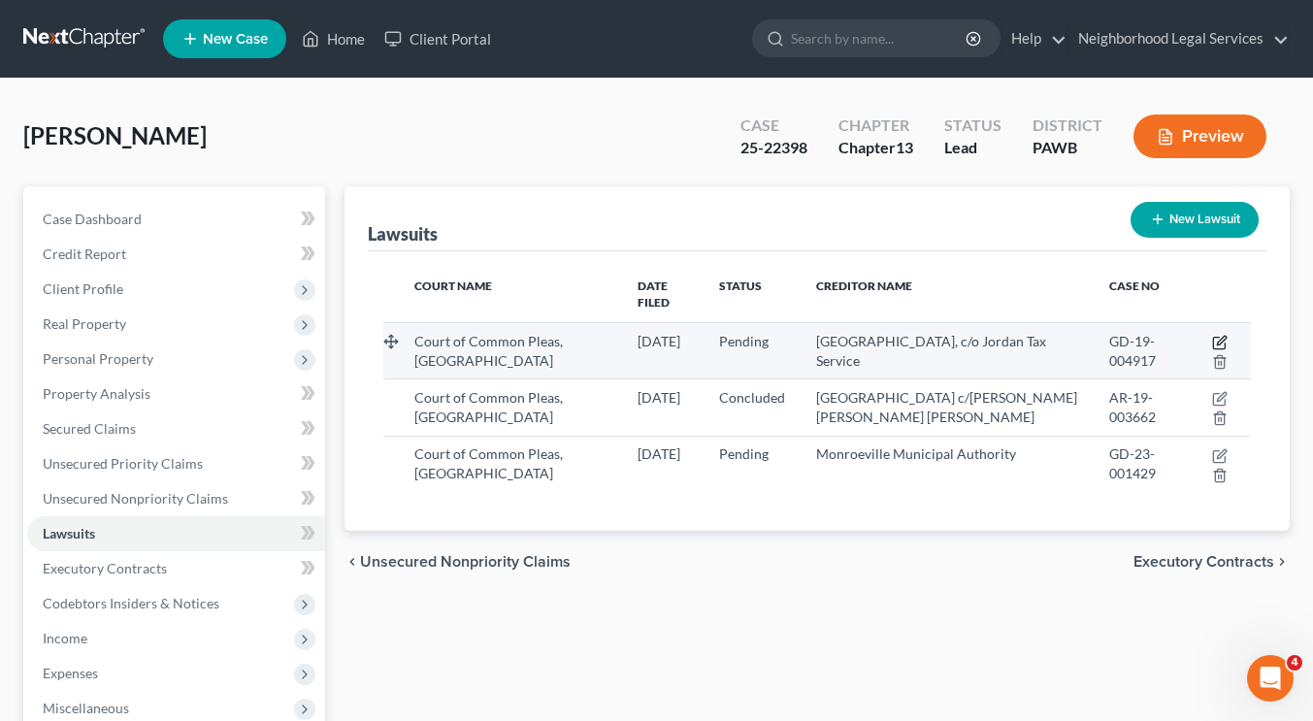
click at [1219, 335] on icon "button" at bounding box center [1220, 343] width 16 height 16
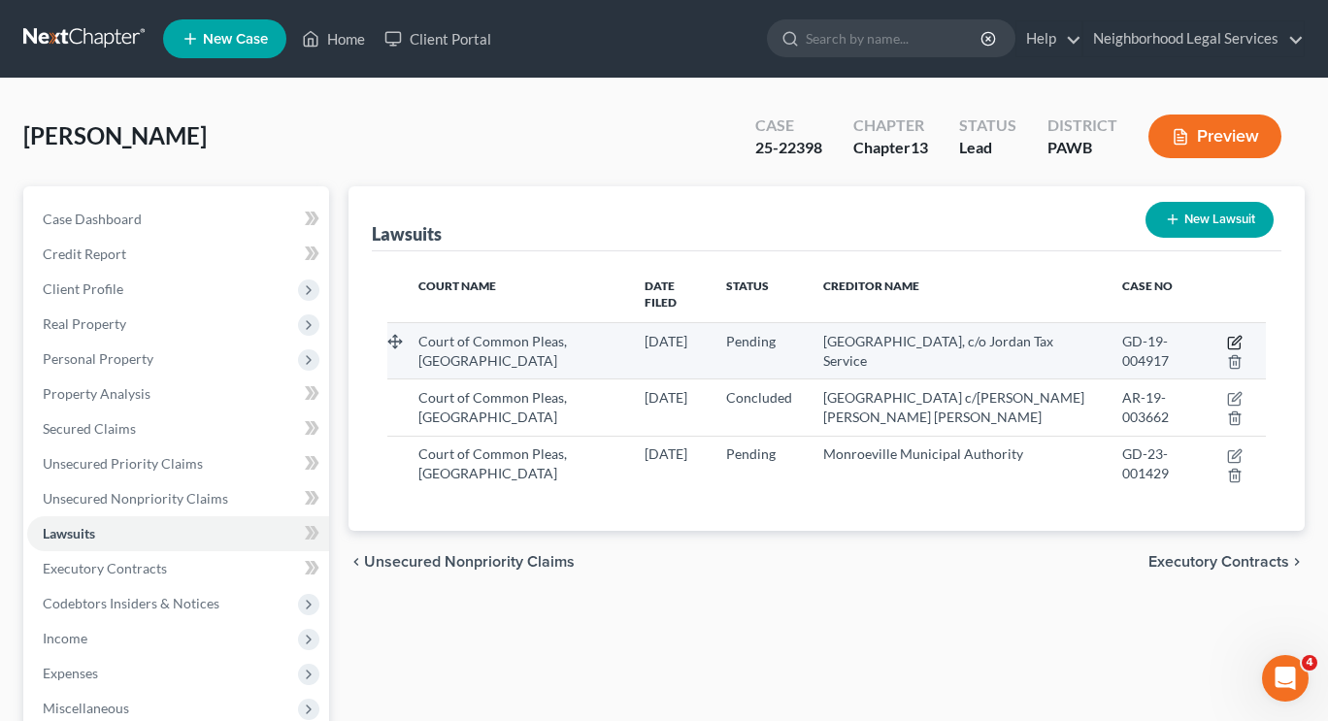
select select "39"
select select "0"
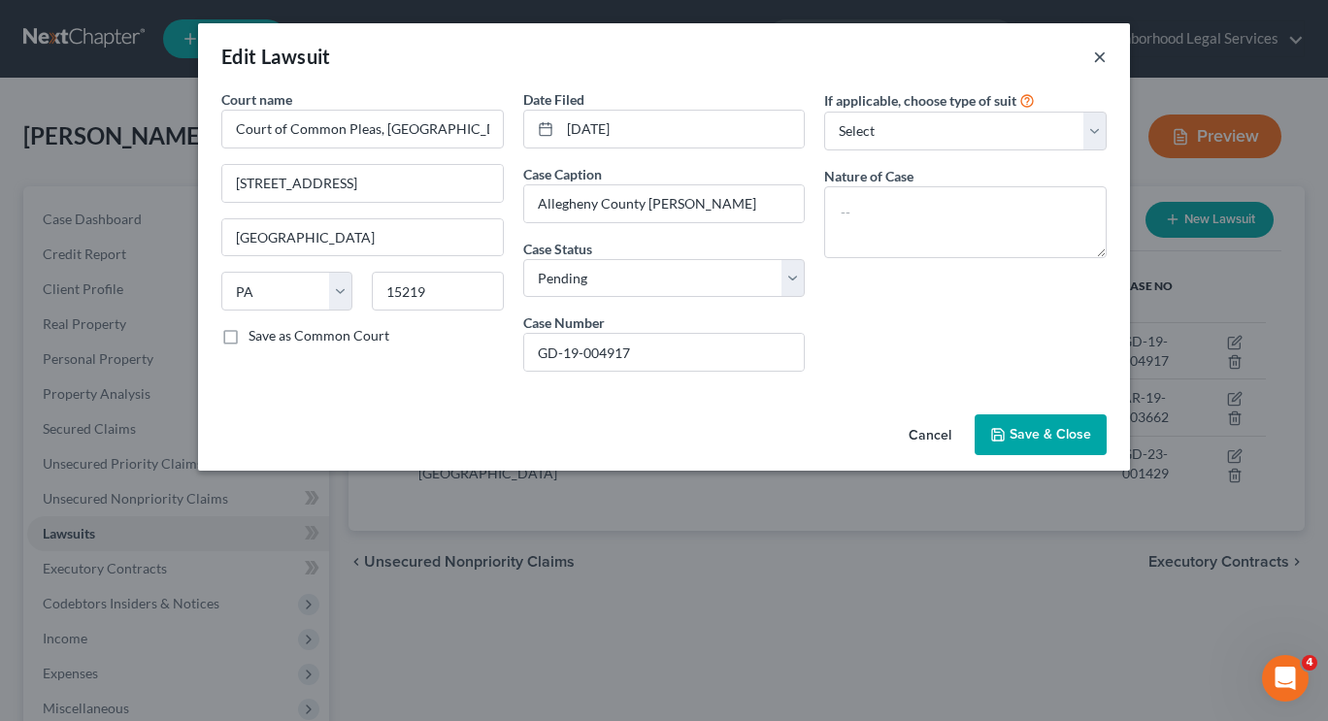
click at [1093, 57] on button "×" at bounding box center [1100, 56] width 14 height 23
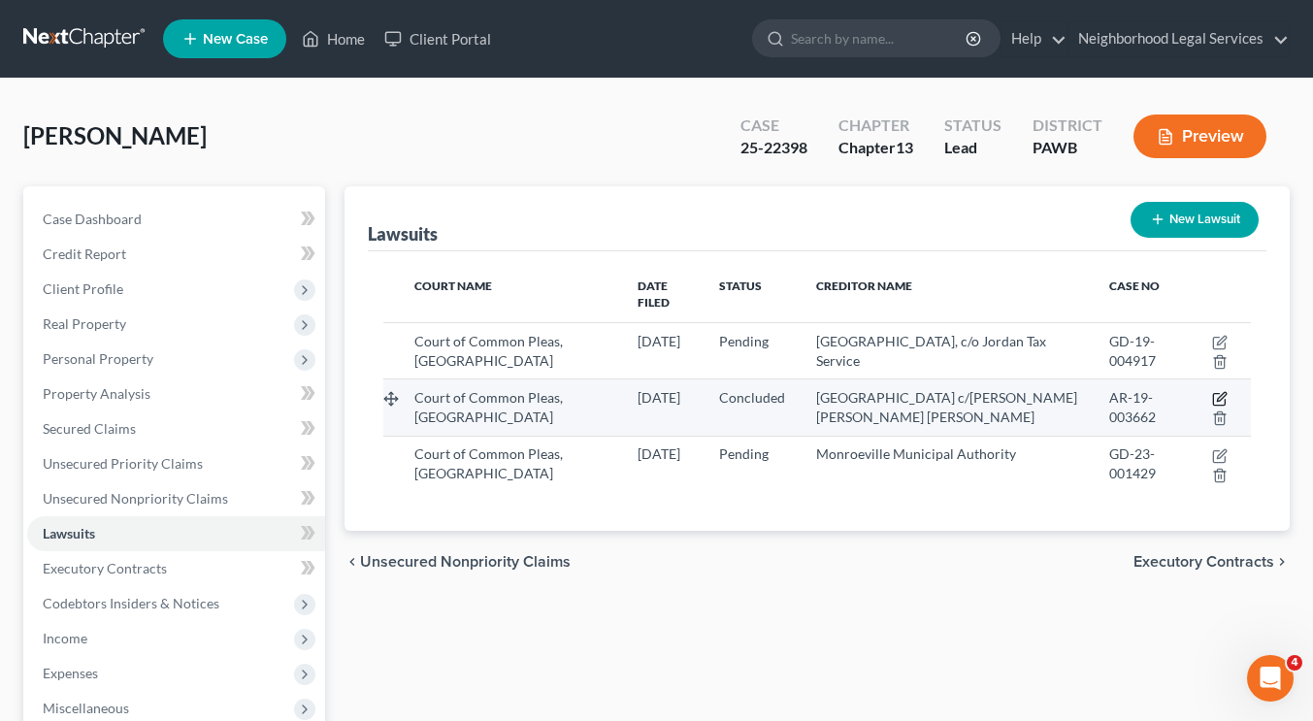
click at [1218, 391] on icon "button" at bounding box center [1220, 399] width 16 height 16
select select "39"
select select "2"
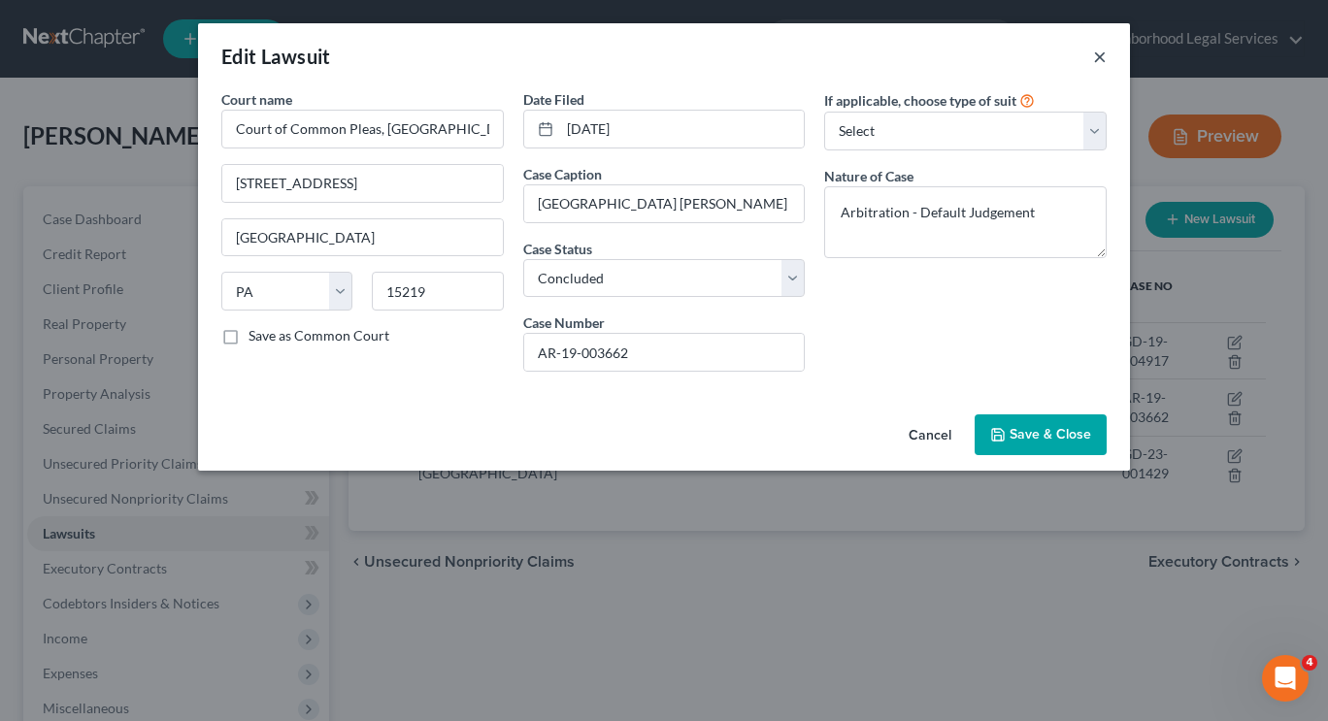
click at [1103, 52] on button "×" at bounding box center [1100, 56] width 14 height 23
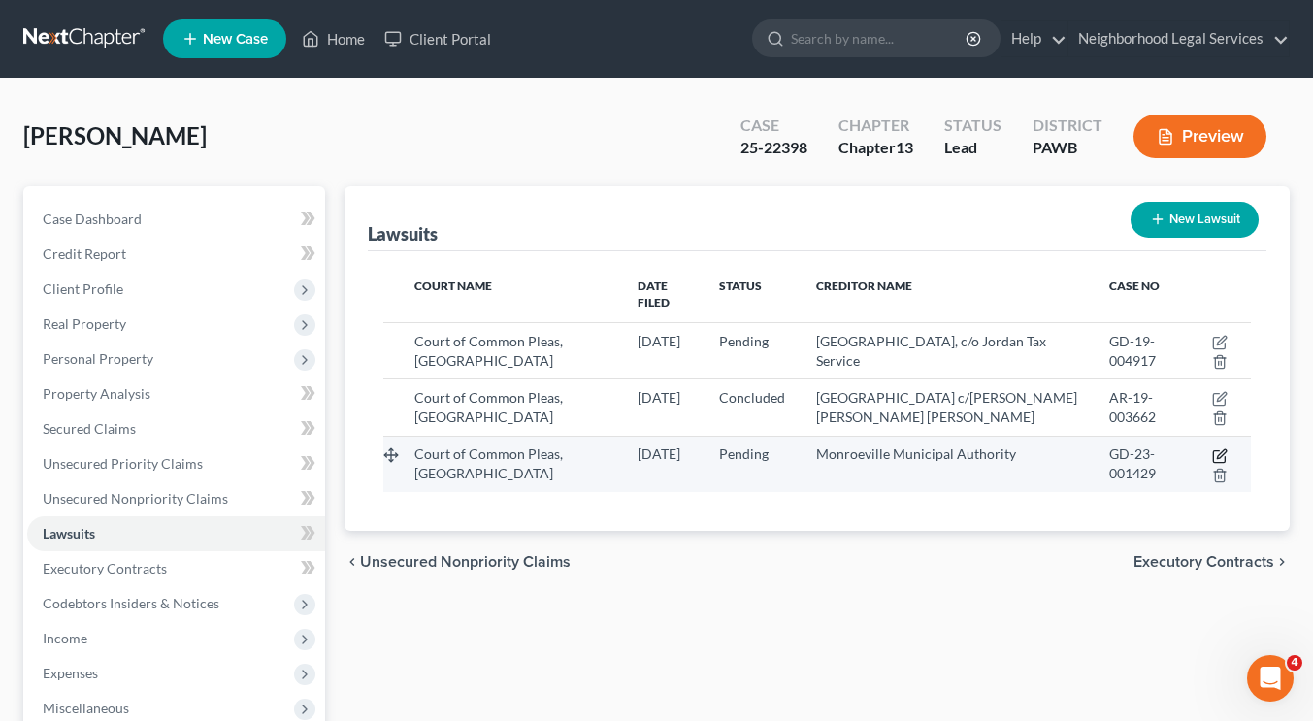
click at [1219, 448] on icon "button" at bounding box center [1220, 456] width 16 height 16
select select "39"
select select "0"
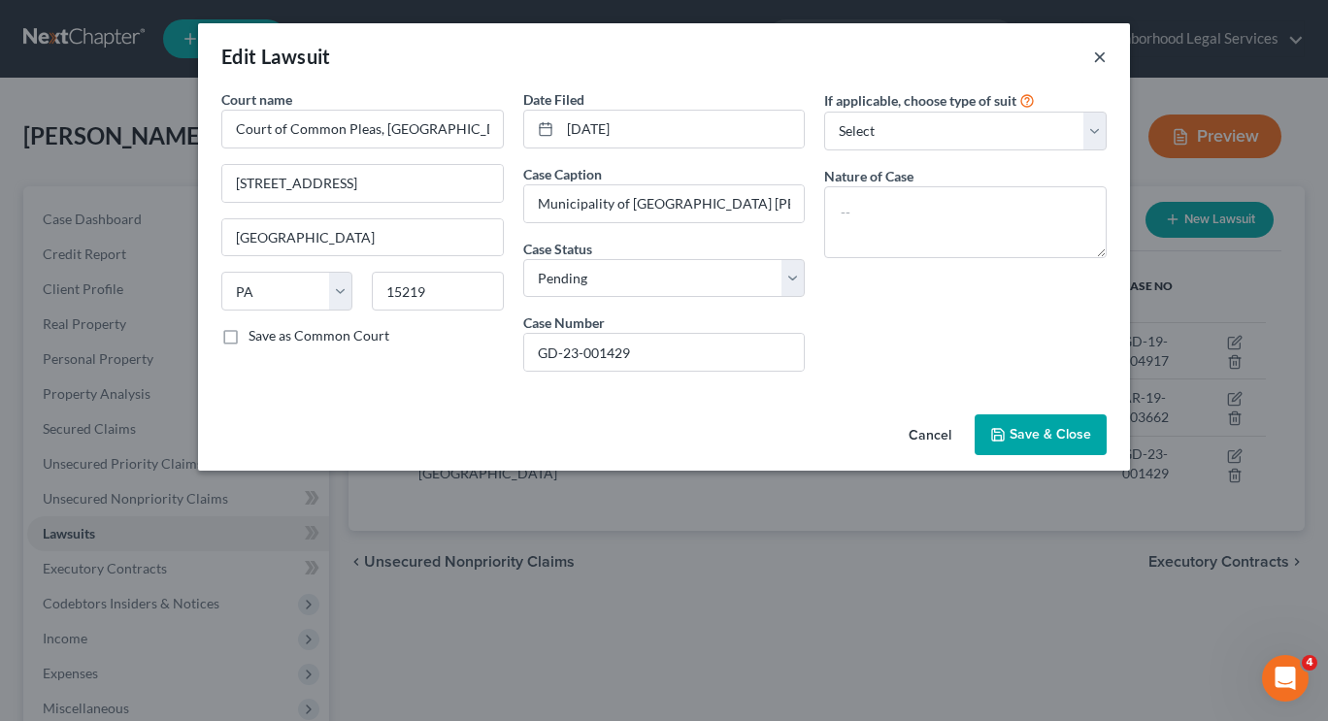
click at [1098, 59] on button "×" at bounding box center [1100, 56] width 14 height 23
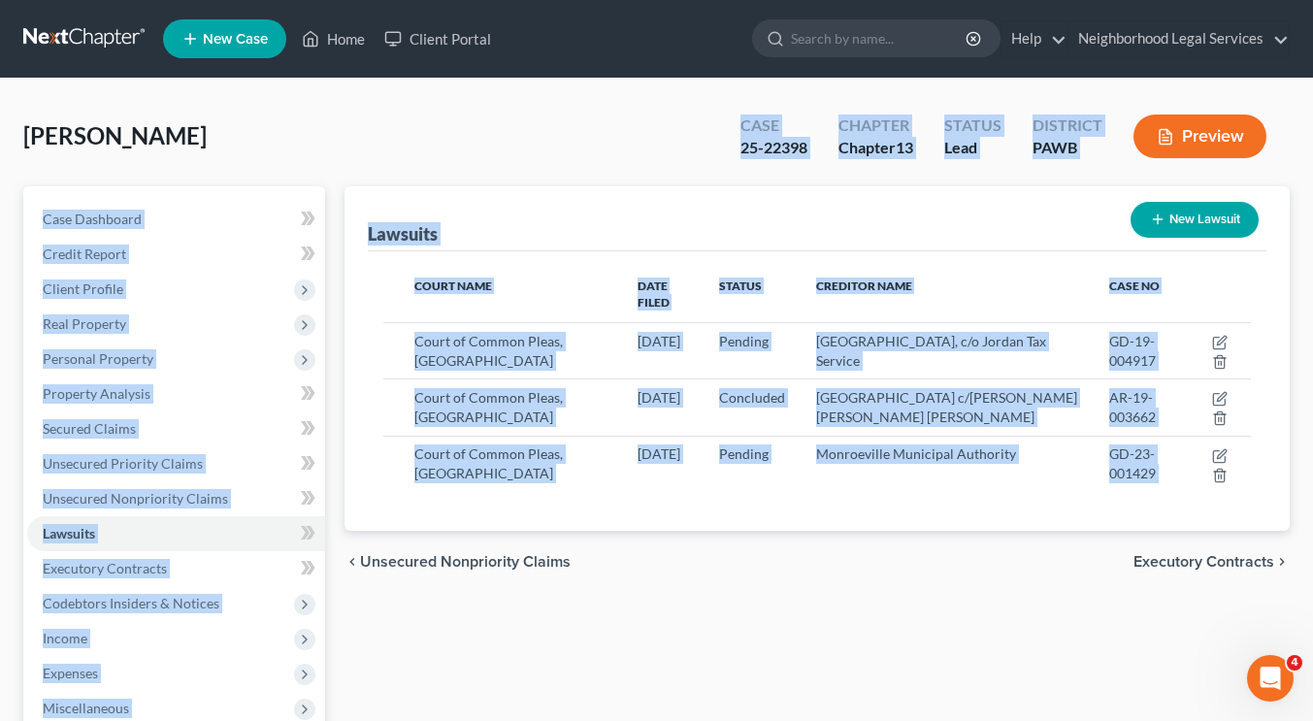
drag, startPoint x: 867, startPoint y: 650, endPoint x: 581, endPoint y: 82, distance: 635.4
click at [581, 82] on div "Allison, Michelle Upgraded Case 25-22398 Chapter Chapter 13 Status Lead Distric…" at bounding box center [656, 555] width 1313 height 953
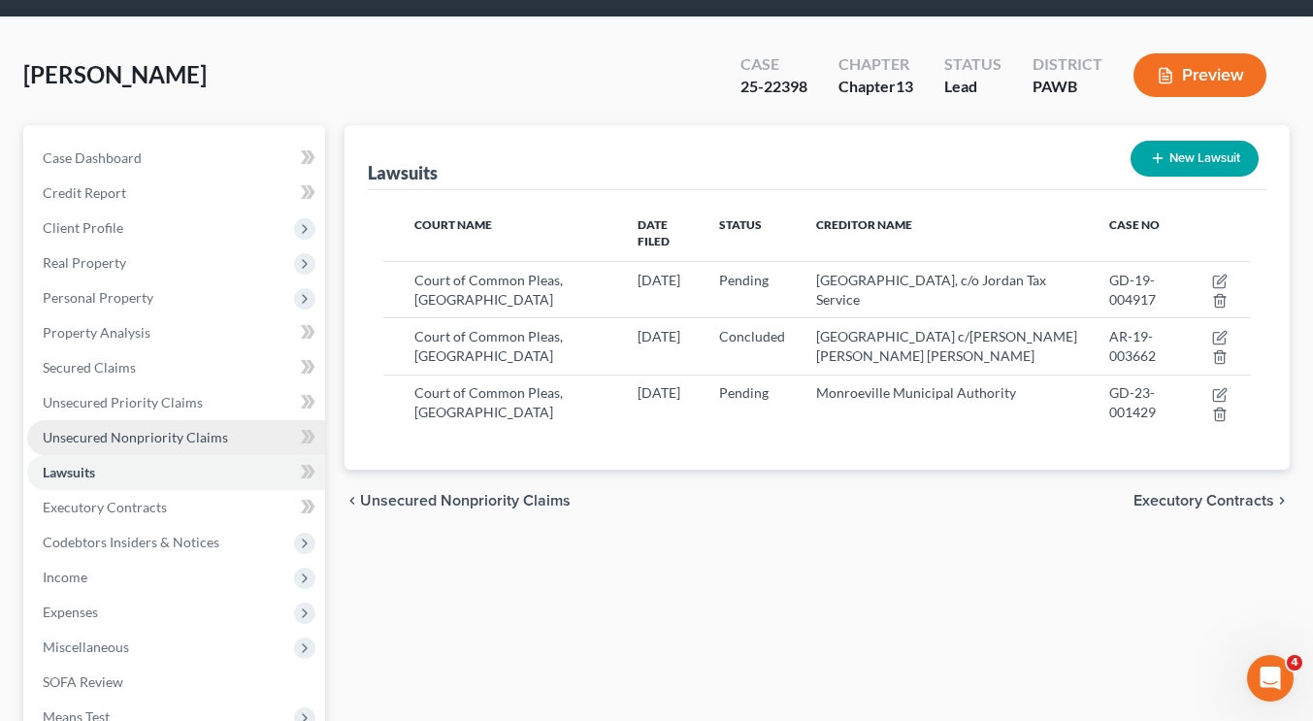
scroll to position [62, 0]
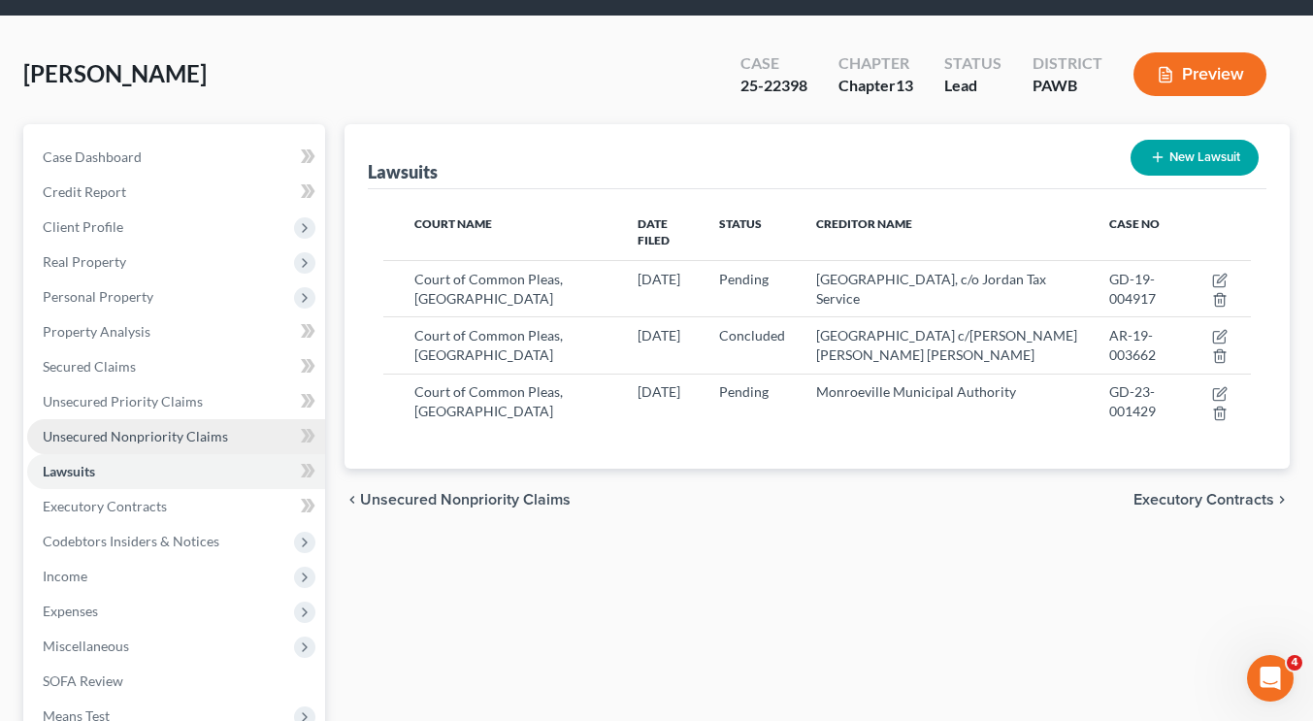
click at [232, 444] on link "Unsecured Nonpriority Claims" at bounding box center [176, 436] width 298 height 35
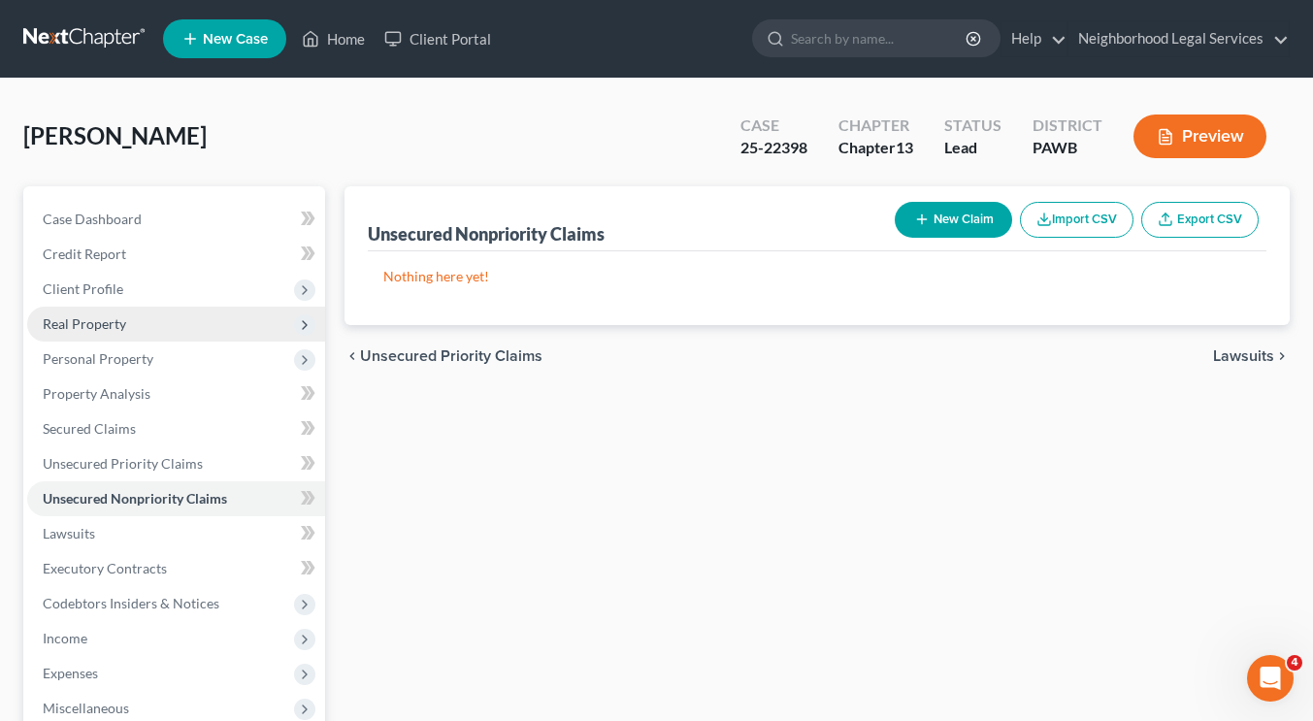
click at [162, 319] on span "Real Property" at bounding box center [176, 324] width 298 height 35
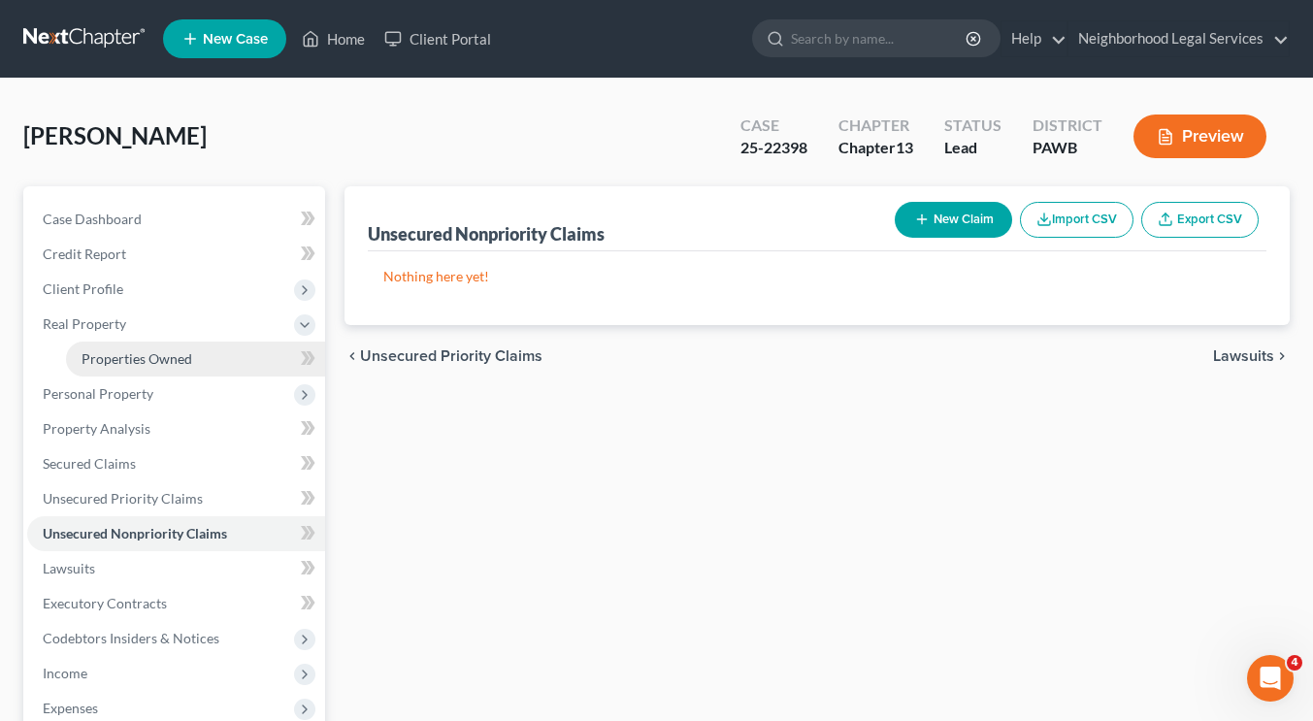
click at [162, 356] on span "Properties Owned" at bounding box center [137, 358] width 111 height 16
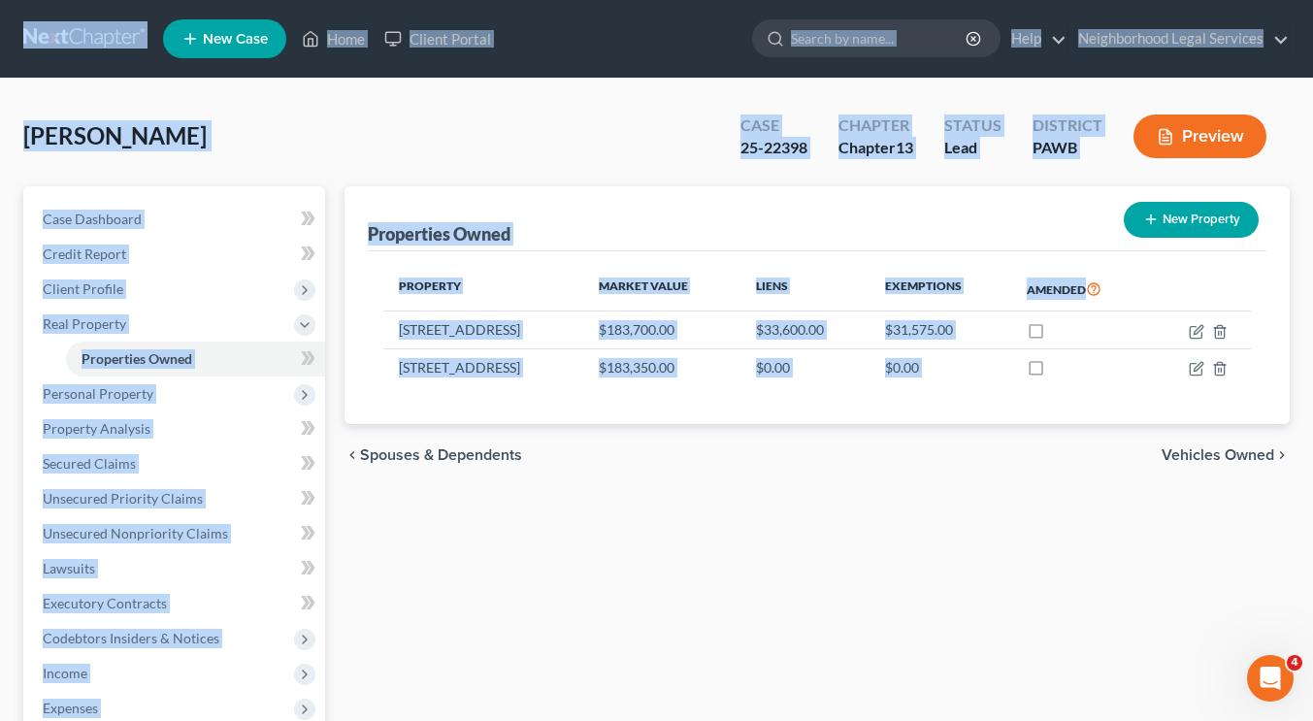
drag, startPoint x: 681, startPoint y: 505, endPoint x: 0, endPoint y: 37, distance: 826.4
click at [0, 37] on div "Home New Case Client Portal Neighborhood Legal Services martinc@nlsa.us My Acco…" at bounding box center [656, 551] width 1313 height 1102
click at [449, 158] on div "Allison, Michelle Upgraded Case 25-22398 Chapter Chapter 13 Status Lead Distric…" at bounding box center [656, 144] width 1266 height 84
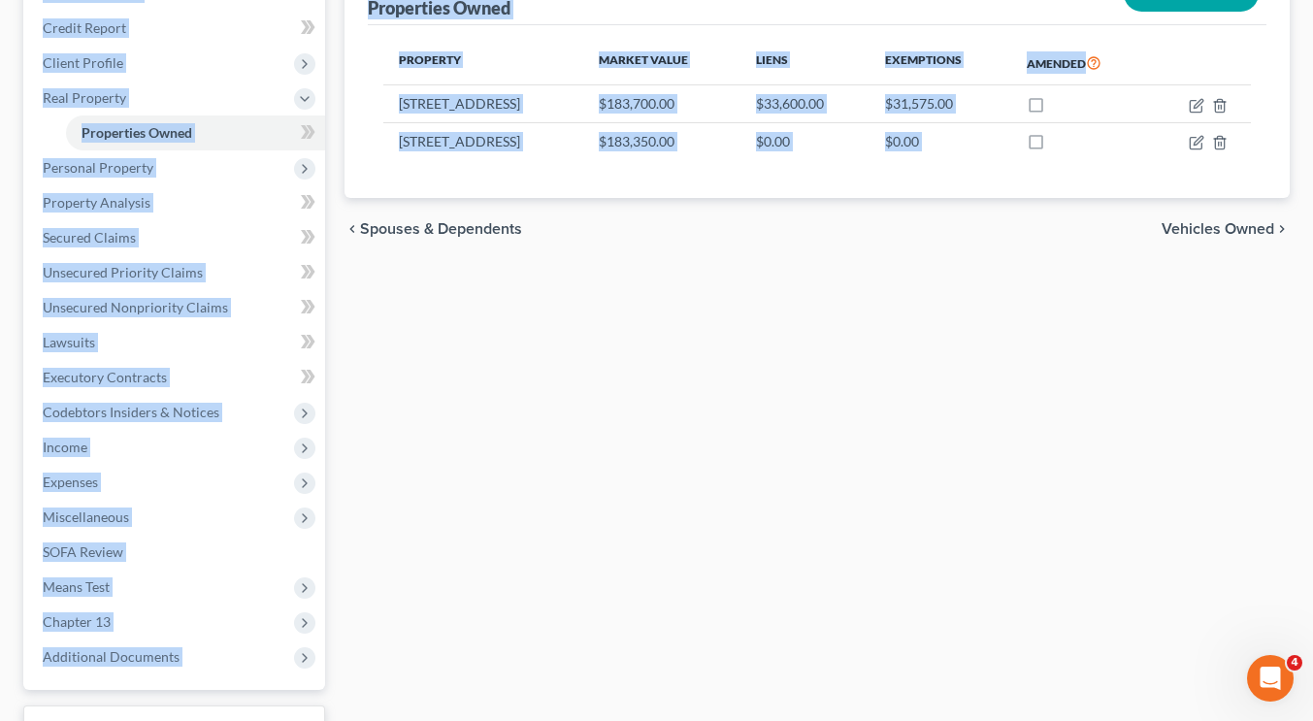
scroll to position [378, 0]
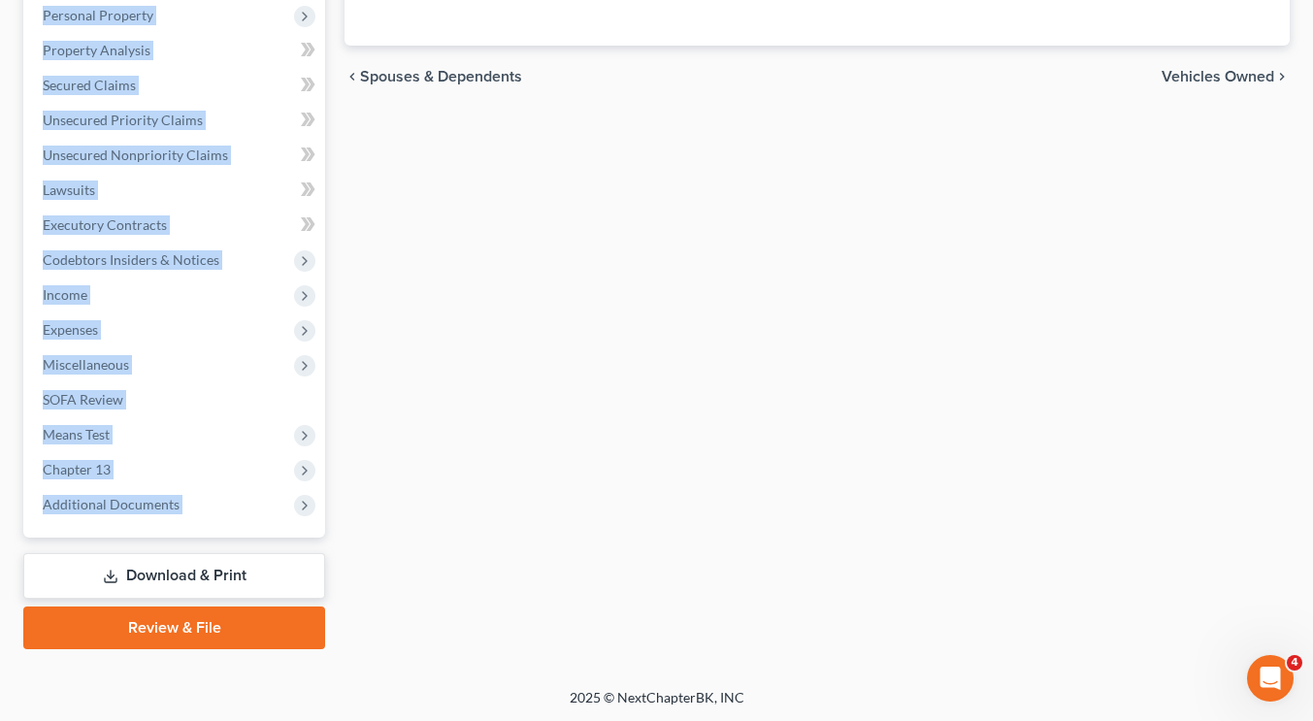
drag, startPoint x: 7, startPoint y: 26, endPoint x: 543, endPoint y: 290, distance: 598.1
click at [543, 290] on div "Home New Case Client Portal Neighborhood Legal Services martinc@nlsa.us My Acco…" at bounding box center [656, 173] width 1313 height 1102
click at [543, 290] on div "Properties Owned New Property Property Market Value Liens Exemptions Amended 36…" at bounding box center [817, 228] width 965 height 841
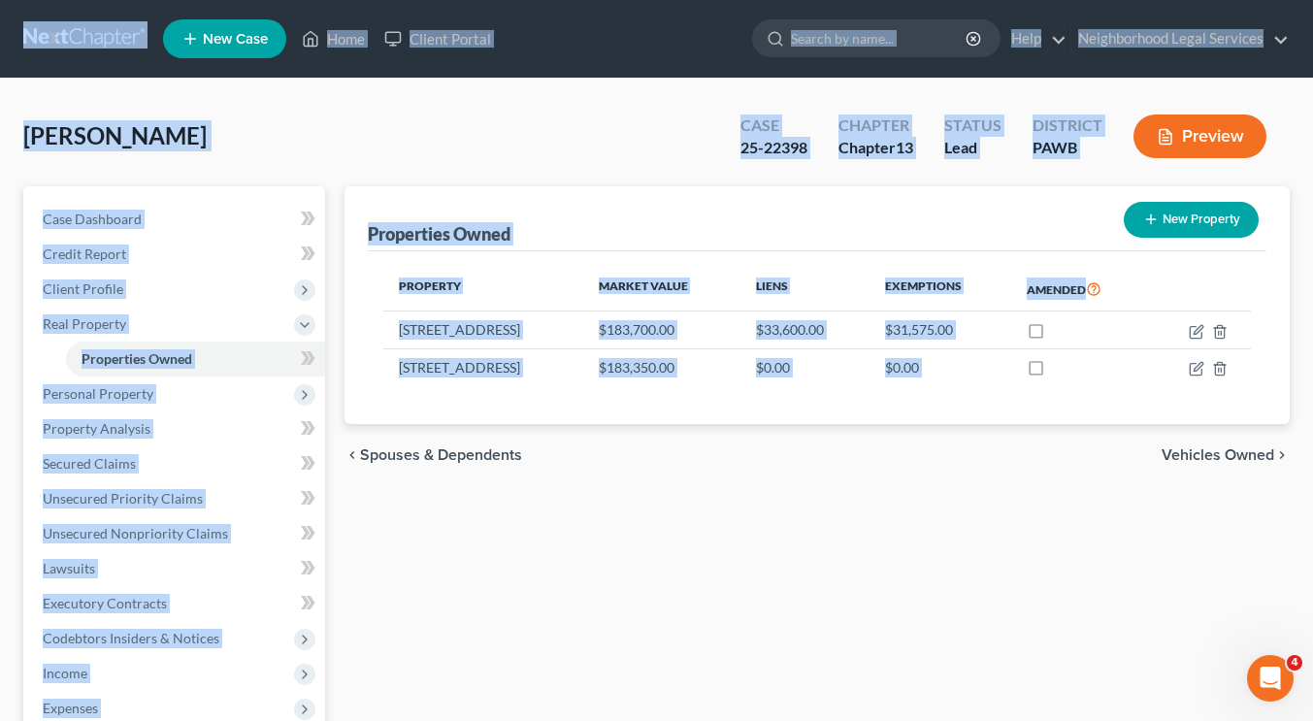
drag, startPoint x: 521, startPoint y: 499, endPoint x: 23, endPoint y: 38, distance: 678.5
click at [23, 38] on div "Home New Case Client Portal Neighborhood Legal Services martinc@nlsa.us My Acco…" at bounding box center [656, 551] width 1313 height 1102
click at [343, 159] on div "Allison, Michelle Upgraded Case 25-22398 Chapter Chapter 13 Status Lead Distric…" at bounding box center [656, 144] width 1266 height 84
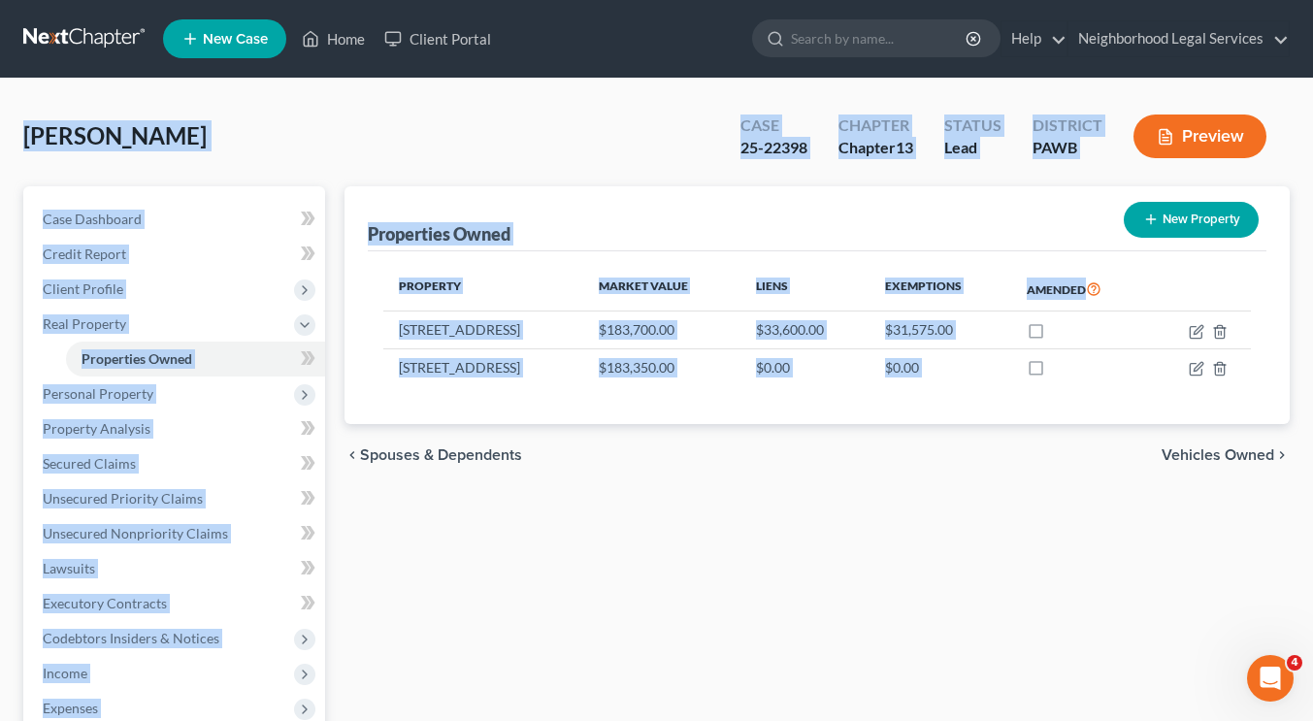
drag, startPoint x: 720, startPoint y: 581, endPoint x: 31, endPoint y: 24, distance: 886.1
click at [31, 24] on div "Home New Case Client Portal Neighborhood Legal Services martinc@nlsa.us My Acco…" at bounding box center [656, 551] width 1313 height 1102
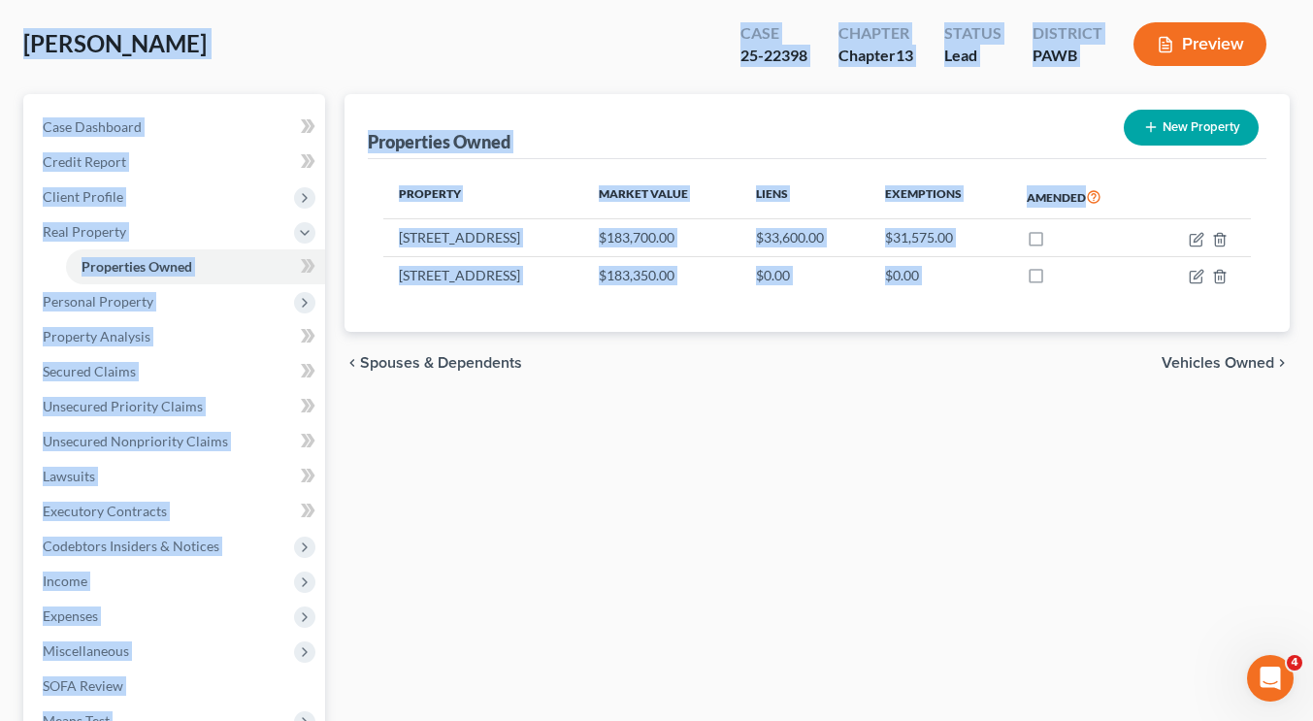
scroll to position [90, 0]
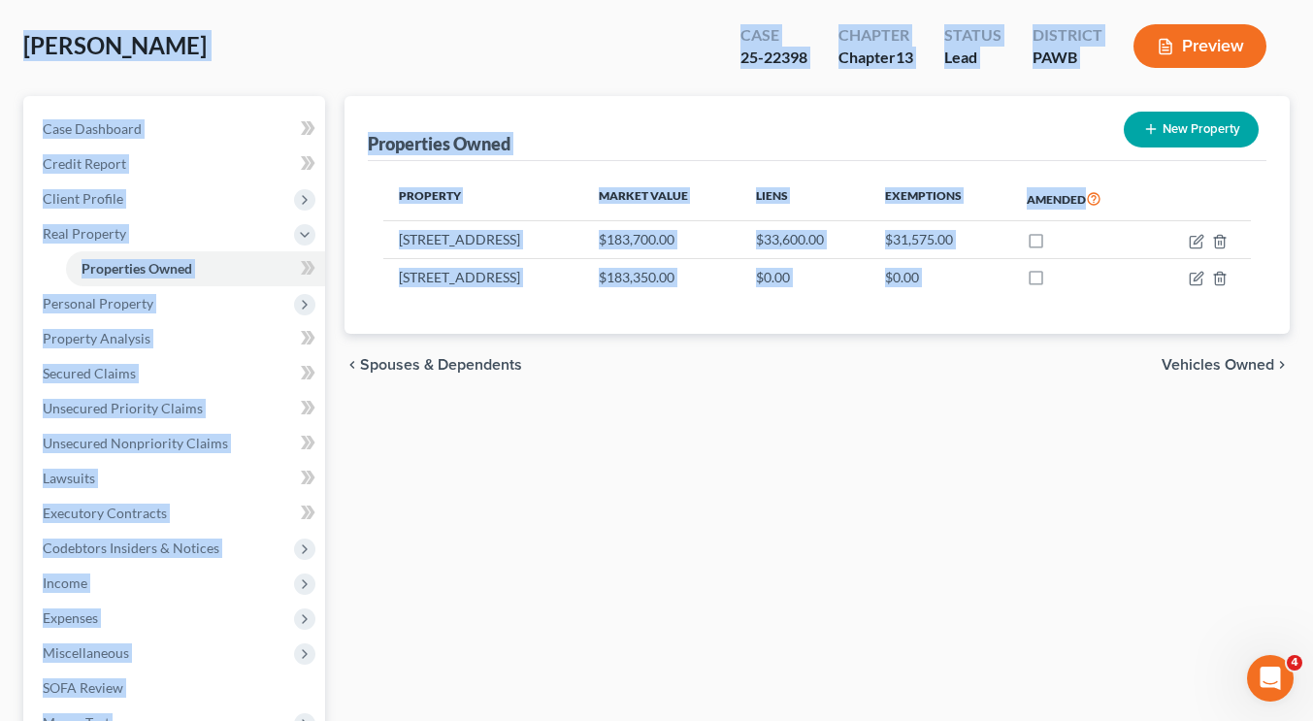
click at [492, 447] on div "Properties Owned New Property Property Market Value Liens Exemptions Amended 36…" at bounding box center [817, 516] width 965 height 841
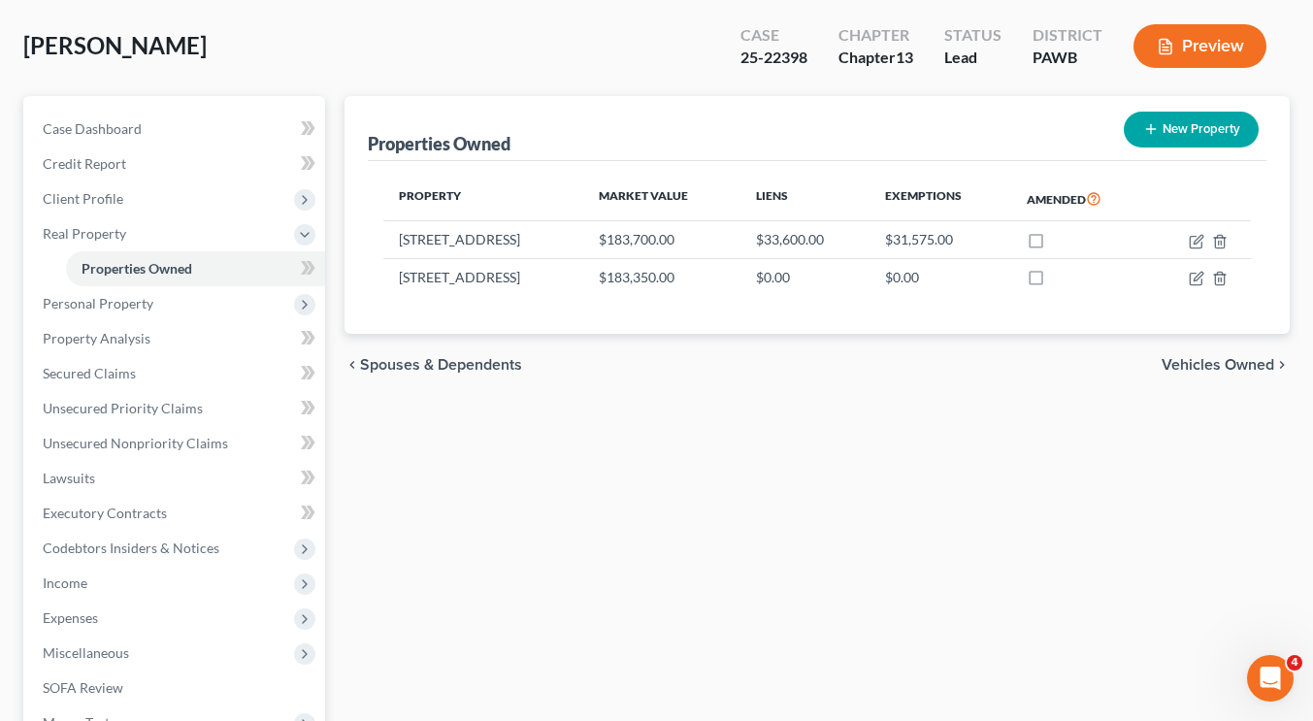
scroll to position [0, 0]
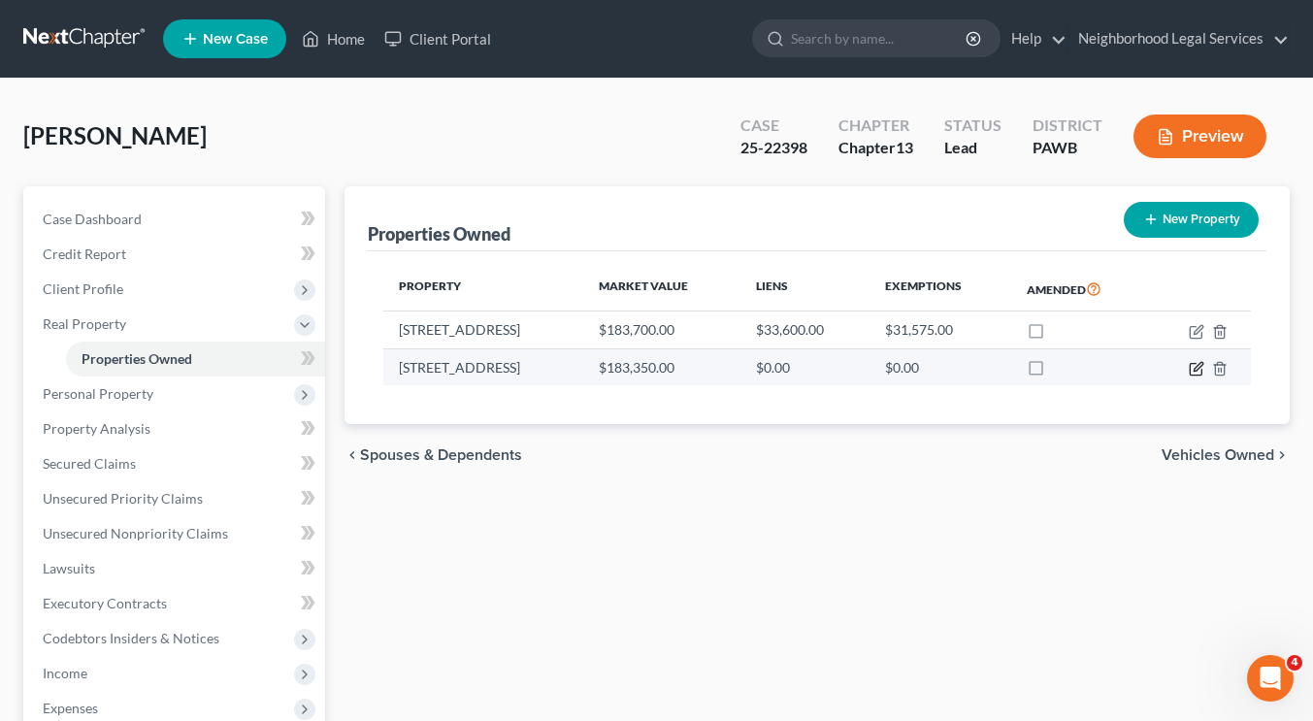
click at [1196, 364] on icon "button" at bounding box center [1197, 369] width 16 height 16
select select "39"
select select "1"
select select "0"
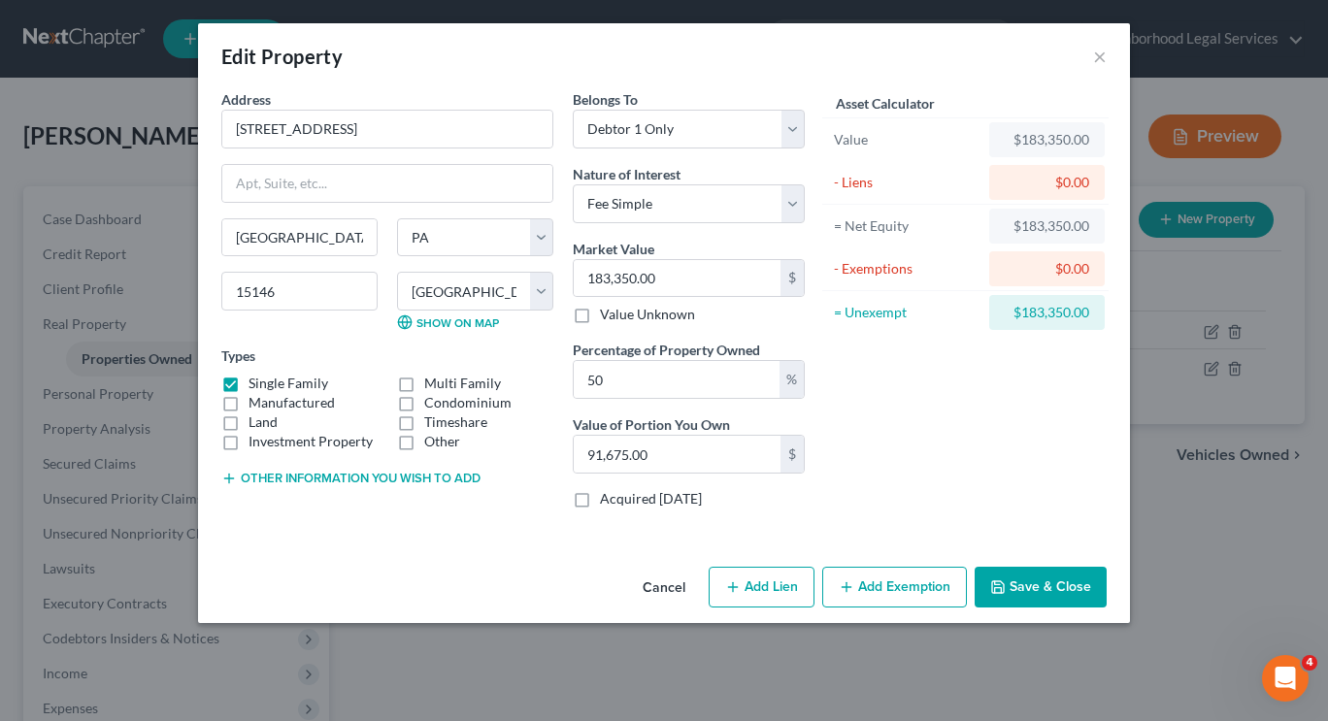
click at [1025, 587] on button "Save & Close" at bounding box center [1040, 587] width 132 height 41
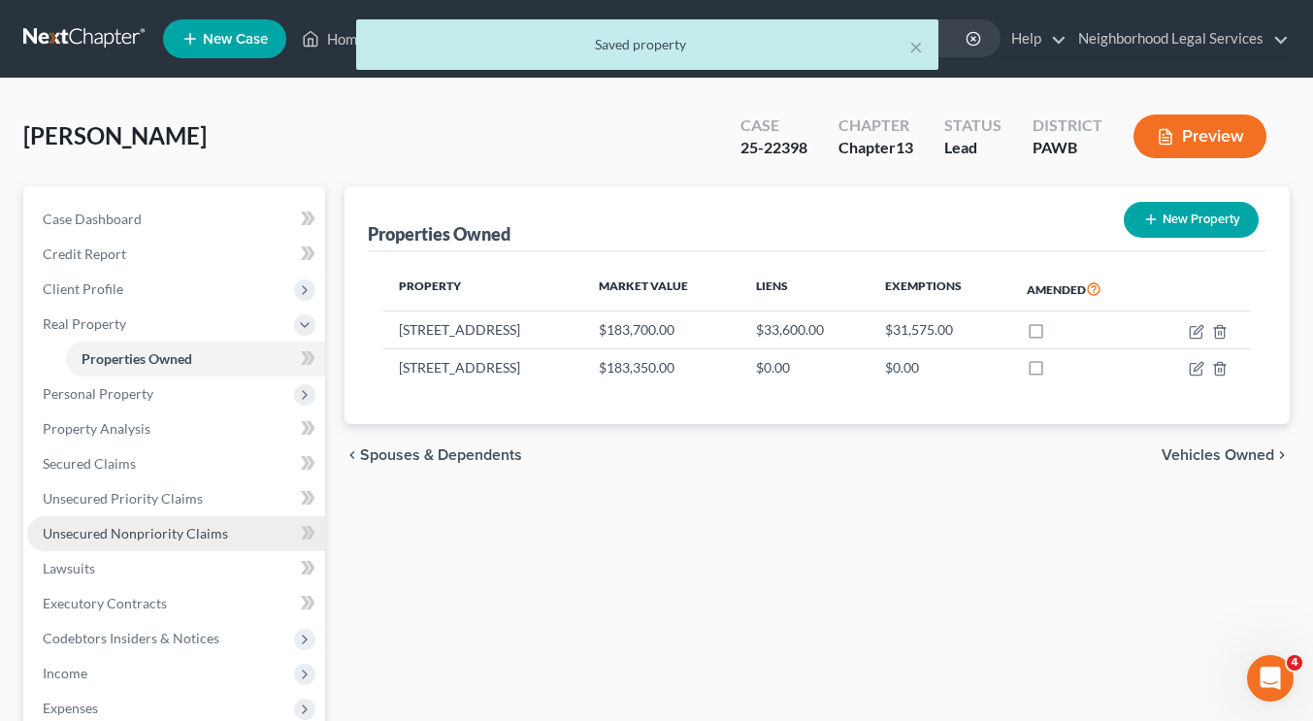
scroll to position [378, 0]
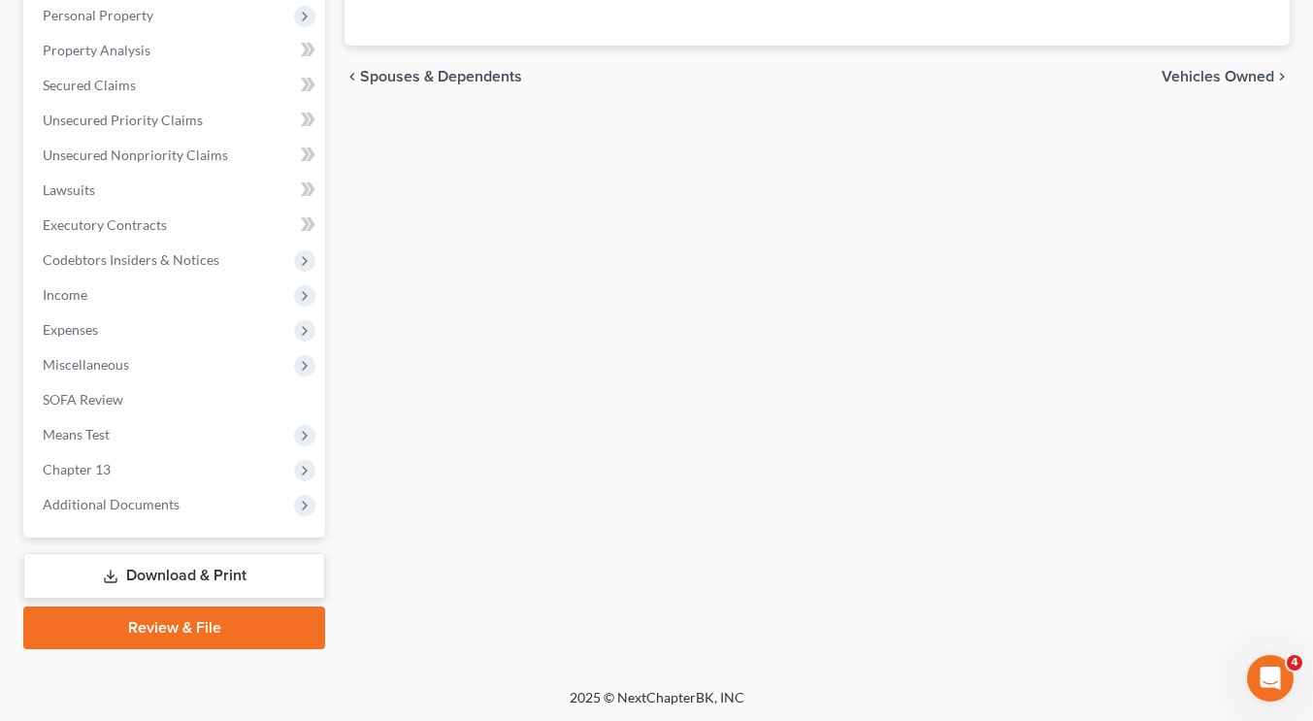
click at [164, 573] on link "Download & Print" at bounding box center [174, 576] width 302 height 46
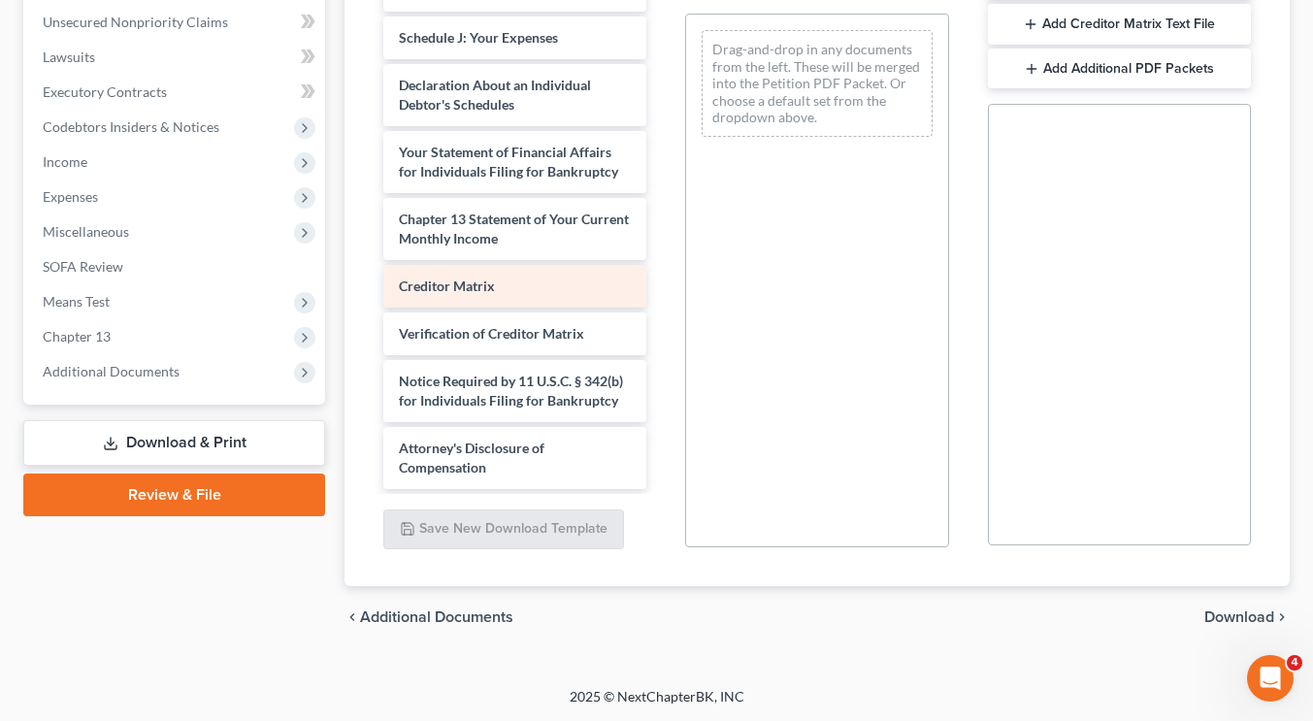
scroll to position [484, 0]
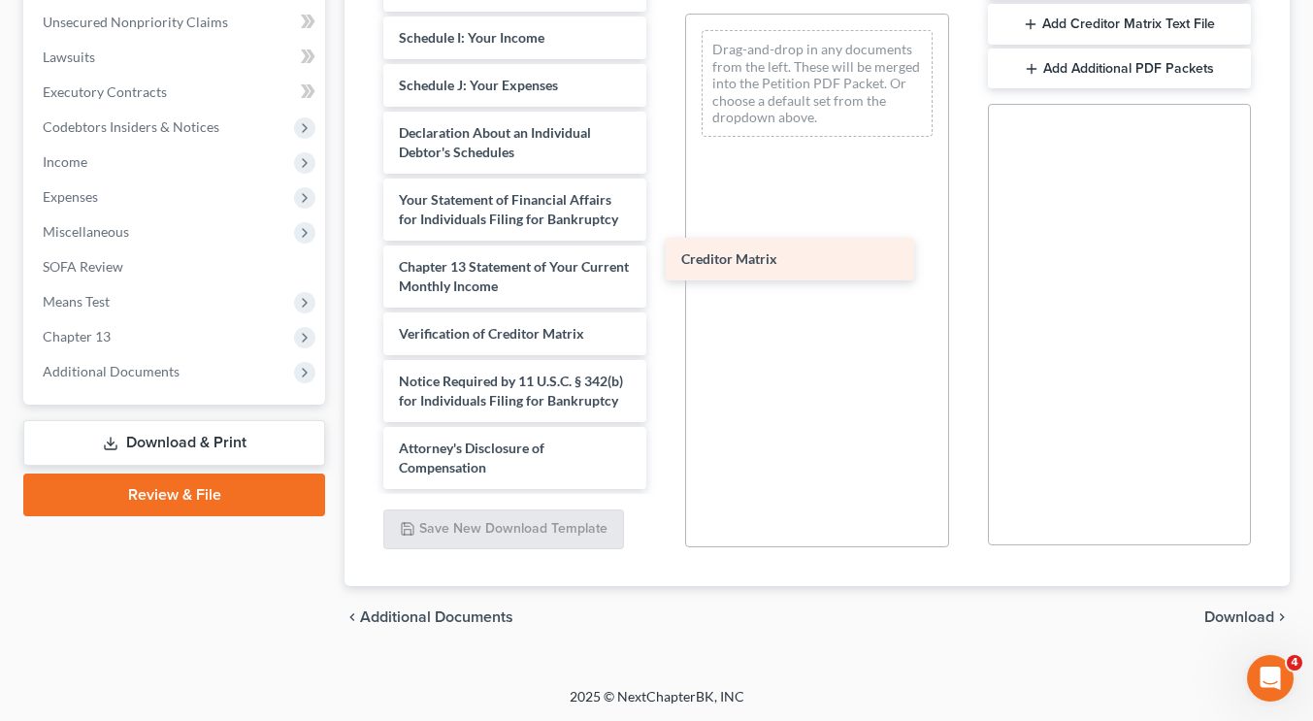
drag, startPoint x: 517, startPoint y: 259, endPoint x: 820, endPoint y: 253, distance: 302.8
click at [662, 253] on div "Creditor Matrix Voluntary Petition for Individuals Filing for Bankruptcy Summar…" at bounding box center [515, 5] width 294 height 970
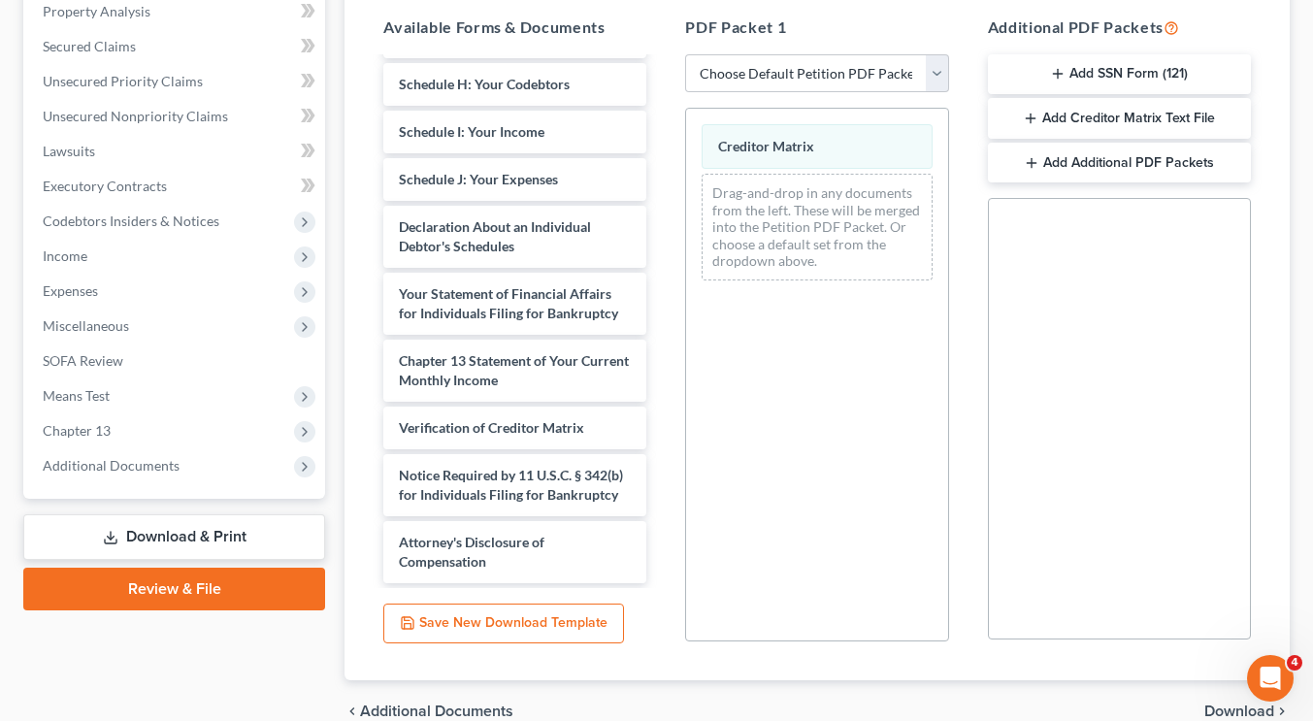
scroll to position [477, 0]
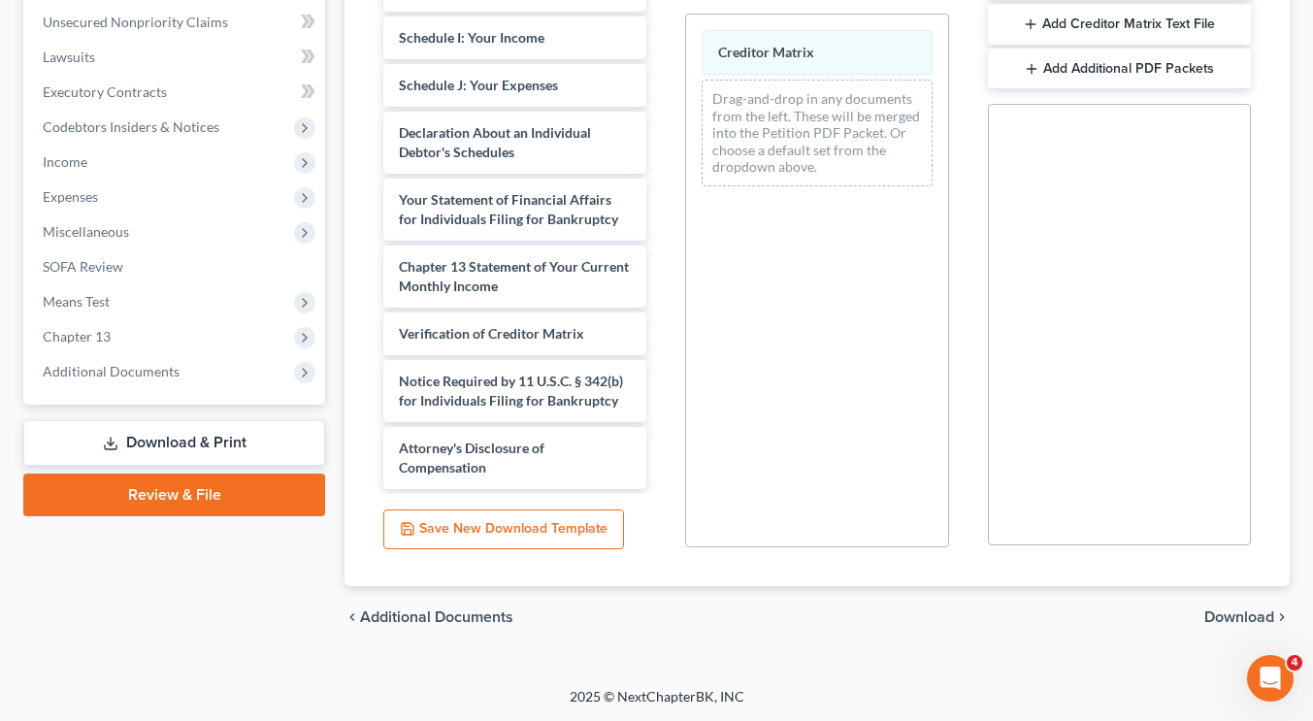
click at [1238, 620] on span "Download" at bounding box center [1239, 617] width 70 height 16
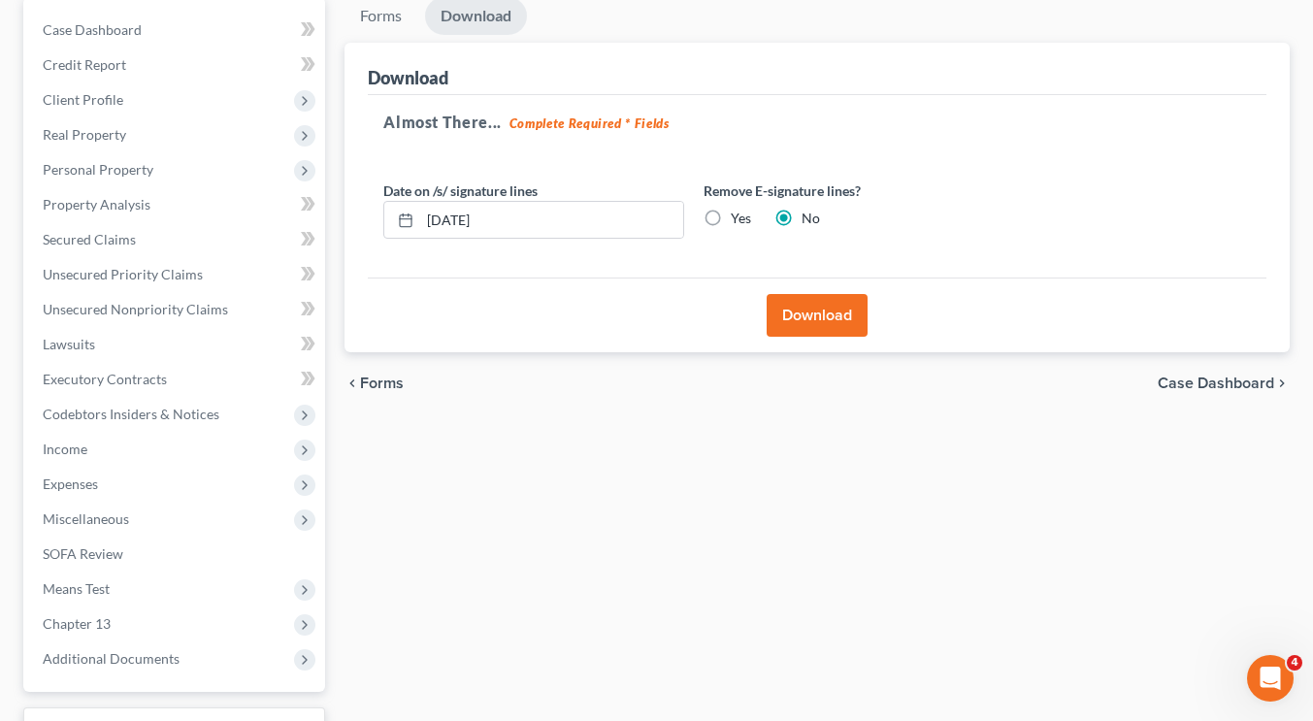
scroll to position [188, 0]
click at [800, 323] on button "Download" at bounding box center [817, 316] width 101 height 43
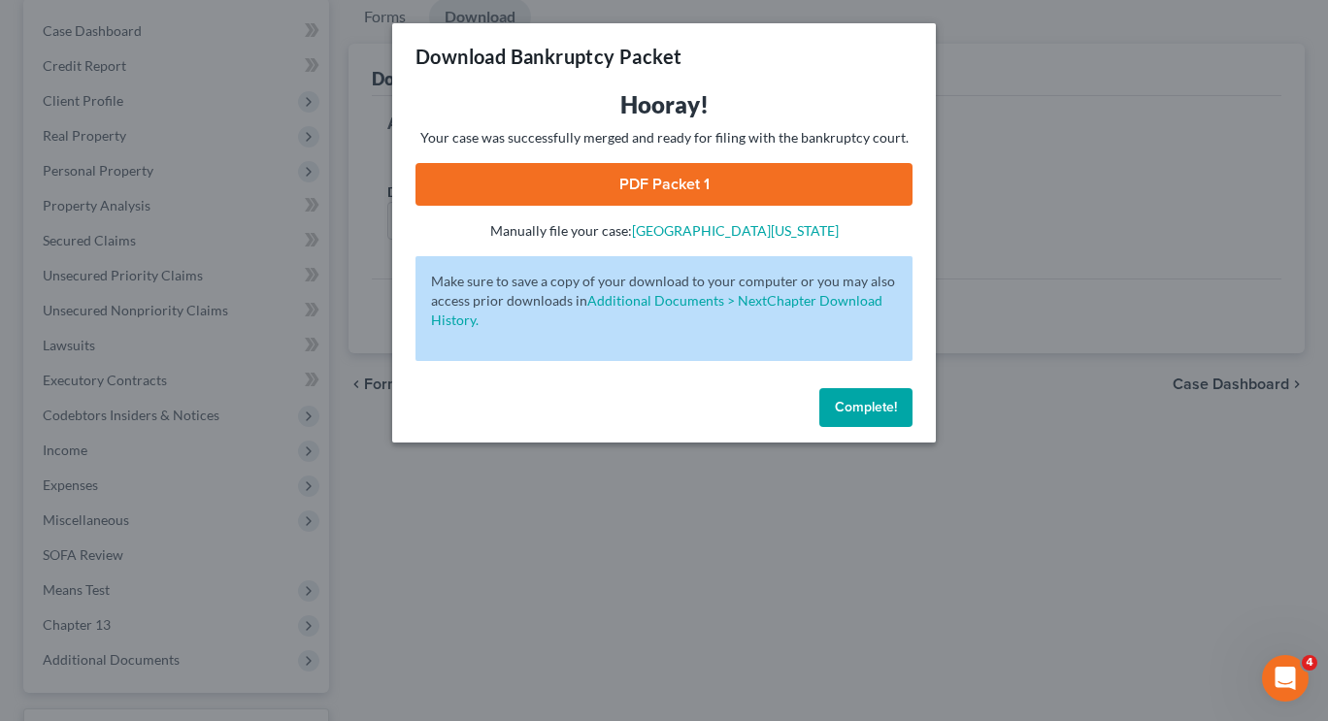
click at [738, 187] on link "PDF Packet 1" at bounding box center [663, 184] width 497 height 43
click at [860, 406] on span "Complete!" at bounding box center [866, 407] width 62 height 16
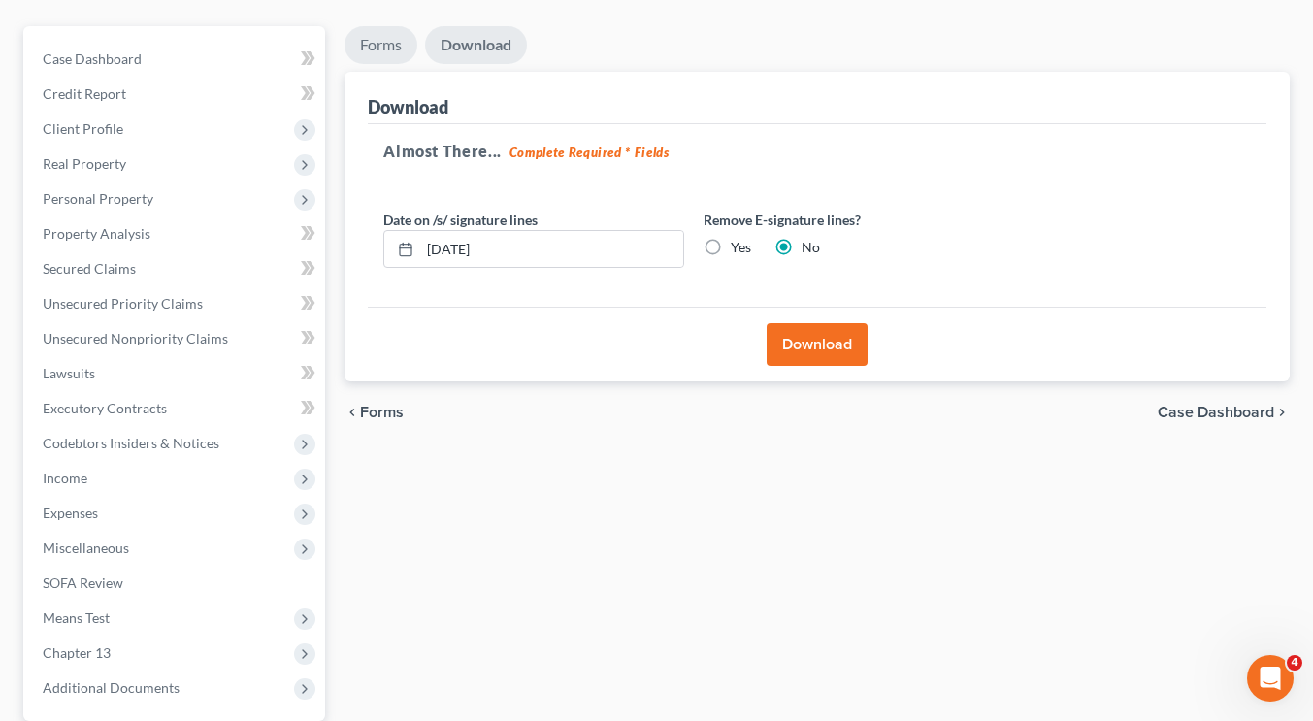
scroll to position [159, 0]
click at [380, 50] on link "Forms" at bounding box center [381, 46] width 73 height 38
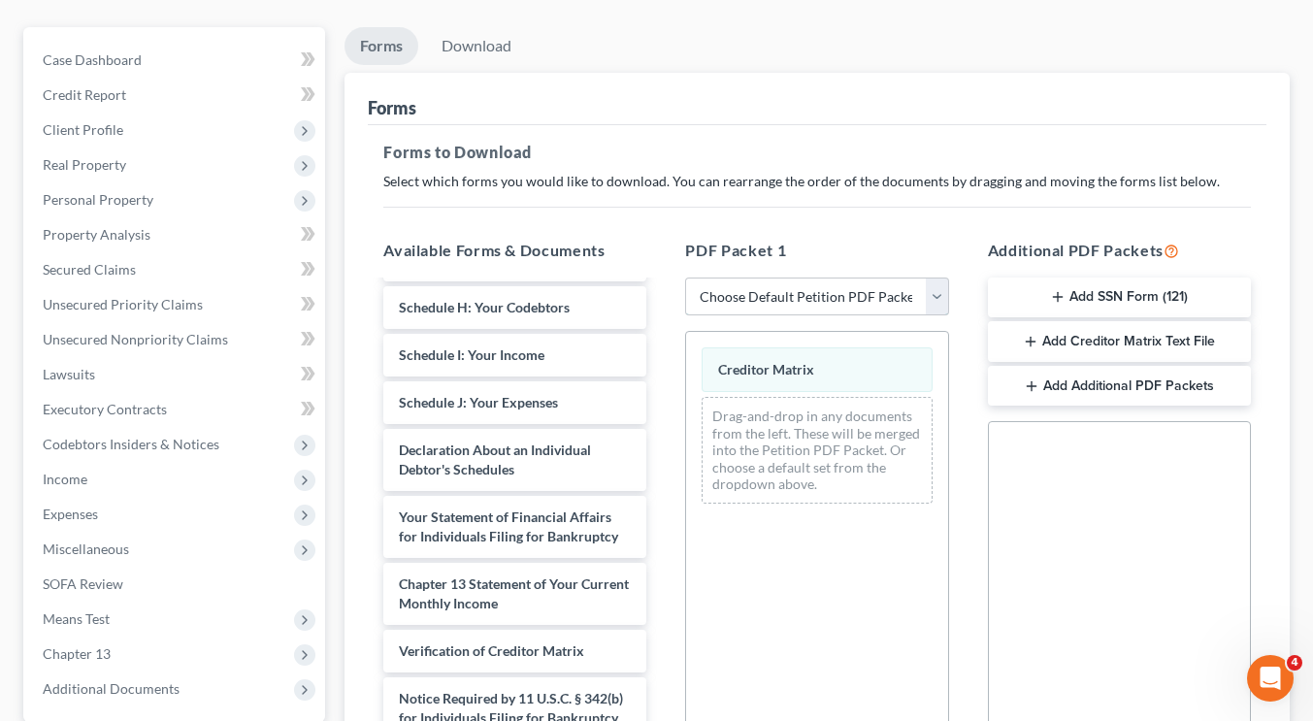
click at [783, 294] on select "Choose Default Petition PDF Packet Complete Bankruptcy Petition (all forms and …" at bounding box center [816, 297] width 263 height 39
select select "0"
click at [685, 278] on select "Choose Default Petition PDF Packet Complete Bankruptcy Petition (all forms and …" at bounding box center [816, 297] width 263 height 39
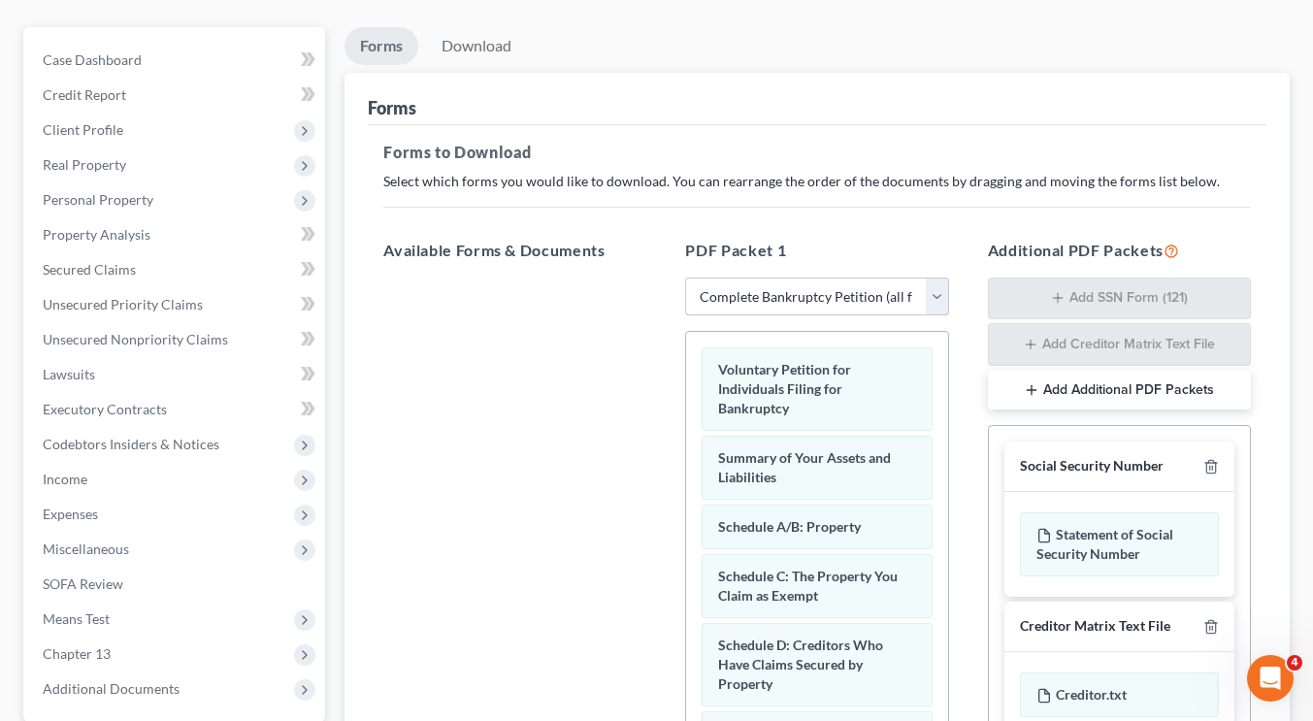
scroll to position [0, 0]
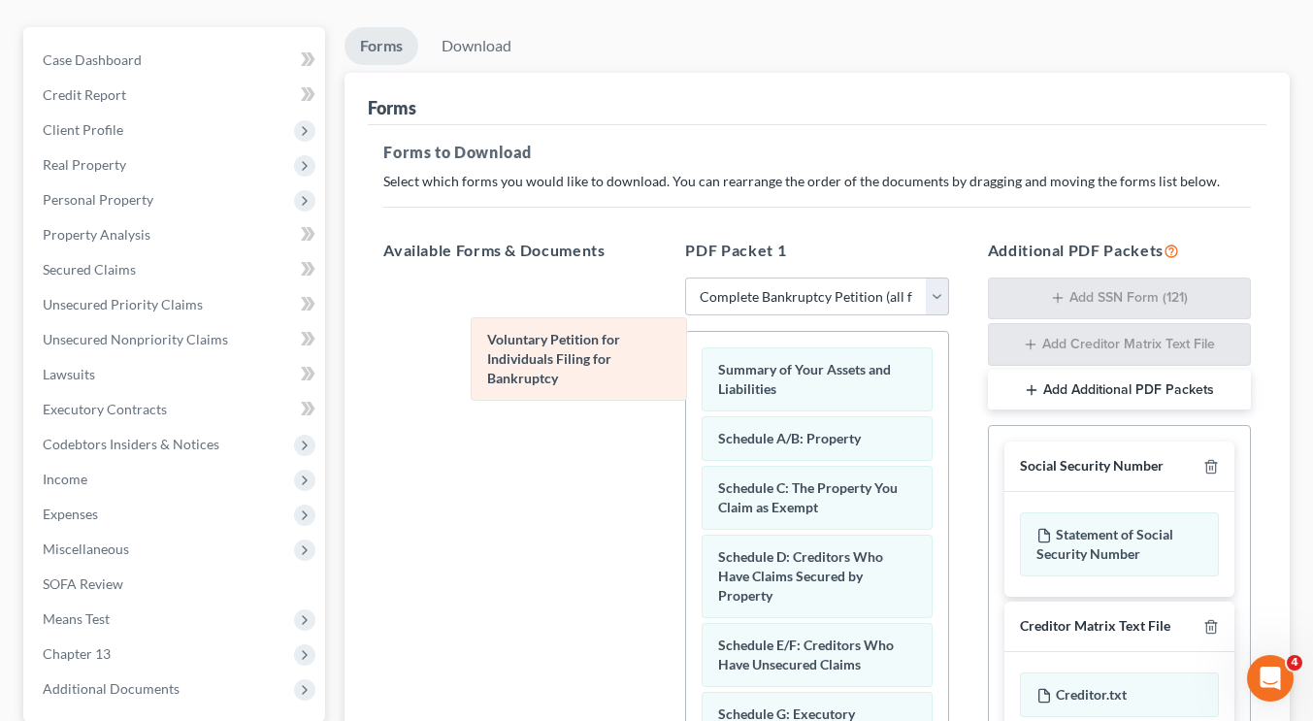
drag, startPoint x: 793, startPoint y: 396, endPoint x: 562, endPoint y: 371, distance: 232.4
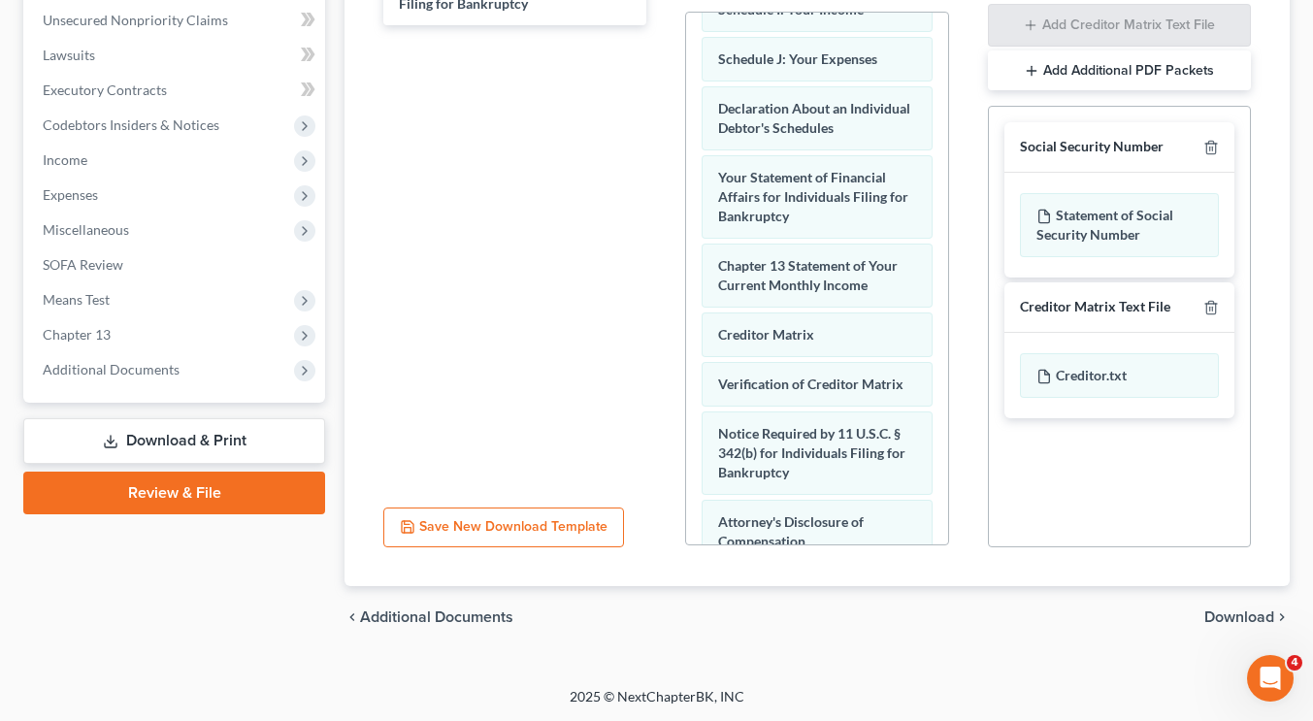
scroll to position [477, 0]
click at [1211, 614] on span "Download" at bounding box center [1239, 618] width 70 height 16
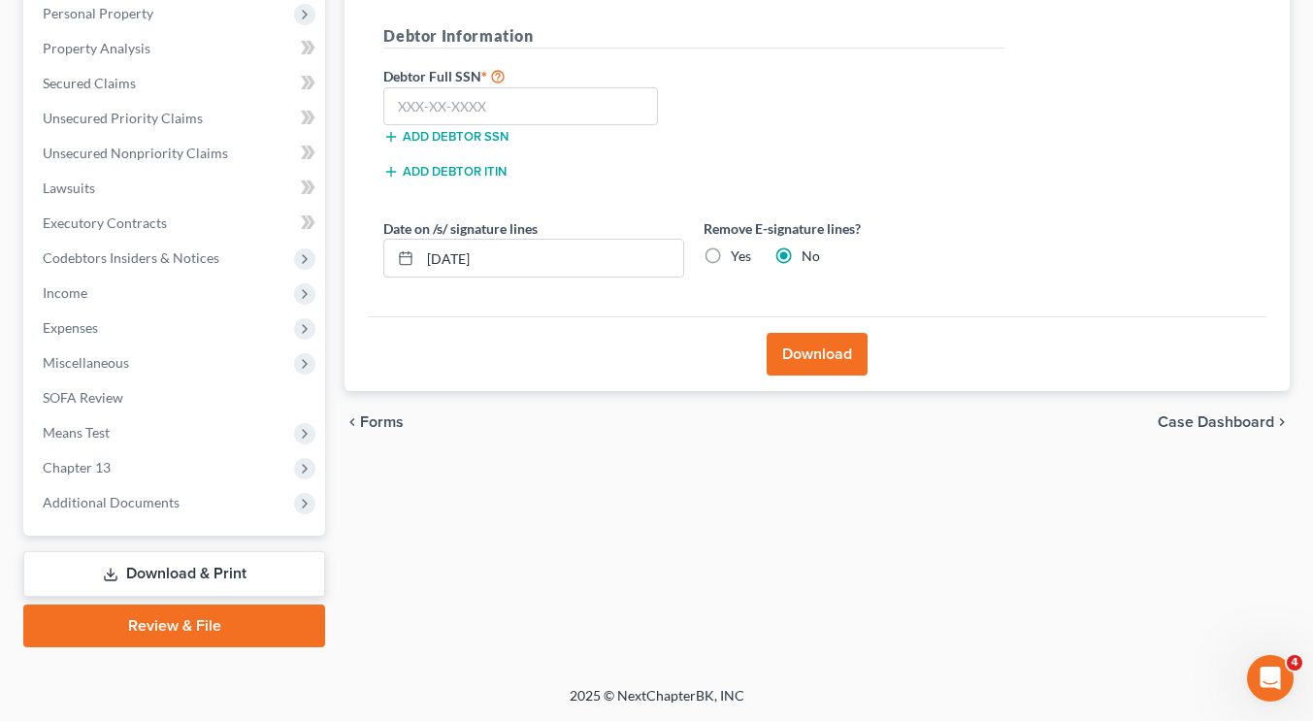
scroll to position [344, 0]
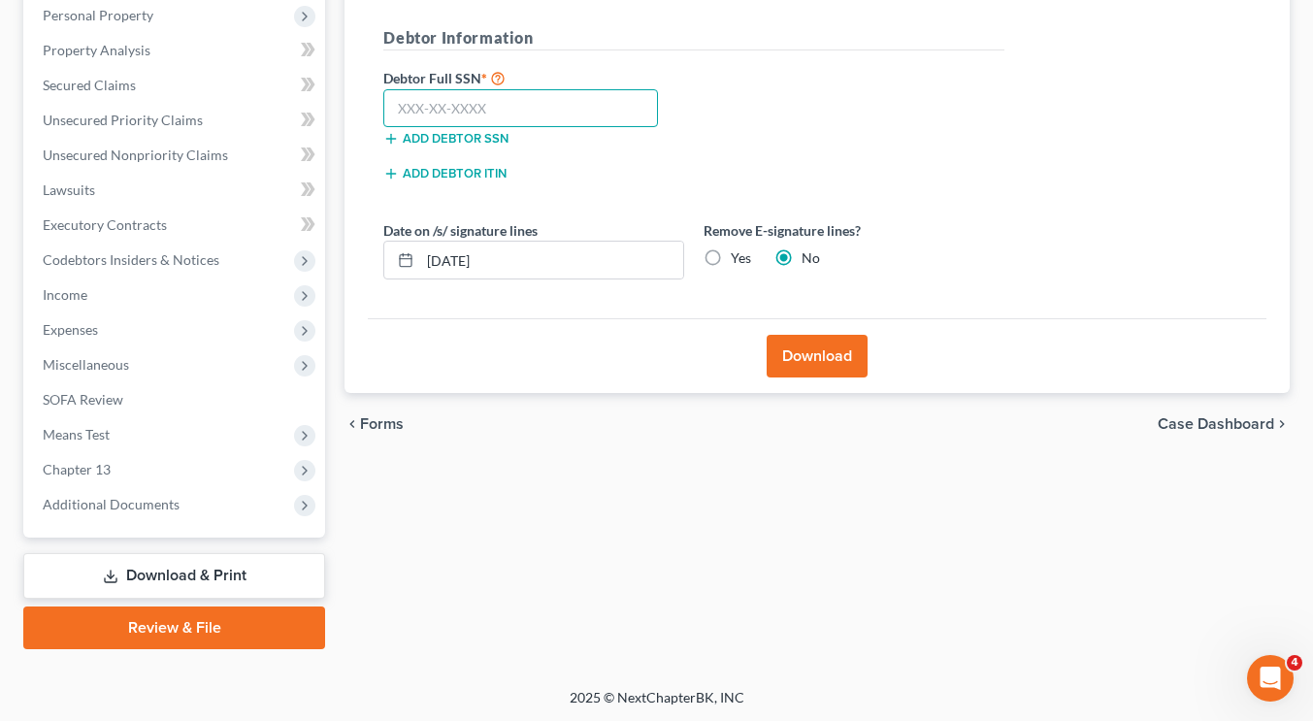
click at [523, 106] on input "text" at bounding box center [520, 108] width 275 height 39
type input "210-52-4427"
click at [837, 352] on button "Download" at bounding box center [817, 356] width 101 height 43
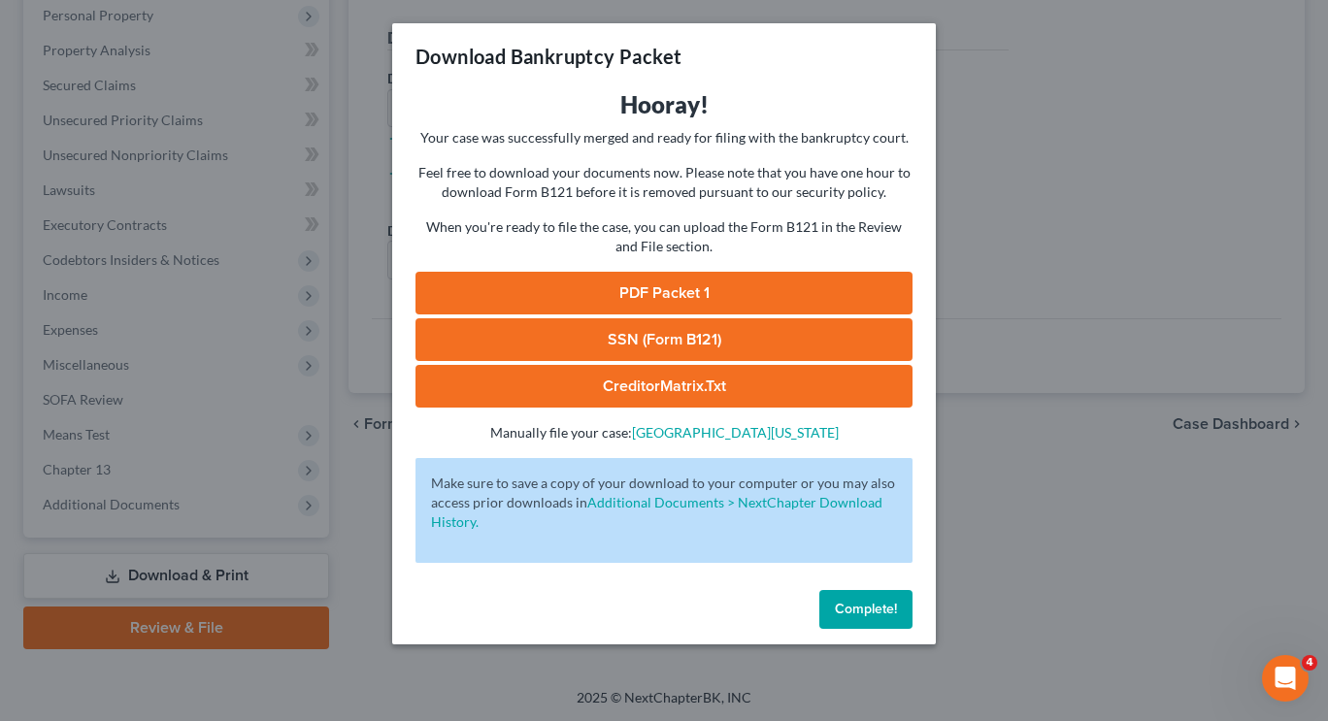
click at [762, 289] on link "PDF Packet 1" at bounding box center [663, 293] width 497 height 43
click at [640, 384] on link "CreditorMatrix.txt" at bounding box center [663, 386] width 497 height 43
drag, startPoint x: 884, startPoint y: 595, endPoint x: 919, endPoint y: 708, distance: 118.8
click at [884, 595] on button "Complete!" at bounding box center [865, 609] width 93 height 39
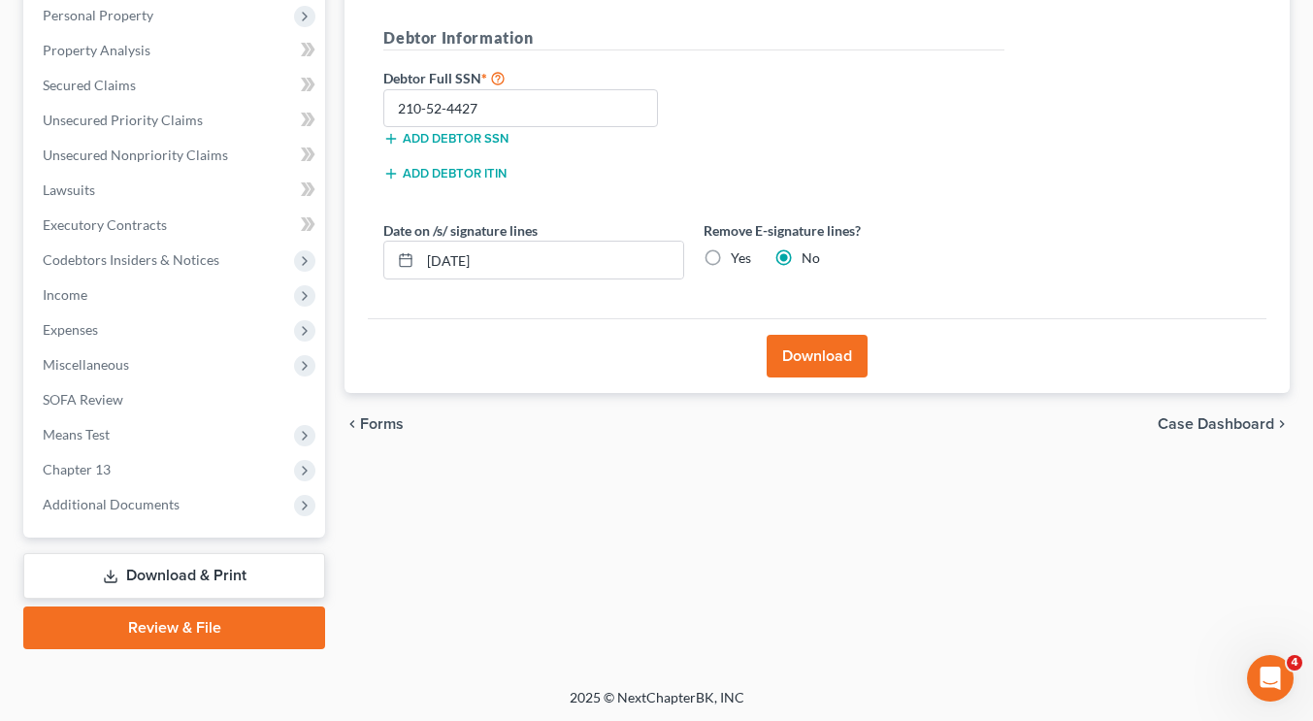
scroll to position [1, 0]
